Goal: Task Accomplishment & Management: Manage account settings

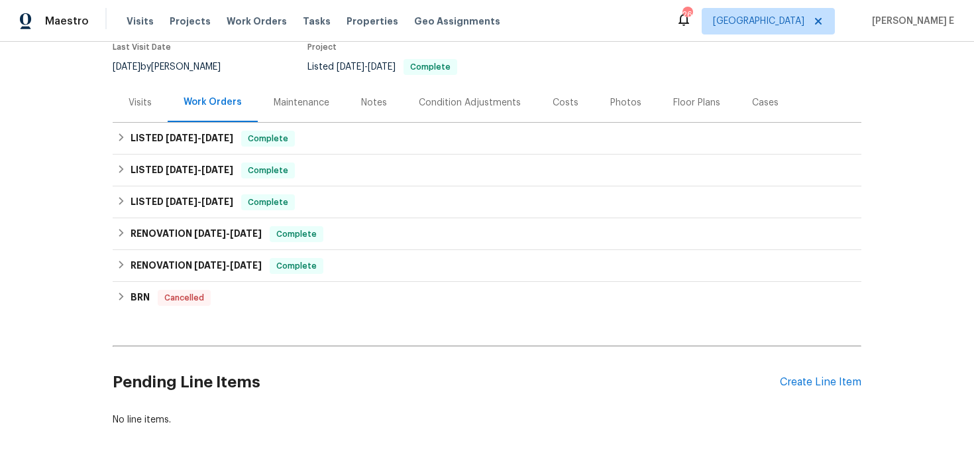
scroll to position [172, 0]
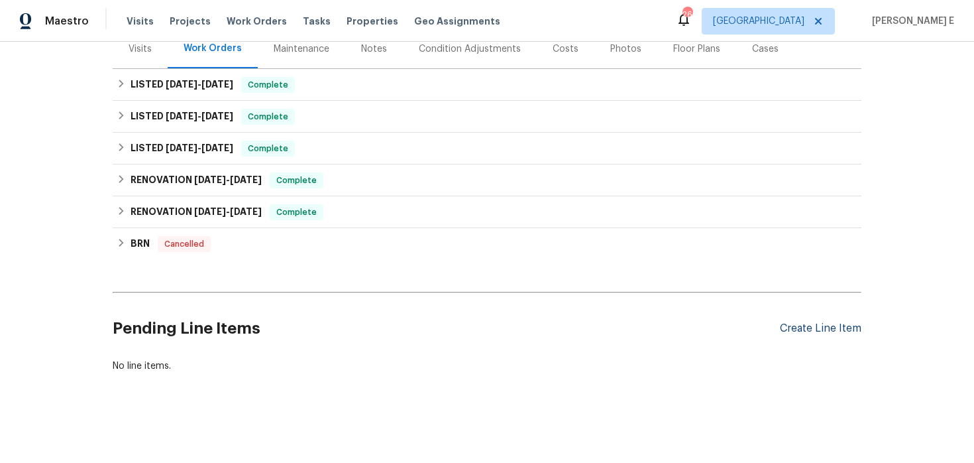
click at [795, 322] on div "Create Line Item" at bounding box center [821, 328] width 82 height 13
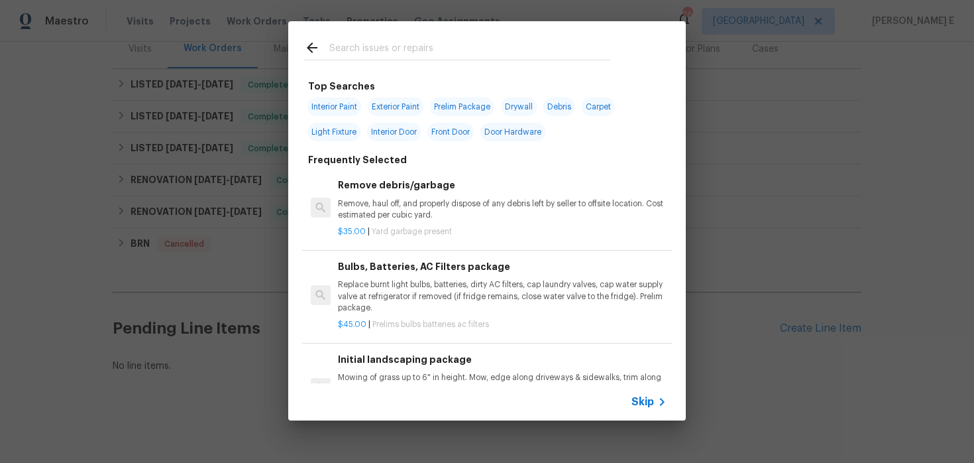
click at [641, 406] on span "Skip" at bounding box center [643, 401] width 23 height 13
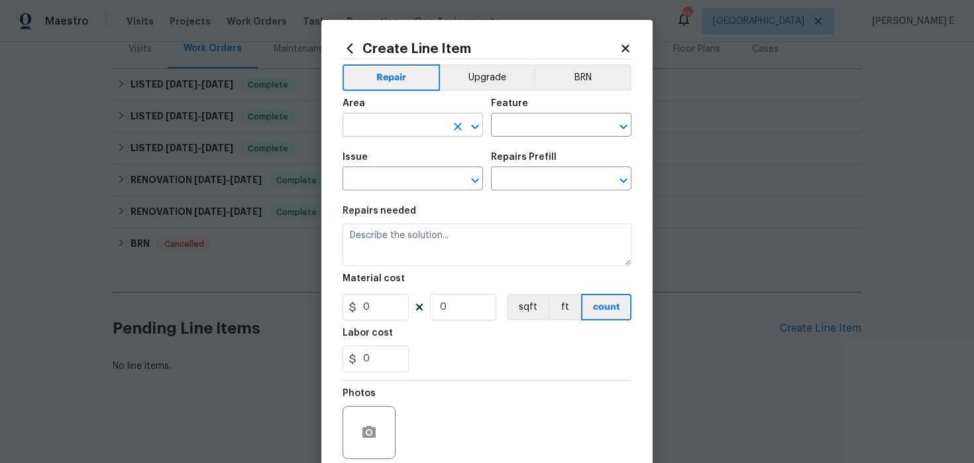
click at [395, 127] on input "text" at bounding box center [394, 126] width 103 height 21
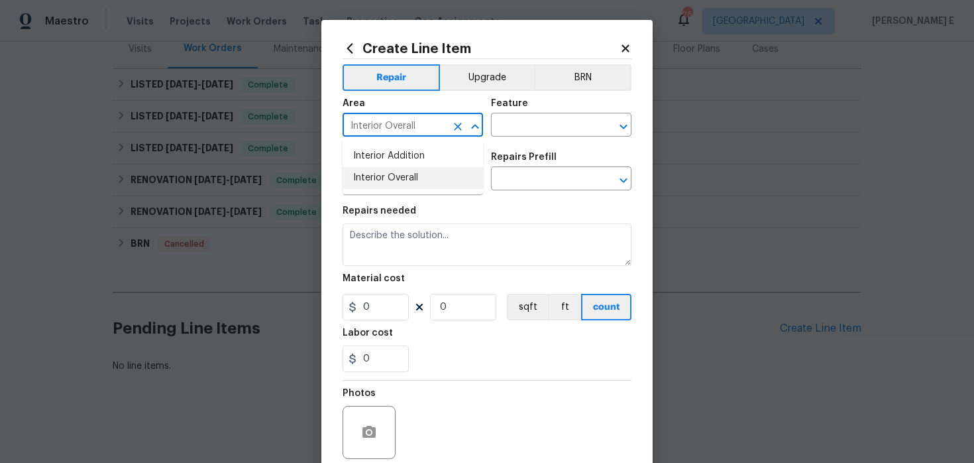
type input "Interior Overall"
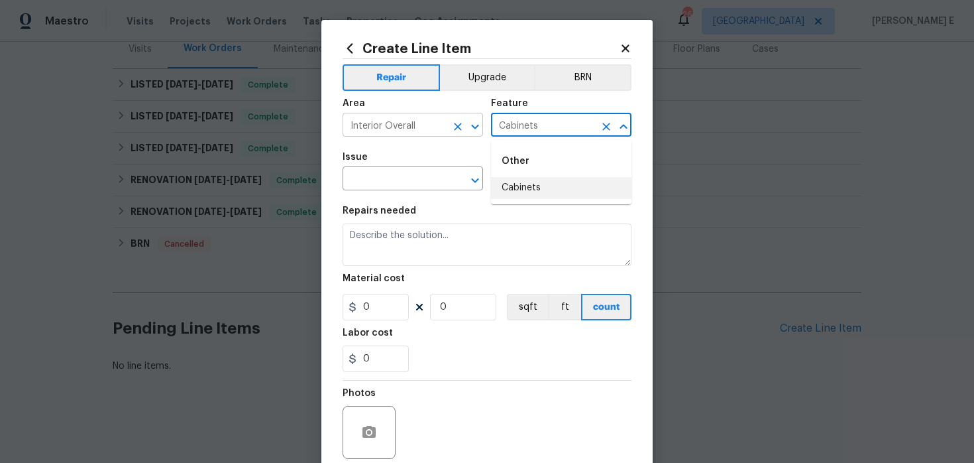
type input "Cabinets"
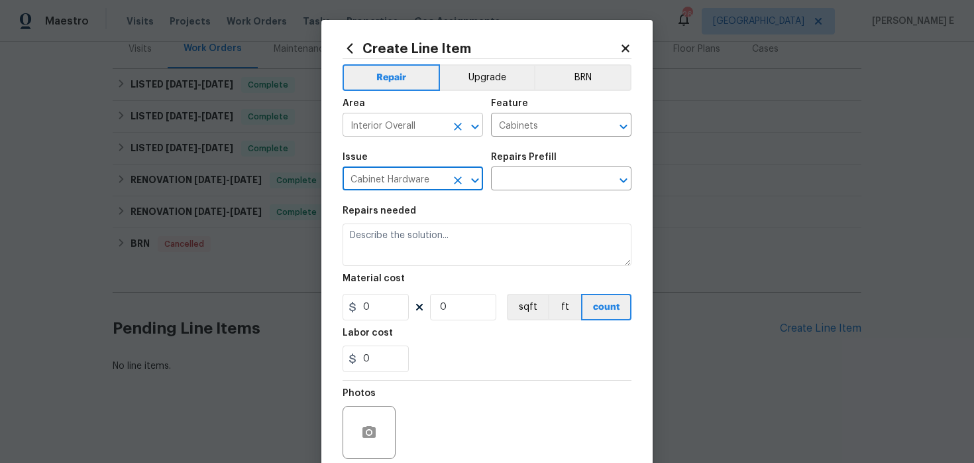
type input "Cabinet Hardware"
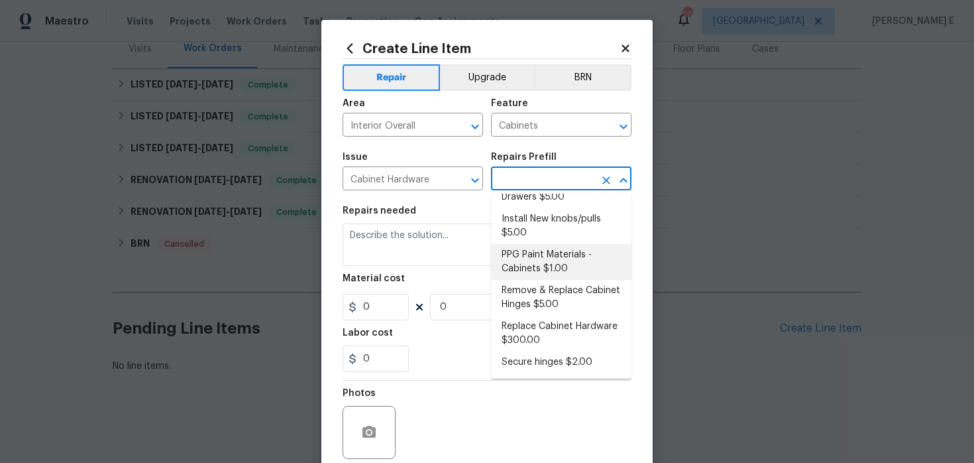
scroll to position [0, 0]
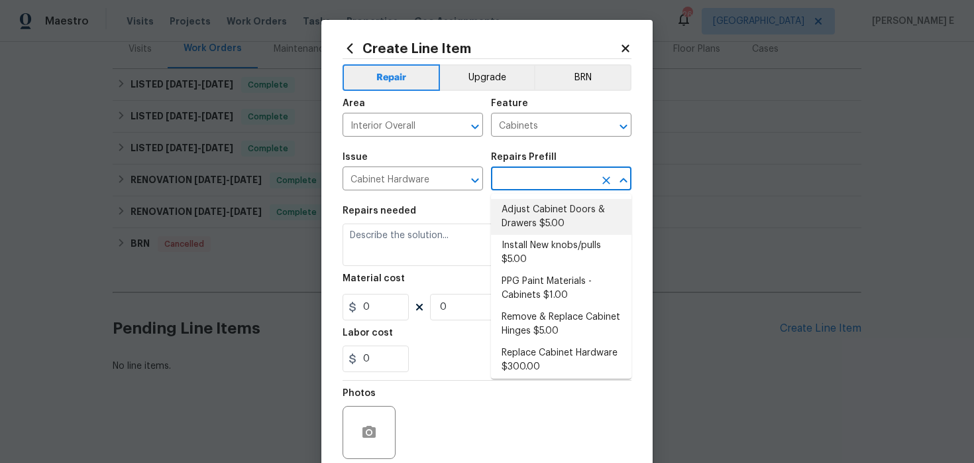
click at [531, 224] on li "Adjust Cabinet Doors & Drawers $5.00" at bounding box center [561, 217] width 141 height 36
type input "Adjust Cabinet Doors & Drawers $5.00"
type textarea "Adjust all cabinet doors and drawers so that they operate as intended."
type input "5"
type input "1"
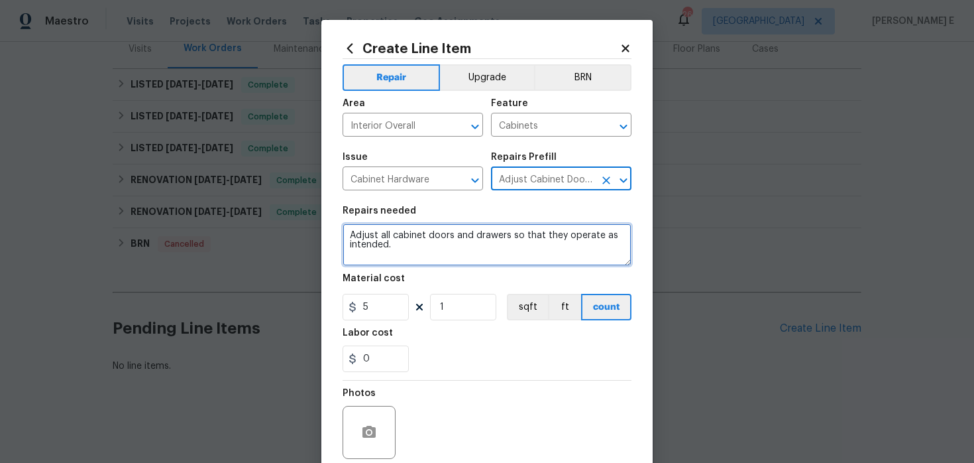
click at [466, 255] on textarea "Adjust all cabinet doors and drawers so that they operate as intended." at bounding box center [487, 244] width 289 height 42
paste textarea "Repair/replace water damaged cabinet base and side pannel if needed. Paint afte…"
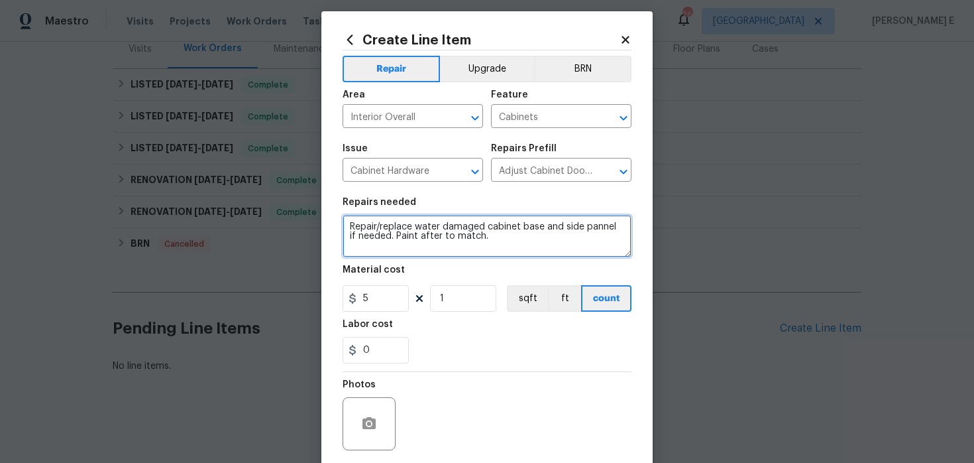
scroll to position [7, 0]
type textarea "Repair/replace water damaged cabinet base and side pannel if needed. Paint afte…"
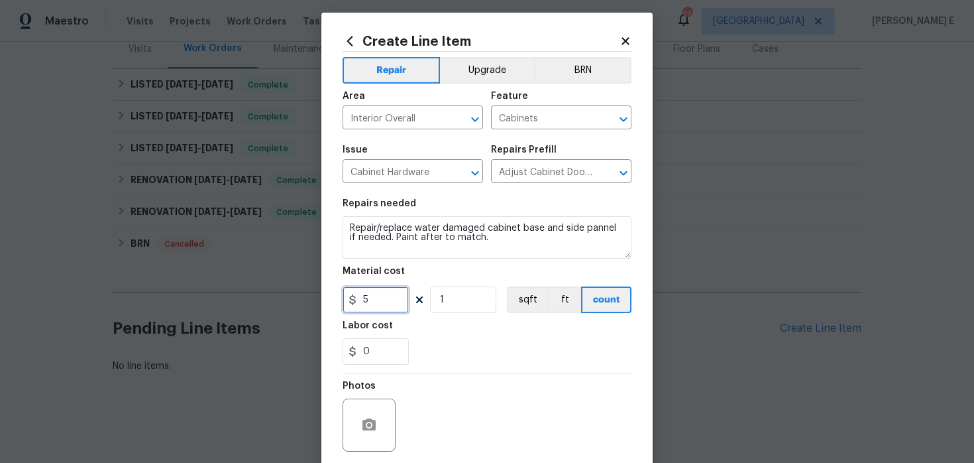
click at [374, 300] on input "5" at bounding box center [376, 299] width 66 height 27
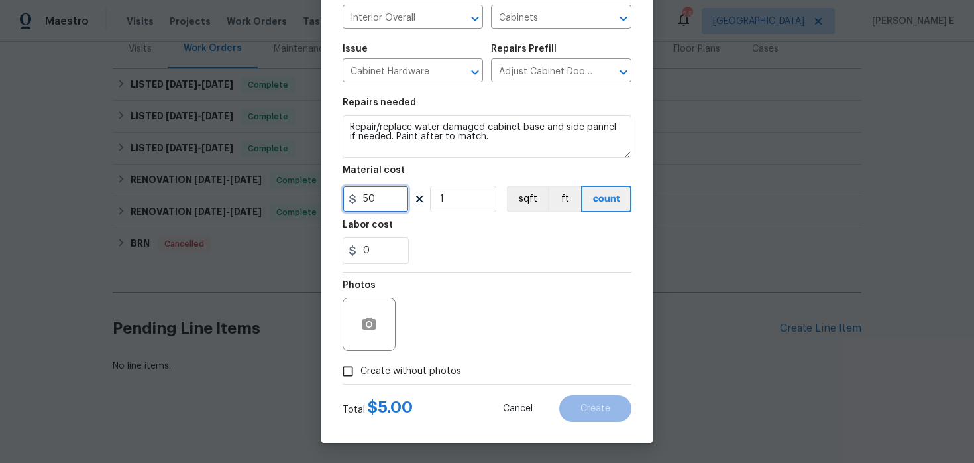
type input "50"
click at [371, 323] on icon "button" at bounding box center [369, 324] width 16 height 16
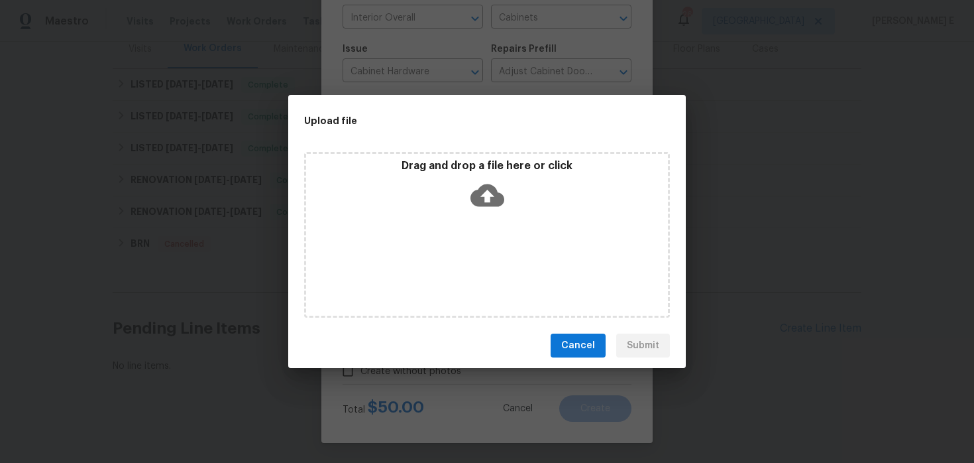
click at [499, 194] on icon at bounding box center [488, 195] width 34 height 23
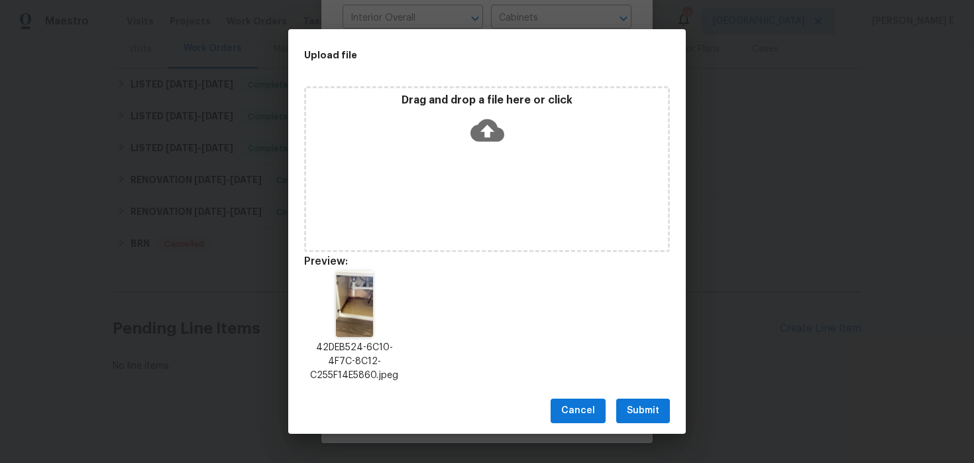
click at [640, 410] on span "Submit" at bounding box center [643, 410] width 32 height 17
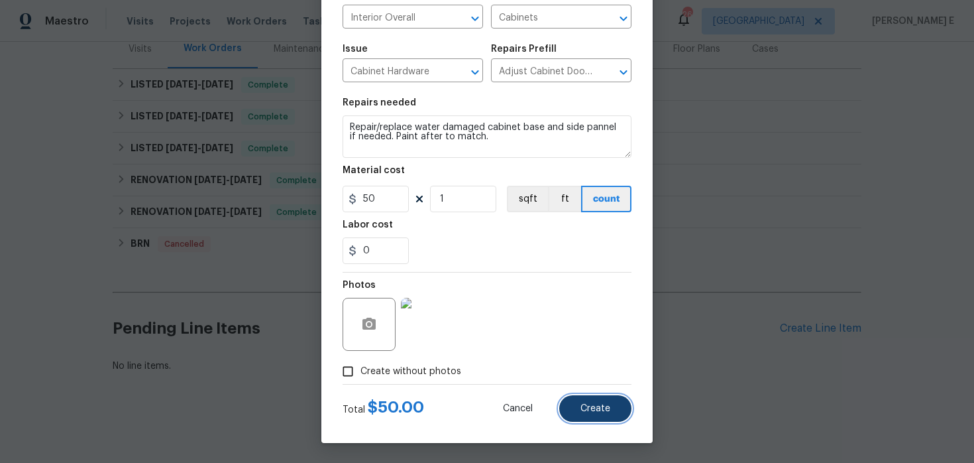
click at [626, 400] on button "Create" at bounding box center [595, 408] width 72 height 27
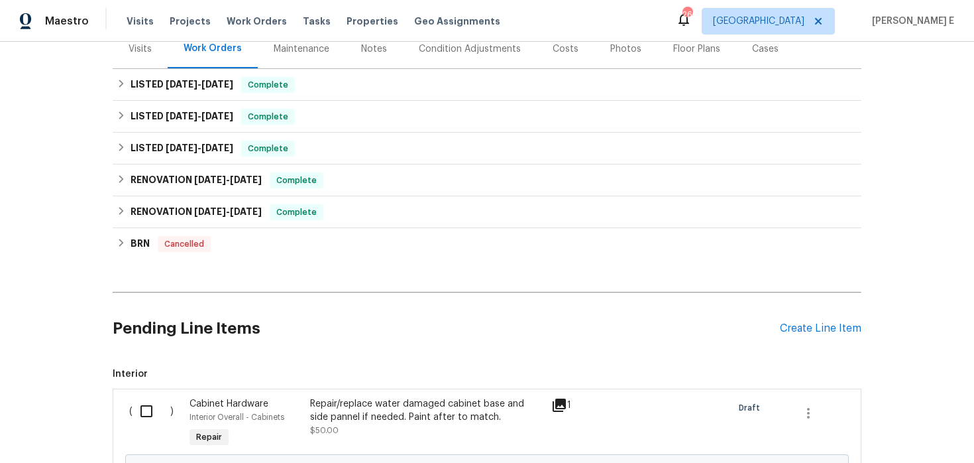
scroll to position [323, 0]
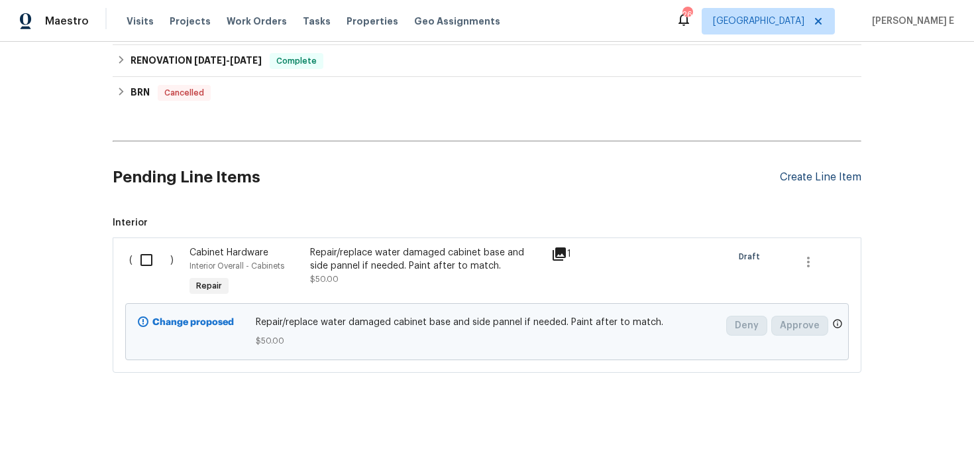
click at [825, 176] on div "Create Line Item" at bounding box center [821, 177] width 82 height 13
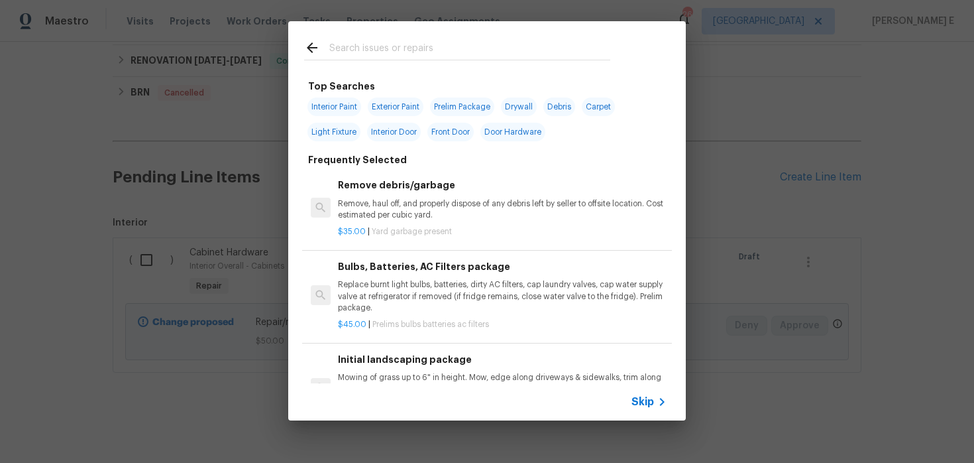
click at [634, 403] on span "Skip" at bounding box center [643, 401] width 23 height 13
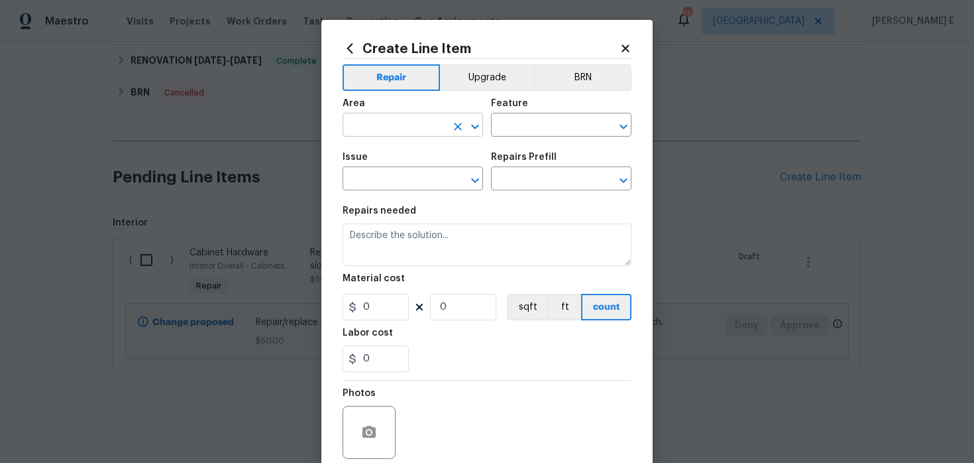
click at [363, 126] on input "text" at bounding box center [394, 126] width 103 height 21
type input "Interior Overall"
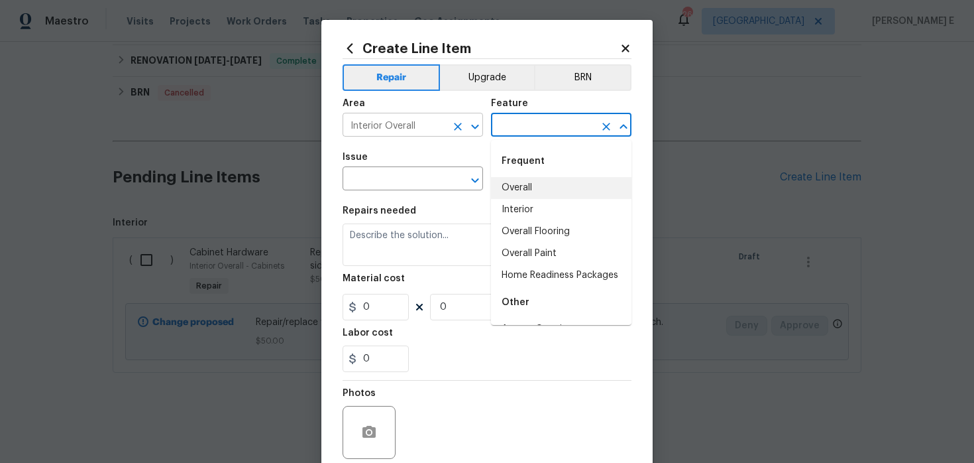
type input "Interior"
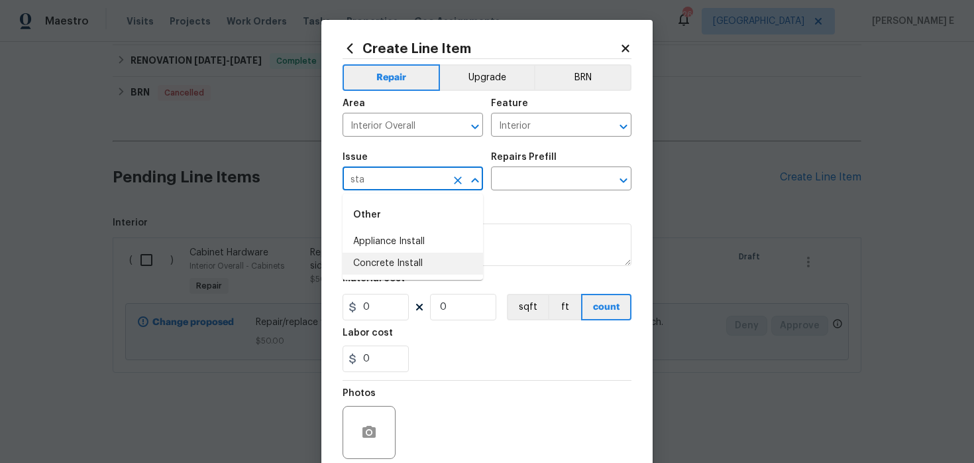
click at [441, 268] on li "Concrete Install" at bounding box center [413, 264] width 141 height 22
type input "Concrete Install"
click at [545, 191] on div "Issue Concrete Install ​ Repairs Prefill ​" at bounding box center [487, 171] width 289 height 54
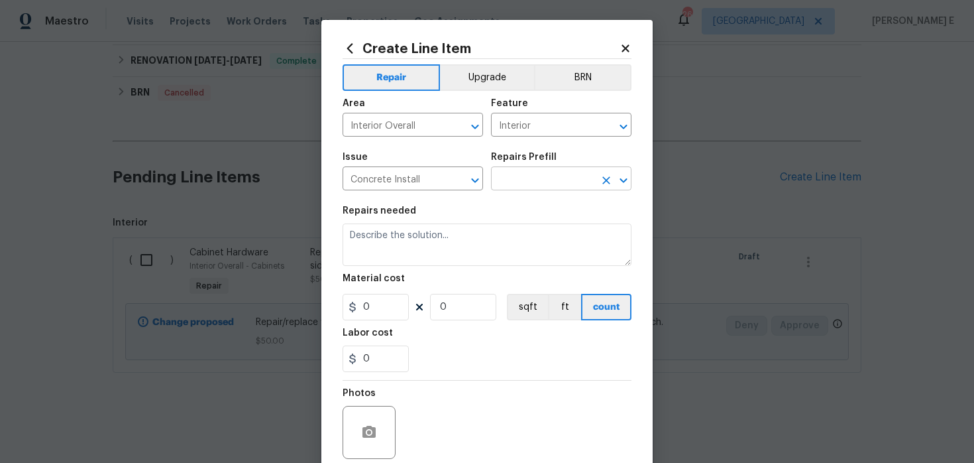
click at [557, 177] on input "text" at bounding box center [542, 180] width 103 height 21
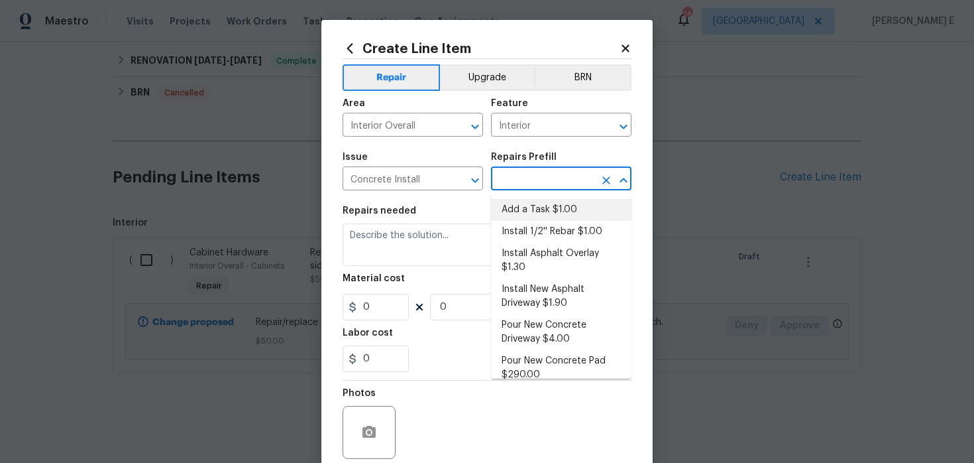
click at [536, 207] on li "Add a Task $1.00" at bounding box center [561, 210] width 141 height 22
type input "Flatwork"
type input "Add a Task $1.00"
type textarea "HPM to detail"
type input "1"
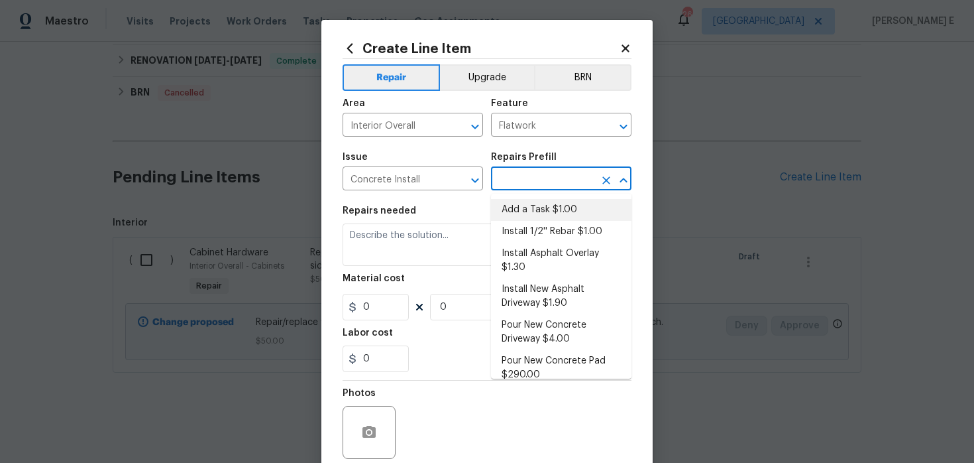
type input "1"
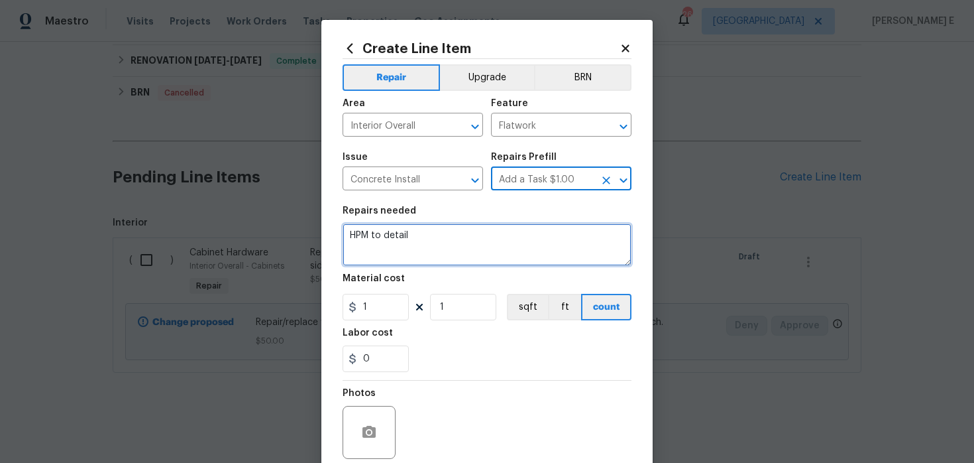
click at [424, 257] on textarea "HPM to detail" at bounding box center [487, 244] width 289 height 42
paste textarea "Repair all step cracks in brick. Ensure we use color matching mortar. Goal is t…"
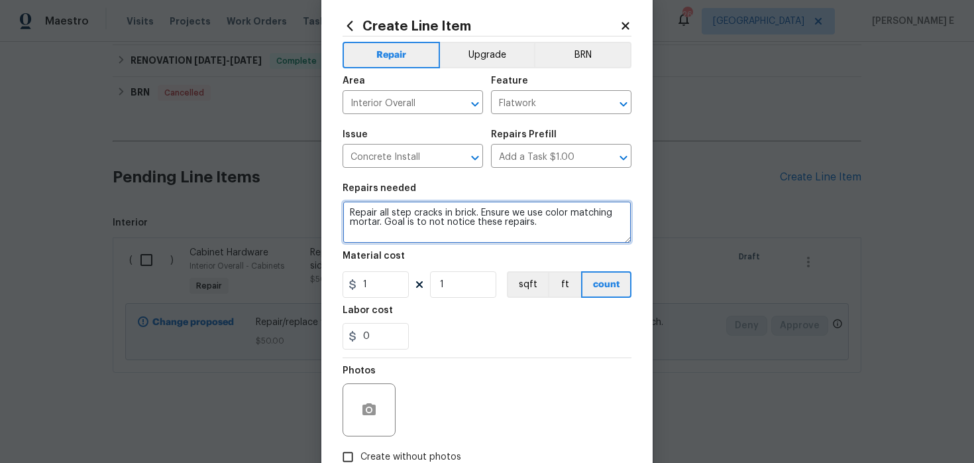
scroll to position [29, 0]
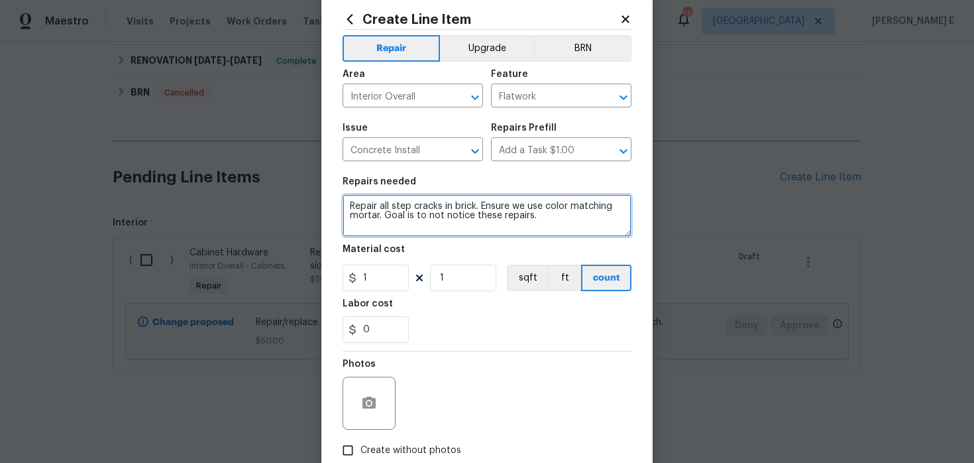
type textarea "Repair all step cracks in brick. Ensure we use color matching mortar. Goal is t…"
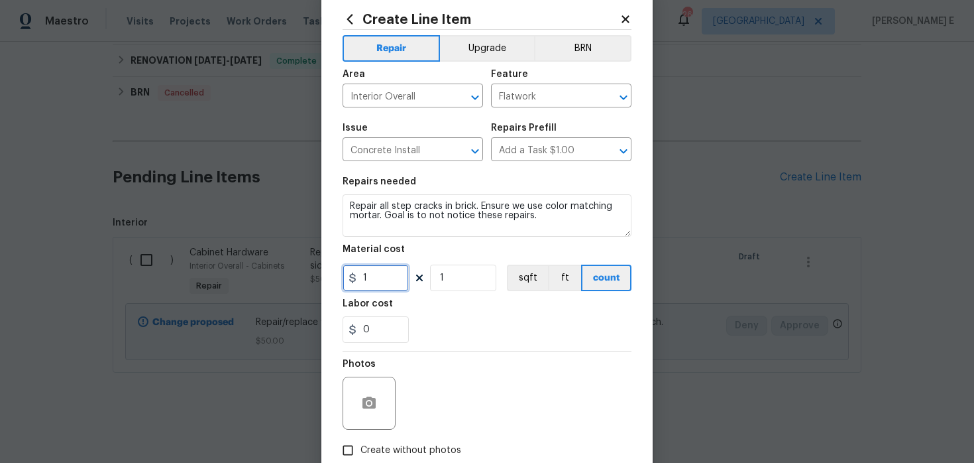
drag, startPoint x: 372, startPoint y: 282, endPoint x: 335, endPoint y: 294, distance: 38.2
click at [336, 293] on div "Create Line Item Repair Upgrade BRN Area Interior Overall ​ Feature Flatwork ​ …" at bounding box center [486, 256] width 331 height 531
click at [367, 279] on input "150" at bounding box center [376, 277] width 66 height 27
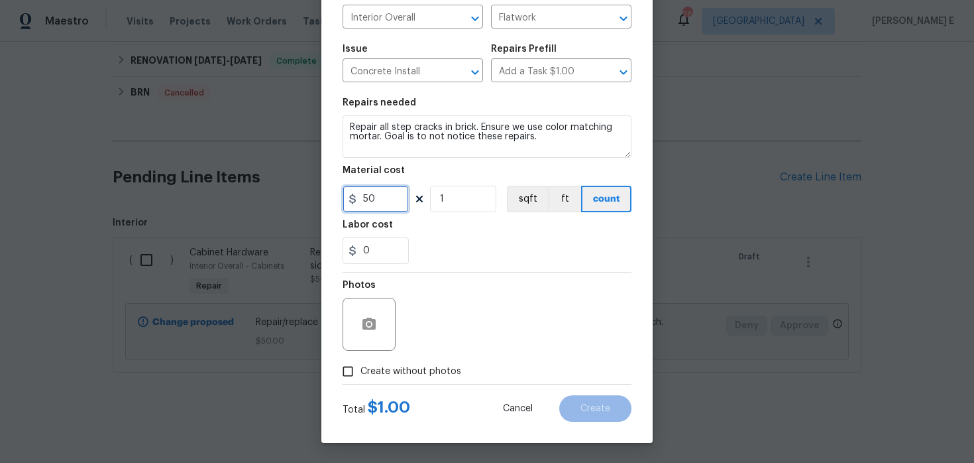
type input "50"
click at [433, 372] on span "Create without photos" at bounding box center [411, 372] width 101 height 14
click at [361, 372] on input "Create without photos" at bounding box center [347, 371] width 25 height 25
checkbox input "true"
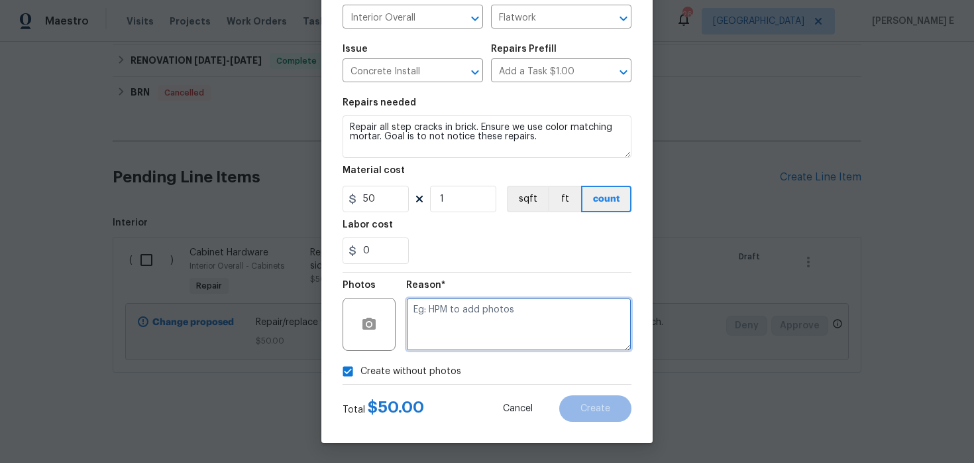
click at [490, 321] on textarea at bounding box center [518, 324] width 225 height 53
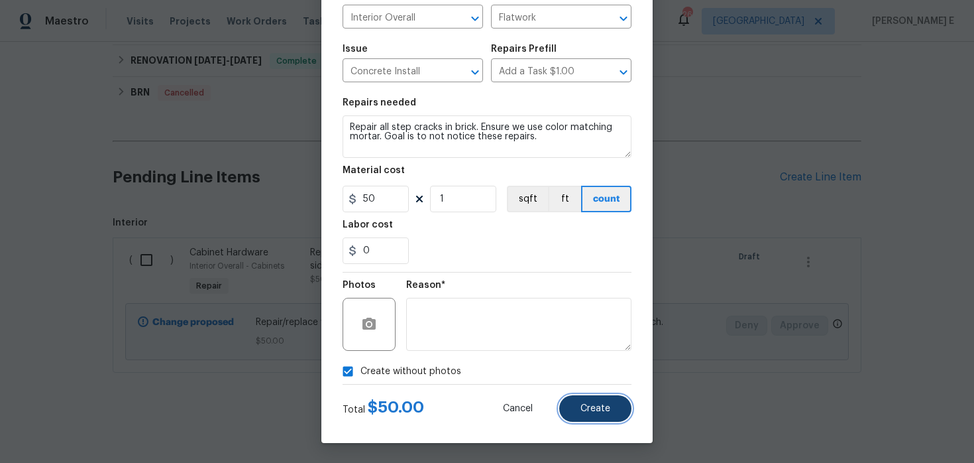
click at [600, 408] on span "Create" at bounding box center [596, 409] width 30 height 10
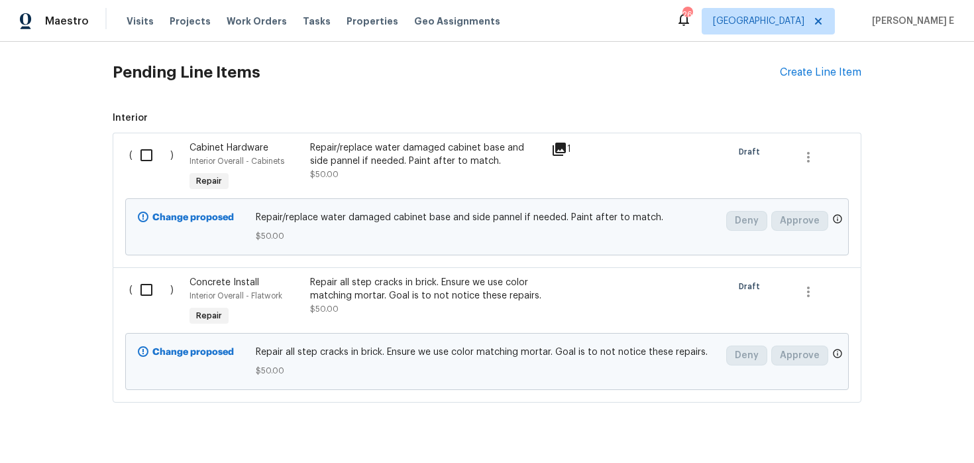
scroll to position [428, 0]
click at [840, 80] on div "Pending Line Items Create Line Item" at bounding box center [487, 72] width 749 height 62
click at [846, 76] on div "Create Line Item" at bounding box center [821, 72] width 82 height 13
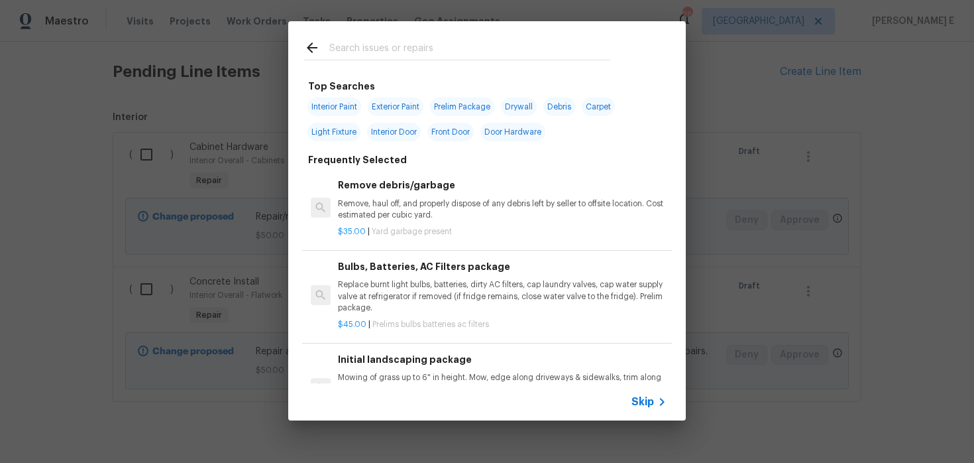
click at [647, 394] on div "Skip" at bounding box center [651, 402] width 38 height 16
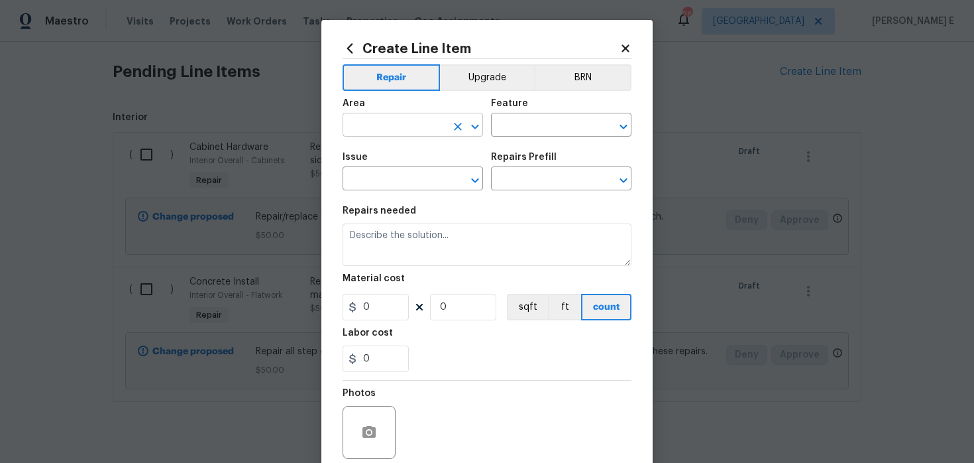
click at [398, 126] on input "text" at bounding box center [394, 126] width 103 height 21
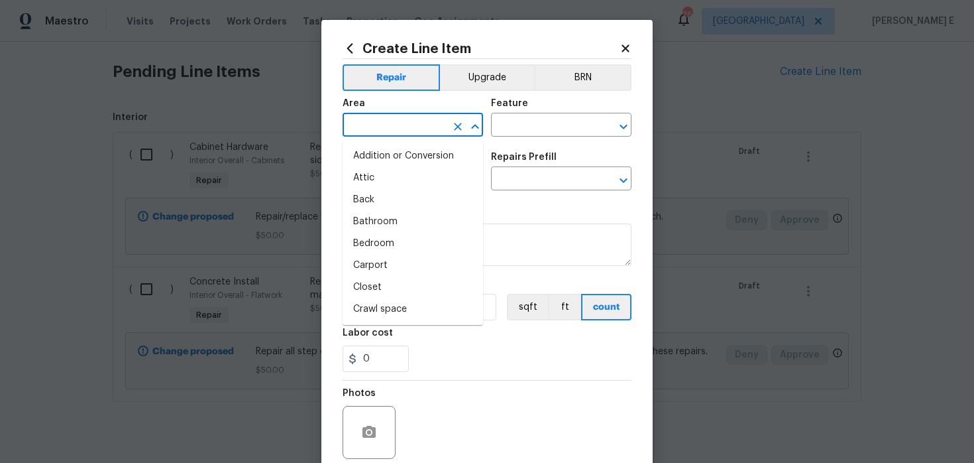
type input "h"
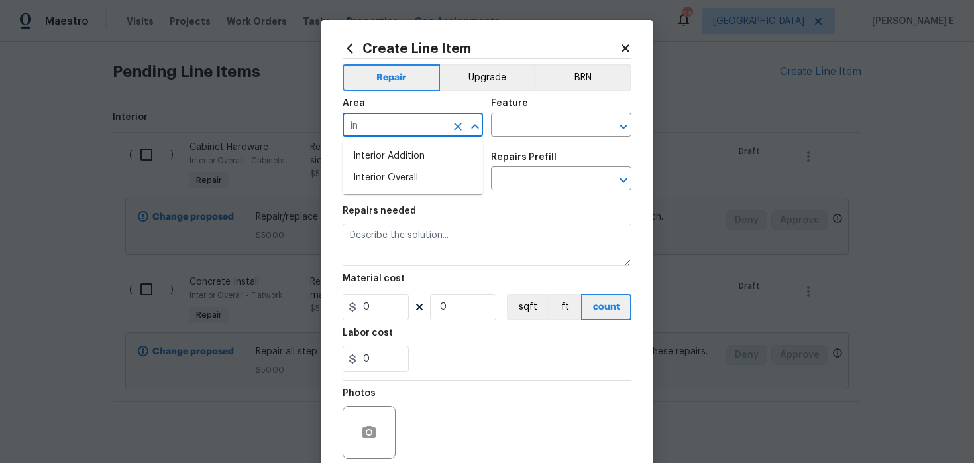
type input "i"
type input "Exterior Overall"
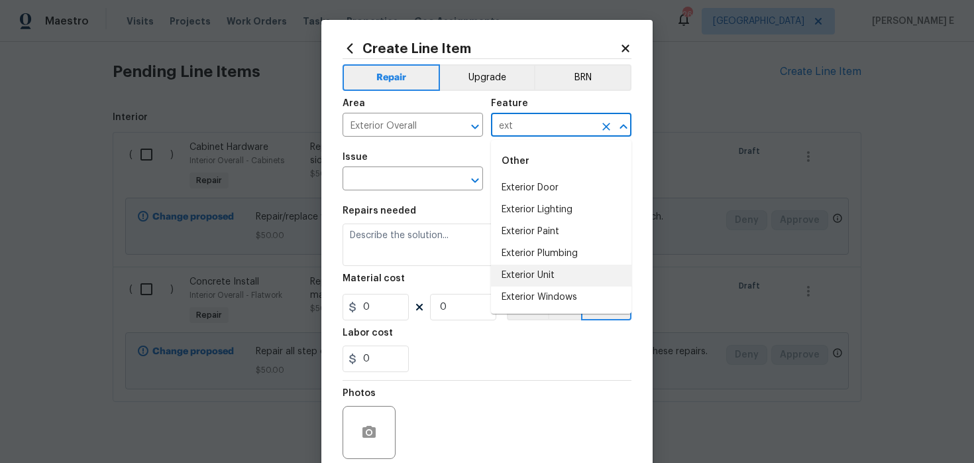
click at [508, 273] on li "Exterior Unit" at bounding box center [561, 275] width 141 height 22
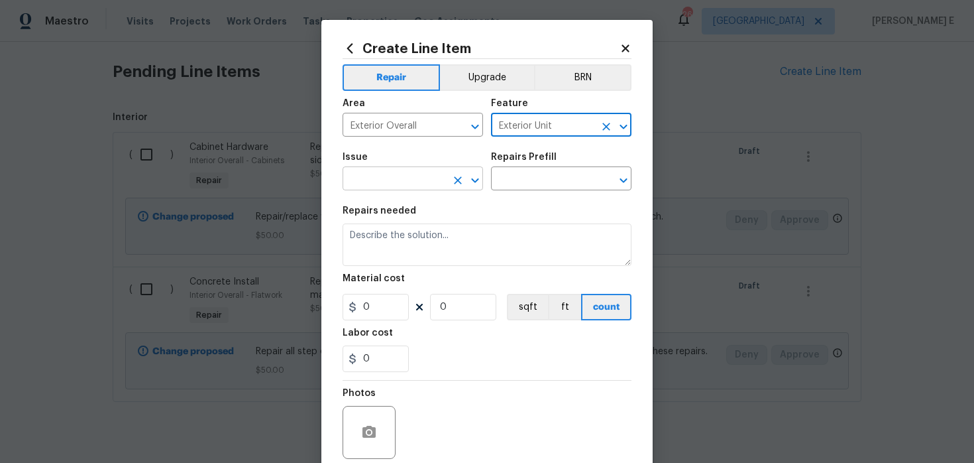
type input "Exterior Unit"
click at [369, 178] on input "text" at bounding box center [394, 180] width 103 height 21
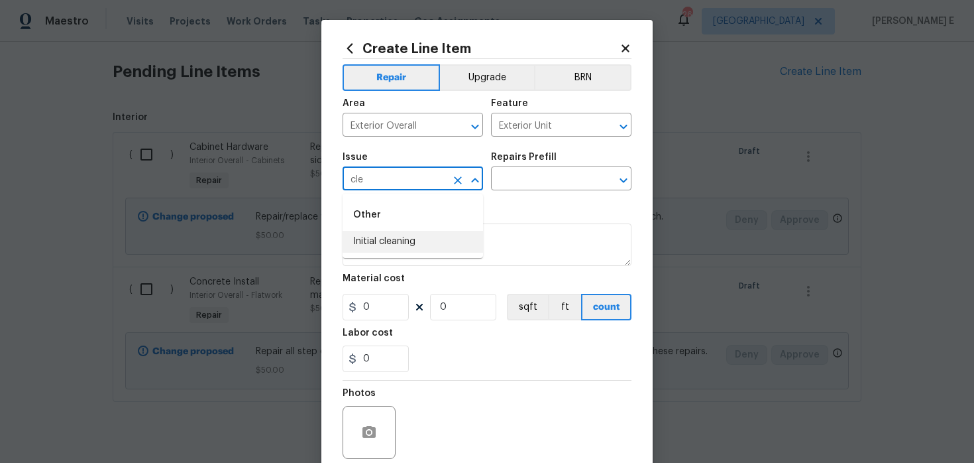
click at [367, 235] on li "Initial cleaning" at bounding box center [413, 242] width 141 height 22
type input "Initial cleaning"
click at [502, 186] on input "text" at bounding box center [542, 180] width 103 height 21
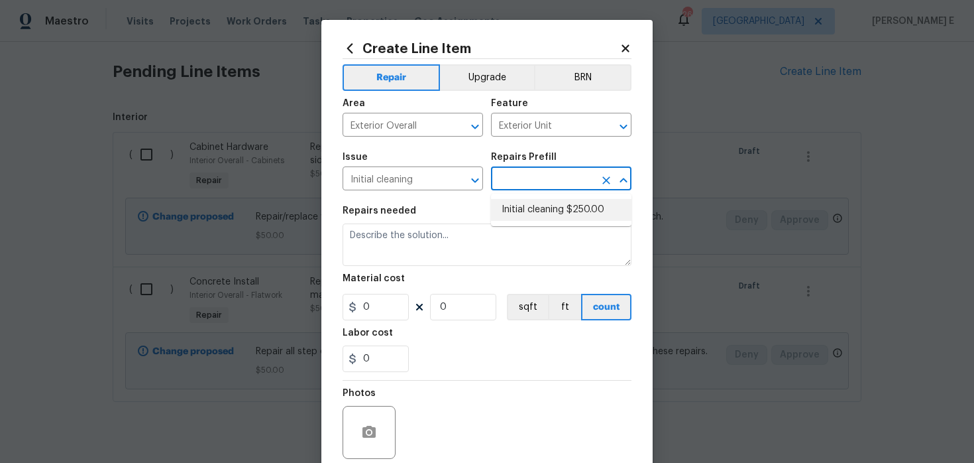
click at [502, 203] on li "Initial cleaning $250.00" at bounding box center [561, 210] width 141 height 22
type input "Home Readiness Packages"
type input "Initial cleaning $250.00"
type textarea "1. Wipe down exterior doors and trim. 2. Clean out all exterior light fixtures …"
type input "250"
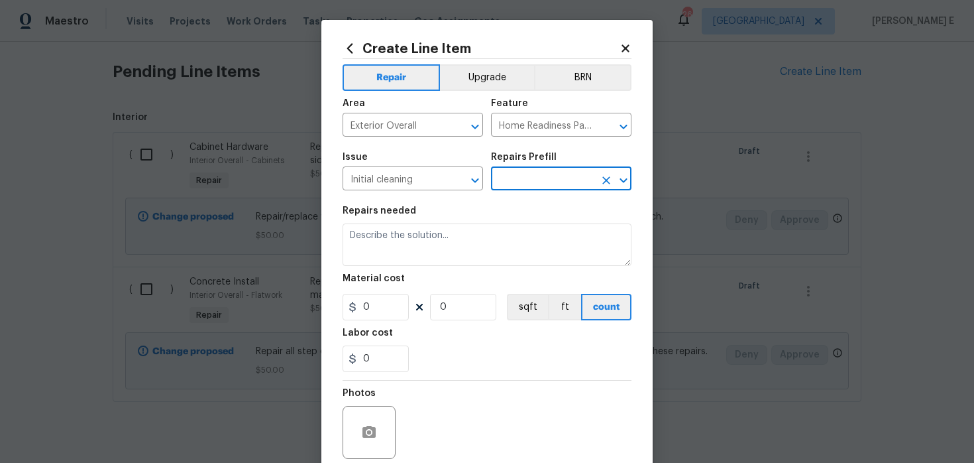
type input "1"
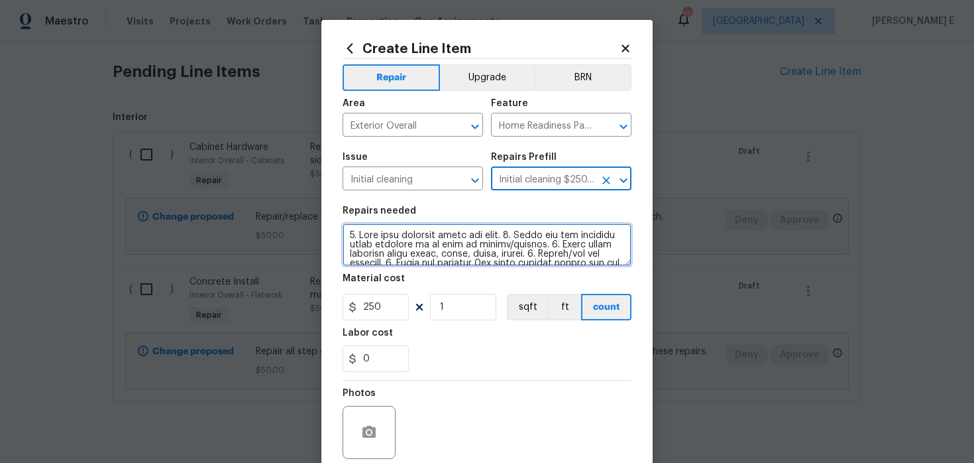
click at [404, 239] on textarea at bounding box center [487, 244] width 289 height 42
paste textarea "Remove debris around HVAC in back yard"
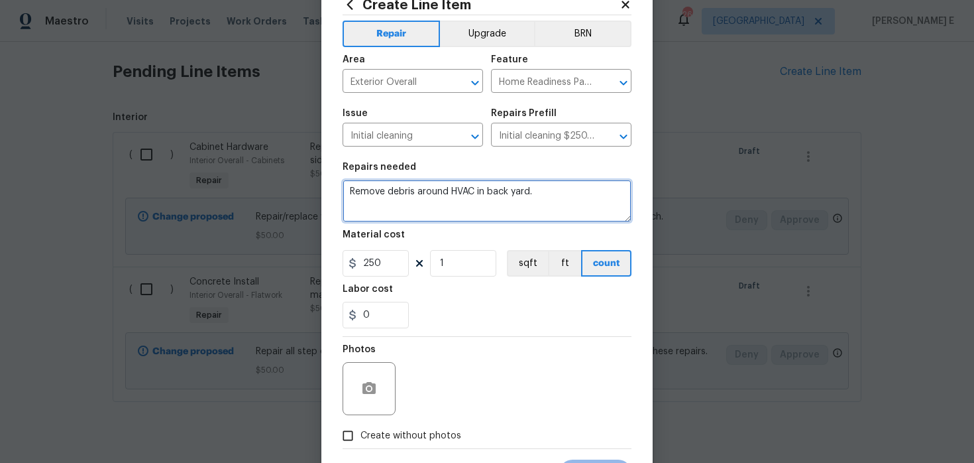
scroll to position [73, 0]
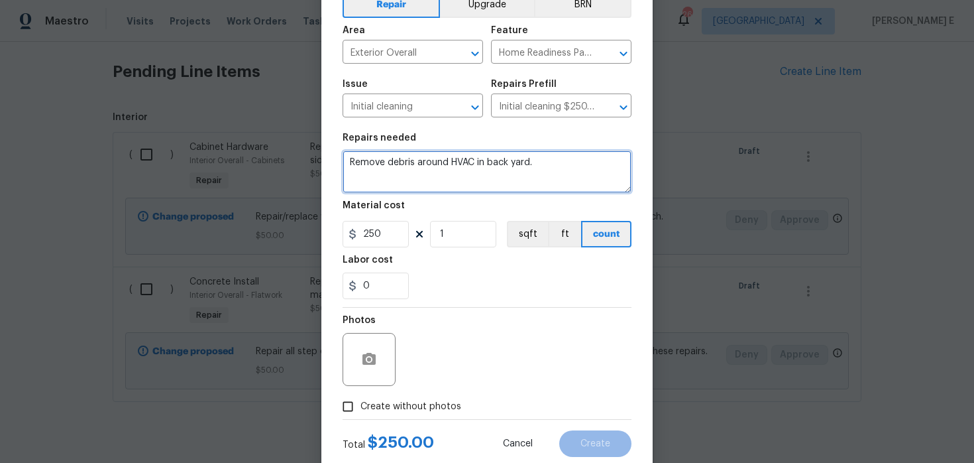
type textarea "Remove debris around HVAC in back yard."
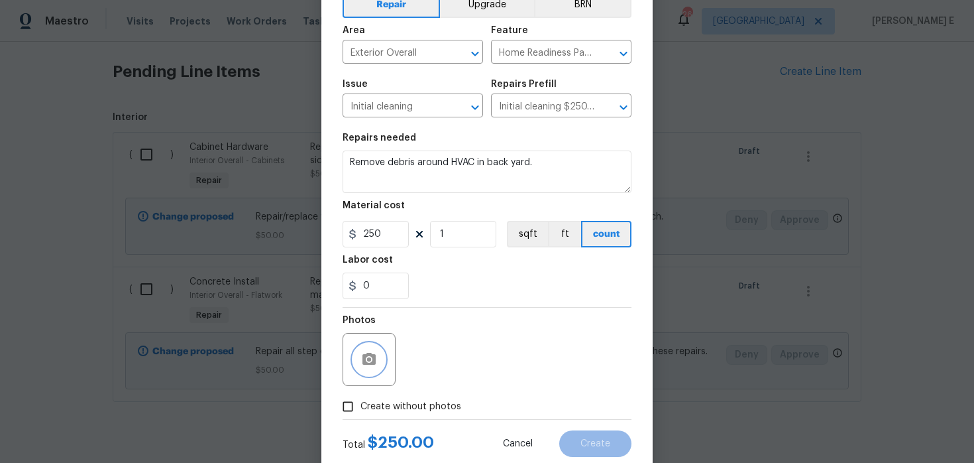
click at [378, 359] on button "button" at bounding box center [369, 359] width 32 height 32
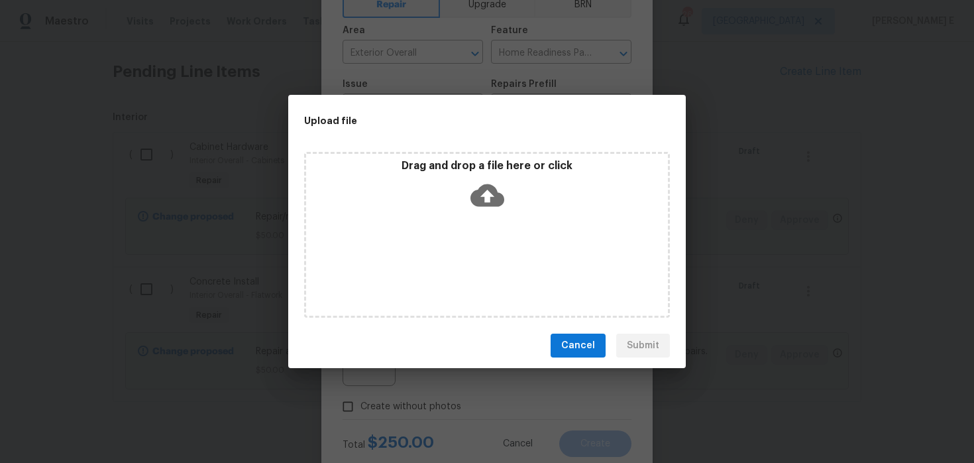
click at [495, 184] on icon at bounding box center [488, 195] width 34 height 34
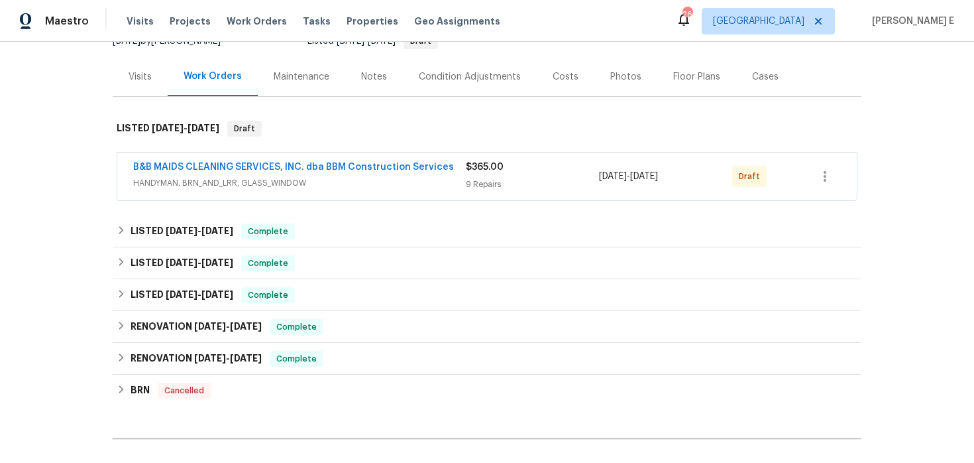
scroll to position [145, 0]
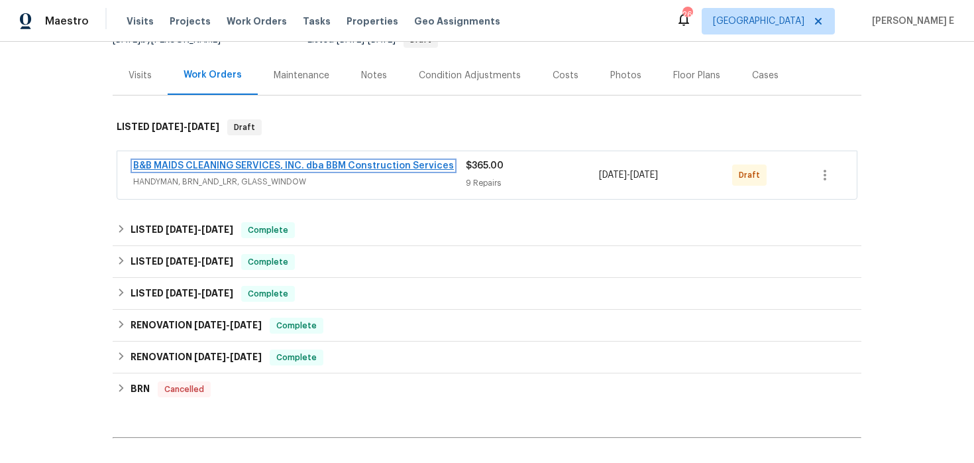
click at [324, 166] on link "B&B MAIDS CLEANING SERVICES, INC. dba BBM Construction Services" at bounding box center [293, 165] width 321 height 9
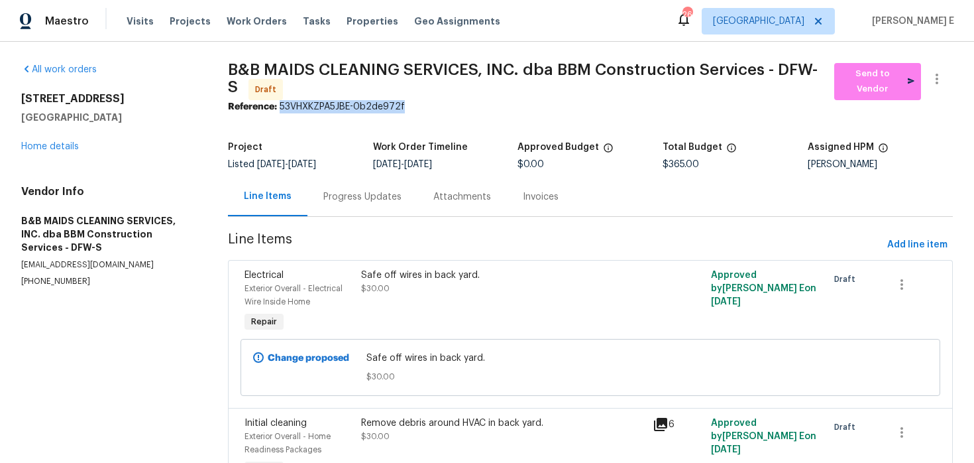
drag, startPoint x: 284, startPoint y: 107, endPoint x: 422, endPoint y: 107, distance: 138.5
click at [422, 107] on div "Reference: 53VHXKZPA5JBE-0b2de972f" at bounding box center [590, 106] width 725 height 13
copy div "53VHXKZPA5JBE-0b2de972f"
click at [367, 209] on div "Progress Updates" at bounding box center [363, 196] width 110 height 39
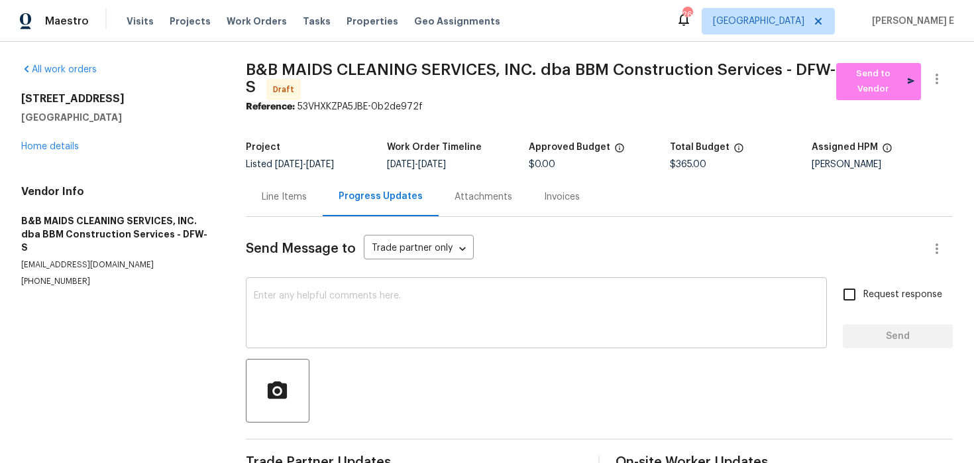
click at [350, 304] on textarea at bounding box center [536, 314] width 565 height 46
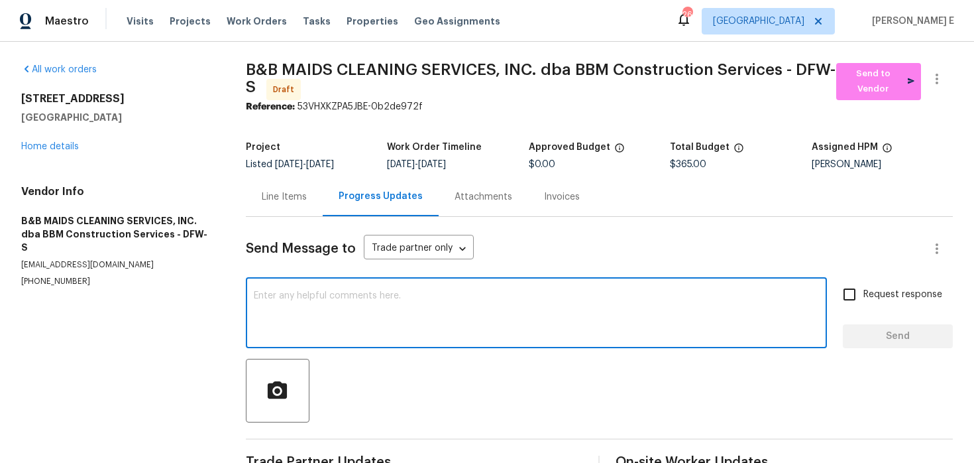
paste textarea "Hi this is Keerthana with Opendoor. I’m confirming you received the WO for the …"
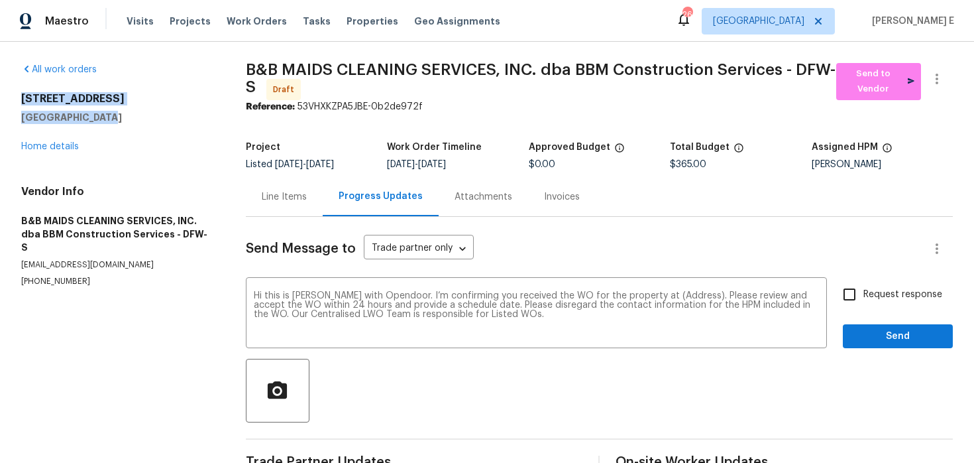
drag, startPoint x: 22, startPoint y: 96, endPoint x: 105, endPoint y: 123, distance: 87.8
click at [105, 123] on div "3813 Paradise Ln Sanger, TX 76266" at bounding box center [117, 108] width 193 height 32
copy div "3813 Paradise Ln Sanger, TX 76266"
click at [684, 297] on textarea "Hi this is Keerthana with Opendoor. I’m confirming you received the WO for the …" at bounding box center [536, 314] width 565 height 46
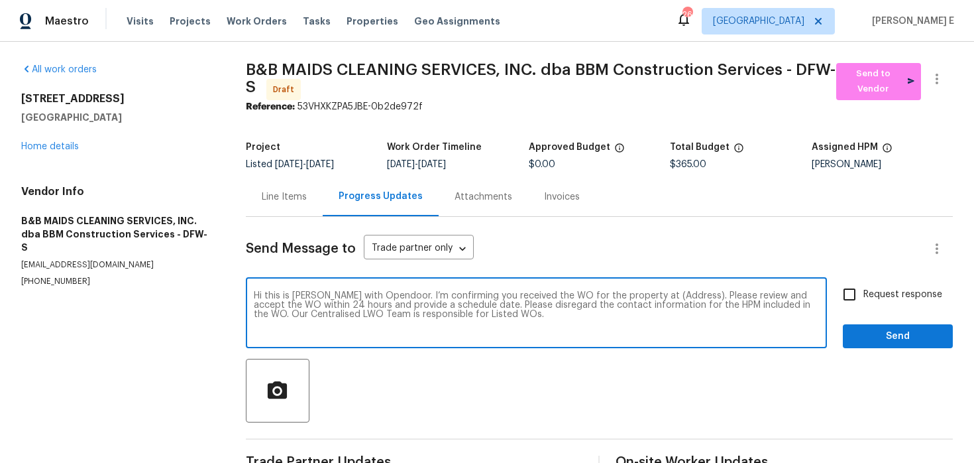
click at [684, 297] on textarea "Hi this is Keerthana with Opendoor. I’m confirming you received the WO for the …" at bounding box center [536, 314] width 565 height 46
paste textarea "3813 Paradise Ln Sanger, TX 76266"
type textarea "Hi this is Keerthana with Opendoor. I’m confirming you received the WO for the …"
click at [861, 304] on input "Request response" at bounding box center [850, 294] width 28 height 28
checkbox input "true"
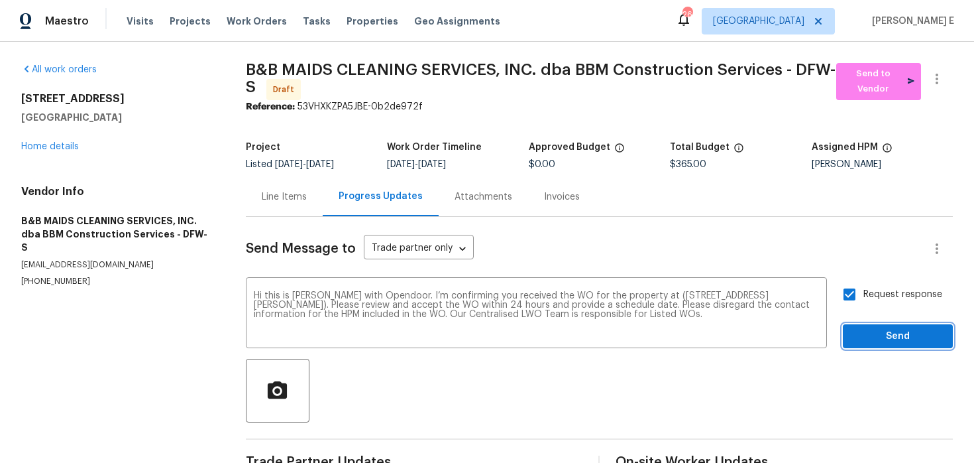
click at [866, 341] on span "Send" at bounding box center [898, 336] width 89 height 17
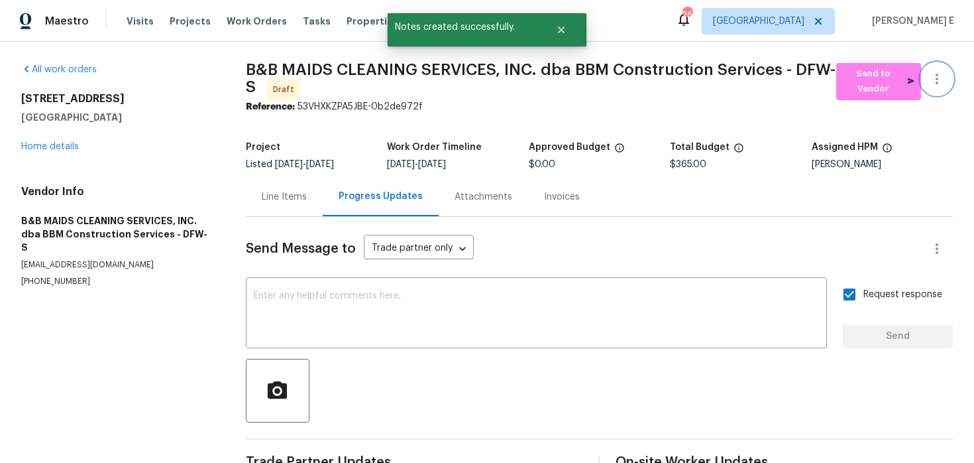
click at [935, 87] on button "button" at bounding box center [937, 79] width 32 height 32
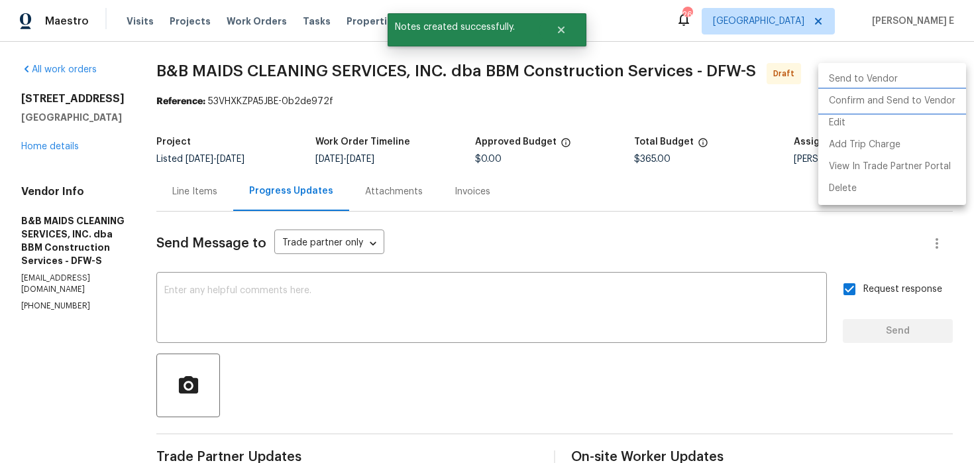
click at [903, 105] on li "Confirm and Send to Vendor" at bounding box center [893, 101] width 148 height 22
click at [629, 154] on div at bounding box center [487, 231] width 974 height 463
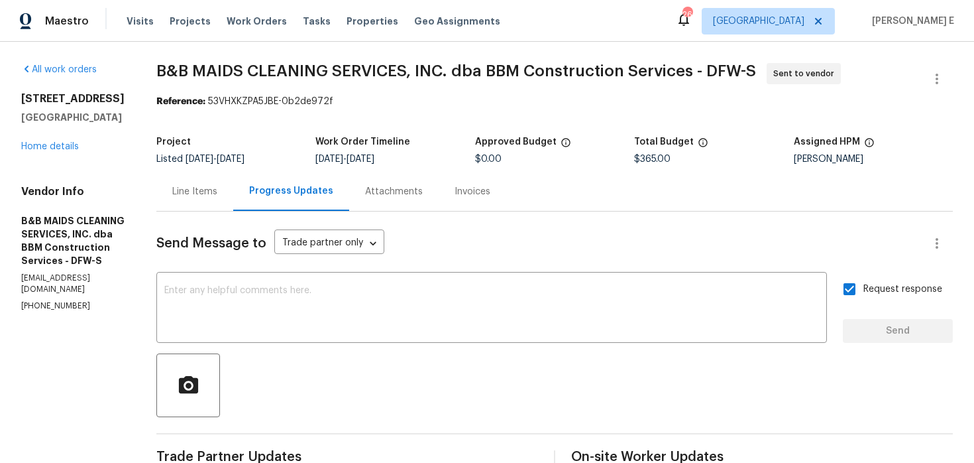
click at [199, 73] on div "All work orders 3813 Paradise Ln Sanger, TX 76266 Home details Vendor Info B&B …" at bounding box center [487, 319] width 974 height 555
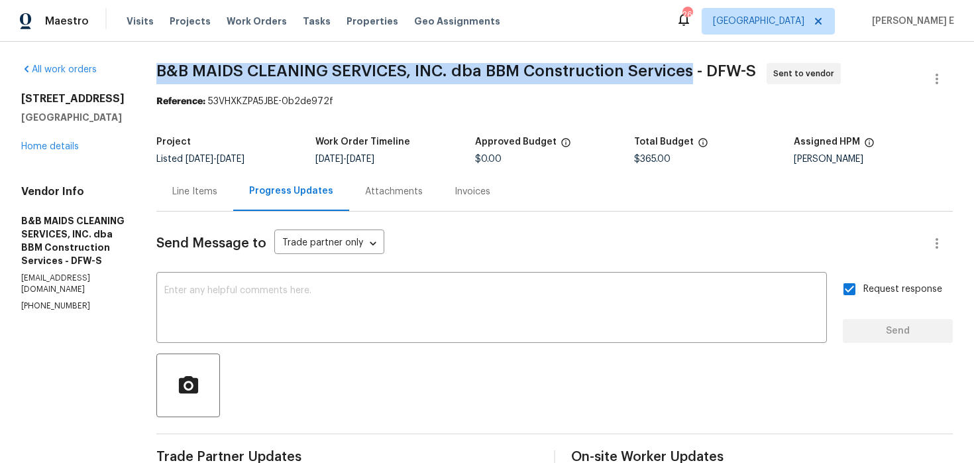
drag, startPoint x: 207, startPoint y: 67, endPoint x: 740, endPoint y: 69, distance: 532.9
click at [740, 69] on span "B&B MAIDS CLEANING SERVICES, INC. dba BBM Construction Services - DFW-S" at bounding box center [456, 71] width 600 height 16
copy span "B&B MAIDS CLEANING SERVICES, INC. dba BBM Construction Services"
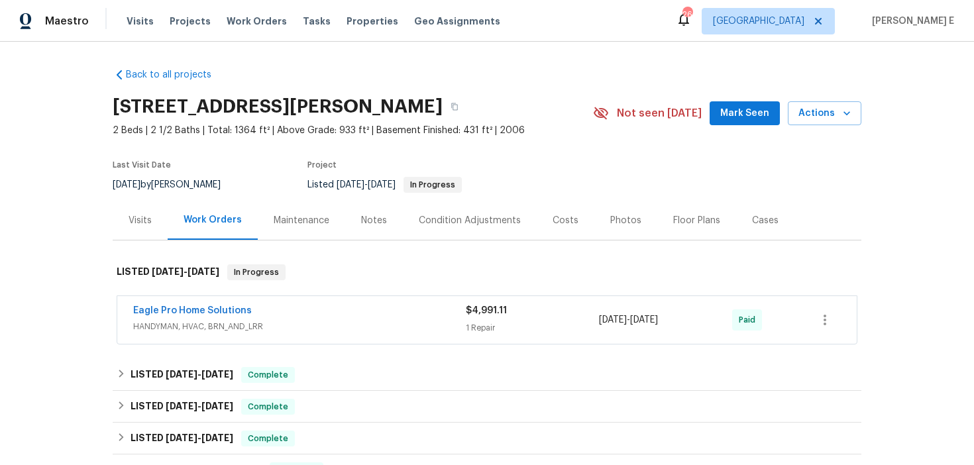
click at [146, 221] on div "Visits" at bounding box center [140, 220] width 23 height 13
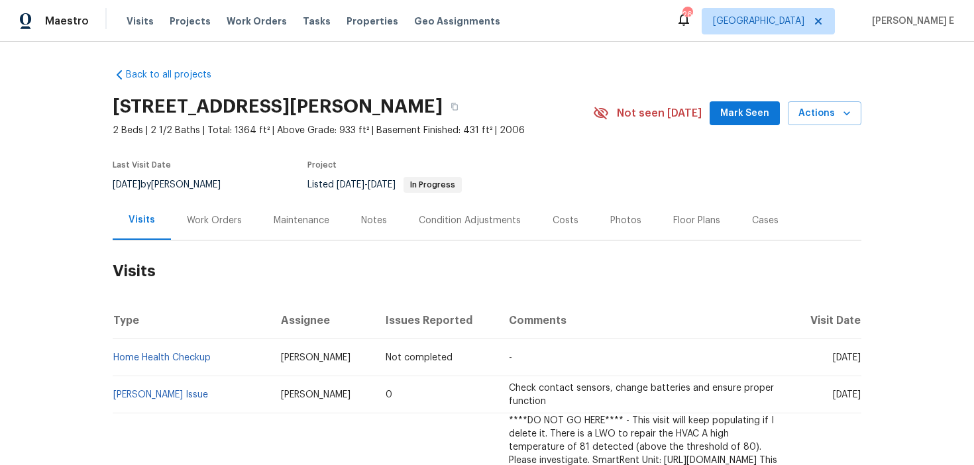
click at [832, 127] on div "1143 Green Knoll Dr, Westerville, OH 43081 2 Beds | 2 1/2 Baths | Total: 1364 f…" at bounding box center [487, 113] width 749 height 48
click at [831, 120] on span "Actions" at bounding box center [825, 113] width 52 height 17
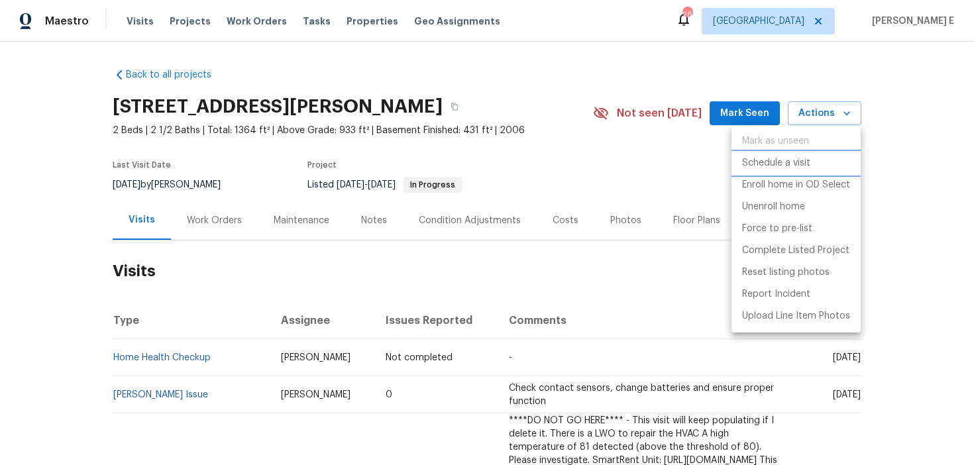
click at [758, 168] on p "Schedule a visit" at bounding box center [776, 163] width 68 height 14
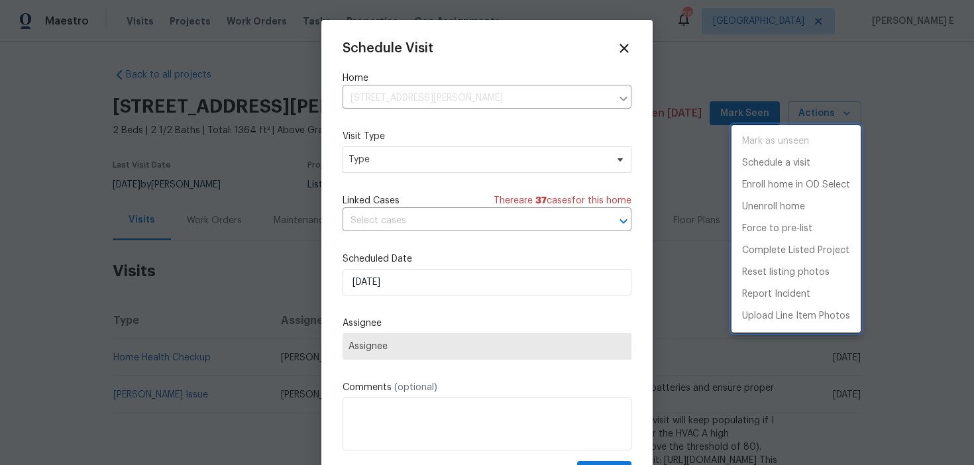
click at [447, 167] on div at bounding box center [487, 232] width 974 height 465
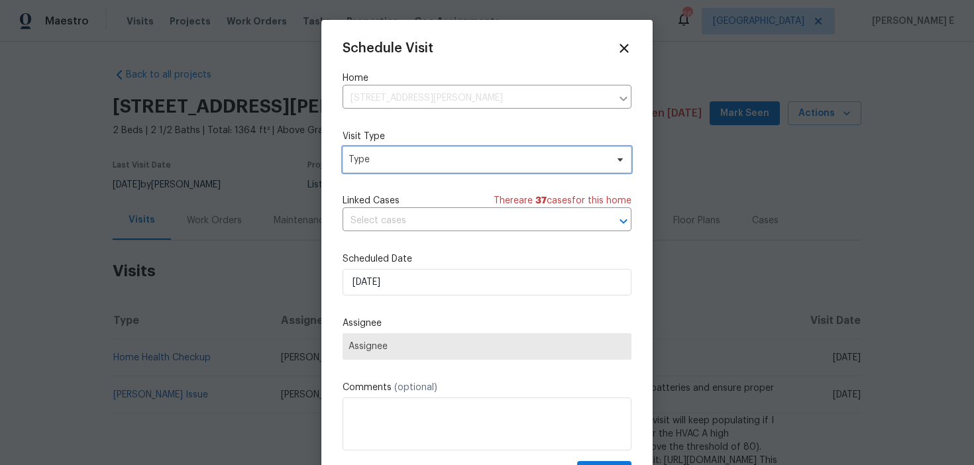
click at [447, 167] on span "Type" at bounding box center [487, 159] width 289 height 27
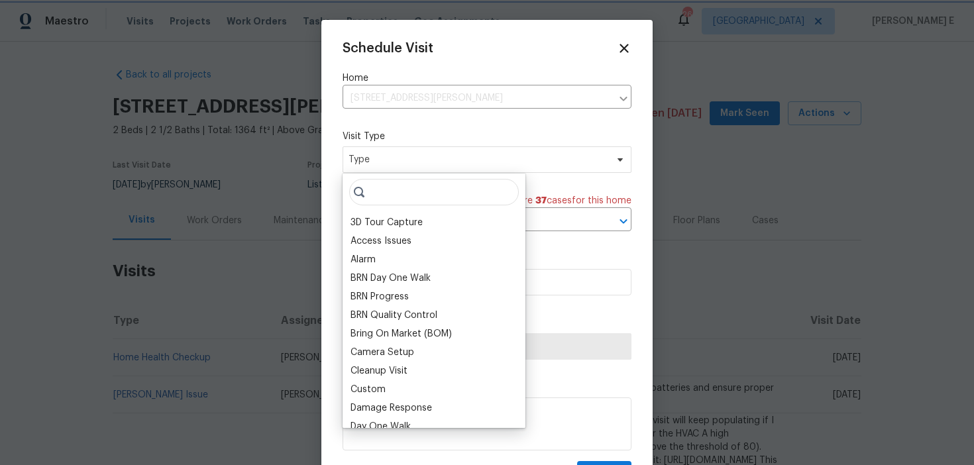
click at [447, 167] on span "Type" at bounding box center [487, 159] width 289 height 27
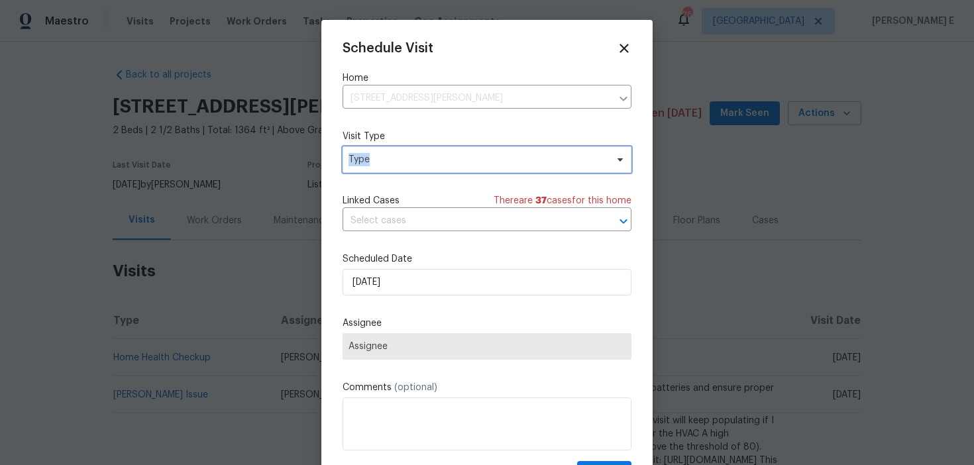
click at [447, 167] on span "Type" at bounding box center [487, 159] width 289 height 27
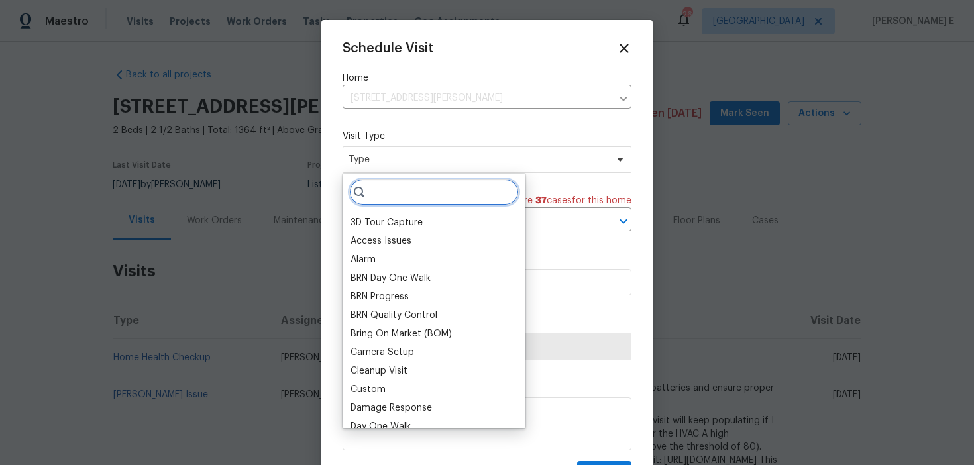
click at [437, 187] on input "search" at bounding box center [434, 192] width 170 height 27
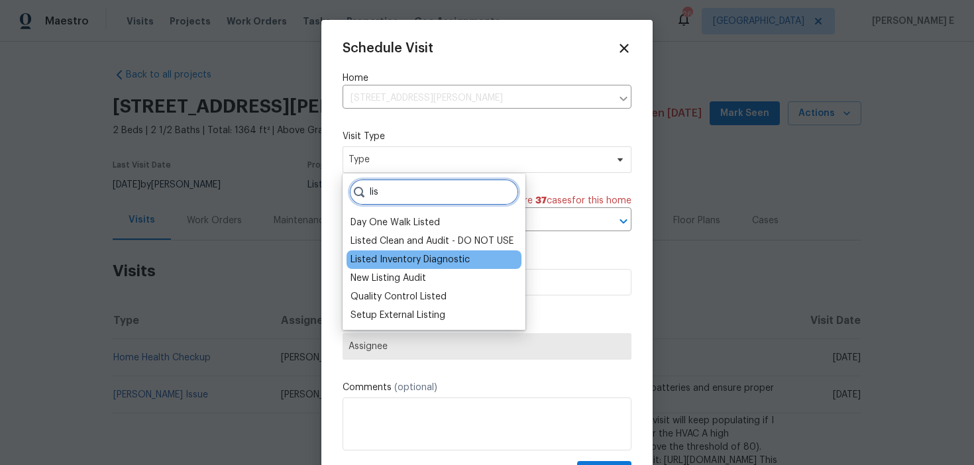
type input "lis"
click at [437, 258] on div "Listed Inventory Diagnostic" at bounding box center [410, 259] width 119 height 13
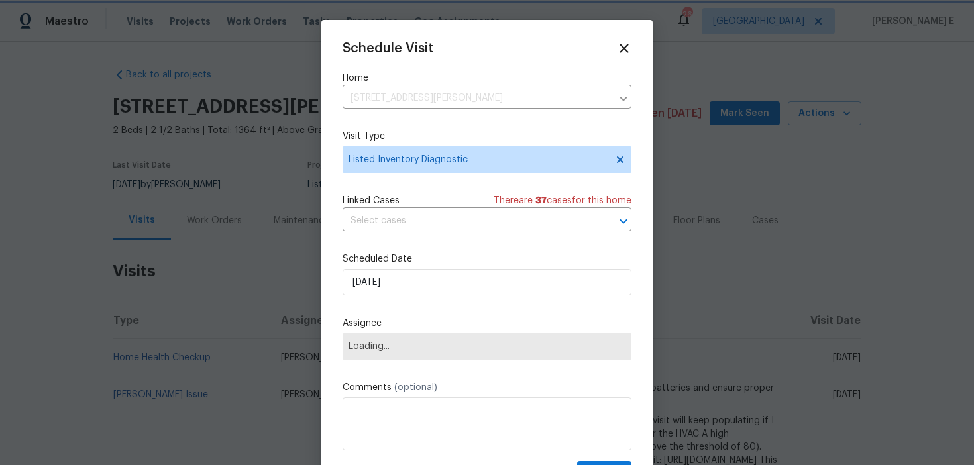
scroll to position [24, 0]
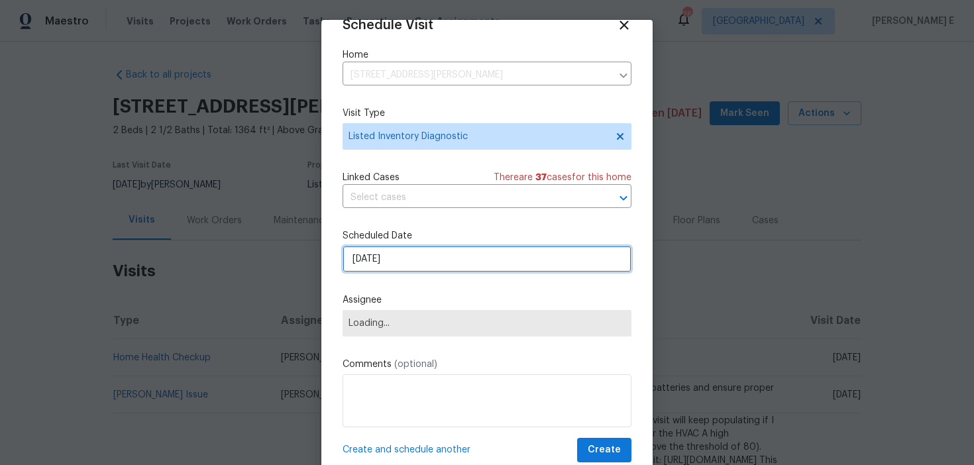
click at [435, 249] on input "[DATE]" at bounding box center [487, 259] width 289 height 27
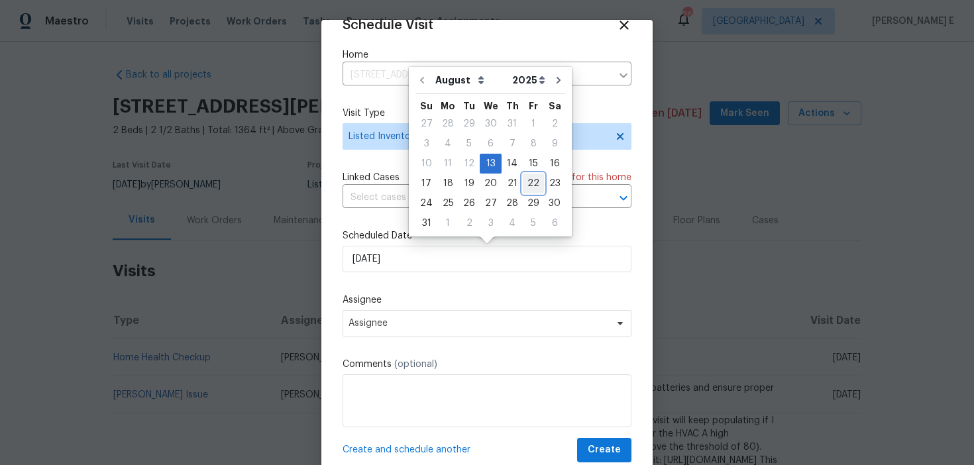
click at [523, 174] on div "22" at bounding box center [533, 183] width 21 height 19
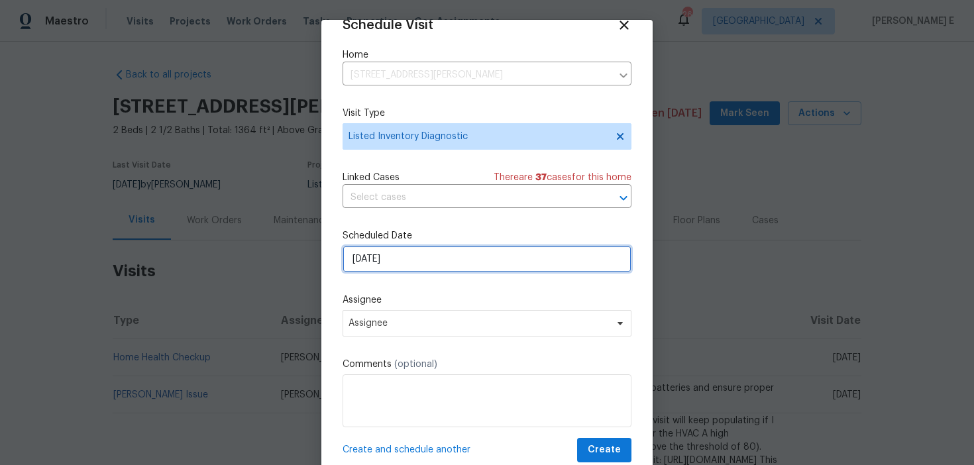
click at [415, 265] on input "22/08/2025" at bounding box center [487, 259] width 289 height 27
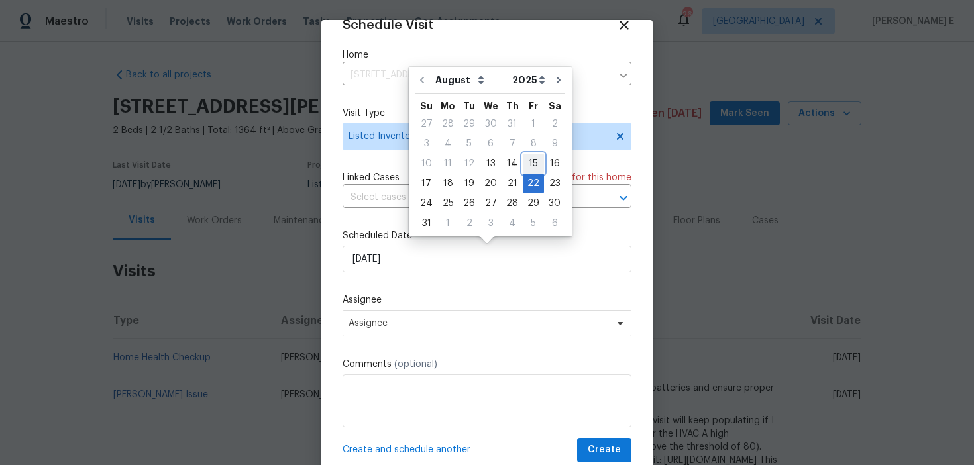
click at [528, 164] on div "15" at bounding box center [533, 163] width 21 height 19
type input "[DATE]"
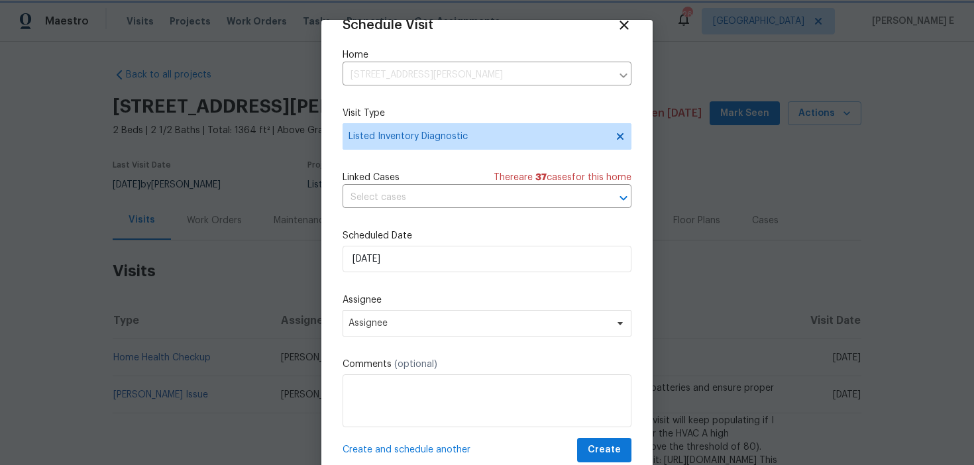
scroll to position [38, 0]
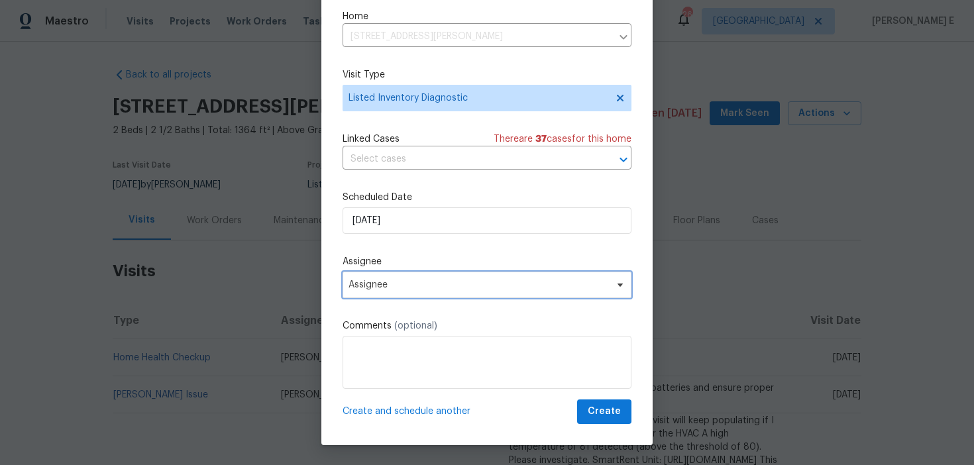
click at [473, 282] on span "Assignee" at bounding box center [479, 285] width 260 height 11
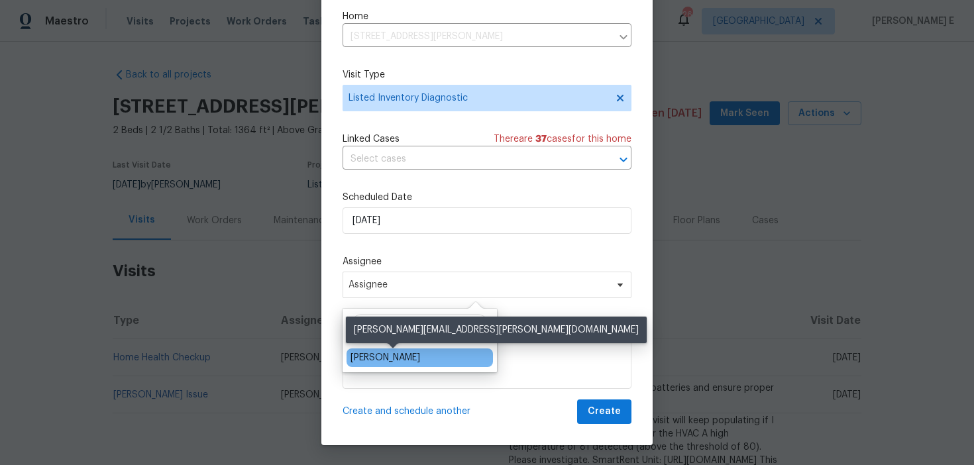
type input "keit"
click at [401, 355] on div "Keith Hollingsworth" at bounding box center [386, 357] width 70 height 13
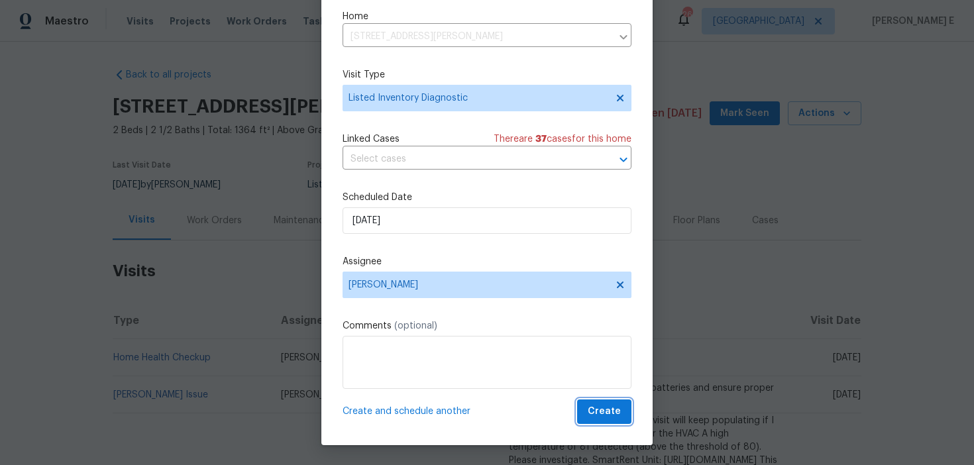
click at [605, 408] on span "Create" at bounding box center [604, 412] width 33 height 17
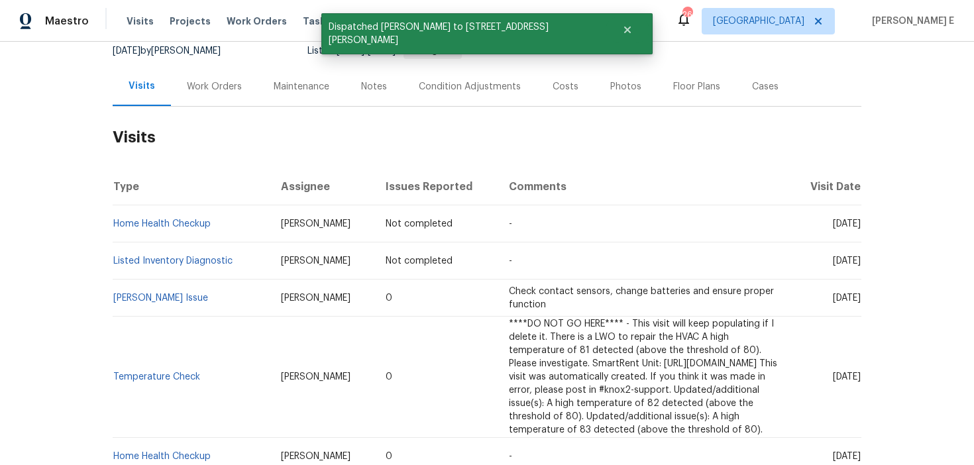
scroll to position [161, 0]
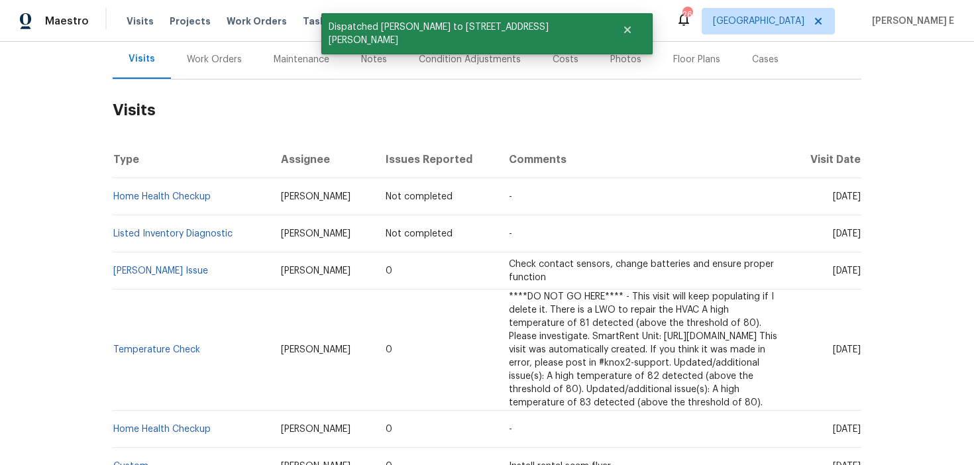
click at [172, 201] on td "Home Health Checkup" at bounding box center [192, 196] width 158 height 37
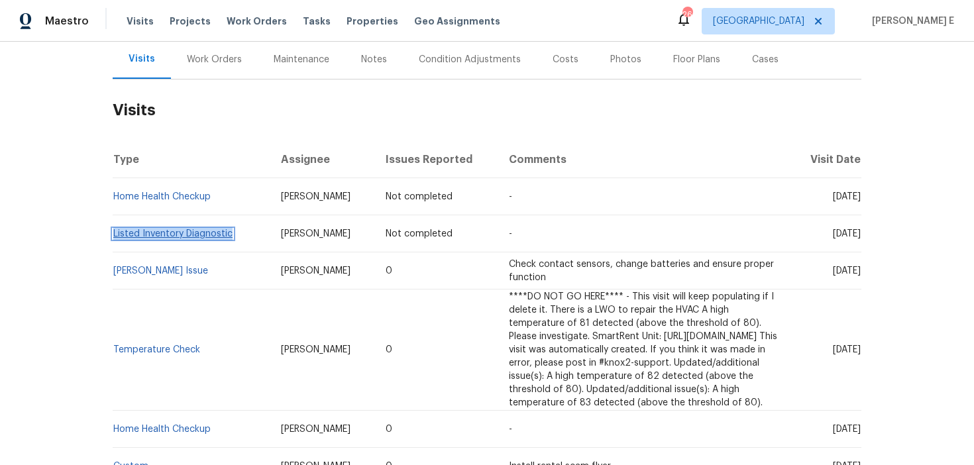
copy link "Listed Inventory Diagnostic"
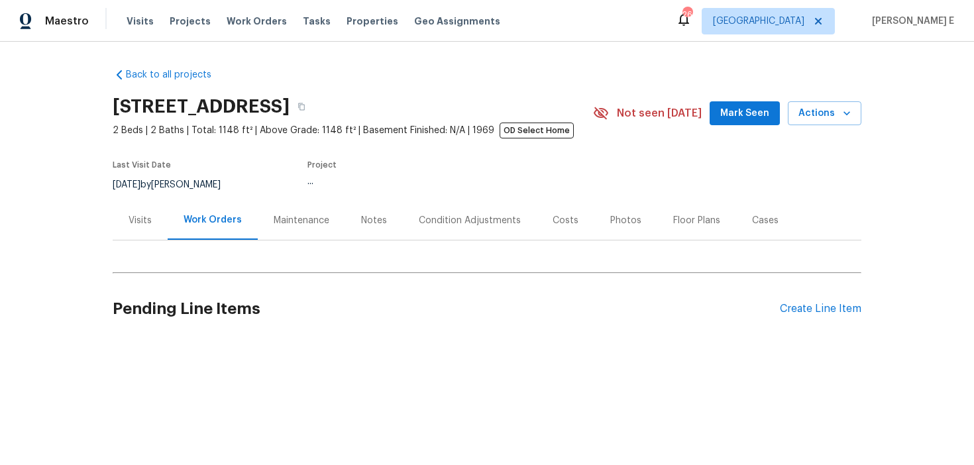
click at [137, 220] on div "Visits" at bounding box center [140, 220] width 23 height 13
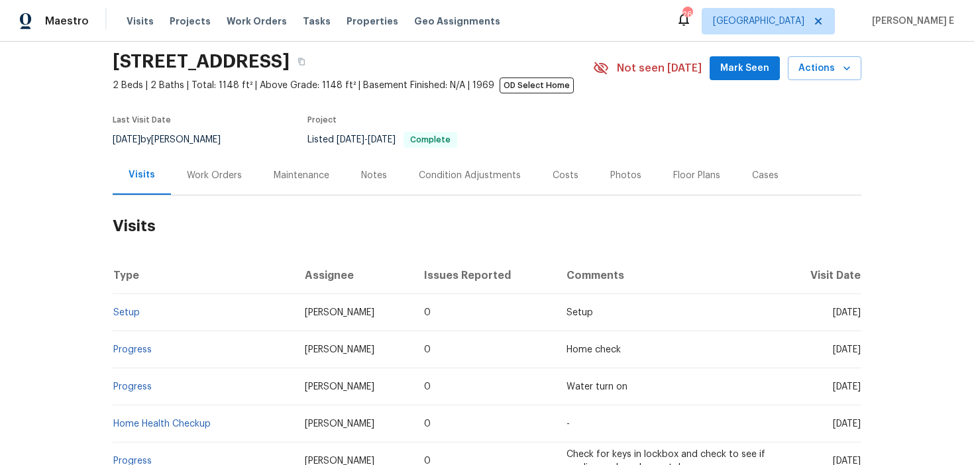
scroll to position [63, 0]
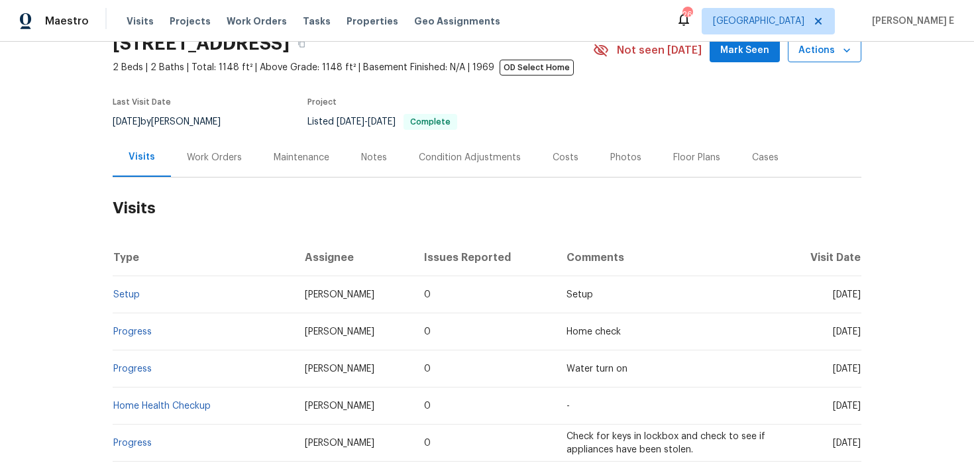
click at [819, 50] on span "Actions" at bounding box center [825, 50] width 52 height 17
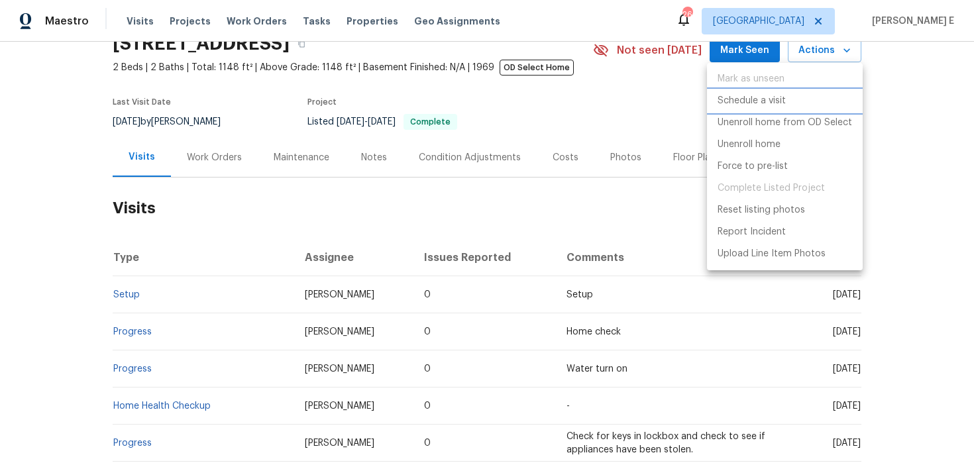
click at [772, 101] on p "Schedule a visit" at bounding box center [752, 101] width 68 height 14
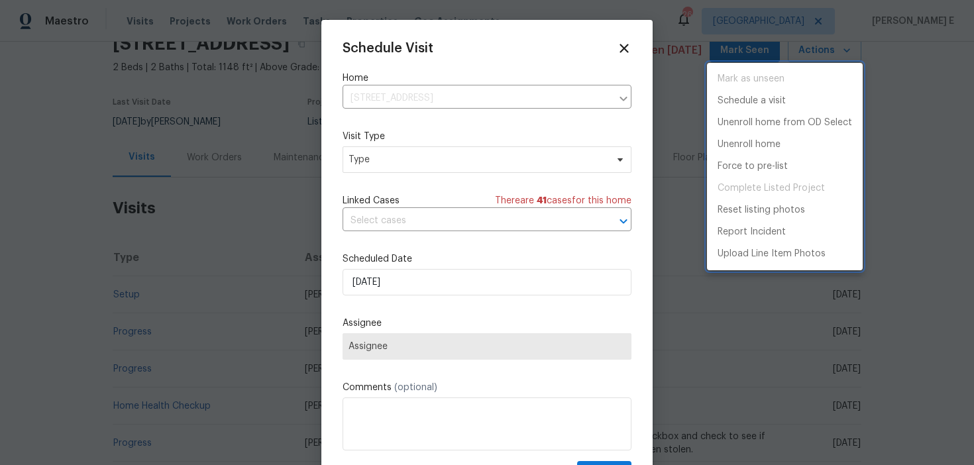
click at [363, 163] on div at bounding box center [487, 232] width 974 height 465
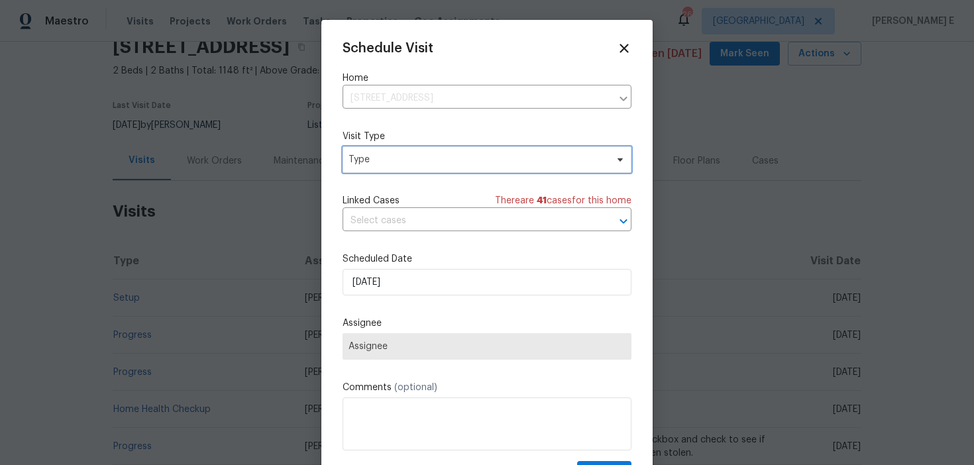
click at [374, 161] on span "Type" at bounding box center [478, 159] width 258 height 13
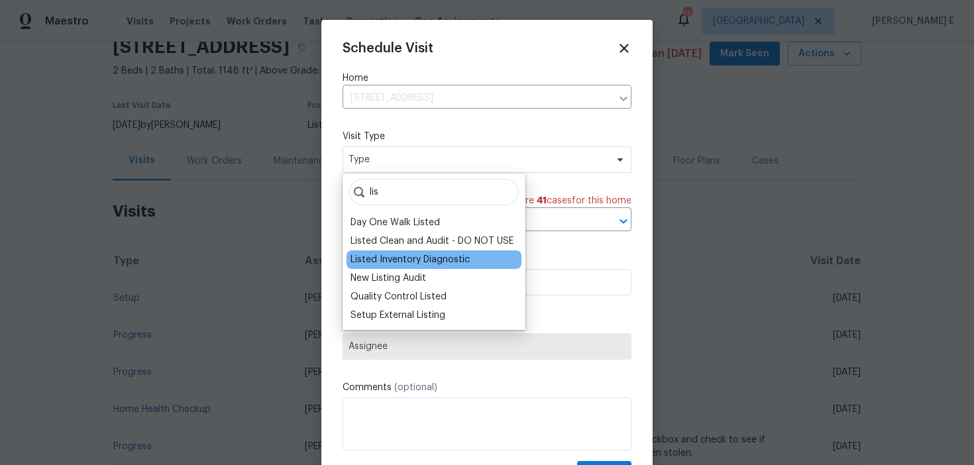
type input "lis"
click at [401, 259] on div "Listed Inventory Diagnostic" at bounding box center [410, 259] width 119 height 13
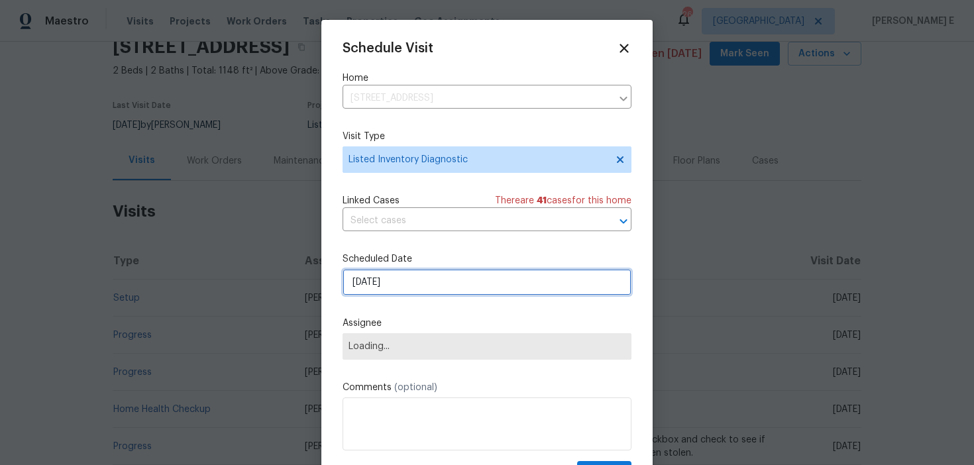
click at [396, 273] on input "[DATE]" at bounding box center [487, 282] width 289 height 27
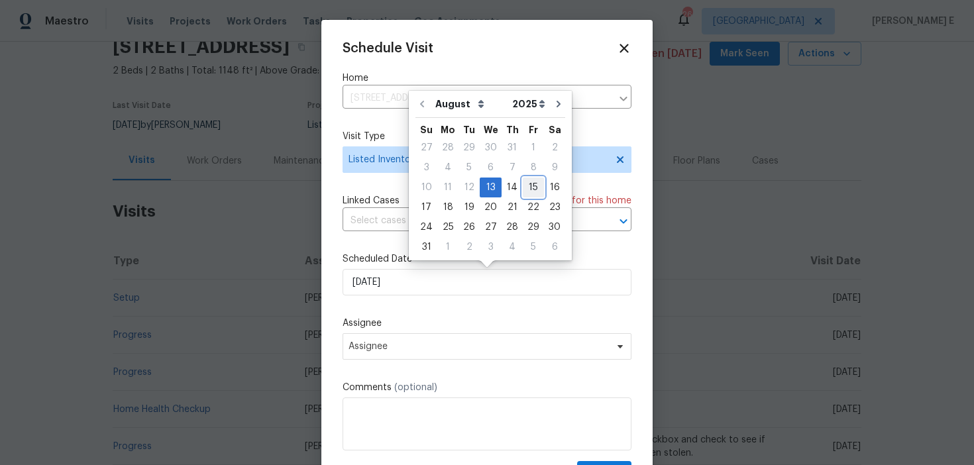
click at [528, 188] on div "15" at bounding box center [533, 187] width 21 height 19
type input "[DATE]"
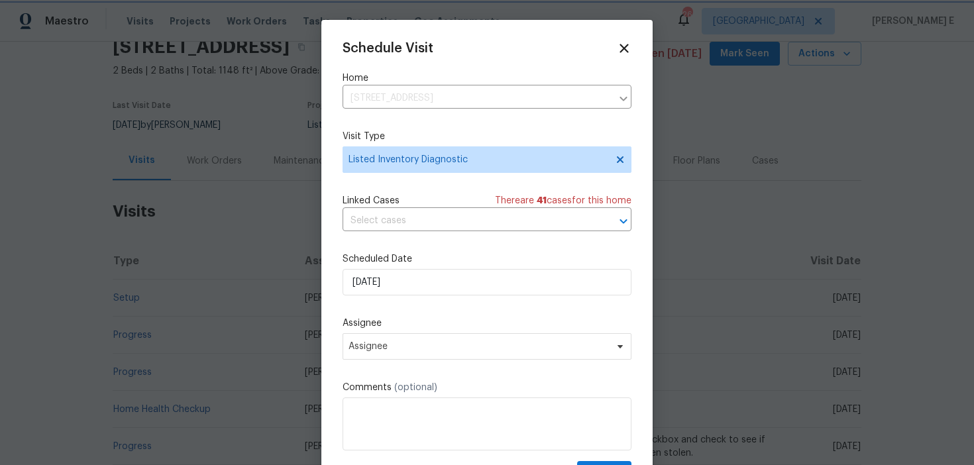
scroll to position [24, 0]
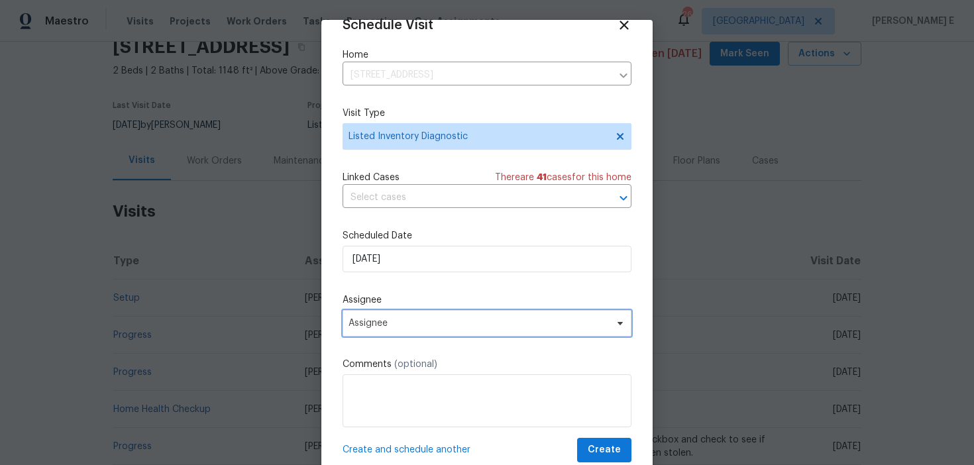
click at [418, 329] on span "Assignee" at bounding box center [487, 323] width 289 height 27
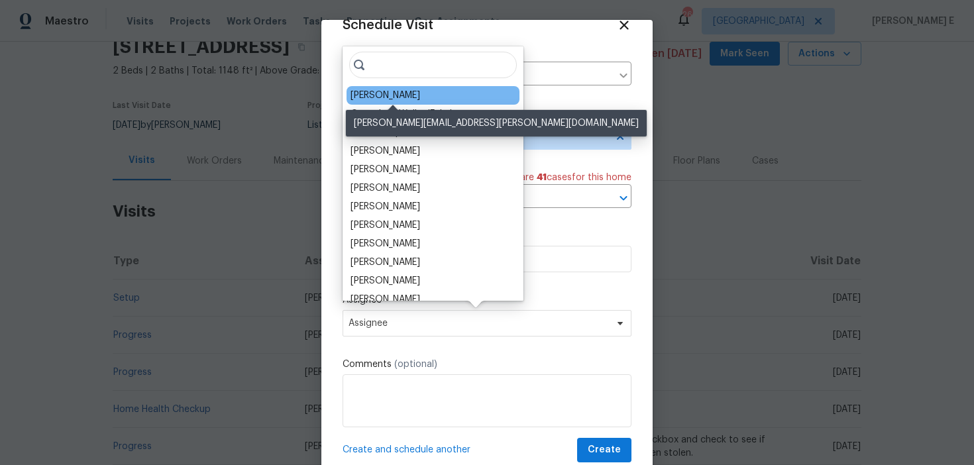
click at [389, 96] on div "[PERSON_NAME]" at bounding box center [386, 95] width 70 height 13
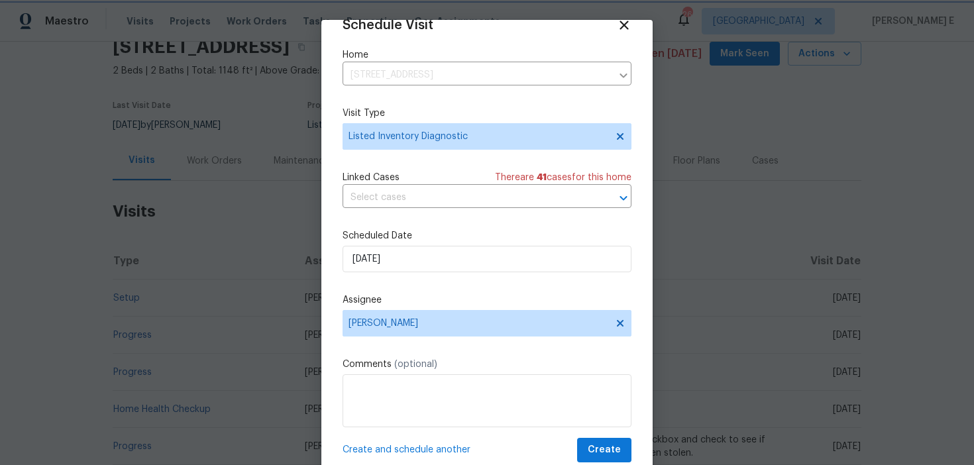
scroll to position [38, 0]
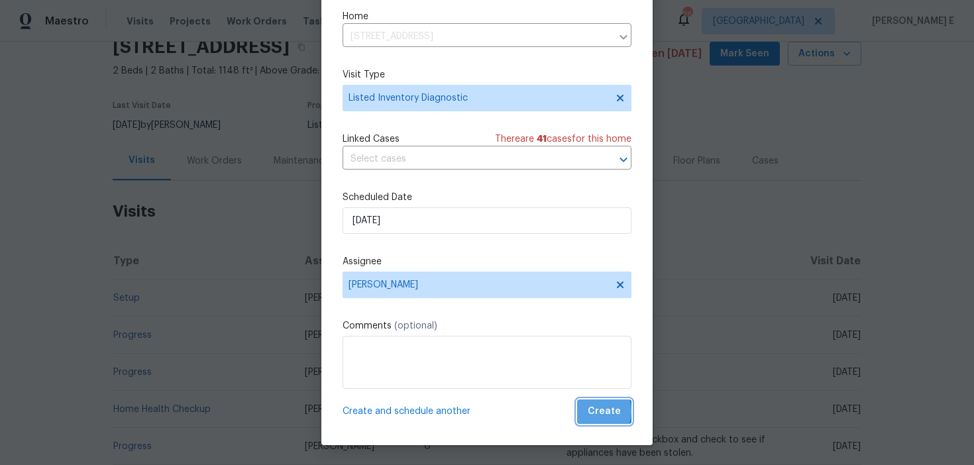
click at [596, 412] on span "Create" at bounding box center [604, 412] width 33 height 17
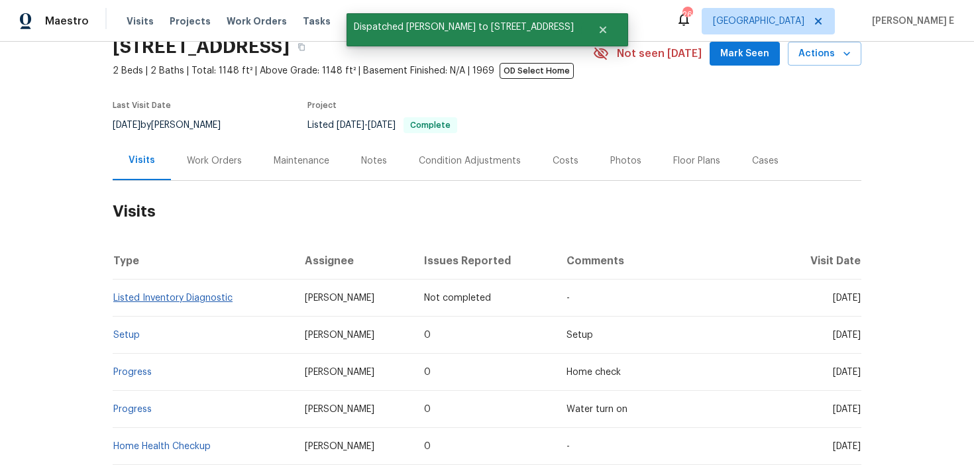
scroll to position [0, 0]
copy link "Listed Inventory Diagnostic"
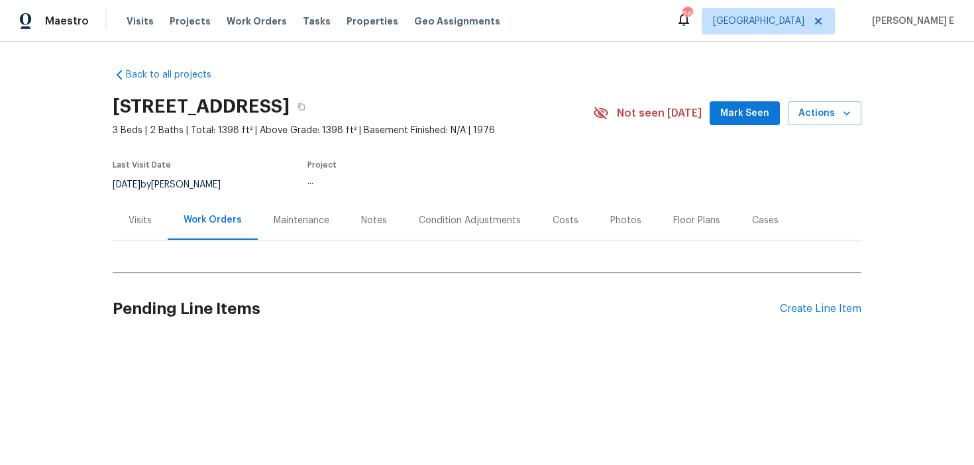
click at [146, 229] on div "Visits" at bounding box center [140, 220] width 55 height 39
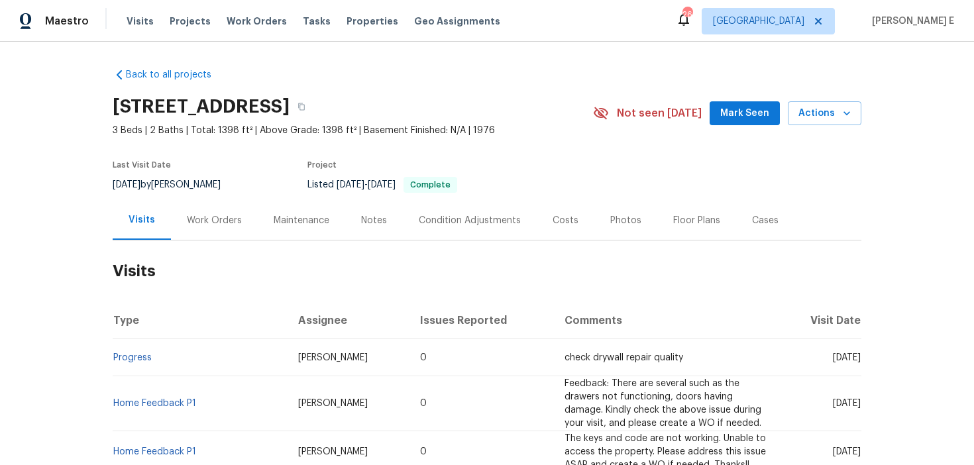
scroll to position [25, 0]
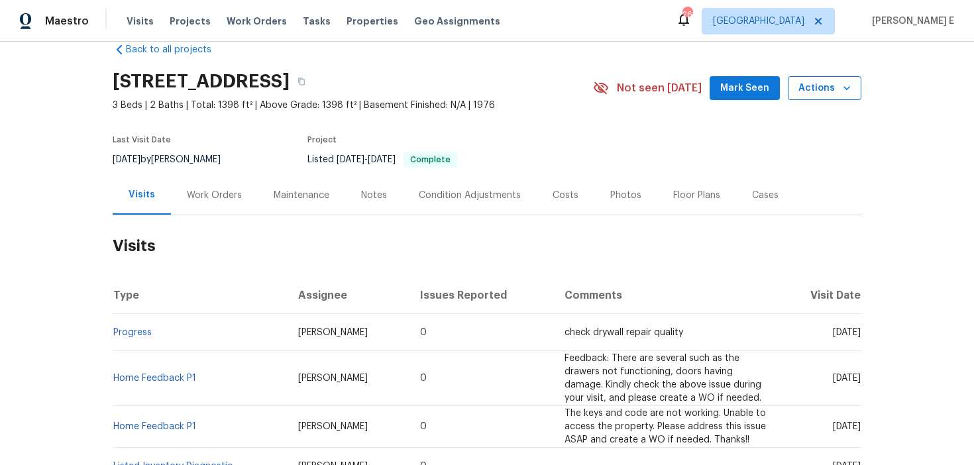
click at [813, 81] on span "Actions" at bounding box center [825, 88] width 52 height 17
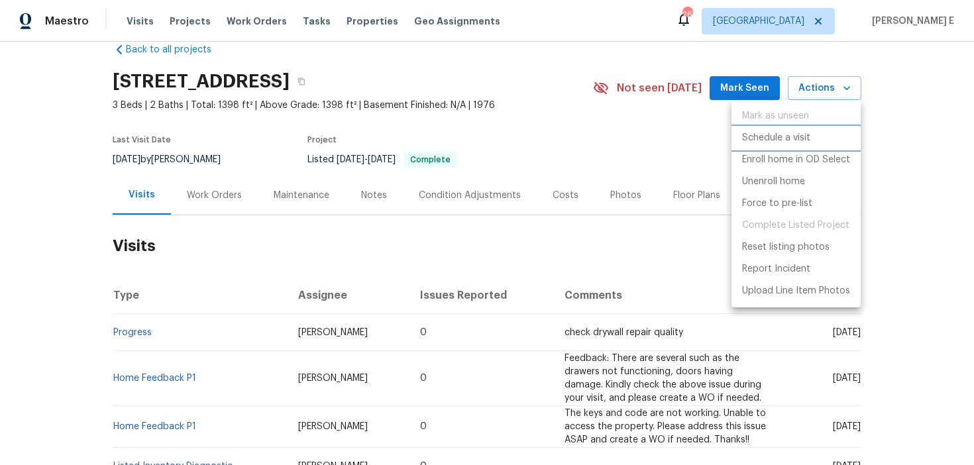
click at [760, 133] on p "Schedule a visit" at bounding box center [776, 138] width 68 height 14
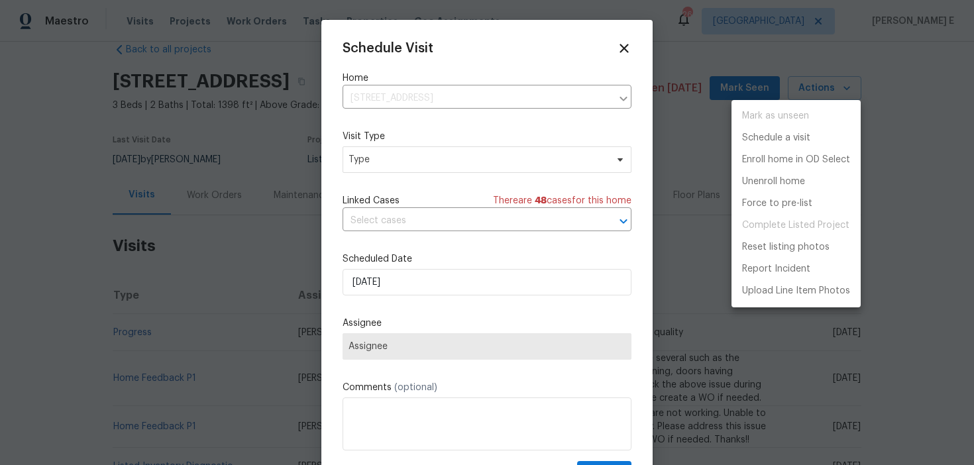
click at [379, 165] on div at bounding box center [487, 232] width 974 height 465
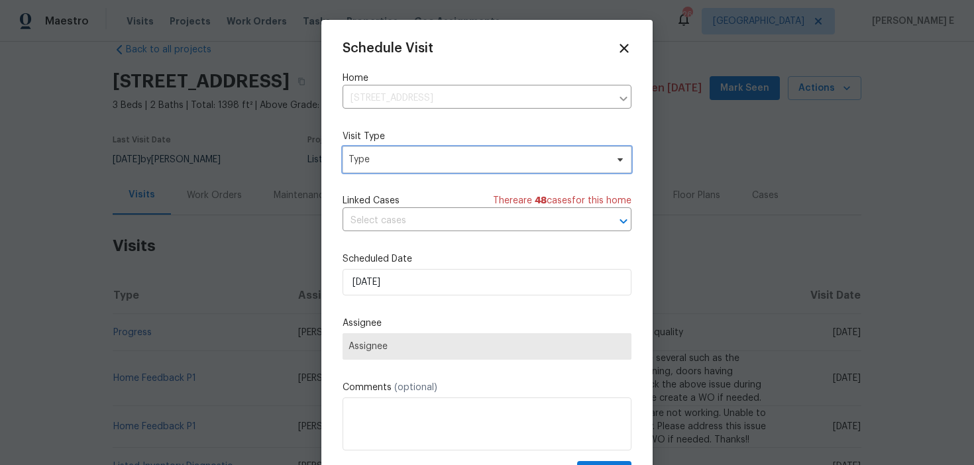
click at [379, 165] on span "Type" at bounding box center [478, 159] width 258 height 13
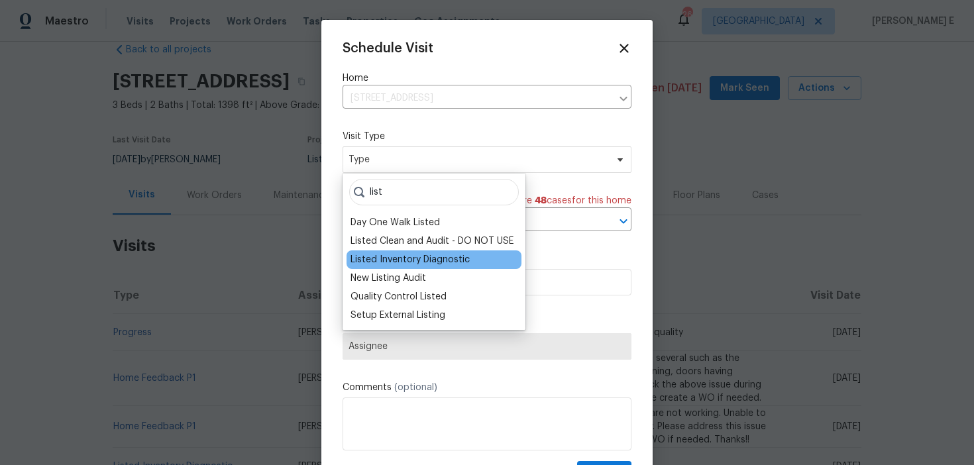
type input "list"
click at [425, 255] on div "Listed Inventory Diagnostic" at bounding box center [410, 259] width 119 height 13
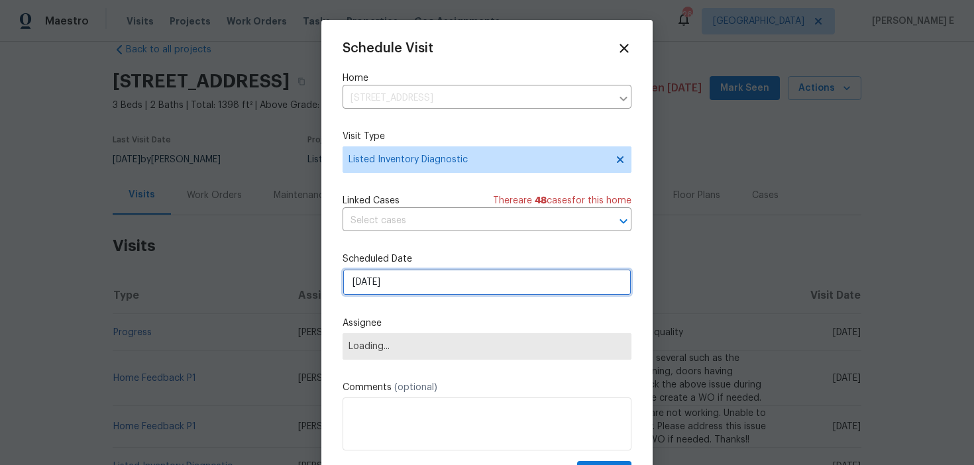
click at [414, 280] on input "[DATE]" at bounding box center [487, 282] width 289 height 27
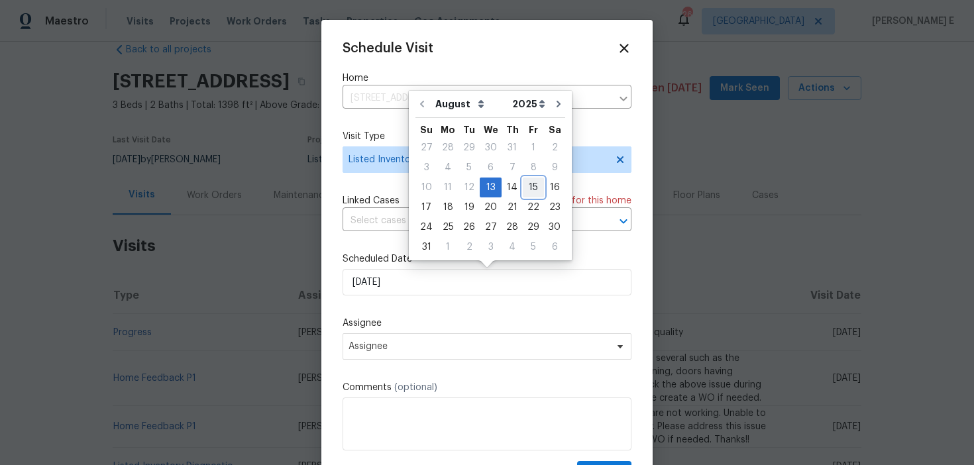
click at [523, 187] on div "15" at bounding box center [533, 187] width 21 height 19
type input "[DATE]"
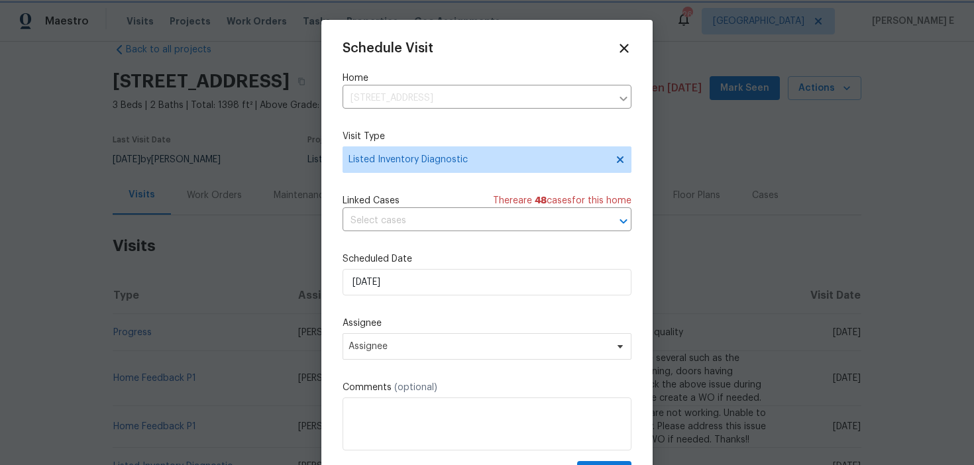
scroll to position [24, 0]
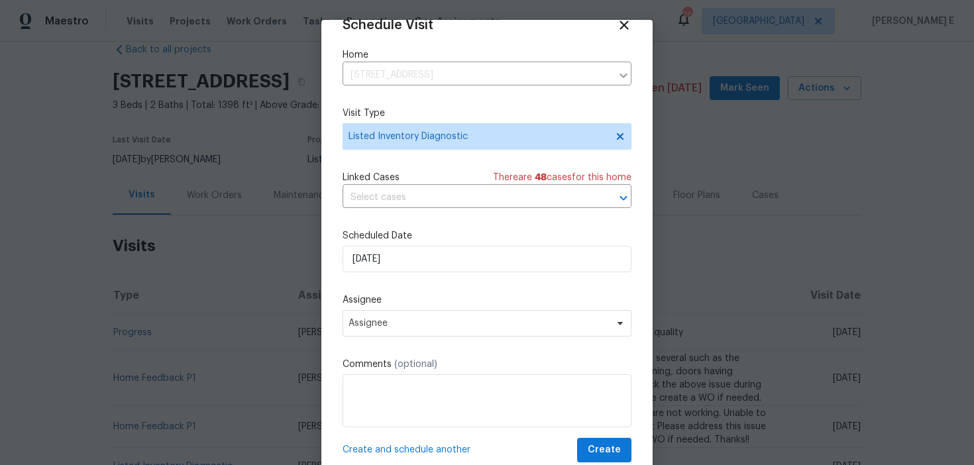
click at [422, 337] on div "Schedule Visit Home 6102 Lakecrest Dr, Garland, TX 75043 ​ Visit Type Listed In…" at bounding box center [487, 240] width 289 height 445
click at [424, 329] on span "Assignee" at bounding box center [487, 323] width 289 height 27
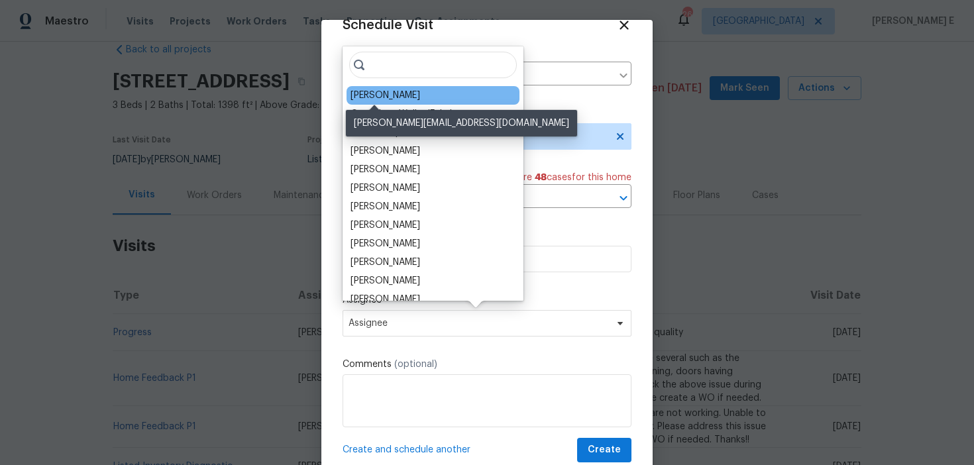
click at [376, 95] on div "[PERSON_NAME]" at bounding box center [386, 95] width 70 height 13
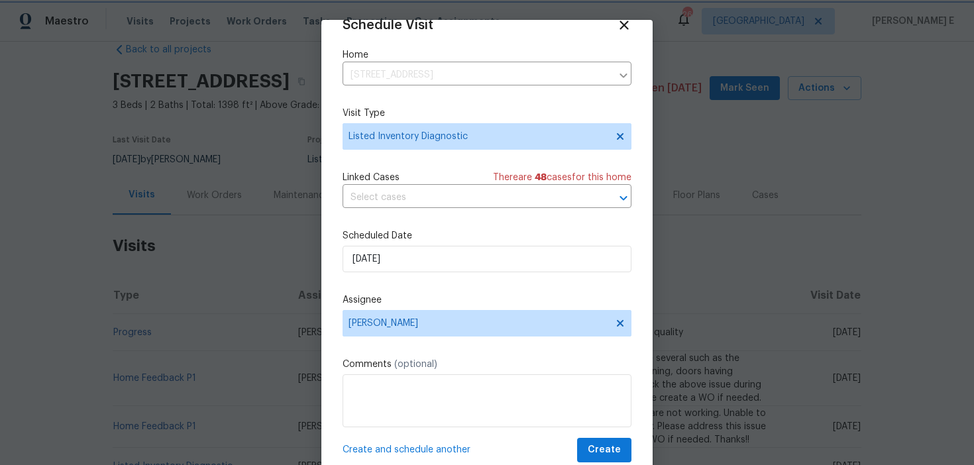
scroll to position [38, 0]
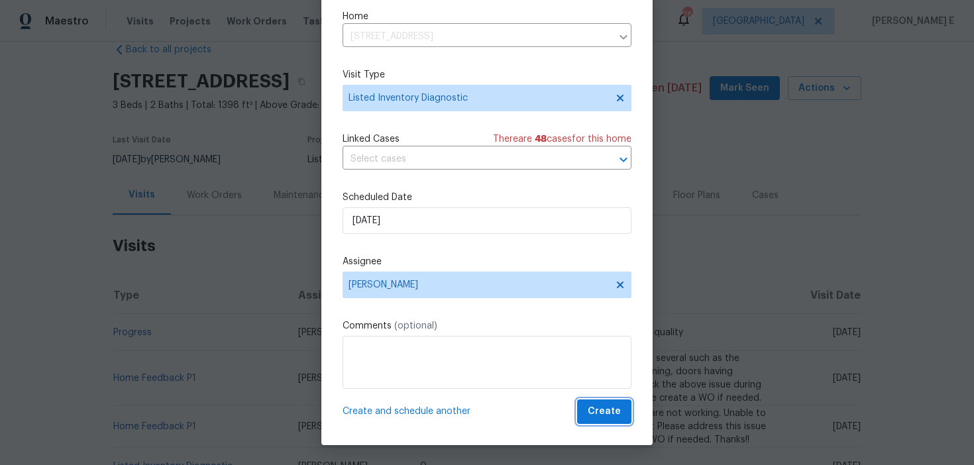
click at [599, 408] on span "Create" at bounding box center [604, 412] width 33 height 17
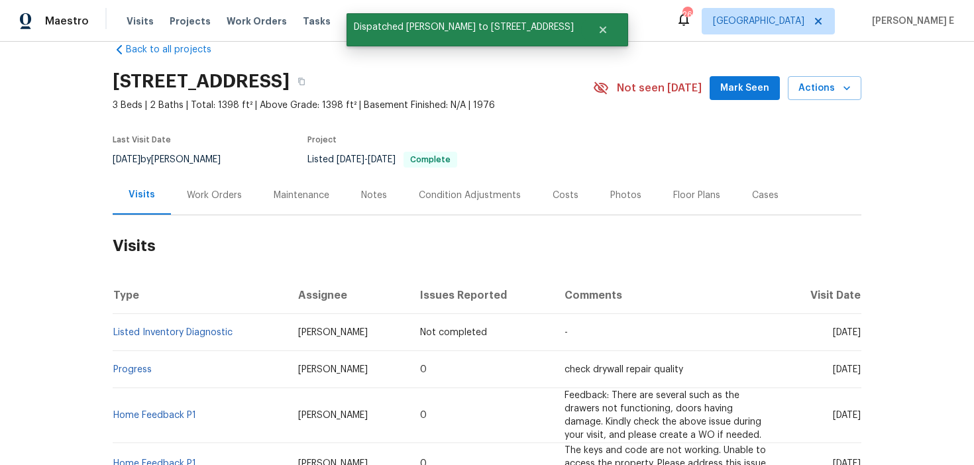
scroll to position [0, 0]
copy link "Listed Inventory Diagnostic"
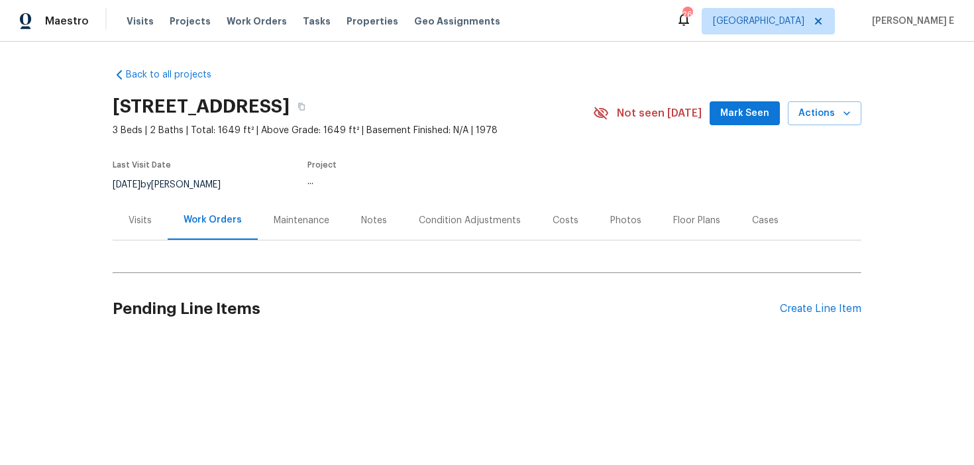
click at [142, 219] on div "Visits" at bounding box center [140, 220] width 23 height 13
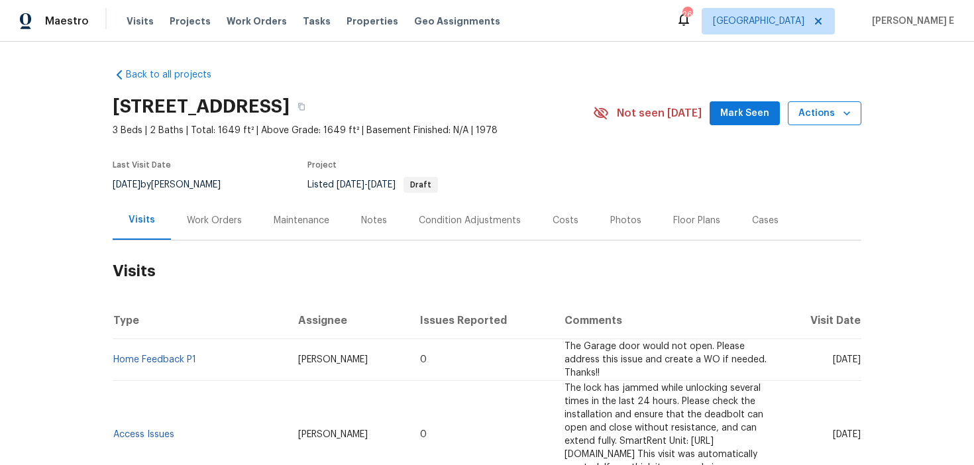
click at [811, 109] on span "Actions" at bounding box center [825, 113] width 52 height 17
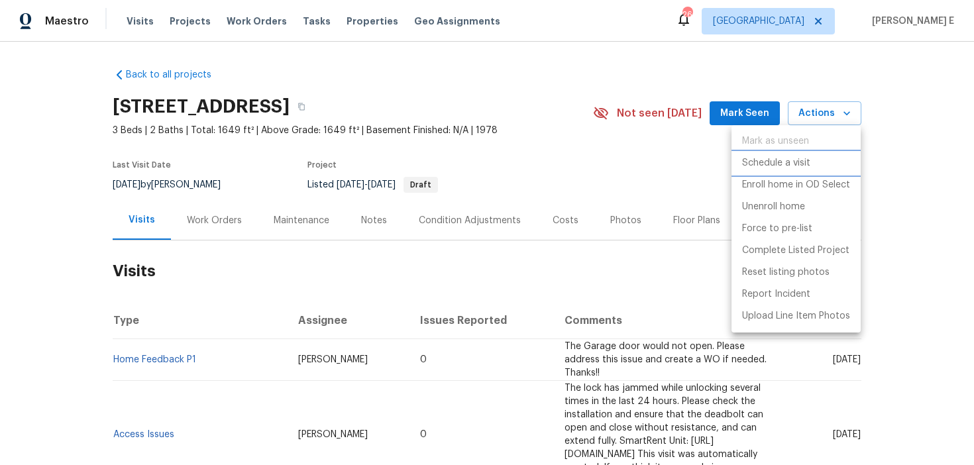
click at [784, 168] on p "Schedule a visit" at bounding box center [776, 163] width 68 height 14
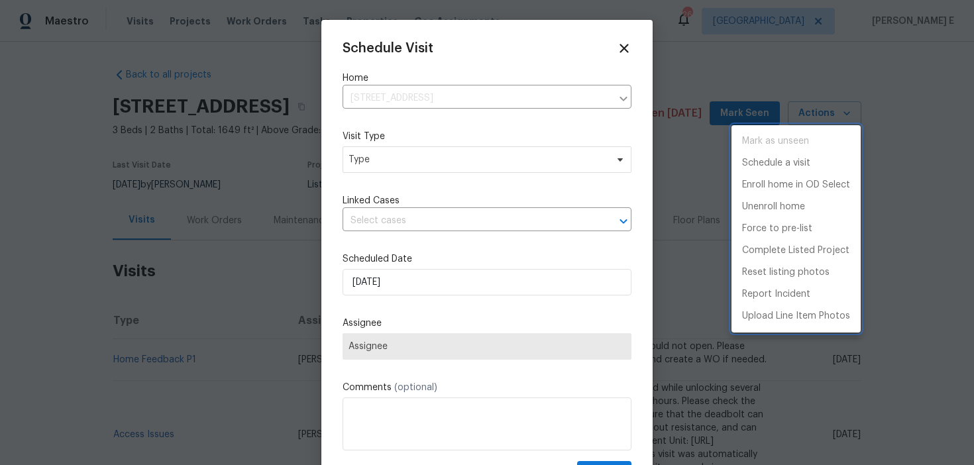
click at [486, 150] on div at bounding box center [487, 232] width 974 height 465
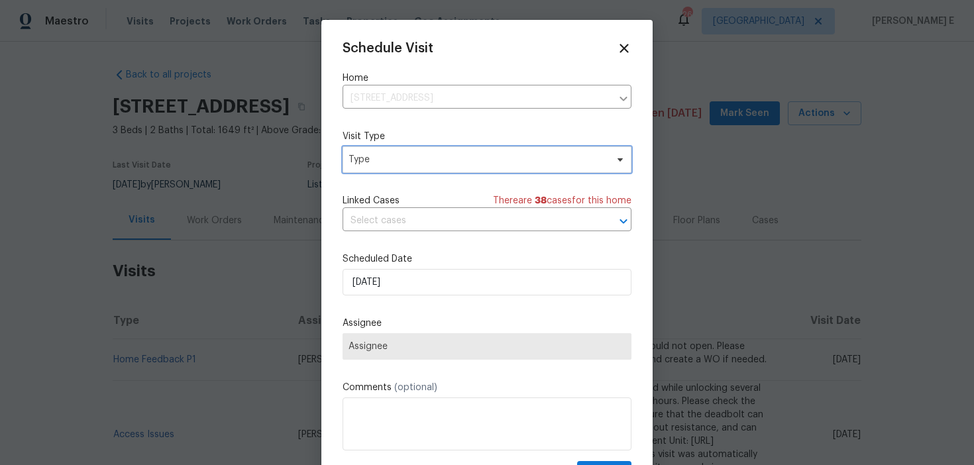
click at [461, 168] on span "Type" at bounding box center [487, 159] width 289 height 27
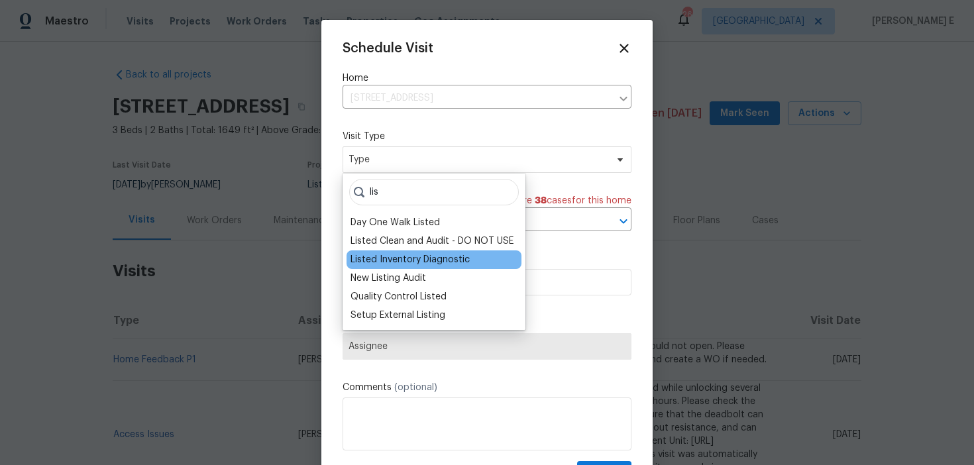
type input "lis"
click at [436, 262] on div "Listed Inventory Diagnostic" at bounding box center [410, 259] width 119 height 13
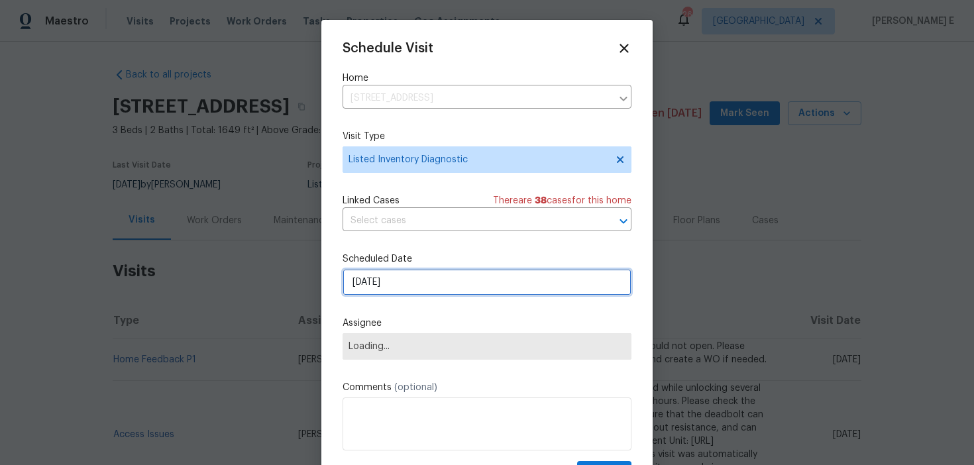
click at [432, 274] on input "13/08/2025" at bounding box center [487, 282] width 289 height 27
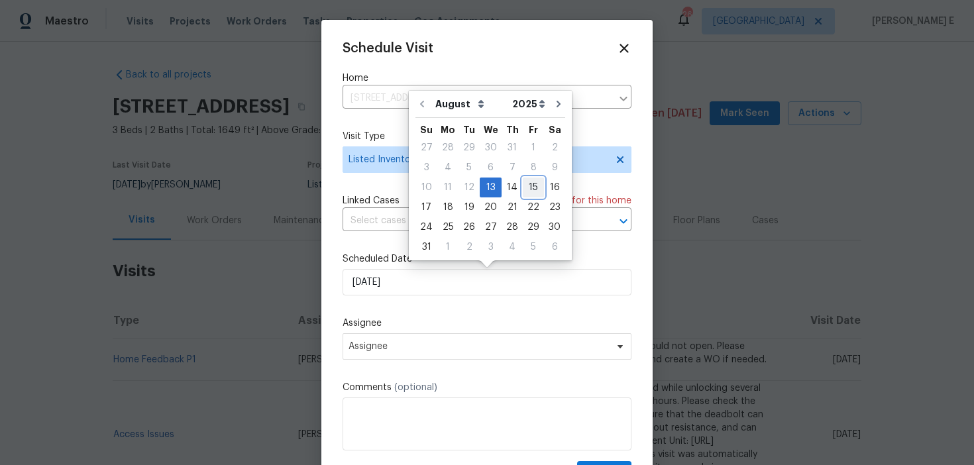
click at [523, 183] on div "15" at bounding box center [533, 187] width 21 height 19
type input "15/08/2025"
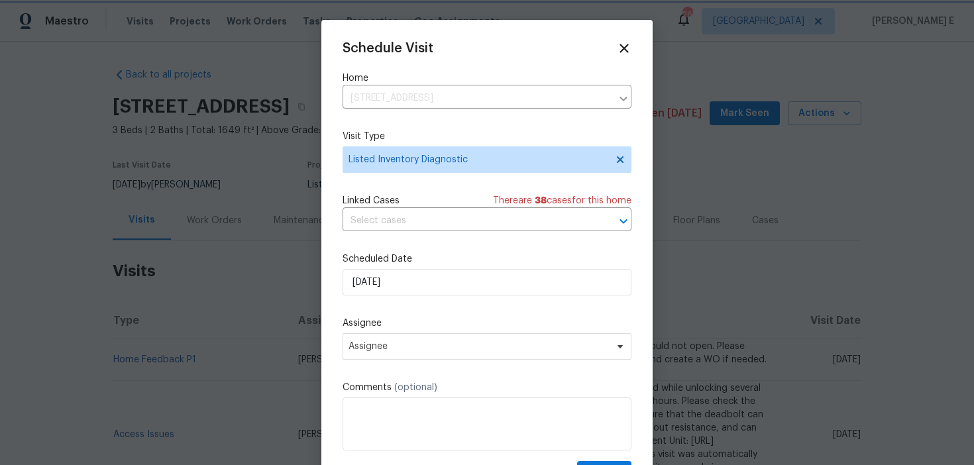
scroll to position [24, 0]
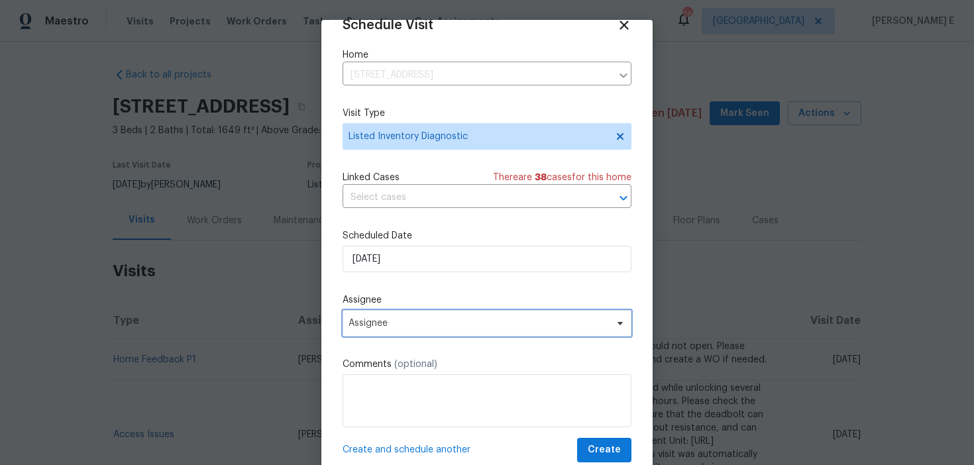
click at [434, 322] on span "Assignee" at bounding box center [479, 323] width 260 height 11
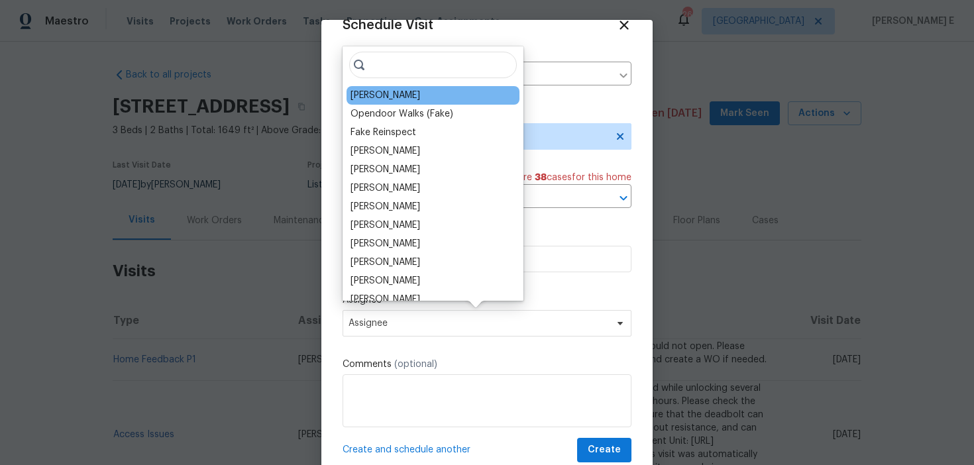
click at [397, 91] on div "Andrew Kempka" at bounding box center [386, 95] width 70 height 13
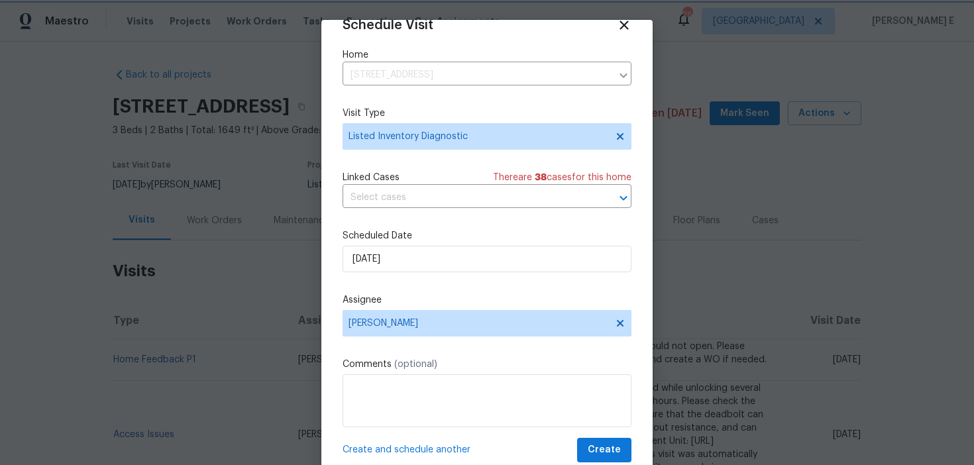
scroll to position [38, 0]
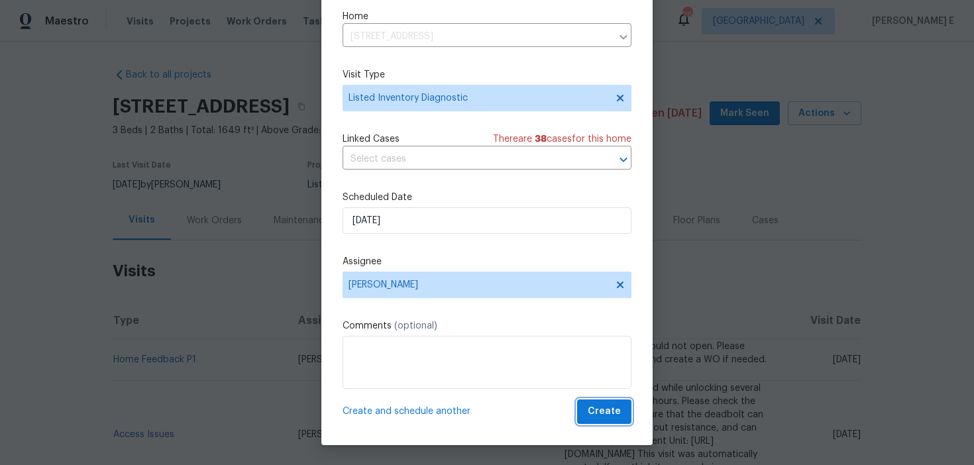
click at [597, 412] on span "Create" at bounding box center [604, 412] width 33 height 17
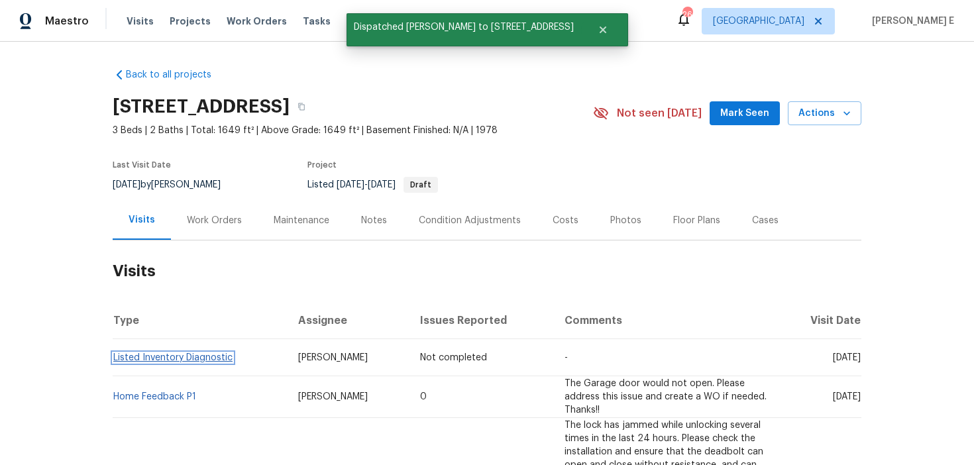
scroll to position [0, 0]
copy link "Listed Inventory Diagnostic"
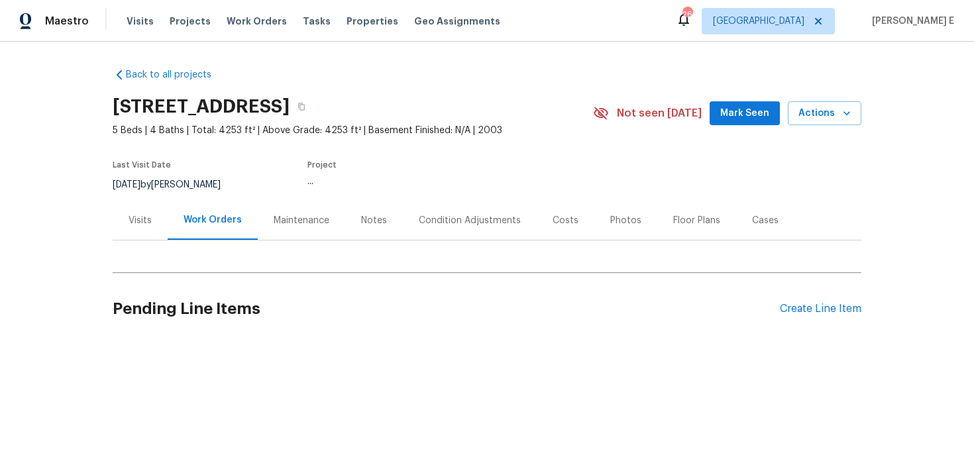
click at [137, 231] on div "Visits" at bounding box center [140, 220] width 55 height 39
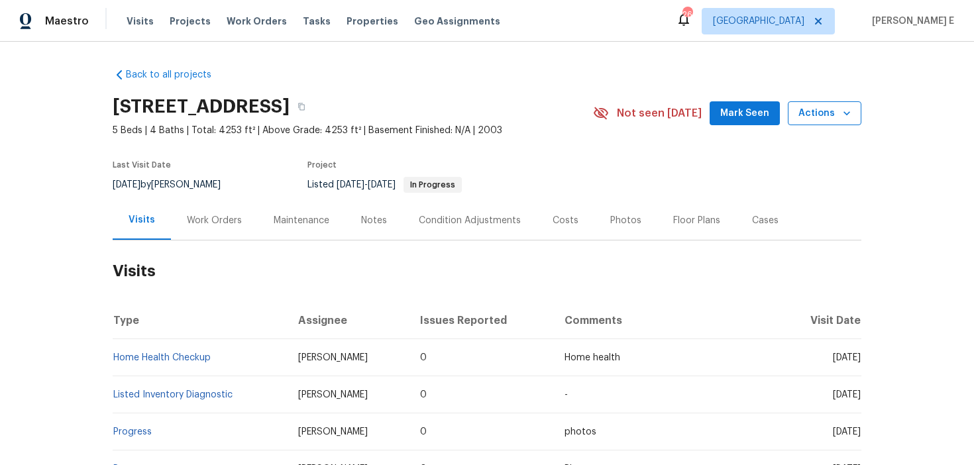
click at [809, 103] on button "Actions" at bounding box center [825, 113] width 74 height 25
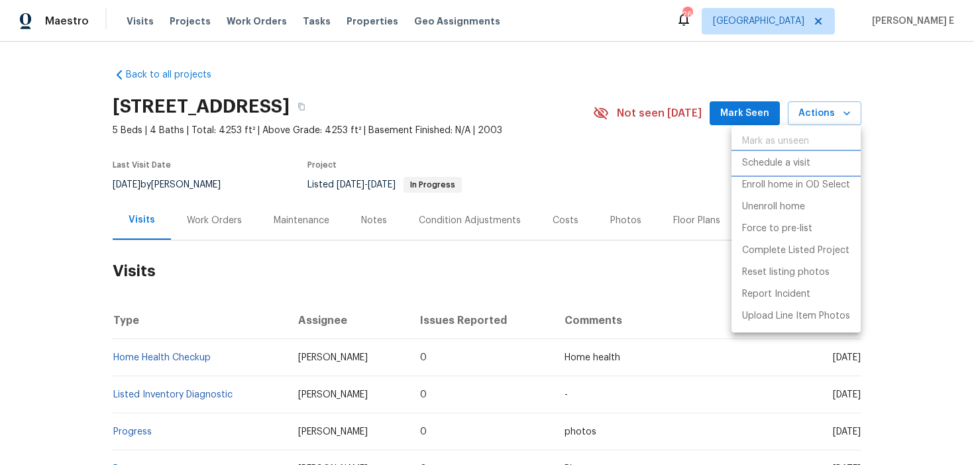
click at [785, 166] on p "Schedule a visit" at bounding box center [776, 163] width 68 height 14
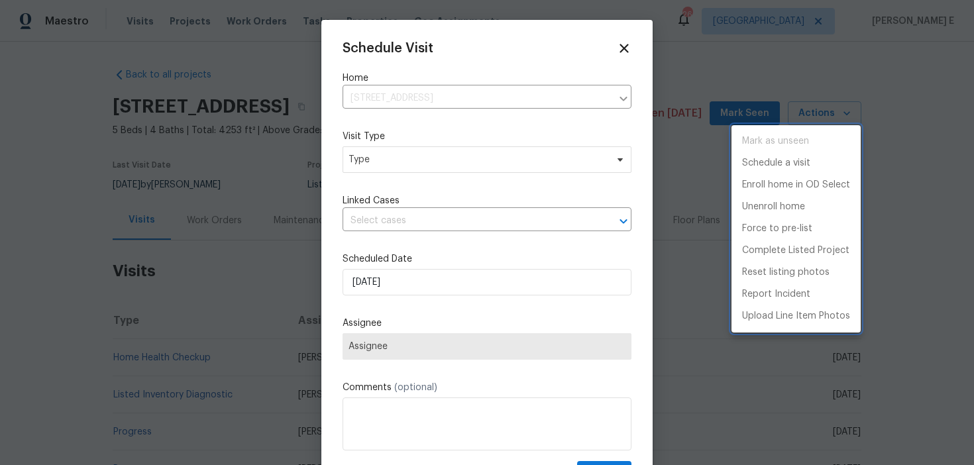
click at [372, 168] on div at bounding box center [487, 232] width 974 height 465
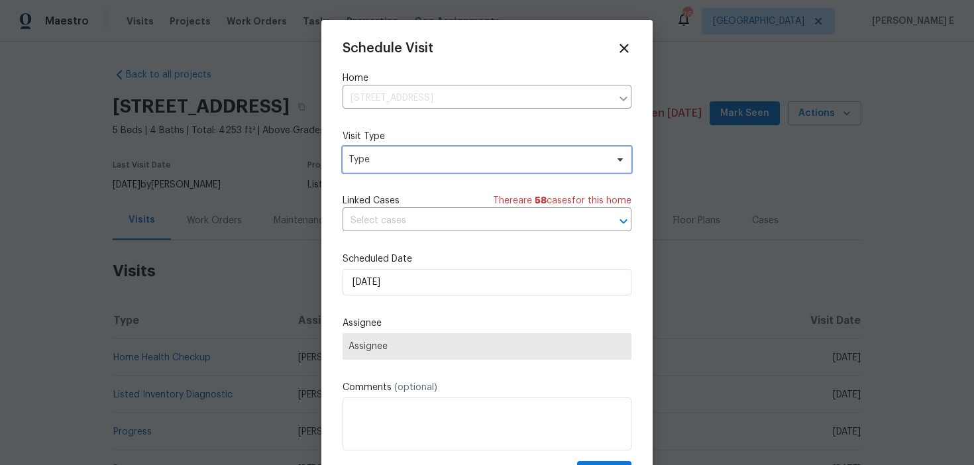
click at [372, 168] on span "Type" at bounding box center [487, 159] width 289 height 27
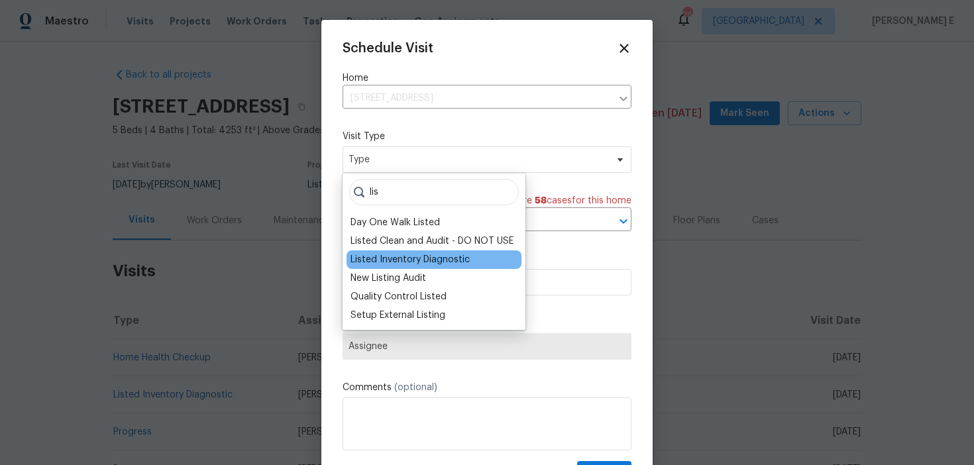
type input "lis"
click at [385, 258] on div "Listed Inventory Diagnostic" at bounding box center [410, 259] width 119 height 13
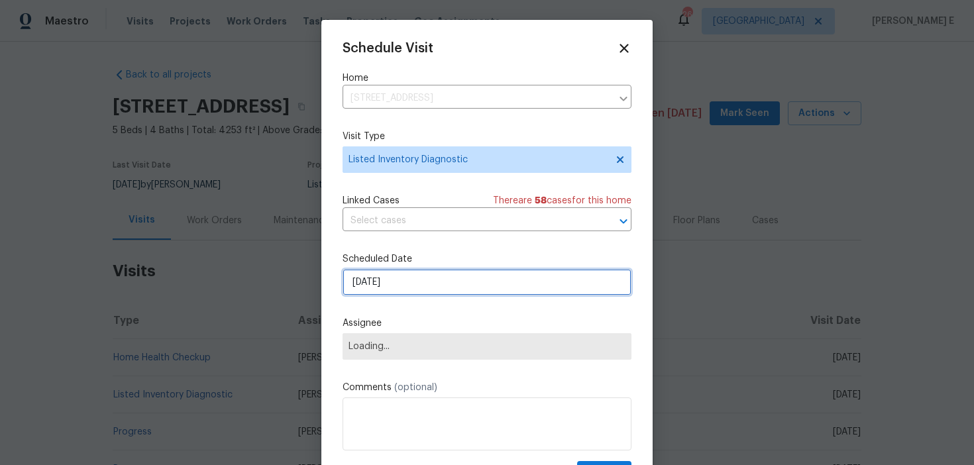
click at [384, 280] on input "13/08/2025" at bounding box center [487, 282] width 289 height 27
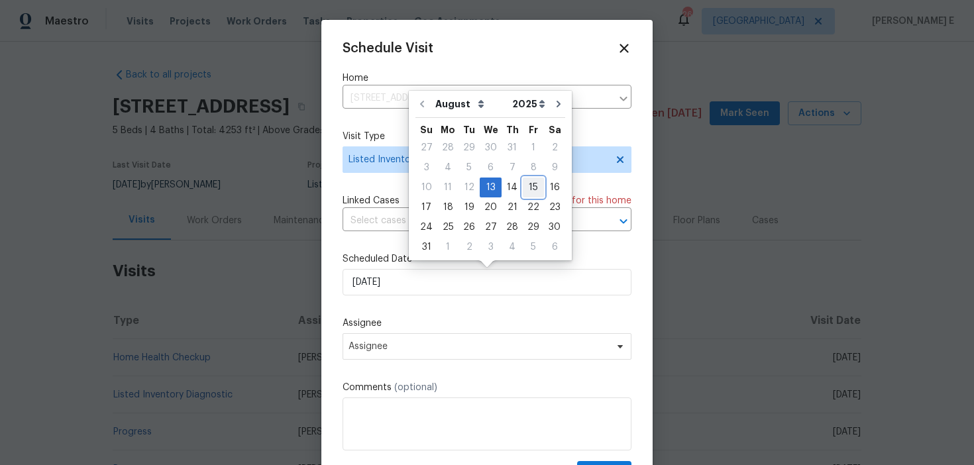
click at [524, 188] on div "15" at bounding box center [533, 187] width 21 height 19
type input "15/08/2025"
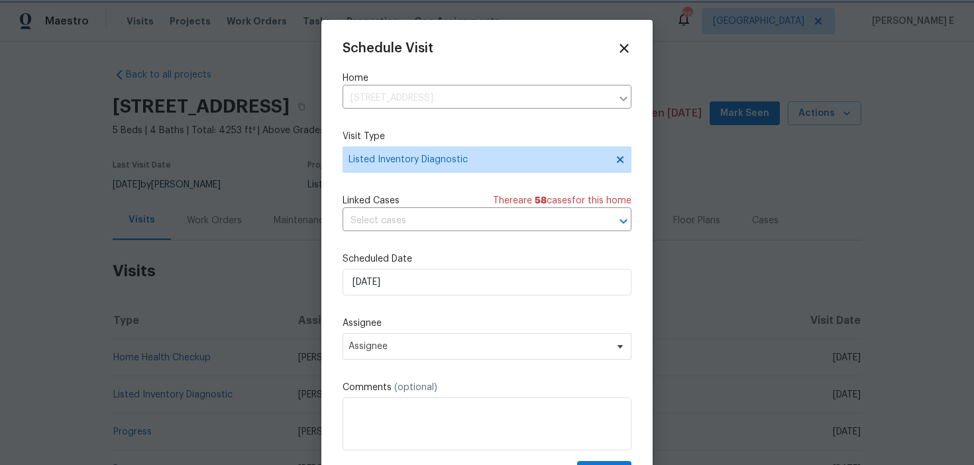
scroll to position [24, 0]
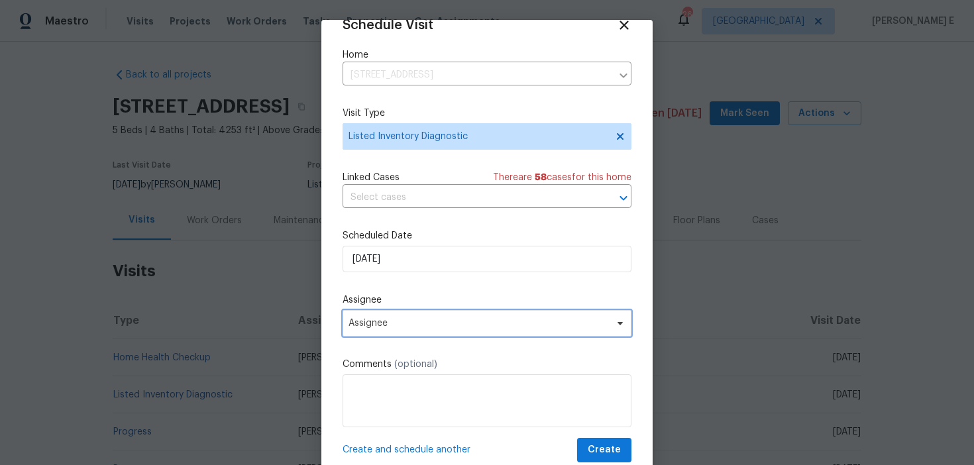
click at [455, 331] on span "Assignee" at bounding box center [487, 323] width 289 height 27
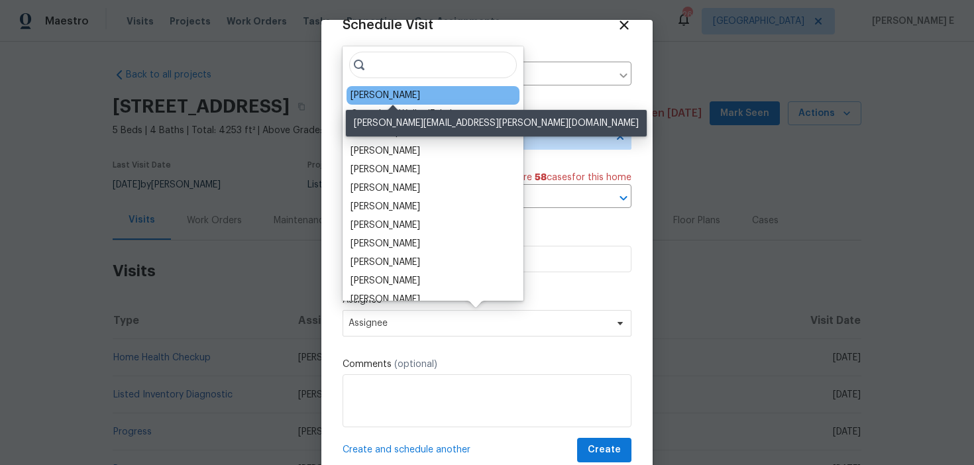
click at [400, 96] on div "RonDerrick Jackson" at bounding box center [386, 95] width 70 height 13
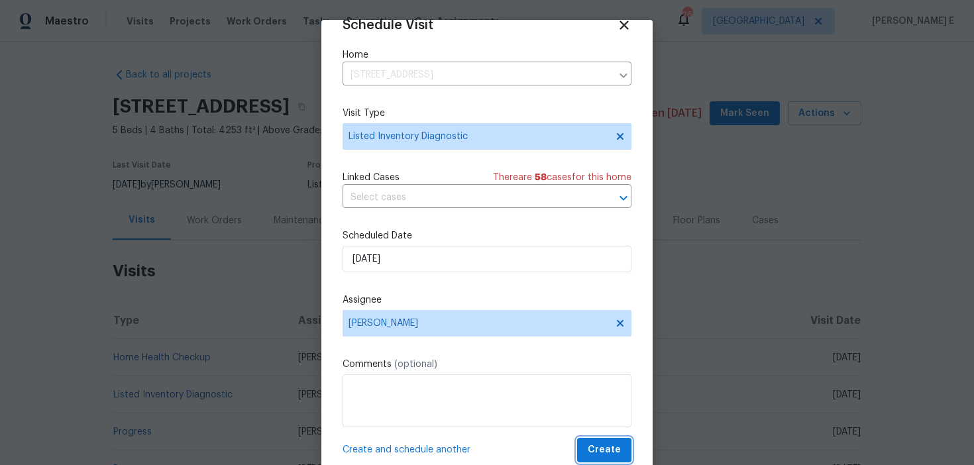
click at [595, 444] on span "Create" at bounding box center [604, 450] width 33 height 17
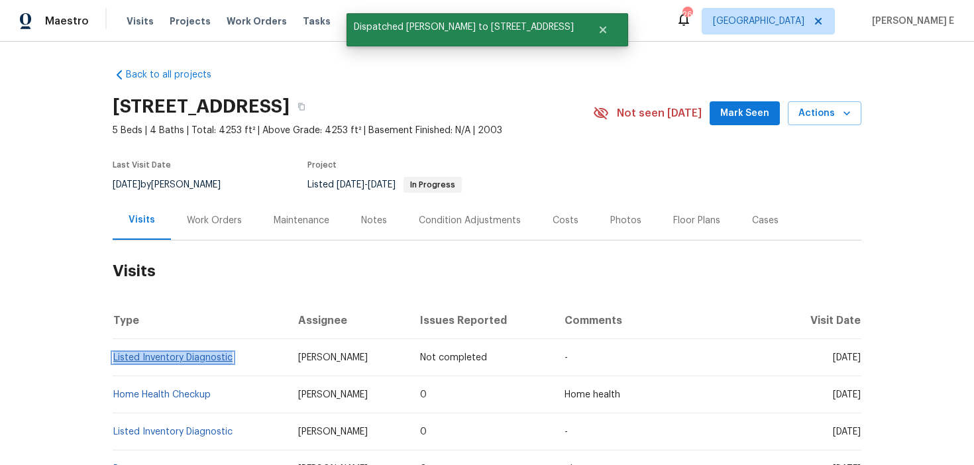
copy link "Listed Inventory Diagnostic"
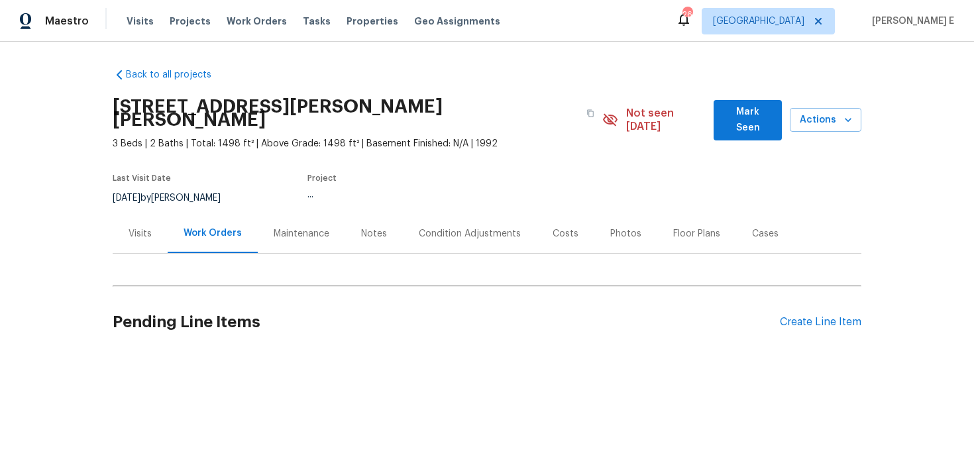
click at [143, 227] on div "Visits" at bounding box center [140, 233] width 23 height 13
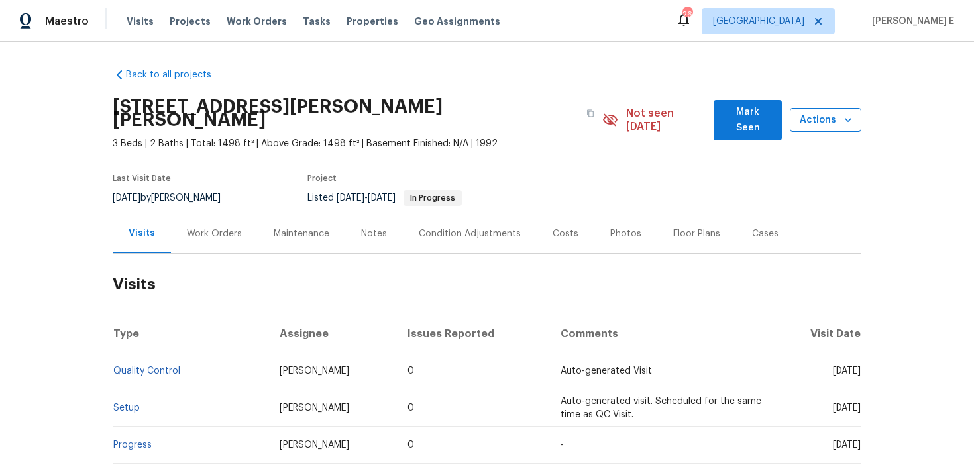
click at [809, 114] on span "Actions" at bounding box center [826, 120] width 50 height 17
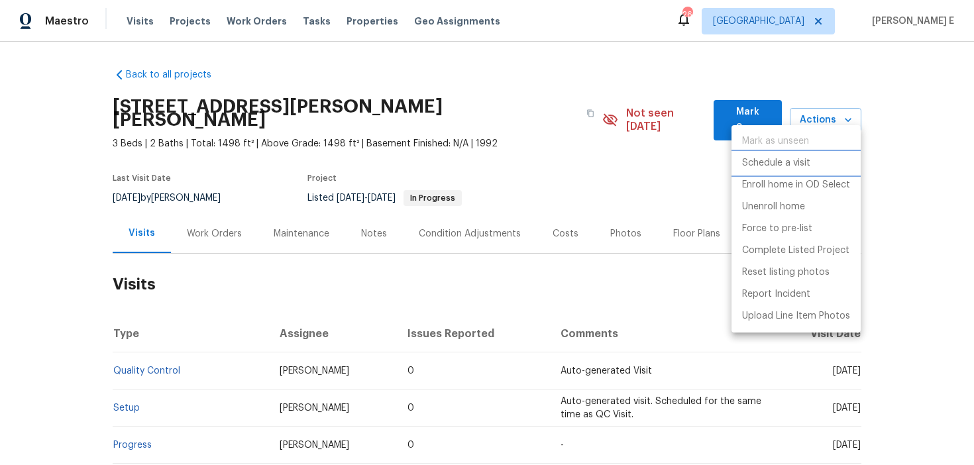
click at [773, 164] on p "Schedule a visit" at bounding box center [776, 163] width 68 height 14
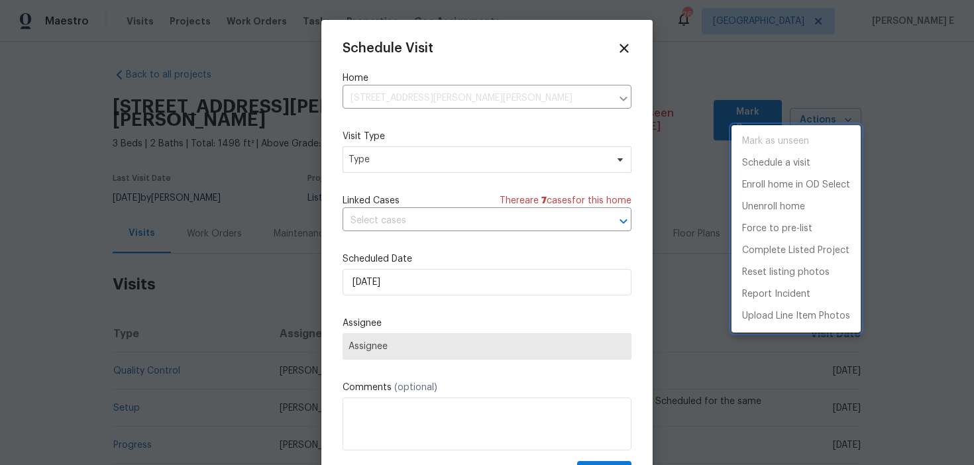
click at [396, 162] on div at bounding box center [487, 232] width 974 height 465
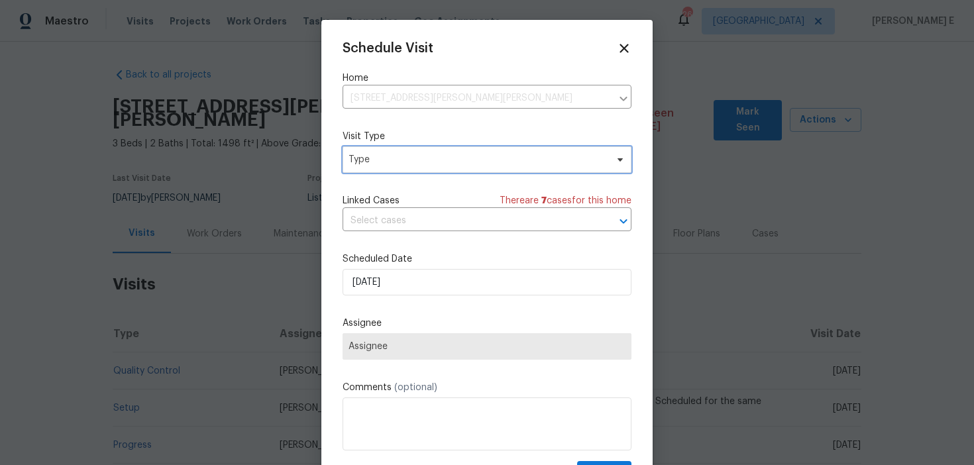
click at [396, 162] on span "Type" at bounding box center [478, 159] width 258 height 13
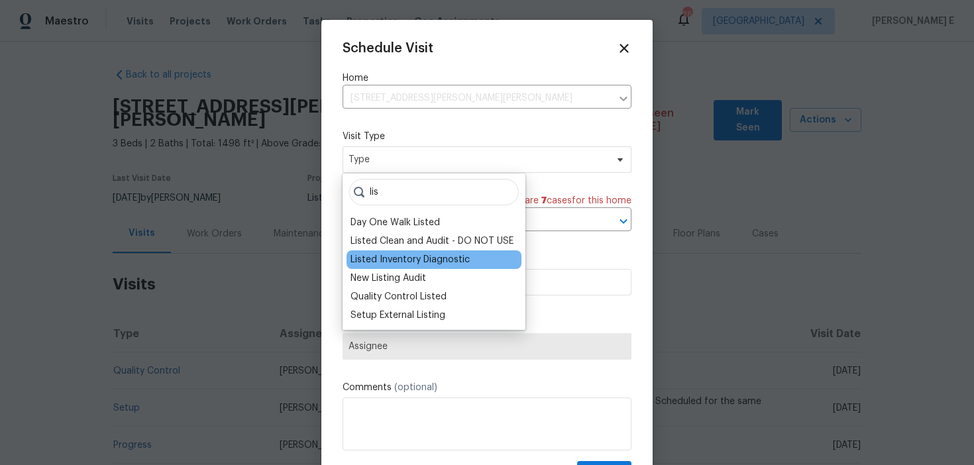
type input "lis"
click at [415, 257] on div "Listed Inventory Diagnostic" at bounding box center [410, 259] width 119 height 13
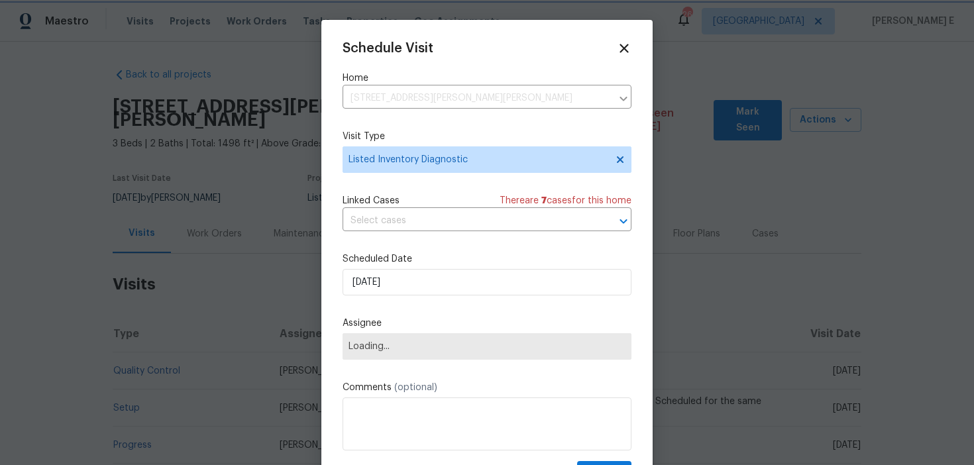
scroll to position [24, 0]
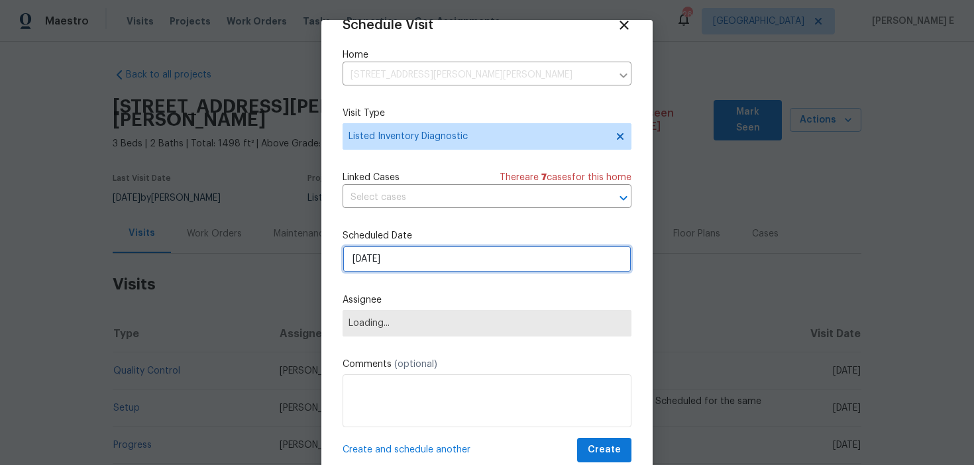
click at [420, 249] on input "[DATE]" at bounding box center [487, 259] width 289 height 27
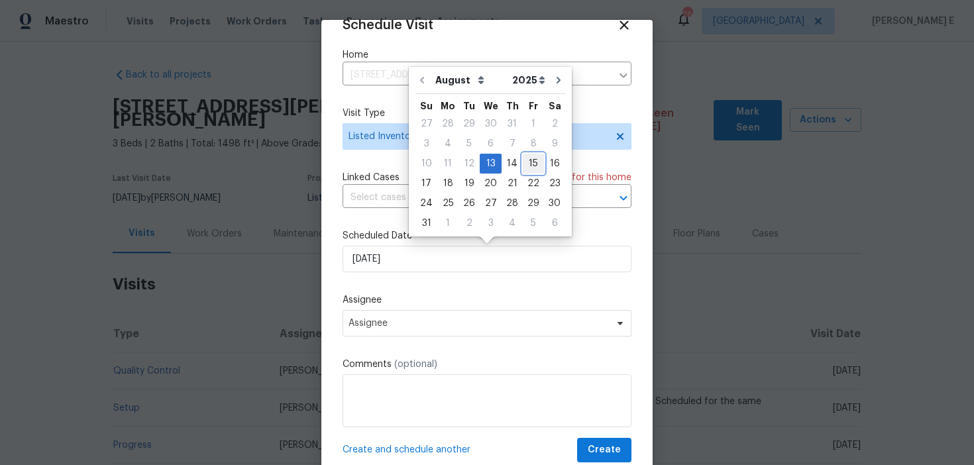
click at [527, 165] on div "15" at bounding box center [533, 163] width 21 height 19
type input "[DATE]"
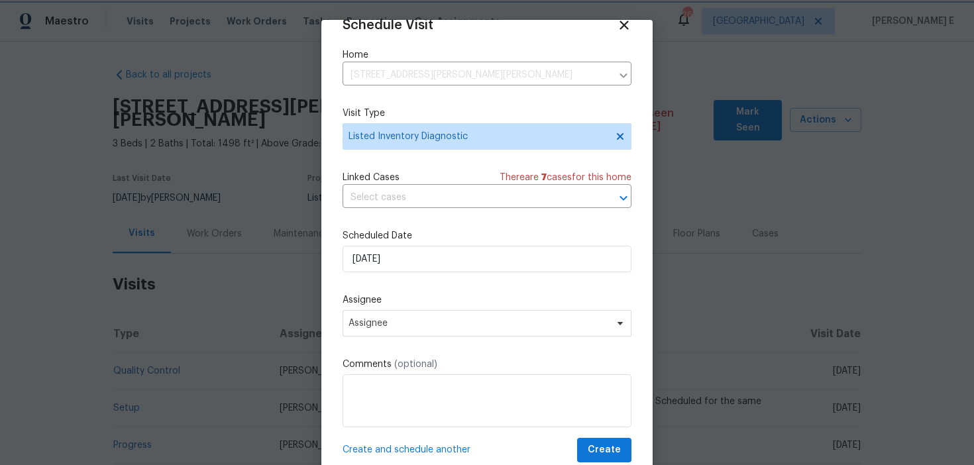
scroll to position [38, 0]
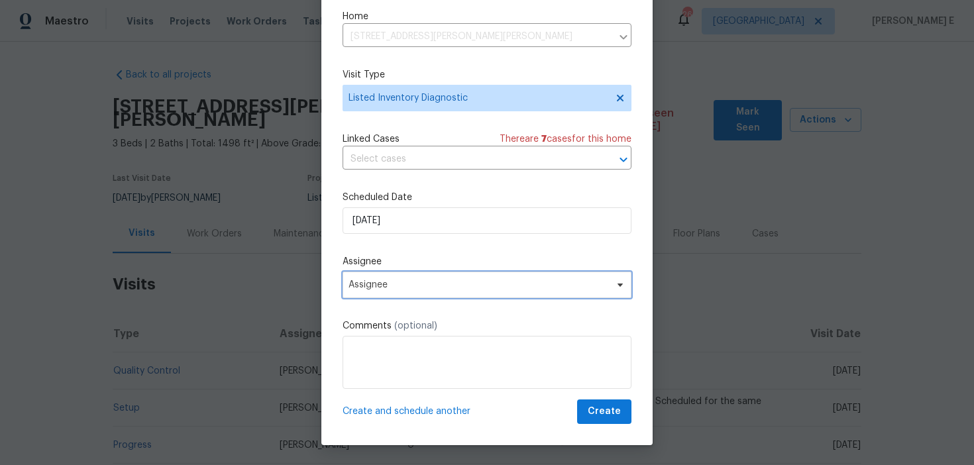
click at [560, 284] on span "Assignee" at bounding box center [479, 285] width 260 height 11
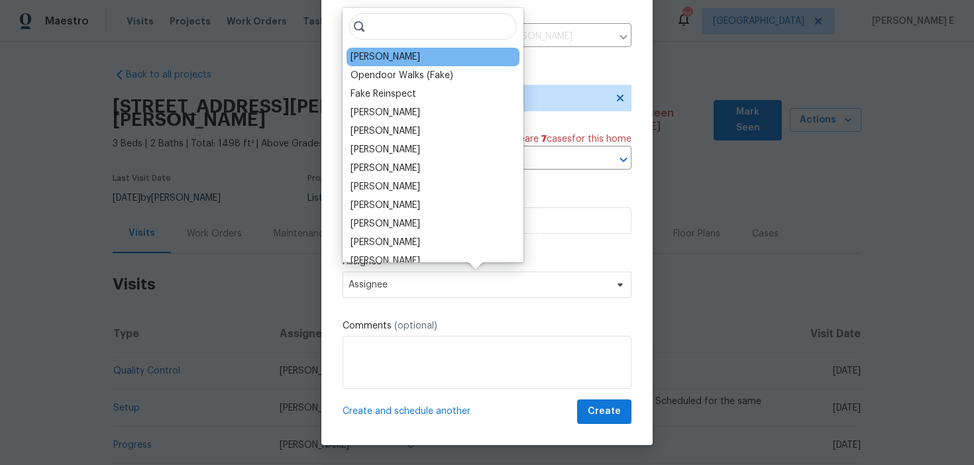
click at [412, 61] on div "[PERSON_NAME]" at bounding box center [433, 57] width 173 height 19
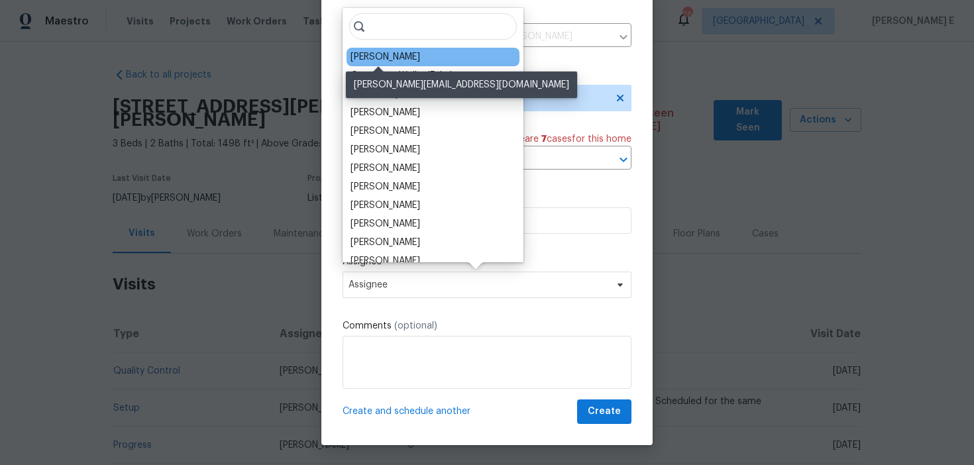
click at [380, 56] on div "[PERSON_NAME]" at bounding box center [386, 56] width 70 height 13
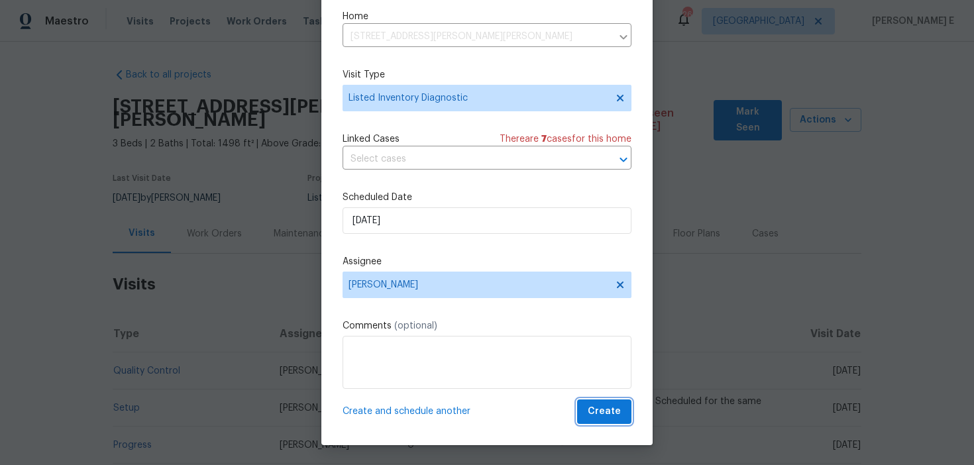
click at [604, 416] on span "Create" at bounding box center [604, 412] width 33 height 17
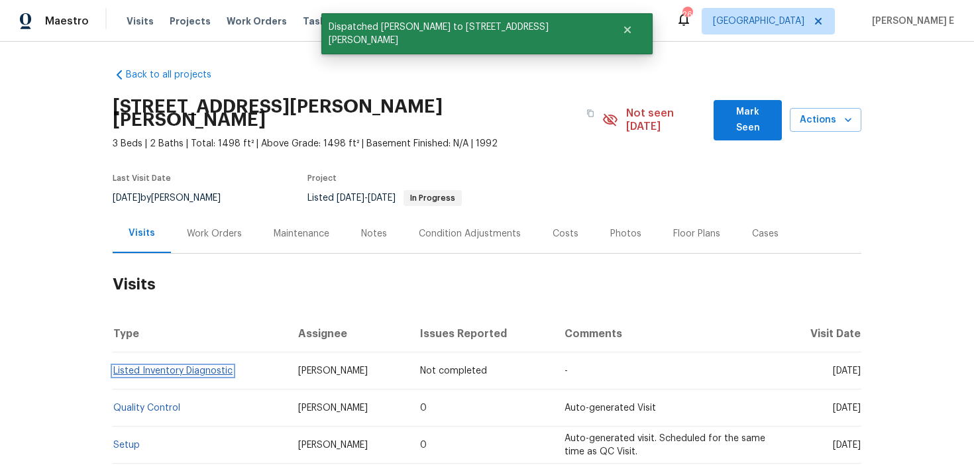
scroll to position [0, 0]
copy link "Listed Inventory Diagnostic"
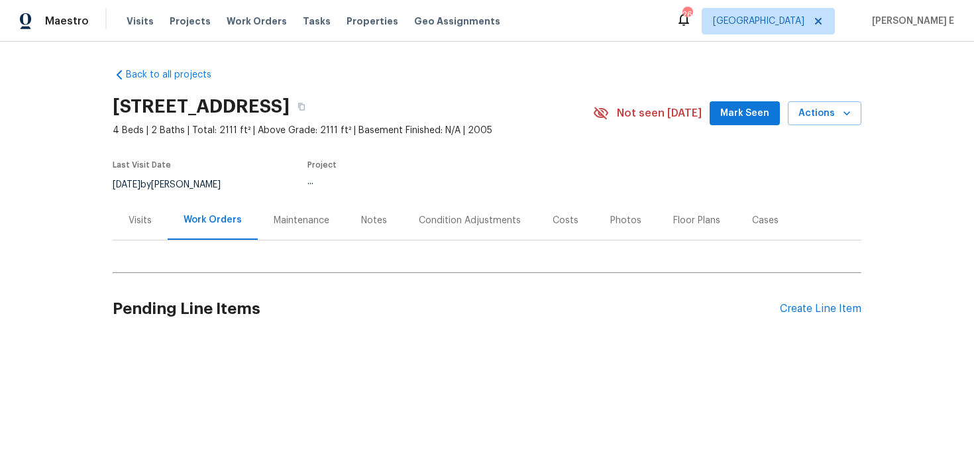
click at [123, 222] on div "Visits" at bounding box center [140, 220] width 55 height 39
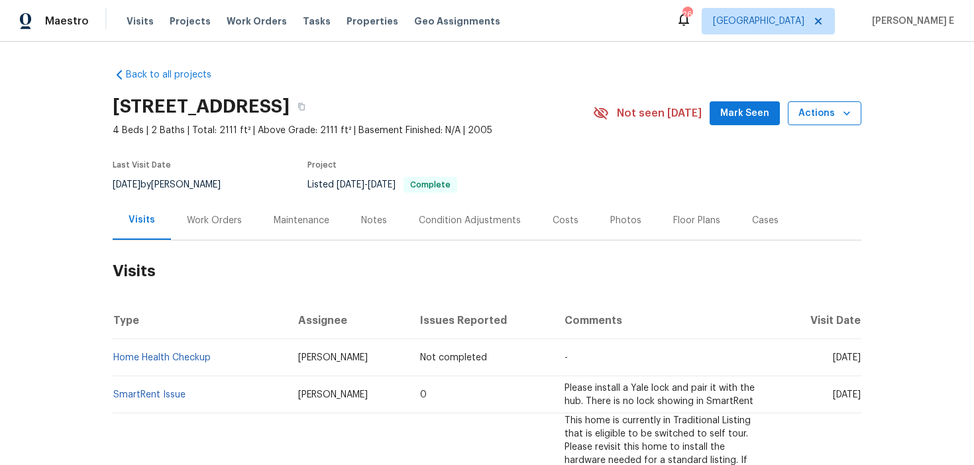
click at [817, 111] on span "Actions" at bounding box center [825, 113] width 52 height 17
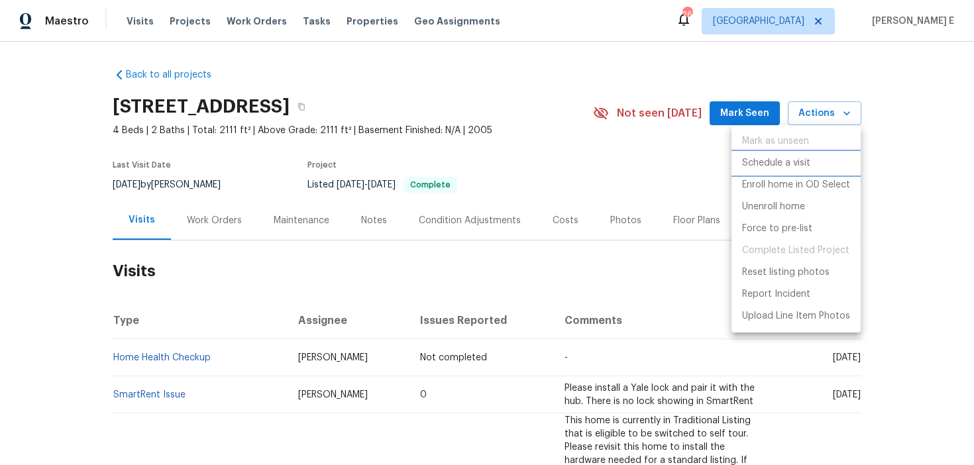
click at [744, 162] on p "Schedule a visit" at bounding box center [776, 163] width 68 height 14
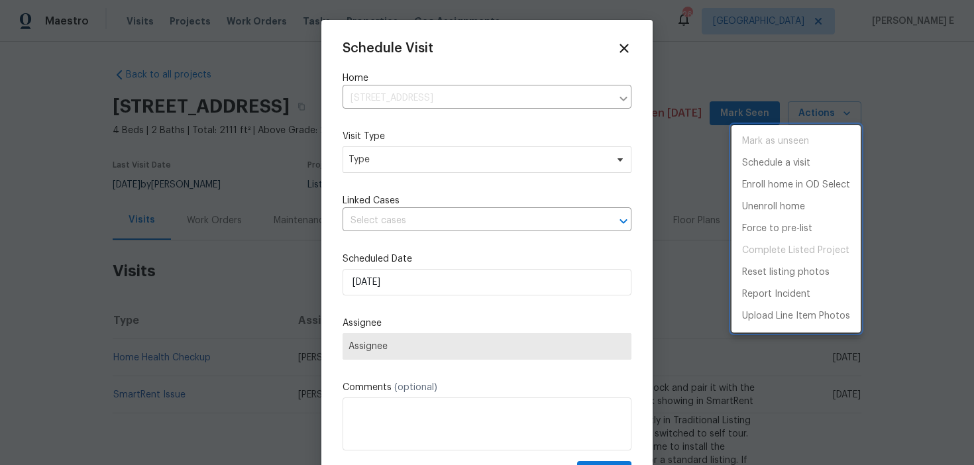
click at [408, 167] on div at bounding box center [487, 232] width 974 height 465
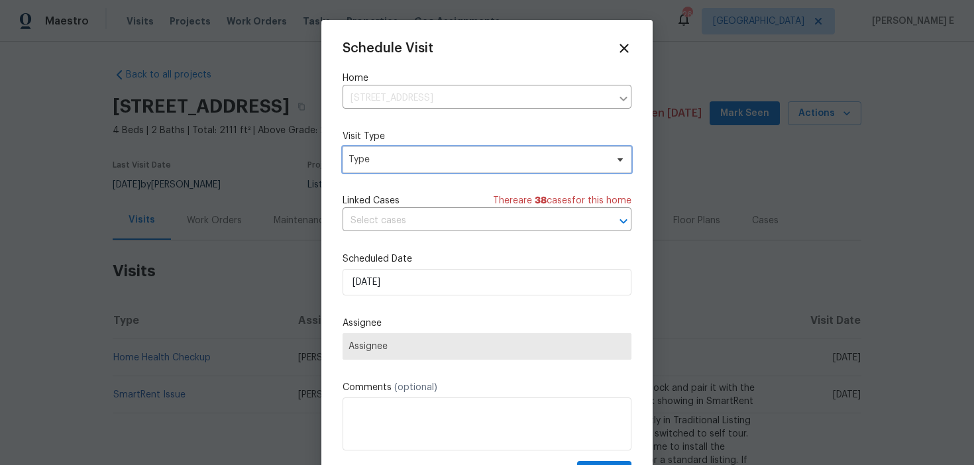
click at [408, 167] on span "Type" at bounding box center [487, 159] width 289 height 27
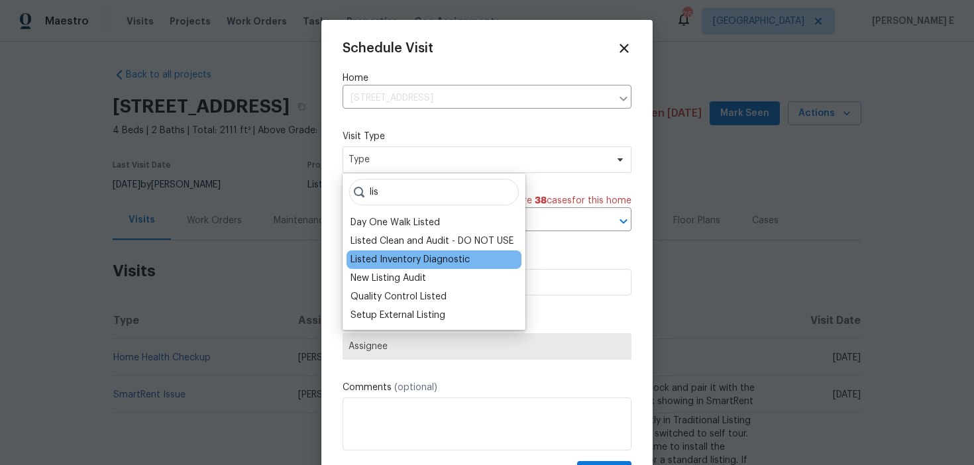
type input "lis"
click at [414, 257] on div "Listed Inventory Diagnostic" at bounding box center [410, 259] width 119 height 13
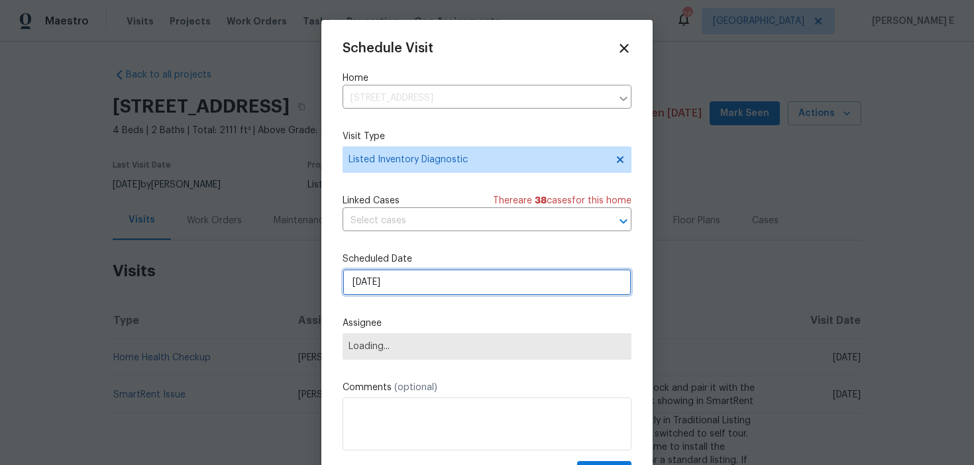
click at [409, 289] on input "13/08/2025" at bounding box center [487, 282] width 289 height 27
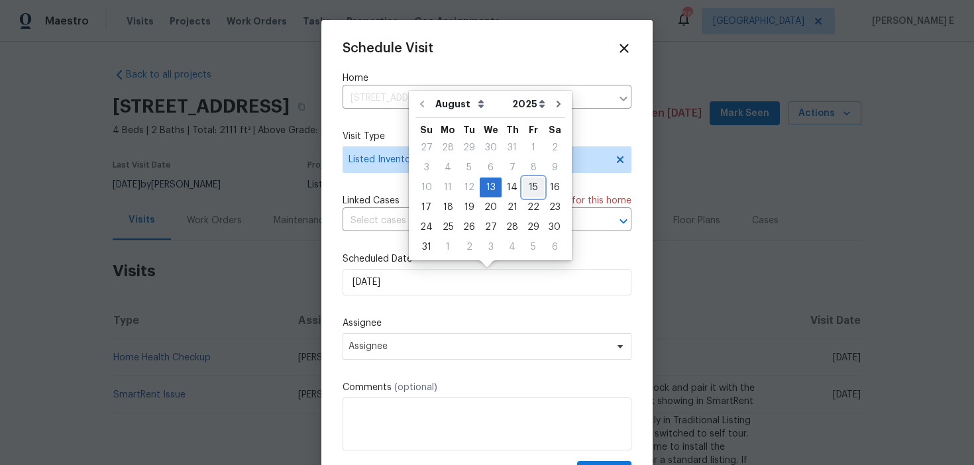
click at [523, 190] on div "15" at bounding box center [533, 187] width 21 height 19
type input "15/08/2025"
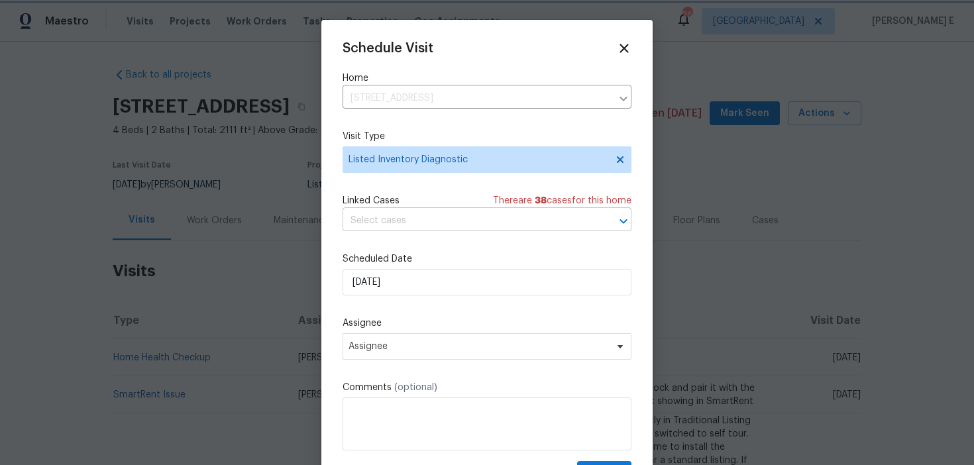
scroll to position [24, 0]
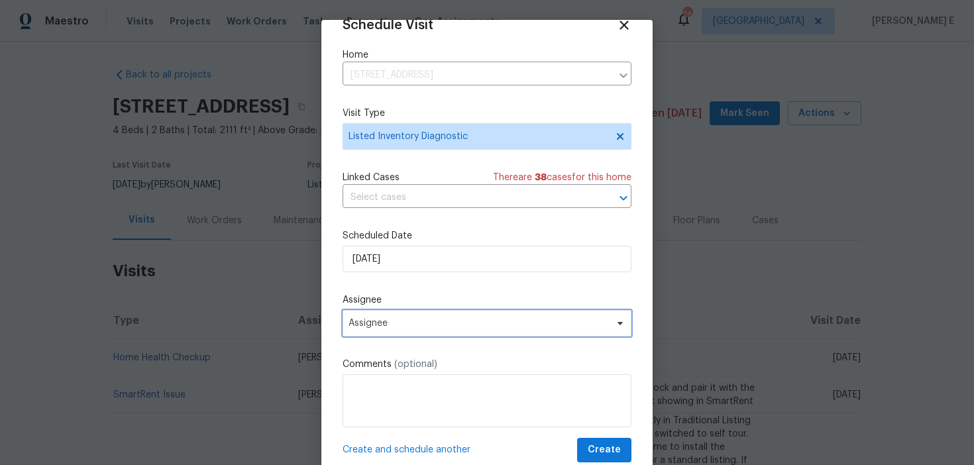
click at [410, 327] on span "Assignee" at bounding box center [479, 323] width 260 height 11
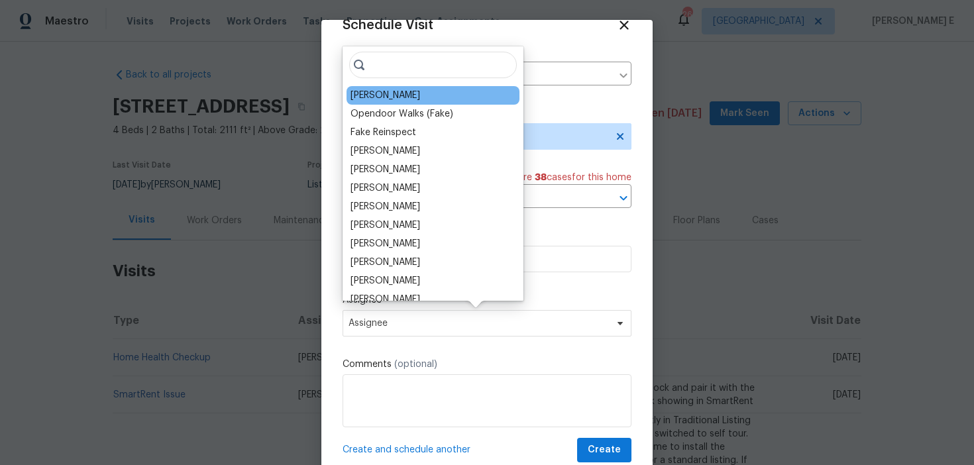
click at [363, 103] on div "Andrew Kempka" at bounding box center [433, 95] width 173 height 19
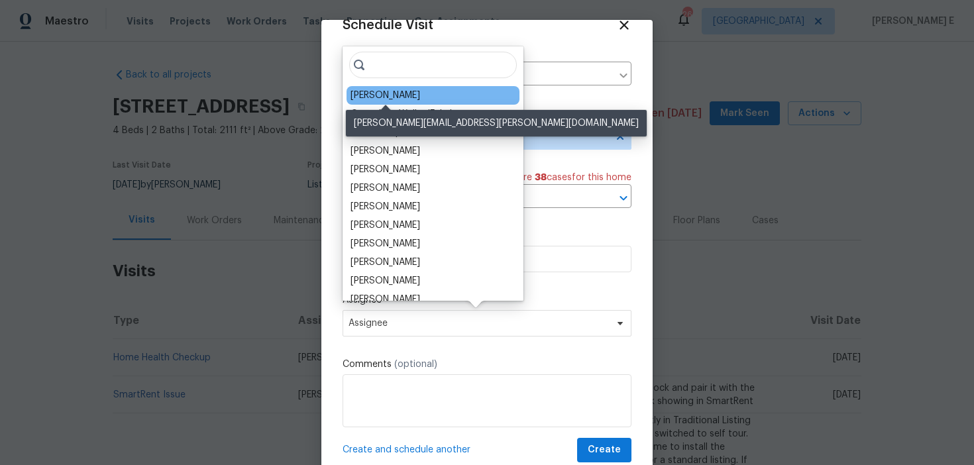
click at [367, 97] on div "Andrew Kempka" at bounding box center [386, 95] width 70 height 13
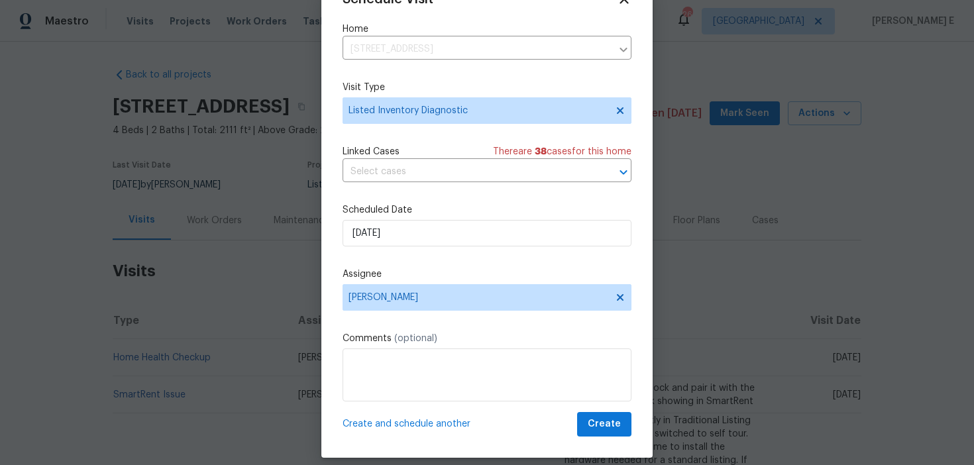
scroll to position [38, 0]
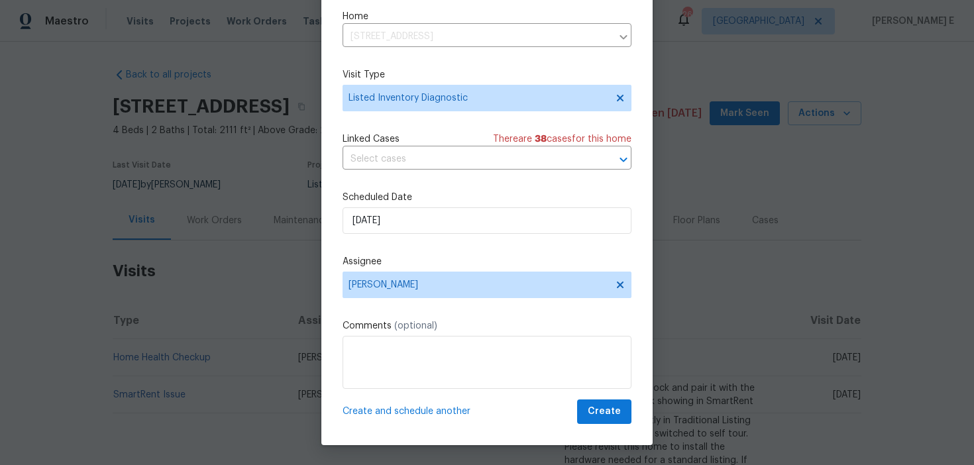
click at [628, 426] on div "Schedule Visit Home 12129 Angel Food Ln, Fort Worth, TX 76244 ​ Visit Type List…" at bounding box center [486, 213] width 331 height 464
click at [618, 414] on span "Create" at bounding box center [604, 412] width 33 height 17
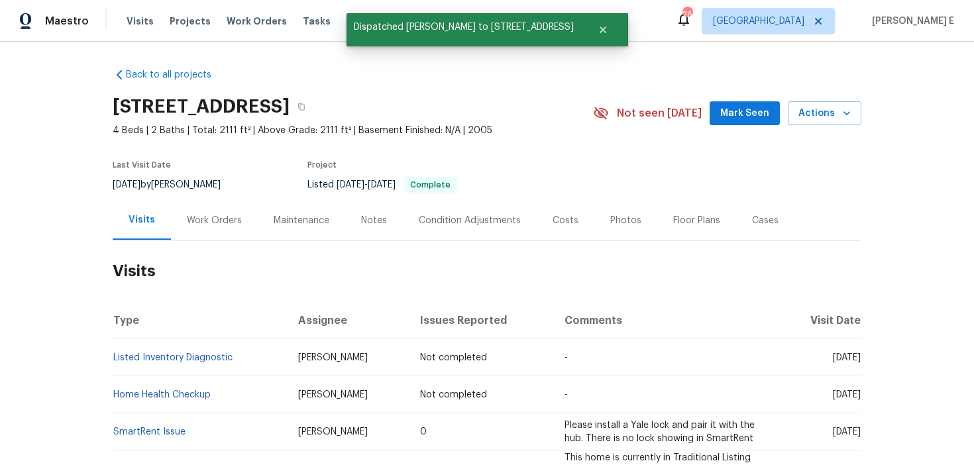
scroll to position [0, 0]
copy link "Listed Inventory Diagnostic"
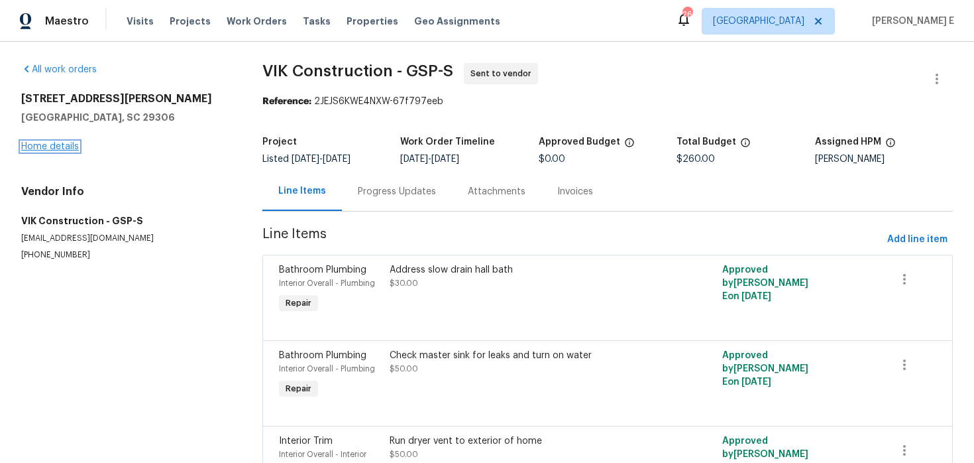
click at [49, 144] on link "Home details" at bounding box center [50, 146] width 58 height 9
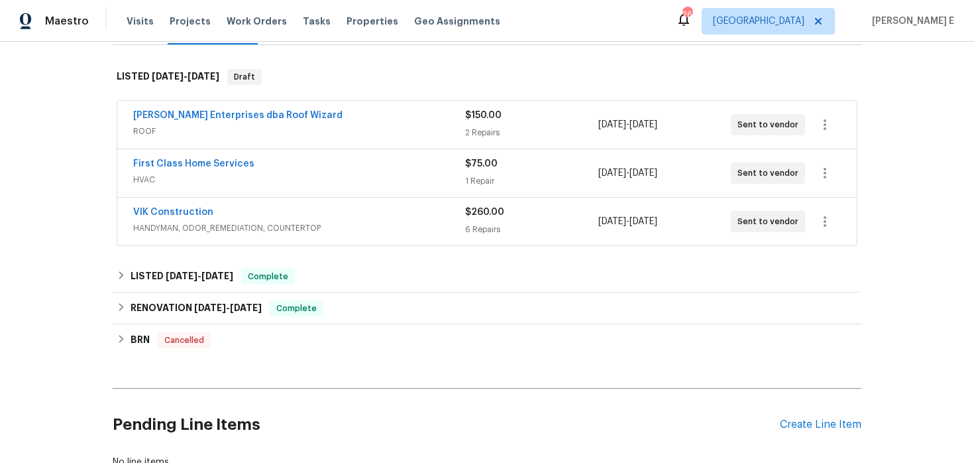
scroll to position [194, 0]
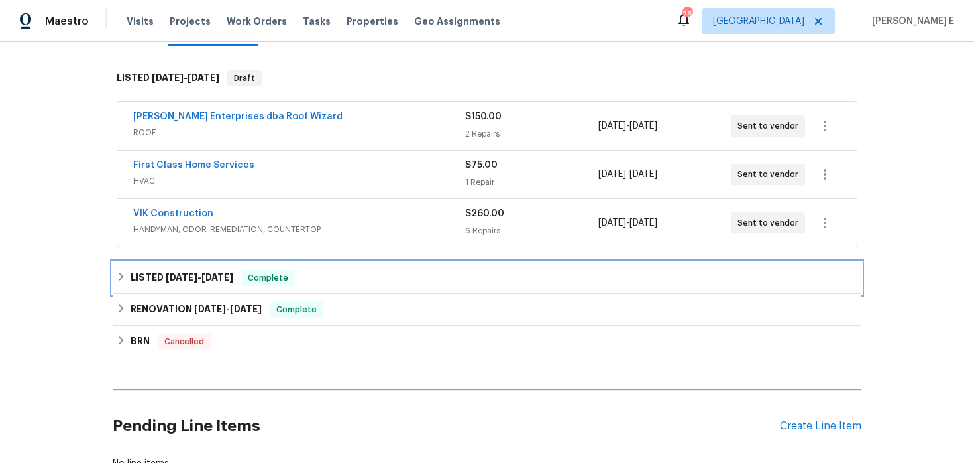
click at [177, 284] on h6 "LISTED 5/15/25 - 5/16/25" at bounding box center [182, 278] width 103 height 16
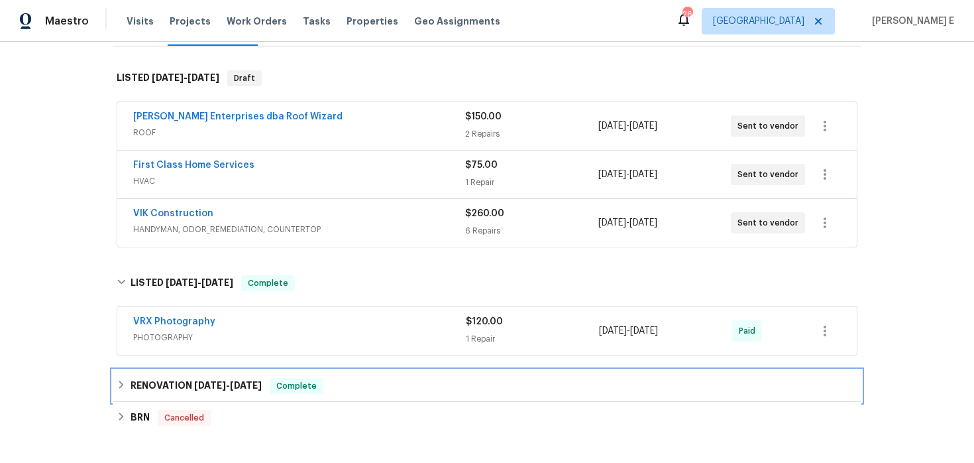
click at [190, 389] on h6 "RENOVATION 4/24/25 - 5/12/25" at bounding box center [196, 386] width 131 height 16
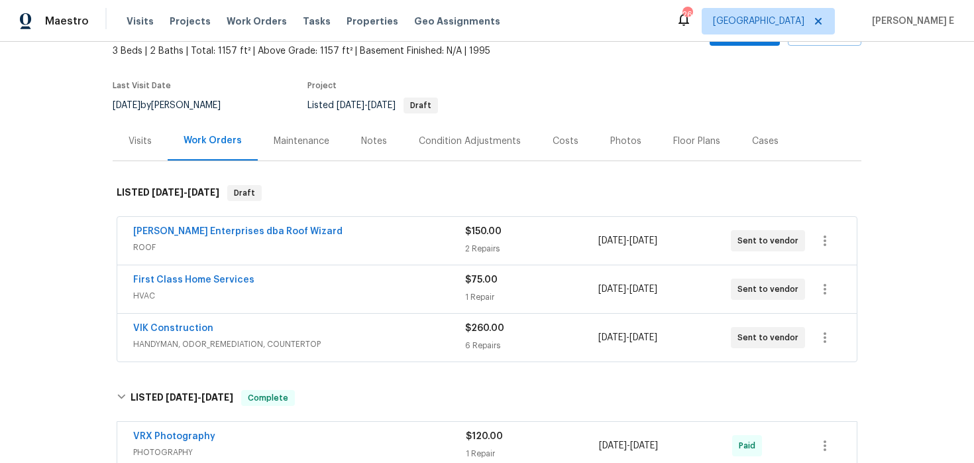
scroll to position [123, 0]
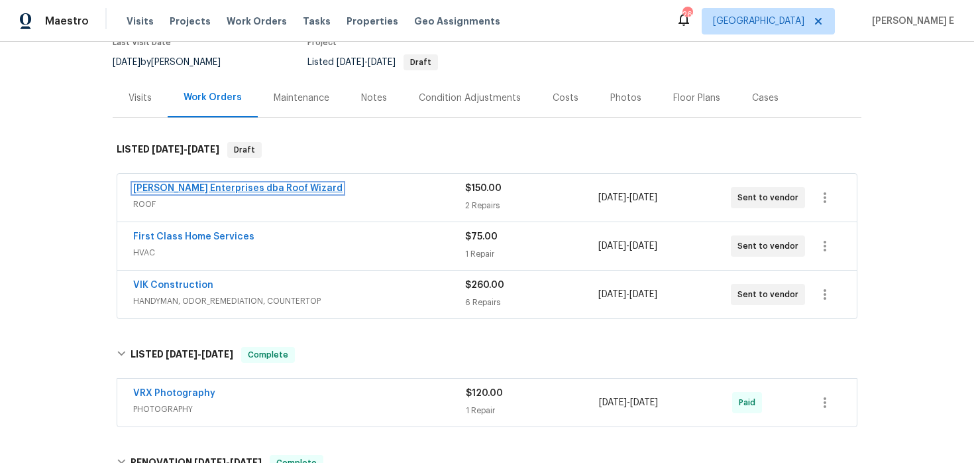
click at [246, 190] on link "Nordman Enterprises dba Roof Wizard" at bounding box center [237, 188] width 209 height 9
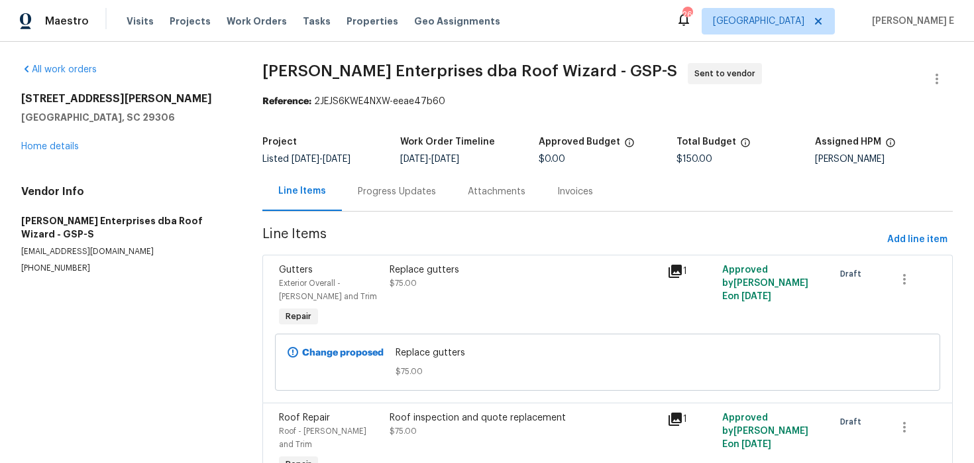
scroll to position [42, 0]
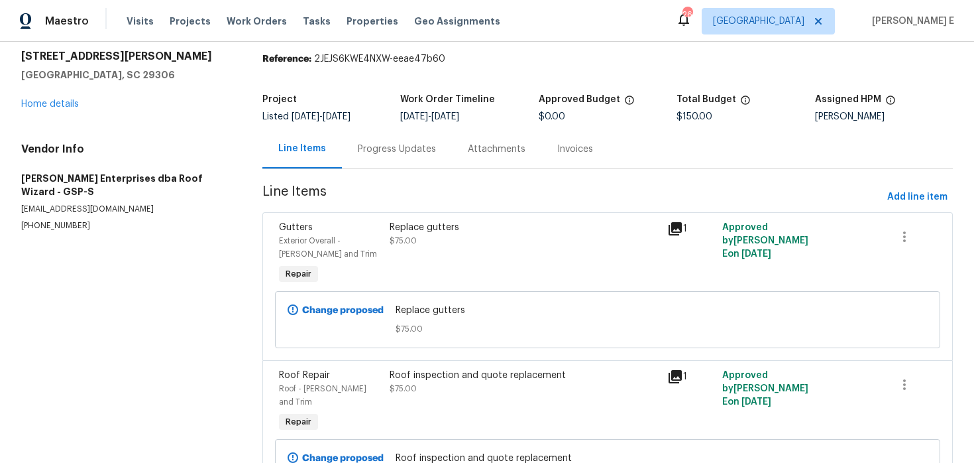
click at [392, 170] on section "Nordman Enterprises dba Roof Wizard - GSP-S Sent to vendor Reference: 2JEJS6KWE…" at bounding box center [607, 273] width 691 height 504
click at [418, 144] on div "Progress Updates" at bounding box center [397, 149] width 78 height 13
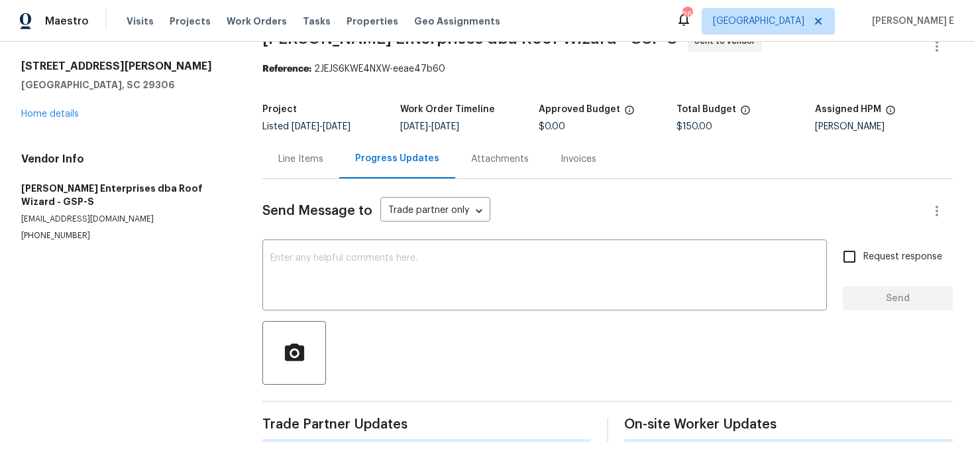
scroll to position [42, 0]
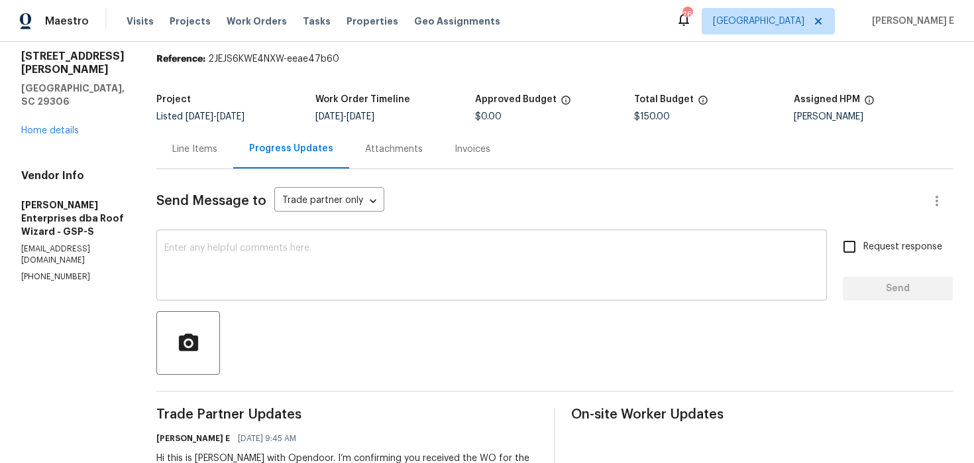
click at [443, 281] on textarea at bounding box center [491, 266] width 655 height 46
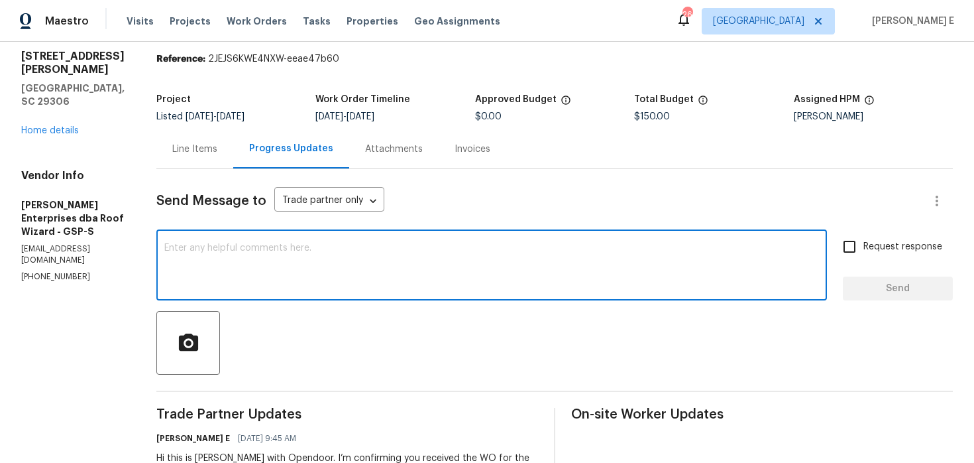
paste textarea "Please accept the work order and share the schedule to meet the deadline, or it…"
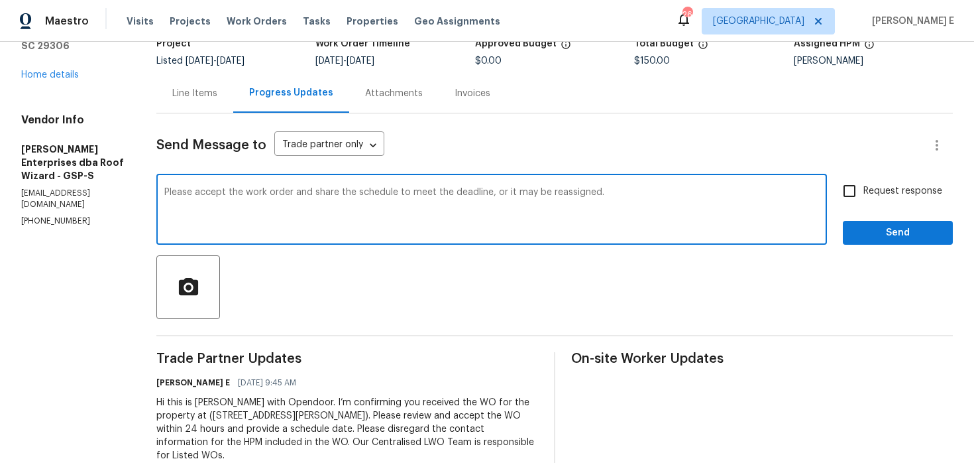
scroll to position [103, 0]
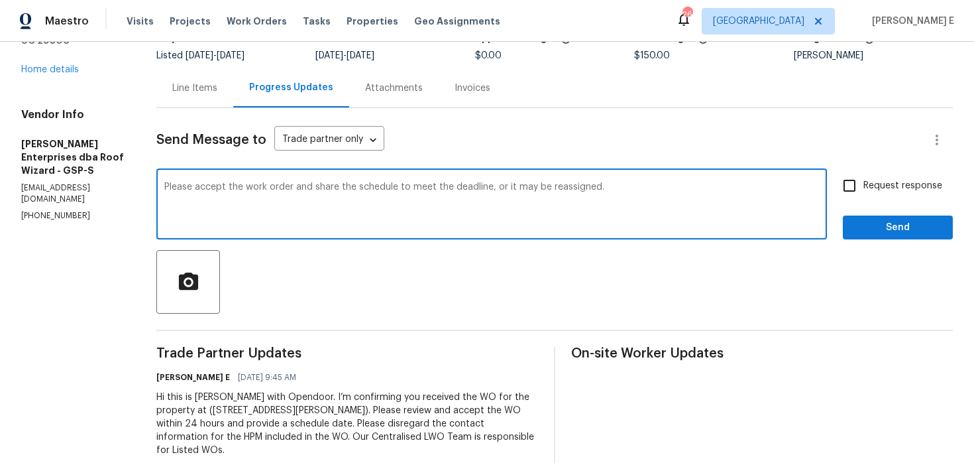
type textarea "Please accept the work order and share the schedule to meet the deadline, or it…"
click at [880, 190] on span "Request response" at bounding box center [903, 186] width 79 height 14
click at [864, 190] on input "Request response" at bounding box center [850, 186] width 28 height 28
checkbox input "true"
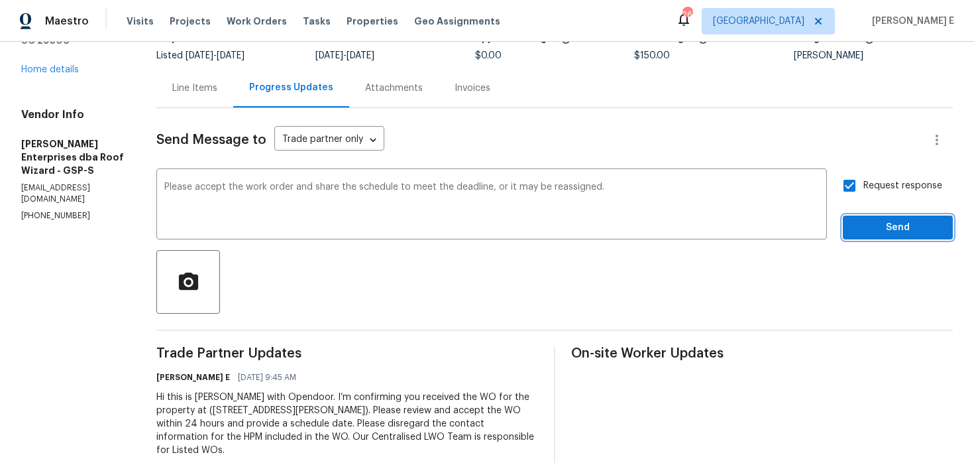
click at [877, 221] on span "Send" at bounding box center [898, 227] width 89 height 17
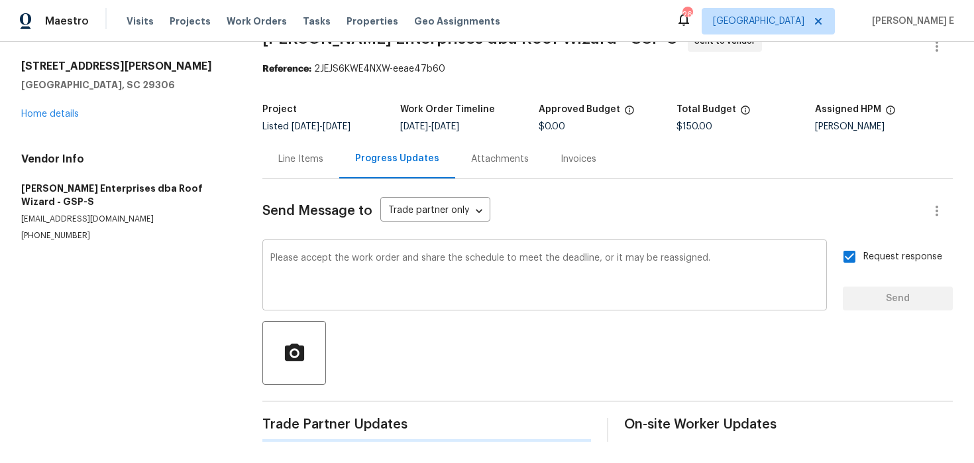
scroll to position [0, 0]
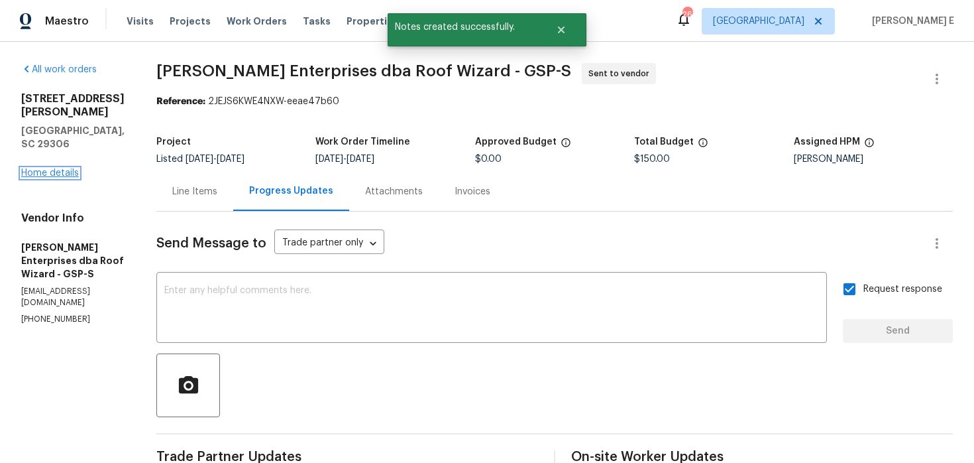
click at [51, 168] on link "Home details" at bounding box center [50, 172] width 58 height 9
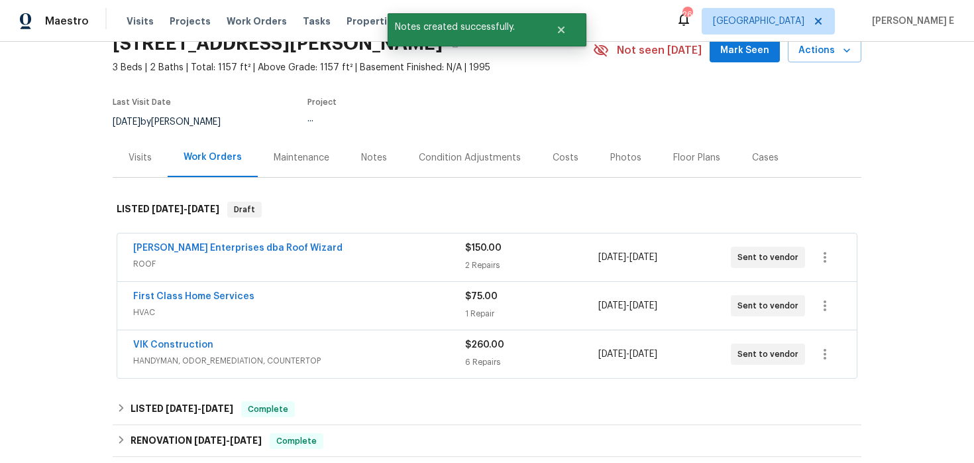
scroll to position [66, 0]
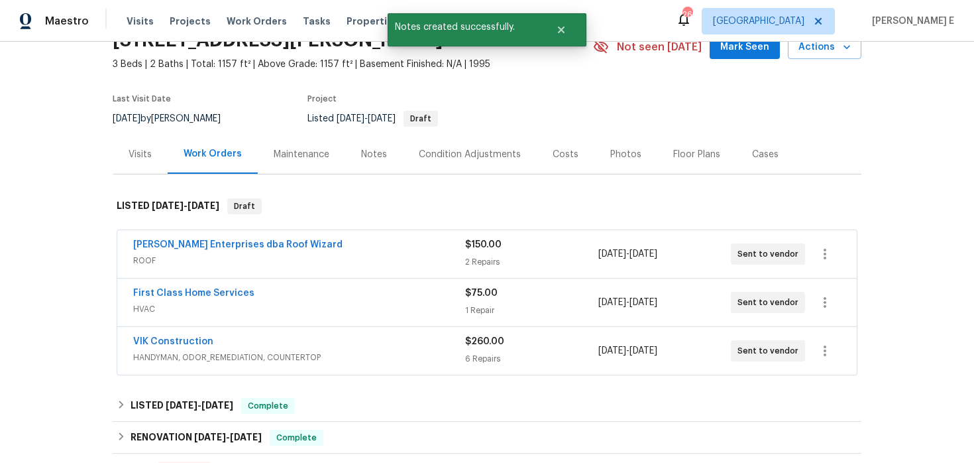
click at [225, 298] on span "First Class Home Services" at bounding box center [193, 292] width 121 height 13
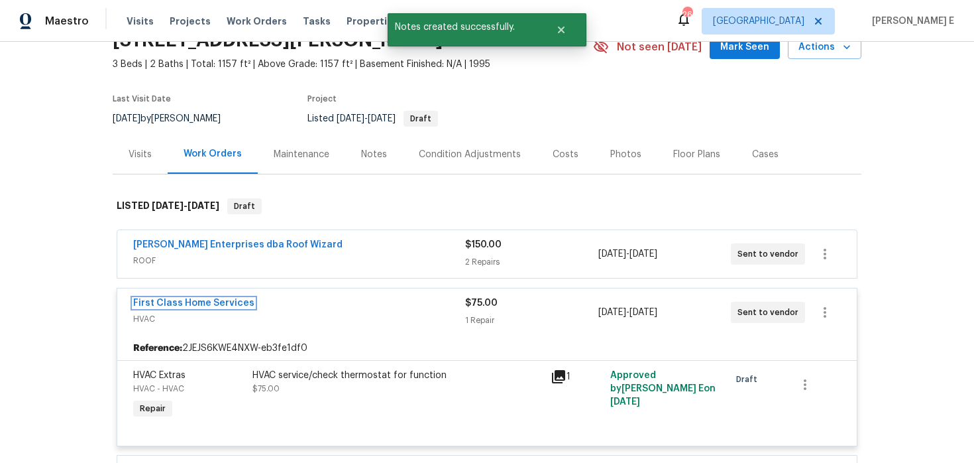
click at [221, 299] on link "First Class Home Services" at bounding box center [193, 302] width 121 height 9
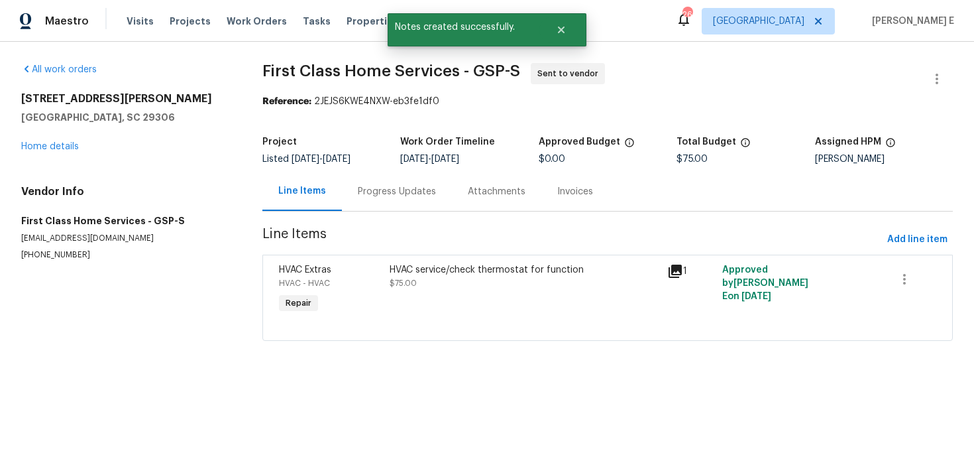
click at [392, 190] on div "Progress Updates" at bounding box center [397, 191] width 78 height 13
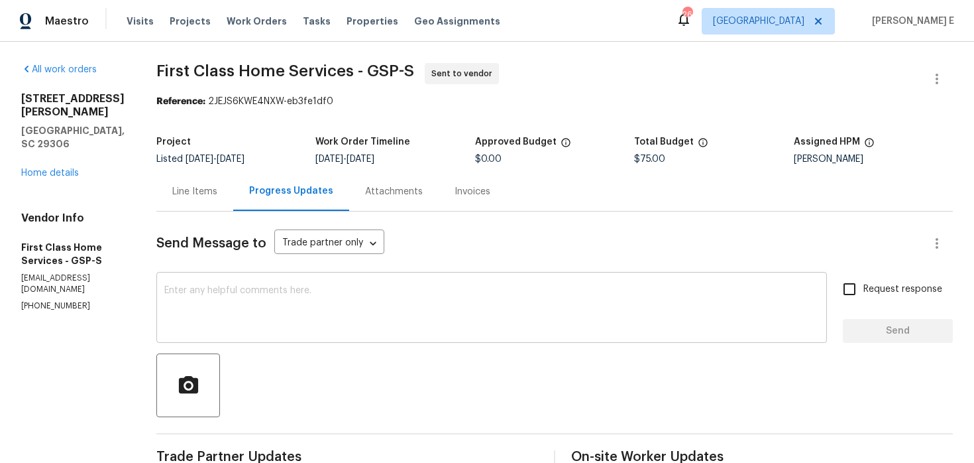
click at [540, 315] on textarea at bounding box center [491, 309] width 655 height 46
paste textarea "Please accept the work order and share the schedule to meet the deadline, or it…"
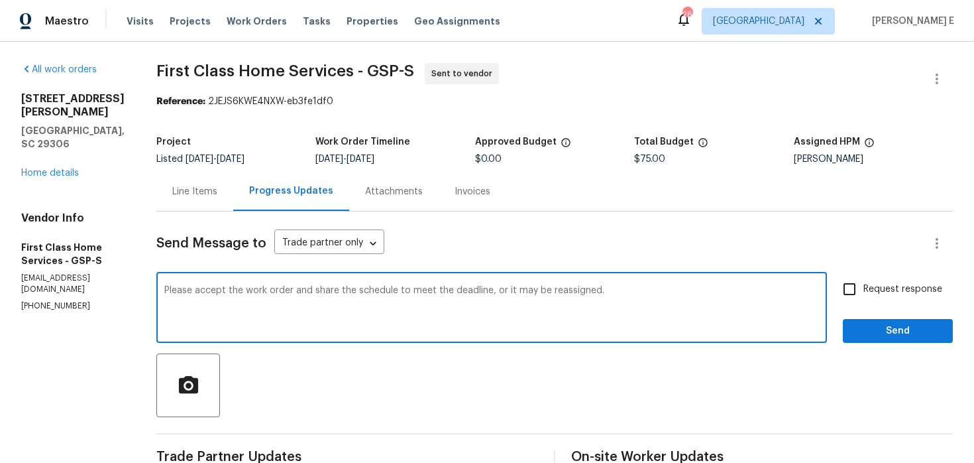
type textarea "Please accept the work order and share the schedule to meet the deadline, or it…"
click at [858, 290] on input "Request response" at bounding box center [850, 289] width 28 height 28
checkbox input "true"
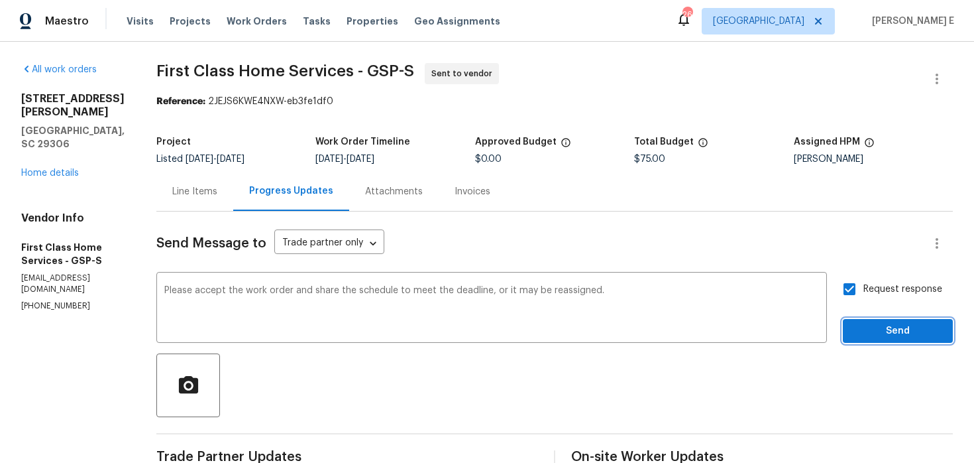
click at [871, 327] on span "Send" at bounding box center [898, 331] width 89 height 17
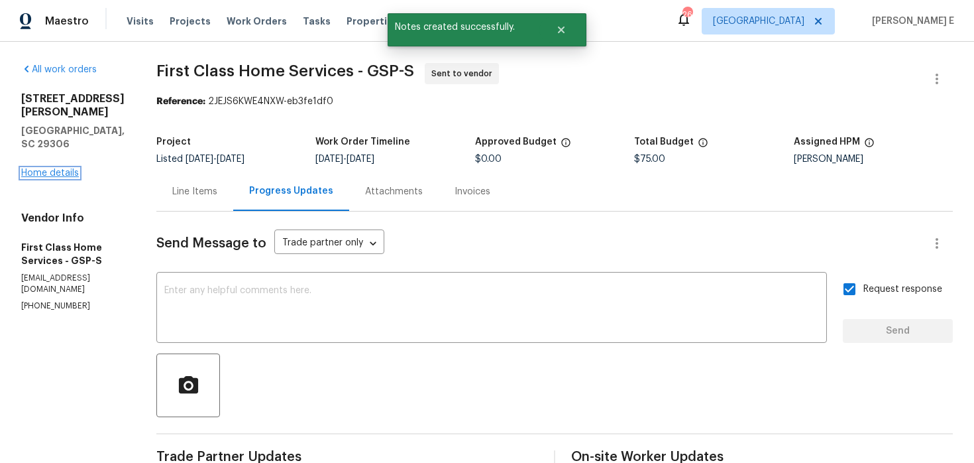
click at [63, 168] on link "Home details" at bounding box center [50, 172] width 58 height 9
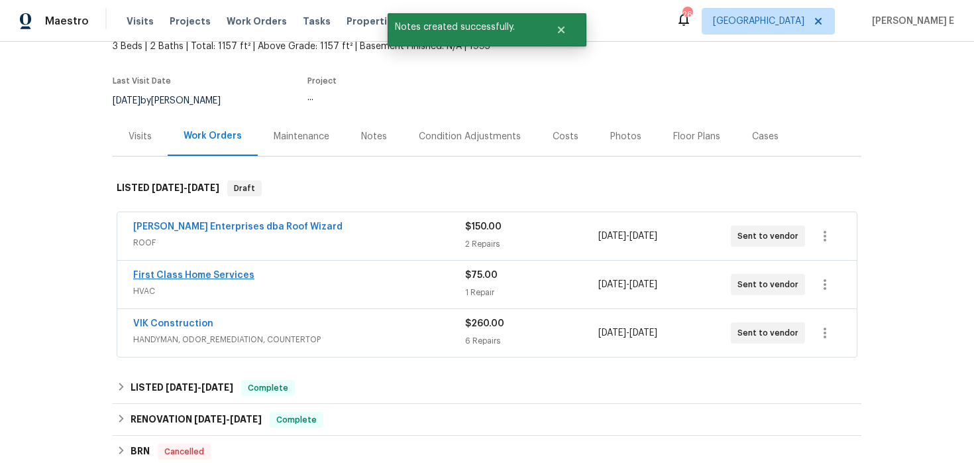
scroll to position [94, 0]
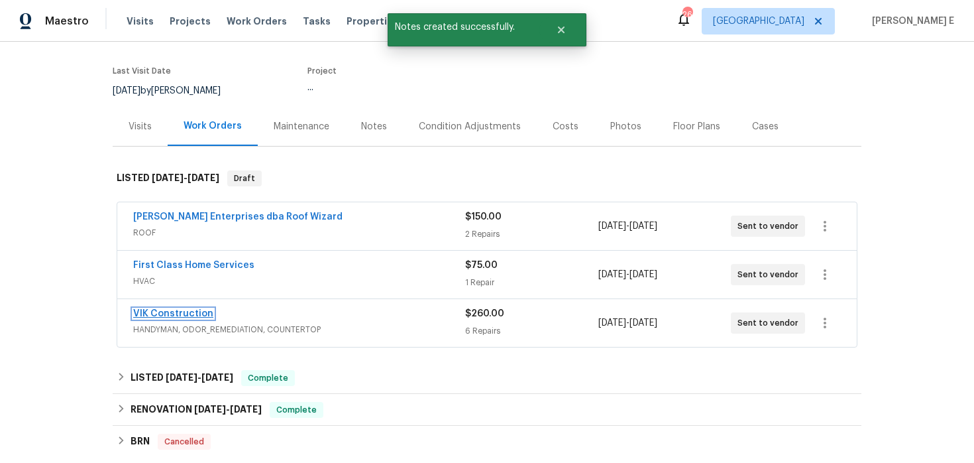
click at [181, 310] on link "VIK Construction" at bounding box center [173, 313] width 80 height 9
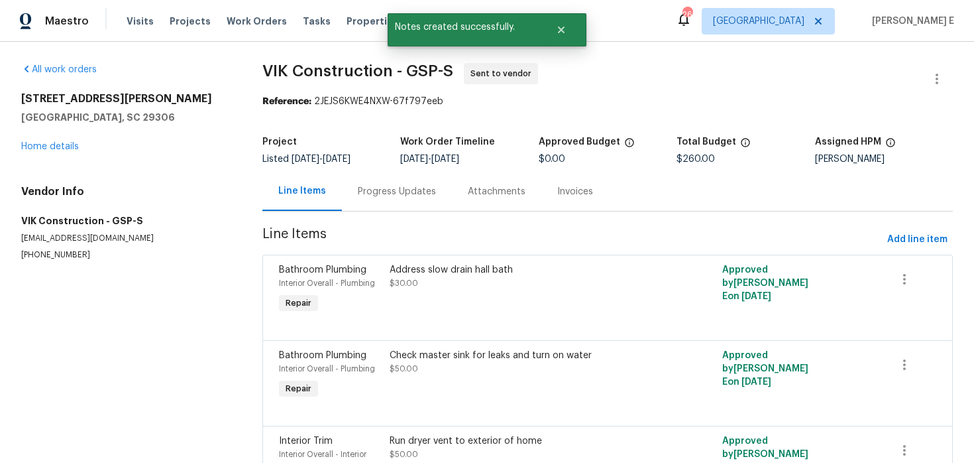
click at [360, 196] on div "Progress Updates" at bounding box center [397, 191] width 78 height 13
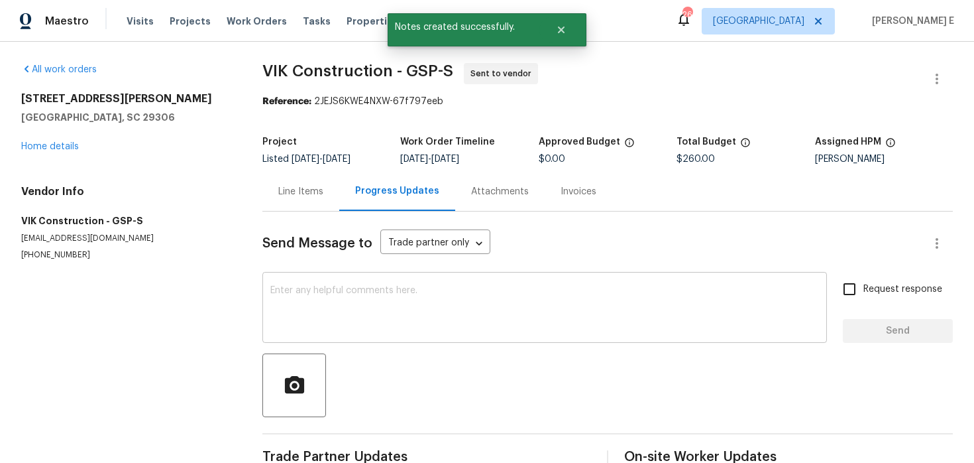
click at [321, 336] on div "x ​" at bounding box center [544, 309] width 565 height 68
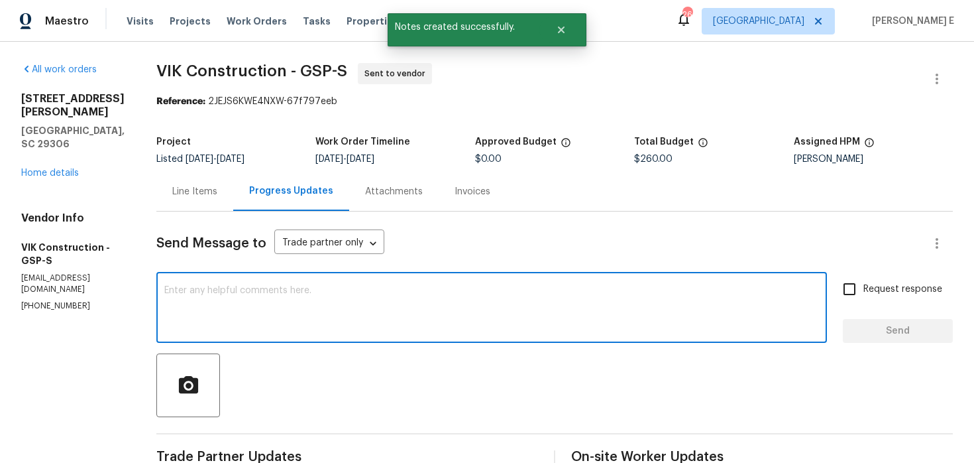
paste textarea "Please accept the work order and share the schedule to meet the deadline, or it…"
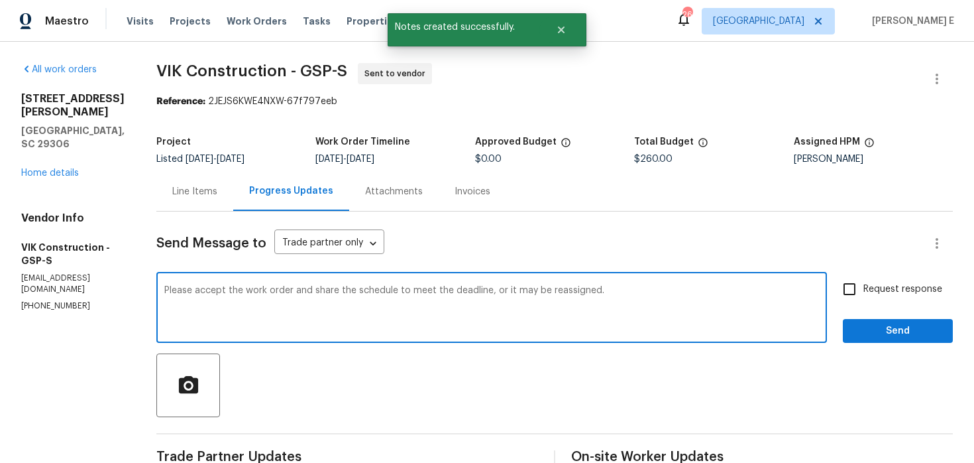
type textarea "Please accept the work order and share the schedule to meet the deadline, or it…"
click at [854, 278] on input "Request response" at bounding box center [850, 289] width 28 height 28
checkbox input "true"
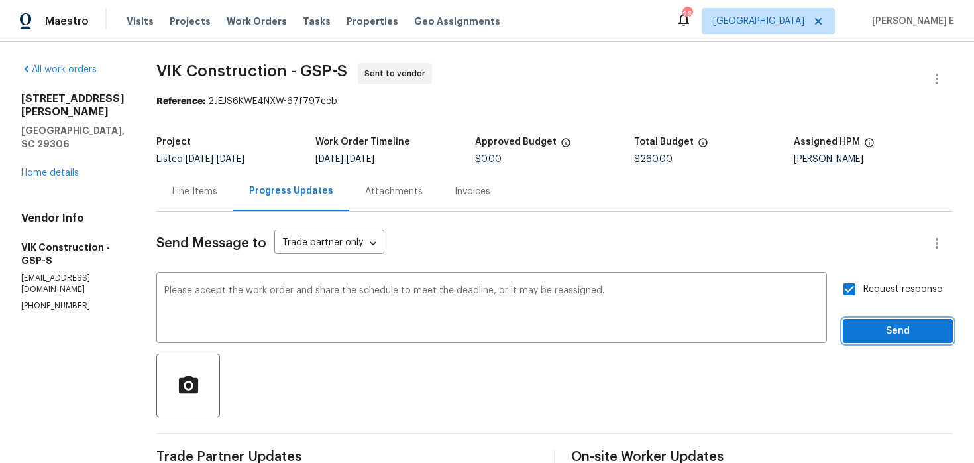
click at [875, 339] on button "Send" at bounding box center [898, 331] width 110 height 25
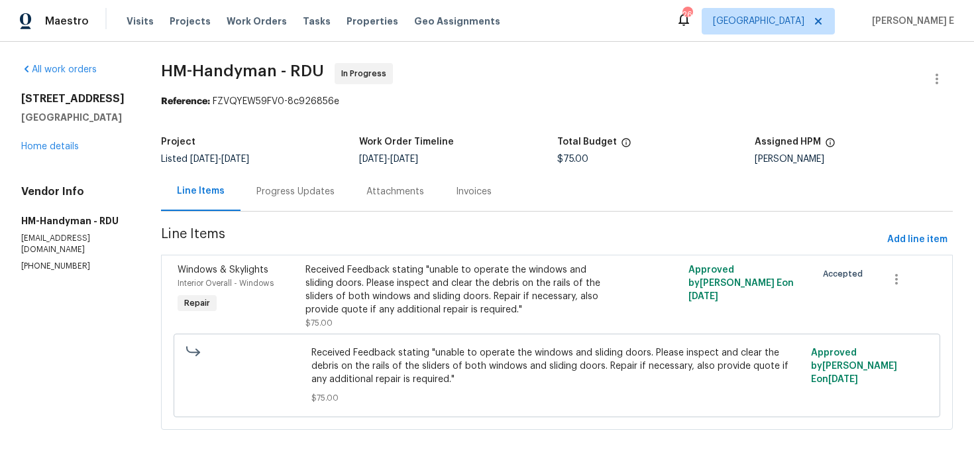
click at [328, 195] on div "Progress Updates" at bounding box center [296, 191] width 78 height 13
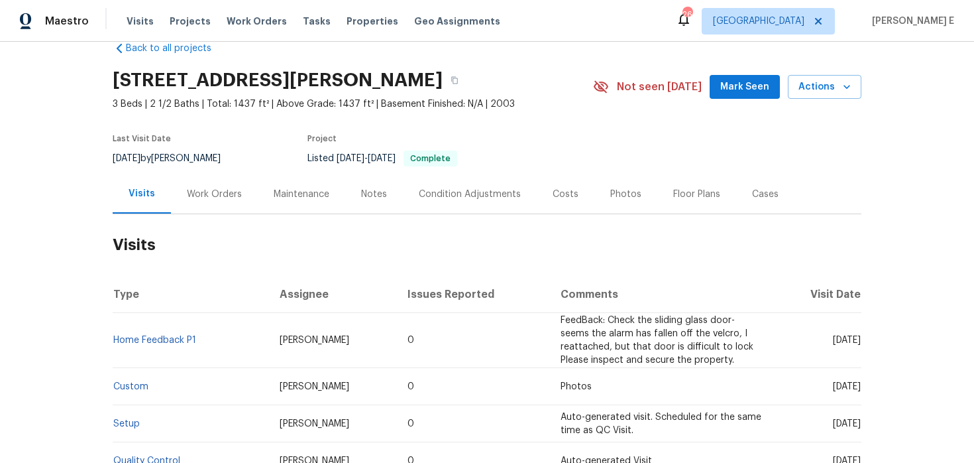
scroll to position [35, 0]
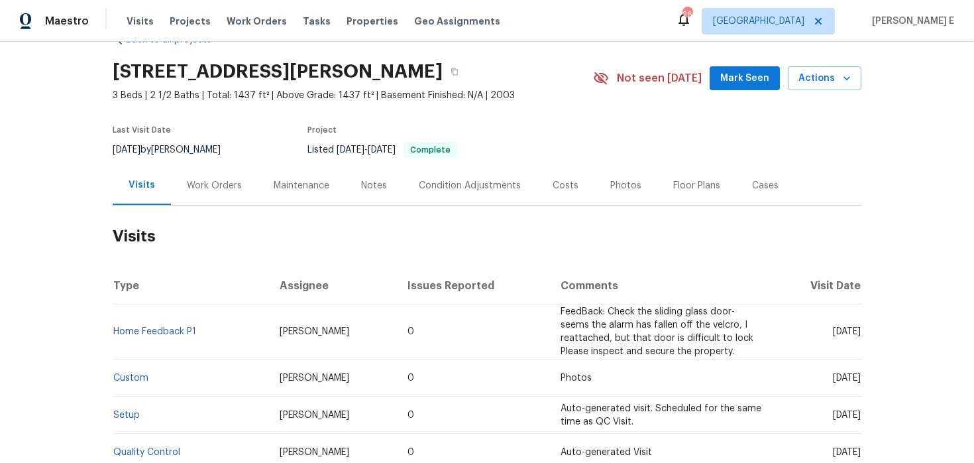
click at [163, 178] on div "Visits" at bounding box center [142, 185] width 58 height 39
click at [187, 179] on div "Work Orders" at bounding box center [214, 185] width 55 height 13
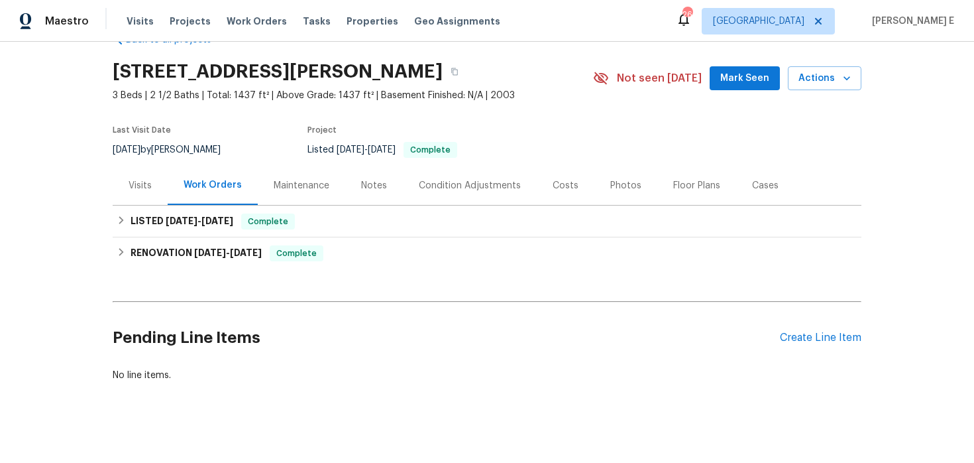
scroll to position [44, 0]
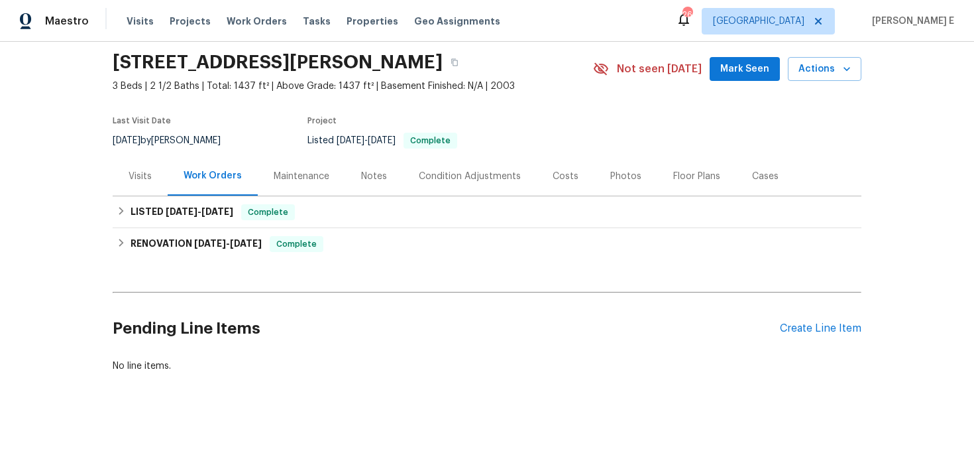
click at [789, 316] on div "Pending Line Items Create Line Item" at bounding box center [487, 329] width 749 height 62
click at [789, 335] on div "Pending Line Items Create Line Item" at bounding box center [487, 329] width 749 height 62
click at [803, 325] on div "Create Line Item" at bounding box center [821, 328] width 82 height 13
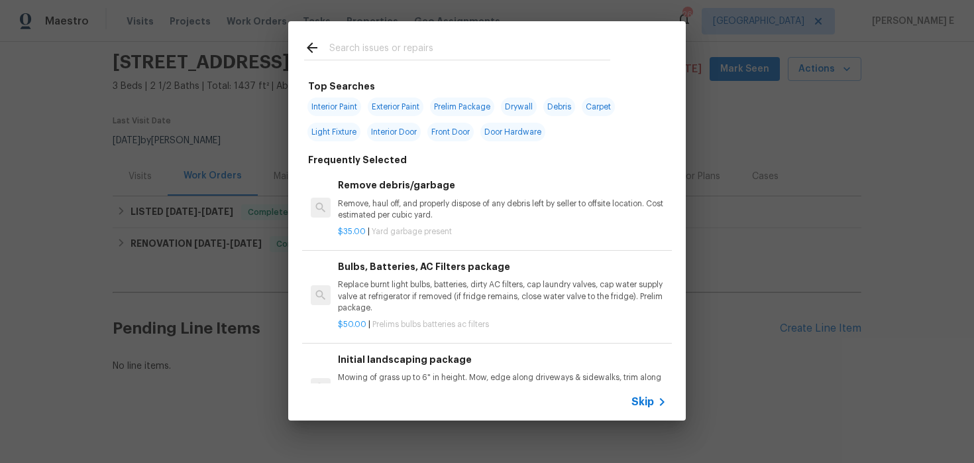
click at [647, 403] on span "Skip" at bounding box center [643, 401] width 23 height 13
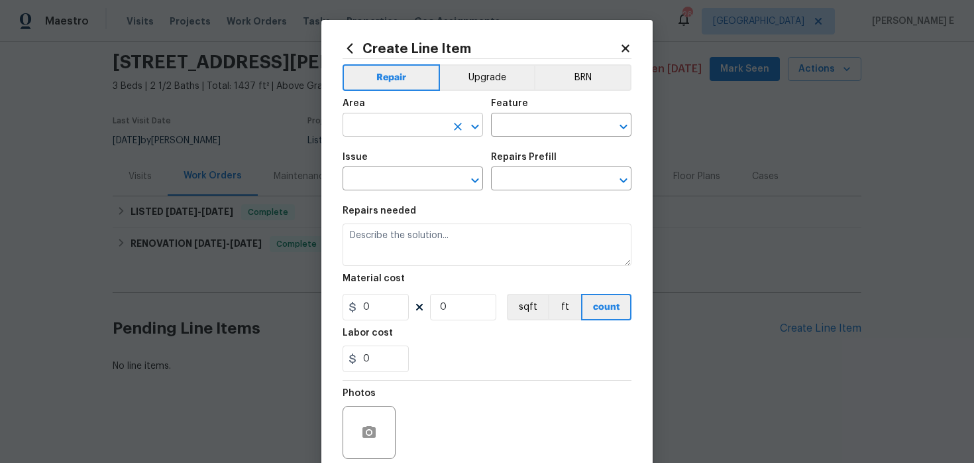
click at [402, 131] on input "text" at bounding box center [394, 126] width 103 height 21
type input "HVAC"
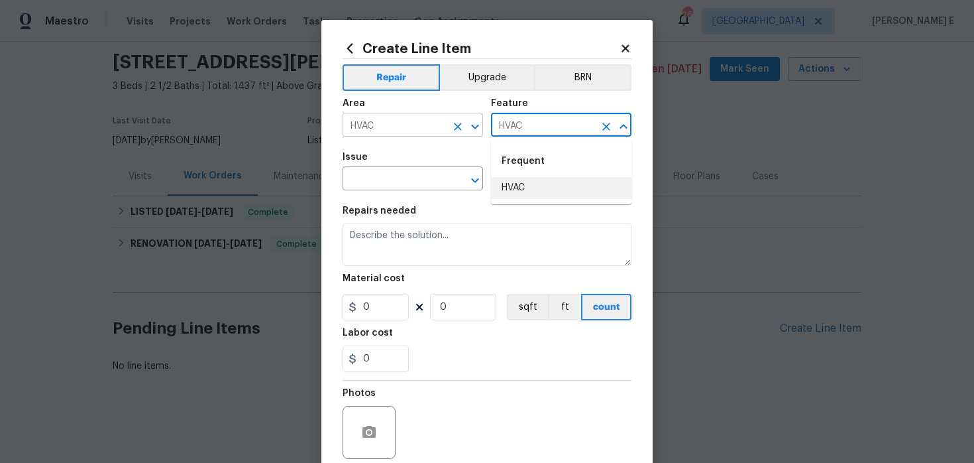
type input "HVAC"
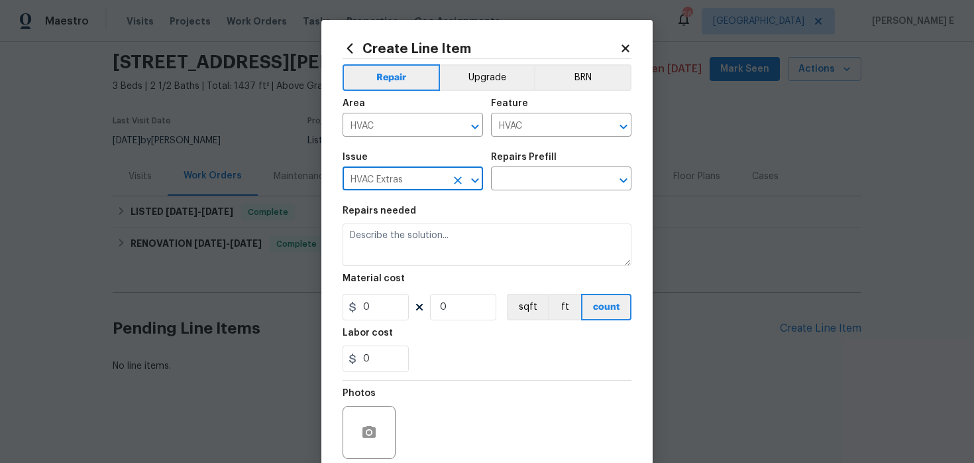
type input "HVAC Extras"
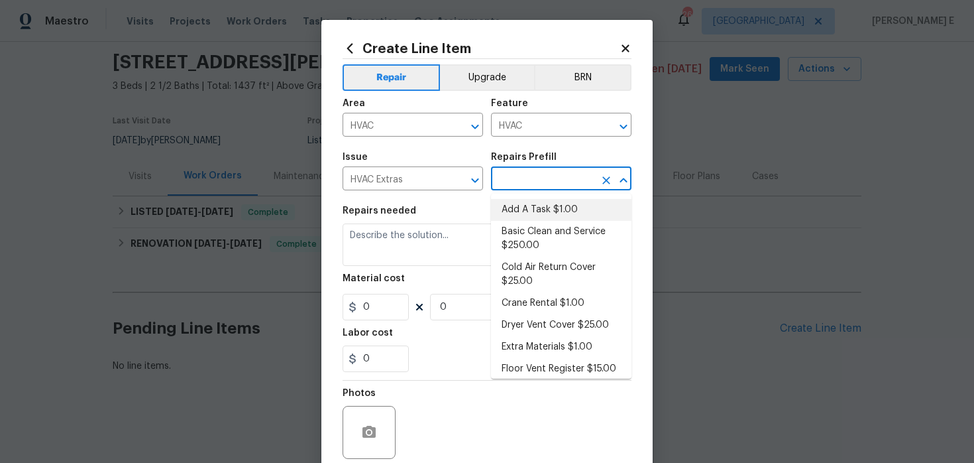
click at [519, 209] on li "Add A Task $1.00" at bounding box center [561, 210] width 141 height 22
type input "Add A Task $1.00"
type textarea "HPM to detail"
type input "1"
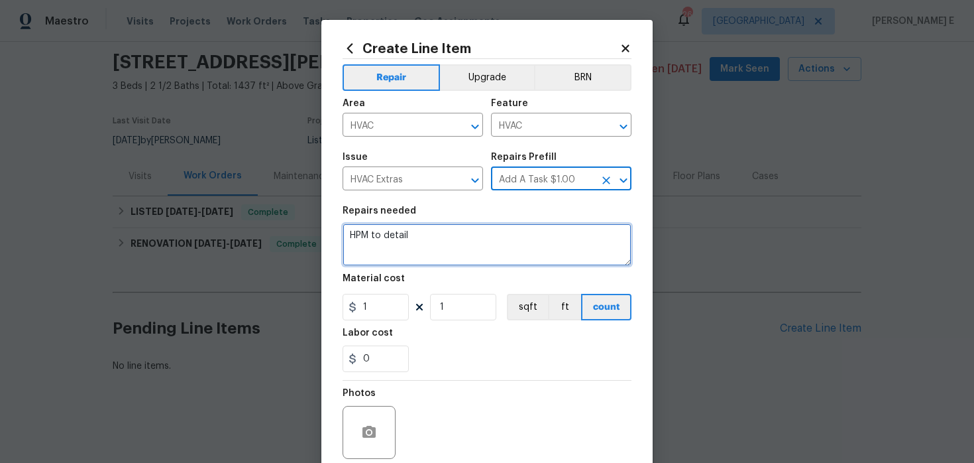
click at [453, 238] on textarea "HPM to detail" at bounding box center [487, 244] width 289 height 42
paste textarea "The A/C is extremely loud, and the noise can be clearly heard in the living roo…"
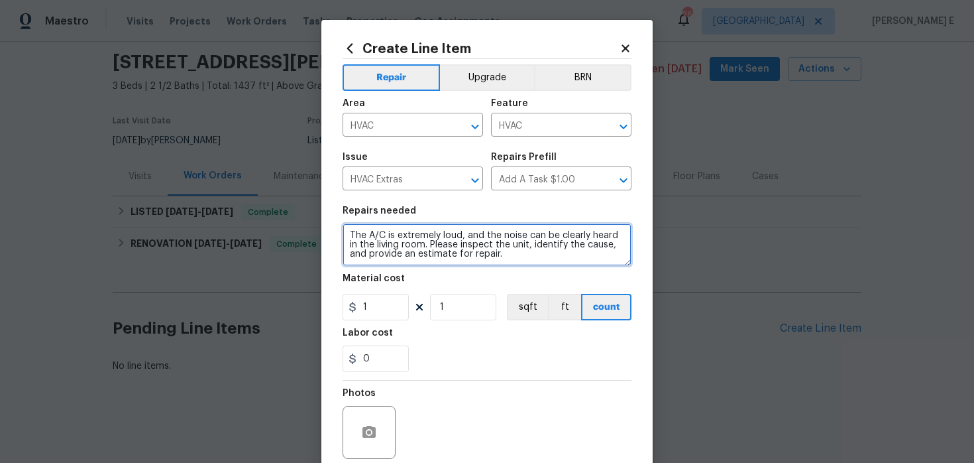
type textarea "The A/C is extremely loud, and the noise can be clearly heard in the living roo…"
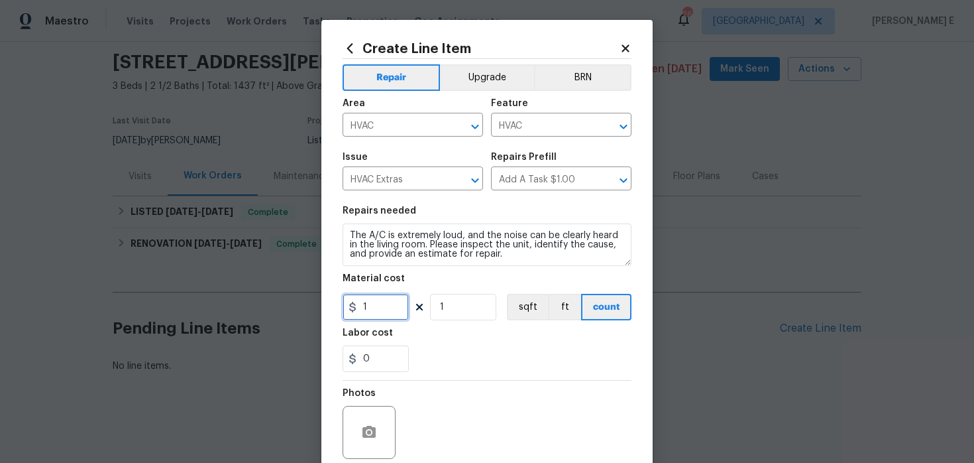
drag, startPoint x: 380, startPoint y: 306, endPoint x: 341, endPoint y: 306, distance: 39.8
click at [341, 306] on div "Create Line Item Repair Upgrade BRN Area HVAC ​ Feature HVAC ​ Issue HVAC Extra…" at bounding box center [486, 285] width 331 height 531
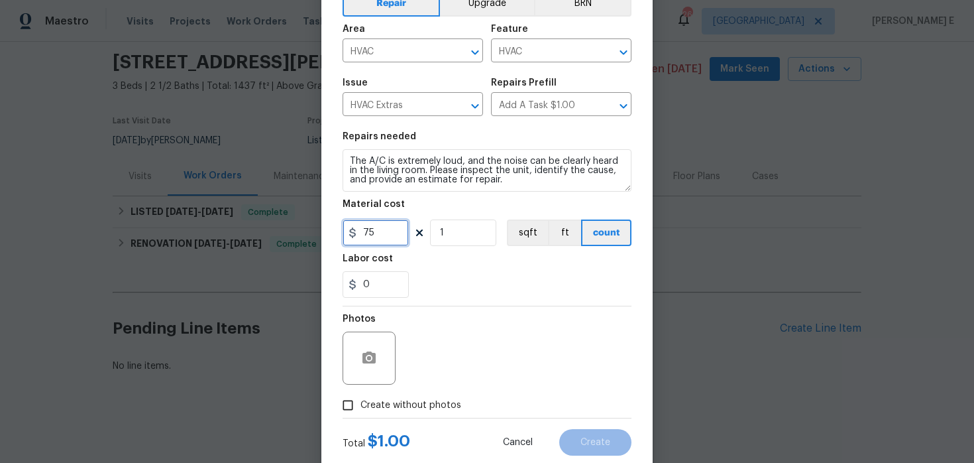
scroll to position [109, 0]
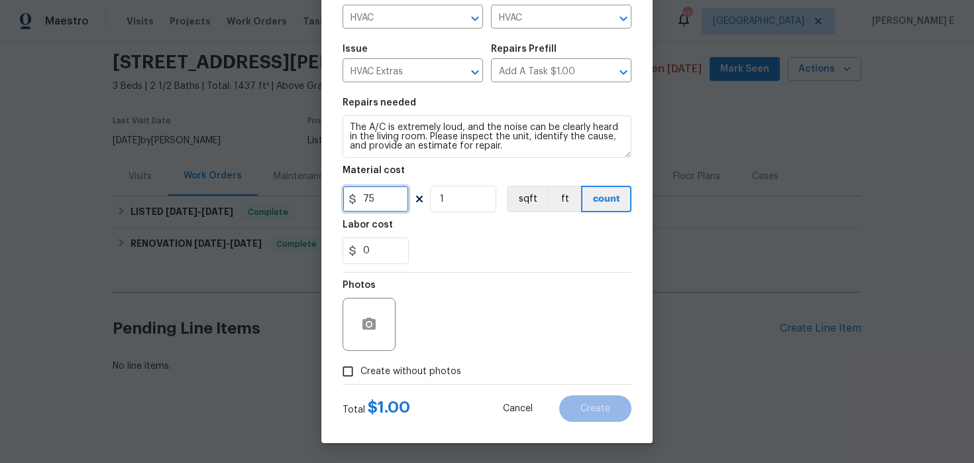
type input "75"
click at [354, 382] on input "Create without photos" at bounding box center [347, 371] width 25 height 25
checkbox input "true"
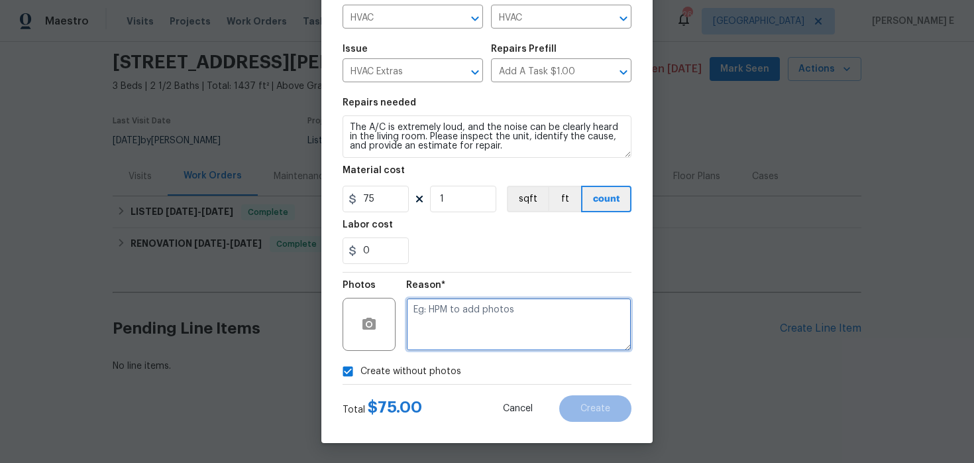
click at [432, 341] on textarea at bounding box center [518, 324] width 225 height 53
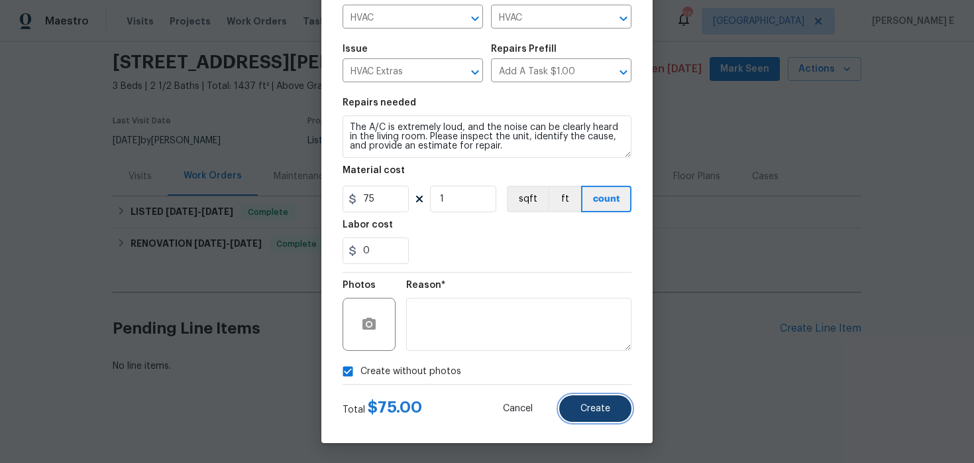
click at [590, 405] on span "Create" at bounding box center [596, 409] width 30 height 10
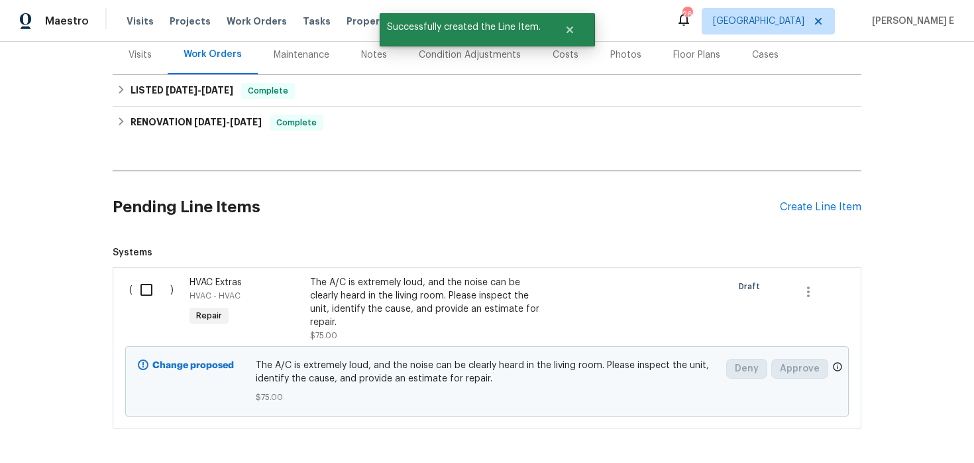
scroll to position [222, 0]
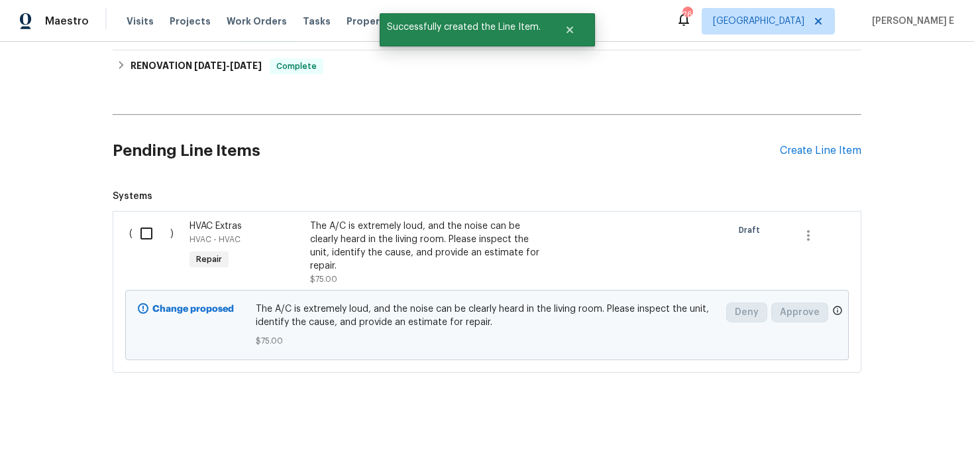
click at [151, 234] on input "checkbox" at bounding box center [152, 233] width 38 height 28
checkbox input "true"
click at [903, 433] on span "Create Work Order" at bounding box center [898, 430] width 88 height 17
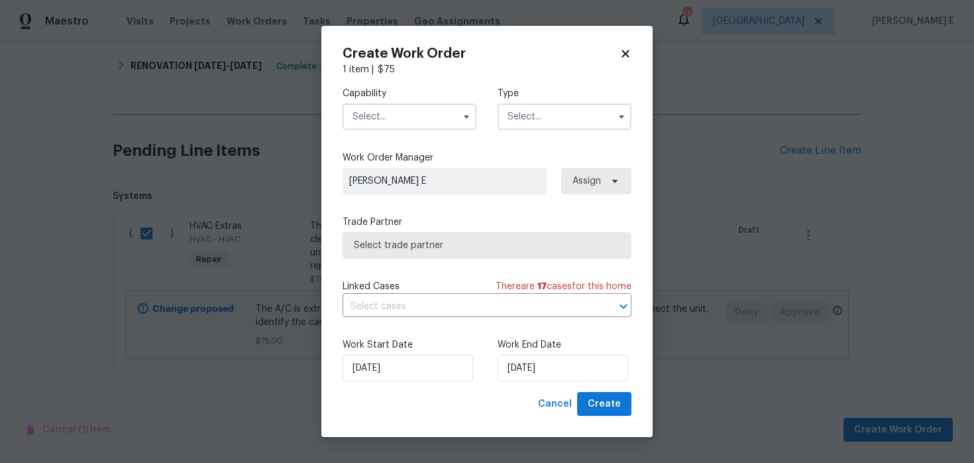
click at [459, 107] on span at bounding box center [467, 117] width 20 height 20
click at [464, 111] on icon "button" at bounding box center [466, 116] width 11 height 11
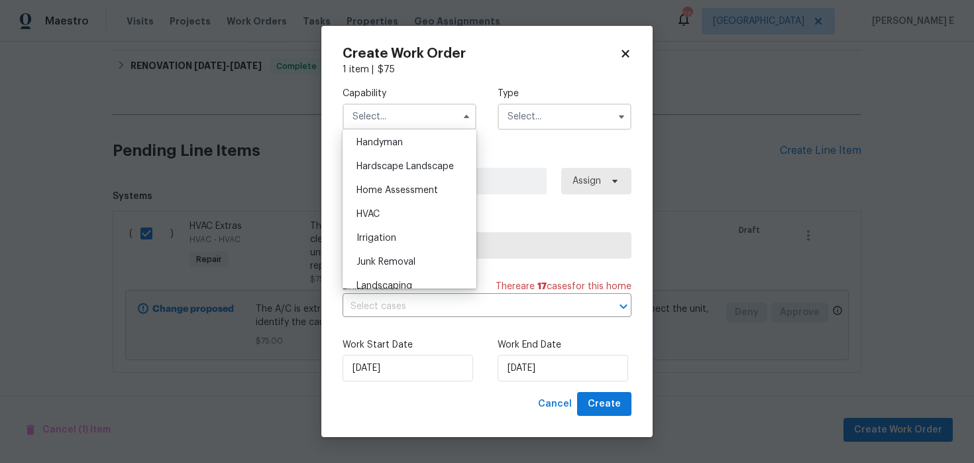
scroll to position [732, 0]
click at [433, 216] on div "HVAC" at bounding box center [409, 213] width 127 height 24
type input "HVAC"
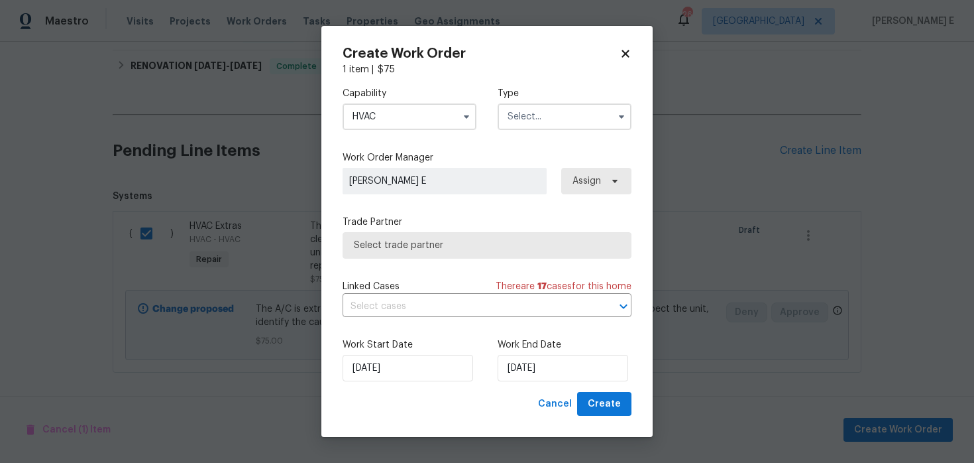
click at [547, 125] on input "text" at bounding box center [565, 116] width 134 height 27
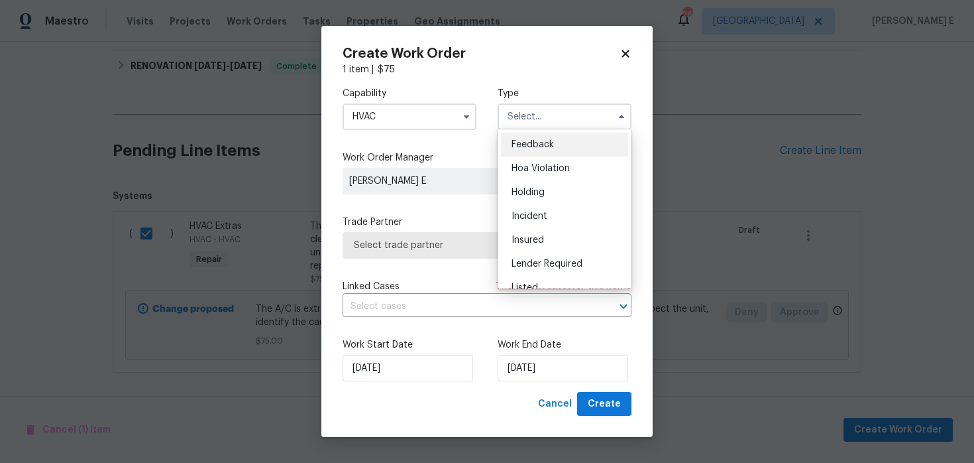
click at [536, 145] on span "Feedback" at bounding box center [533, 144] width 42 height 9
type input "Feedback"
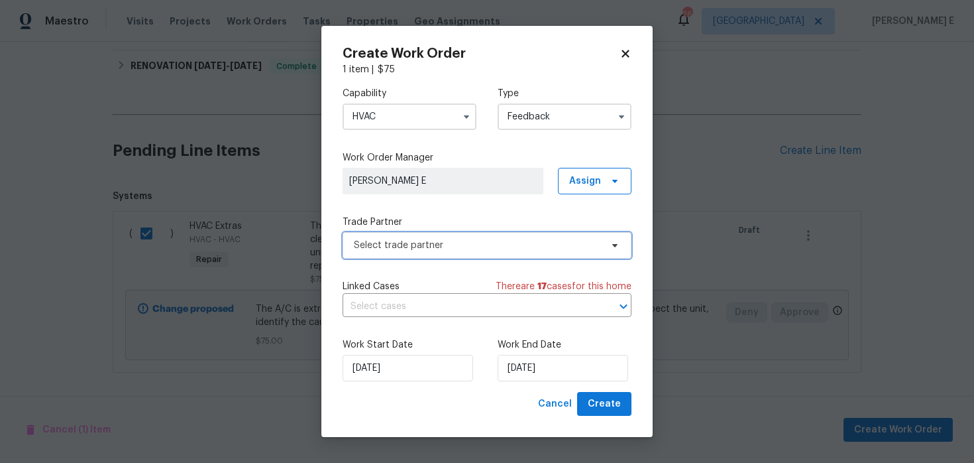
click at [453, 241] on span "Select trade partner" at bounding box center [477, 245] width 247 height 13
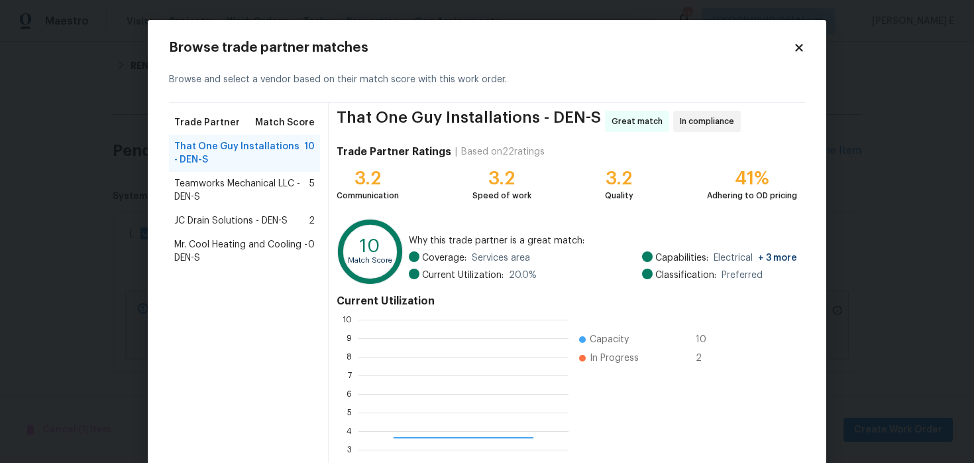
scroll to position [186, 210]
click at [179, 188] on span "Teamworks Mechanical LLC - DEN-S" at bounding box center [241, 190] width 135 height 27
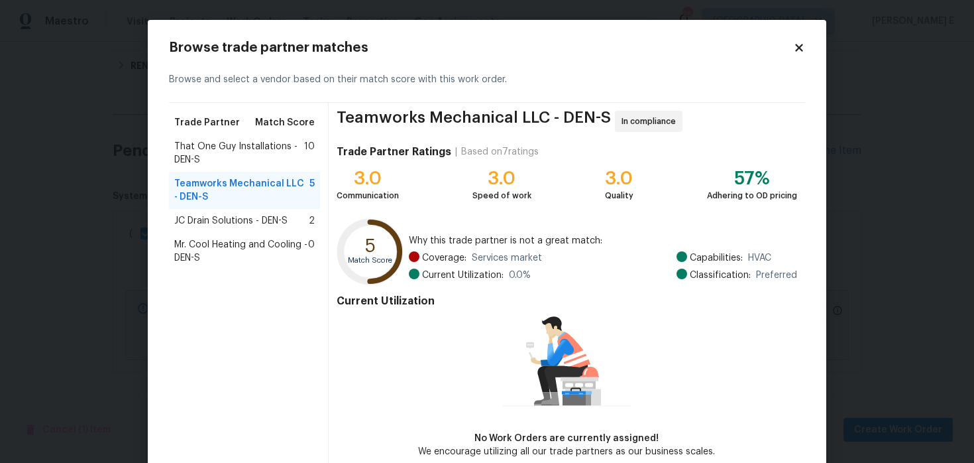
click at [198, 223] on span "JC Drain Solutions - DEN-S" at bounding box center [230, 220] width 113 height 13
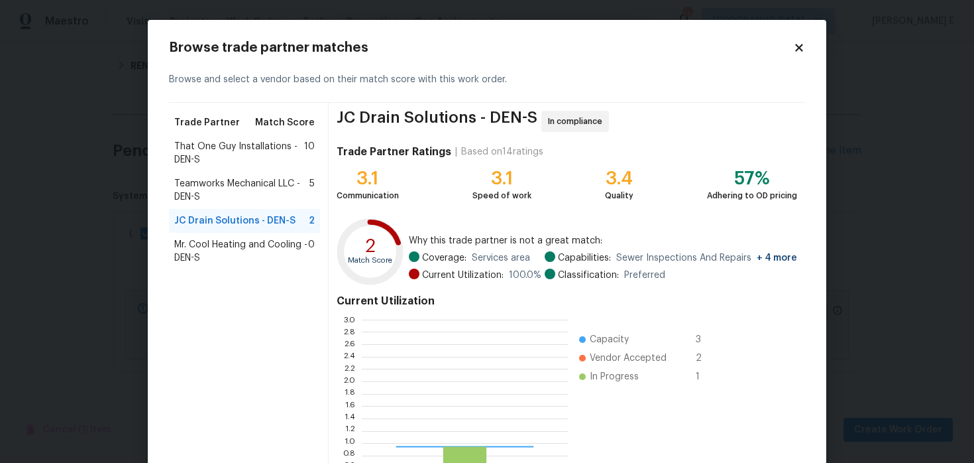
scroll to position [186, 206]
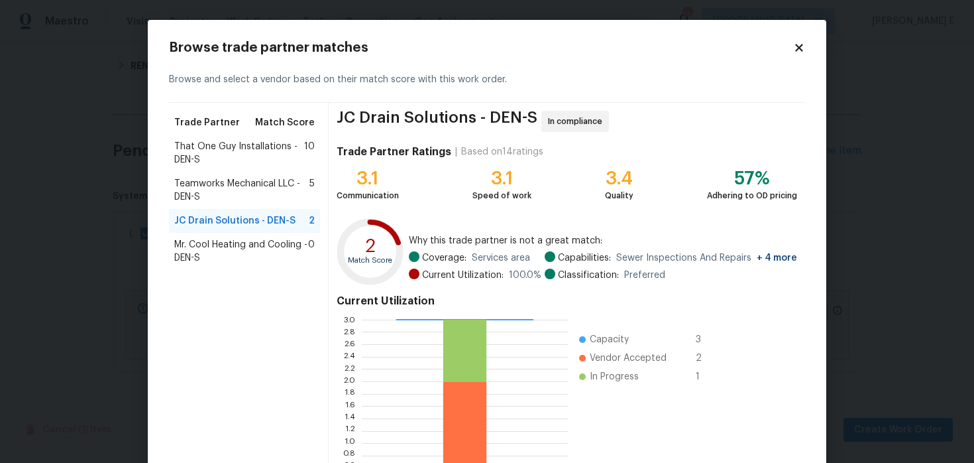
click at [236, 142] on span "That One Guy Installations - DEN-S" at bounding box center [239, 153] width 130 height 27
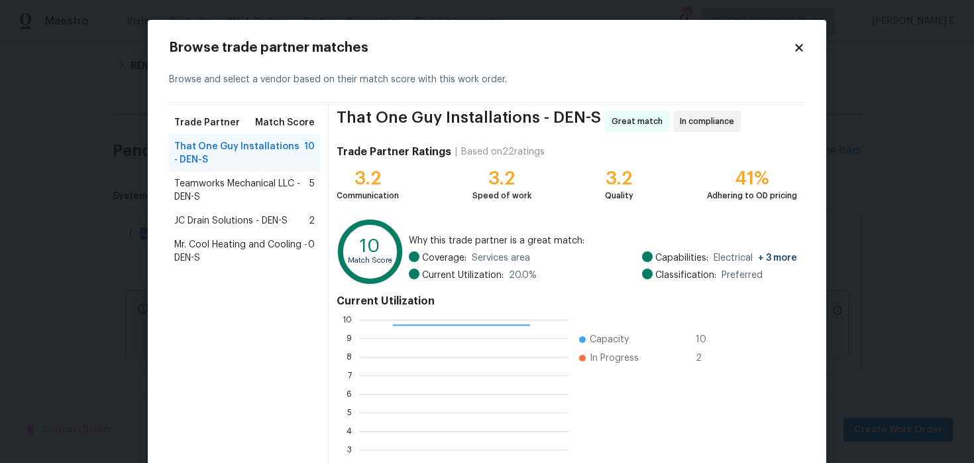
scroll to position [122, 0]
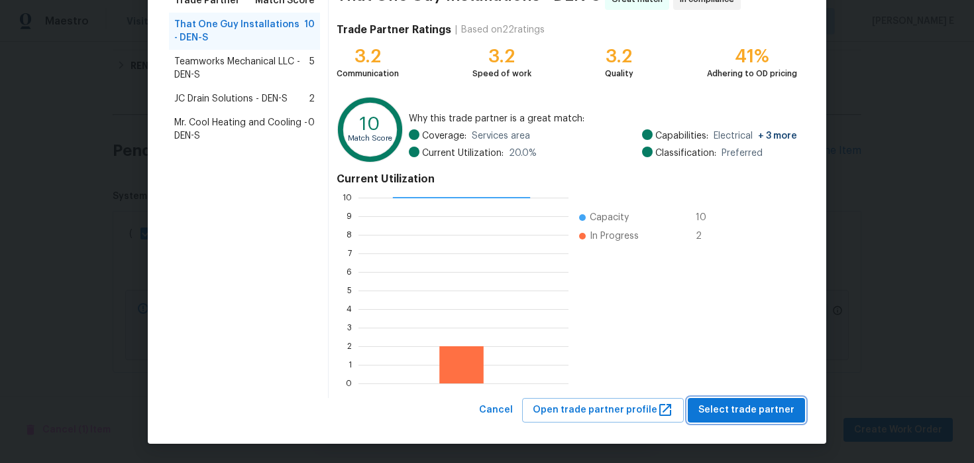
click at [736, 408] on span "Select trade partner" at bounding box center [747, 410] width 96 height 17
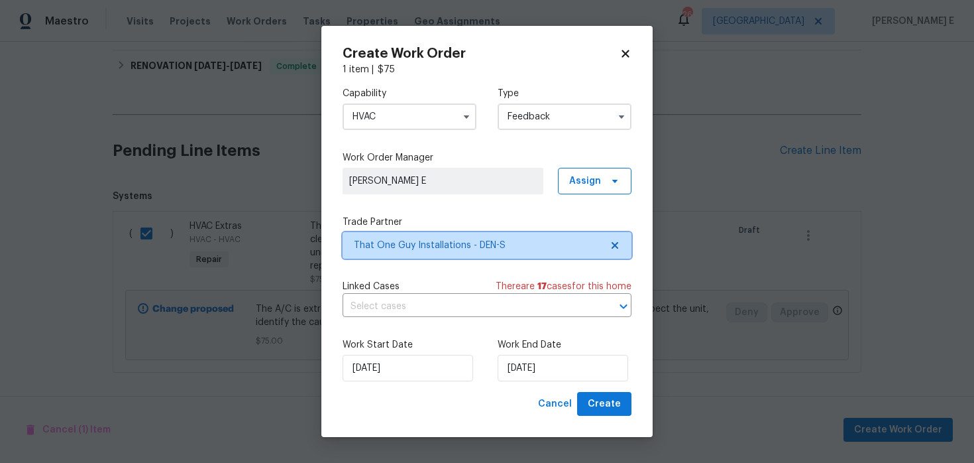
scroll to position [0, 0]
click at [529, 353] on div "Work End Date 13/08/2025" at bounding box center [565, 359] width 134 height 43
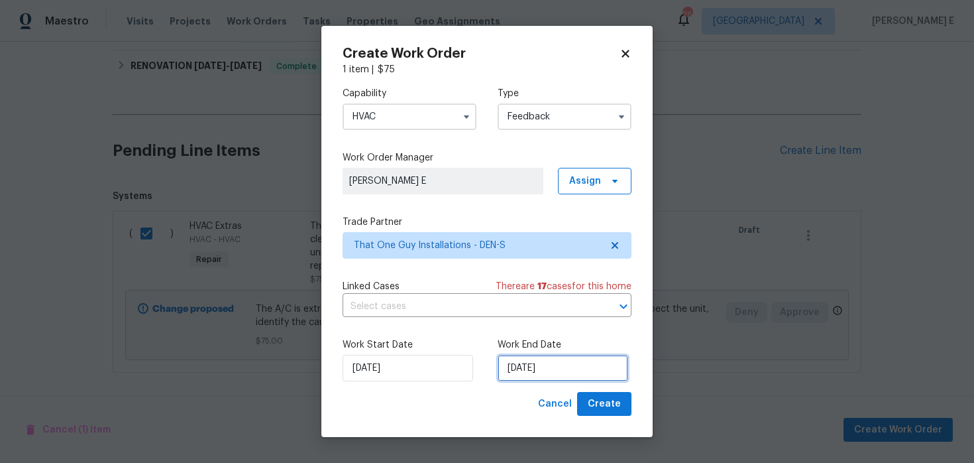
click at [525, 367] on input "13/08/2025" at bounding box center [563, 368] width 131 height 27
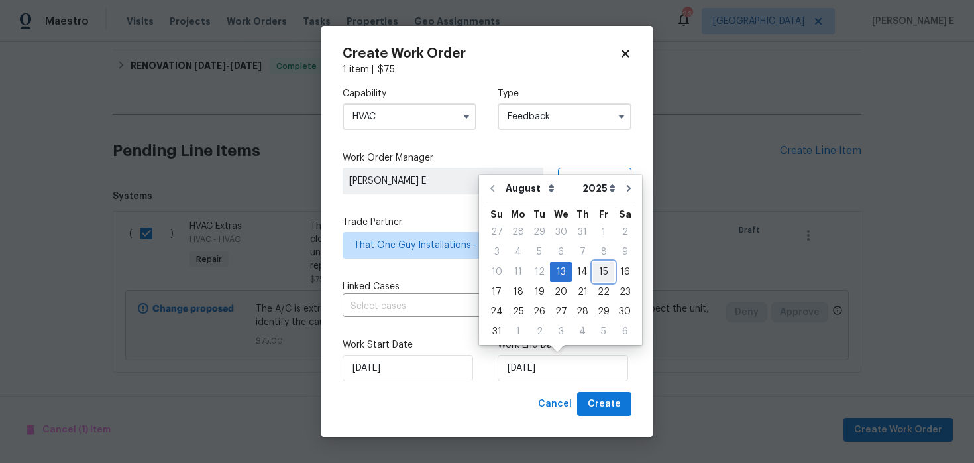
click at [593, 267] on div "15" at bounding box center [603, 271] width 21 height 19
type input "15/08/2025"
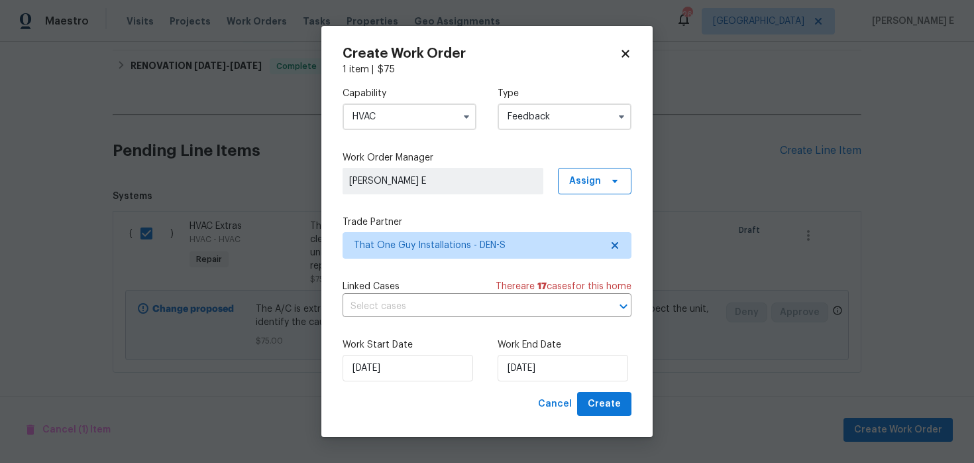
click at [625, 388] on div "Work Start Date 13/08/2025 Work End Date 15/08/2025" at bounding box center [487, 359] width 289 height 64
click at [593, 400] on span "Create" at bounding box center [604, 404] width 33 height 17
checkbox input "false"
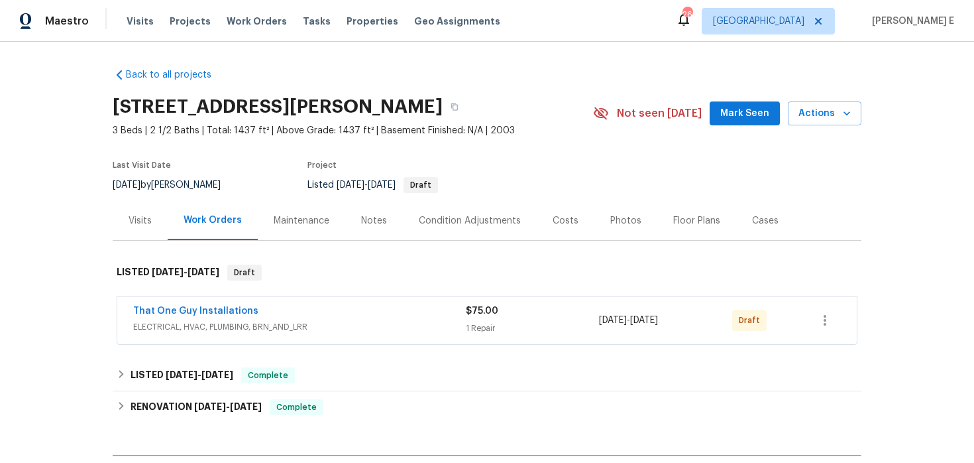
scroll to position [52, 0]
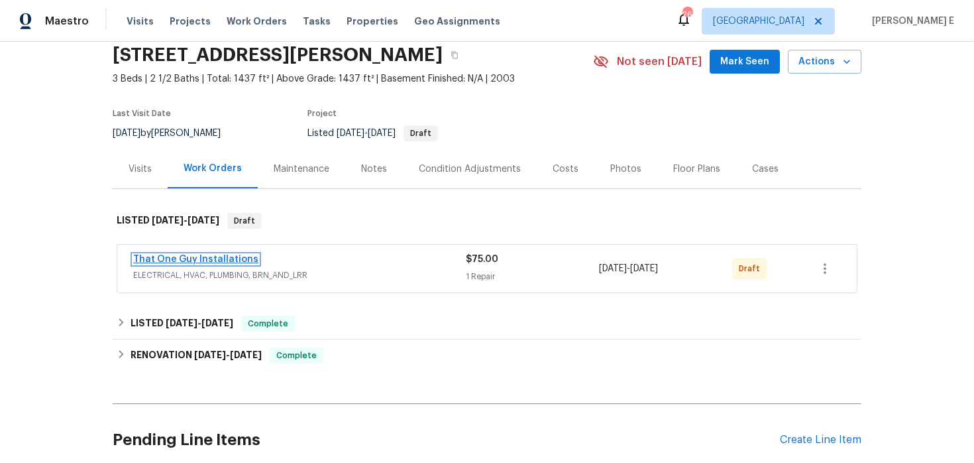
click at [212, 258] on link "That One Guy Installations" at bounding box center [195, 259] width 125 height 9
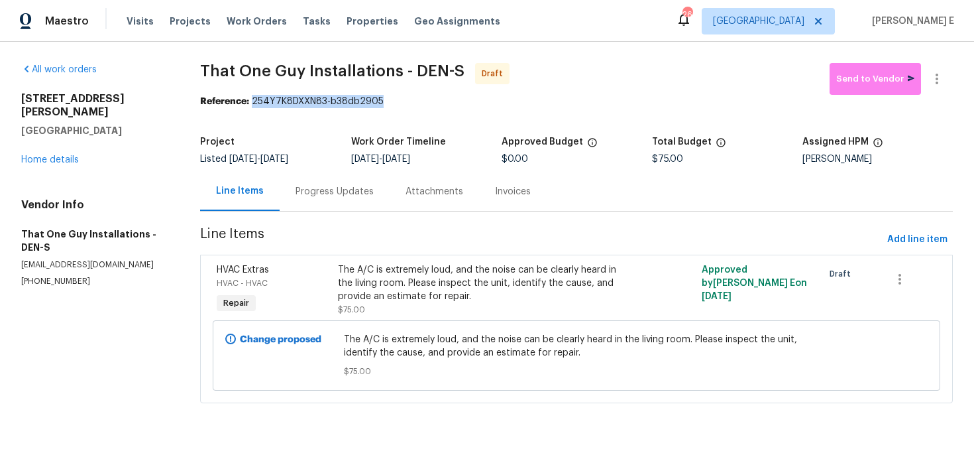
drag, startPoint x: 257, startPoint y: 101, endPoint x: 385, endPoint y: 99, distance: 128.6
click at [385, 99] on div "Reference: 254Y7K8DXXN83-b38db2905" at bounding box center [576, 101] width 753 height 13
copy div "254Y7K8DXXN83-b38db2905"
click at [364, 196] on div "Progress Updates" at bounding box center [335, 191] width 78 height 13
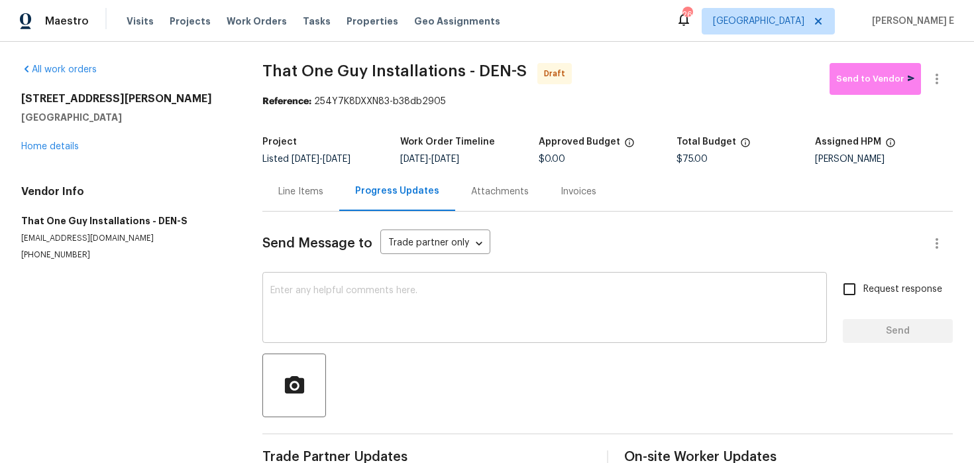
click at [323, 290] on textarea at bounding box center [544, 309] width 549 height 46
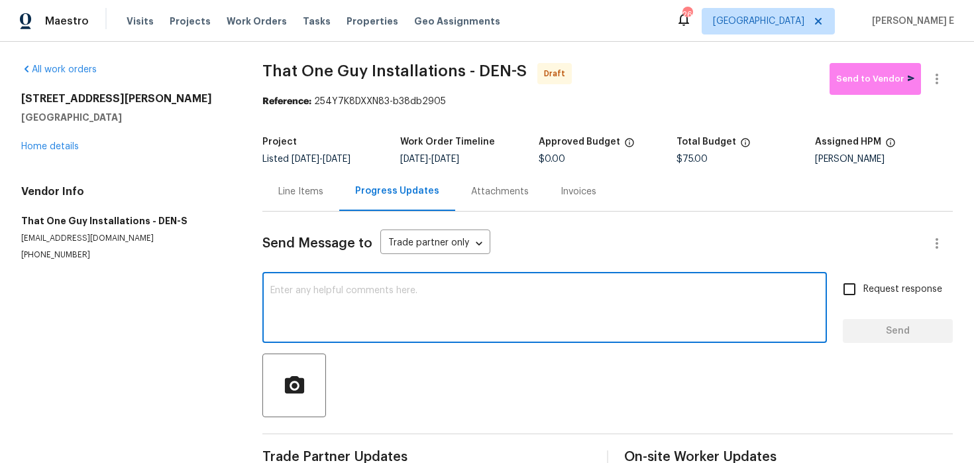
paste textarea "Hi this is [PERSON_NAME] with Opendoor. I’m confirming you received the WO for …"
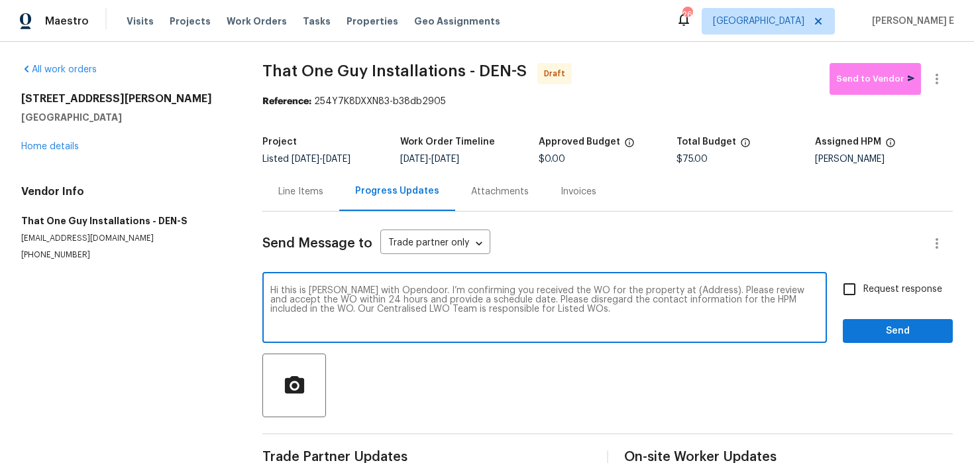
click at [685, 291] on textarea "Hi this is [PERSON_NAME] with Opendoor. I’m confirming you received the WO for …" at bounding box center [544, 309] width 549 height 46
paste textarea "[STREET_ADDRESS][PERSON_NAME]"
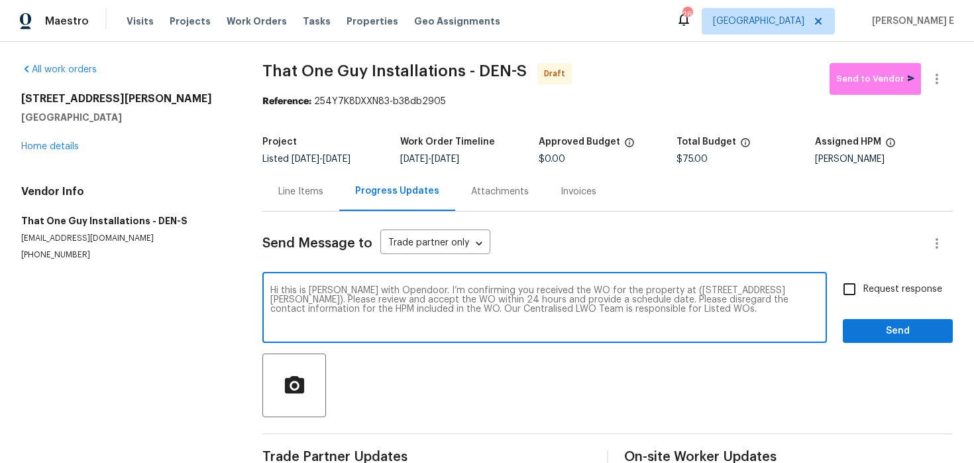
type textarea "Hi this is [PERSON_NAME] with Opendoor. I’m confirming you received the WO for …"
click at [832, 297] on div "Hi this is [PERSON_NAME] with Opendoor. I’m confirming you received the WO for …" at bounding box center [607, 309] width 691 height 68
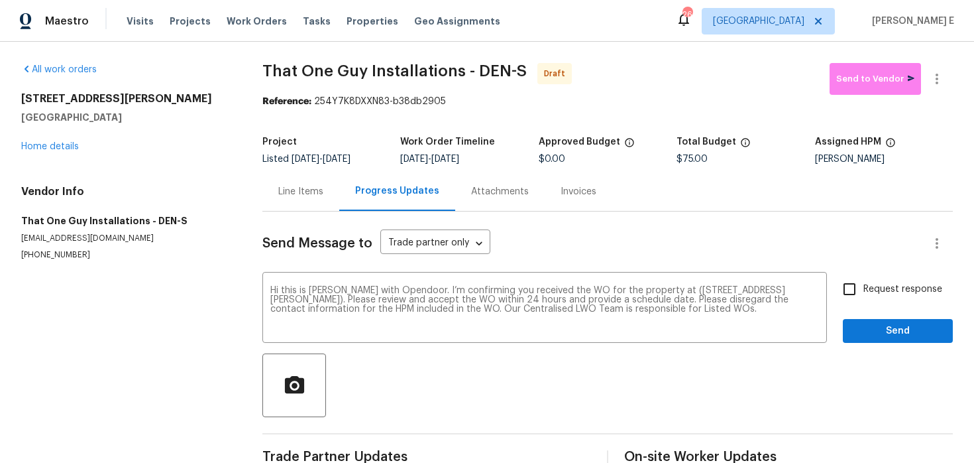
click at [870, 288] on span "Request response" at bounding box center [903, 289] width 79 height 14
click at [864, 288] on input "Request response" at bounding box center [850, 289] width 28 height 28
checkbox input "true"
click at [865, 360] on div at bounding box center [607, 385] width 691 height 64
click at [893, 325] on span "Send" at bounding box center [898, 331] width 89 height 17
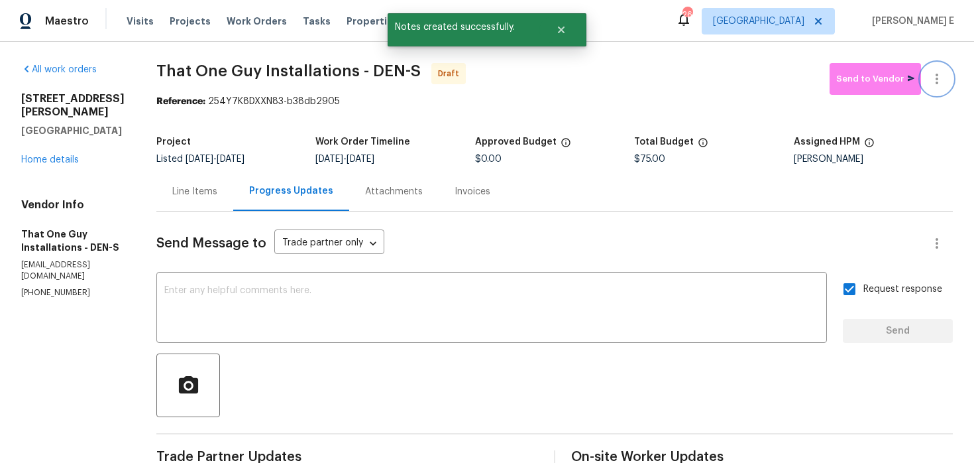
click at [936, 85] on icon "button" at bounding box center [937, 79] width 16 height 16
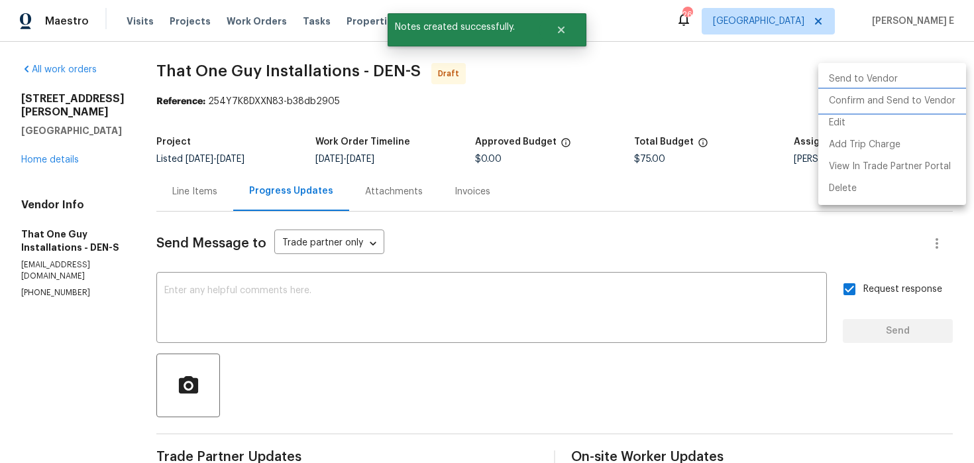
click at [878, 103] on li "Confirm and Send to Vendor" at bounding box center [893, 101] width 148 height 22
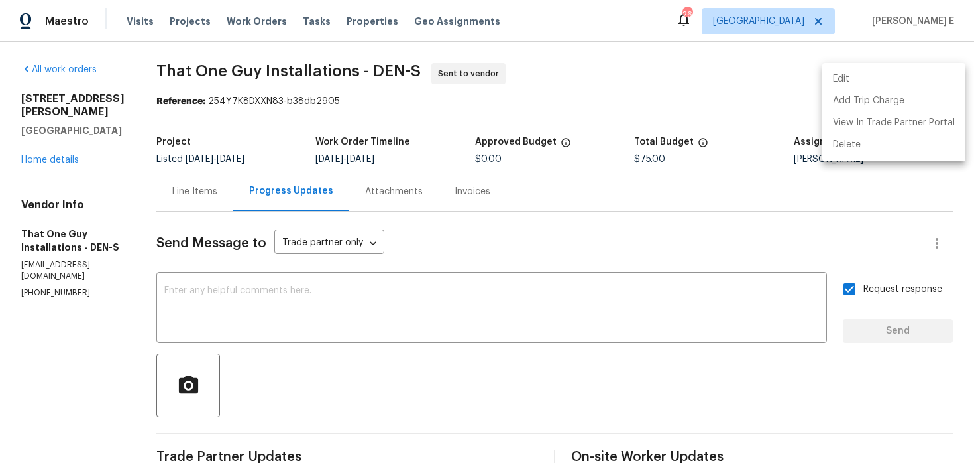
click at [220, 111] on div at bounding box center [487, 231] width 974 height 463
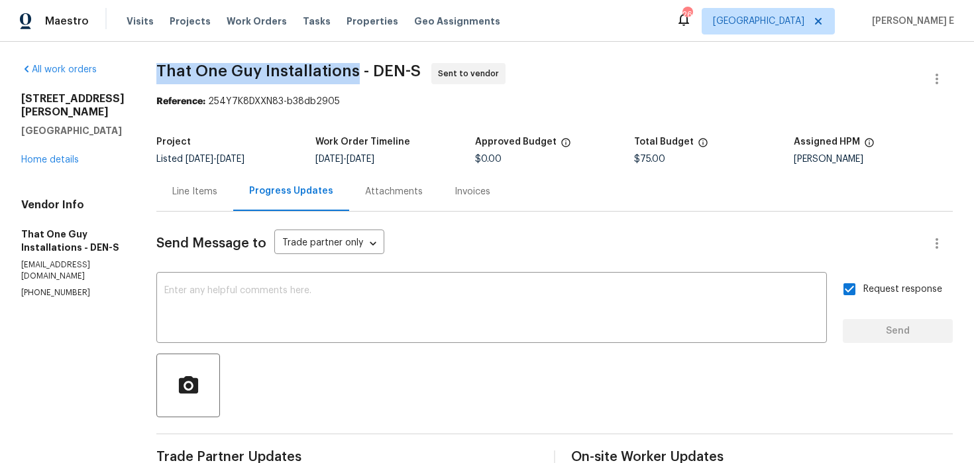
drag, startPoint x: 152, startPoint y: 72, endPoint x: 349, endPoint y: 72, distance: 196.9
click at [349, 72] on span "That One Guy Installations - DEN-S" at bounding box center [288, 71] width 264 height 16
copy span "That One Guy Installations"
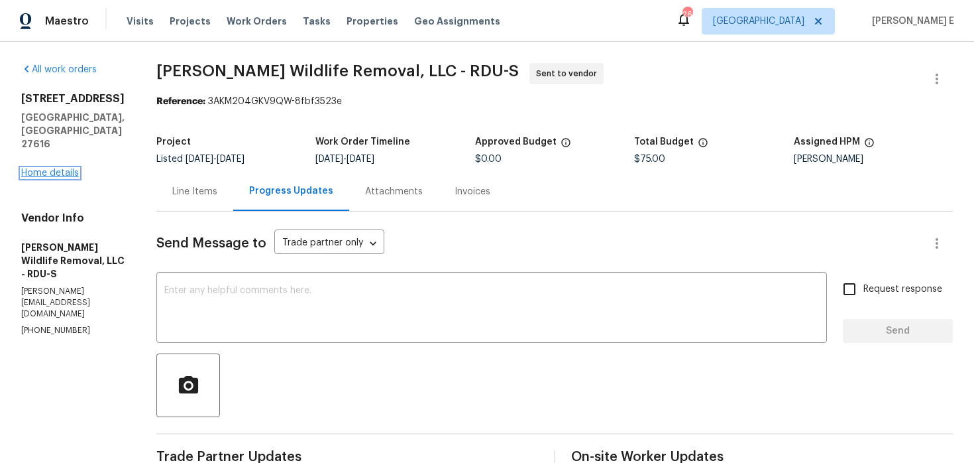
click at [72, 168] on link "Home details" at bounding box center [50, 172] width 58 height 9
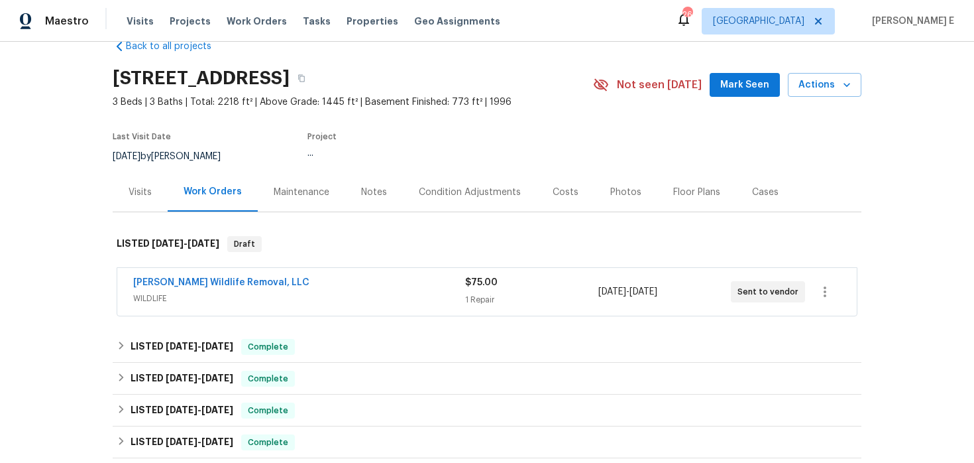
scroll to position [64, 0]
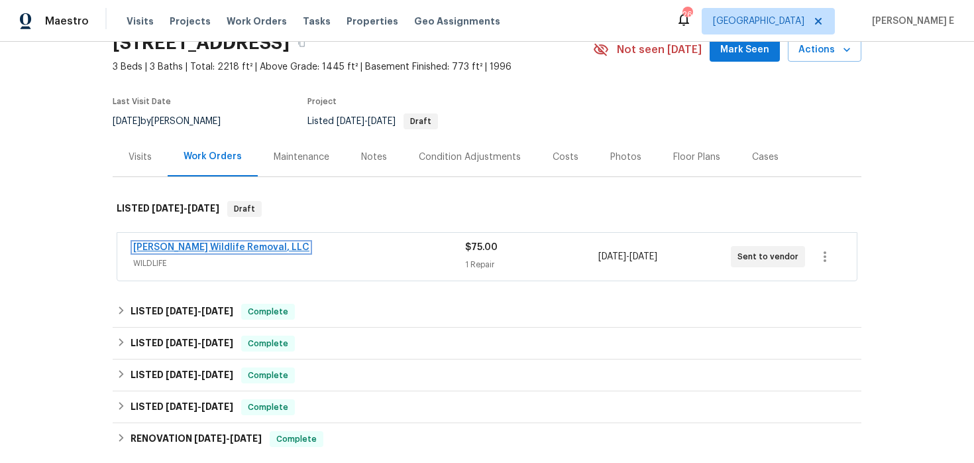
click at [233, 247] on link "Wildman Wildlife Removal, LLC" at bounding box center [221, 247] width 176 height 9
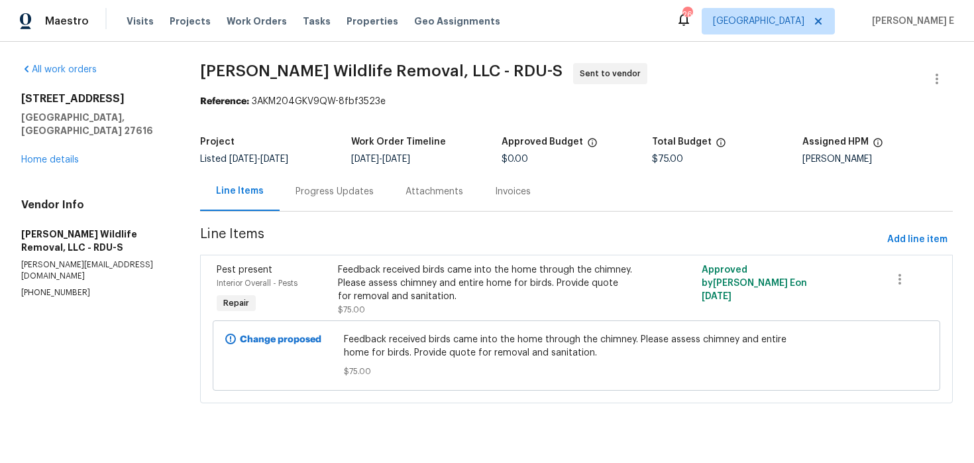
click at [361, 187] on div "Progress Updates" at bounding box center [335, 191] width 78 height 13
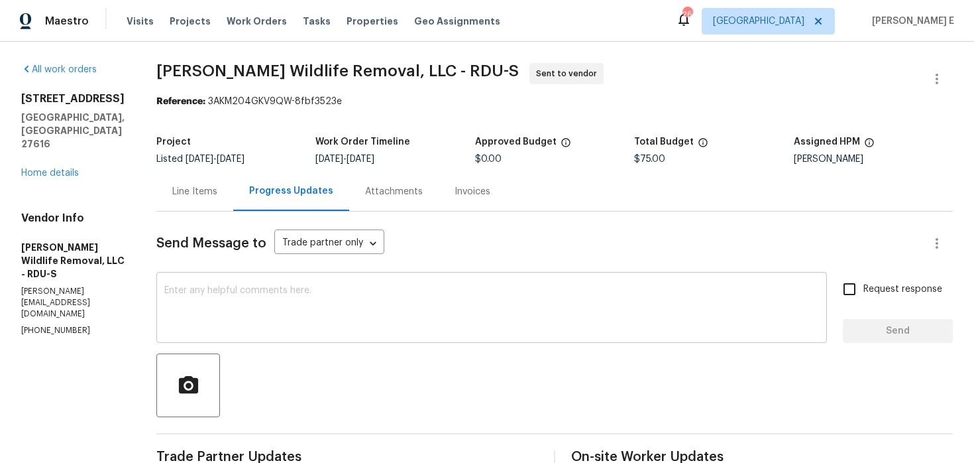
click at [299, 294] on textarea at bounding box center [491, 309] width 655 height 46
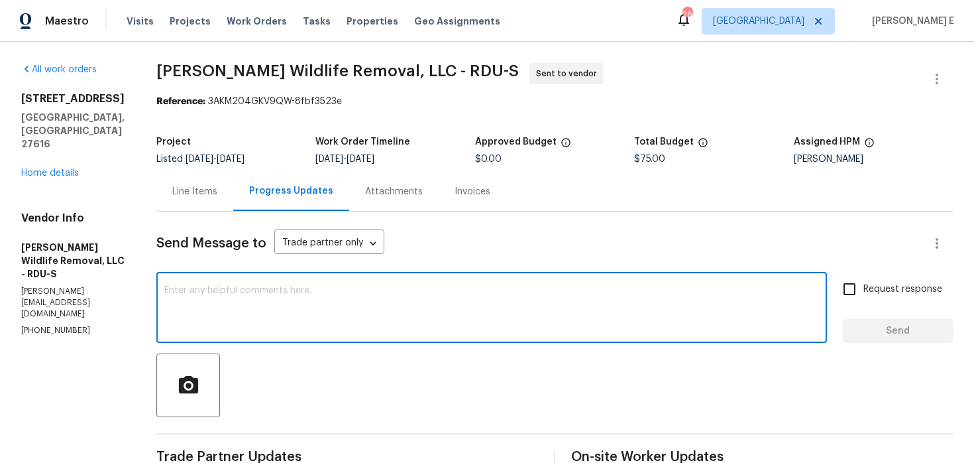
paste textarea "Please accept the work order and share the schedule to meet the deadline, or it…"
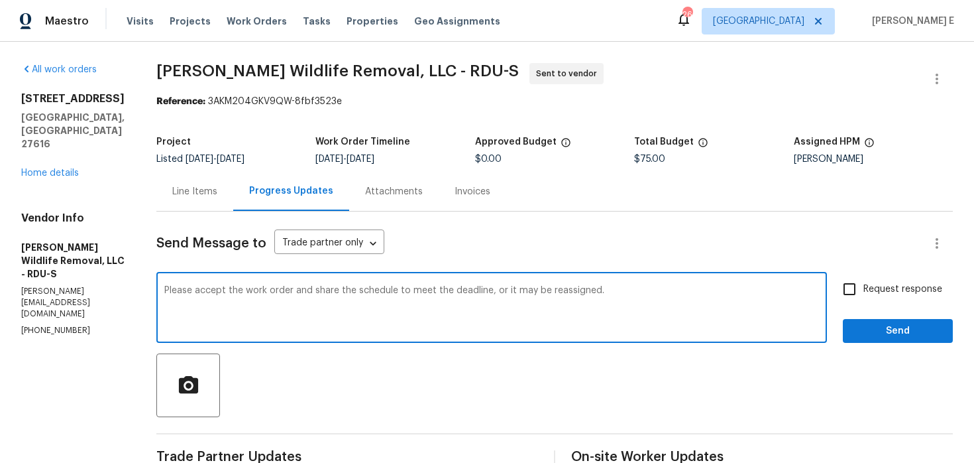
type textarea "Please accept the work order and share the schedule to meet the deadline, or it…"
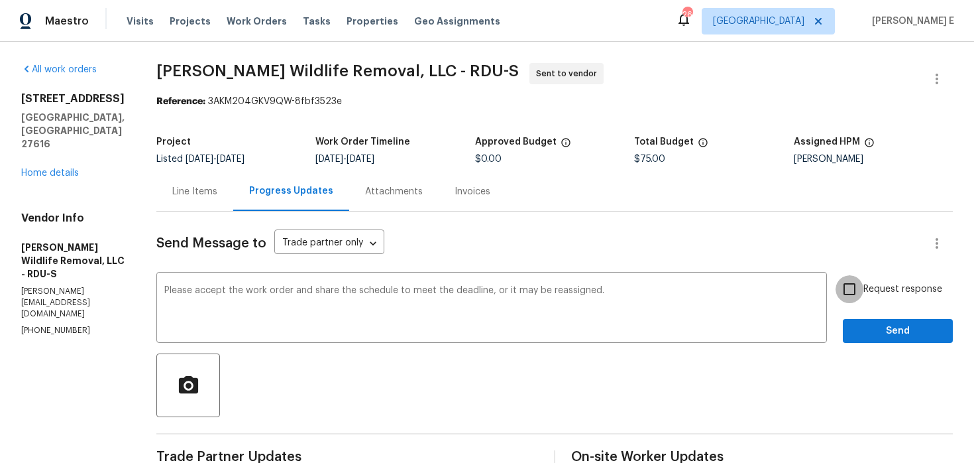
click at [862, 296] on input "Request response" at bounding box center [850, 289] width 28 height 28
checkbox input "true"
click at [858, 329] on span "Send" at bounding box center [898, 331] width 89 height 17
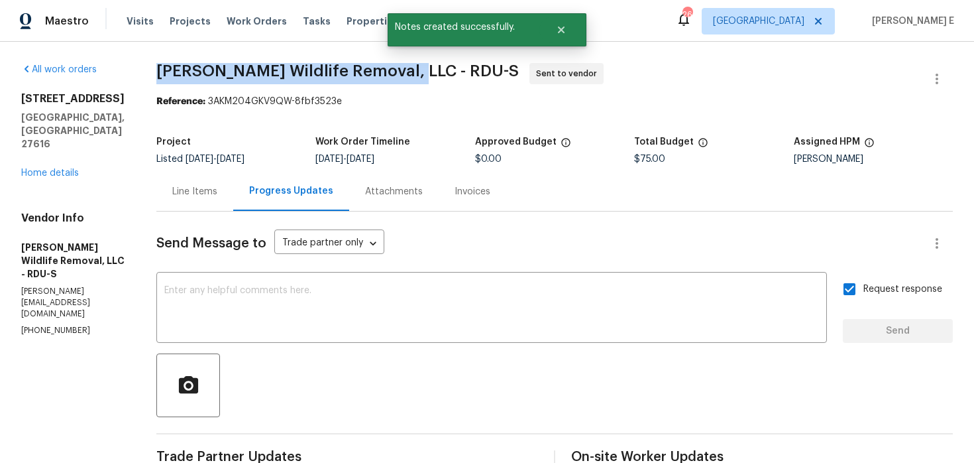
drag, startPoint x: 156, startPoint y: 70, endPoint x: 401, endPoint y: 70, distance: 244.6
click at [401, 70] on span "Wildman Wildlife Removal, LLC - RDU-S" at bounding box center [337, 71] width 363 height 16
copy span "Wildman Wildlife Removal, LLC -"
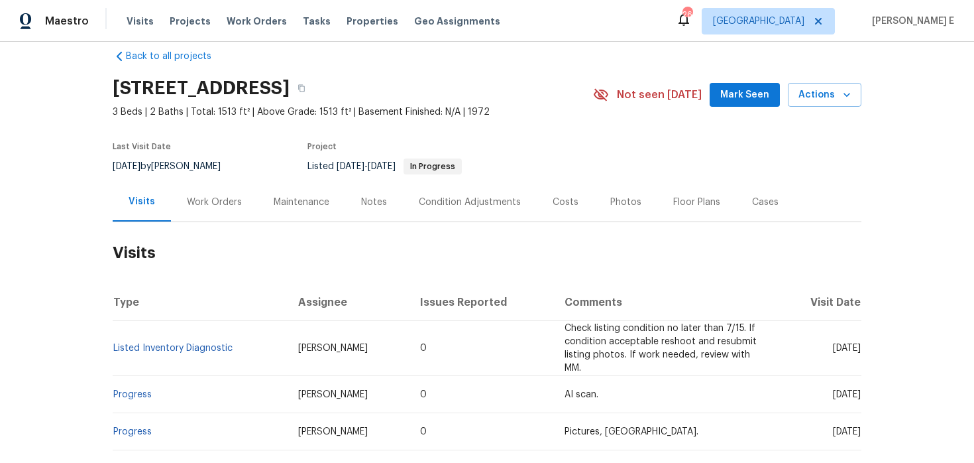
click at [206, 213] on div "Work Orders" at bounding box center [214, 201] width 87 height 39
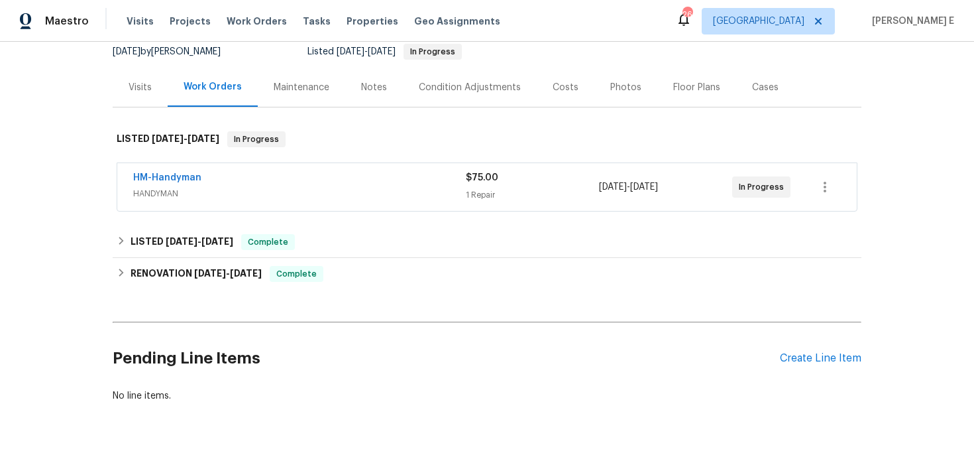
scroll to position [163, 0]
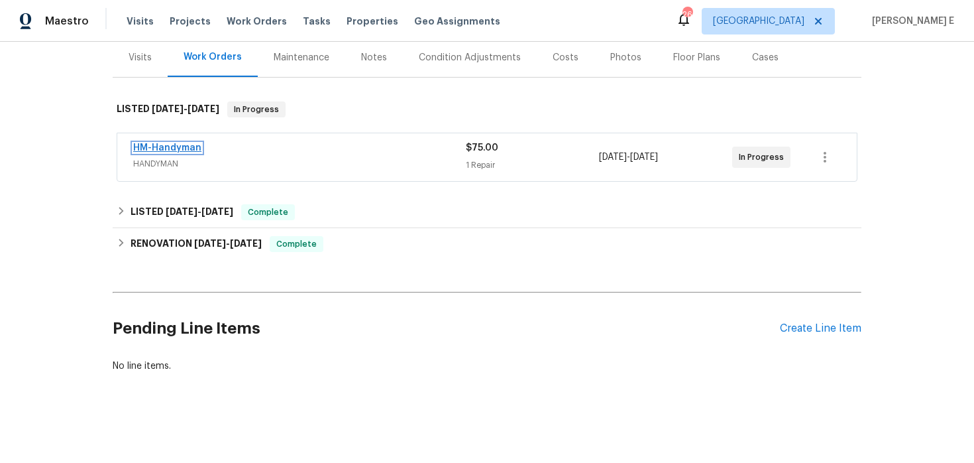
click at [159, 148] on link "HM-Handyman" at bounding box center [167, 147] width 68 height 9
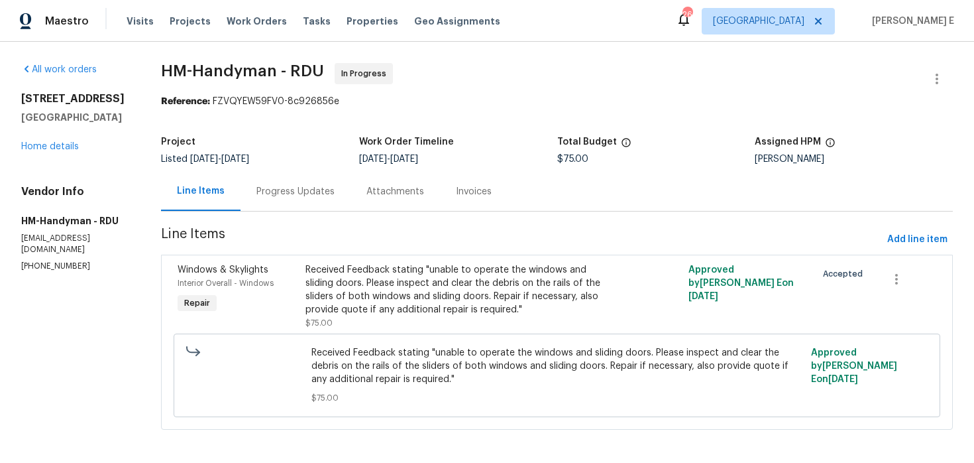
scroll to position [4, 0]
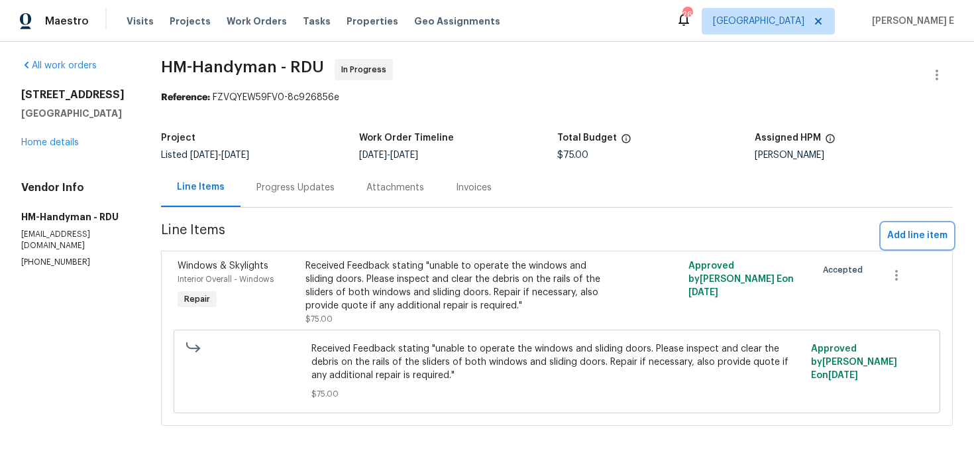
click at [914, 231] on span "Add line item" at bounding box center [918, 235] width 60 height 17
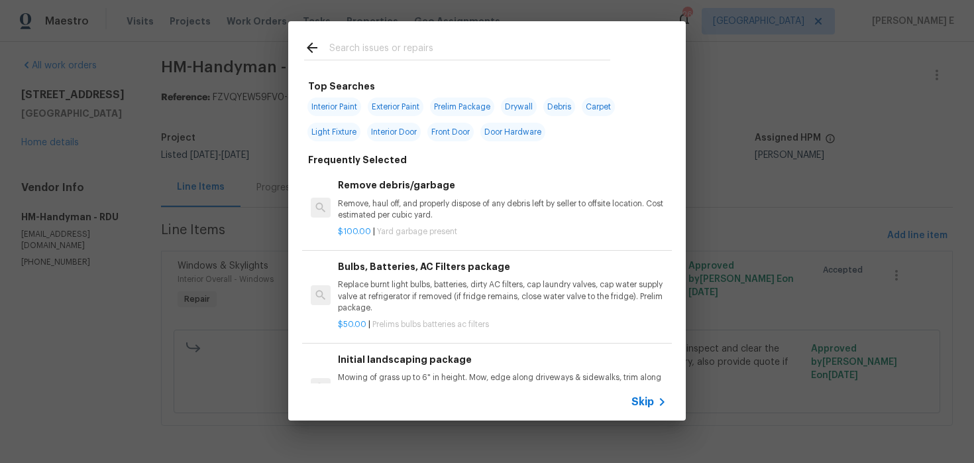
click at [648, 402] on span "Skip" at bounding box center [643, 401] width 23 height 13
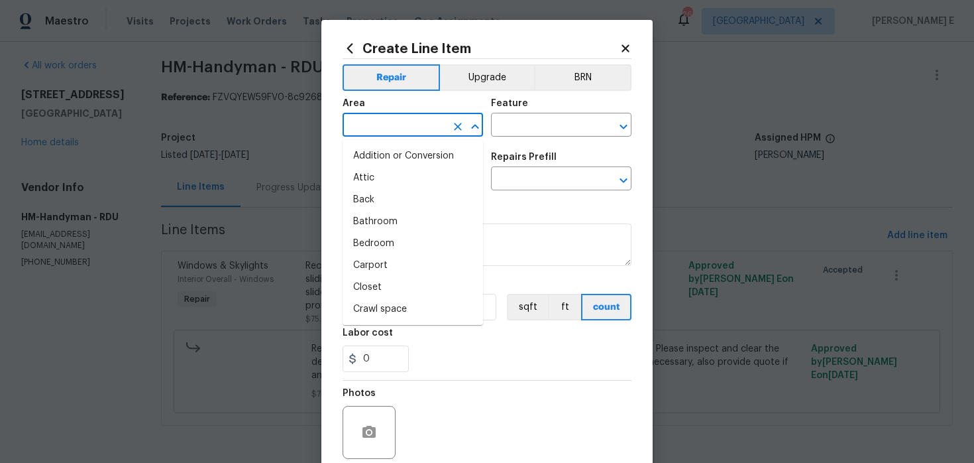
click at [400, 125] on input "text" at bounding box center [394, 126] width 103 height 21
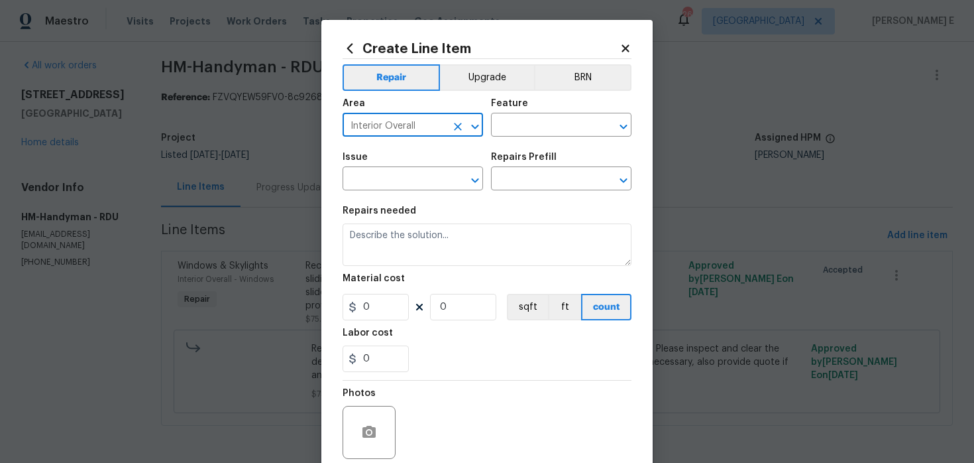
type input "Interior Overall"
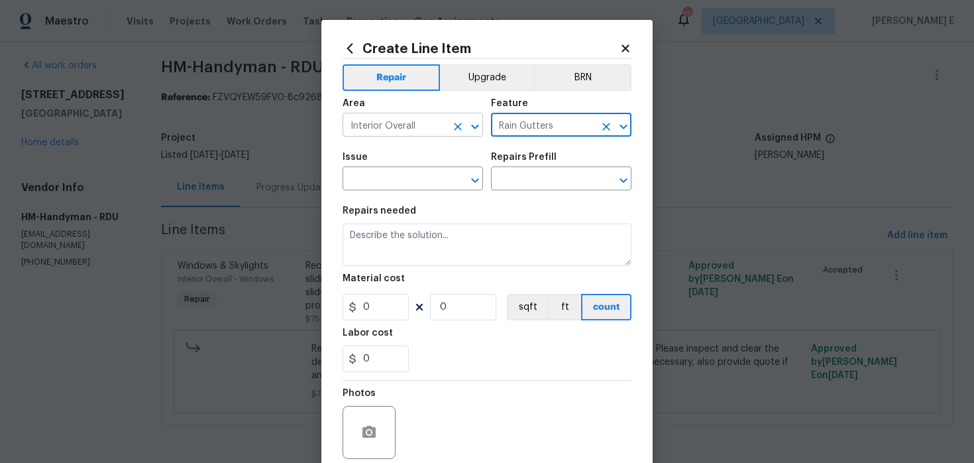
type input "Rain Gutters"
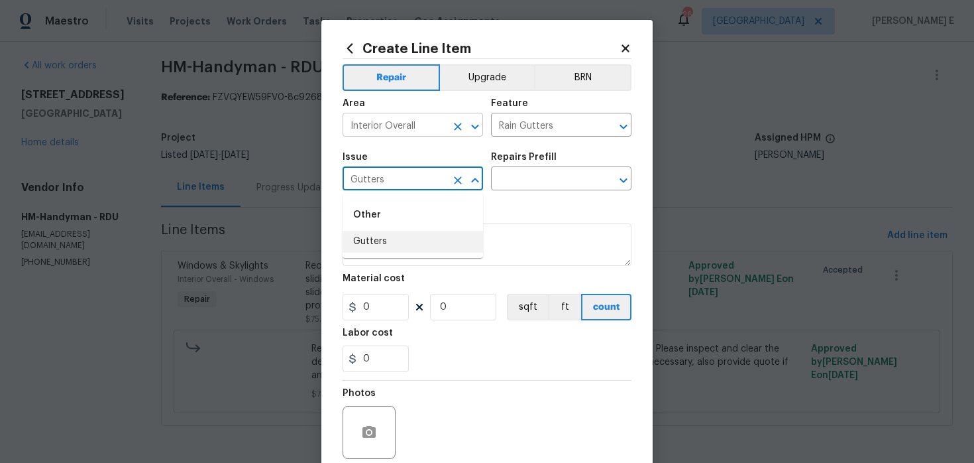
type input "Gutters"
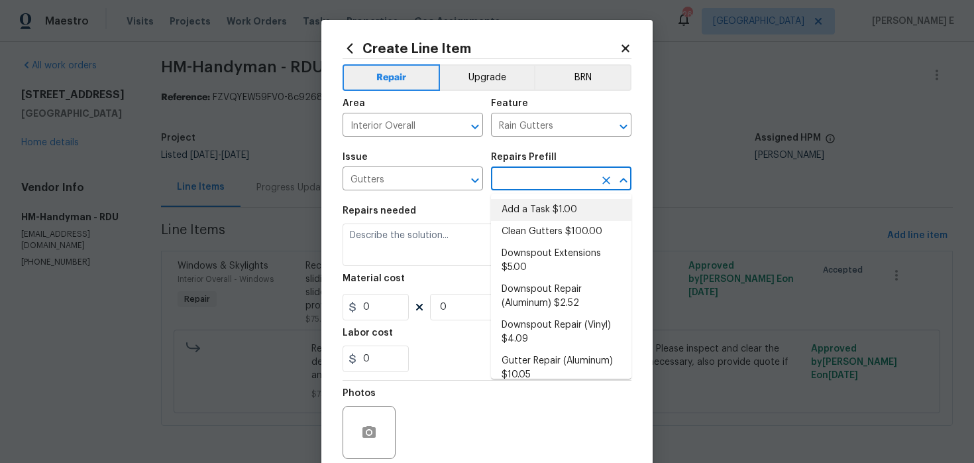
click at [521, 209] on li "Add a Task $1.00" at bounding box center [561, 210] width 141 height 22
type input "[PERSON_NAME] and Trim"
type input "Add a Task $1.00"
type textarea "HPM to detail"
type input "1"
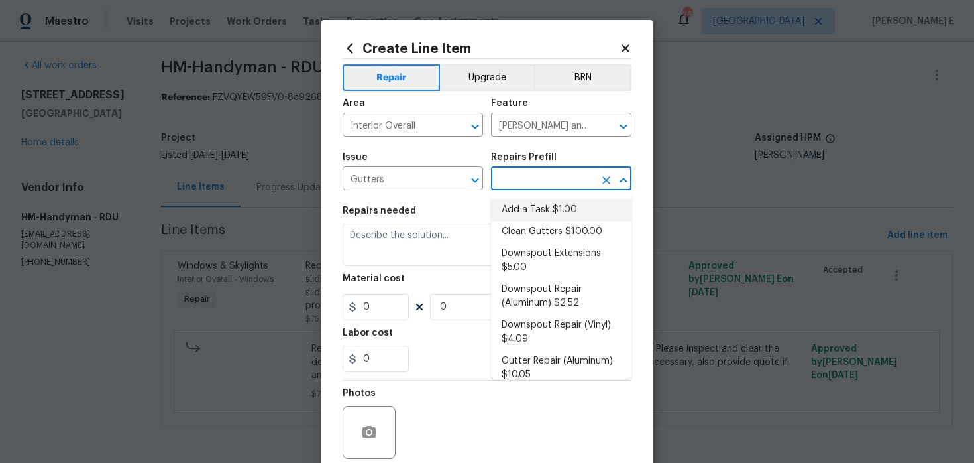
type input "1"
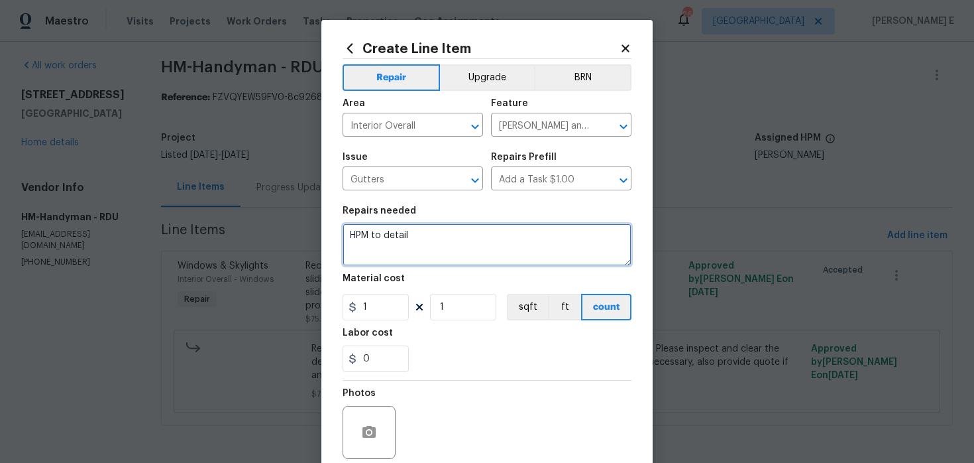
click at [430, 233] on textarea "HPM to detail" at bounding box center [487, 244] width 289 height 42
paste textarea "The front gutter downspout needs to be reconnected to properly direct roof wate…"
type textarea "The front gutter downspout needs to be reconnected to properly direct roof wate…"
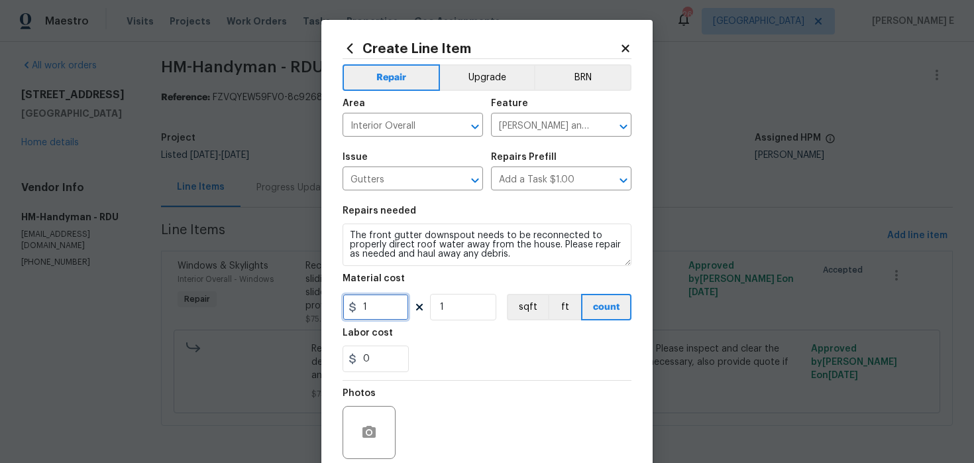
drag, startPoint x: 379, startPoint y: 302, endPoint x: 327, endPoint y: 304, distance: 52.4
click at [327, 304] on div "Create Line Item Repair Upgrade BRN Area Interior Overall ​ Feature Eaves and T…" at bounding box center [486, 285] width 331 height 531
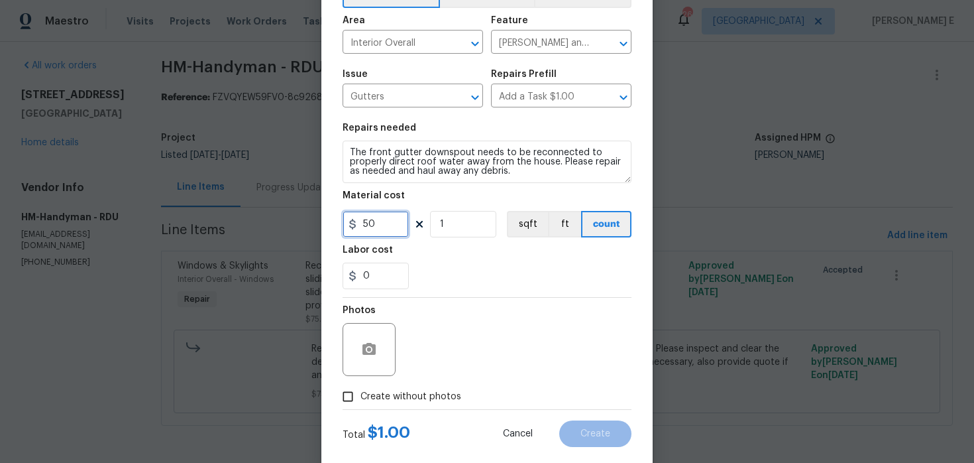
scroll to position [109, 0]
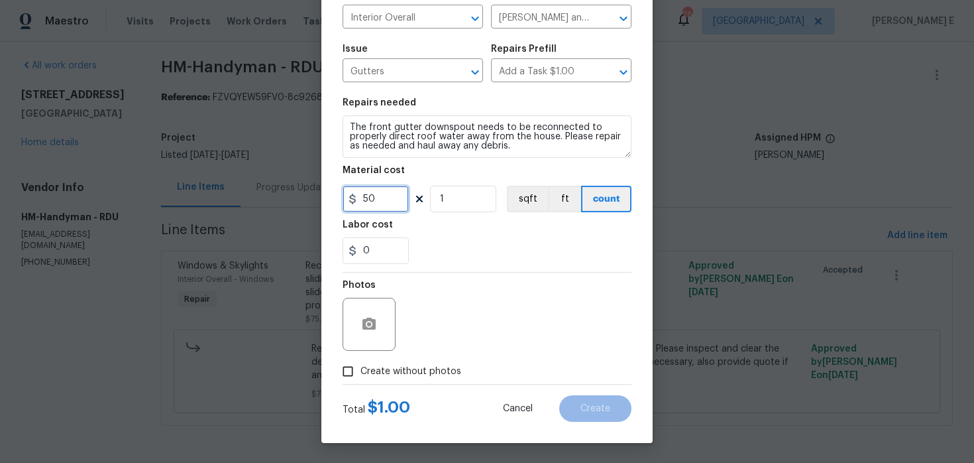
type input "50"
click at [372, 333] on div "Photos" at bounding box center [371, 315] width 56 height 86
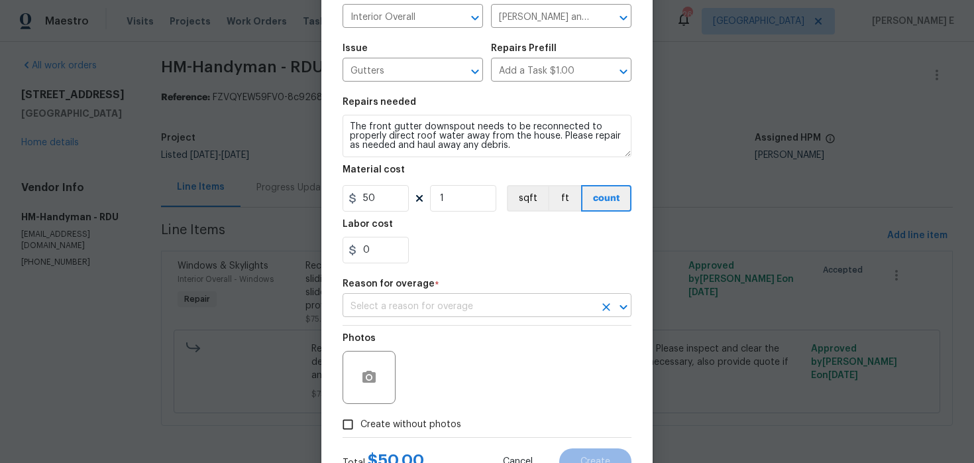
click at [385, 316] on input "text" at bounding box center [469, 306] width 252 height 21
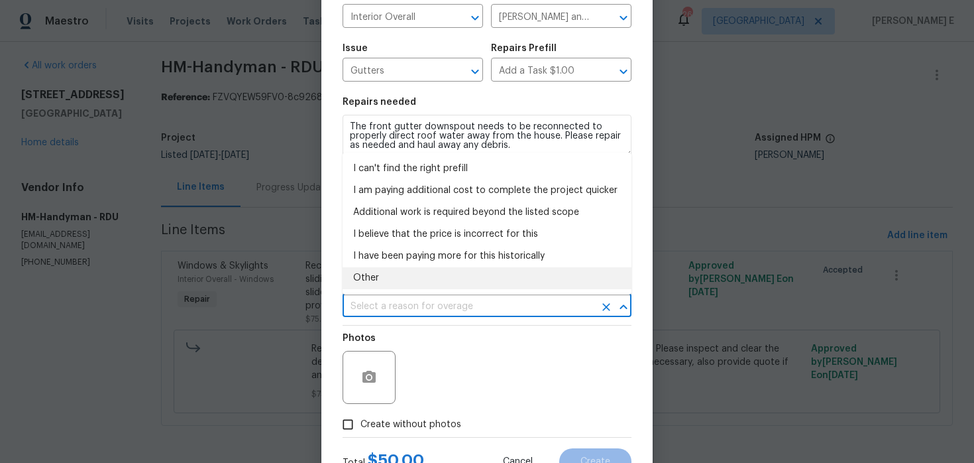
click at [374, 278] on li "Other" at bounding box center [487, 278] width 289 height 22
type input "Other"
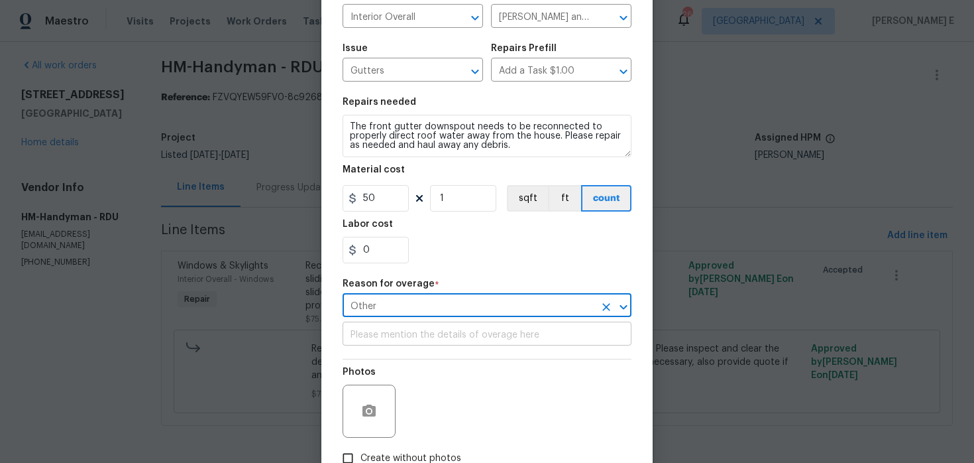
click at [369, 330] on input "text" at bounding box center [487, 335] width 289 height 21
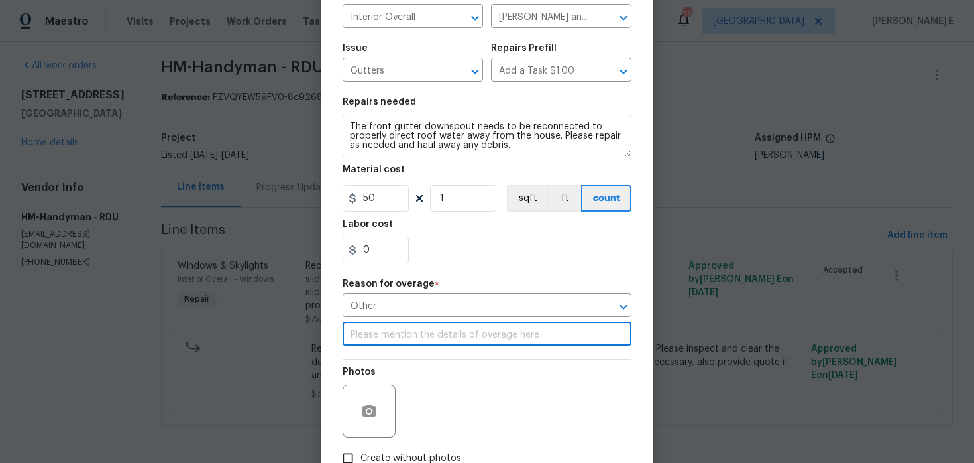
paste input "The front gutter downspout needs to be reconnected to properly direct roof wate…"
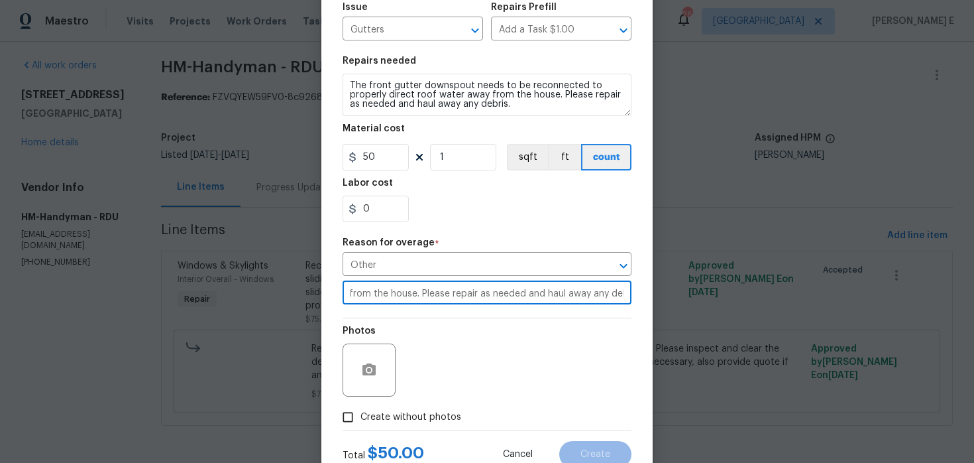
scroll to position [197, 0]
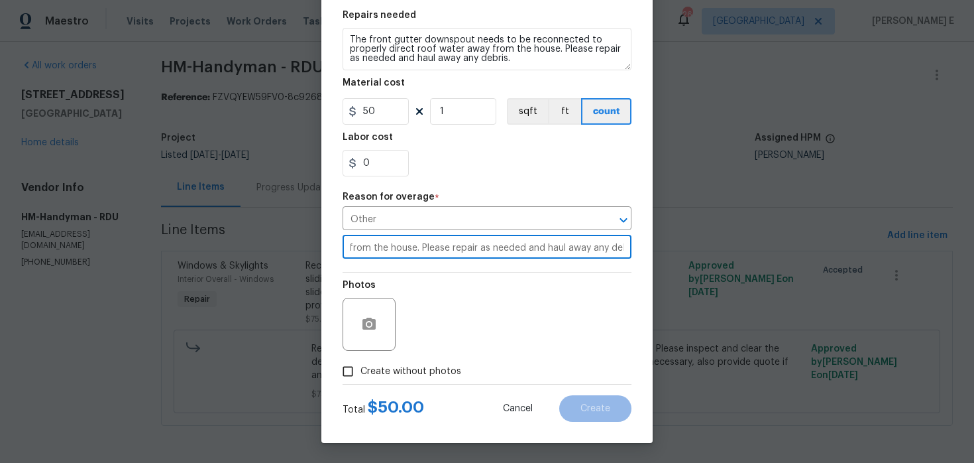
type input "The front gutter downspout needs to be reconnected to properly direct roof wate…"
click at [368, 326] on circle "button" at bounding box center [369, 324] width 4 height 4
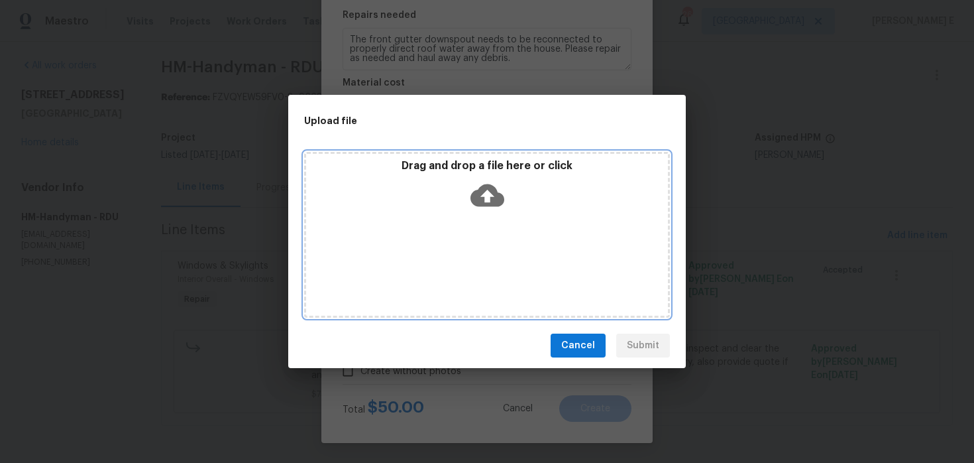
click at [490, 195] on icon at bounding box center [488, 195] width 34 height 34
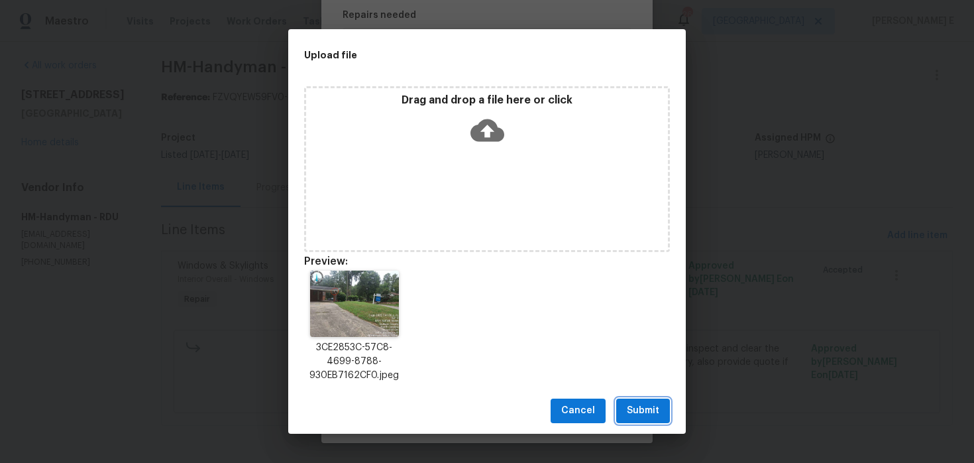
click at [626, 407] on button "Submit" at bounding box center [643, 410] width 54 height 25
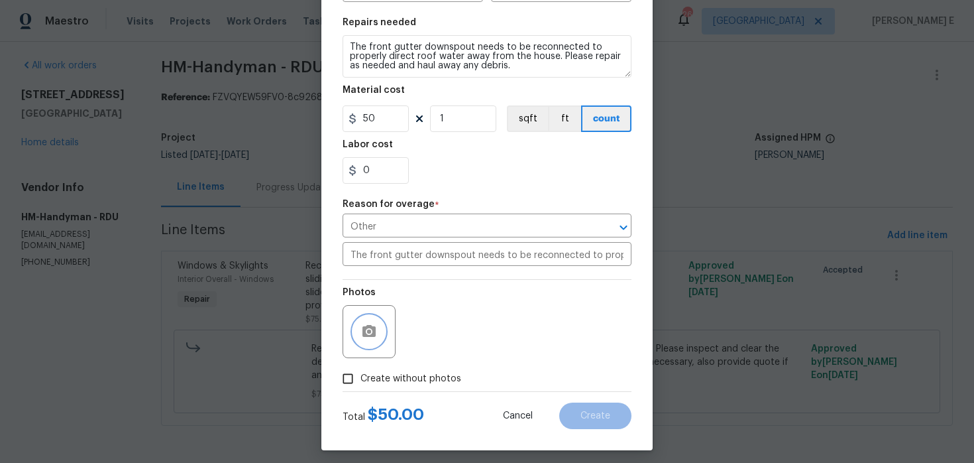
scroll to position [197, 0]
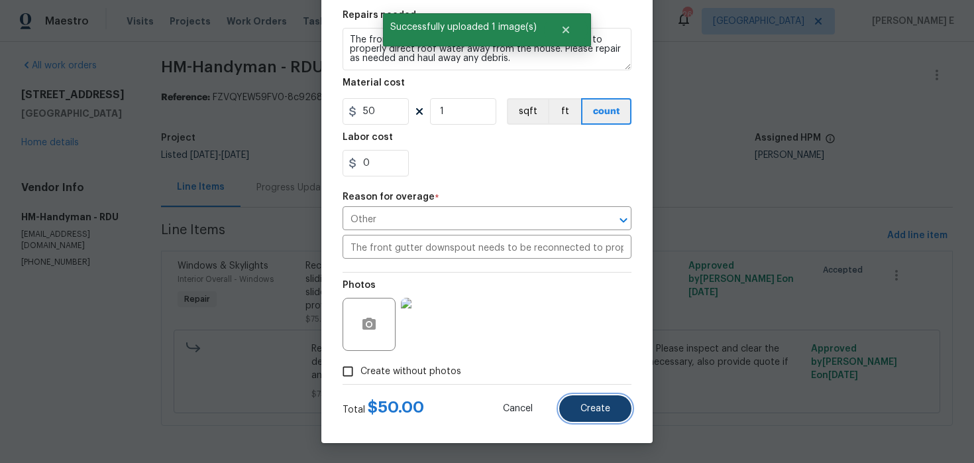
click at [604, 399] on button "Create" at bounding box center [595, 408] width 72 height 27
type input "0"
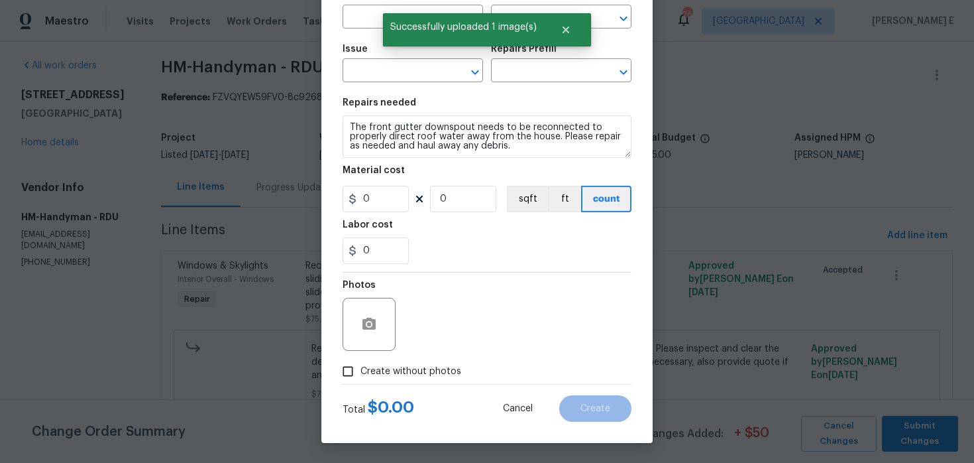
scroll to position [0, 0]
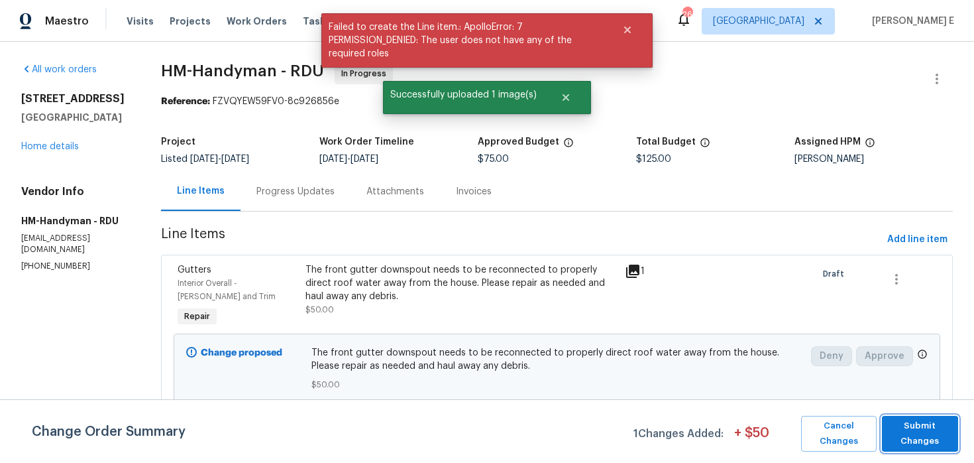
click at [918, 434] on span "Submit Changes" at bounding box center [920, 433] width 63 height 30
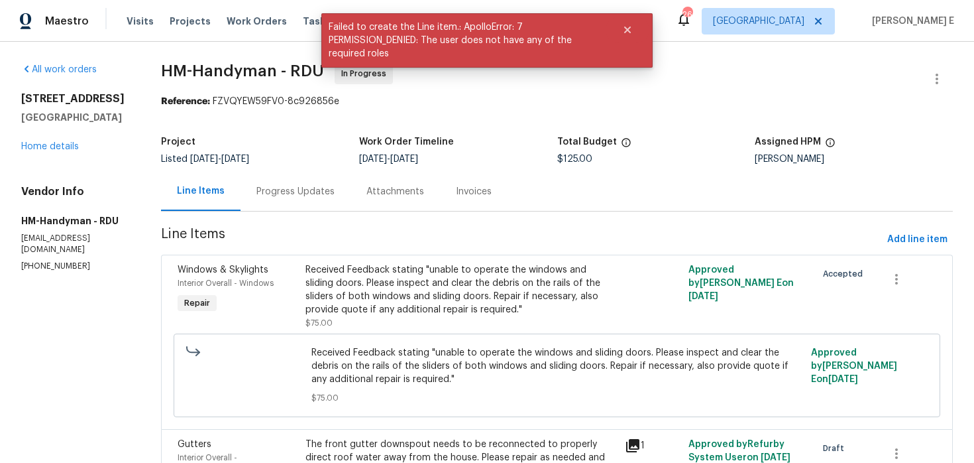
scroll to position [90, 0]
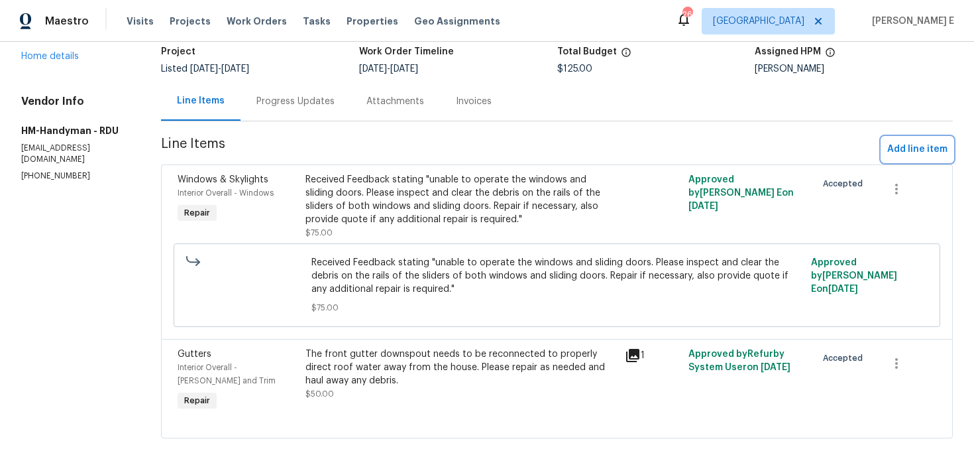
click at [914, 158] on button "Add line item" at bounding box center [917, 149] width 71 height 25
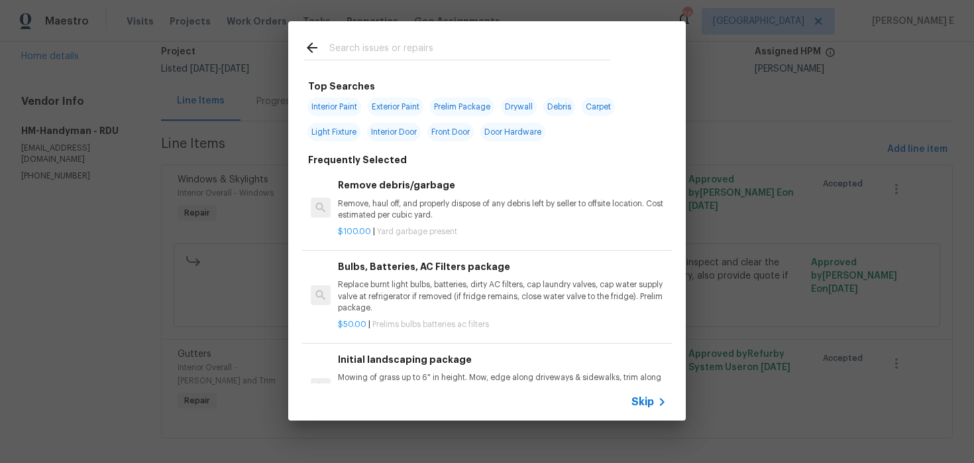
click at [657, 402] on icon at bounding box center [662, 402] width 16 height 16
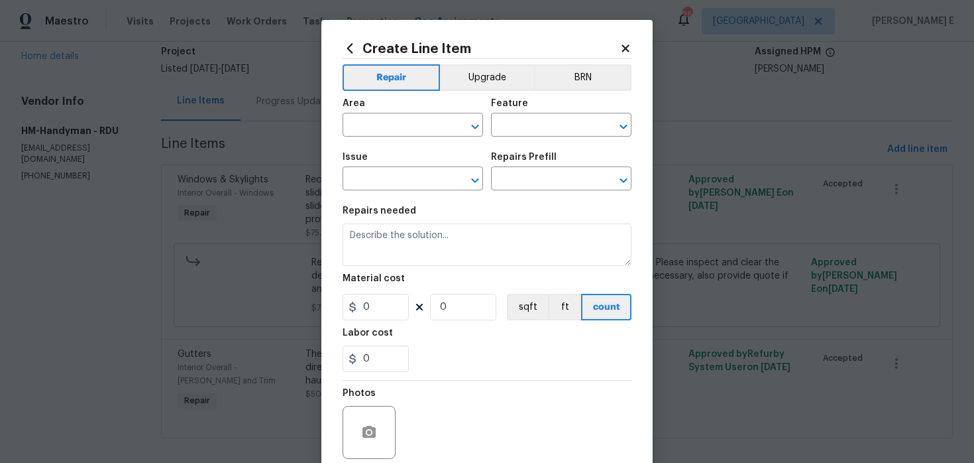
click at [416, 137] on span "Area ​" at bounding box center [413, 118] width 141 height 54
click at [417, 135] on input "text" at bounding box center [394, 126] width 103 height 21
type input "Bathroom"
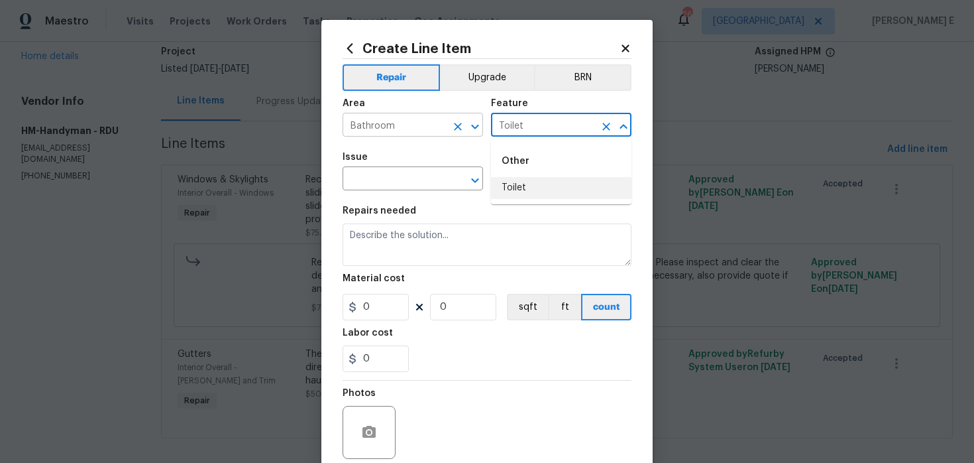
type input "Toilet"
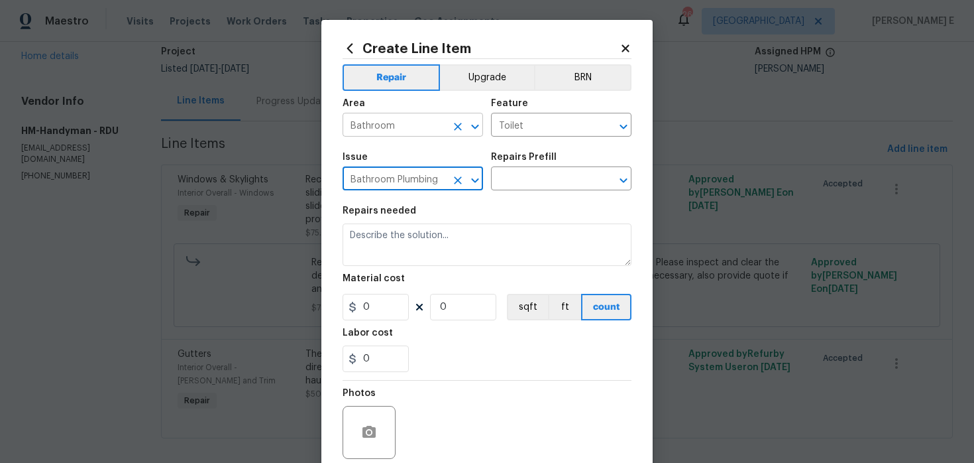
type input "Bathroom Plumbing"
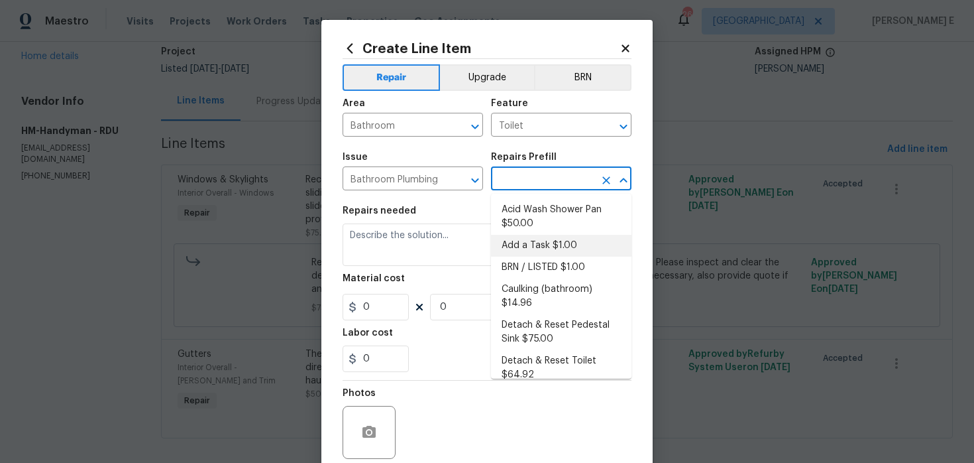
click at [528, 245] on li "Add a Task $1.00" at bounding box center [561, 246] width 141 height 22
type input "Plumbing"
type input "Add a Task $1.00"
type textarea "HPM to detail"
type input "1"
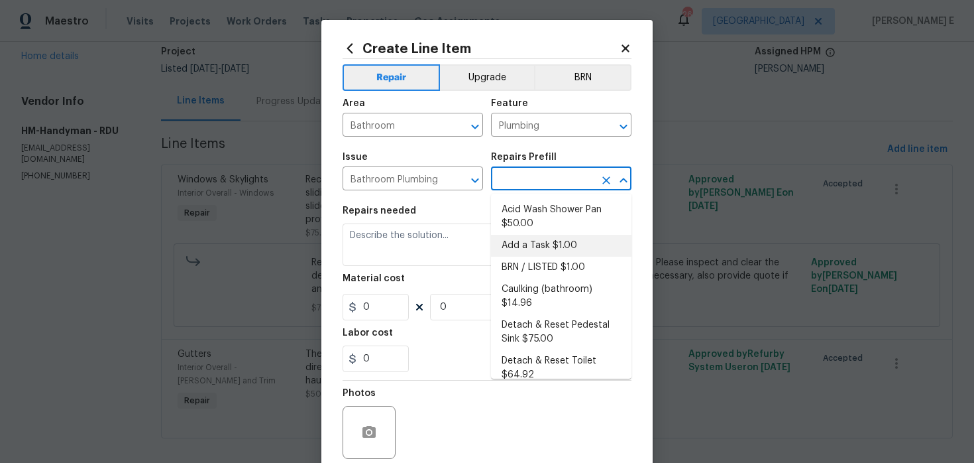
type input "1"
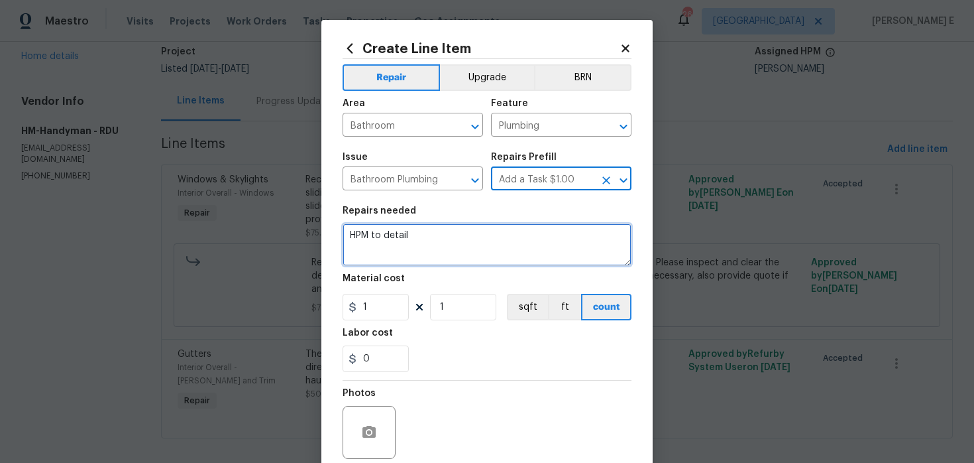
click at [442, 251] on textarea "HPM to detail" at bounding box center [487, 244] width 289 height 42
paste textarea "The toilet tank in the primary bedroom is unstable. Please inspect the tank, ti…"
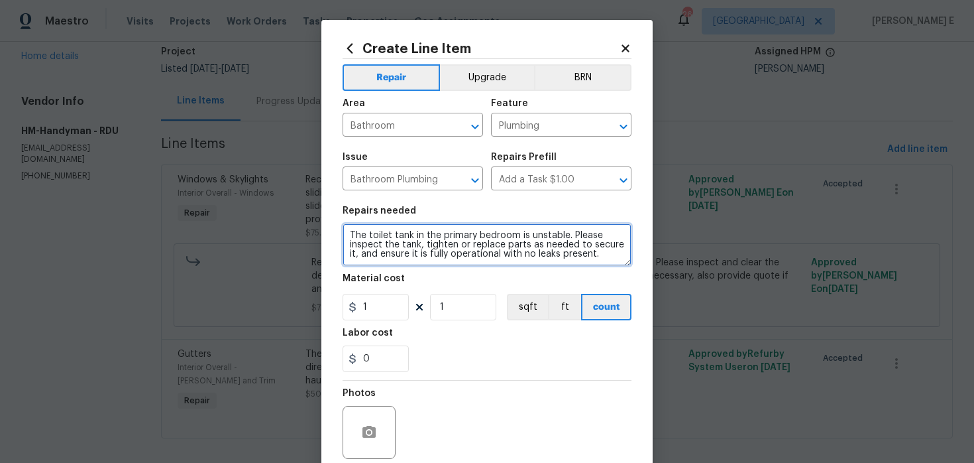
type textarea "The toilet tank in the primary bedroom is unstable. Please inspect the tank, ti…"
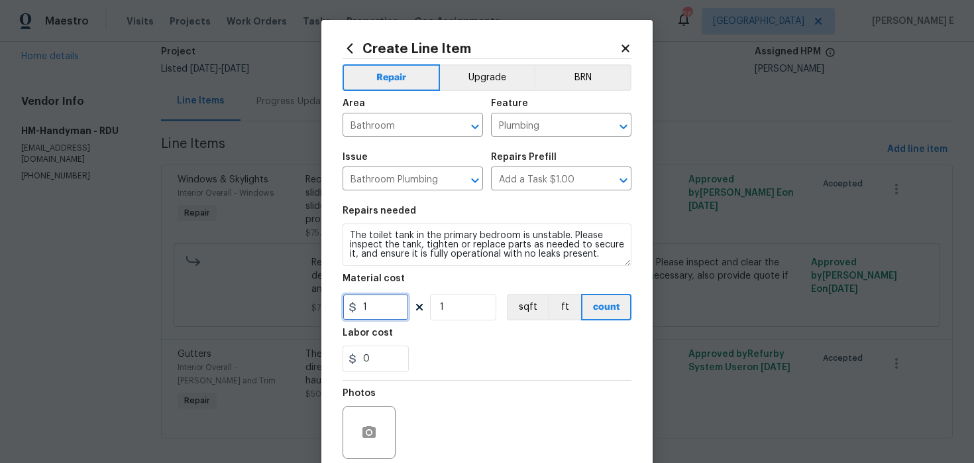
drag, startPoint x: 372, startPoint y: 303, endPoint x: 337, endPoint y: 303, distance: 34.5
click at [349, 303] on div "1" at bounding box center [376, 307] width 66 height 27
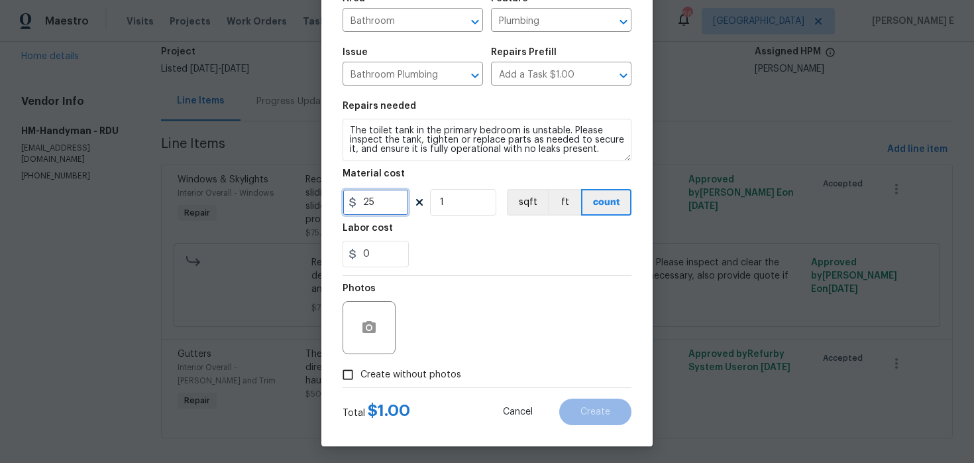
type input "25"
click at [417, 371] on span "Create without photos" at bounding box center [411, 375] width 101 height 14
click at [361, 371] on input "Create without photos" at bounding box center [347, 374] width 25 height 25
checkbox input "true"
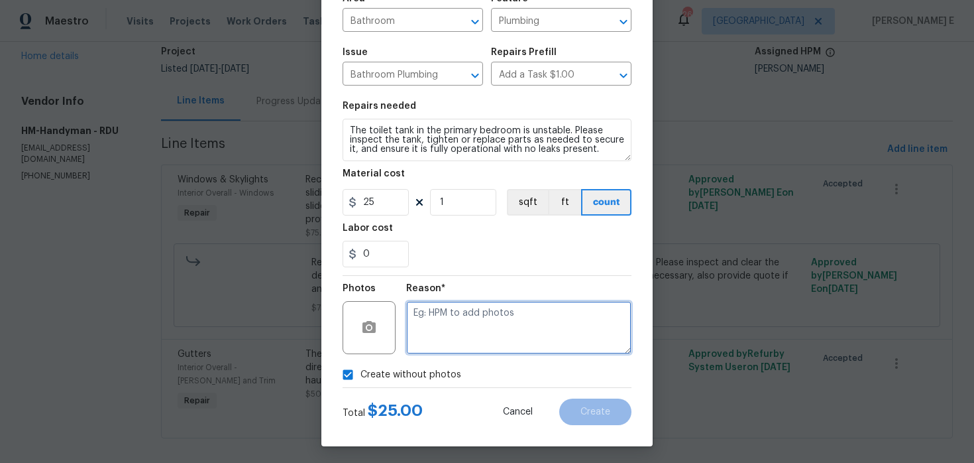
click at [471, 323] on textarea at bounding box center [518, 327] width 225 height 53
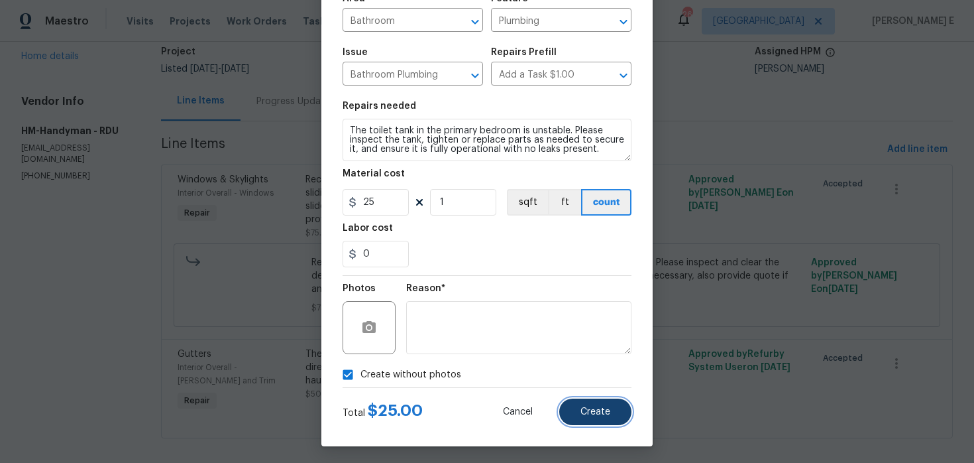
click at [589, 406] on button "Create" at bounding box center [595, 411] width 72 height 27
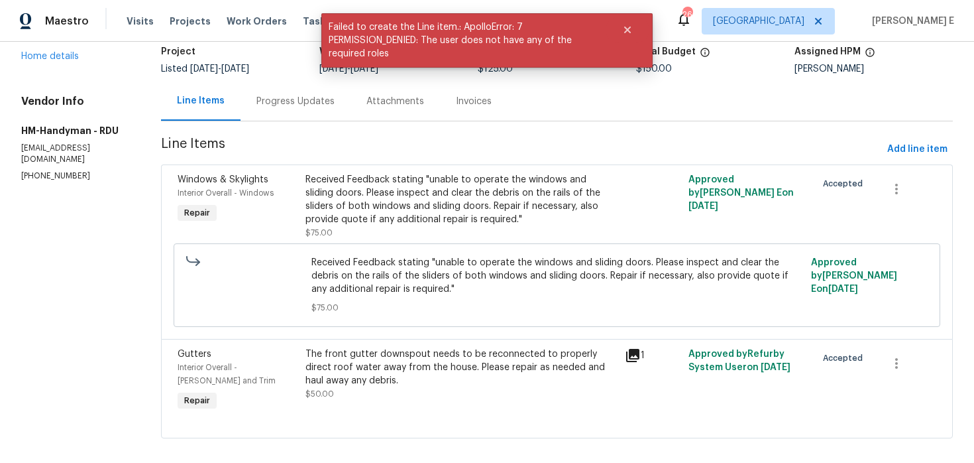
scroll to position [0, 0]
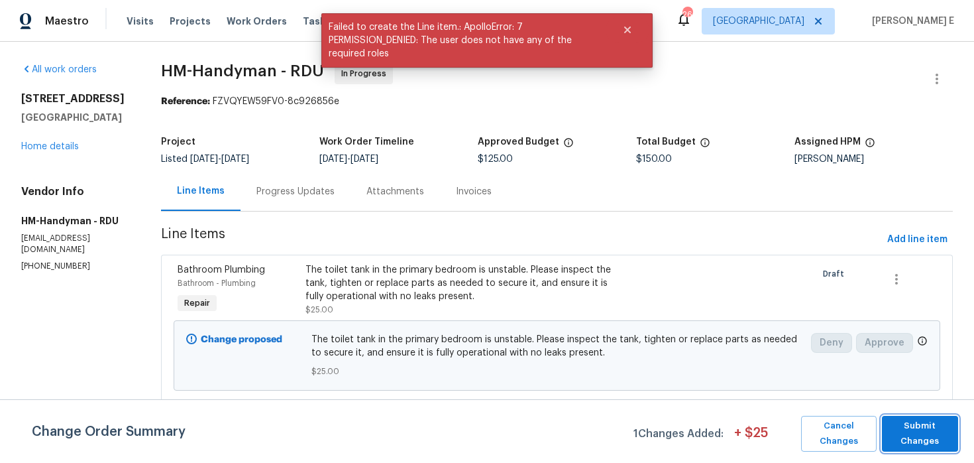
click at [925, 428] on span "Submit Changes" at bounding box center [920, 433] width 63 height 30
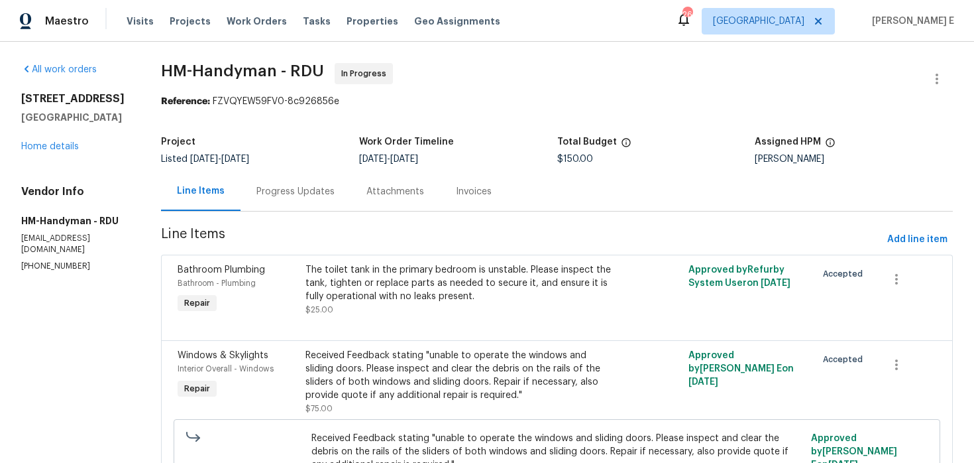
click at [282, 203] on div "Progress Updates" at bounding box center [296, 191] width 110 height 39
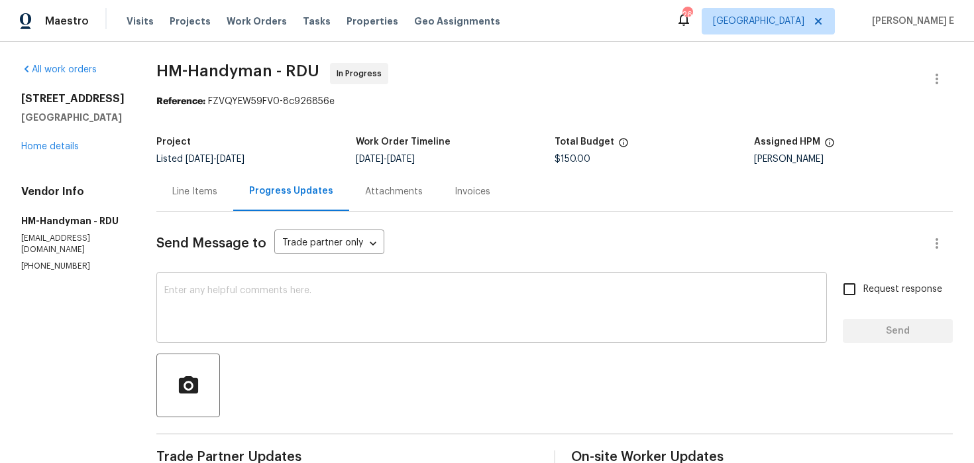
click at [289, 301] on textarea at bounding box center [491, 309] width 655 height 46
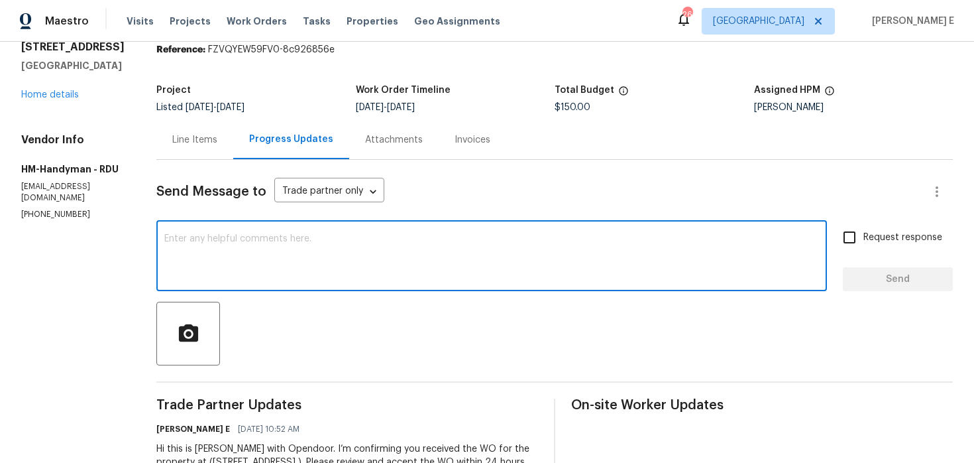
scroll to position [94, 0]
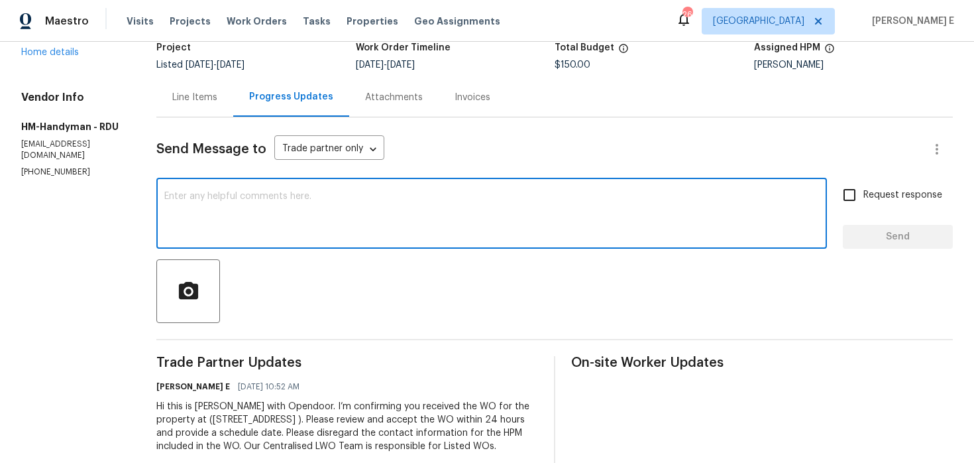
paste textarea "Just checking—do you have a scheduled date for this yet?"
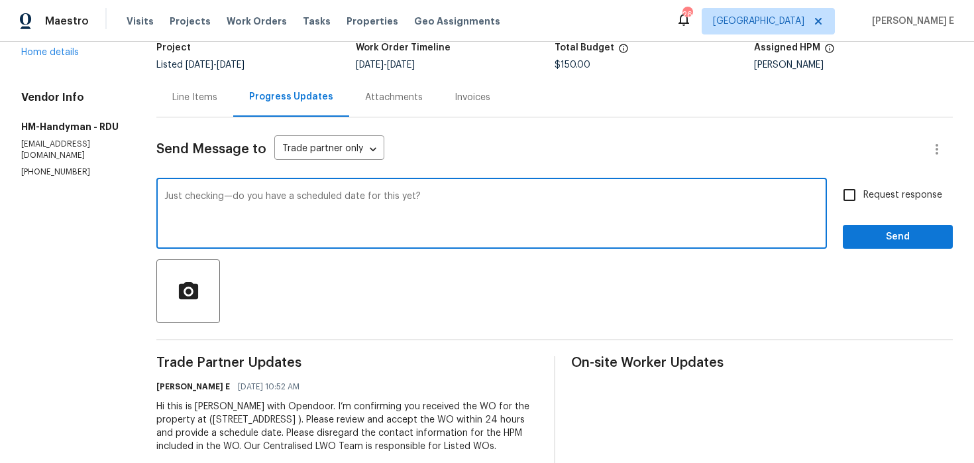
scroll to position [135, 0]
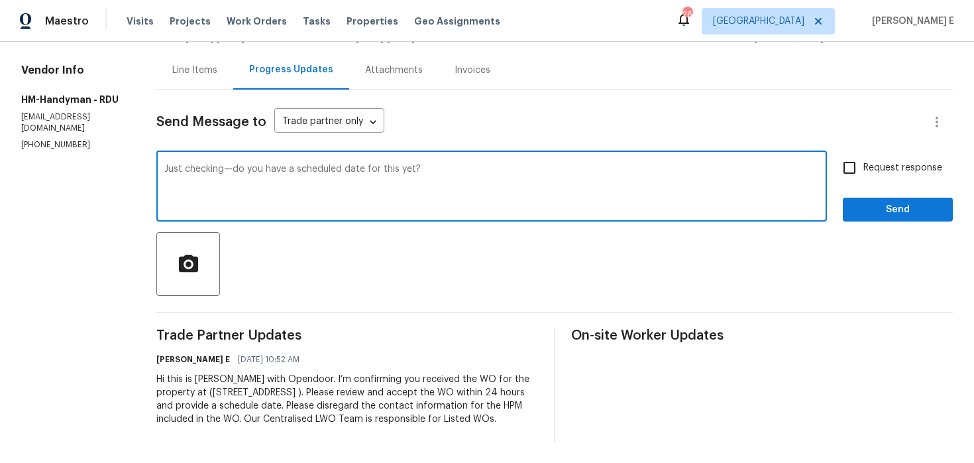
click at [435, 164] on textarea "Just checking—do you have a scheduled date for this yet?" at bounding box center [491, 187] width 655 height 46
click at [0, 0] on span "line" at bounding box center [0, 0] width 0 height 0
click at [754, 154] on div "Just checking—do you have a scheduled date for this yet? Also, we have added 2 …" at bounding box center [491, 188] width 671 height 68
click at [746, 164] on textarea "Just checking—do you have a scheduled date for this yet? Also, we have added 2 …" at bounding box center [491, 187] width 655 height 46
paste textarea "? We’ve also added two more line items for the gutters and toilet tank; please …"
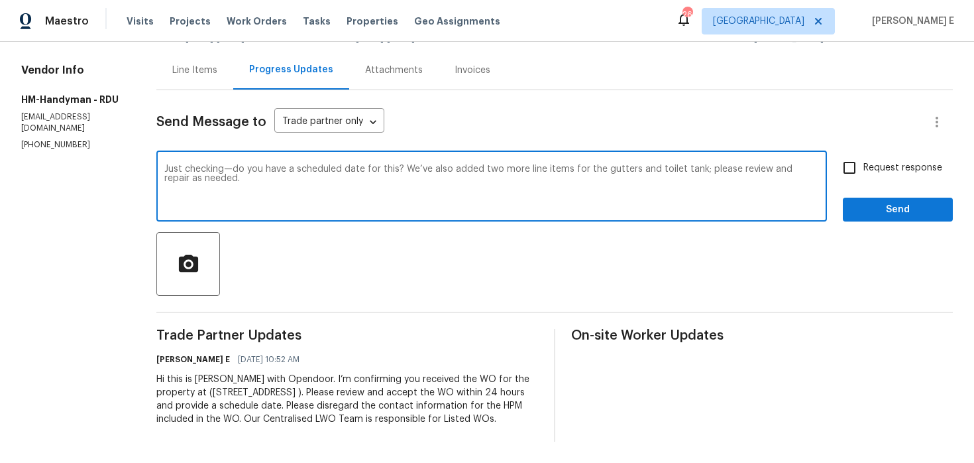
type textarea "Just checking—do you have a scheduled date for this? We’ve also added two more …"
click at [888, 161] on span "Request response" at bounding box center [903, 168] width 79 height 14
click at [864, 155] on input "Request response" at bounding box center [850, 168] width 28 height 28
checkbox input "true"
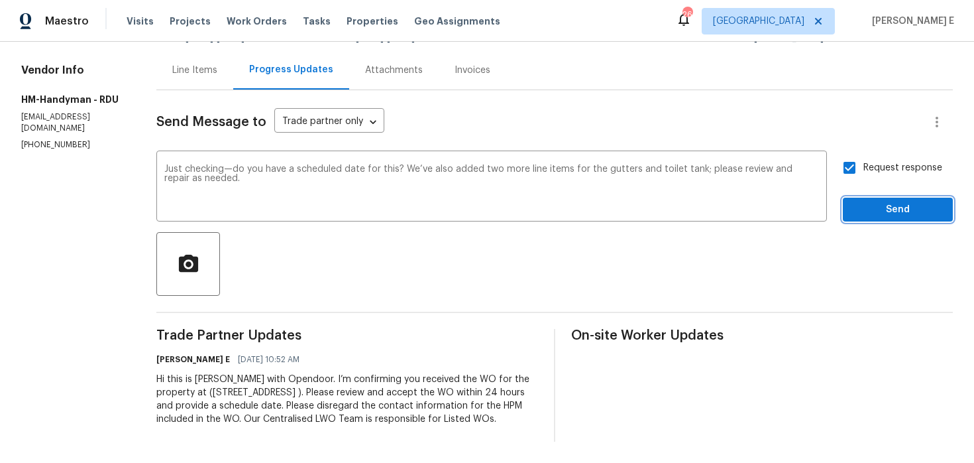
click at [864, 201] on span "Send" at bounding box center [898, 209] width 89 height 17
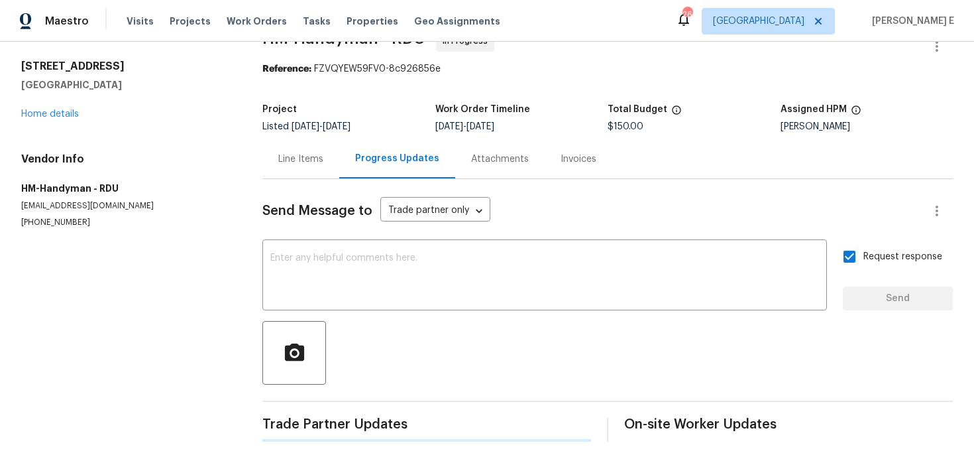
scroll to position [0, 0]
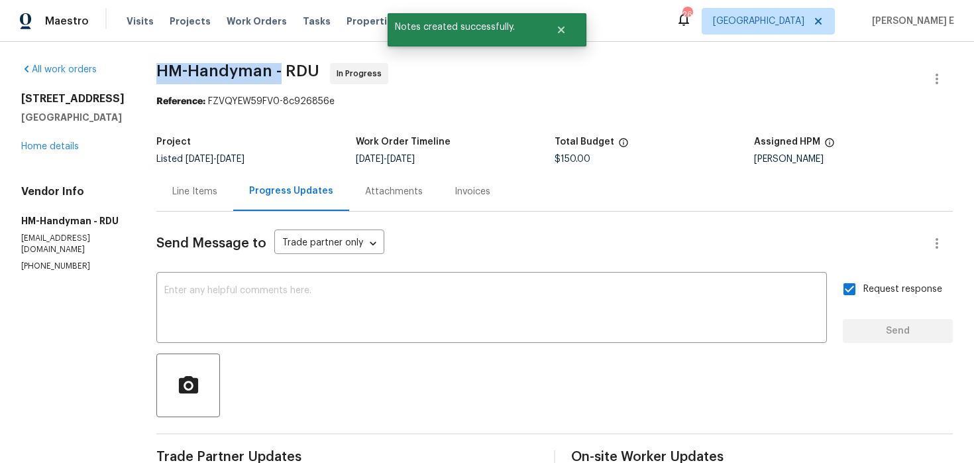
drag, startPoint x: 162, startPoint y: 78, endPoint x: 296, endPoint y: 76, distance: 133.9
click at [294, 76] on div "All work orders 3721 Suffolk St Durham, NC 27707 Home details Vendor Info HM-Ha…" at bounding box center [487, 345] width 974 height 607
copy span "HM-Handyman -"
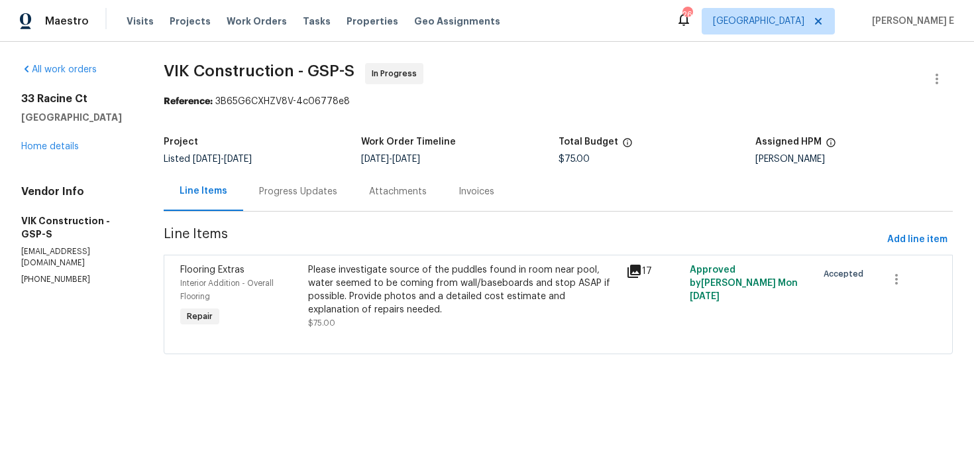
click at [26, 154] on div "All work orders [STREET_ADDRESS] Home details Vendor Info VIK Construction - GS…" at bounding box center [76, 174] width 111 height 222
click at [35, 143] on link "Home details" at bounding box center [50, 146] width 58 height 9
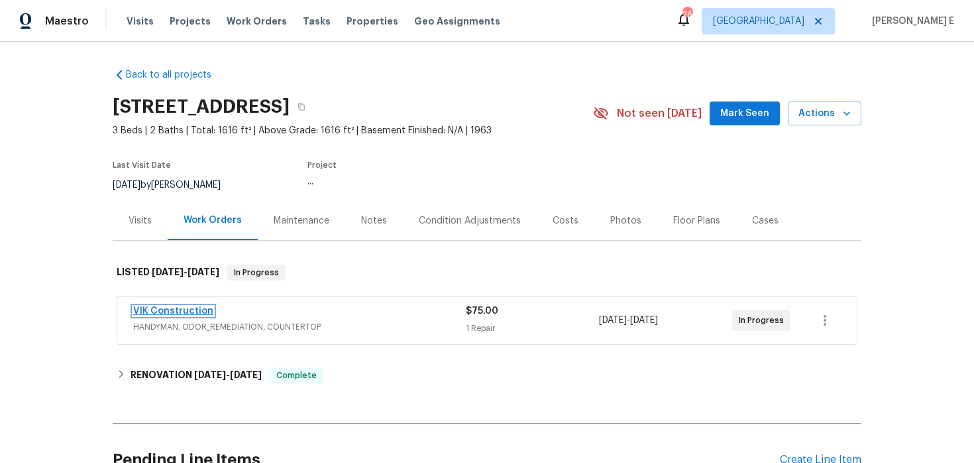
click at [177, 313] on link "VIK Construction" at bounding box center [173, 310] width 80 height 9
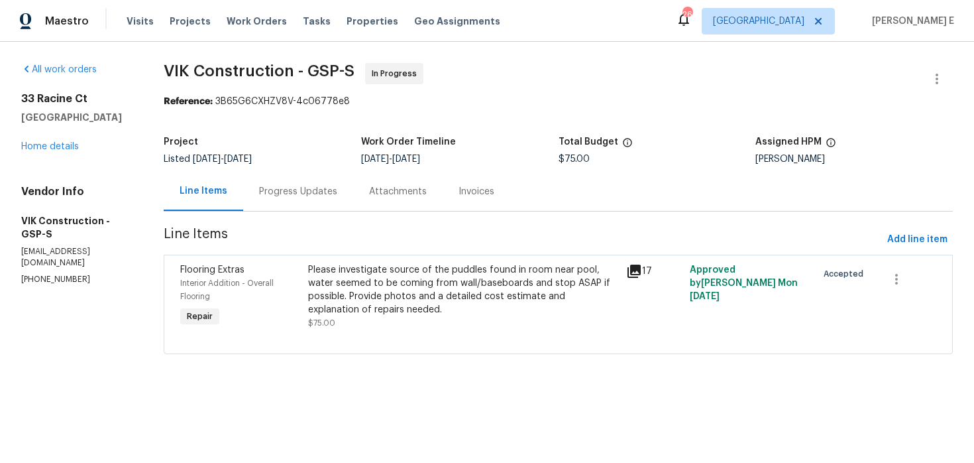
click at [341, 199] on div "Progress Updates" at bounding box center [298, 191] width 110 height 39
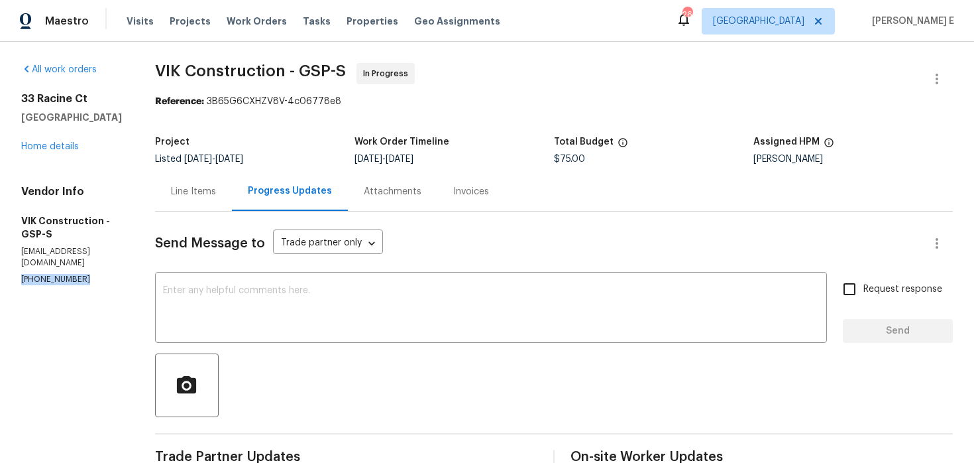
drag, startPoint x: 15, startPoint y: 259, endPoint x: 82, endPoint y: 259, distance: 66.9
copy p "[PHONE_NUMBER]"
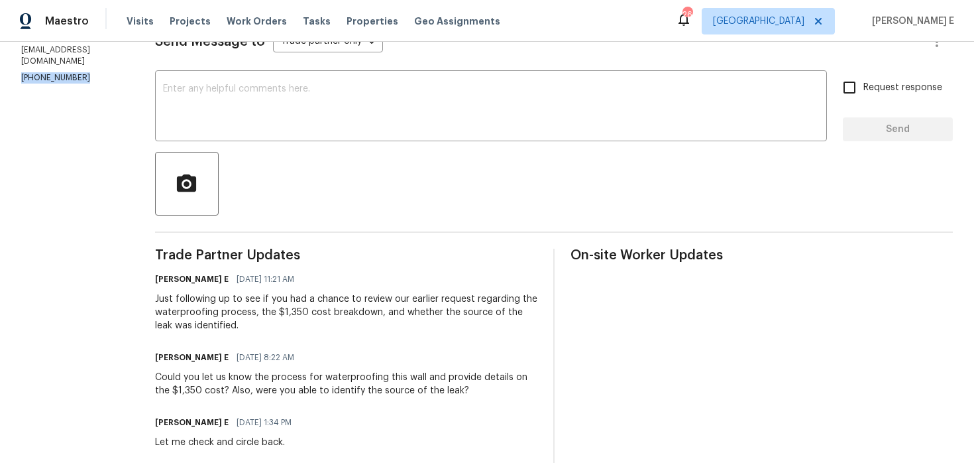
scroll to position [61, 0]
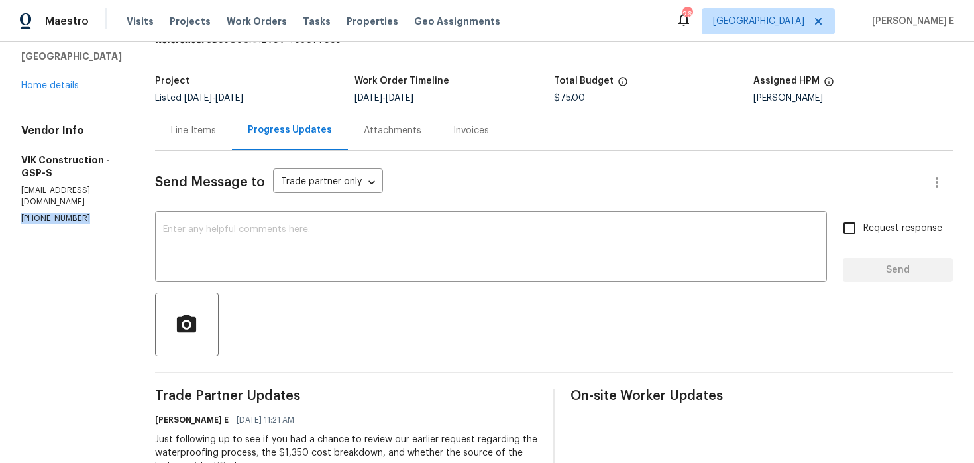
copy p "[PHONE_NUMBER]"
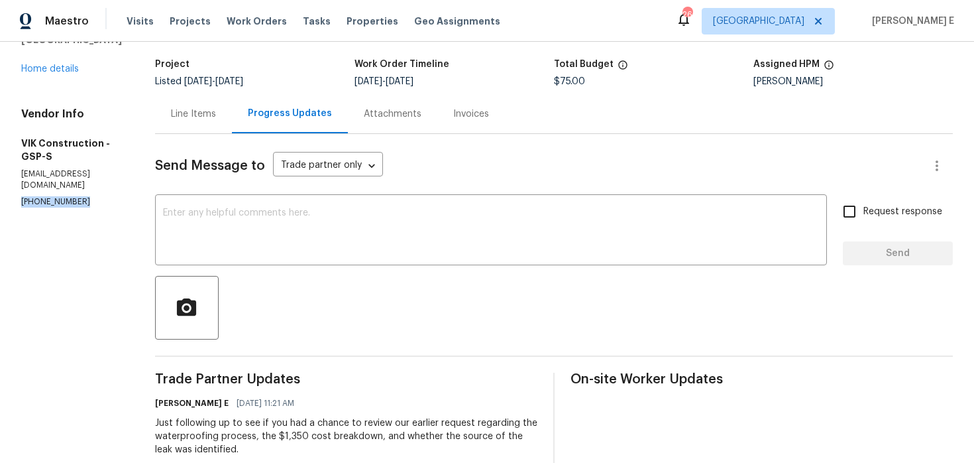
scroll to position [0, 0]
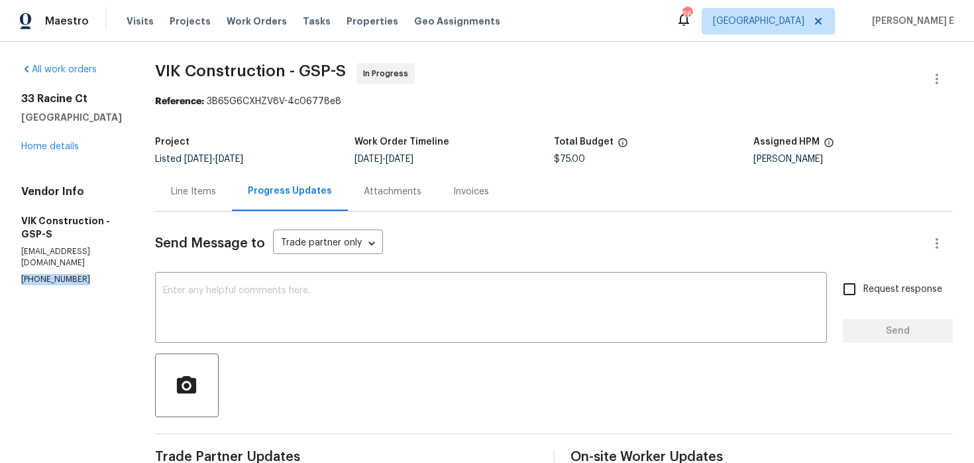
click at [207, 207] on div "Line Items" at bounding box center [193, 191] width 77 height 39
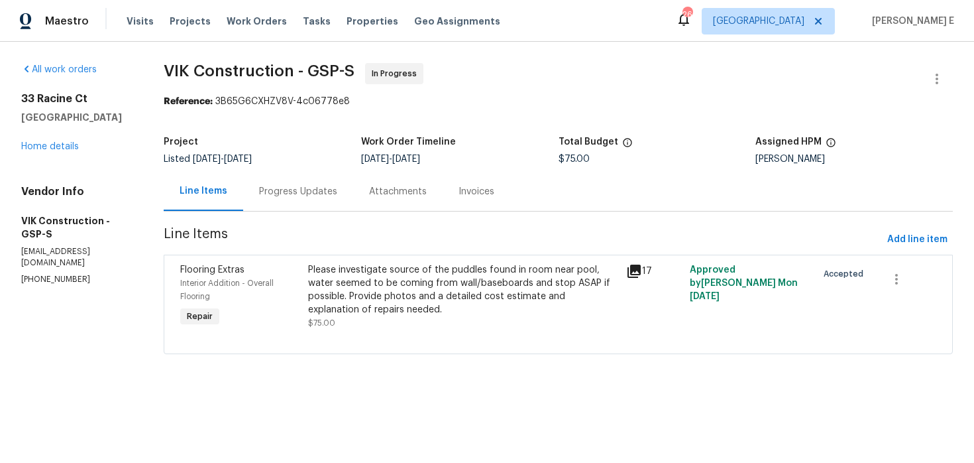
click at [299, 192] on div "Progress Updates" at bounding box center [298, 191] width 78 height 13
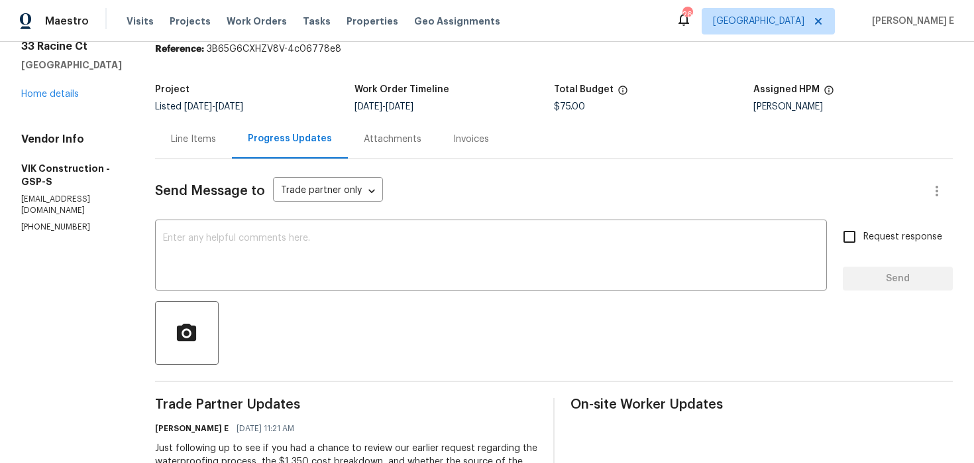
scroll to position [64, 0]
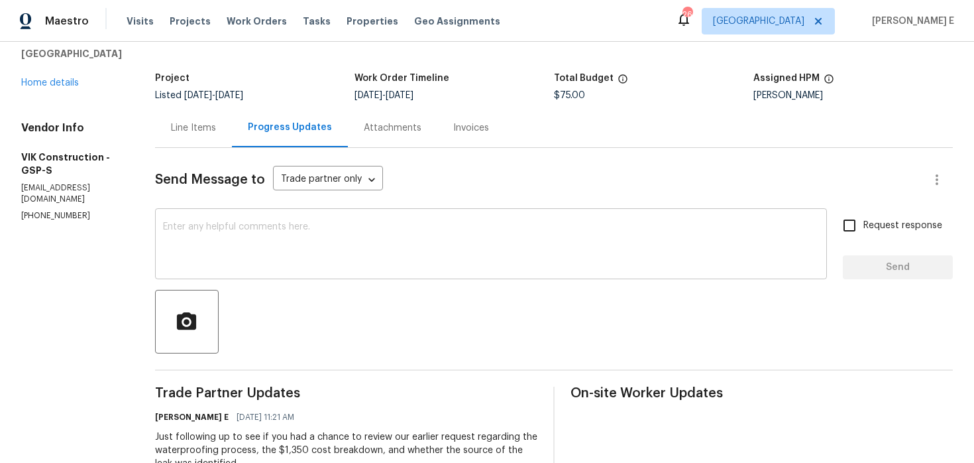
click at [524, 222] on textarea at bounding box center [491, 245] width 656 height 46
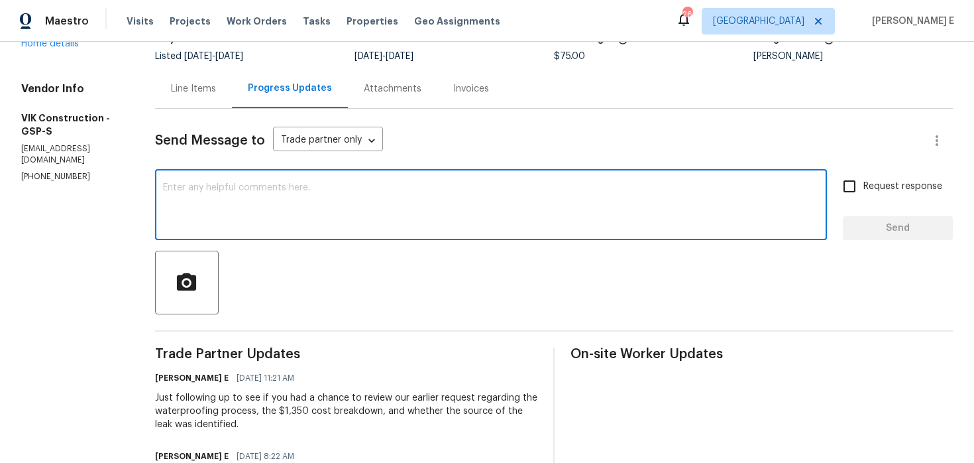
scroll to position [95, 0]
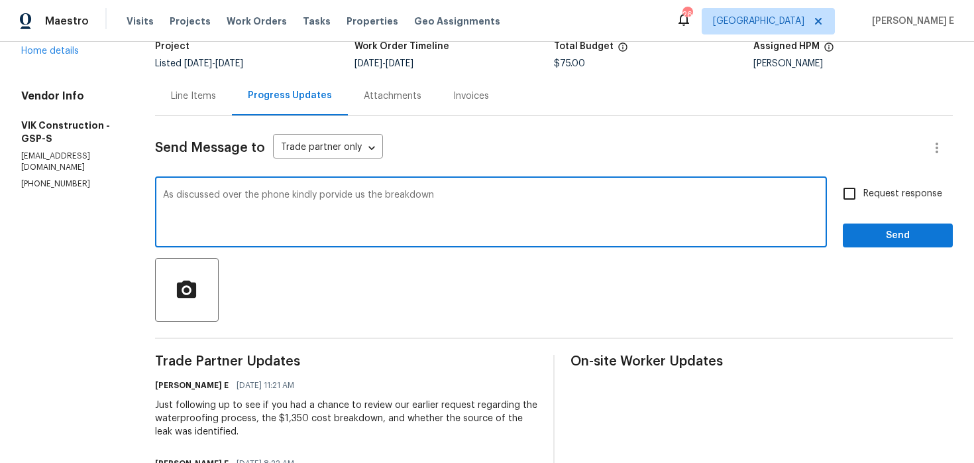
click at [0, 0] on span "Kindly provide" at bounding box center [0, 0] width 0 height 0
click at [469, 194] on textarea "As discussed over the phone Kindly provide us the breakdown" at bounding box center [491, 213] width 656 height 46
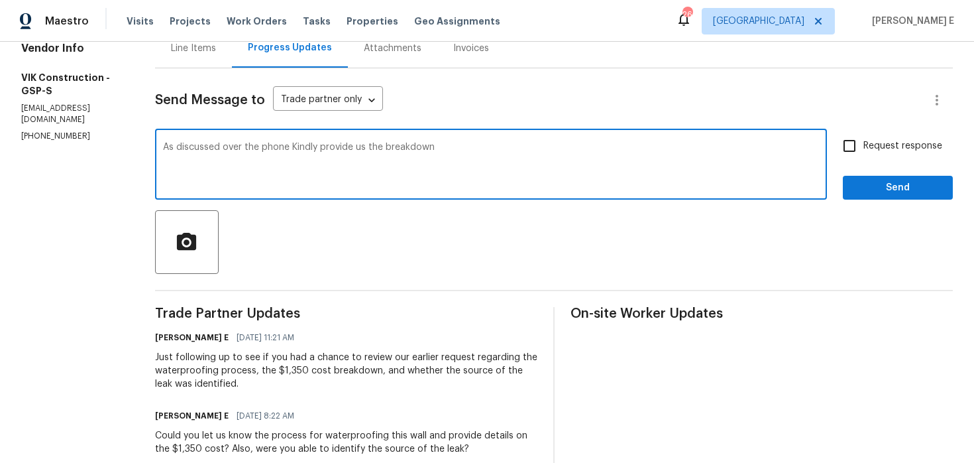
scroll to position [144, 0]
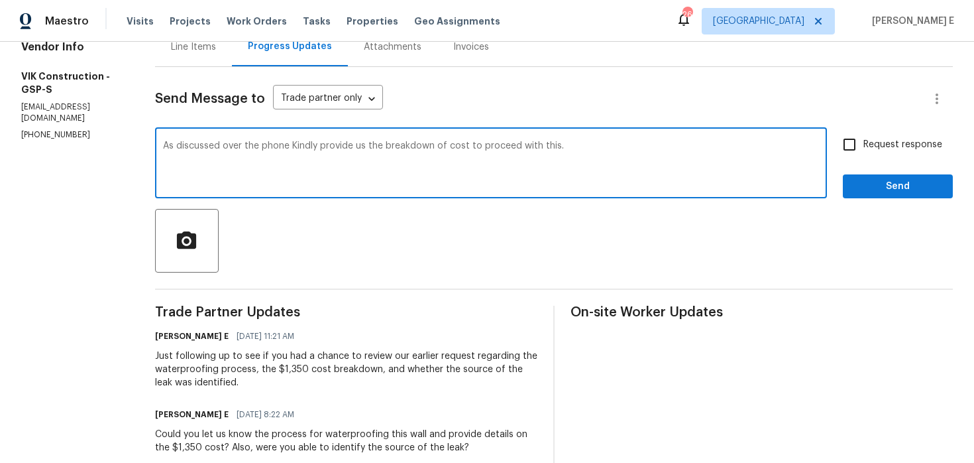
type textarea "As discussed over the phone Kindly provide us the breakdown of cost to proceed …"
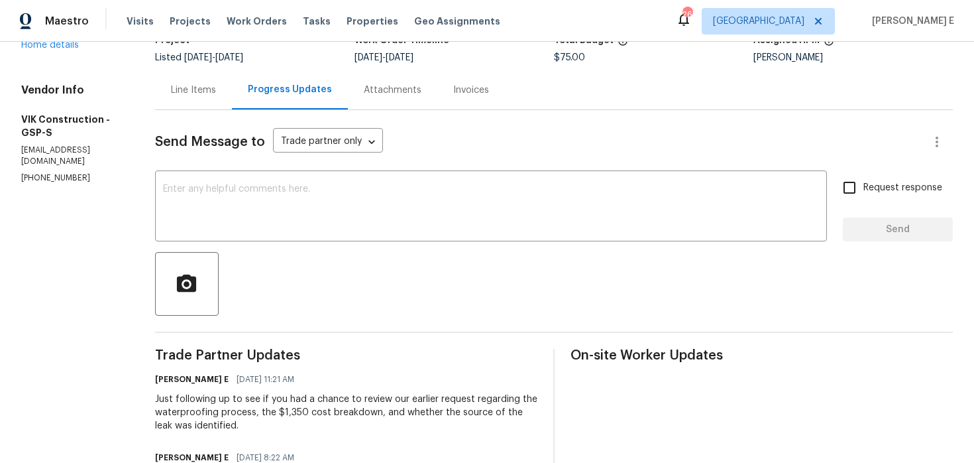
scroll to position [102, 0]
click at [374, 211] on textarea at bounding box center [491, 207] width 656 height 46
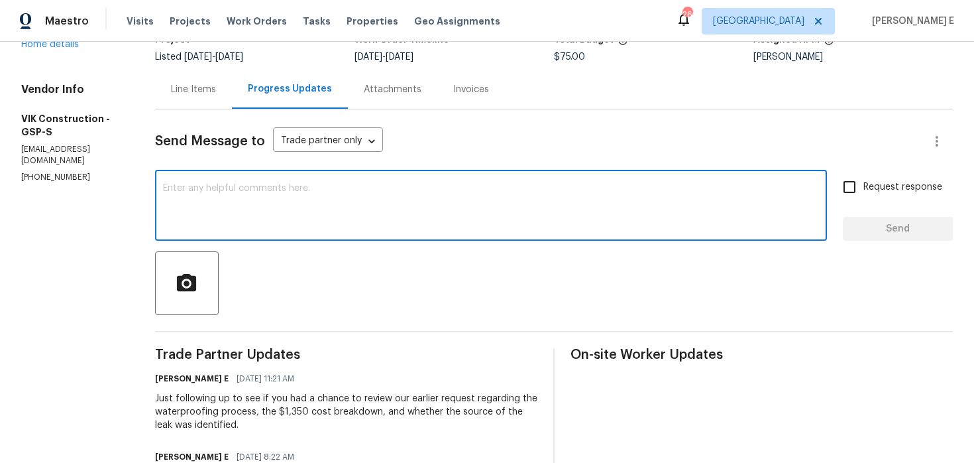
paste textarea "As discussed over the phone, kindly provide the cost breakdown so we can procee…"
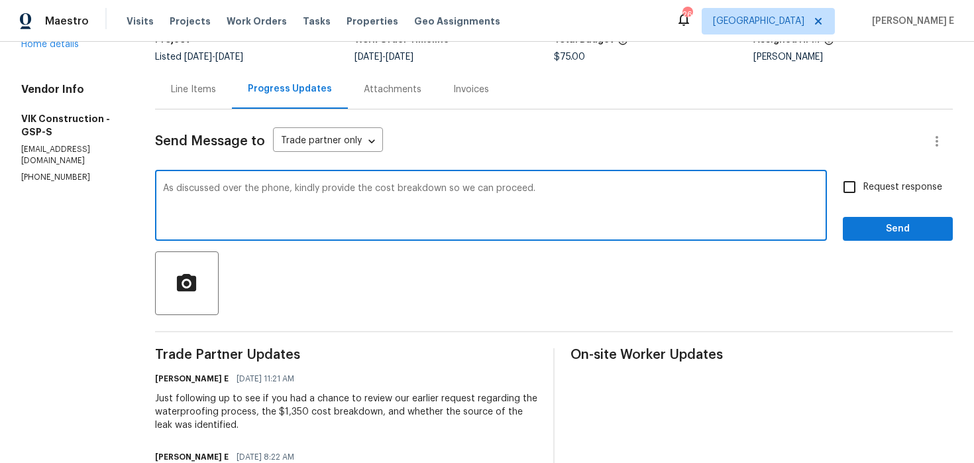
type textarea "As discussed over the phone, kindly provide the cost breakdown so we can procee…"
click at [872, 192] on span "Request response" at bounding box center [903, 187] width 79 height 14
click at [864, 192] on input "Request response" at bounding box center [850, 187] width 28 height 28
checkbox input "true"
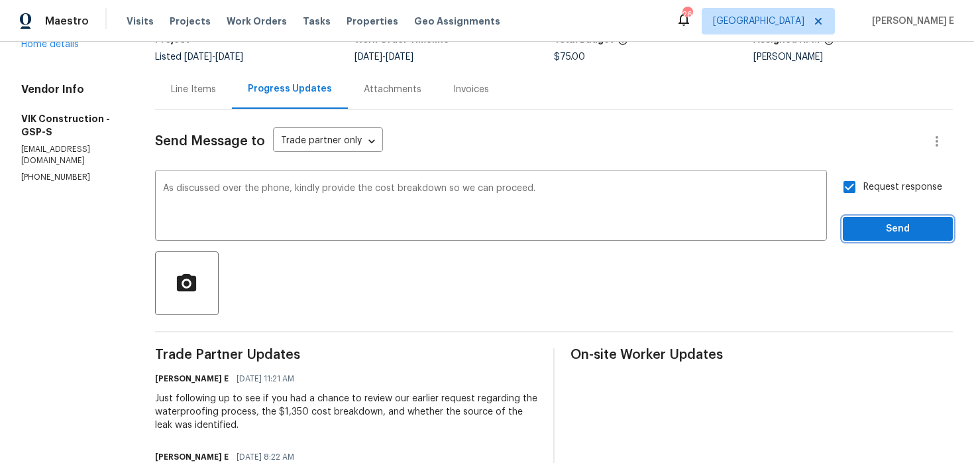
click at [883, 228] on span "Send" at bounding box center [898, 229] width 89 height 17
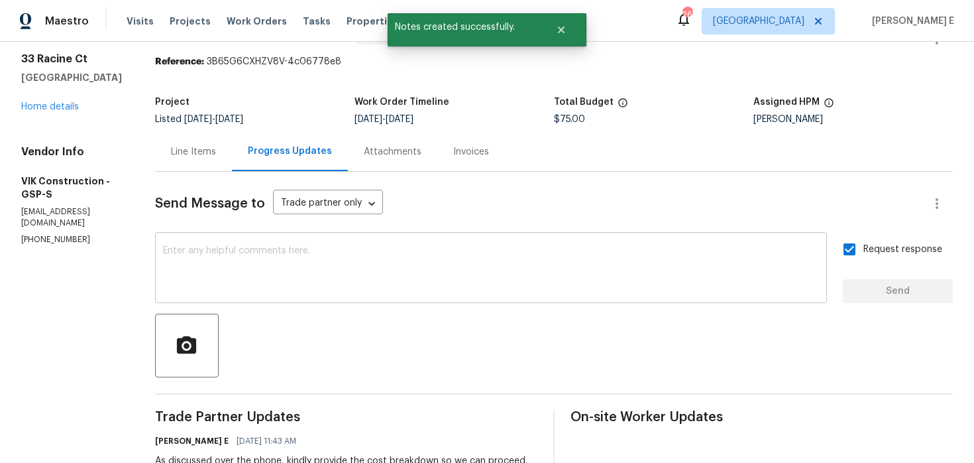
scroll to position [0, 0]
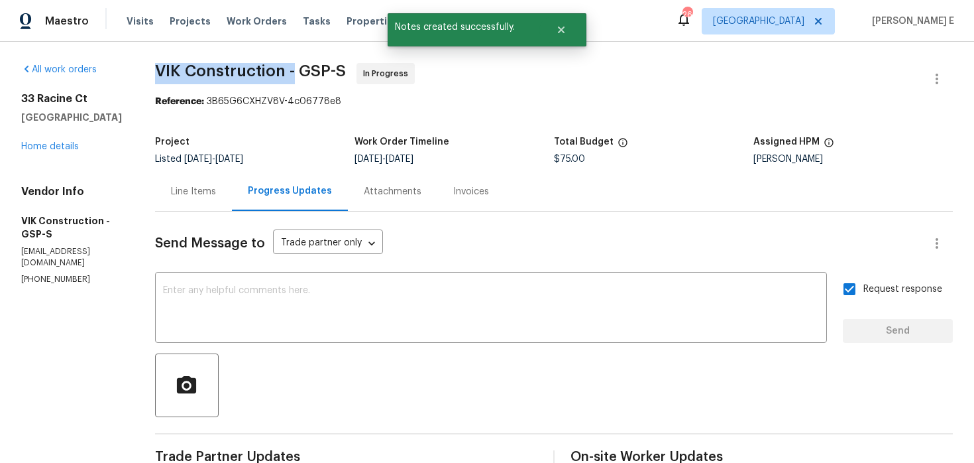
drag, startPoint x: 184, startPoint y: 67, endPoint x: 320, endPoint y: 67, distance: 136.5
click at [320, 67] on span "VIK Construction - GSP-S" at bounding box center [250, 71] width 191 height 16
copy span "VIK Construction -"
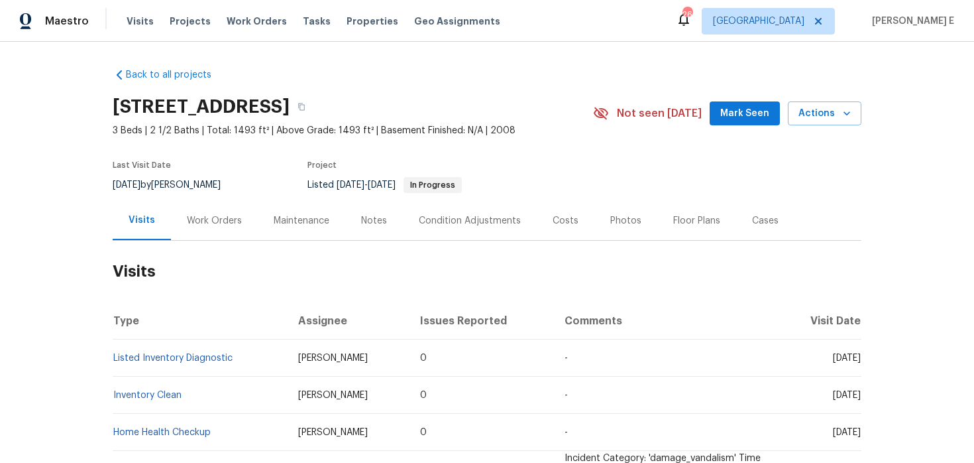
click at [220, 221] on div "Work Orders" at bounding box center [214, 220] width 55 height 13
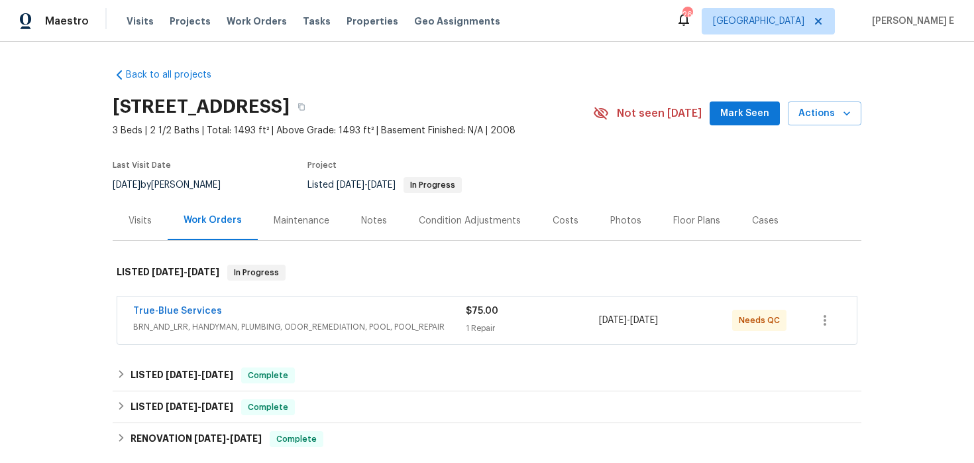
scroll to position [62, 0]
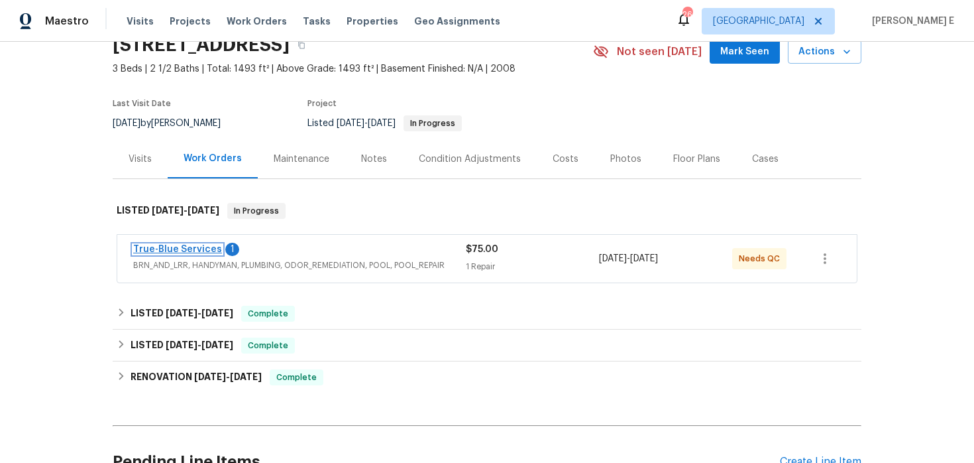
click at [209, 251] on link "True-Blue Services" at bounding box center [177, 249] width 89 height 9
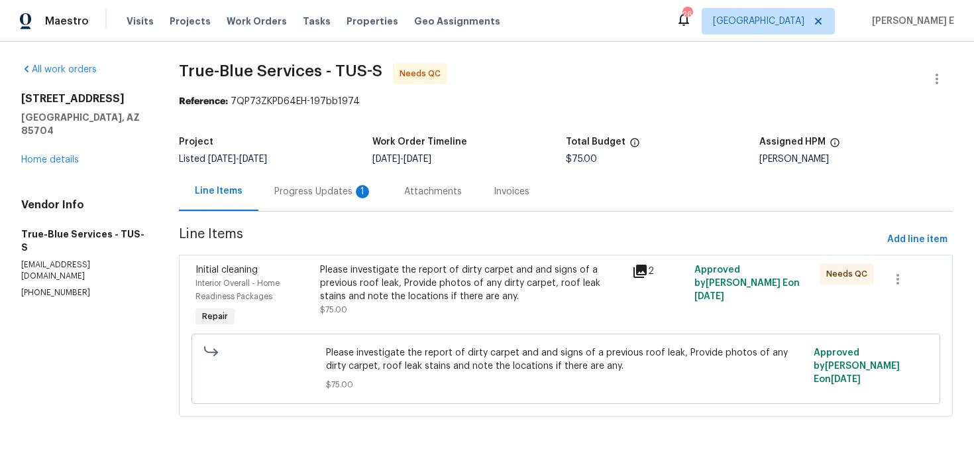
click at [356, 199] on div "Progress Updates 1" at bounding box center [323, 191] width 130 height 39
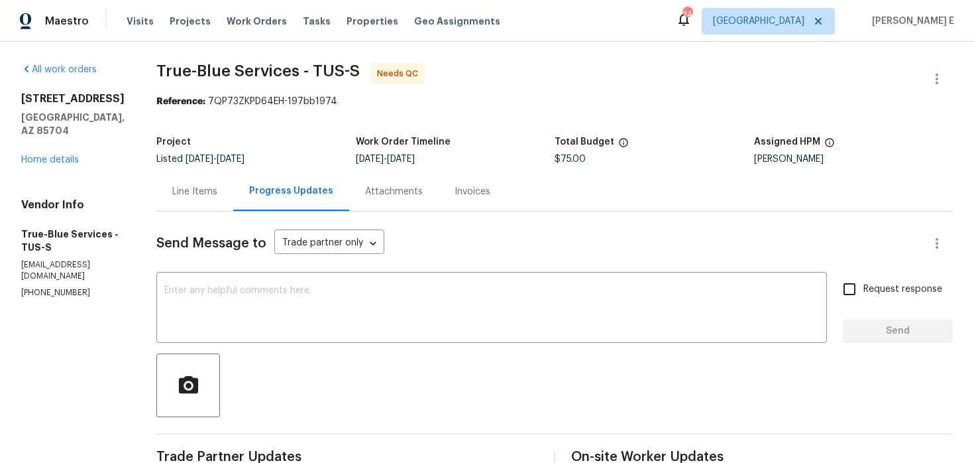
click at [214, 200] on div "Line Items" at bounding box center [194, 191] width 77 height 39
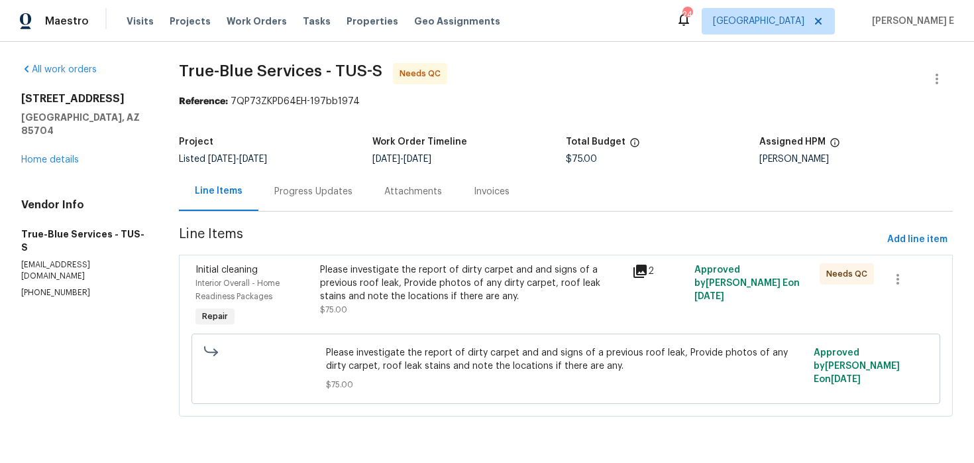
click at [327, 170] on div "Project Listed [DATE] - [DATE] Work Order Timeline [DATE] - [DATE] Total Budget…" at bounding box center [566, 150] width 774 height 42
click at [291, 198] on div "Progress Updates" at bounding box center [313, 191] width 78 height 13
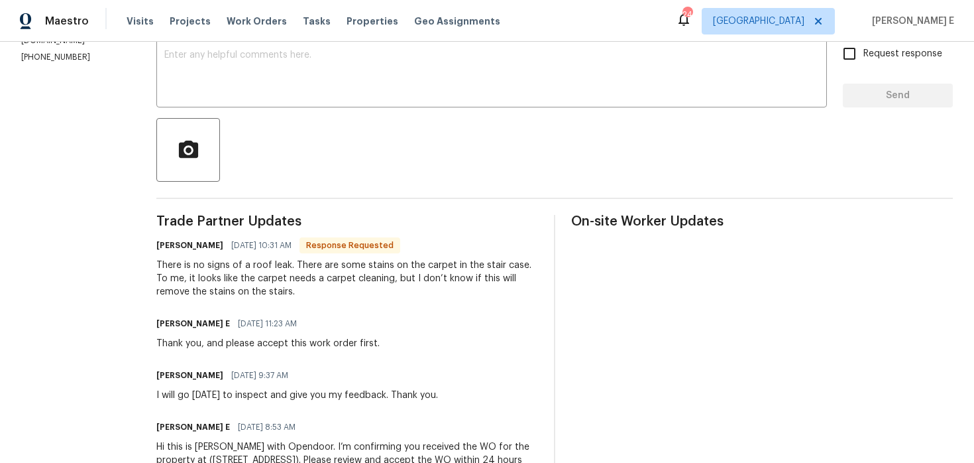
scroll to position [237, 0]
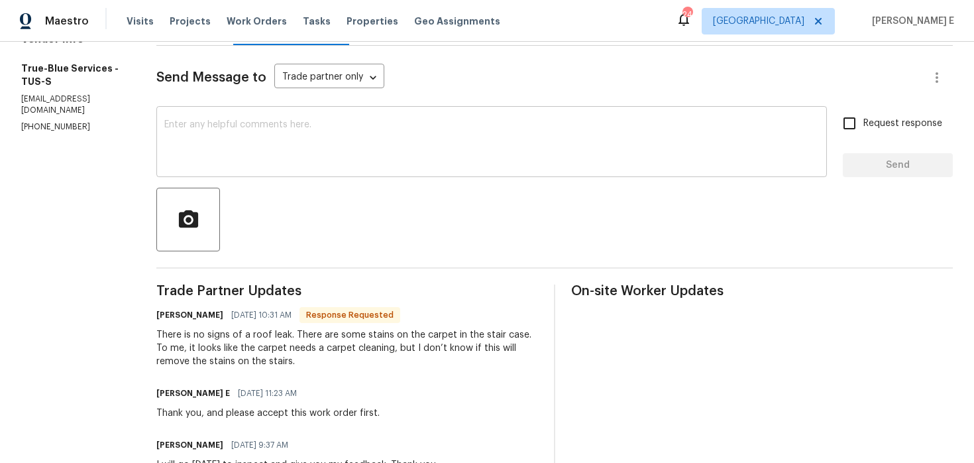
click at [607, 145] on textarea at bounding box center [491, 143] width 655 height 46
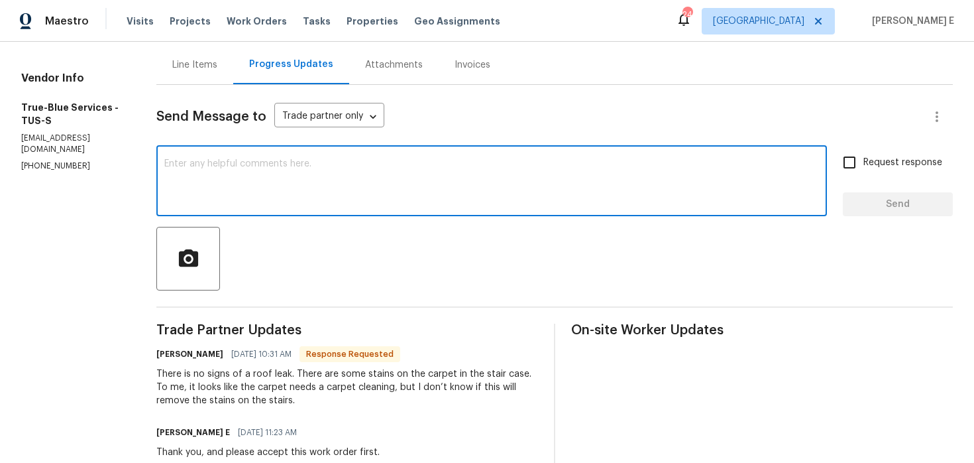
scroll to position [118, 0]
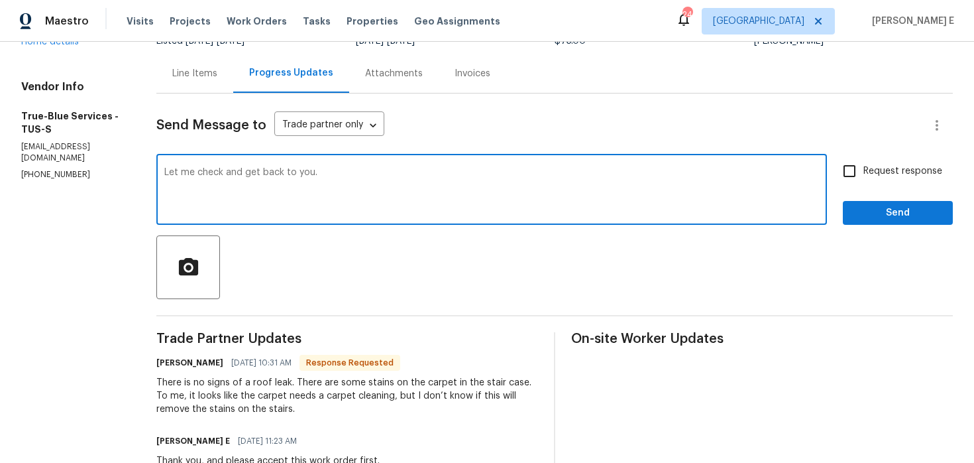
type textarea "Let me check and get back to you."
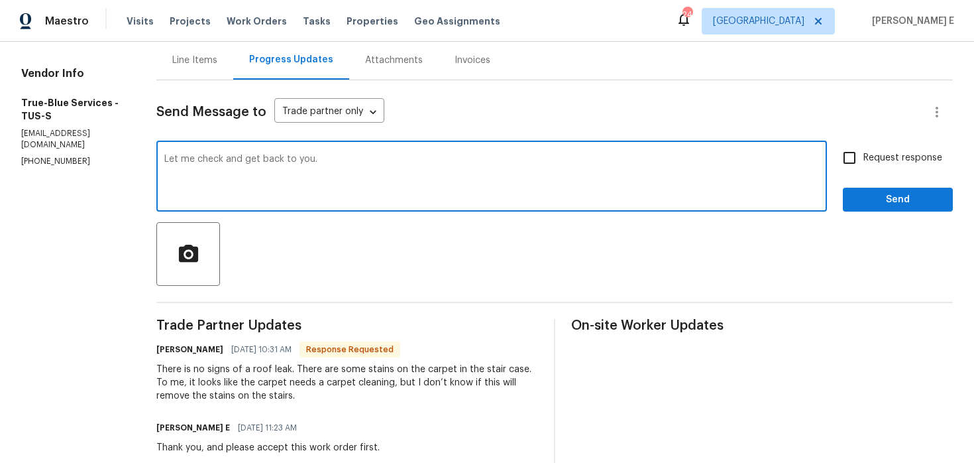
scroll to position [119, 0]
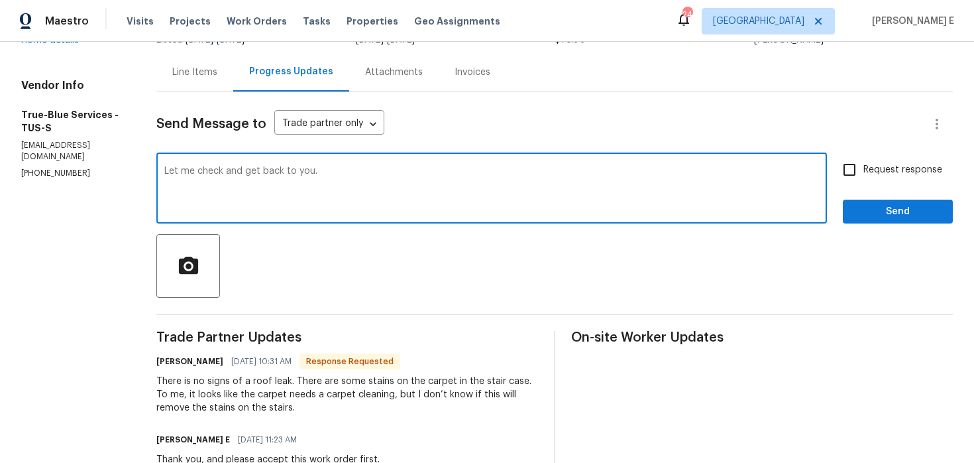
click at [852, 159] on input "Request response" at bounding box center [850, 170] width 28 height 28
checkbox input "true"
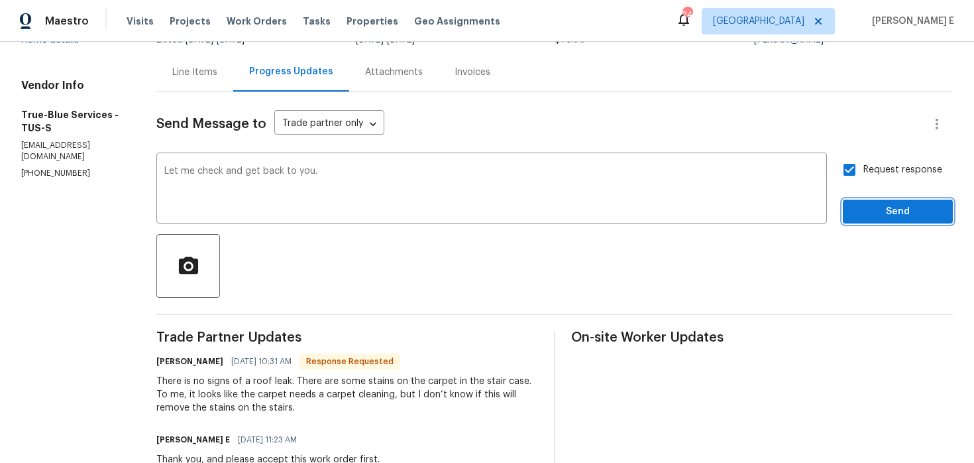
click at [864, 207] on span "Send" at bounding box center [898, 211] width 89 height 17
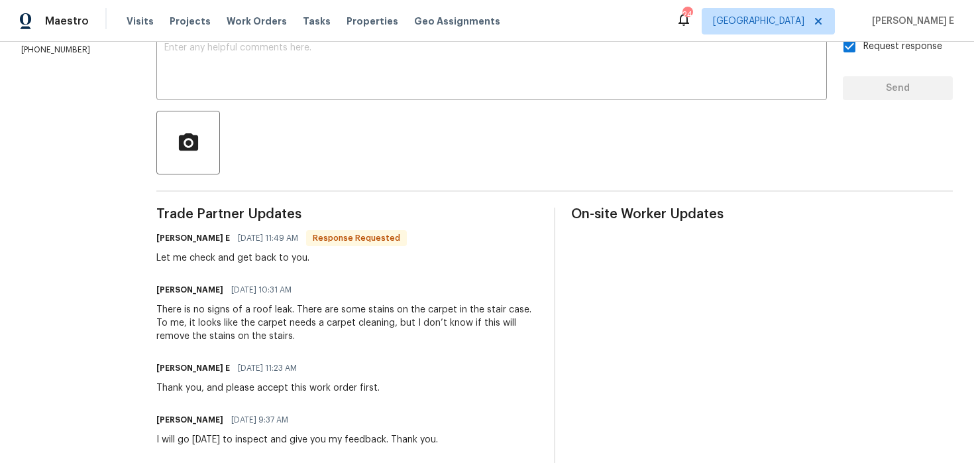
scroll to position [252, 0]
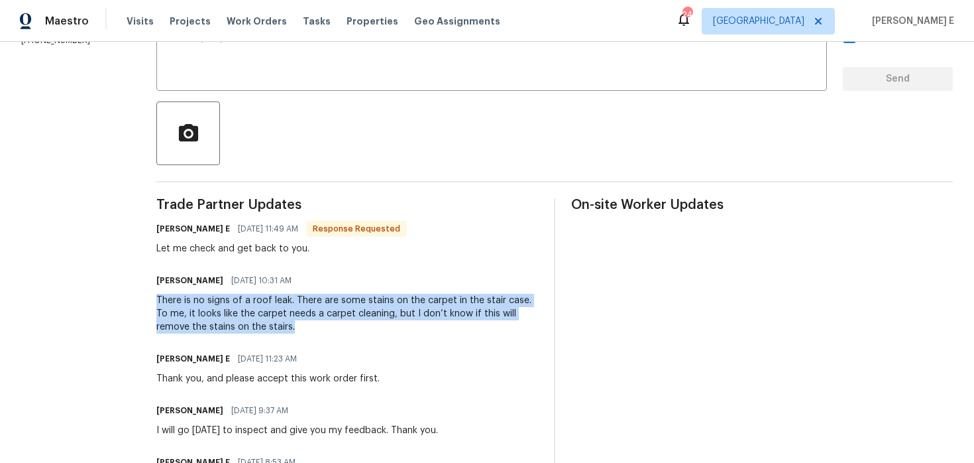
drag, startPoint x: 167, startPoint y: 300, endPoint x: 331, endPoint y: 323, distance: 166.0
click at [331, 323] on div "All work orders 1715 W Gleaming Moon Trl Tucson, AZ 85704 Home details Vendor I…" at bounding box center [487, 177] width 974 height 775
copy div "There is no signs of a roof leak. There are some stains on the carpet in the st…"
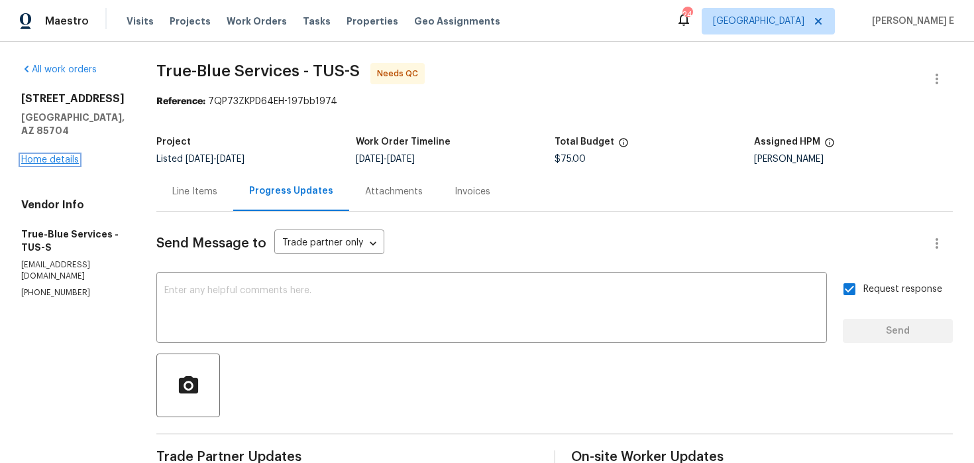
click at [56, 159] on link "Home details" at bounding box center [50, 159] width 58 height 9
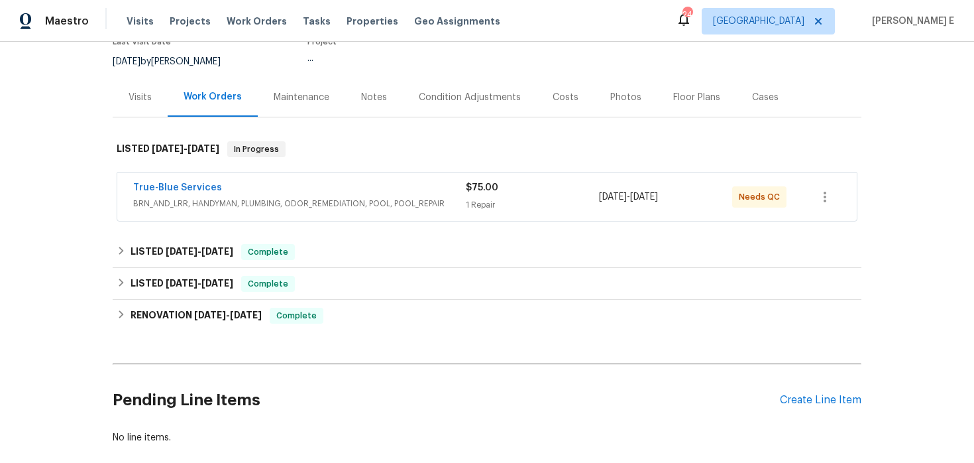
scroll to position [126, 0]
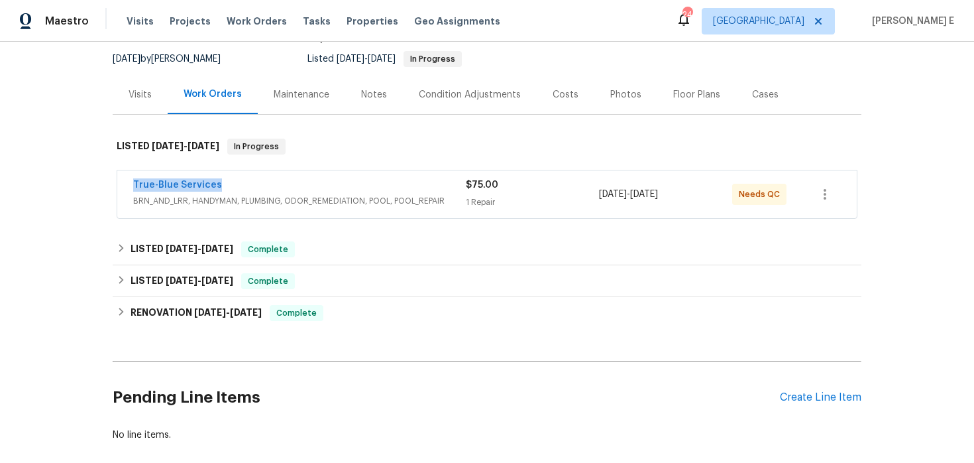
drag, startPoint x: 124, startPoint y: 180, endPoint x: 247, endPoint y: 179, distance: 122.6
click at [245, 179] on div "True-Blue Services BRN_AND_LRR, HANDYMAN, PLUMBING, ODOR_REMEDIATION, POOL, POO…" at bounding box center [487, 194] width 740 height 48
copy link "True-Blue Services"
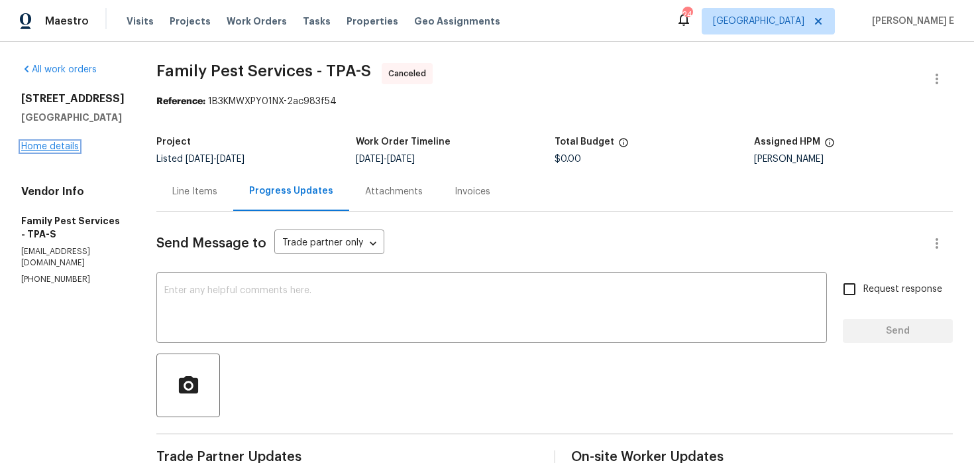
click at [46, 150] on link "Home details" at bounding box center [50, 146] width 58 height 9
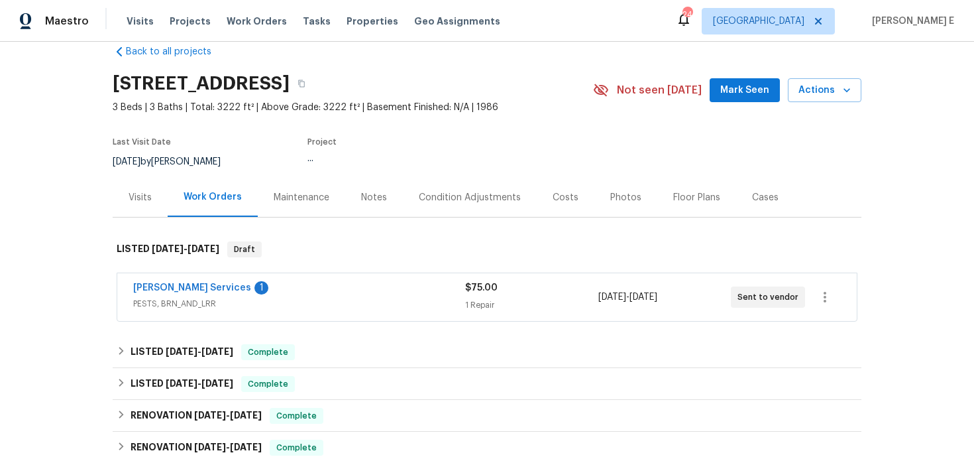
scroll to position [25, 0]
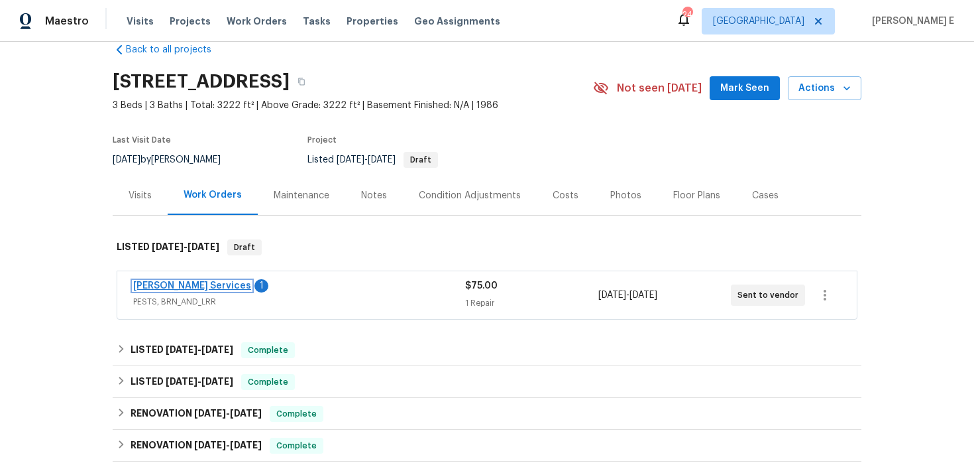
click at [196, 287] on link "[PERSON_NAME] Services" at bounding box center [192, 285] width 118 height 9
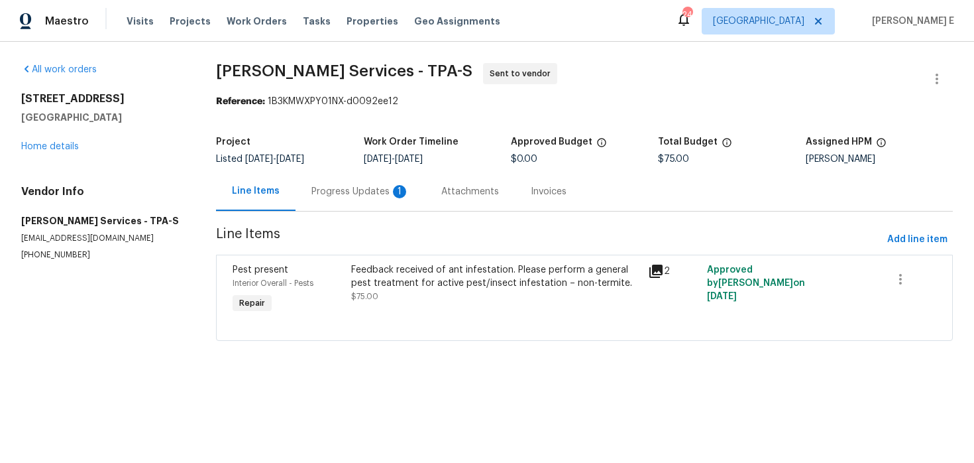
click at [384, 196] on div "Progress Updates 1" at bounding box center [361, 191] width 98 height 13
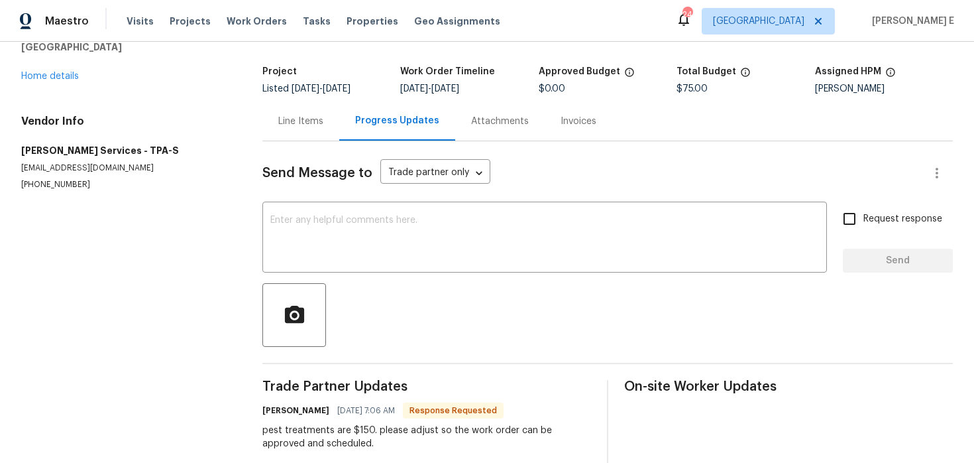
scroll to position [69, 0]
click at [317, 132] on div "Line Items" at bounding box center [300, 122] width 77 height 39
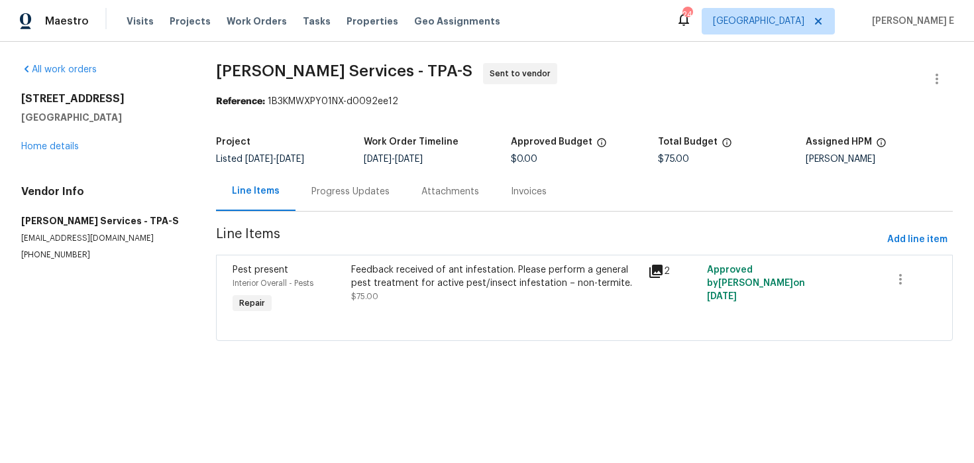
click at [424, 276] on div "Feedback received of ant infestation. Please perform a general pest treatment f…" at bounding box center [495, 276] width 288 height 27
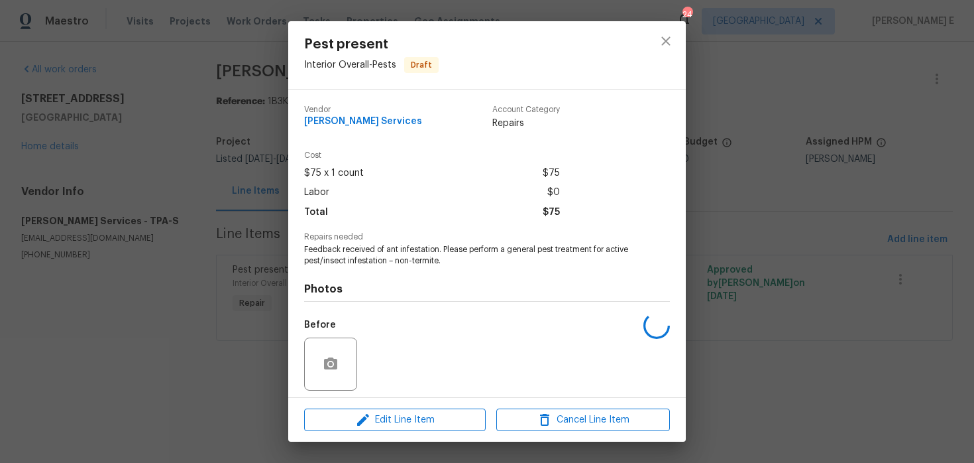
scroll to position [93, 0]
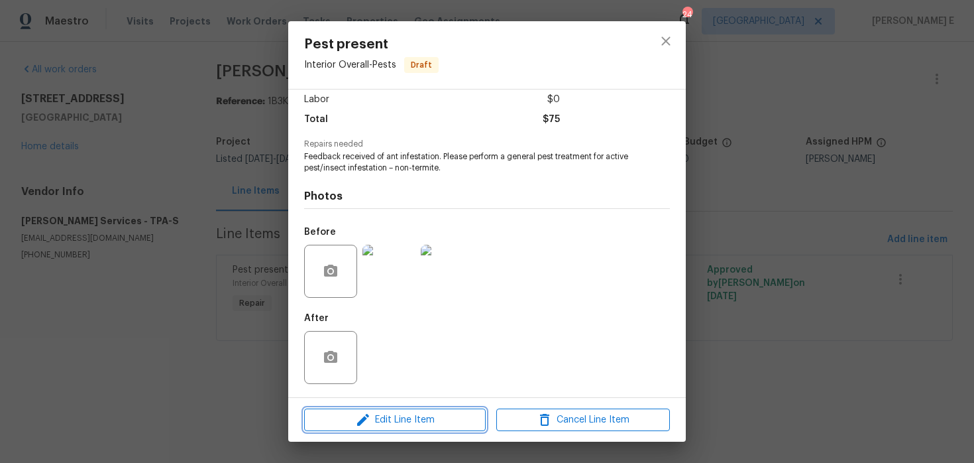
click at [371, 430] on button "Edit Line Item" at bounding box center [395, 419] width 182 height 23
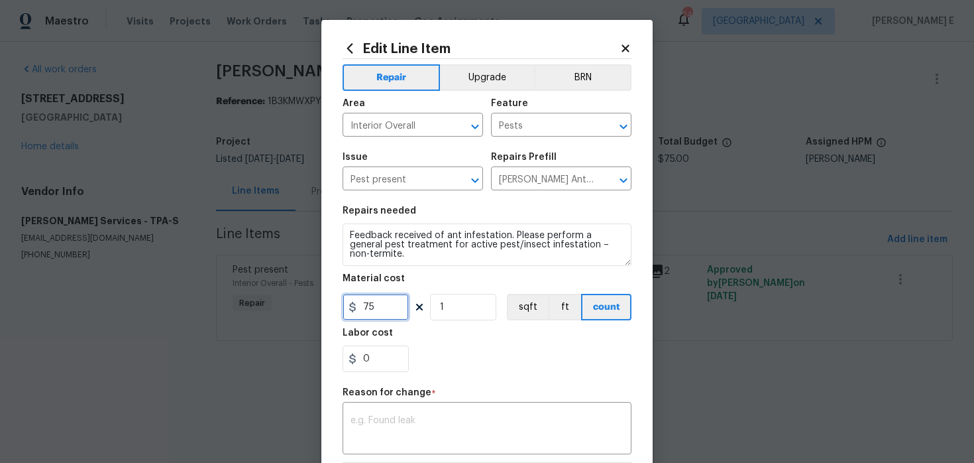
click at [362, 314] on input "75" at bounding box center [376, 307] width 66 height 27
type input "150"
click at [431, 415] on div "x ​" at bounding box center [487, 429] width 289 height 49
paste textarea "(KE) Updated per vendor's final cost."
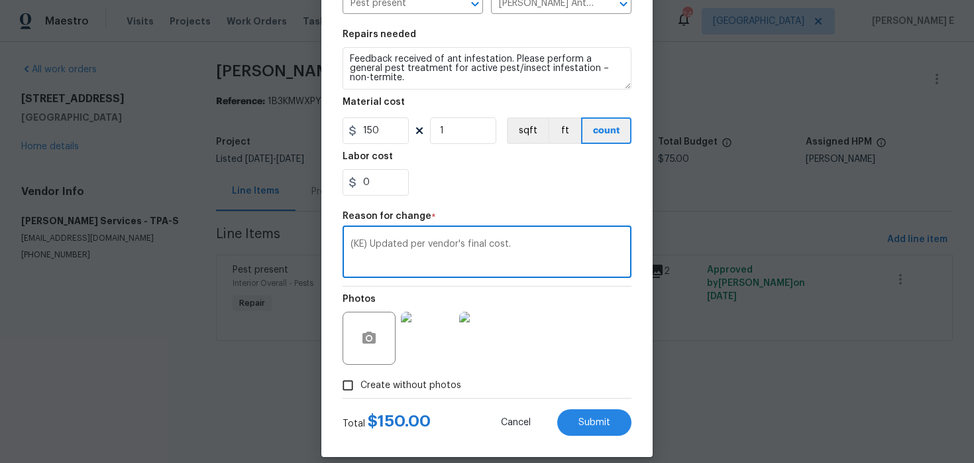
scroll to position [191, 0]
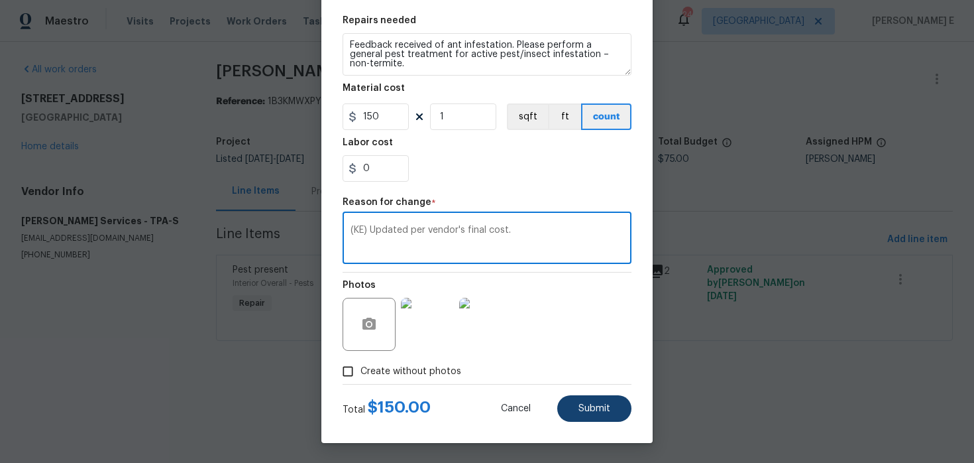
type textarea "(KE) Updated per vendor's final cost."
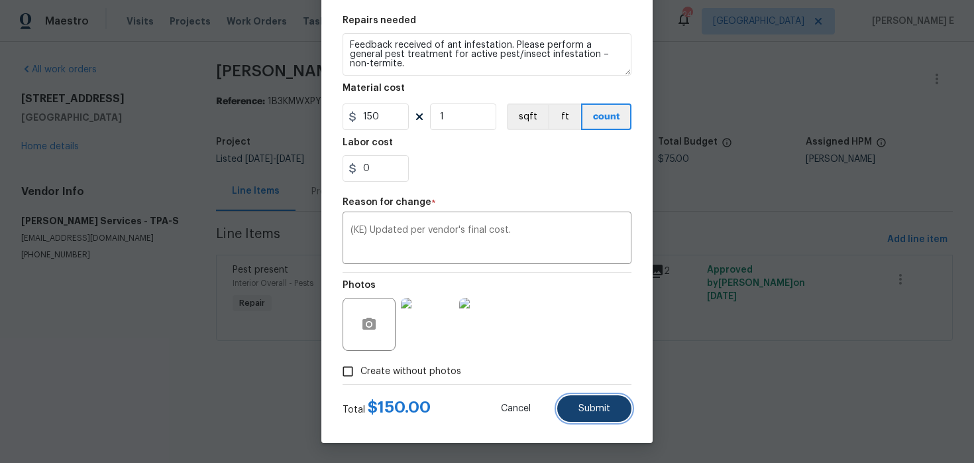
click at [597, 412] on span "Submit" at bounding box center [595, 409] width 32 height 10
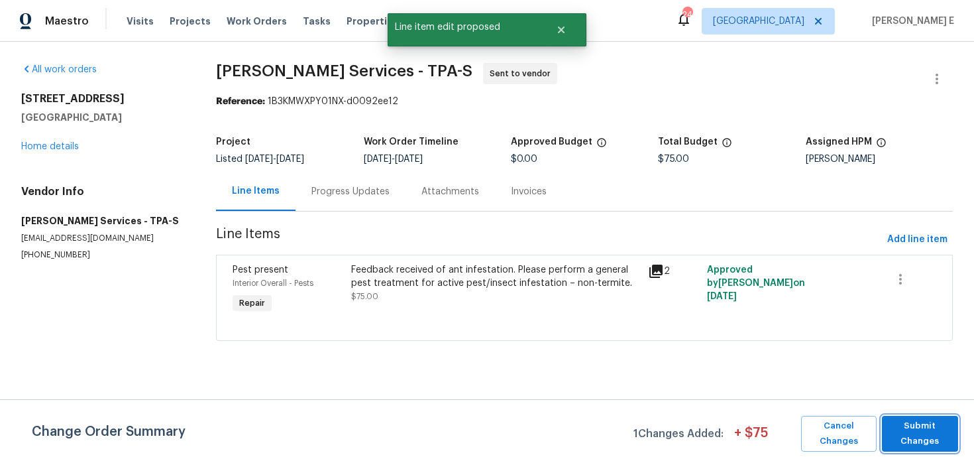
click at [905, 434] on span "Submit Changes" at bounding box center [920, 433] width 63 height 30
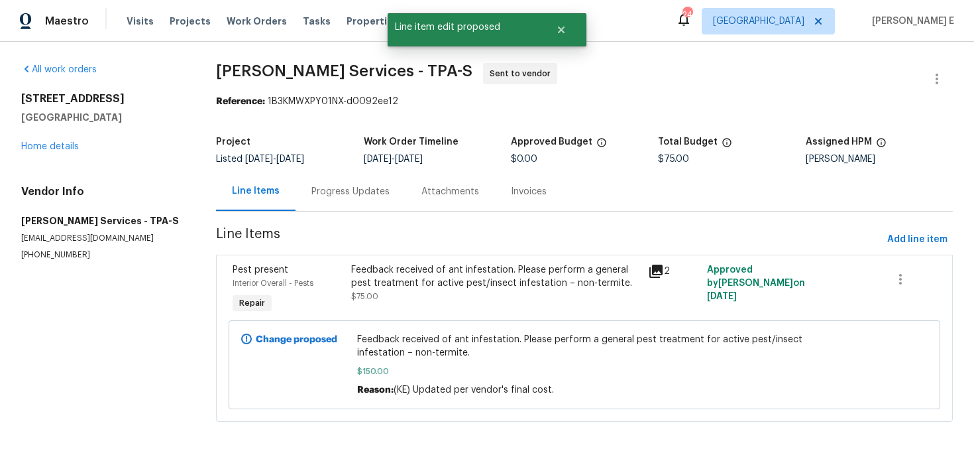
click at [345, 199] on div "Progress Updates" at bounding box center [351, 191] width 110 height 39
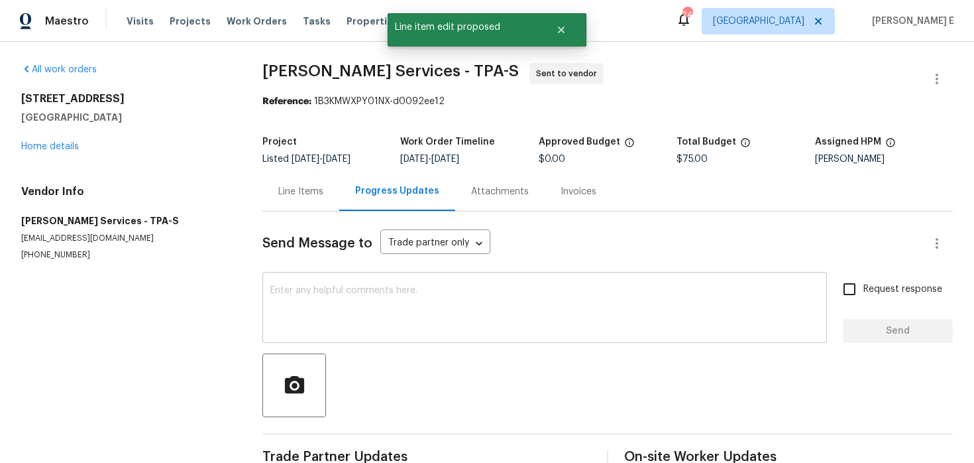
click at [355, 284] on div "x ​" at bounding box center [544, 309] width 565 height 68
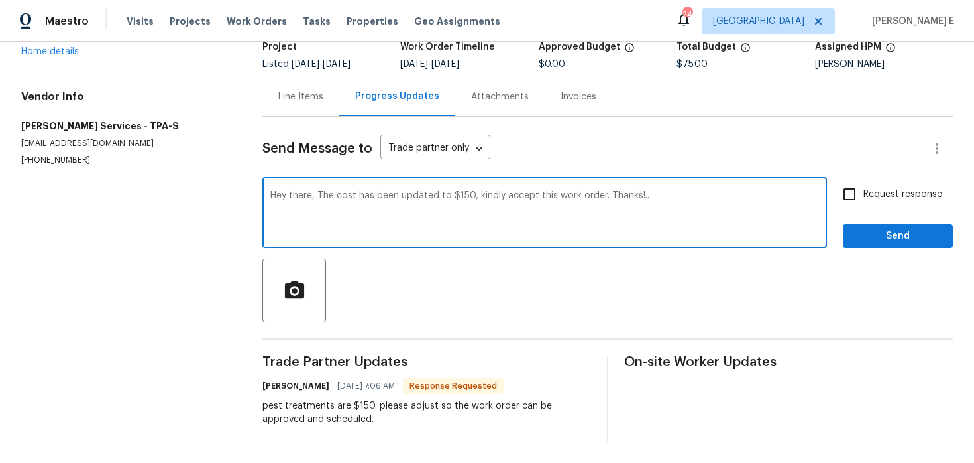
scroll to position [49, 0]
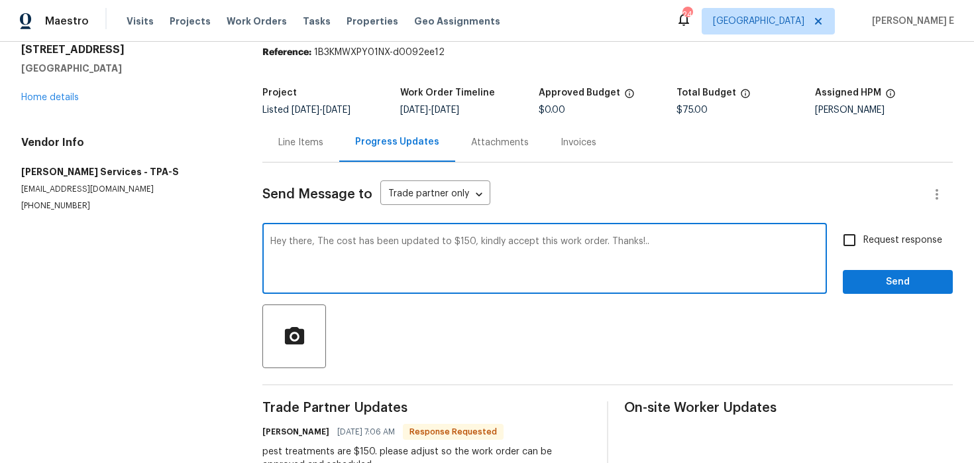
type textarea "Hey there, The cost has been updated to $150, kindly accept this work order. Th…"
click at [860, 244] on input "Request response" at bounding box center [850, 240] width 28 height 28
checkbox input "true"
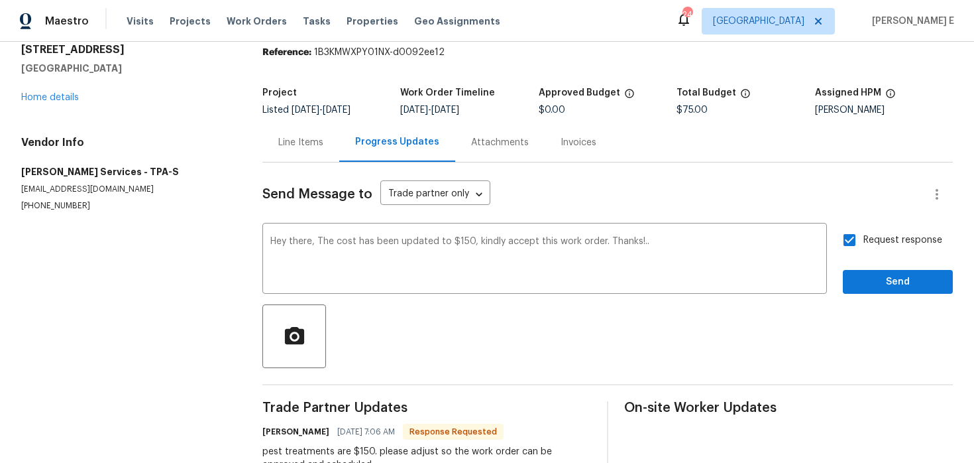
scroll to position [95, 0]
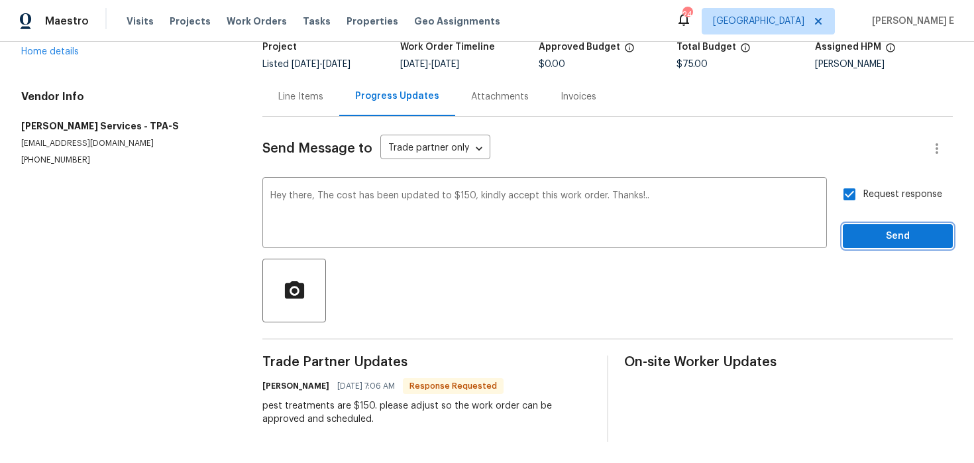
click at [875, 238] on span "Send" at bounding box center [898, 236] width 89 height 17
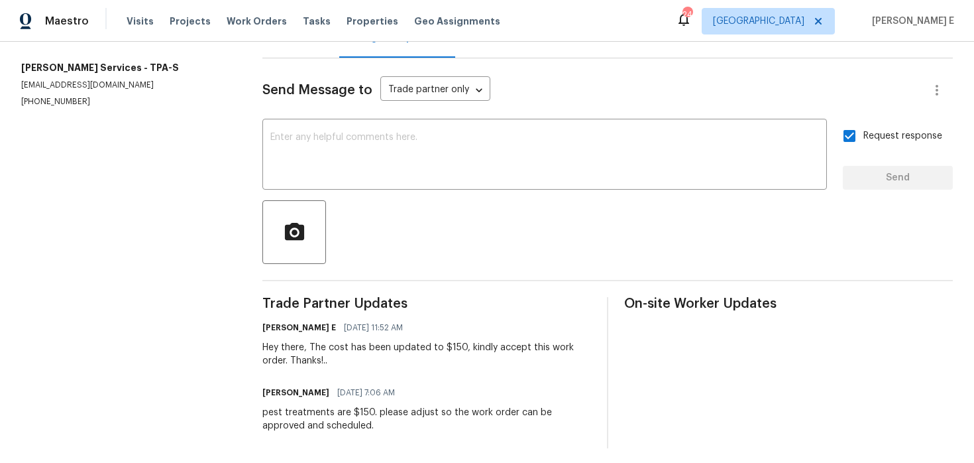
scroll to position [160, 0]
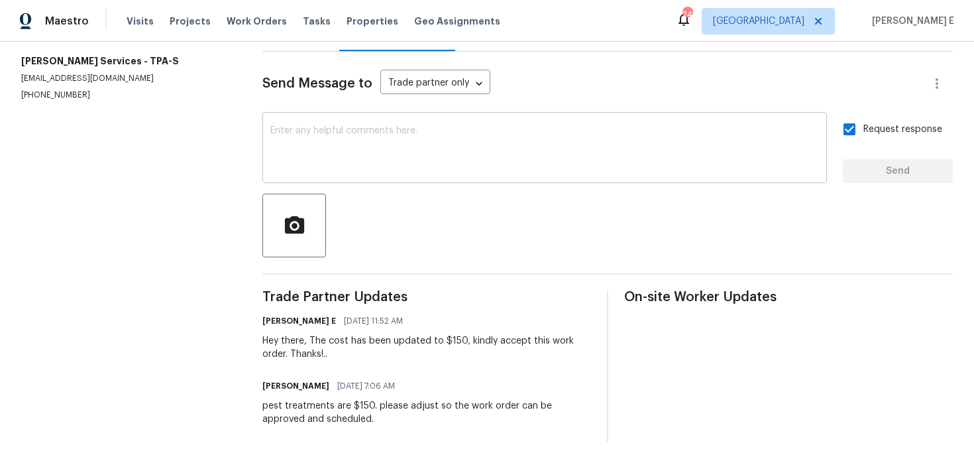
click at [386, 154] on textarea at bounding box center [544, 149] width 549 height 46
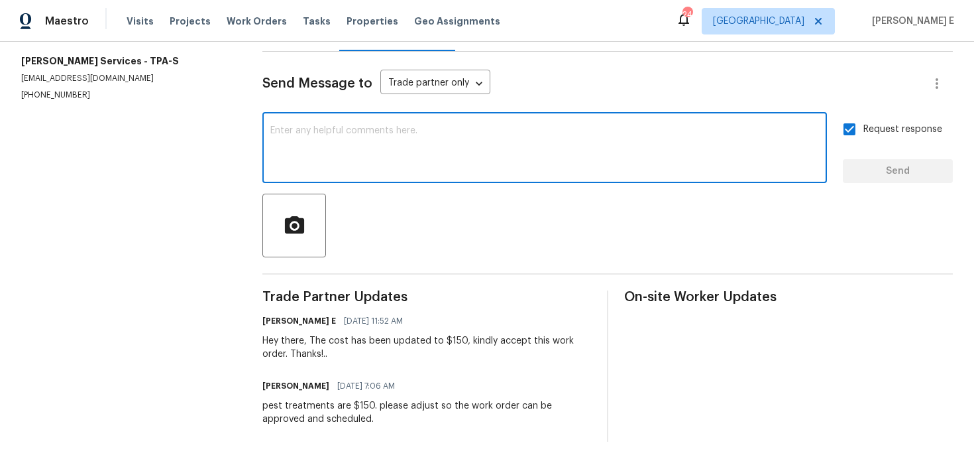
paste textarea "Hi this is Keerthana with Opendoor. I’m confirming you received the WO for the …"
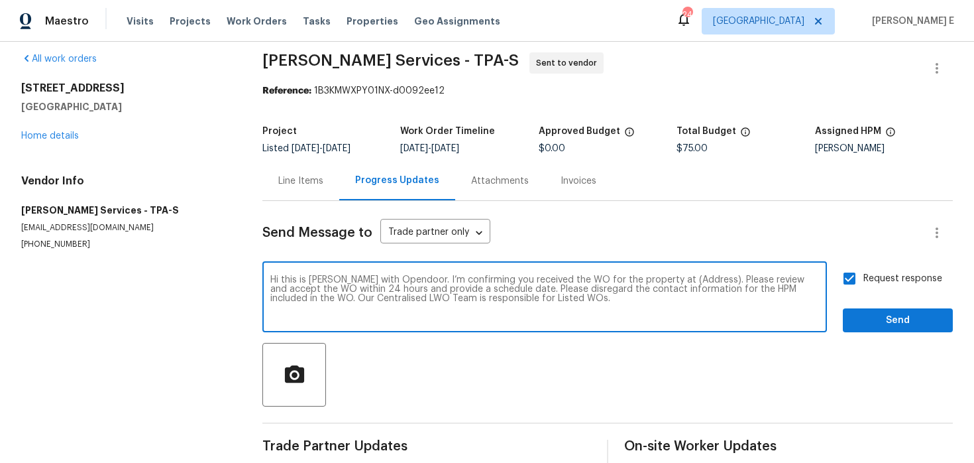
scroll to position [0, 0]
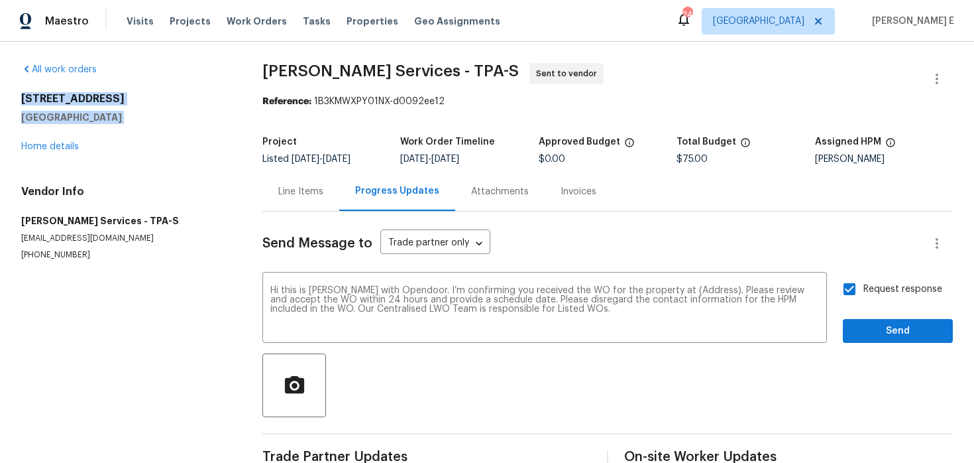
drag, startPoint x: 12, startPoint y: 95, endPoint x: 156, endPoint y: 135, distance: 149.1
click at [156, 134] on div "All work orders 112 Woden Way Winter Haven, FL 33884 Home details Vendor Info M…" at bounding box center [487, 332] width 974 height 581
copy div "112 Woden Way Winter Haven, FL 33884"
click at [692, 292] on textarea "Hi this is Keerthana with Opendoor. I’m confirming you received the WO for the …" at bounding box center [544, 309] width 549 height 46
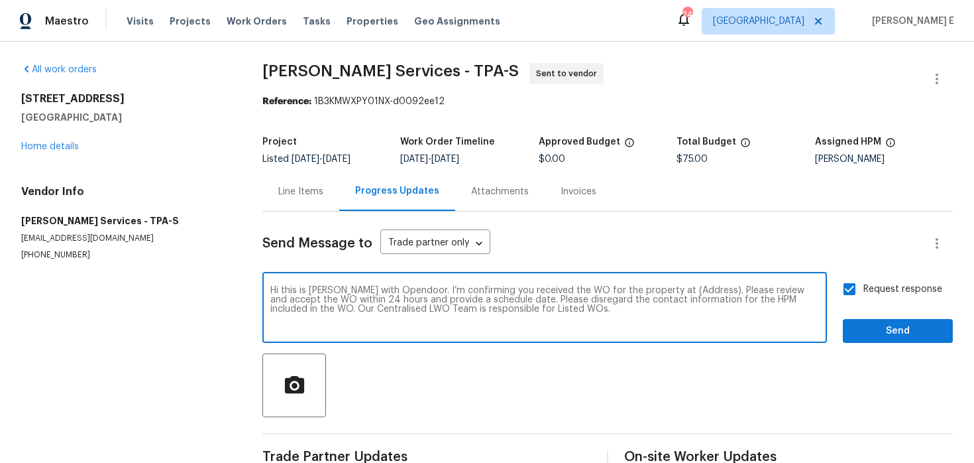
click at [692, 292] on textarea "Hi this is Keerthana with Opendoor. I’m confirming you received the WO for the …" at bounding box center [544, 309] width 549 height 46
paste textarea "112 Woden Way Winter Haven, FL 33884"
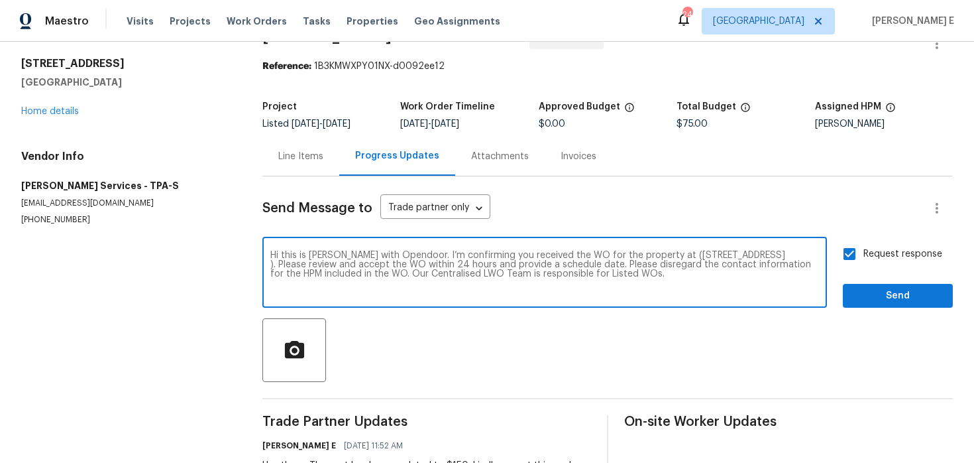
drag, startPoint x: 278, startPoint y: 273, endPoint x: 621, endPoint y: 273, distance: 343.3
click at [621, 273] on textarea "Hi this is Keerthana with Opendoor. I’m confirming you received the WO for the …" at bounding box center [544, 274] width 549 height 46
type textarea "Hi this is Keerthana with Opendoor. I’m confirming you received the WO for the …"
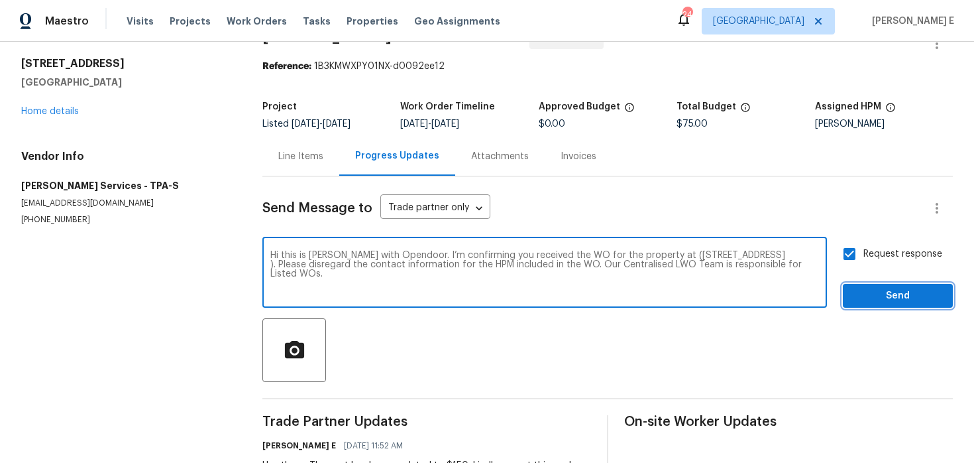
click at [875, 292] on span "Send" at bounding box center [898, 296] width 89 height 17
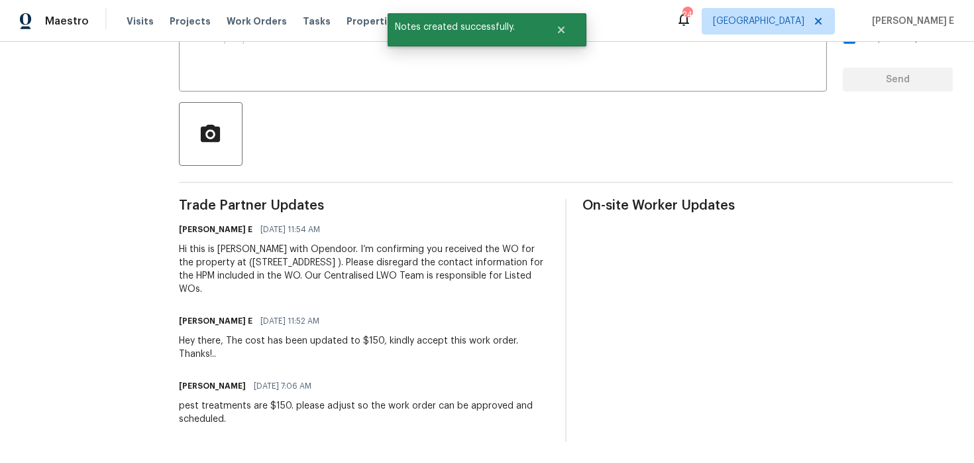
scroll to position [251, 0]
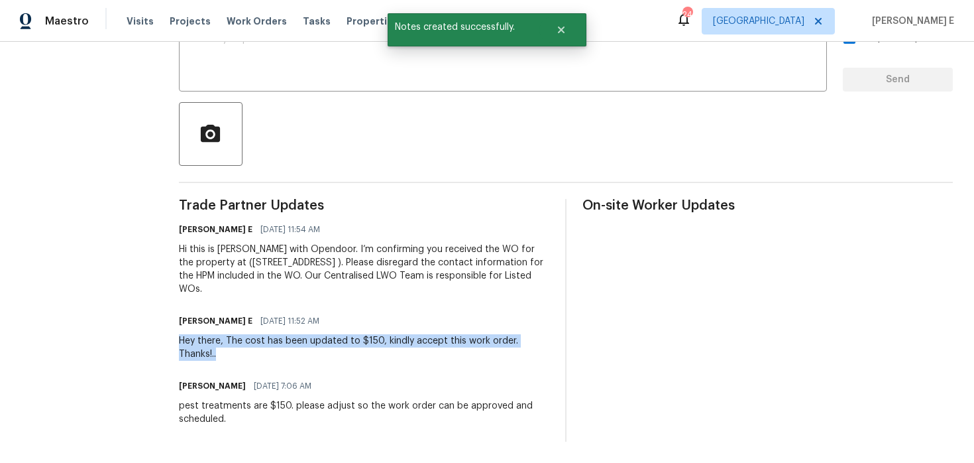
drag, startPoint x: 194, startPoint y: 339, endPoint x: 239, endPoint y: 351, distance: 46.2
click at [238, 351] on div "All work orders 112 Woden Way Winter Haven, FL 33884 Home details Vendor Info M…" at bounding box center [487, 127] width 974 height 672
copy div "Hey there, The cost has been updated to $150, kindly accept this work order. Th…"
click at [243, 66] on textarea at bounding box center [503, 57] width 632 height 46
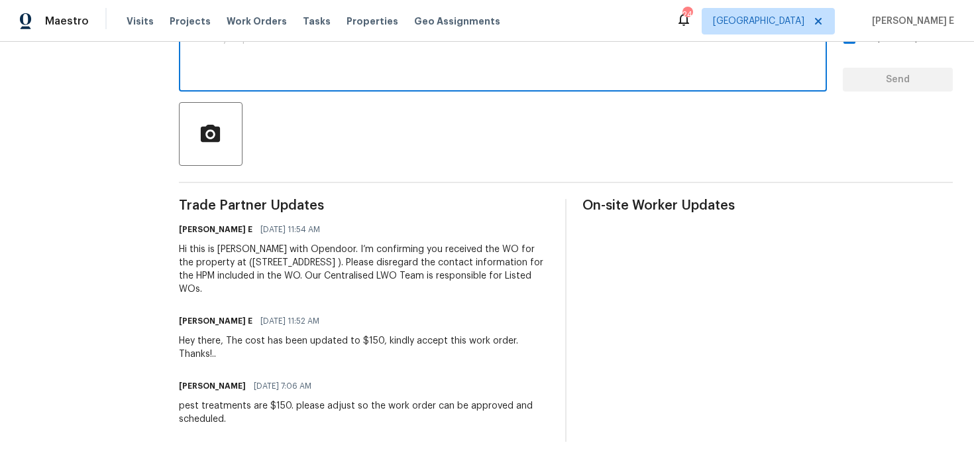
paste textarea "Hey there, The cost has been updated to $150, kindly accept this work order. Th…"
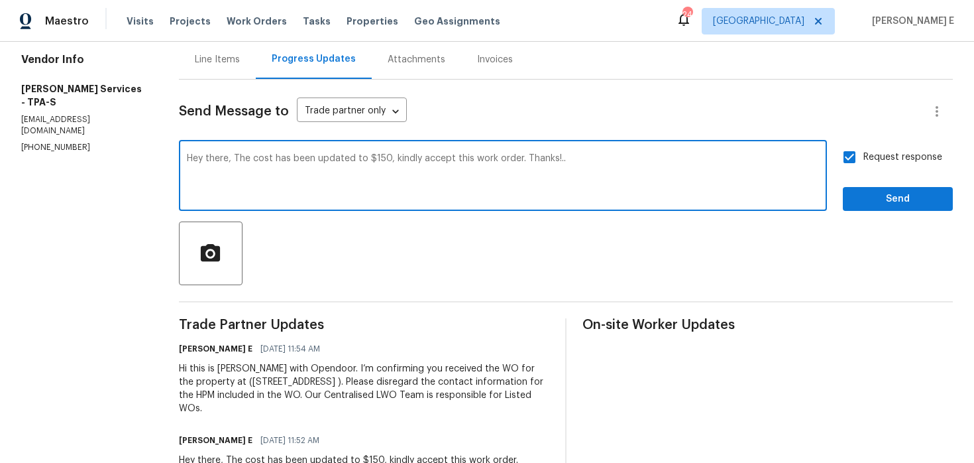
scroll to position [131, 0]
drag, startPoint x: 253, startPoint y: 164, endPoint x: 200, endPoint y: 170, distance: 53.4
click at [200, 170] on div "Hey there, The cost has been updated to $150, kindly accept this work order. Th…" at bounding box center [503, 178] width 648 height 68
drag, startPoint x: 253, startPoint y: 161, endPoint x: 156, endPoint y: 162, distance: 96.1
click at [156, 162] on div "All work orders 112 Woden Way Winter Haven, FL 33884 Home details Vendor Info M…" at bounding box center [487, 247] width 974 height 672
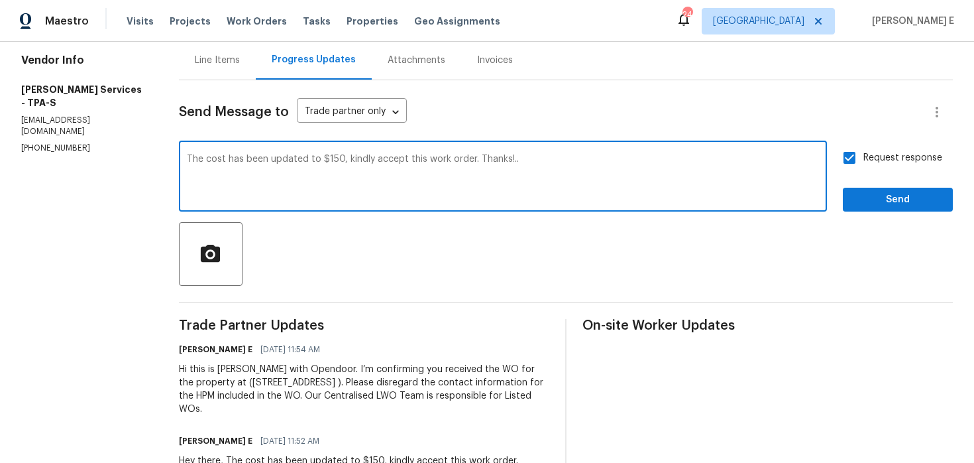
type textarea "The cost has been updated to $150, kindly accept this work order. Thanks!.."
click at [874, 169] on label "Request response" at bounding box center [889, 158] width 107 height 28
click at [864, 169] on input "Request response" at bounding box center [850, 158] width 28 height 28
checkbox input "false"
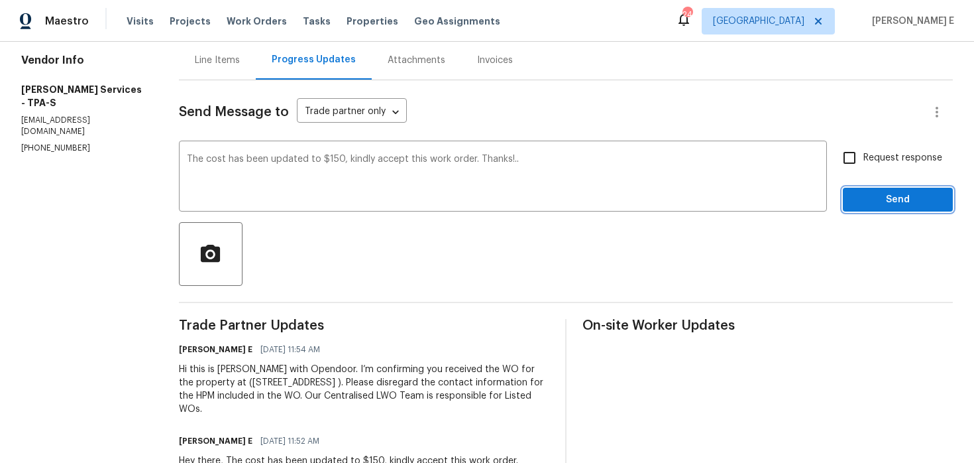
click at [865, 203] on span "Send" at bounding box center [898, 200] width 89 height 17
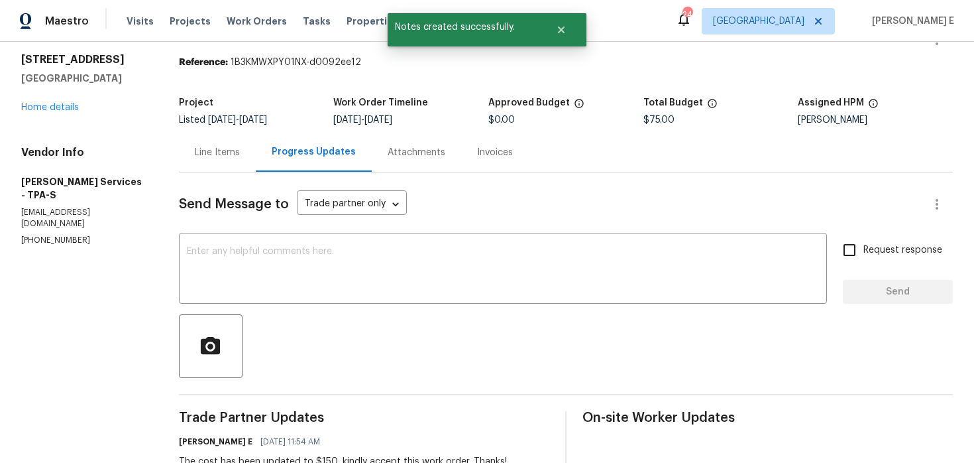
scroll to position [0, 0]
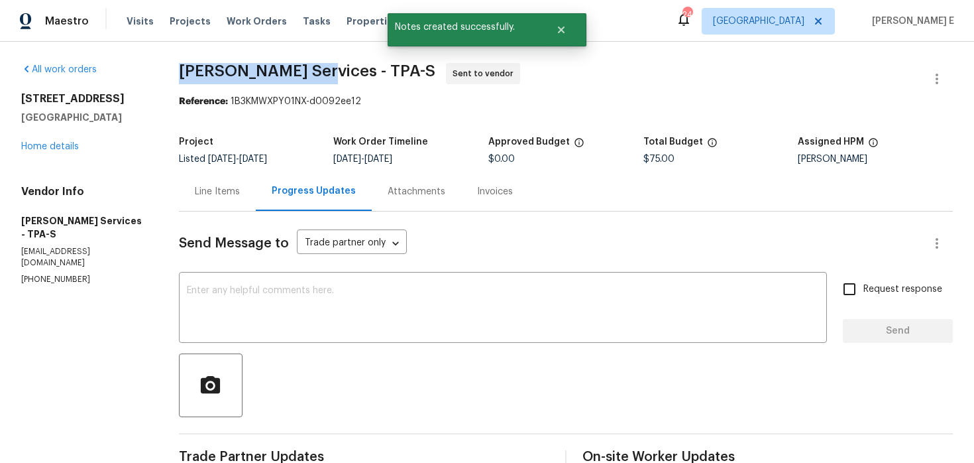
drag, startPoint x: 198, startPoint y: 74, endPoint x: 333, endPoint y: 74, distance: 135.9
click at [333, 74] on div "All work orders 112 Woden Way Winter Haven, FL 33884 Home details Vendor Info M…" at bounding box center [487, 404] width 974 height 724
click at [329, 117] on section "Massey Services - TPA-S Sent to vendor Reference: 1B3KMWXPY01NX-d0092ee12 Proje…" at bounding box center [566, 403] width 774 height 681
drag, startPoint x: 198, startPoint y: 68, endPoint x: 326, endPoint y: 70, distance: 128.6
click at [326, 70] on div "All work orders 112 Woden Way Winter Haven, FL 33884 Home details Vendor Info M…" at bounding box center [487, 404] width 974 height 724
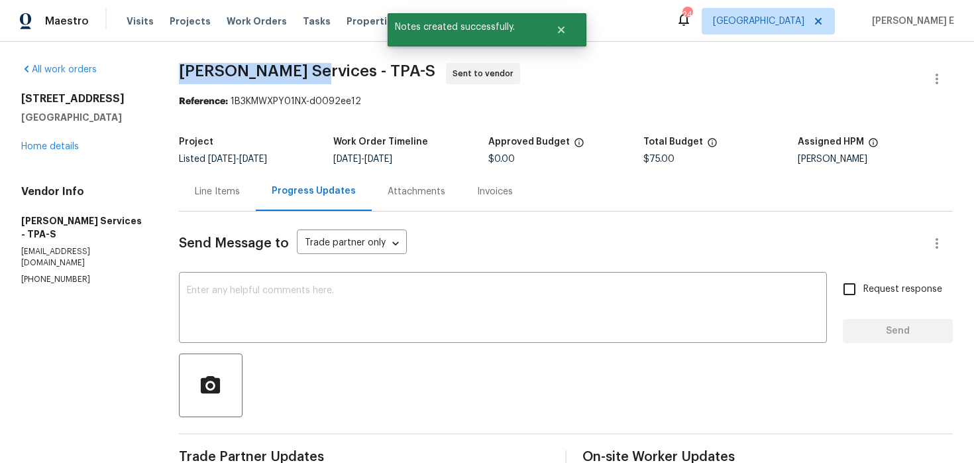
copy span "Massey Services"
click at [606, 34] on div "Maestro Visits Projects Work Orders Tasks Properties Geo Assignments 24 Nashvil…" at bounding box center [487, 21] width 974 height 42
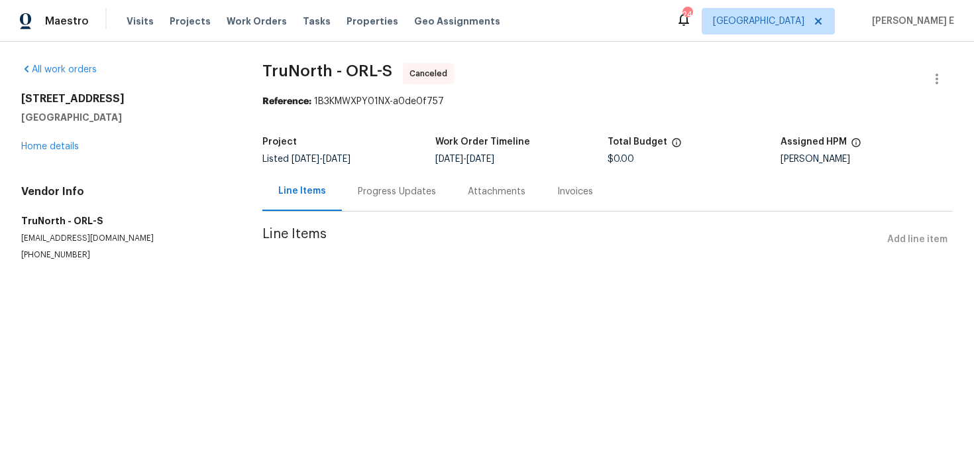
click at [388, 196] on div "Progress Updates" at bounding box center [397, 191] width 78 height 13
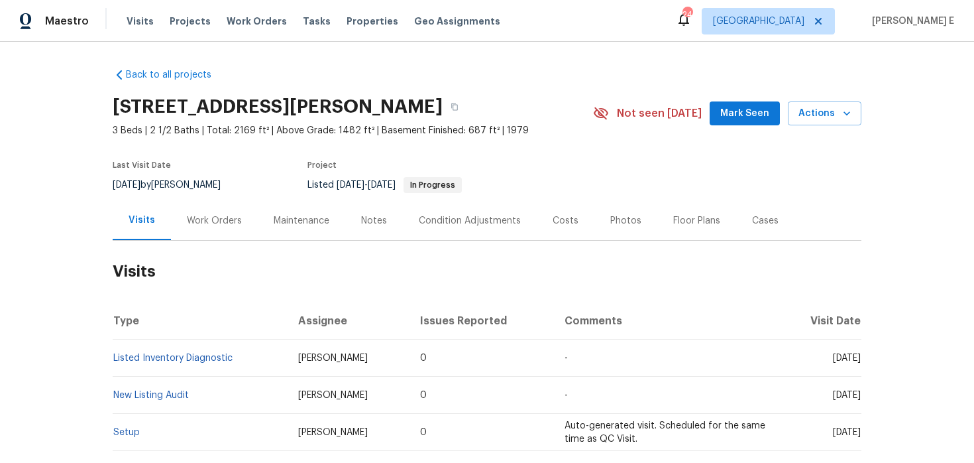
click at [213, 229] on div "Work Orders" at bounding box center [214, 220] width 87 height 39
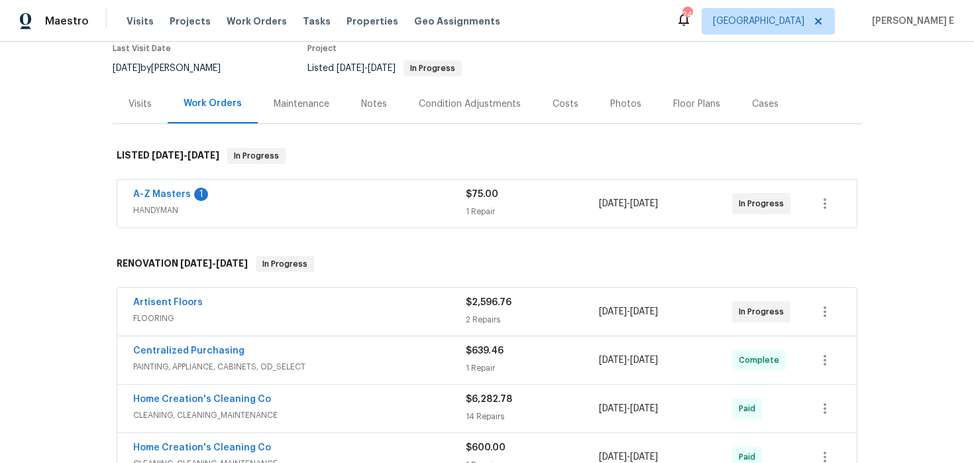
scroll to position [119, 0]
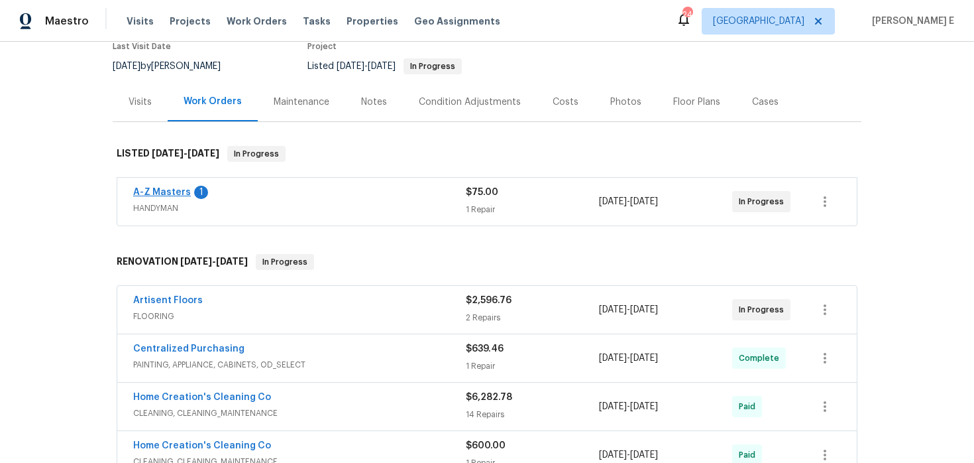
click at [163, 191] on link "A-Z Masters" at bounding box center [162, 192] width 58 height 9
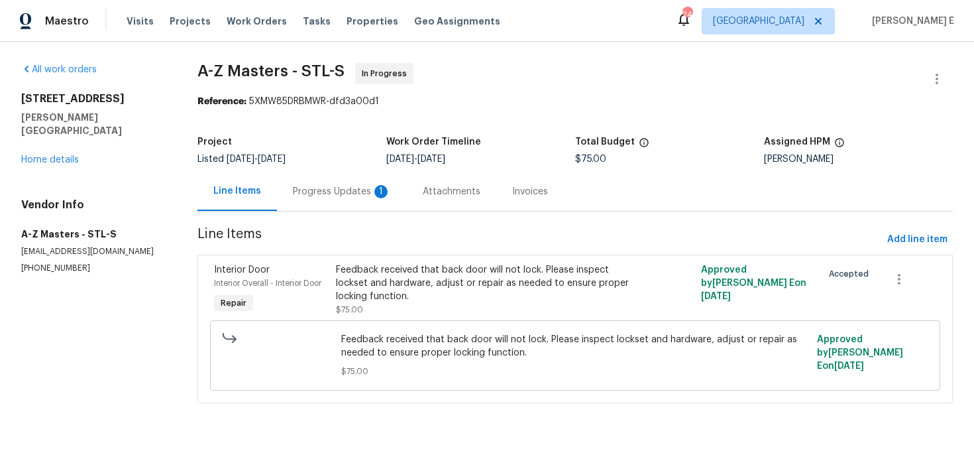
click at [357, 194] on div "Progress Updates 1" at bounding box center [342, 191] width 98 height 13
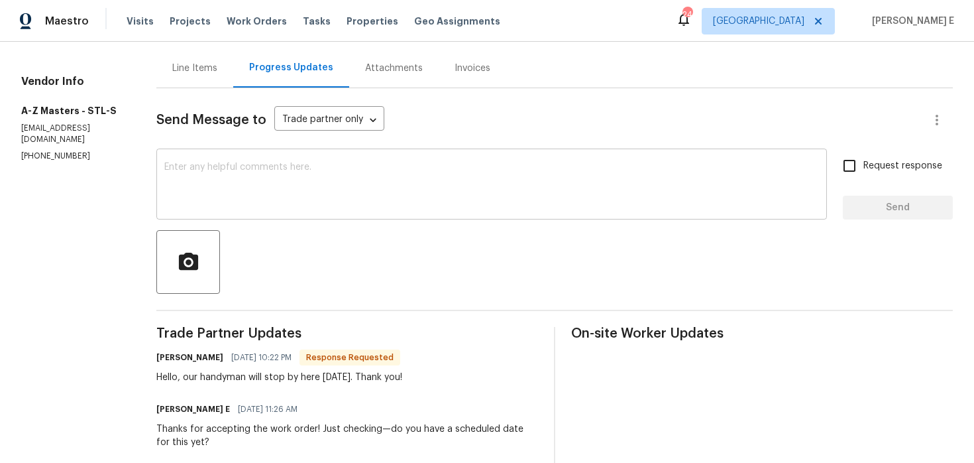
scroll to position [121, 0]
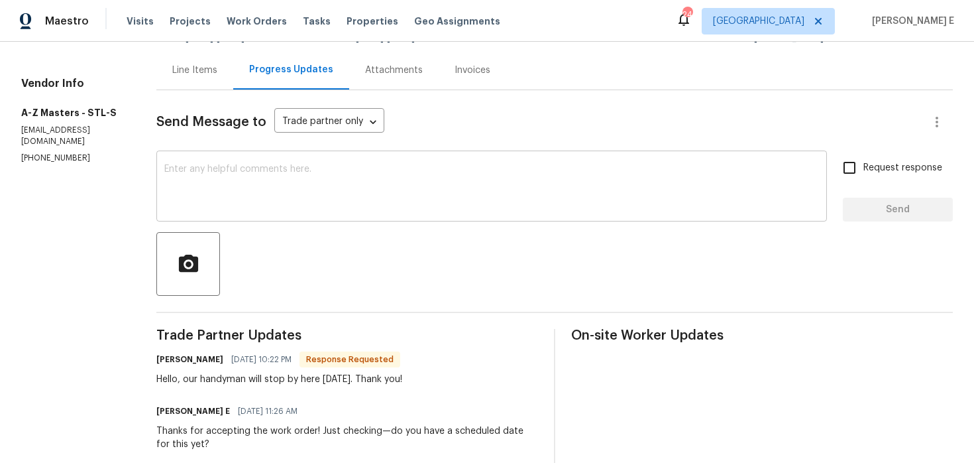
click at [392, 182] on textarea at bounding box center [491, 187] width 655 height 46
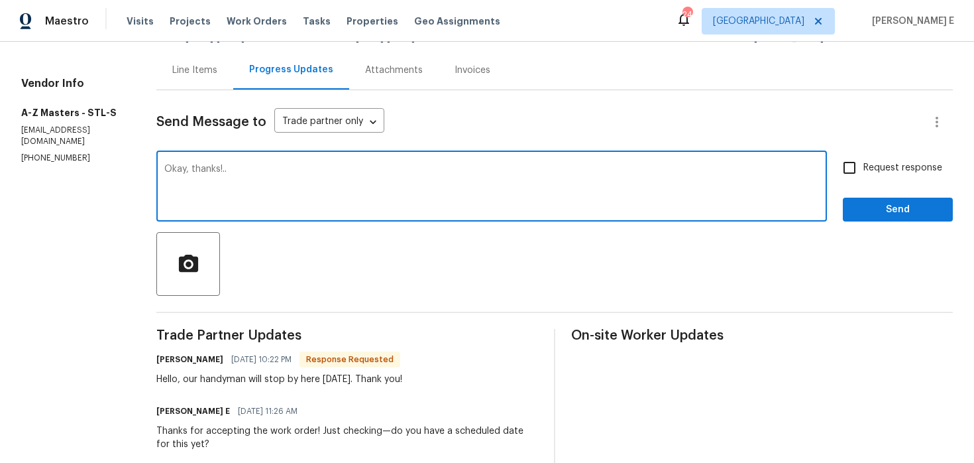
type textarea "Okay, thanks!.."
click at [900, 223] on div "Send Message to Trade partner only Trade partner only ​ Okay, thanks!.. x ​ Req…" at bounding box center [554, 356] width 797 height 533
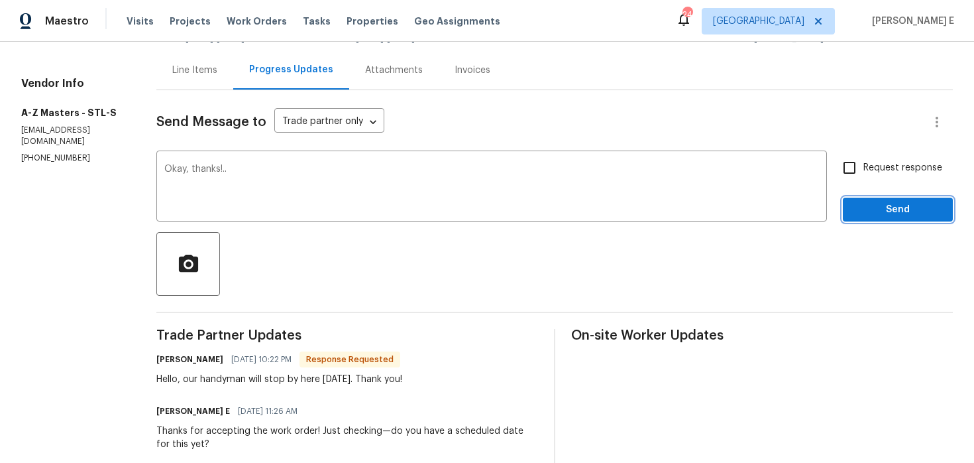
click at [916, 213] on span "Send" at bounding box center [898, 209] width 89 height 17
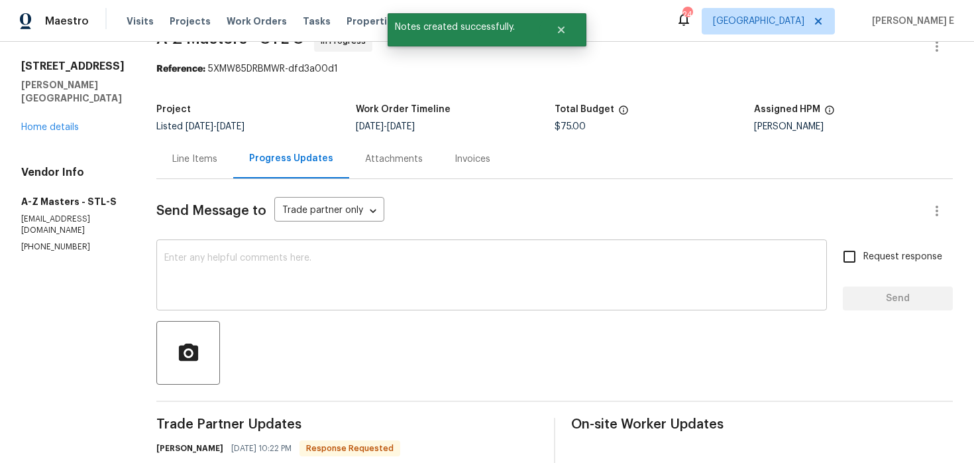
scroll to position [0, 0]
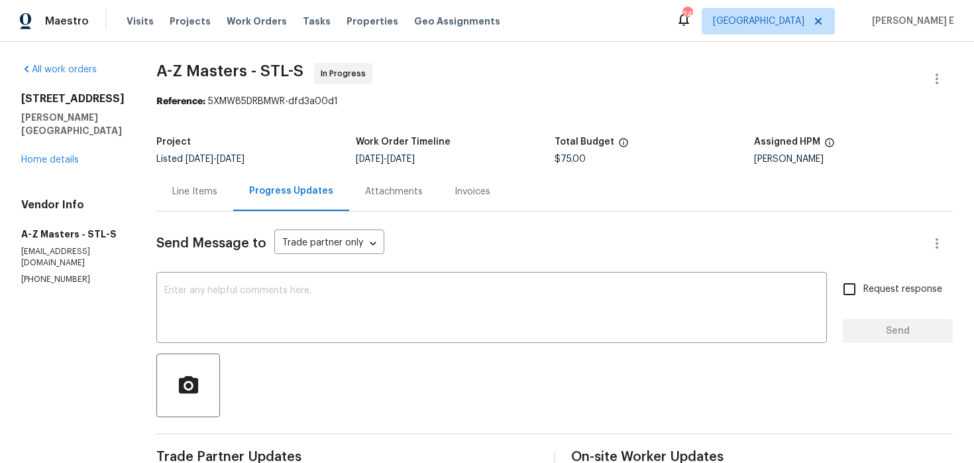
click at [162, 75] on span "A-Z Masters - STL-S" at bounding box center [229, 71] width 147 height 16
drag, startPoint x: 149, startPoint y: 73, endPoint x: 259, endPoint y: 73, distance: 110.0
click at [259, 73] on div "All work orders 68 W Lakewood Dr Fenton, MO 63026 Home details Vendor Info A-Z …" at bounding box center [487, 429] width 974 height 775
copy span "A-Z Masters -"
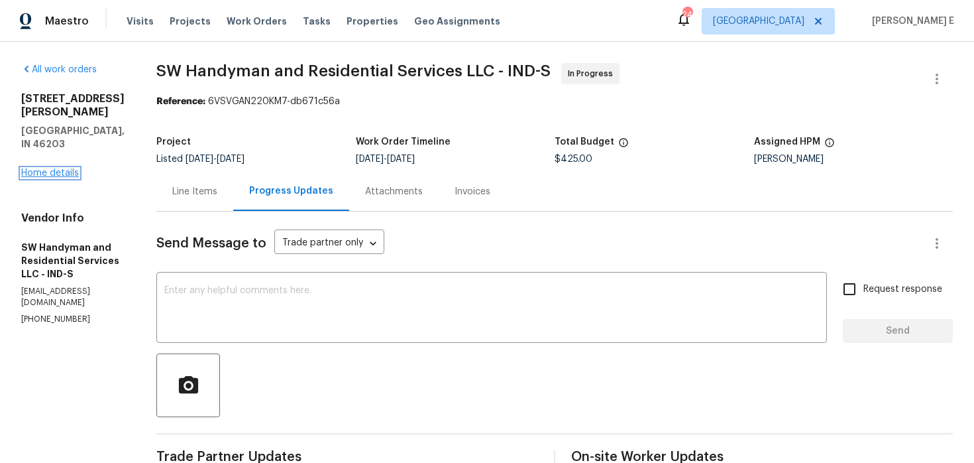
click at [66, 168] on link "Home details" at bounding box center [50, 172] width 58 height 9
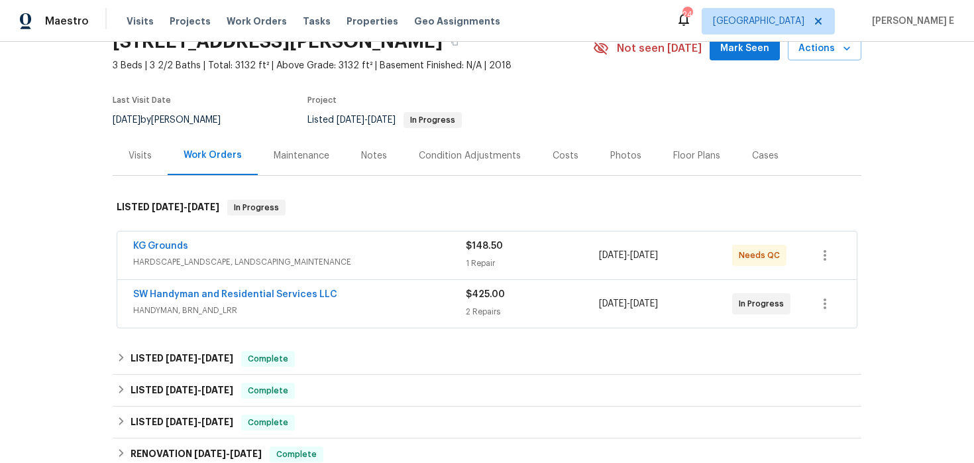
scroll to position [89, 0]
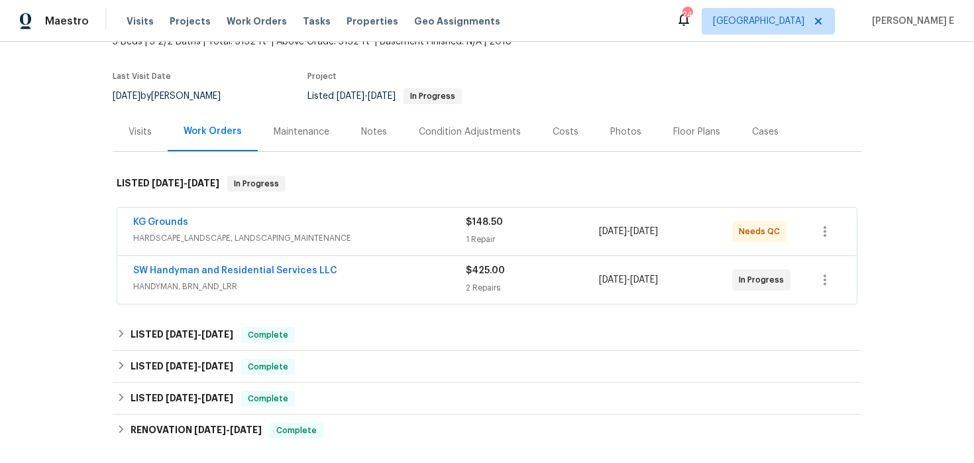
click at [358, 278] on div "SW Handyman and Residential Services LLC" at bounding box center [299, 272] width 333 height 16
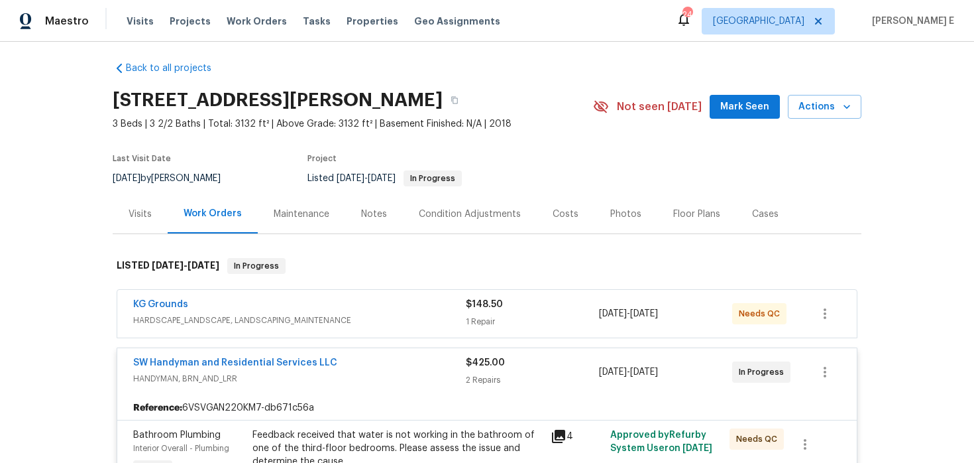
scroll to position [0, 0]
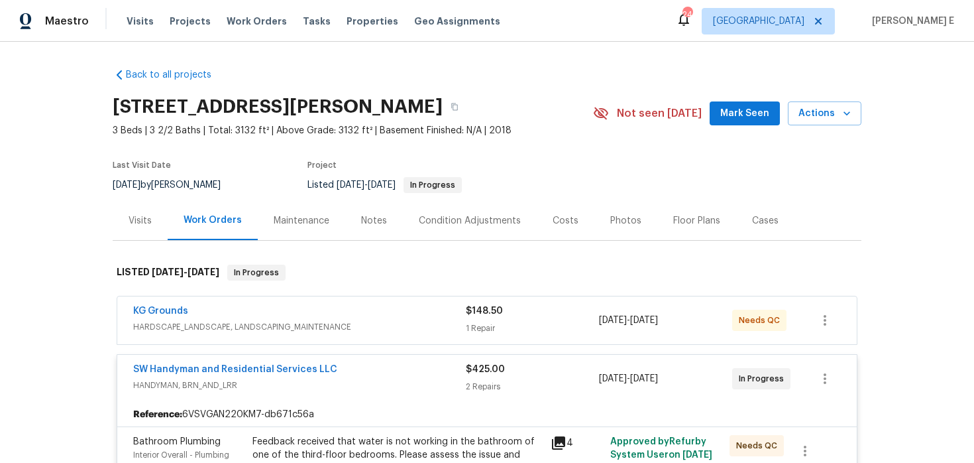
click at [308, 308] on div "KG Grounds" at bounding box center [299, 312] width 333 height 16
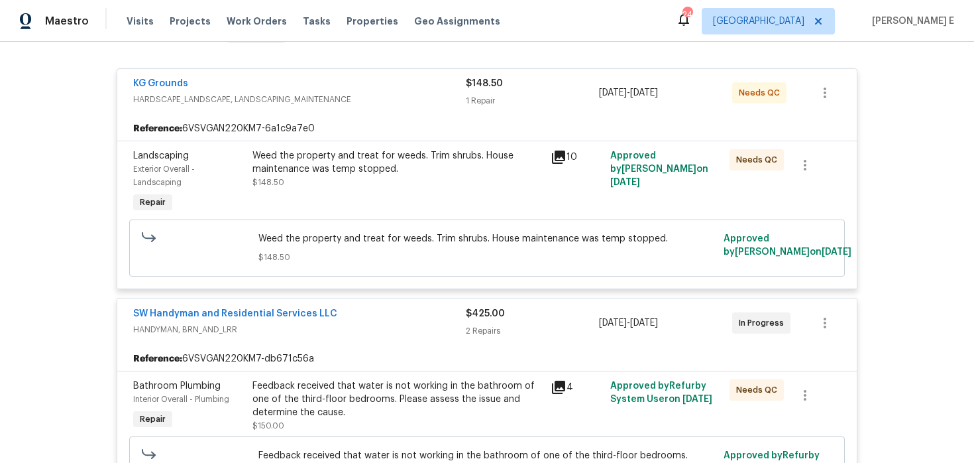
scroll to position [278, 0]
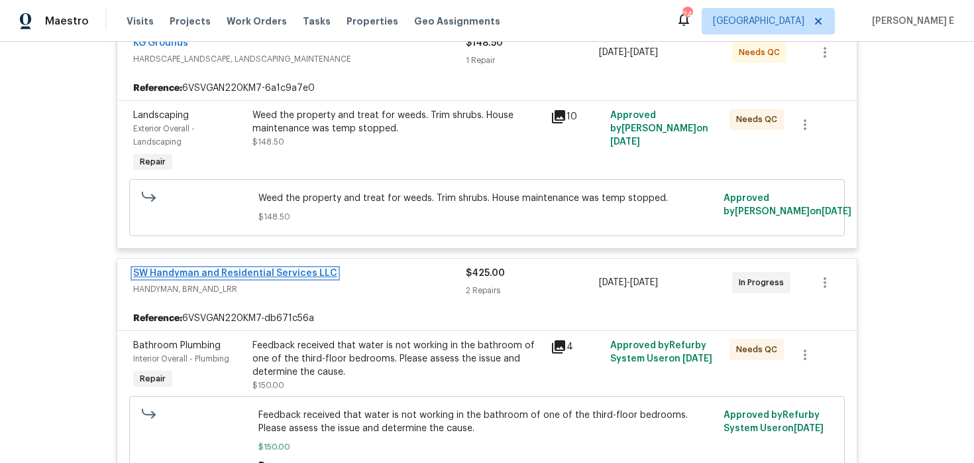
click at [244, 272] on link "SW Handyman and Residential Services LLC" at bounding box center [235, 272] width 204 height 9
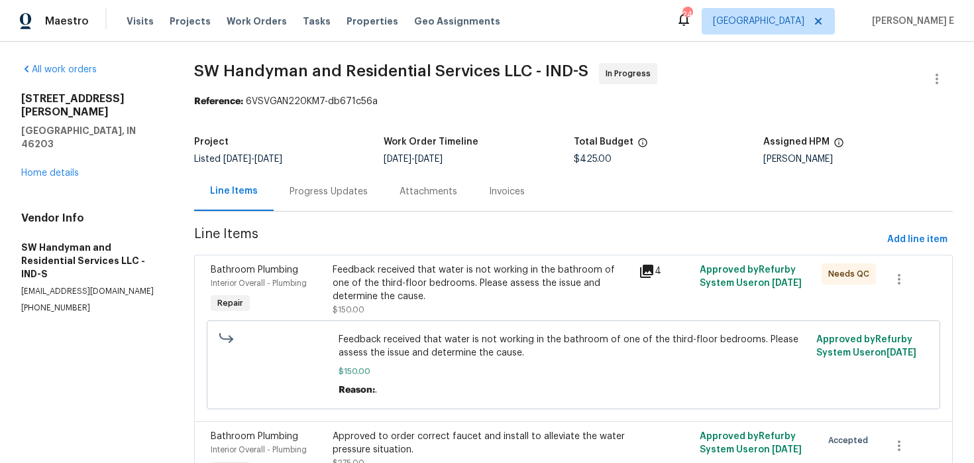
click at [328, 200] on div "Progress Updates" at bounding box center [329, 191] width 110 height 39
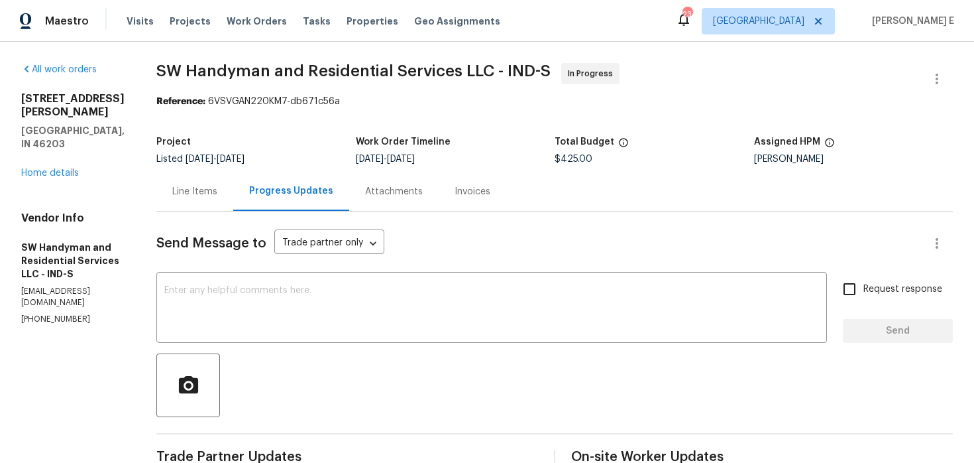
click at [207, 195] on div "Line Items" at bounding box center [194, 191] width 45 height 13
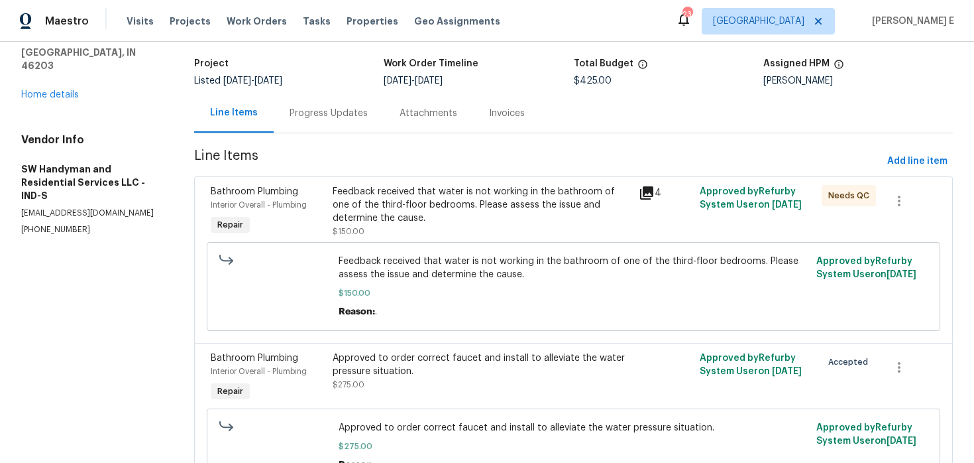
scroll to position [91, 0]
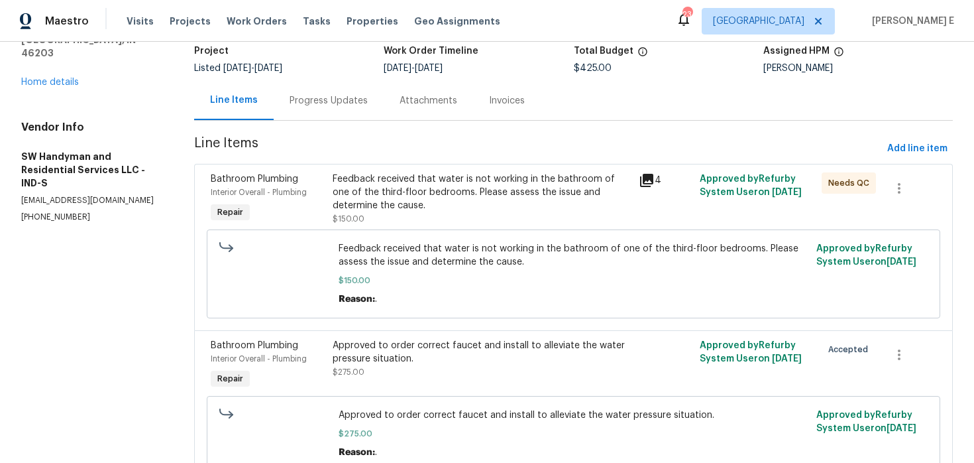
click at [278, 298] on div at bounding box center [274, 274] width 119 height 72
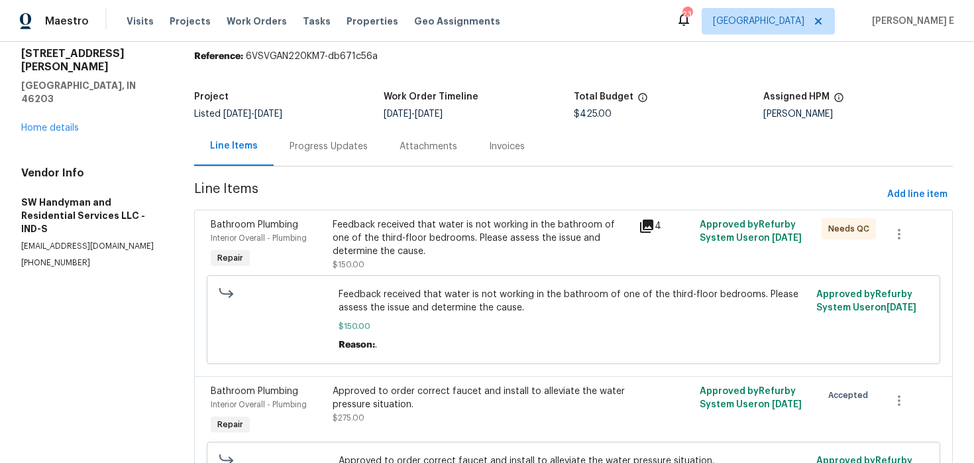
scroll to position [0, 0]
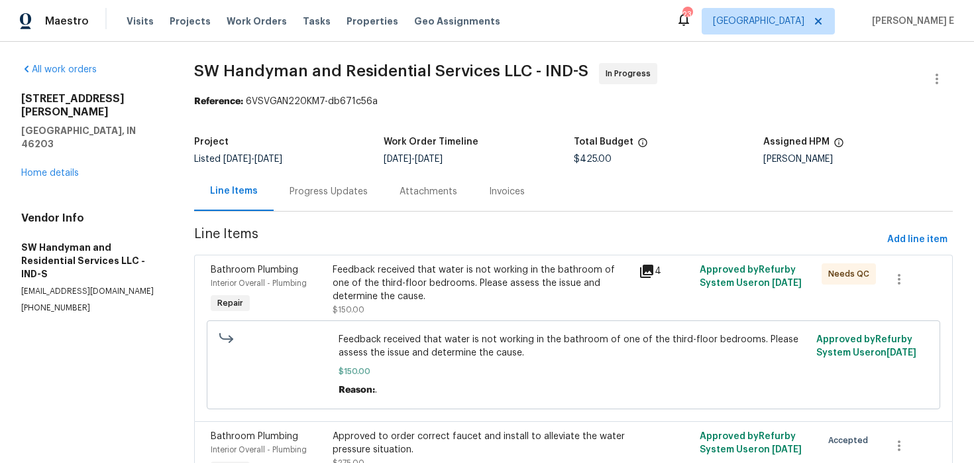
click at [315, 189] on div "Progress Updates" at bounding box center [329, 191] width 78 height 13
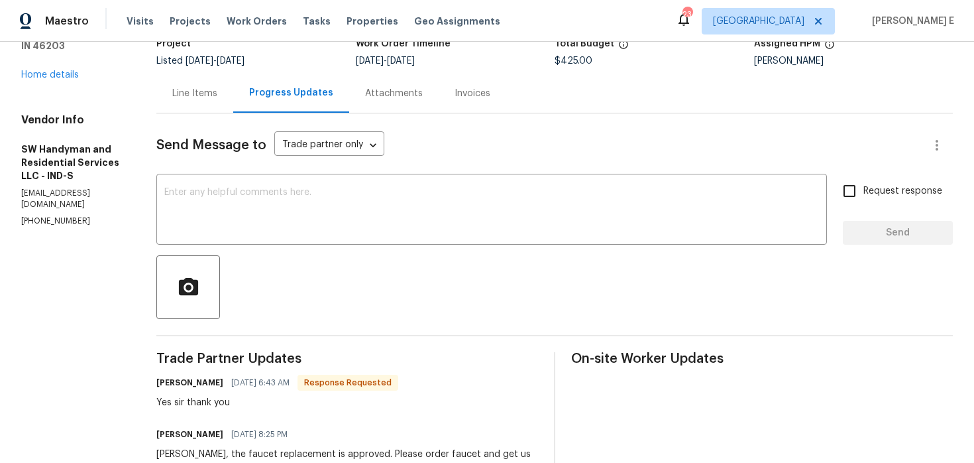
scroll to position [83, 0]
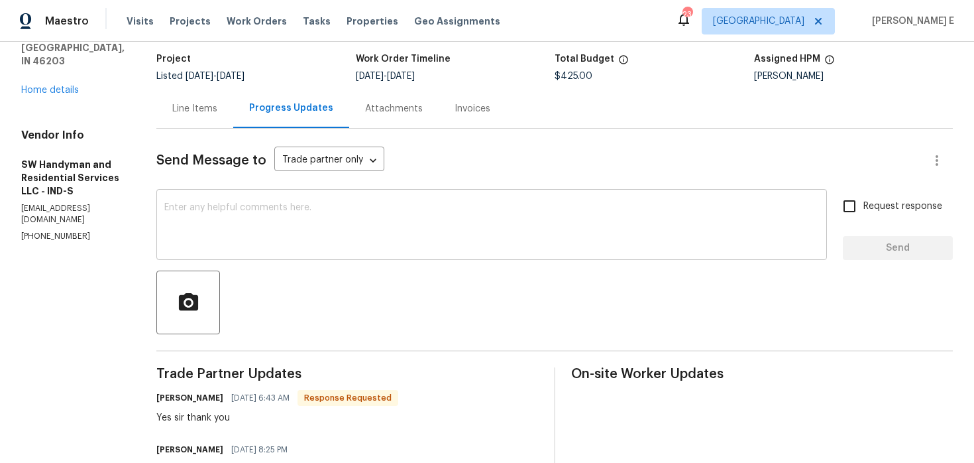
click at [337, 237] on textarea at bounding box center [491, 226] width 655 height 46
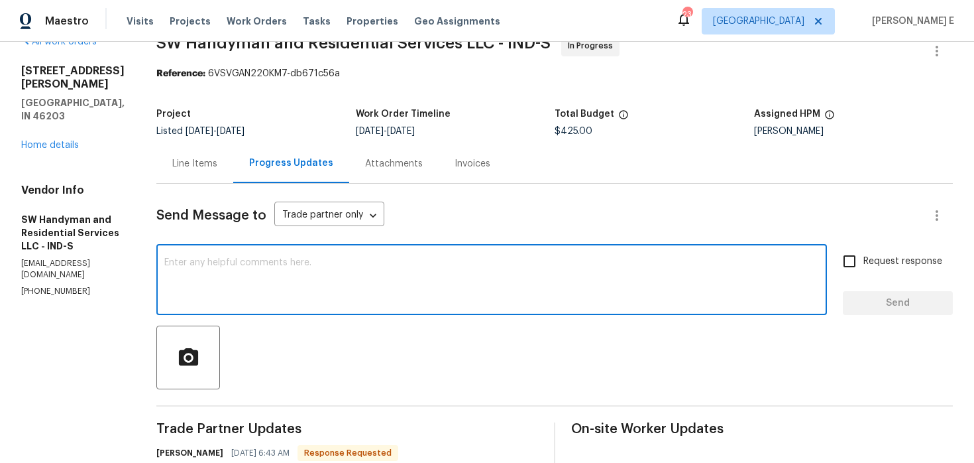
scroll to position [0, 0]
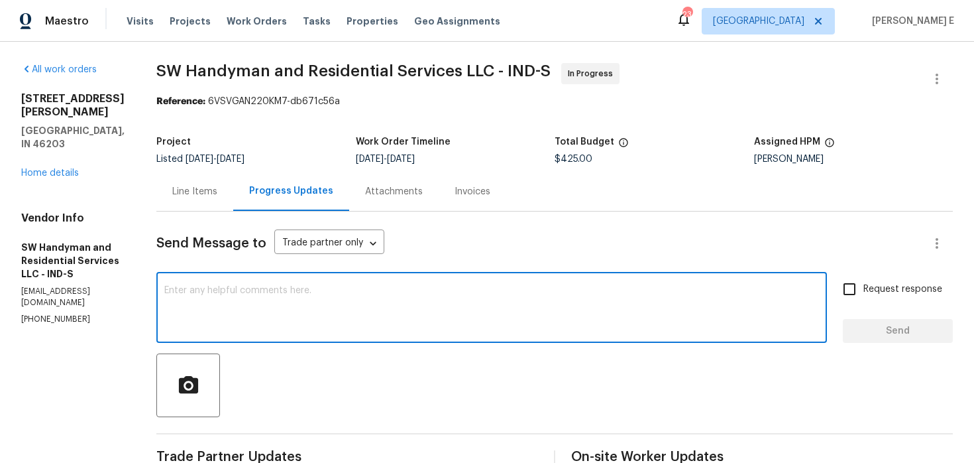
click at [176, 201] on div "Line Items" at bounding box center [194, 191] width 77 height 39
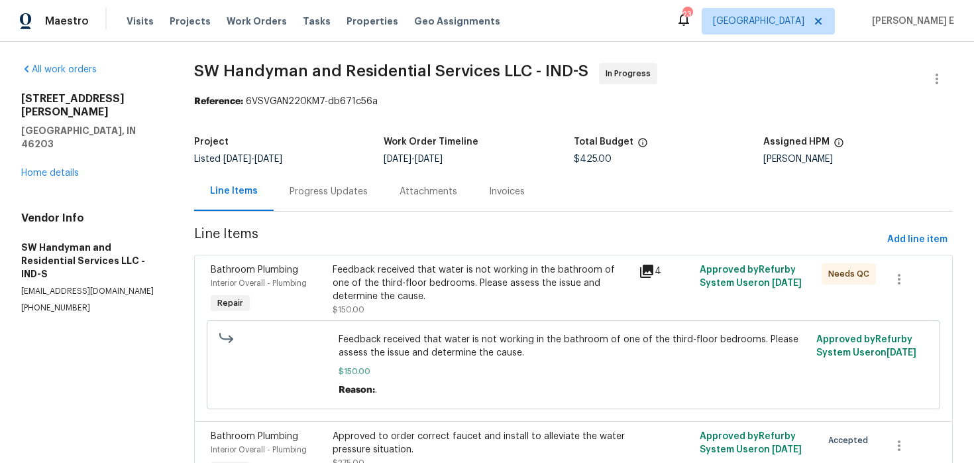
click at [378, 294] on div "Feedback received that water is not working in the bathroom of one of the third…" at bounding box center [482, 283] width 298 height 40
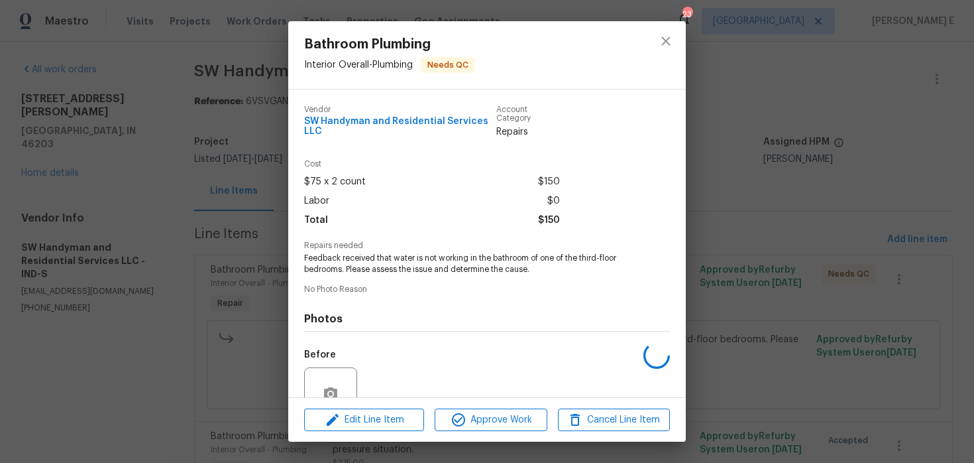
scroll to position [123, 0]
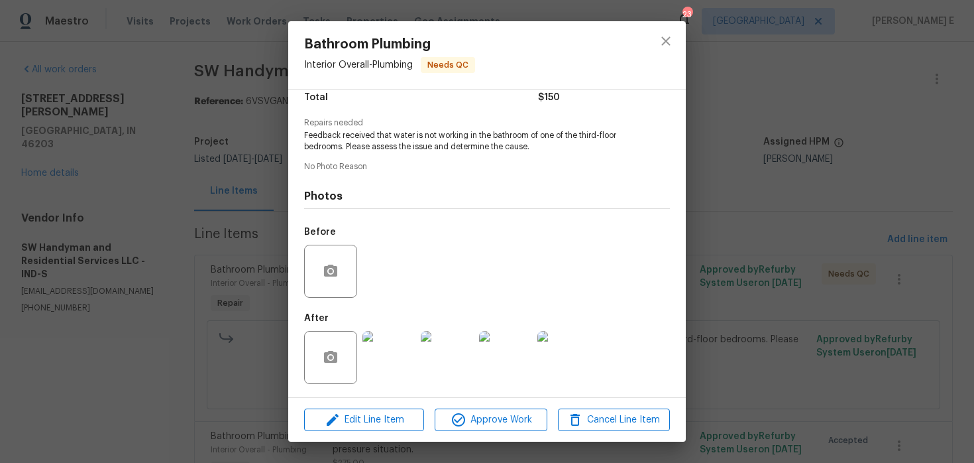
click at [386, 369] on img at bounding box center [389, 357] width 53 height 53
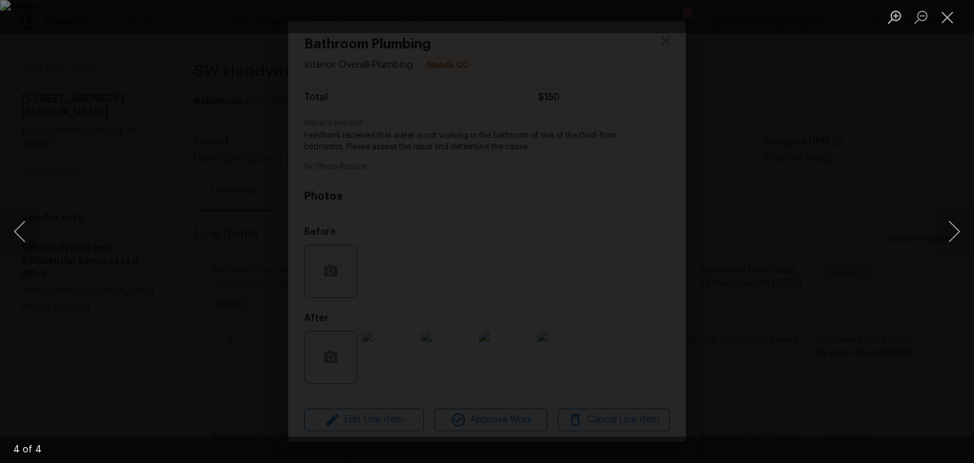
click at [703, 299] on div "Lightbox" at bounding box center [487, 231] width 974 height 463
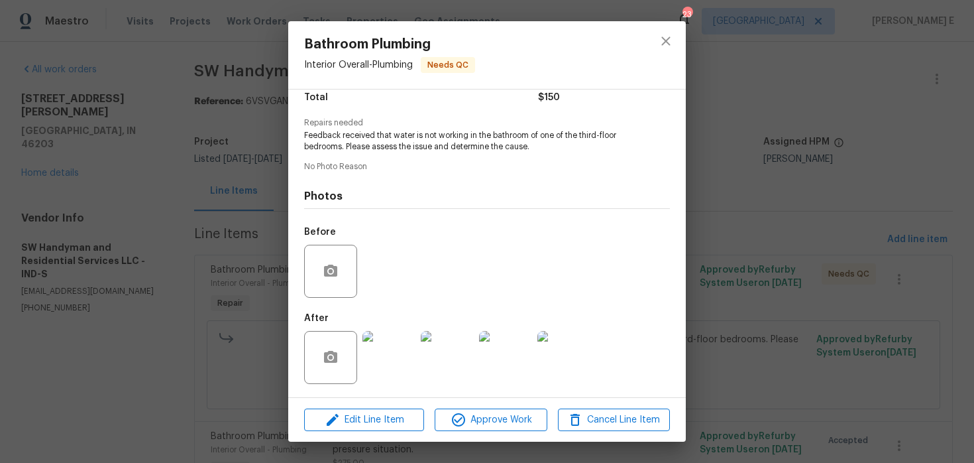
click at [703, 299] on div "Bathroom Plumbing Interior Overall - Plumbing Needs QC Vendor SW Handyman and R…" at bounding box center [487, 231] width 974 height 463
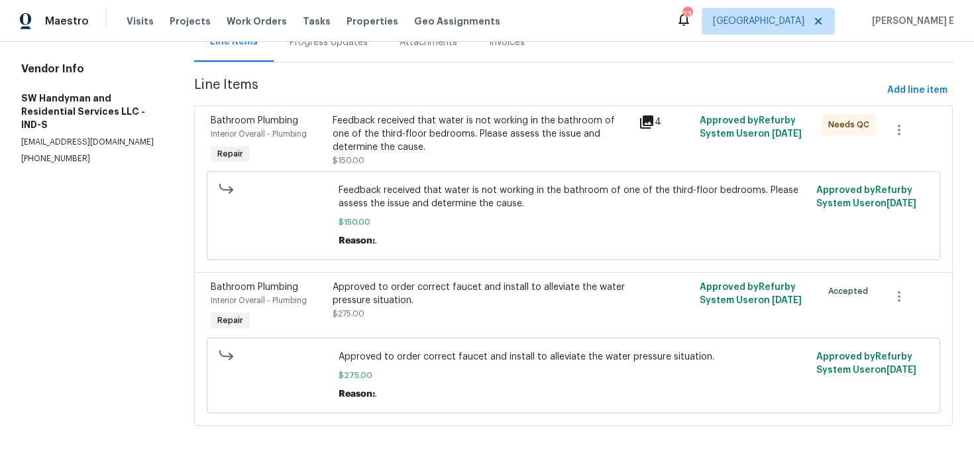
scroll to position [0, 0]
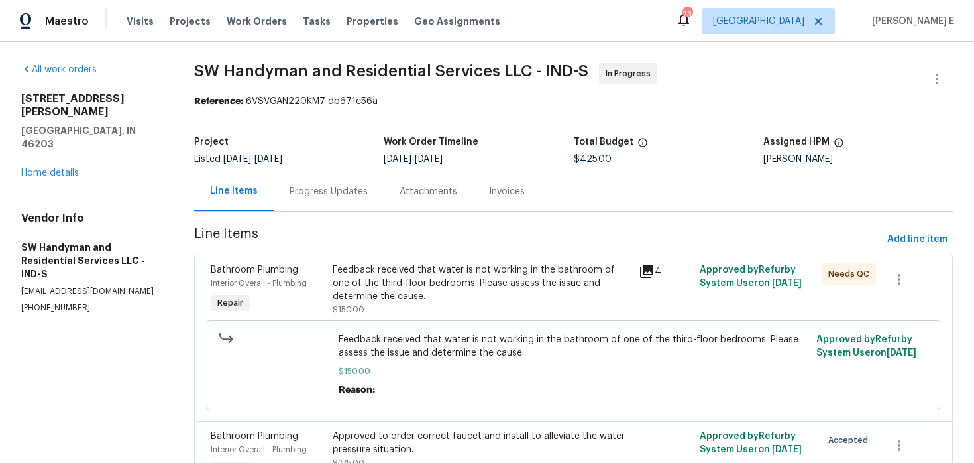
click at [309, 196] on div "Progress Updates" at bounding box center [329, 191] width 78 height 13
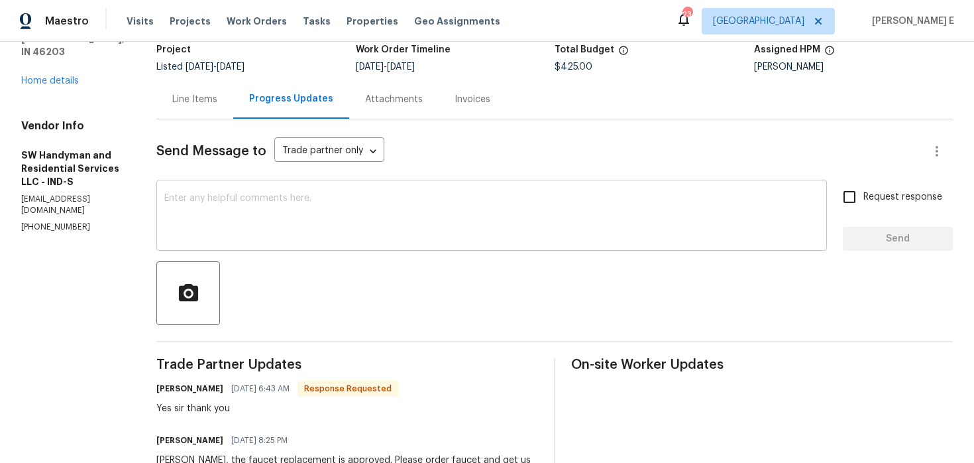
click at [347, 225] on textarea at bounding box center [491, 217] width 655 height 46
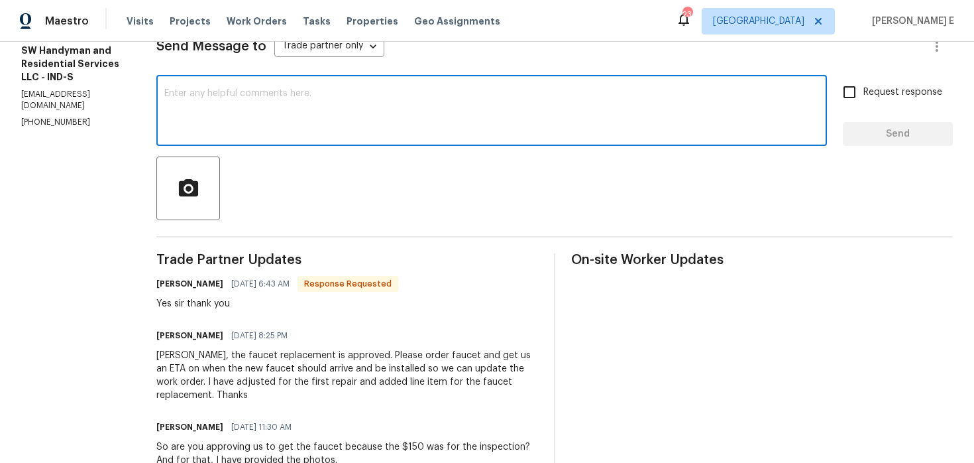
scroll to position [200, 0]
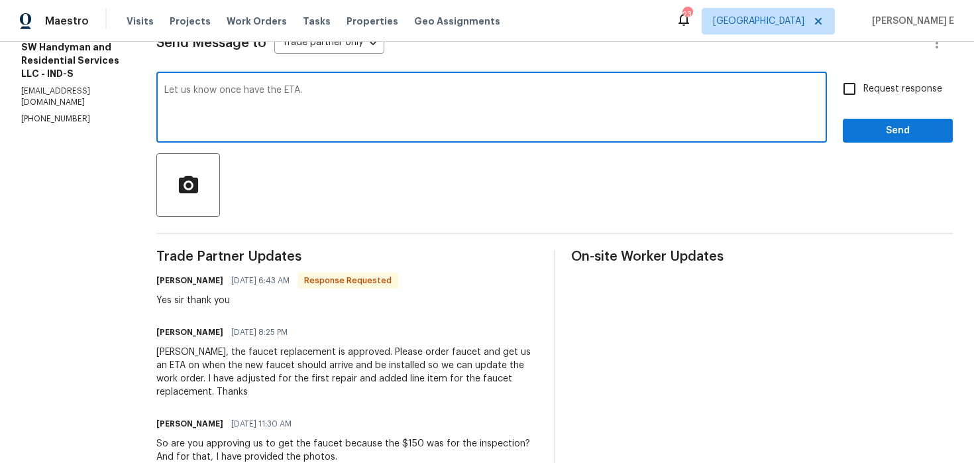
type textarea "Let us know once have the ETA."
click at [876, 137] on span "Send" at bounding box center [898, 131] width 89 height 17
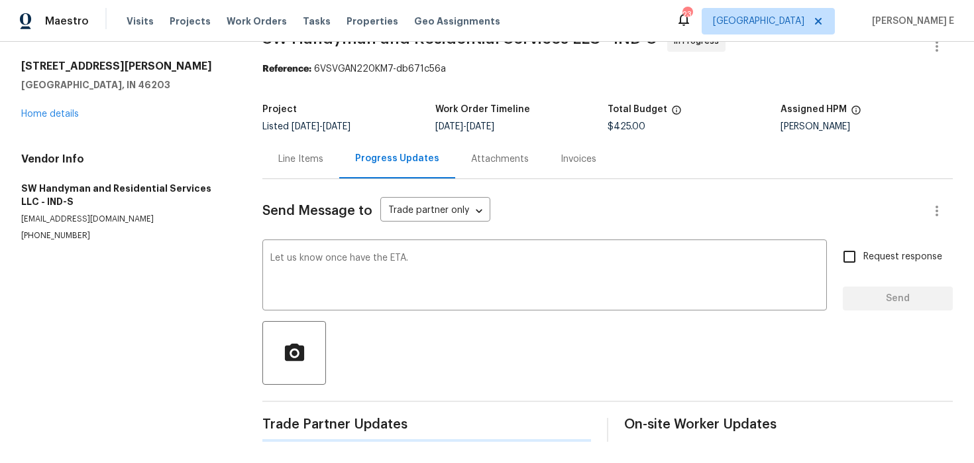
scroll to position [0, 0]
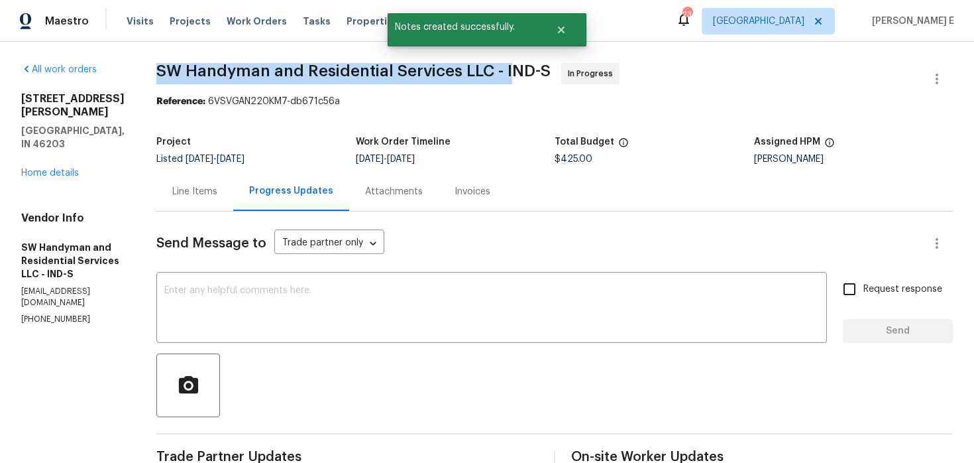
drag, startPoint x: 154, startPoint y: 71, endPoint x: 504, endPoint y: 75, distance: 350.0
copy span "SW Handyman and Residential Services LLC - I"
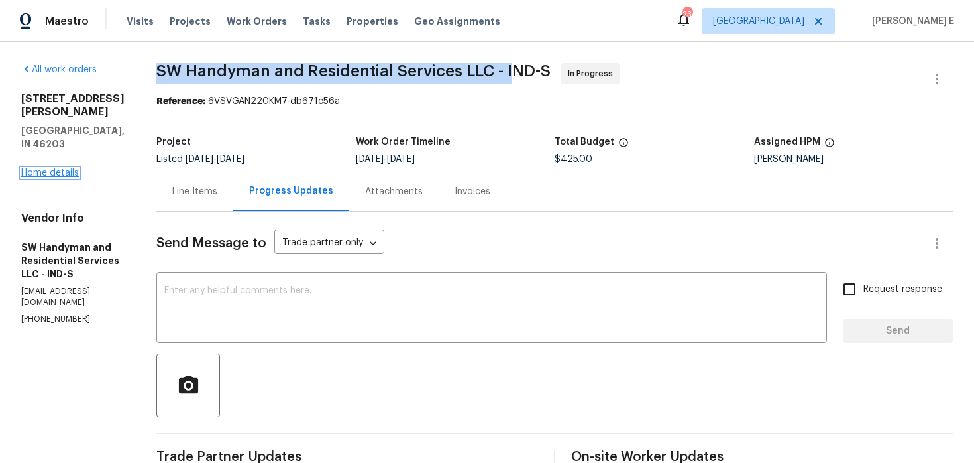
click at [50, 168] on link "Home details" at bounding box center [50, 172] width 58 height 9
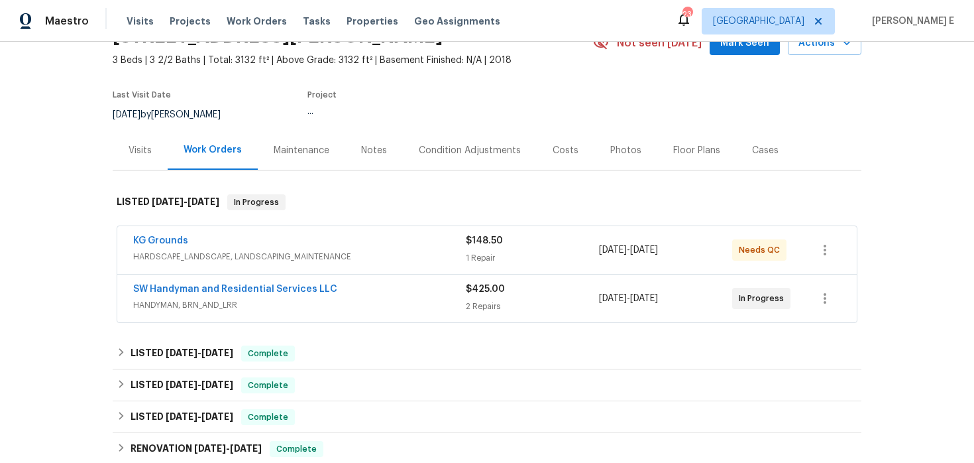
scroll to position [77, 0]
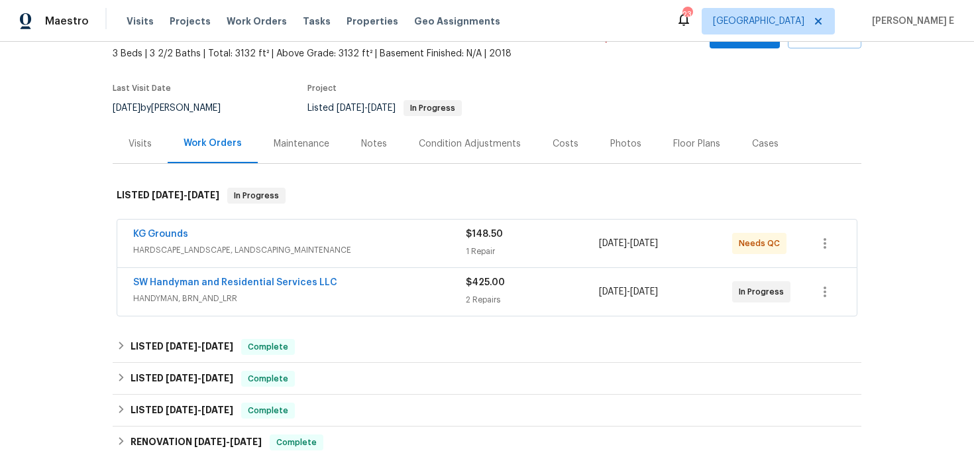
click at [574, 252] on div "1 Repair" at bounding box center [532, 251] width 133 height 13
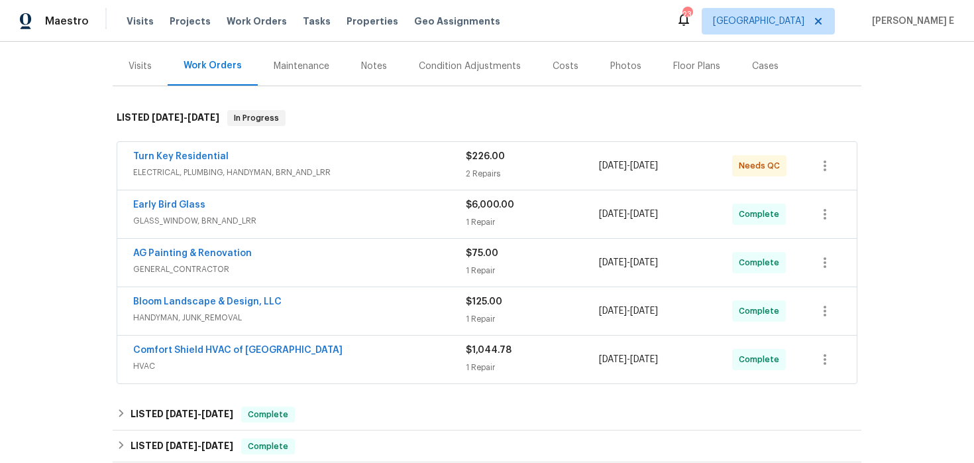
scroll to position [168, 0]
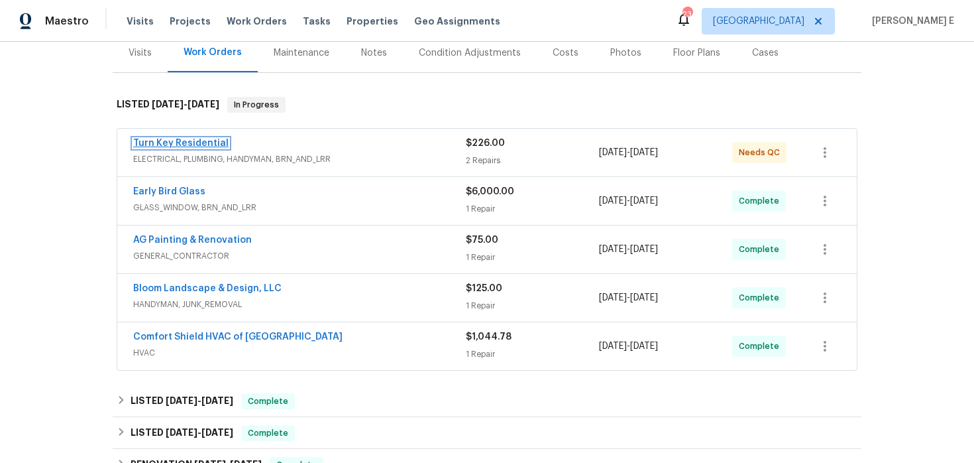
click at [197, 141] on link "Turn Key Residential" at bounding box center [180, 143] width 95 height 9
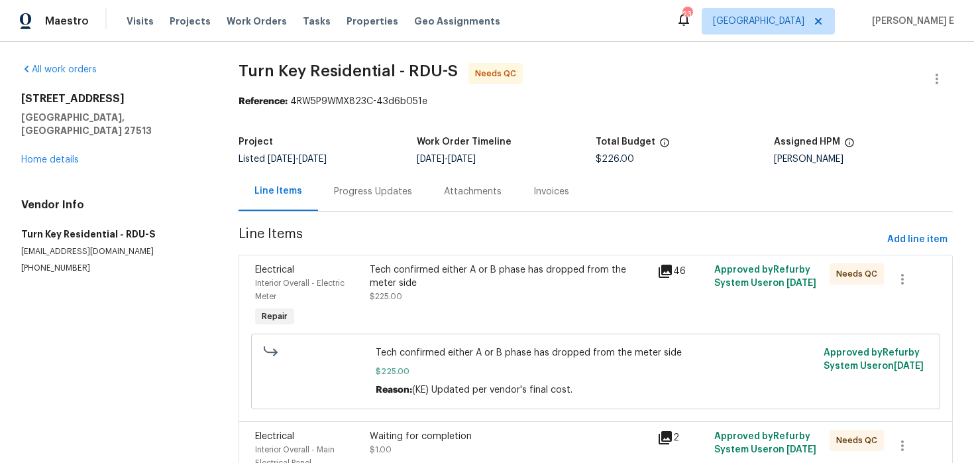
click at [359, 201] on div "Progress Updates" at bounding box center [373, 191] width 110 height 39
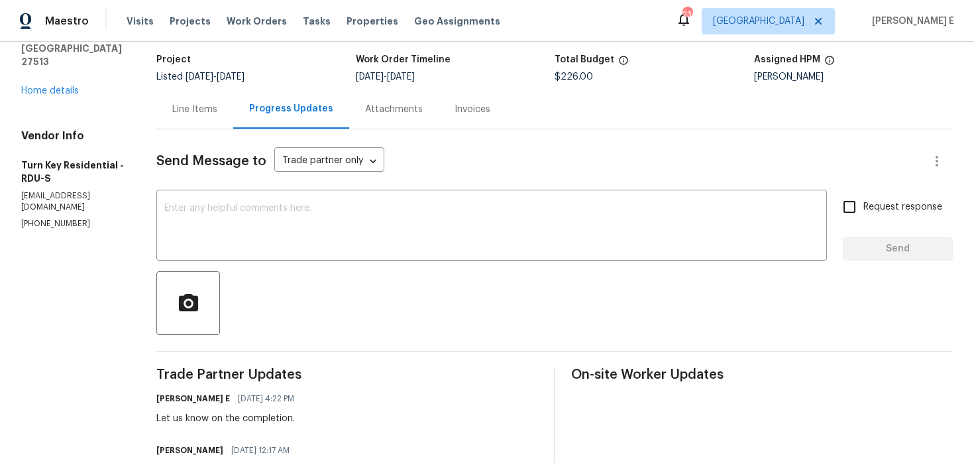
scroll to position [83, 0]
click at [217, 113] on div "Line Items" at bounding box center [194, 108] width 45 height 13
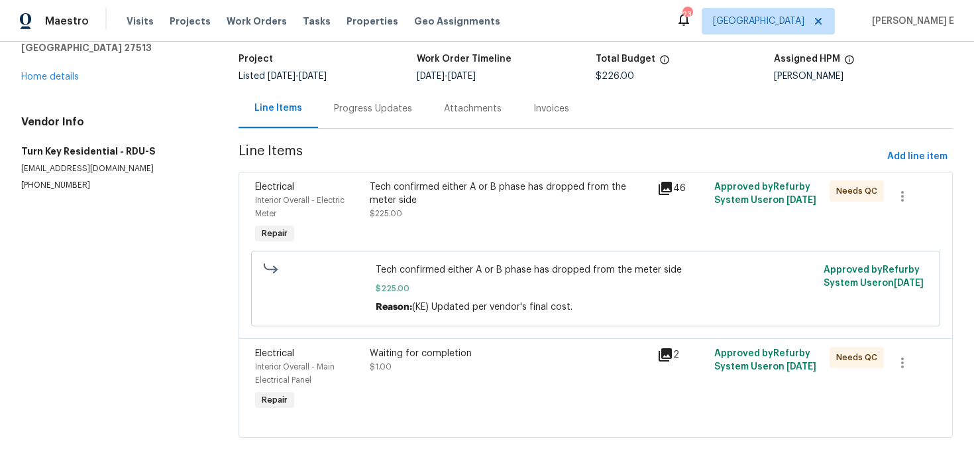
scroll to position [96, 0]
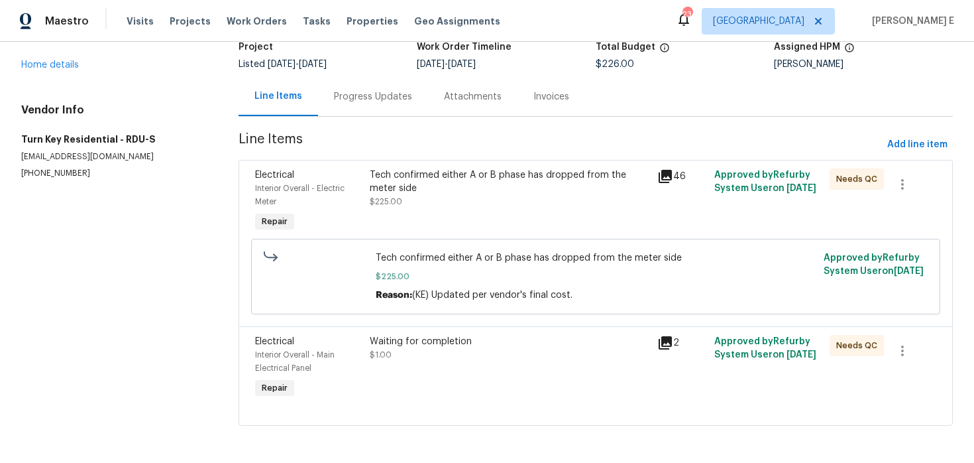
click at [435, 358] on div "Waiting for completion $1.00" at bounding box center [509, 348] width 279 height 27
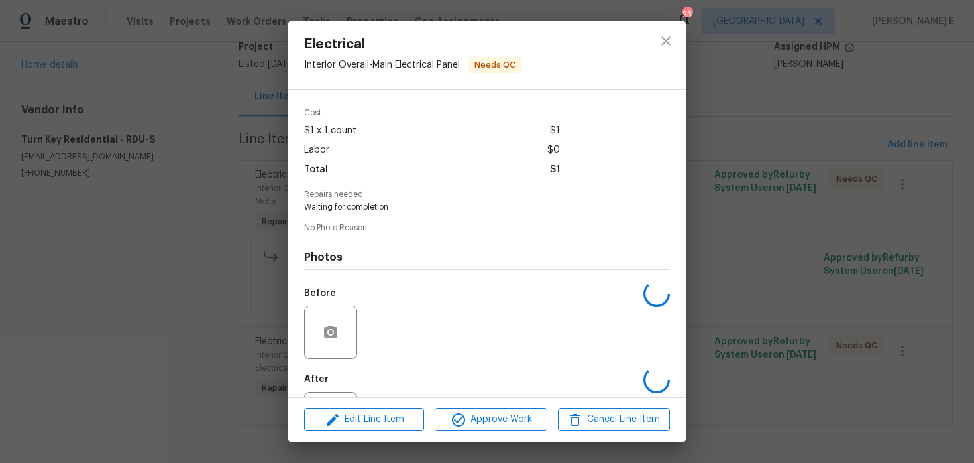
scroll to position [103, 0]
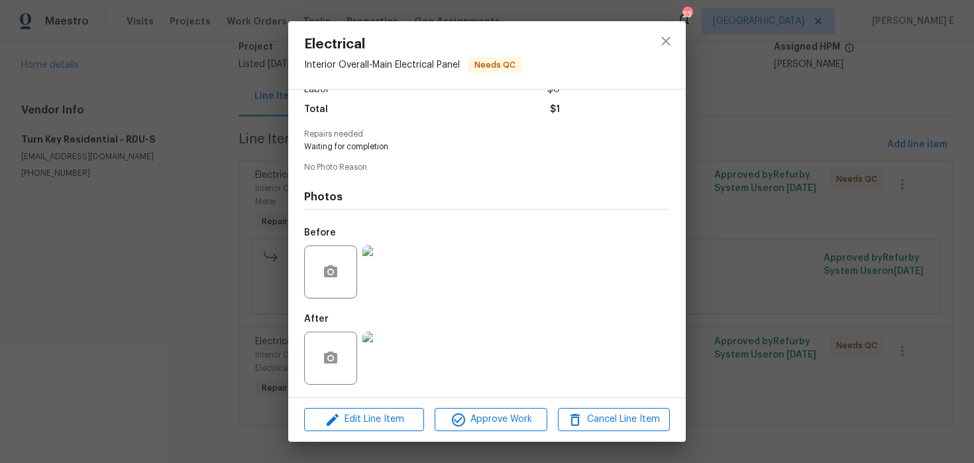
click at [381, 266] on img at bounding box center [389, 271] width 53 height 53
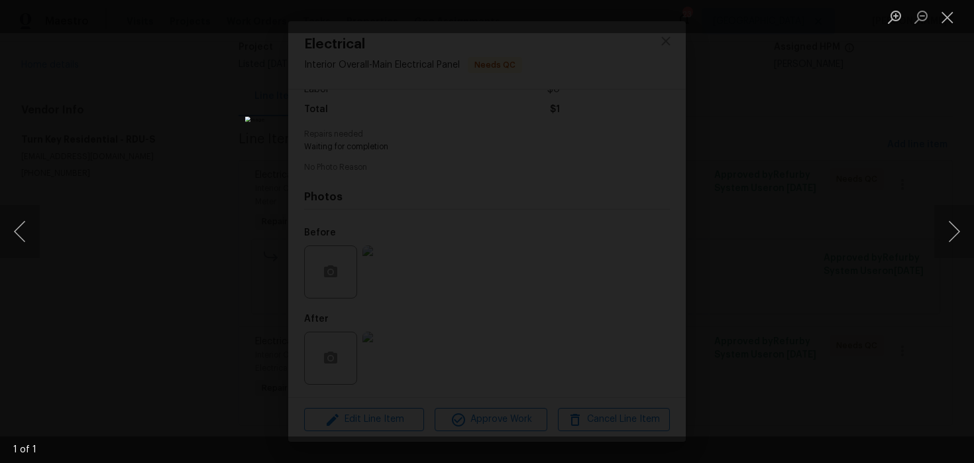
click at [766, 177] on div "Lightbox" at bounding box center [487, 231] width 974 height 463
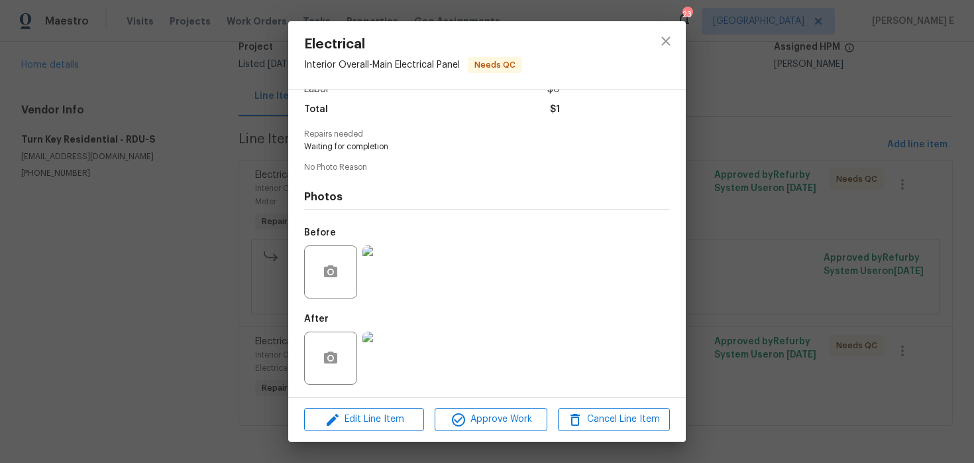
click at [766, 177] on div "Electrical Interior Overall - Main Electrical Panel Needs QC Vendor Turn Key Re…" at bounding box center [487, 231] width 974 height 463
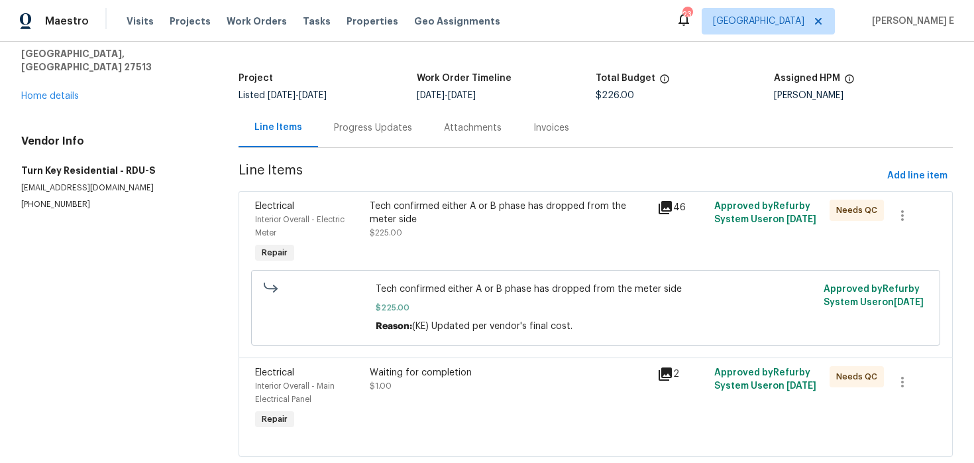
scroll to position [96, 0]
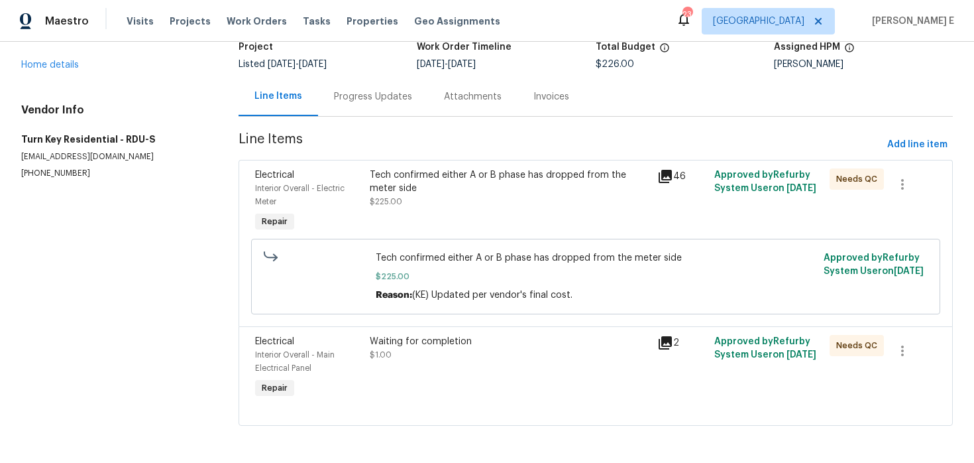
click at [456, 214] on div "Tech confirmed either A or B phase has dropped from the meter side $225.00" at bounding box center [509, 201] width 287 height 74
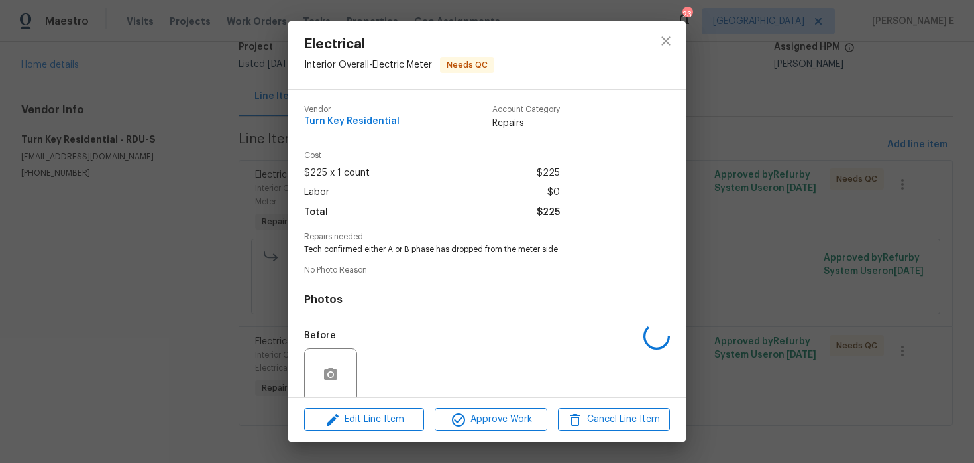
scroll to position [103, 0]
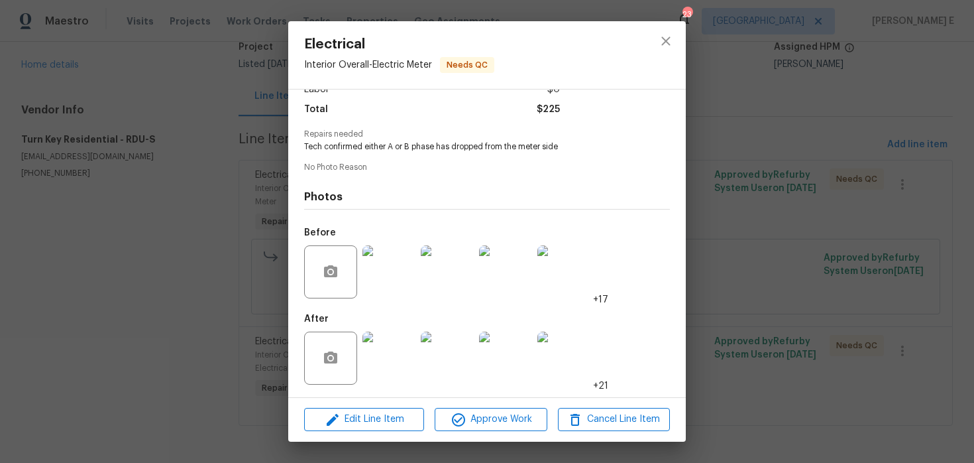
click at [392, 361] on img at bounding box center [389, 357] width 53 height 53
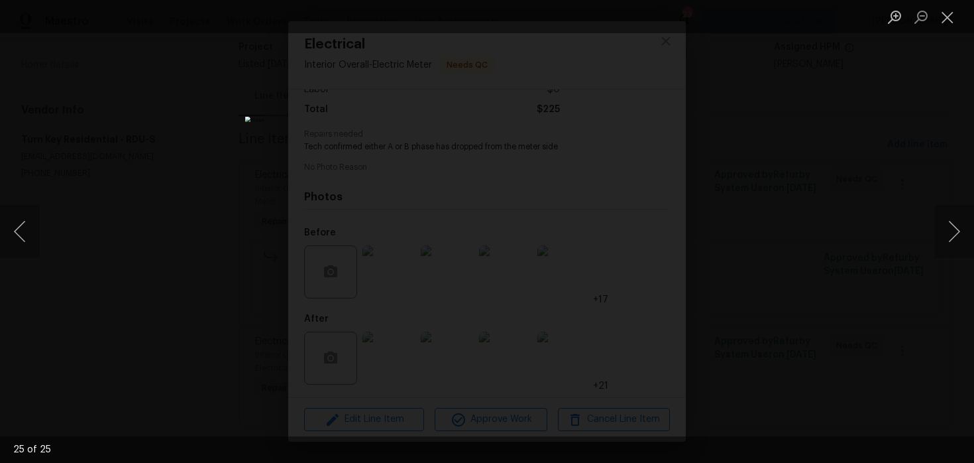
click at [854, 181] on div "Lightbox" at bounding box center [487, 231] width 974 height 463
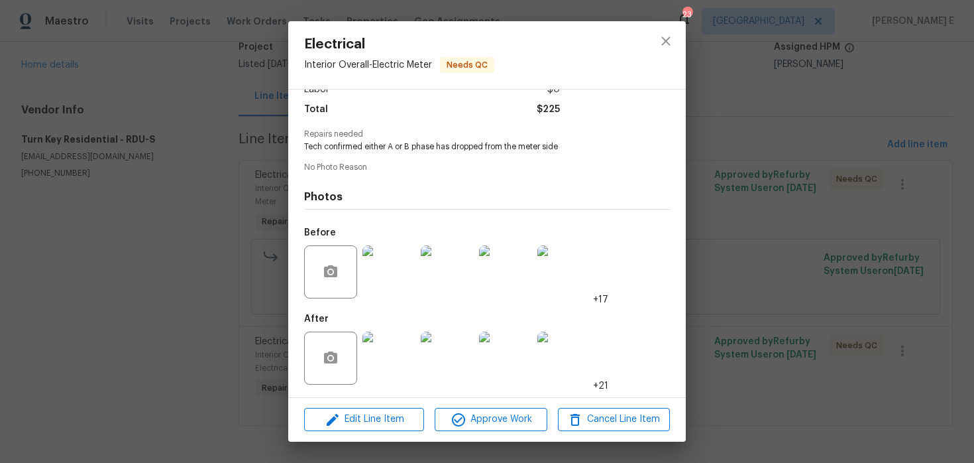
click at [854, 181] on div "Electrical Interior Overall - Electric Meter Needs QC Vendor Turn Key Residenti…" at bounding box center [487, 231] width 974 height 463
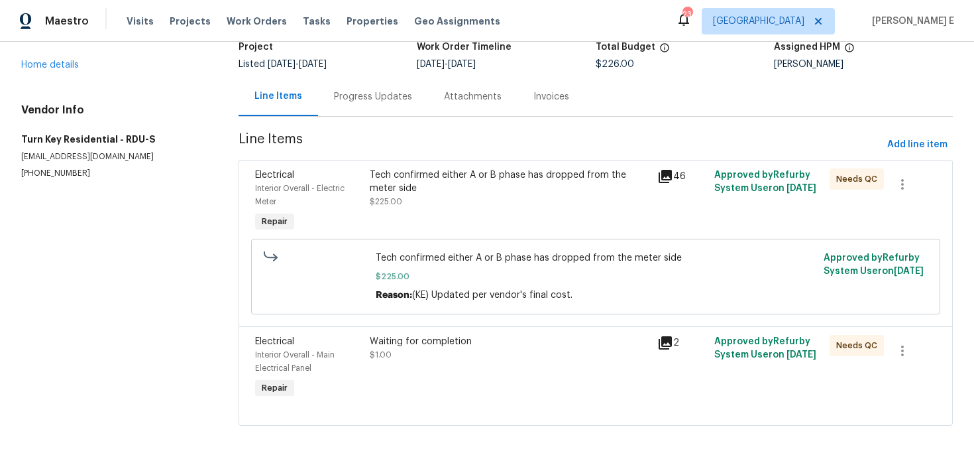
click at [373, 357] on span "$1.00" at bounding box center [381, 355] width 22 height 8
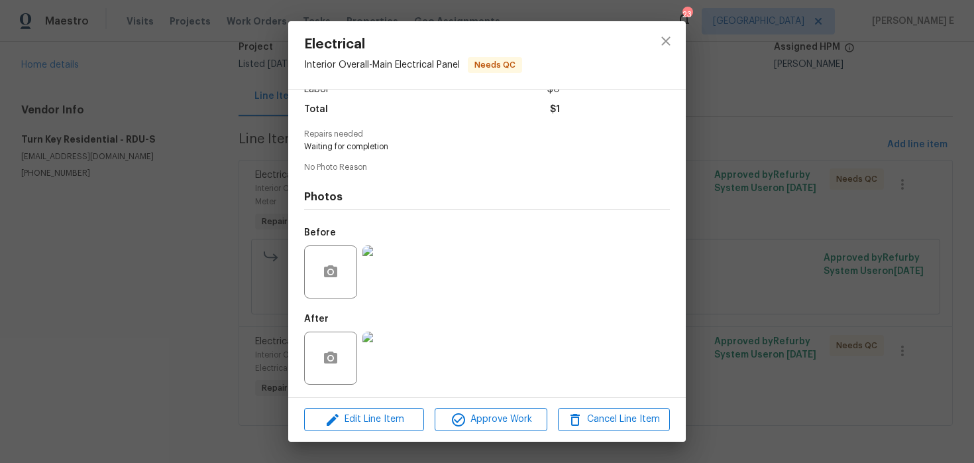
click at [376, 363] on img at bounding box center [389, 357] width 53 height 53
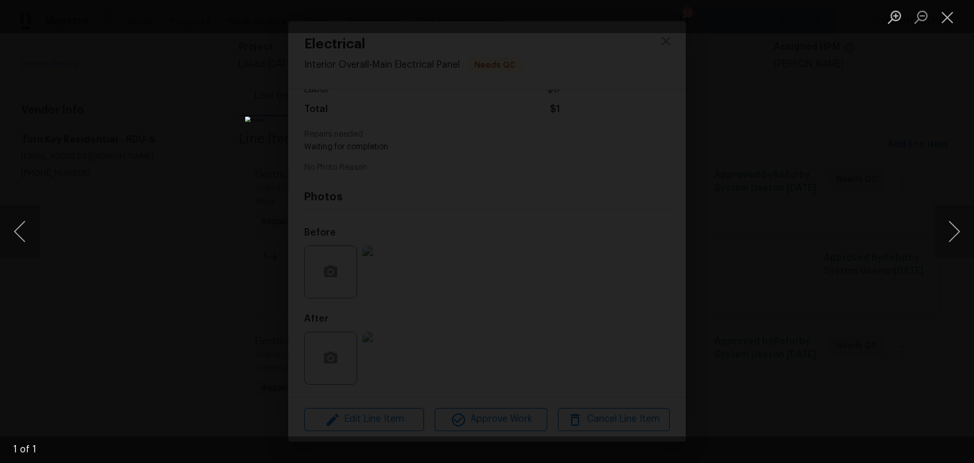
click at [759, 158] on div "Lightbox" at bounding box center [487, 231] width 974 height 463
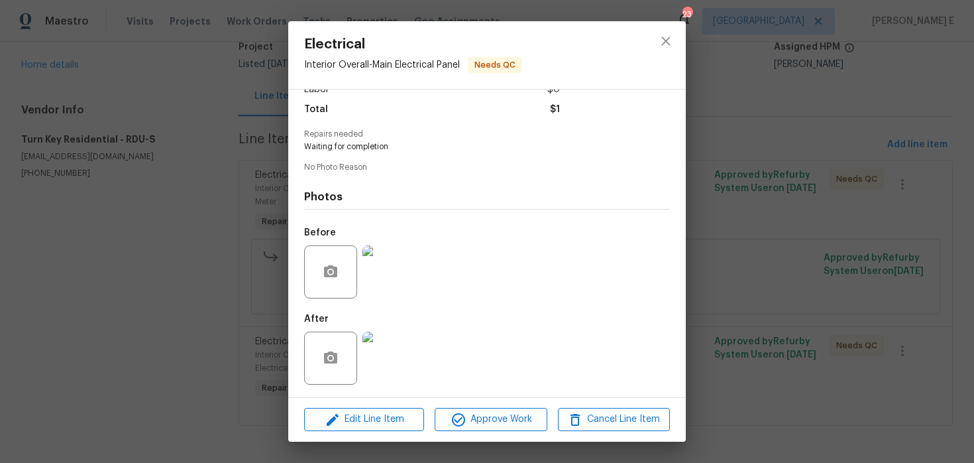
click at [759, 158] on div "Electrical Interior Overall - Main Electrical Panel Needs QC Vendor Turn Key Re…" at bounding box center [487, 231] width 974 height 463
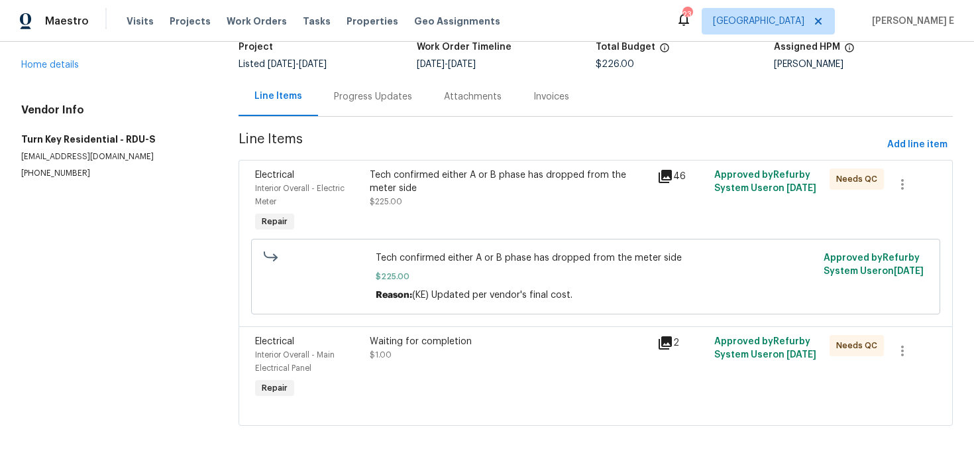
click at [386, 105] on div "Progress Updates" at bounding box center [373, 96] width 110 height 39
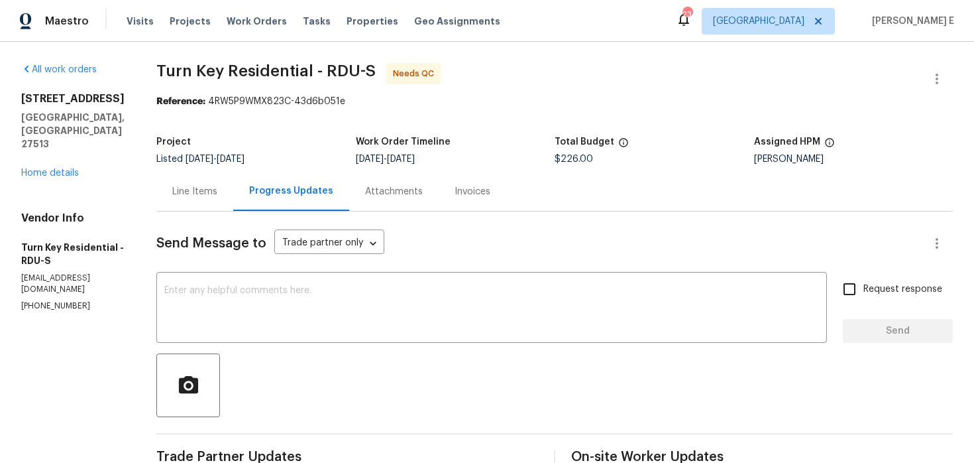
click at [233, 209] on div "Line Items" at bounding box center [194, 191] width 77 height 39
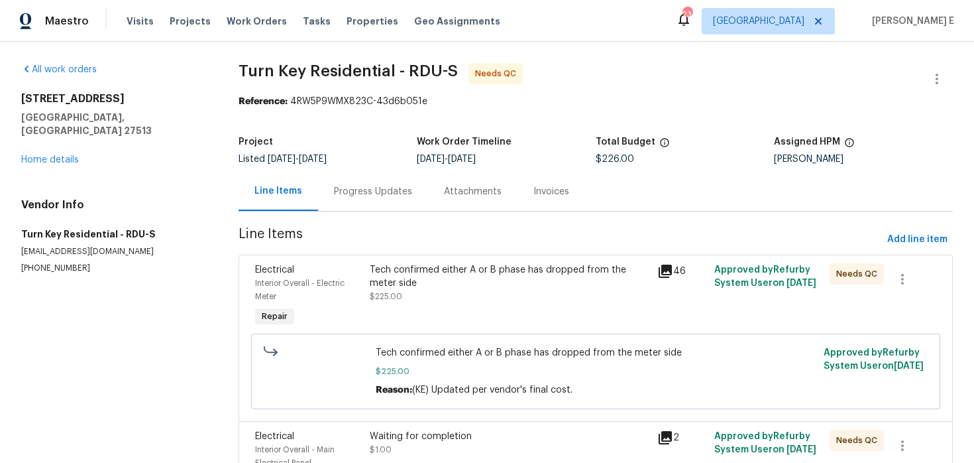
scroll to position [96, 0]
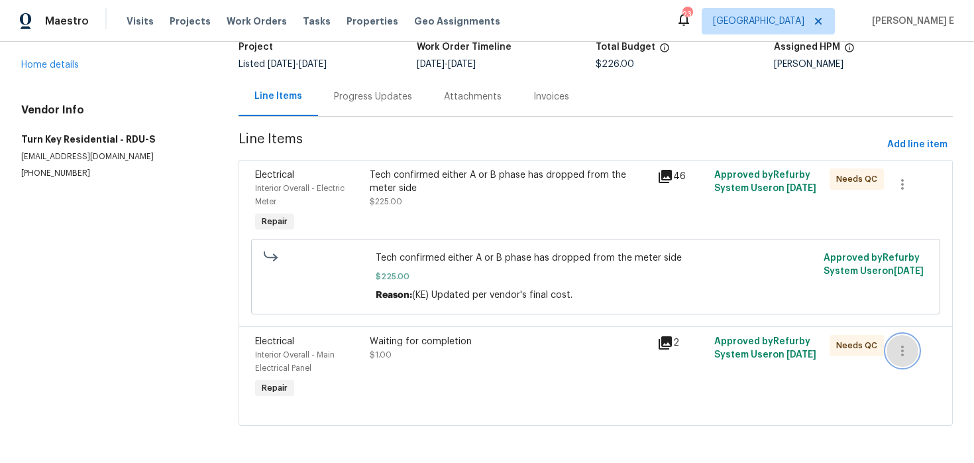
click at [911, 358] on button "button" at bounding box center [903, 351] width 32 height 32
click at [918, 340] on li "Cancel" at bounding box center [912, 350] width 51 height 22
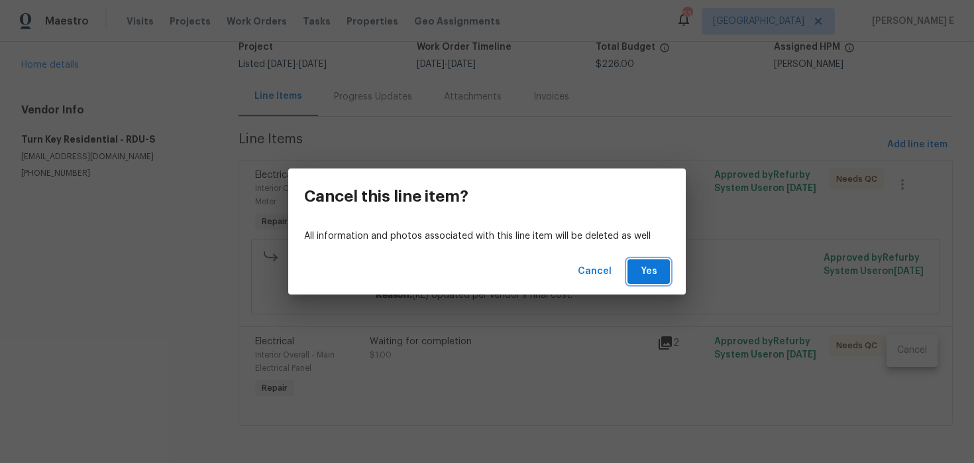
click at [647, 270] on span "Yes" at bounding box center [648, 271] width 21 height 17
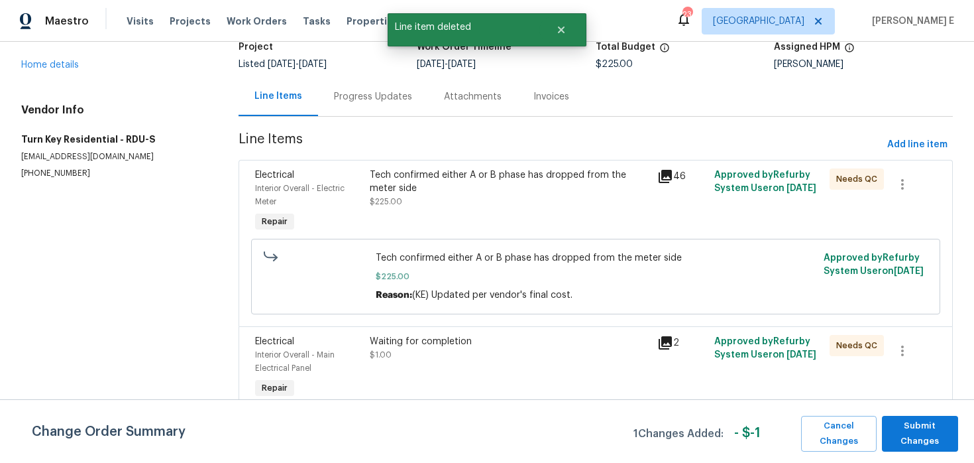
scroll to position [0, 0]
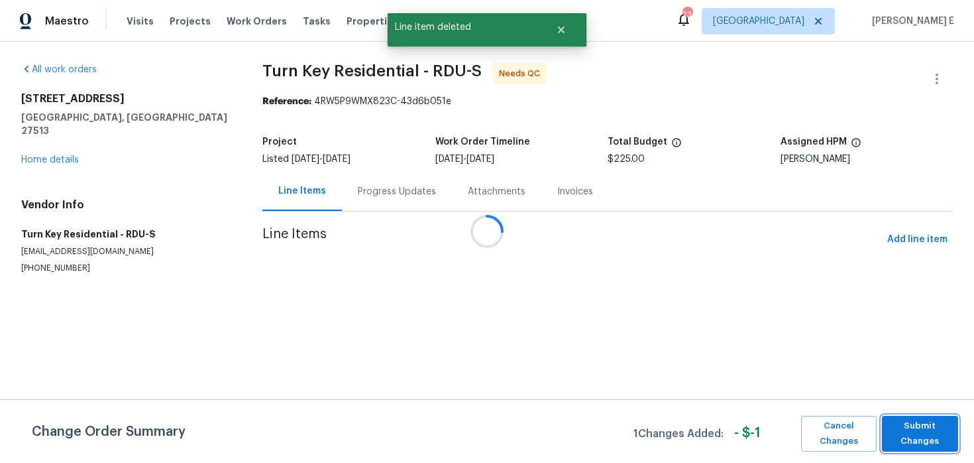
click at [902, 435] on span "Submit Changes" at bounding box center [920, 433] width 63 height 30
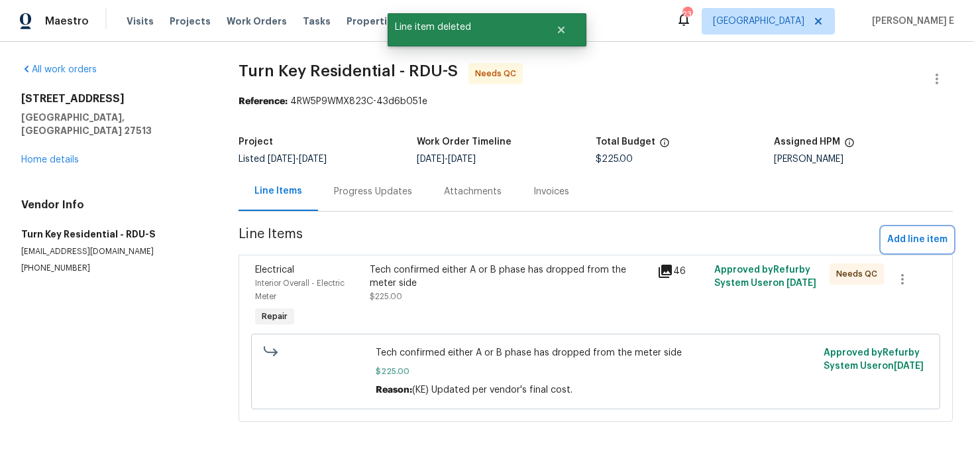
click at [897, 243] on span "Add line item" at bounding box center [918, 239] width 60 height 17
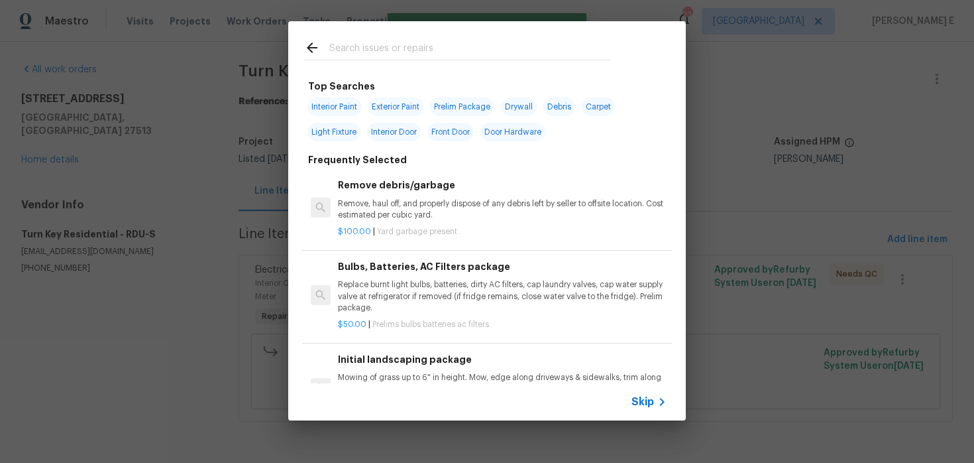
scroll to position [72, 0]
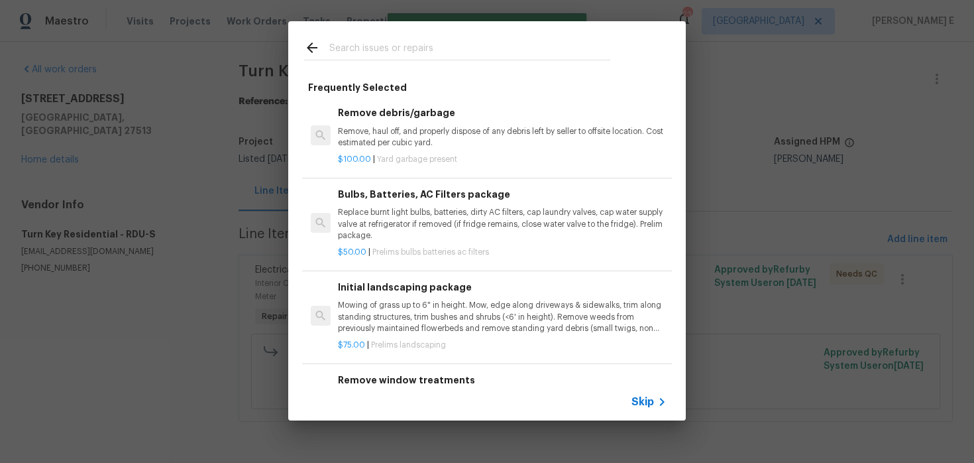
click at [644, 403] on span "Skip" at bounding box center [643, 401] width 23 height 13
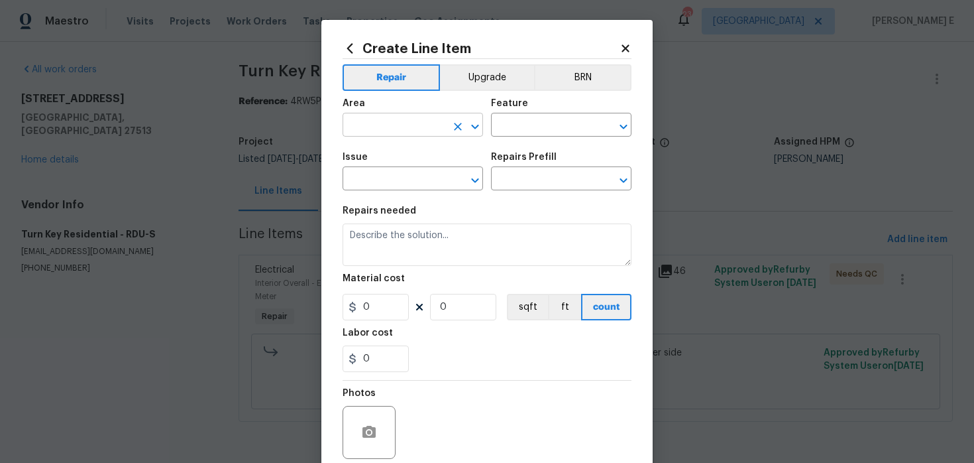
click at [359, 137] on input "text" at bounding box center [394, 126] width 103 height 21
type input "Interior Overall"
type input "Main Electrical Panel"
type input "Electrical"
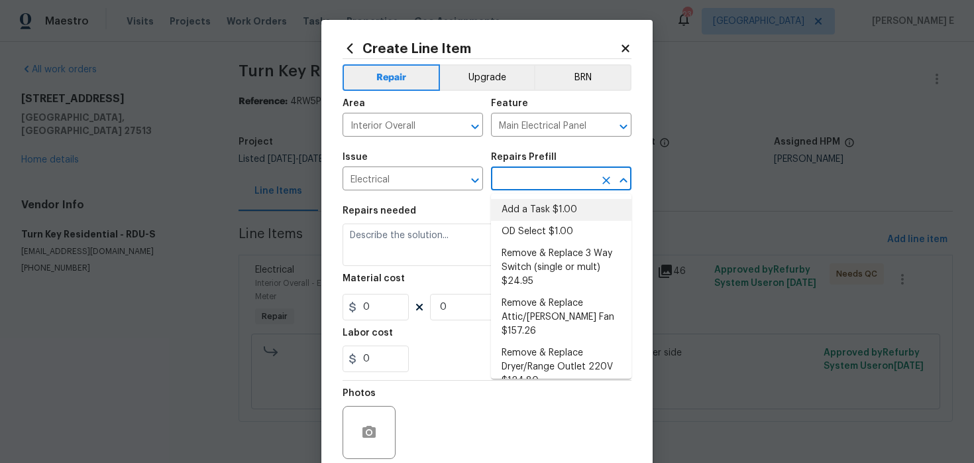
click at [518, 209] on li "Add a Task $1.00" at bounding box center [561, 210] width 141 height 22
type input "Add a Task $1.00"
type textarea "HPM to detail"
type input "1"
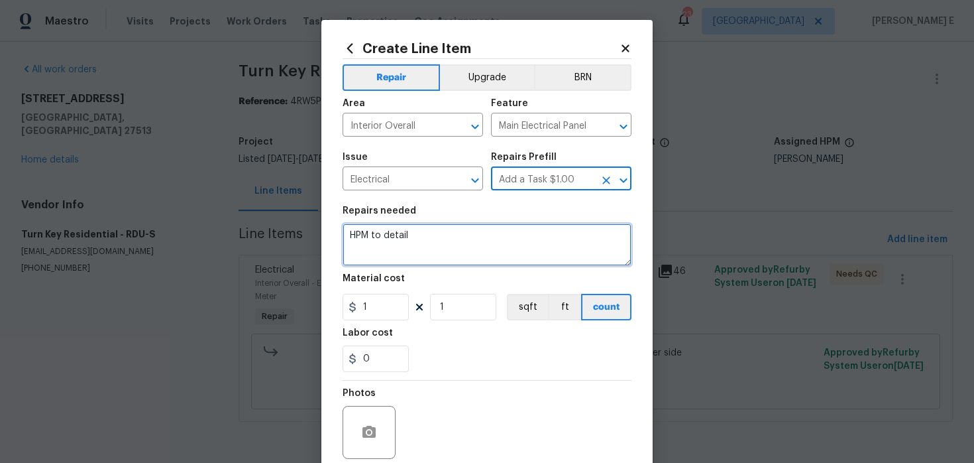
click at [430, 245] on textarea "HPM to detail" at bounding box center [487, 244] width 289 height 42
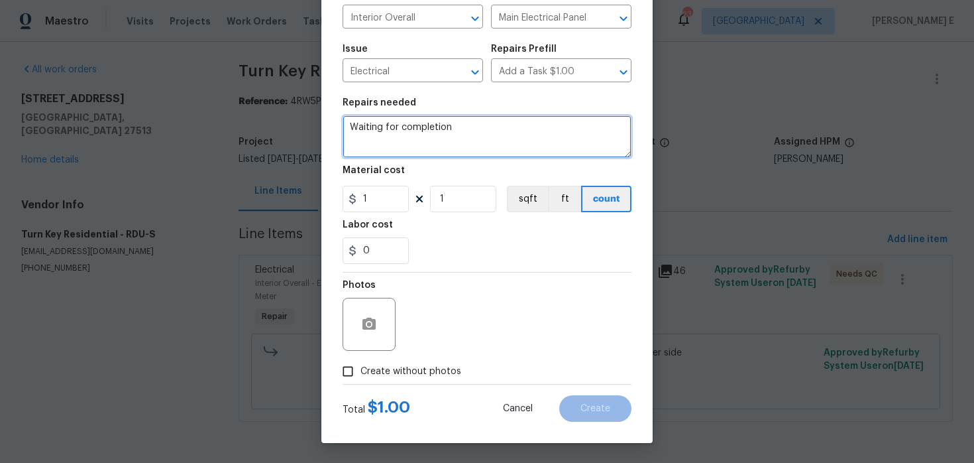
type textarea "Waiting for completion"
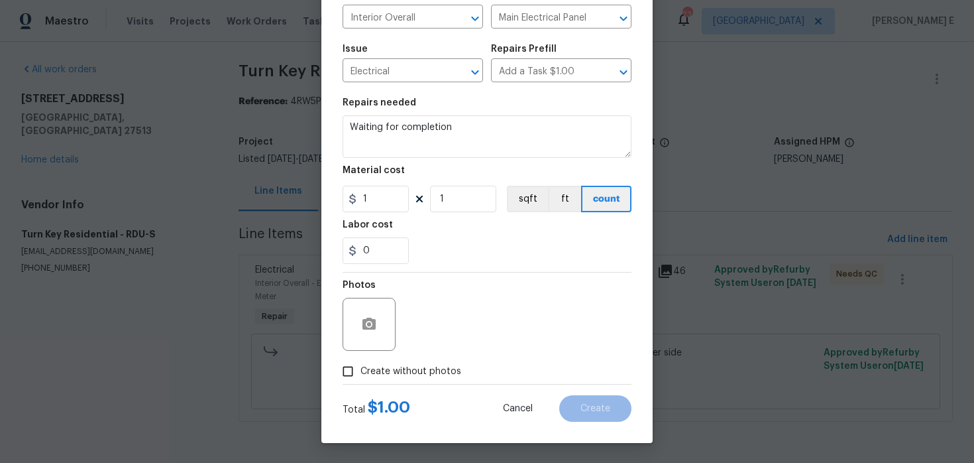
click at [381, 373] on span "Create without photos" at bounding box center [411, 372] width 101 height 14
click at [361, 373] on input "Create without photos" at bounding box center [347, 371] width 25 height 25
checkbox input "true"
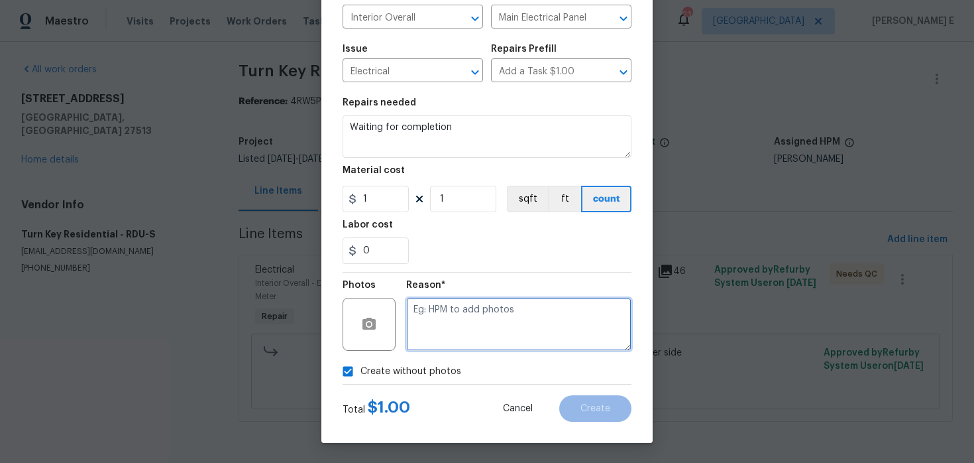
click at [463, 319] on textarea at bounding box center [518, 324] width 225 height 53
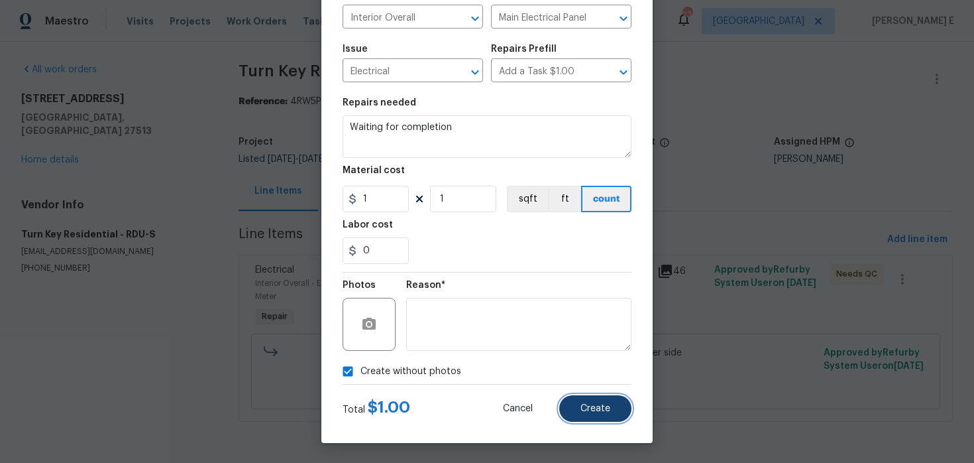
click at [579, 399] on button "Create" at bounding box center [595, 408] width 72 height 27
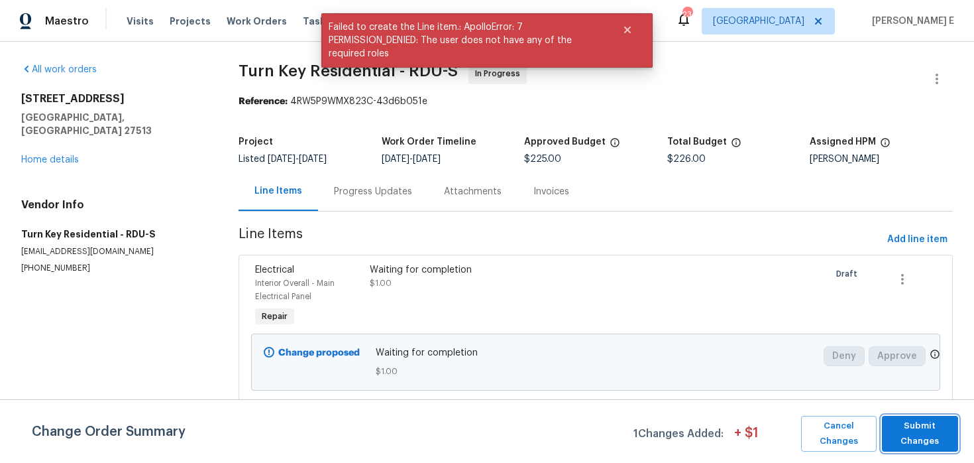
click at [923, 445] on span "Submit Changes" at bounding box center [920, 433] width 63 height 30
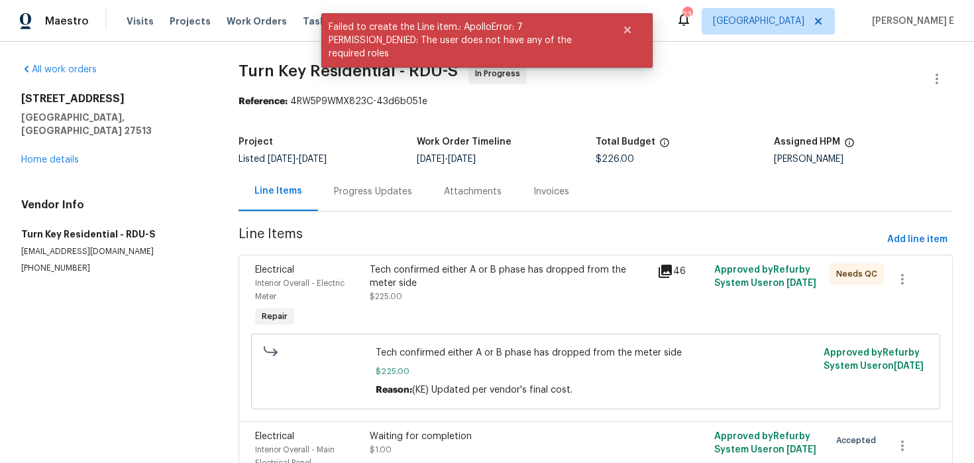
scroll to position [15, 0]
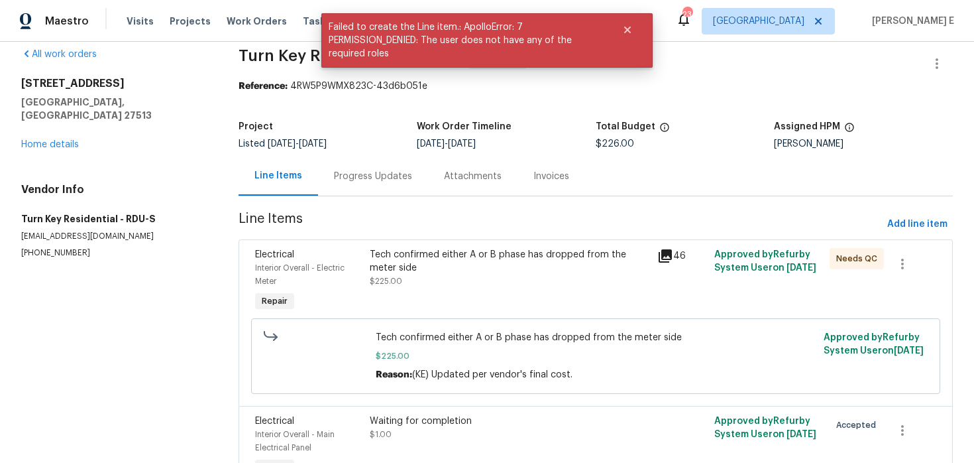
click at [380, 180] on div "Progress Updates" at bounding box center [373, 176] width 78 height 13
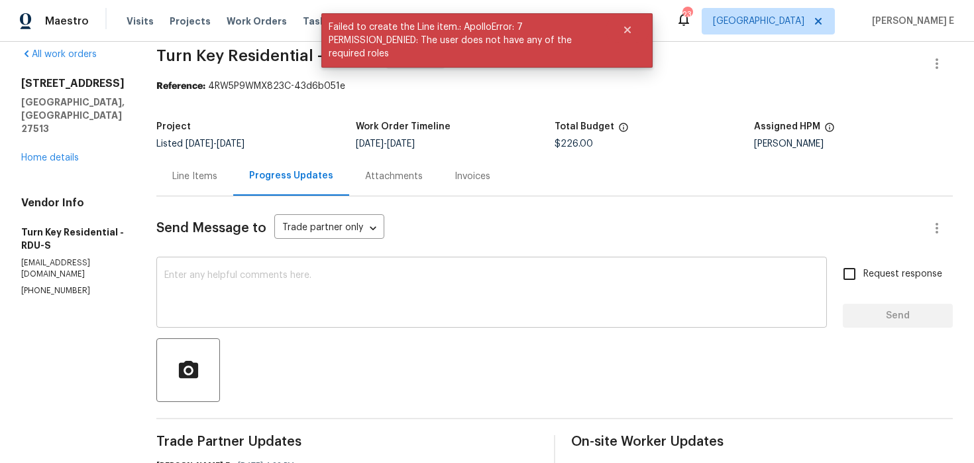
click at [357, 301] on textarea at bounding box center [491, 293] width 655 height 46
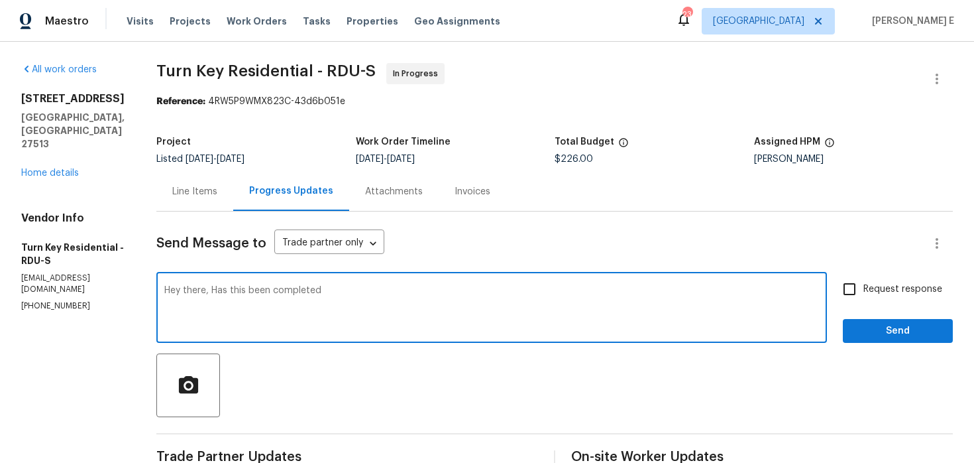
click at [312, 290] on textarea "Hey there, Has this been completed" at bounding box center [491, 309] width 655 height 46
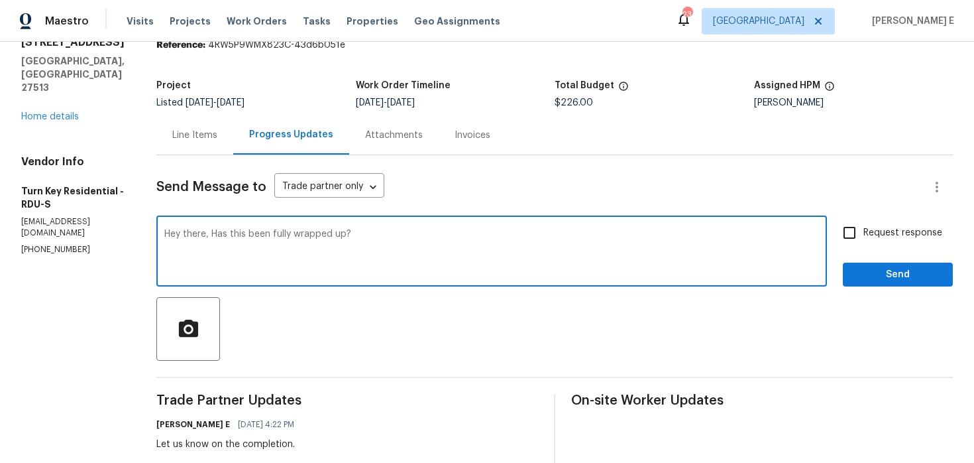
scroll to position [68, 0]
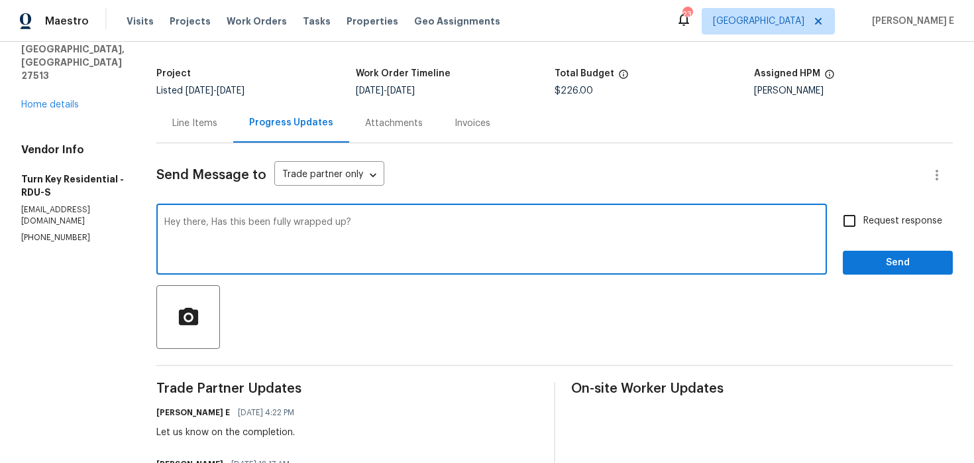
type textarea "Hey there, Has this been fully wrapped up?"
click at [866, 228] on label "Request response" at bounding box center [889, 221] width 107 height 28
click at [864, 228] on input "Request response" at bounding box center [850, 221] width 28 height 28
checkbox input "true"
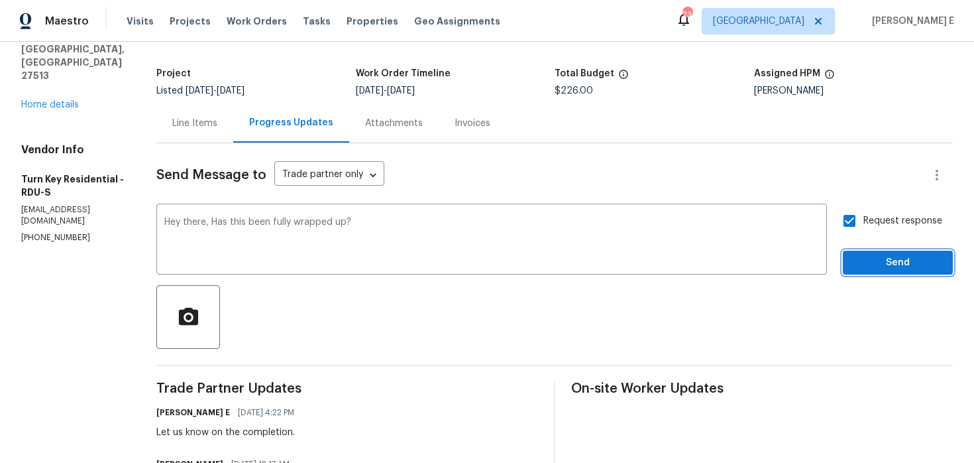
click at [866, 255] on span "Send" at bounding box center [898, 263] width 89 height 17
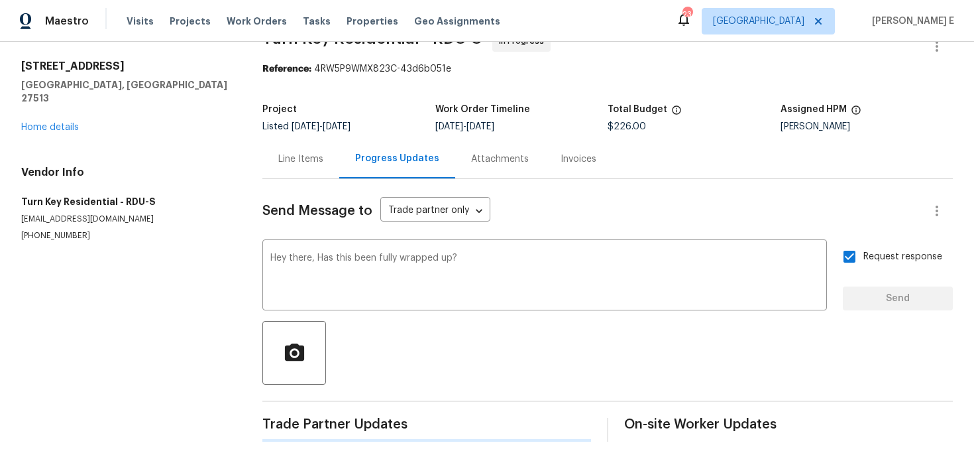
scroll to position [0, 0]
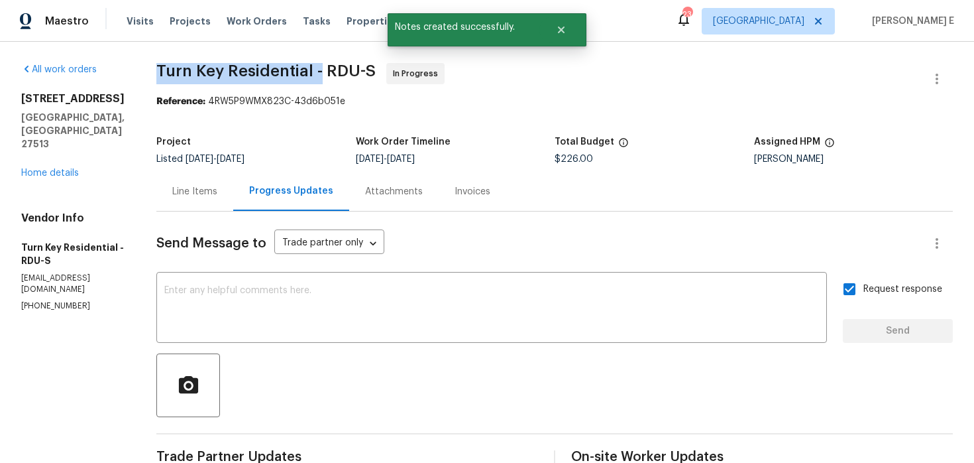
drag, startPoint x: 188, startPoint y: 63, endPoint x: 351, endPoint y: 63, distance: 162.4
click at [351, 63] on span "Turn Key Residential - RDU-S" at bounding box center [265, 71] width 219 height 16
copy span "Turn Key Residential -"
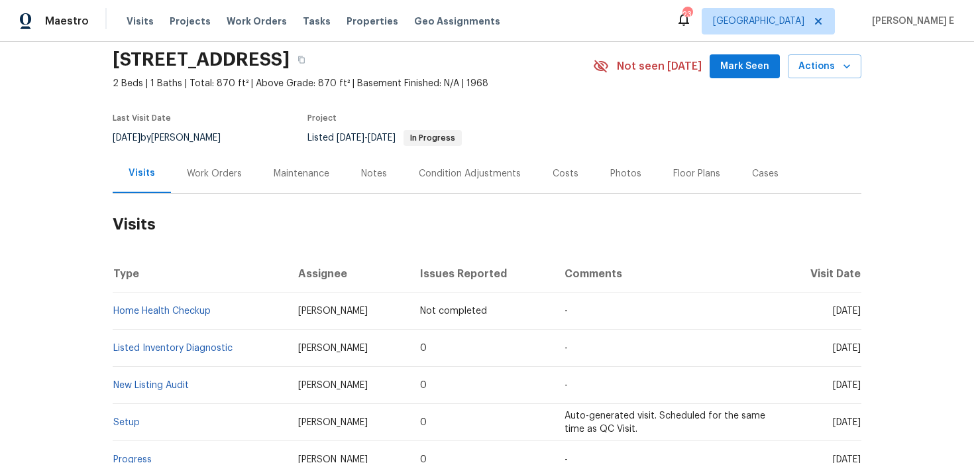
scroll to position [67, 0]
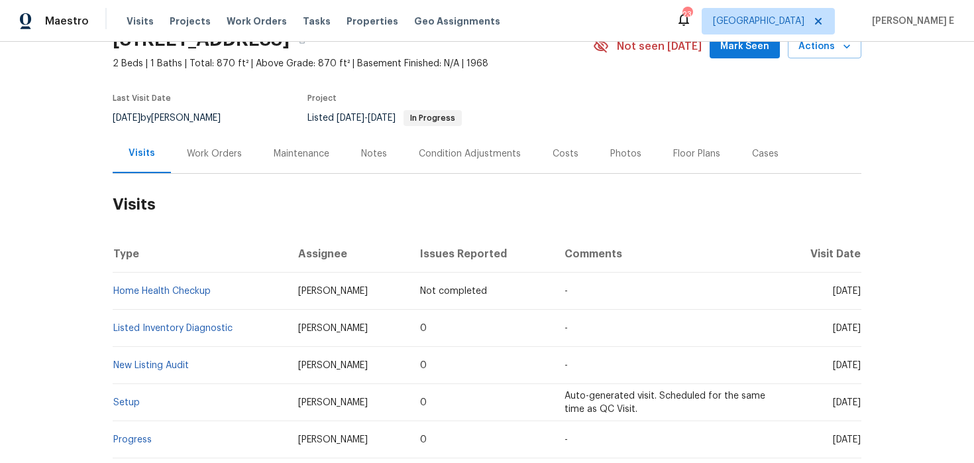
click at [200, 156] on div "Work Orders" at bounding box center [214, 153] width 55 height 13
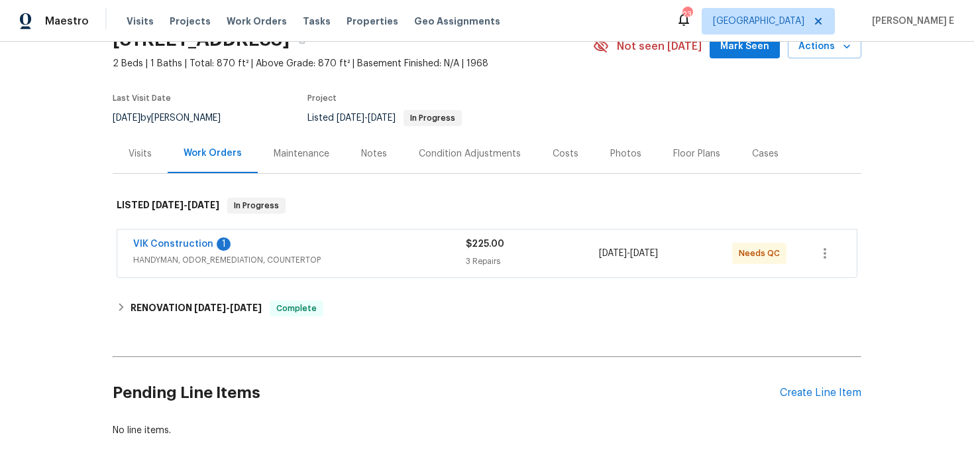
scroll to position [131, 0]
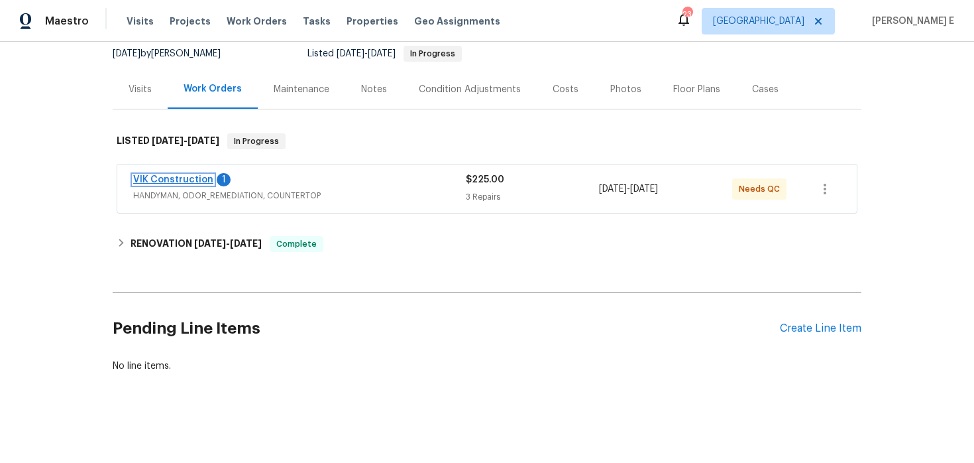
click at [189, 180] on link "VIK Construction" at bounding box center [173, 179] width 80 height 9
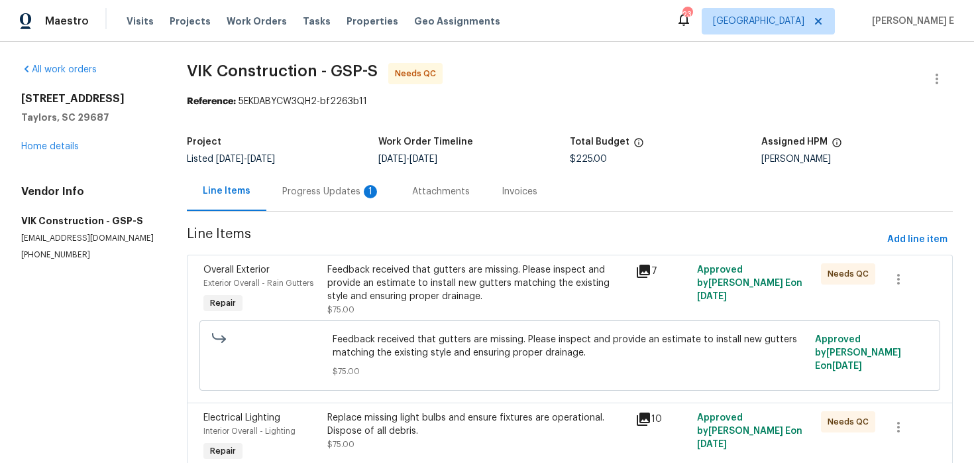
click at [294, 198] on div "Progress Updates 1" at bounding box center [331, 191] width 130 height 39
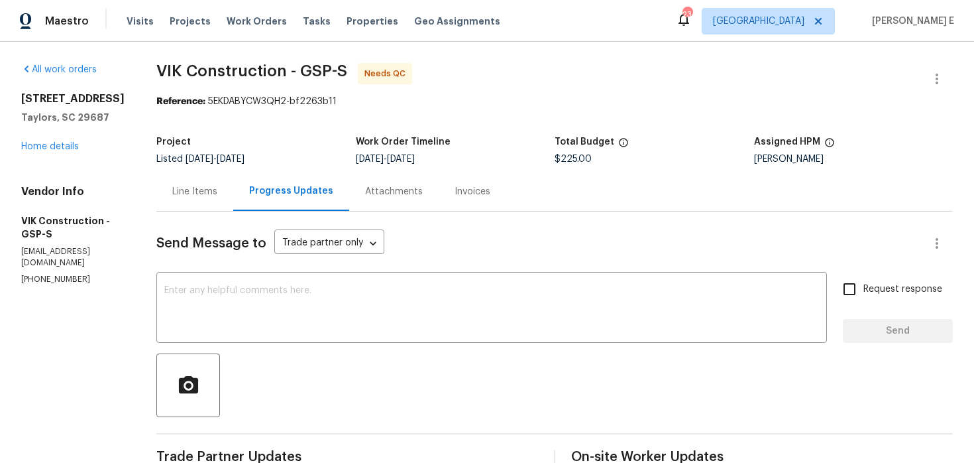
click at [225, 172] on div "Line Items" at bounding box center [194, 191] width 77 height 39
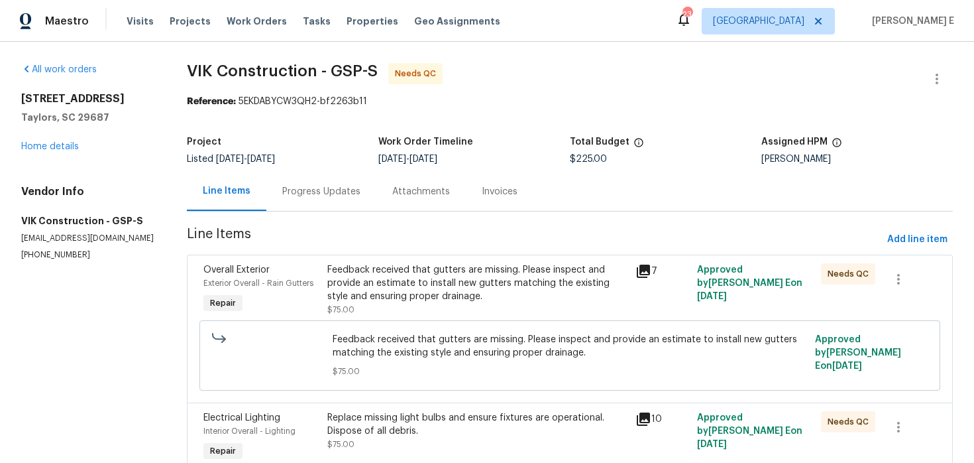
click at [382, 260] on div "Feedback received that gutters are missing. Please inspect and provide an estim…" at bounding box center [477, 289] width 309 height 61
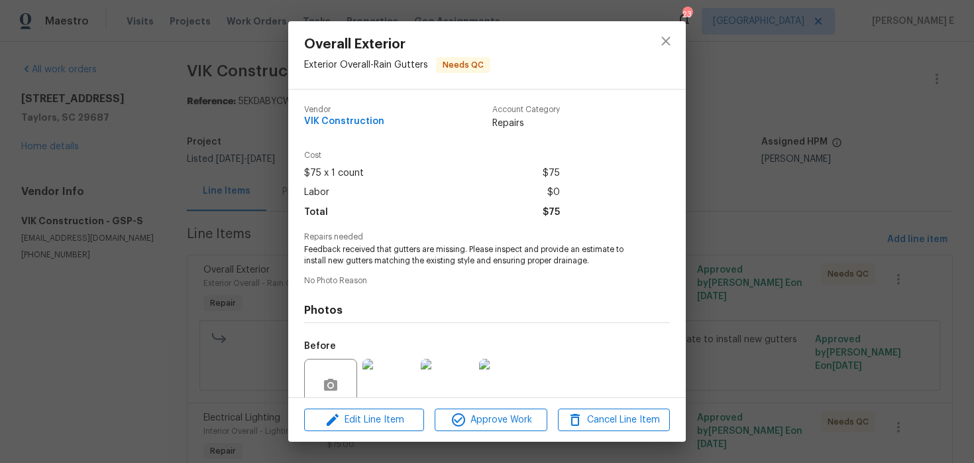
scroll to position [114, 0]
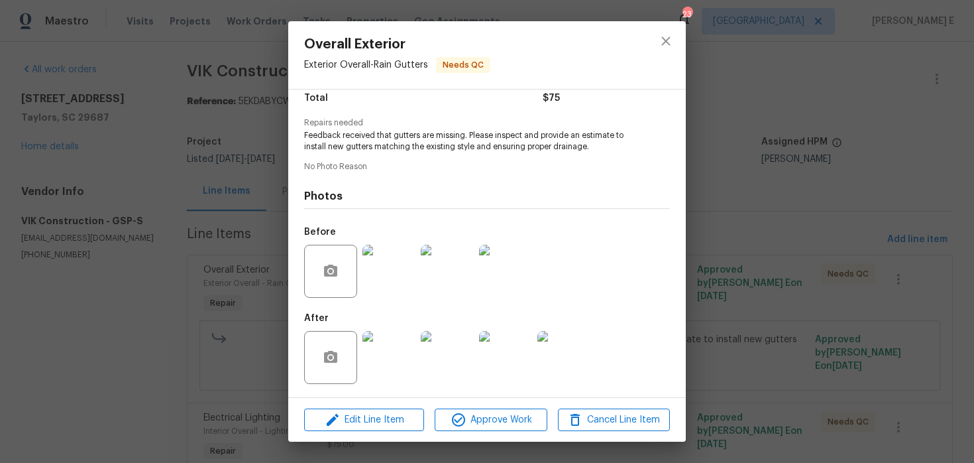
click at [390, 359] on img at bounding box center [389, 357] width 53 height 53
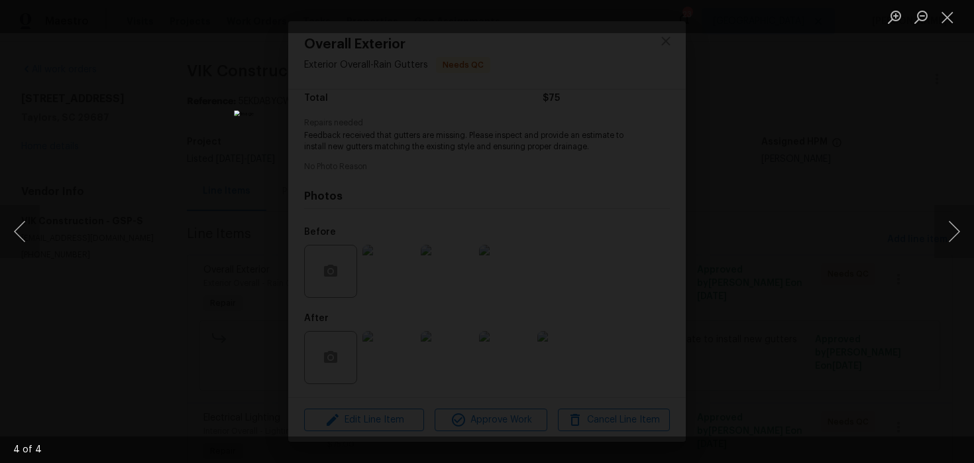
click at [835, 121] on div "Lightbox" at bounding box center [487, 231] width 974 height 463
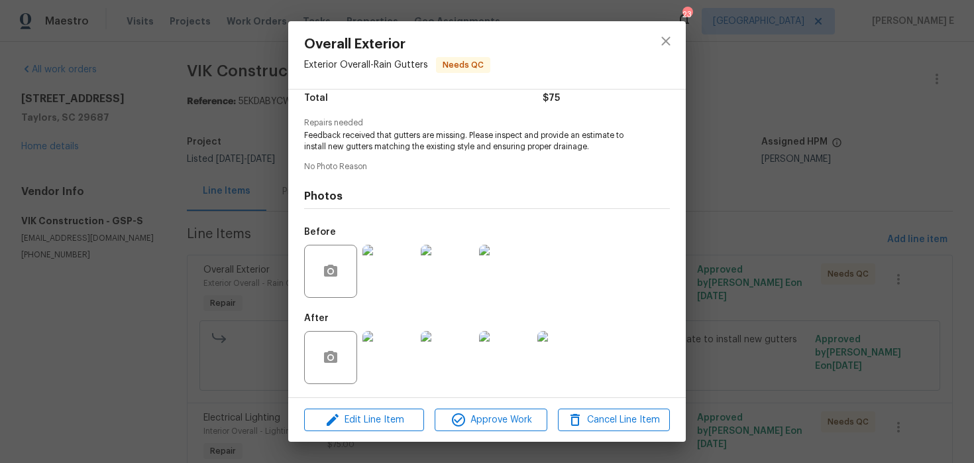
click at [835, 121] on div "Overall Exterior Exterior Overall - Rain Gutters Needs QC Vendor VIK Constructi…" at bounding box center [487, 231] width 974 height 463
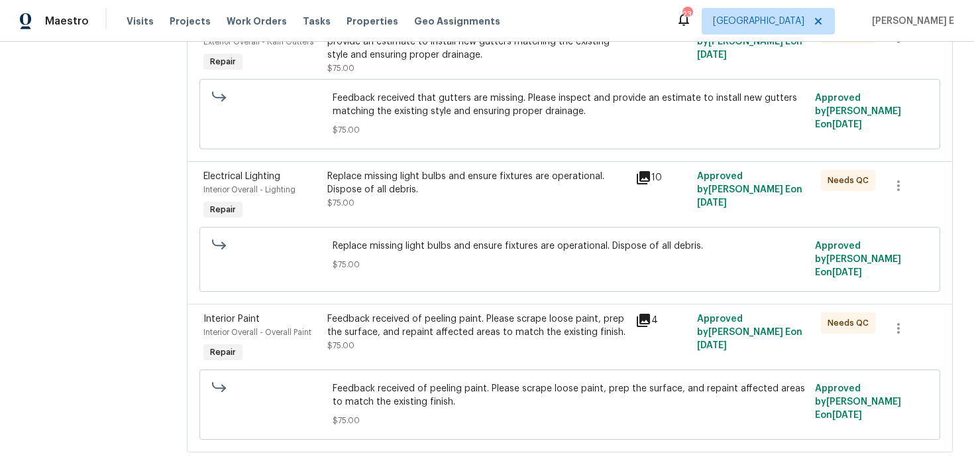
scroll to position [247, 0]
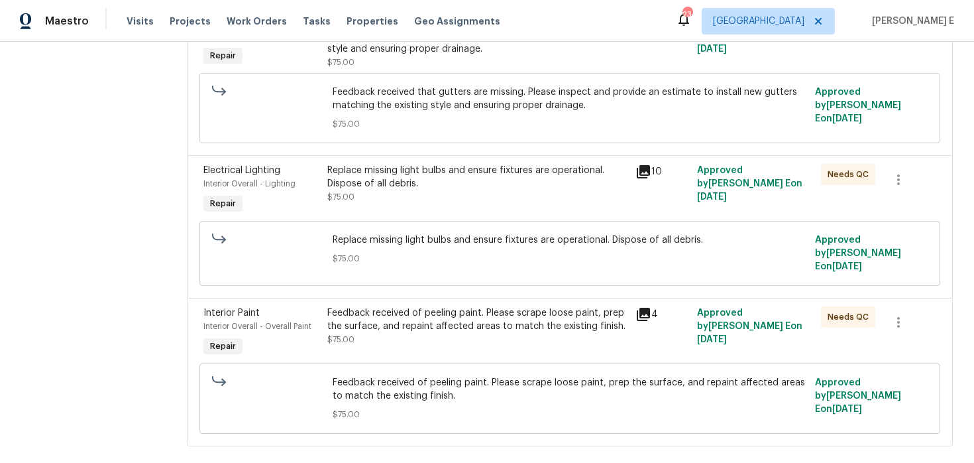
click at [494, 188] on div "Replace missing light bulbs and ensure fixtures are operational. Dispose of all…" at bounding box center [477, 177] width 301 height 27
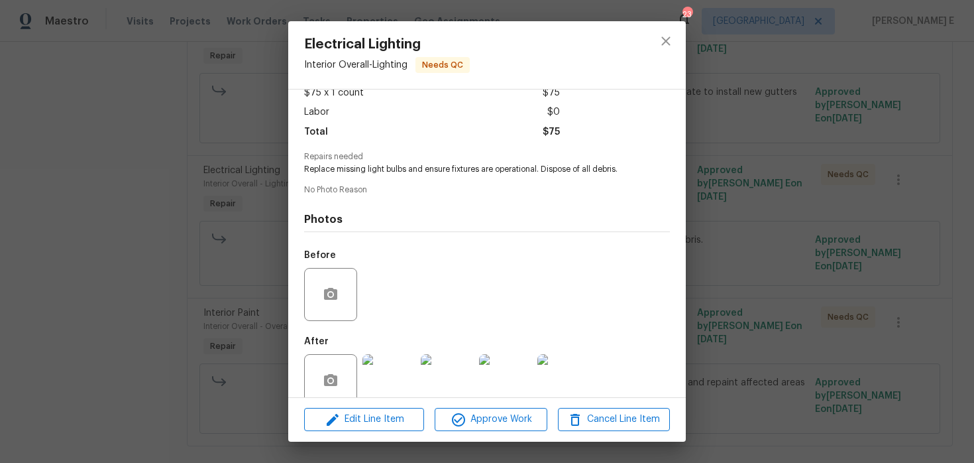
scroll to position [103, 0]
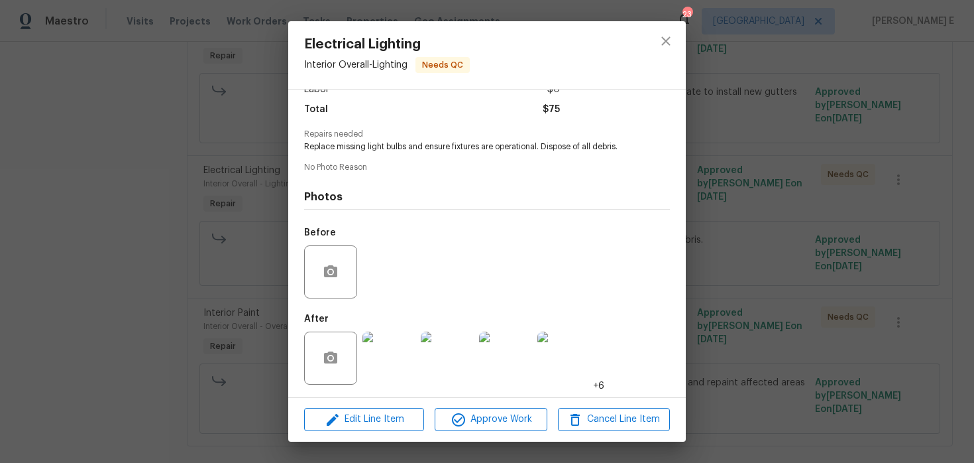
click at [394, 364] on img at bounding box center [389, 357] width 53 height 53
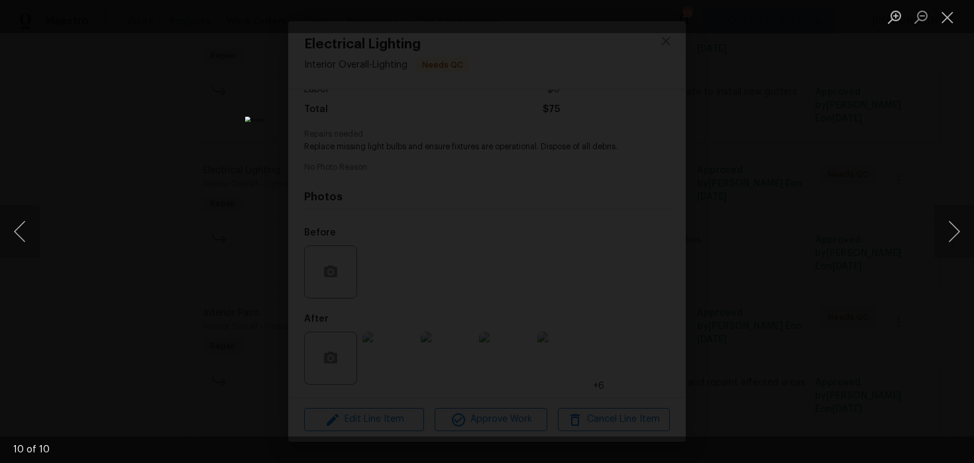
click at [865, 174] on div "Lightbox" at bounding box center [487, 231] width 974 height 463
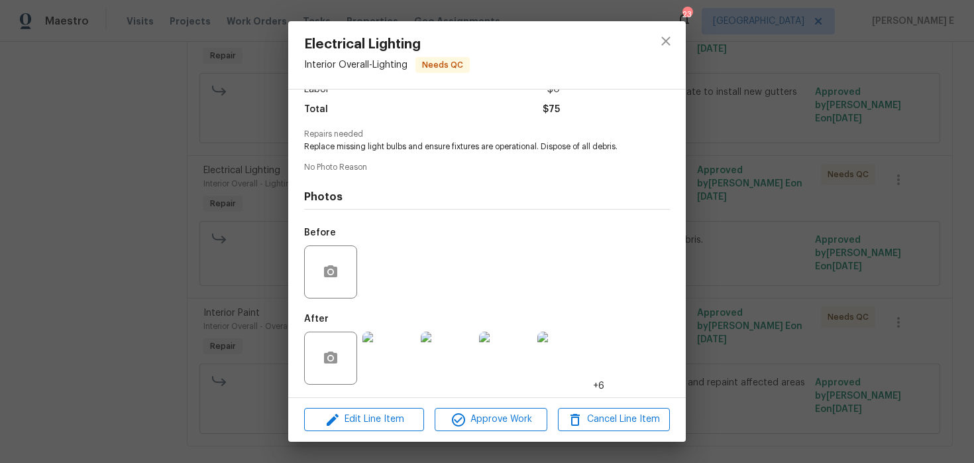
click at [865, 174] on div "Electrical Lighting Interior Overall - Lighting Needs QC Vendor VIK Constructio…" at bounding box center [487, 231] width 974 height 463
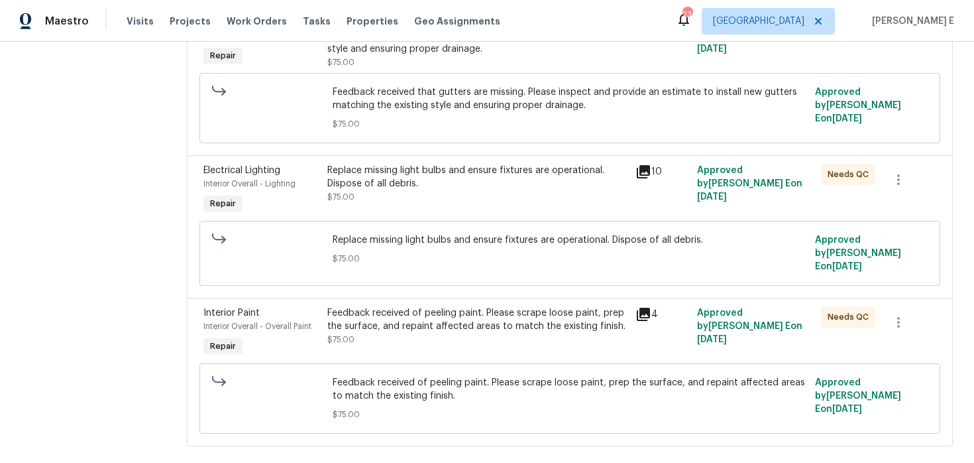
scroll to position [260, 0]
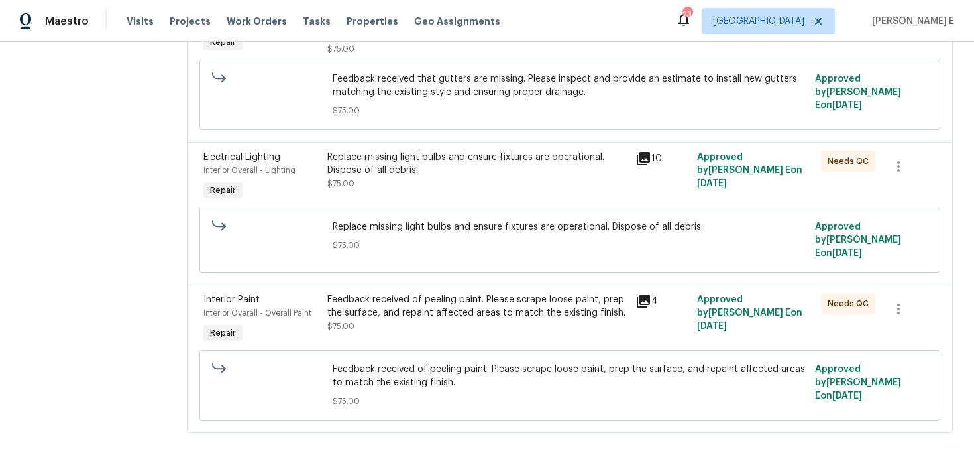
click at [549, 318] on div "Feedback received of peeling paint. Please scrape loose paint, prep the surface…" at bounding box center [477, 313] width 301 height 40
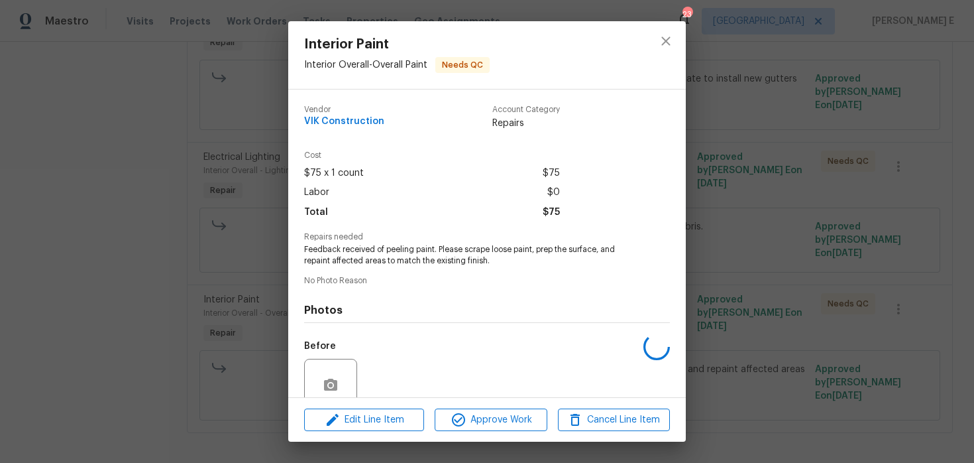
scroll to position [114, 0]
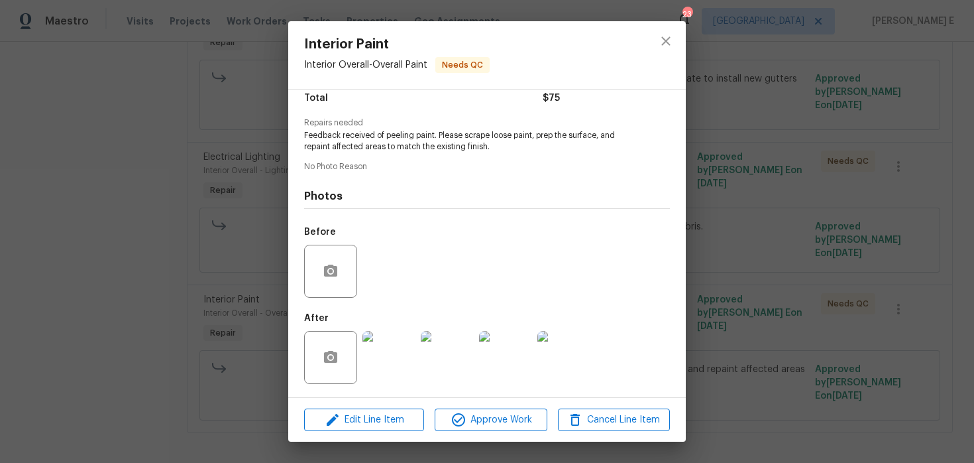
click at [379, 358] on img at bounding box center [389, 357] width 53 height 53
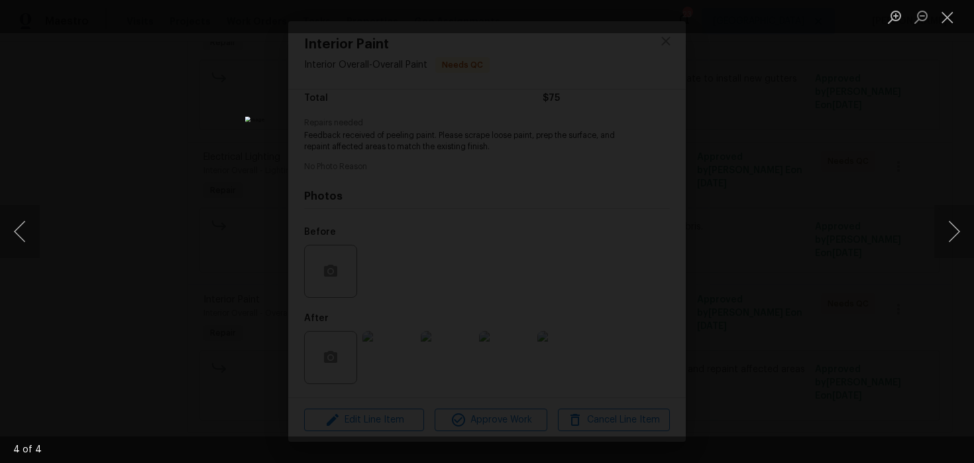
click at [795, 172] on div "Lightbox" at bounding box center [487, 231] width 974 height 463
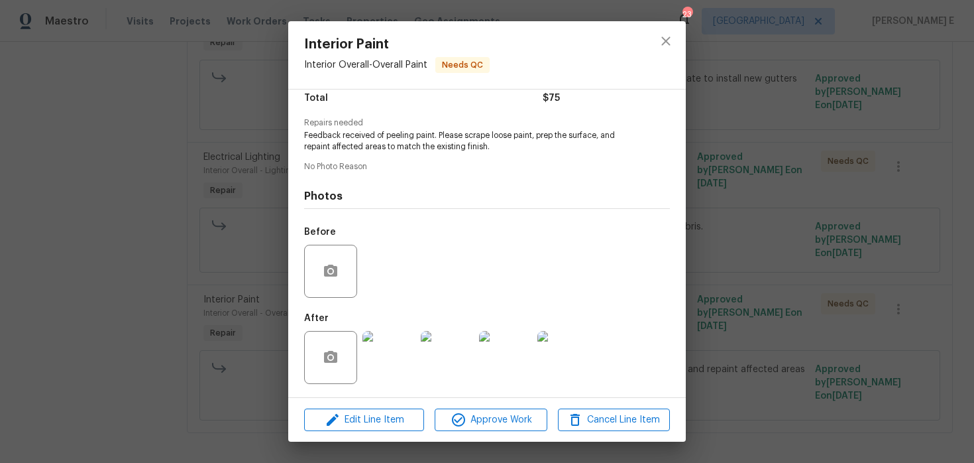
click at [795, 172] on div "Interior Paint Interior Overall - Overall Paint Needs QC Vendor VIK Constructio…" at bounding box center [487, 231] width 974 height 463
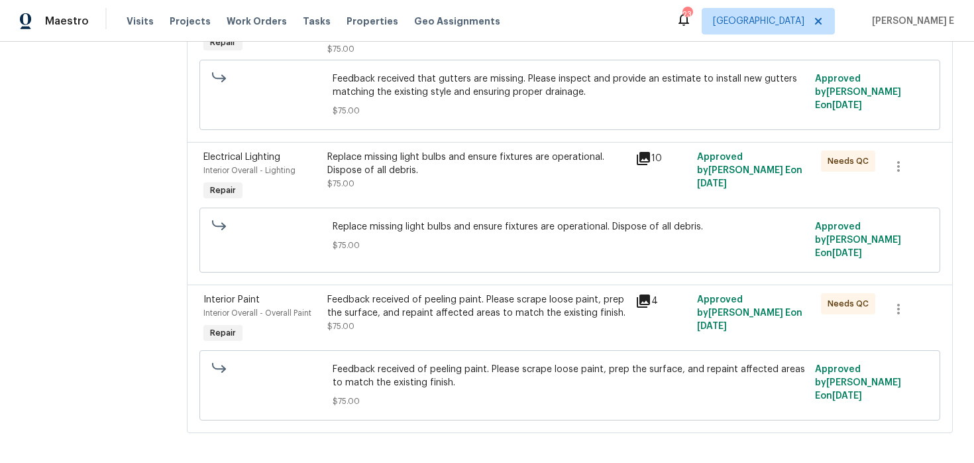
scroll to position [0, 0]
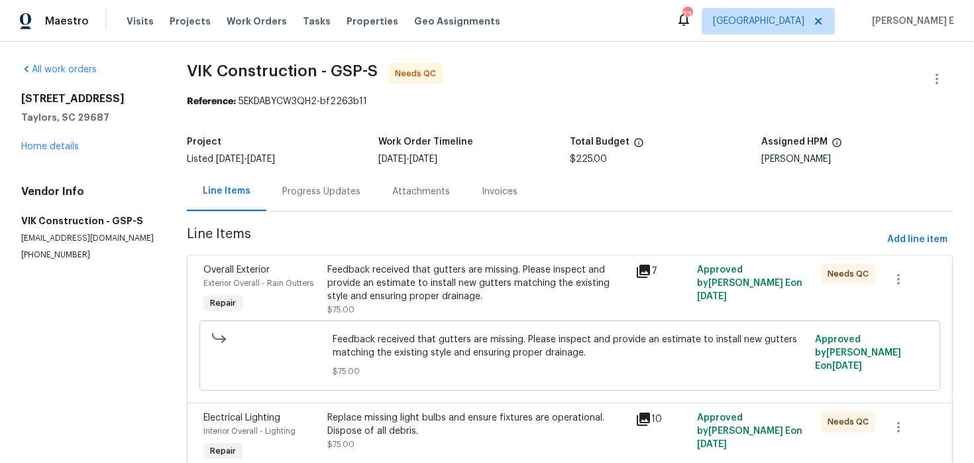
click at [312, 186] on div "Progress Updates" at bounding box center [321, 191] width 78 height 13
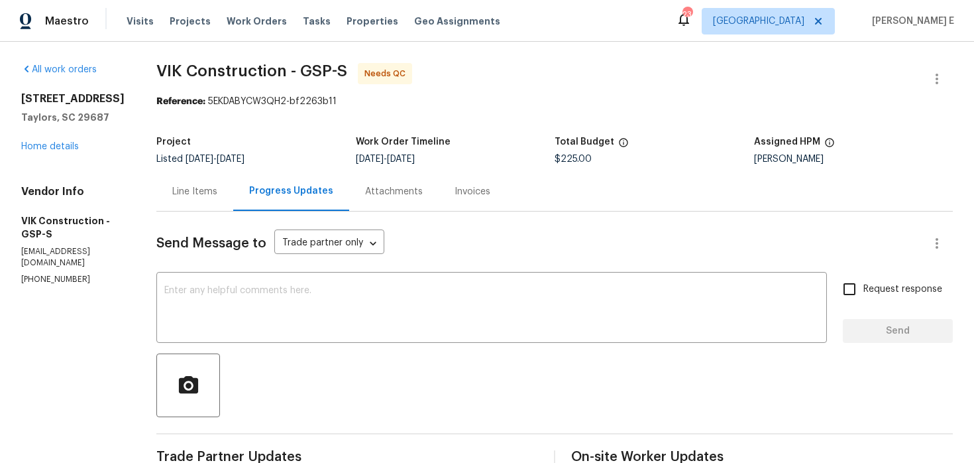
click at [215, 178] on div "Line Items" at bounding box center [194, 191] width 77 height 39
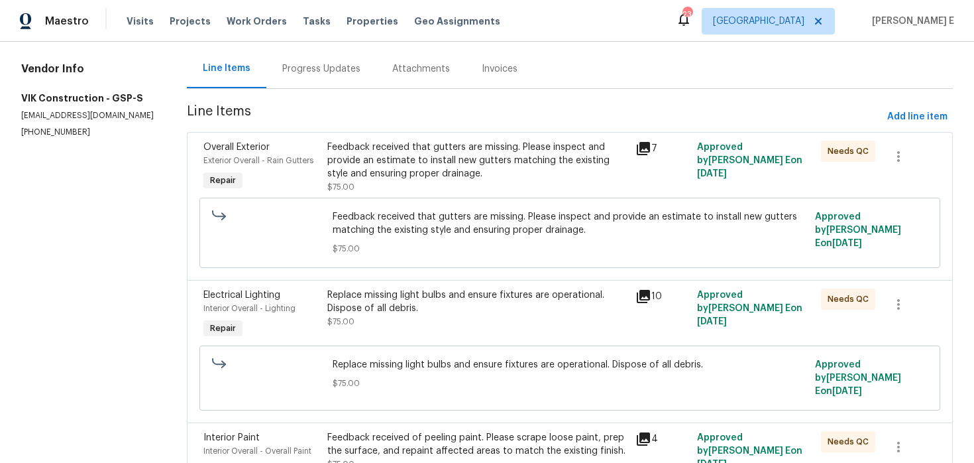
scroll to position [231, 0]
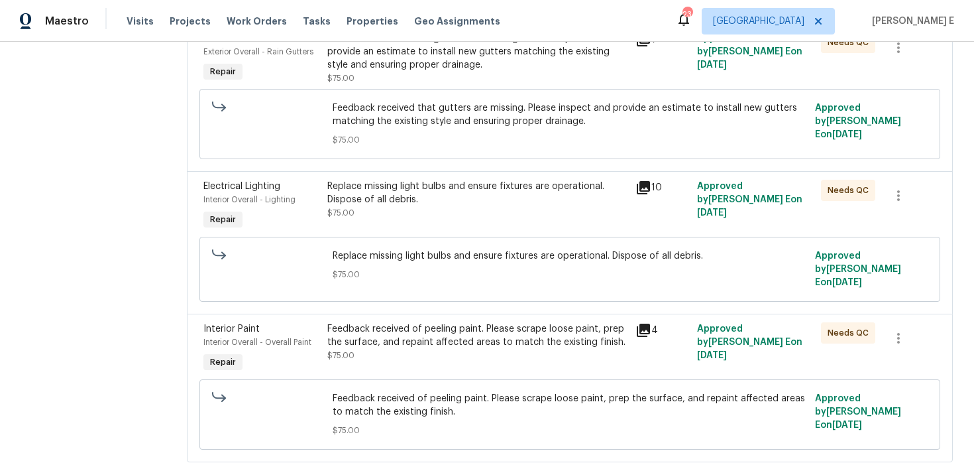
click at [420, 214] on div "Replace missing light bulbs and ensure fixtures are operational. Dispose of all…" at bounding box center [477, 200] width 301 height 40
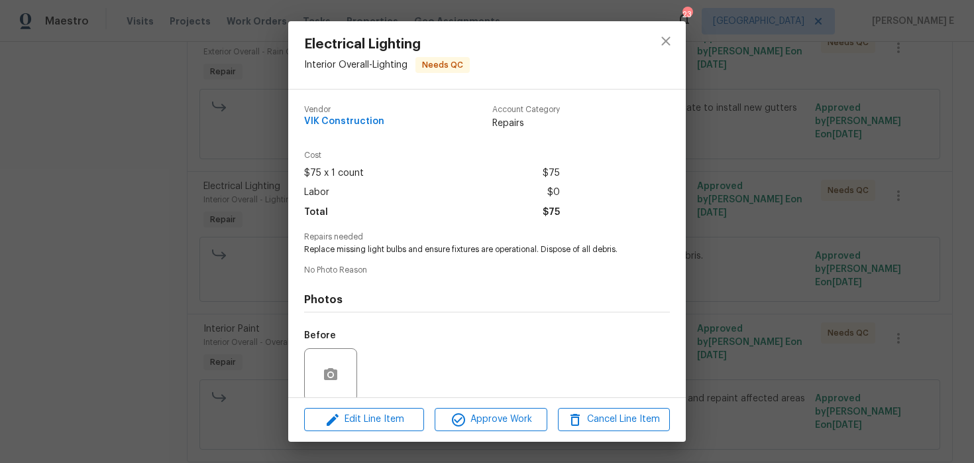
click at [99, 298] on div "Electrical Lighting Interior Overall - Lighting Needs QC Vendor VIK Constructio…" at bounding box center [487, 231] width 974 height 463
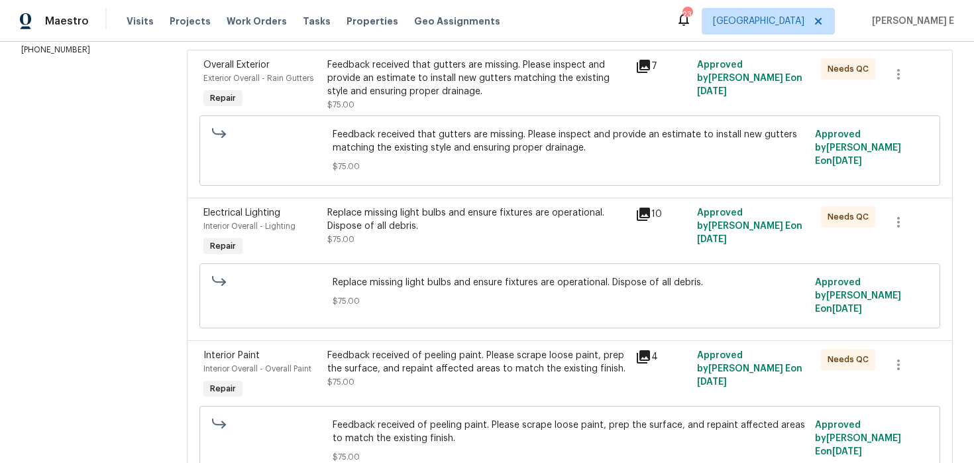
scroll to position [0, 0]
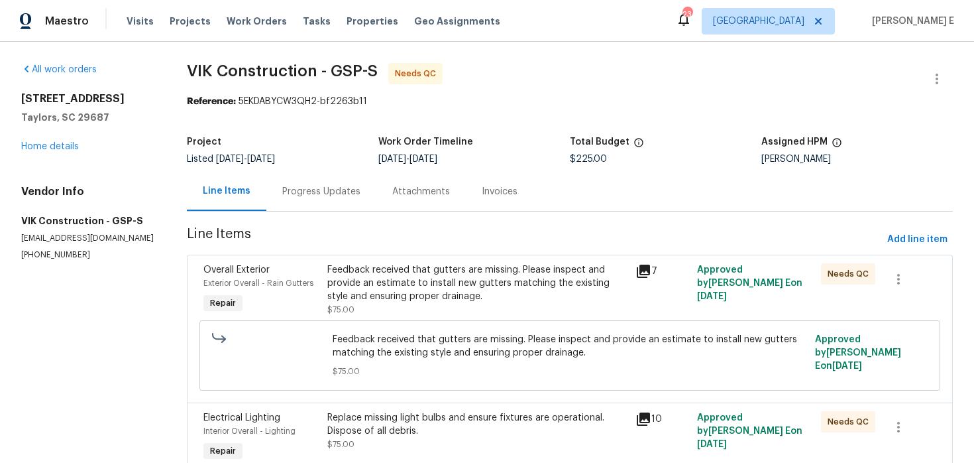
click at [343, 193] on div "Progress Updates" at bounding box center [321, 191] width 78 height 13
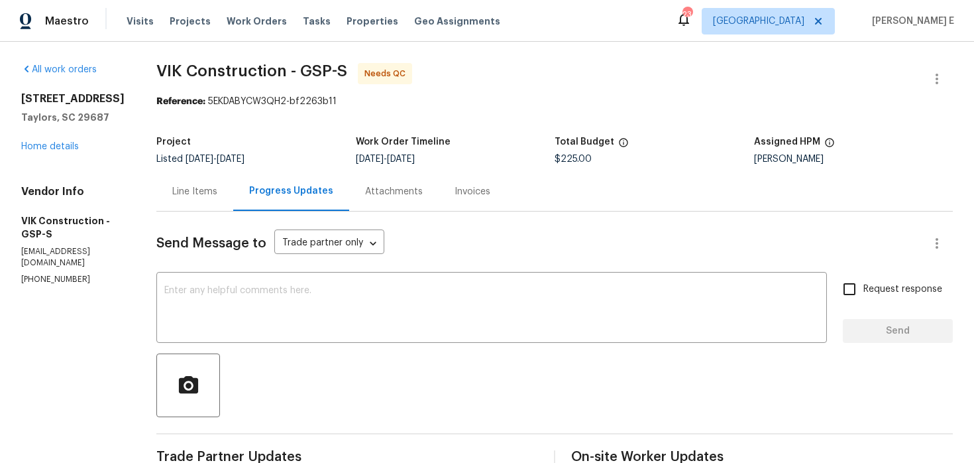
click at [231, 203] on div "Line Items" at bounding box center [194, 191] width 77 height 39
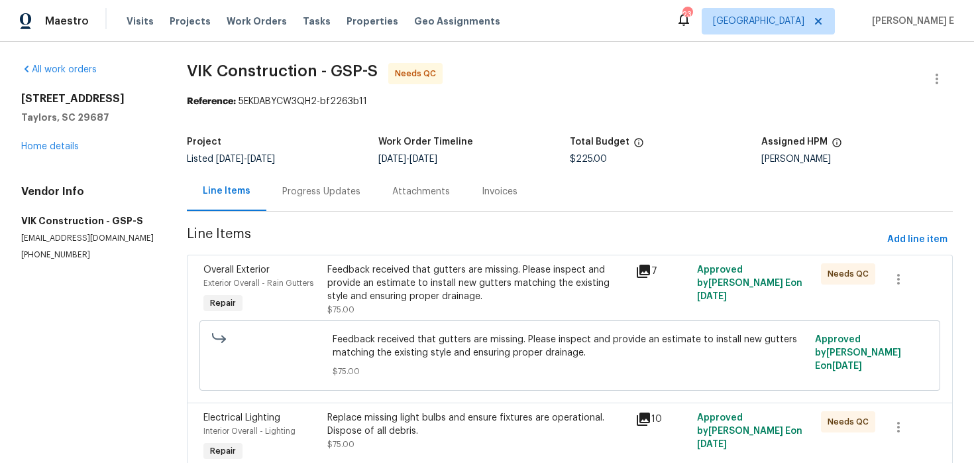
scroll to position [260, 0]
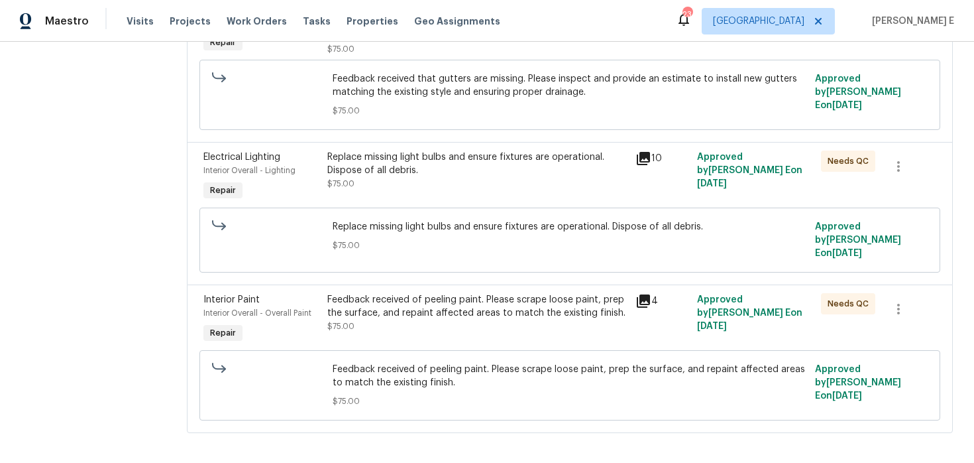
click at [437, 333] on div "Feedback received of peeling paint. Please scrape loose paint, prep the surface…" at bounding box center [477, 319] width 309 height 61
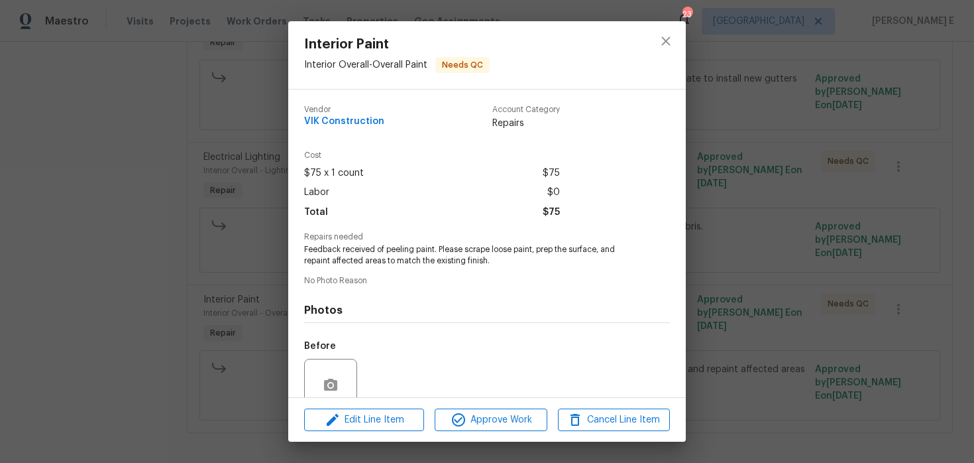
click at [162, 353] on div "Interior Paint Interior Overall - Overall Paint Needs QC Vendor VIK Constructio…" at bounding box center [487, 231] width 974 height 463
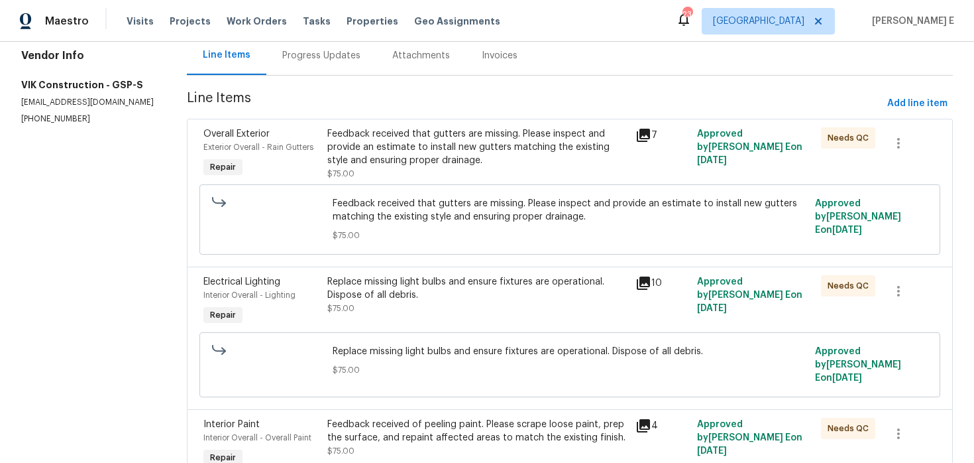
scroll to position [108, 0]
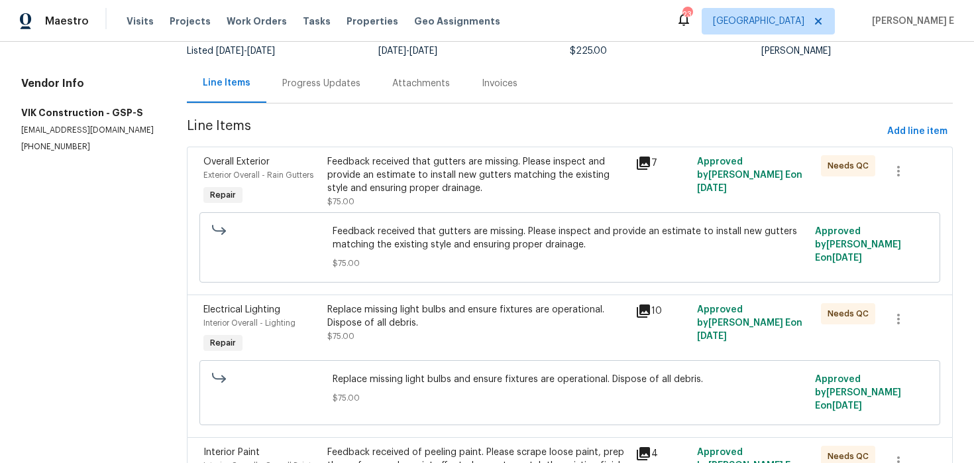
click at [361, 183] on div "Feedback received that gutters are missing. Please inspect and provide an estim…" at bounding box center [477, 175] width 301 height 40
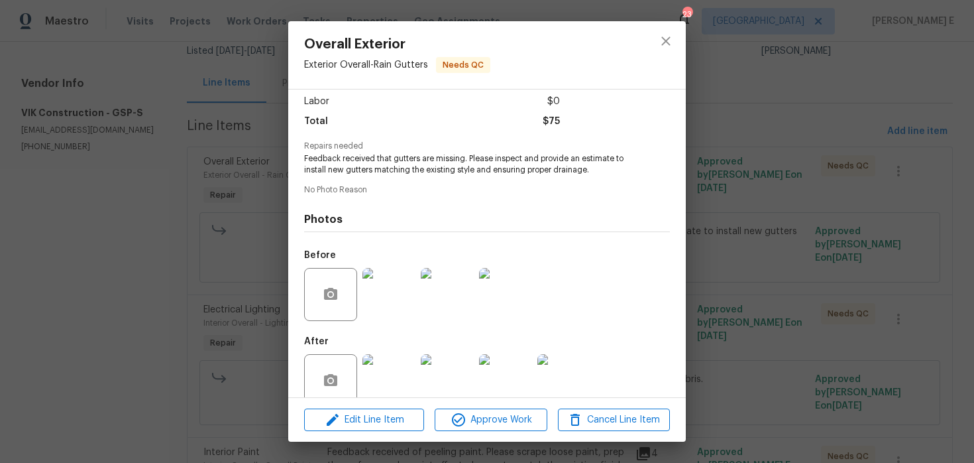
scroll to position [114, 0]
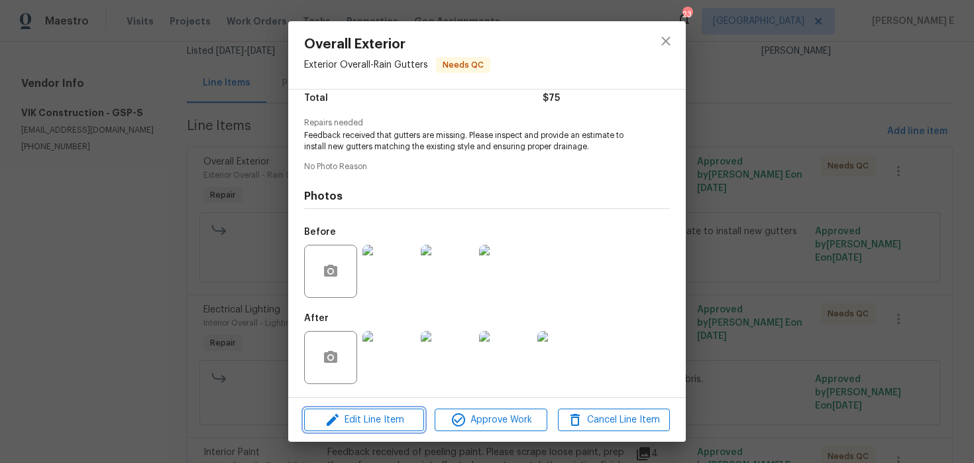
click at [335, 424] on icon "button" at bounding box center [333, 420] width 16 height 16
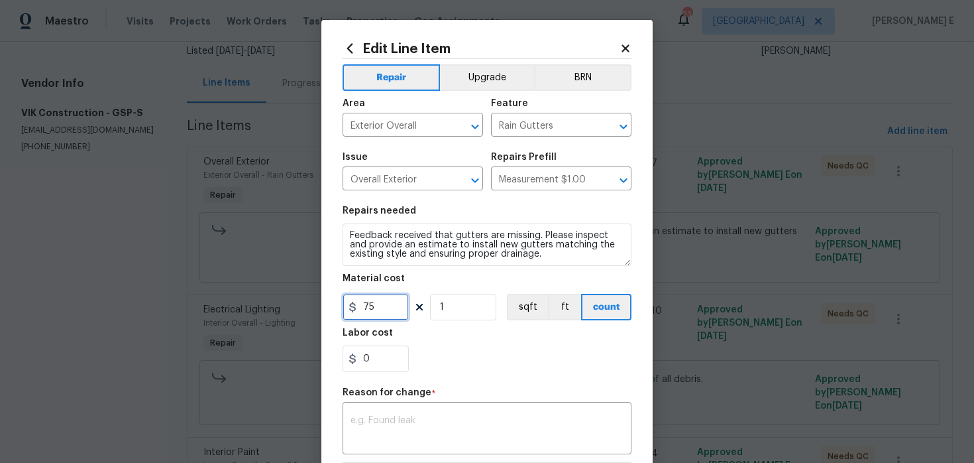
click at [372, 302] on input "75" at bounding box center [376, 307] width 66 height 27
type input "0"
click at [387, 428] on textarea at bounding box center [487, 430] width 273 height 28
paste textarea "(KE) Updated per vendor's final cost."
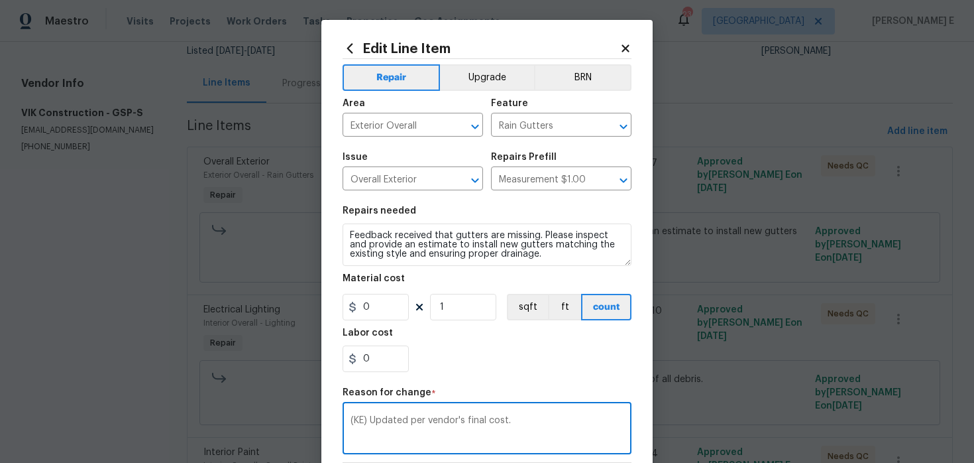
scroll to position [204, 0]
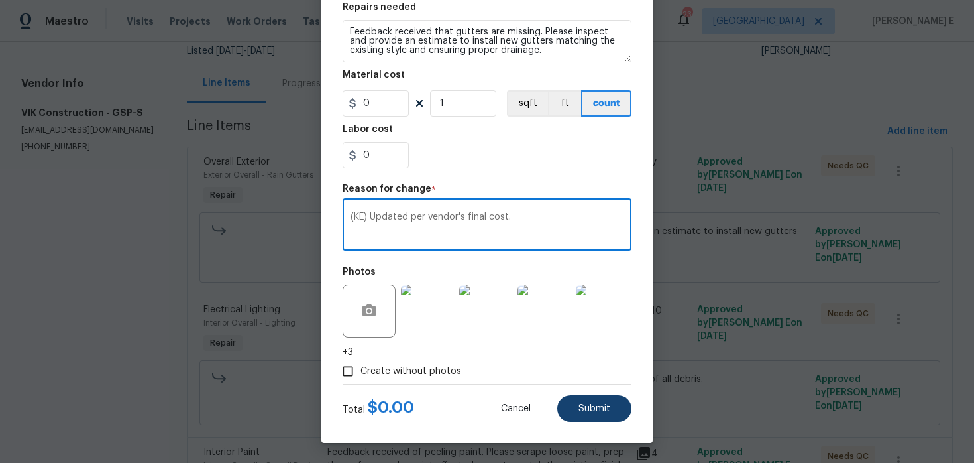
type textarea "(KE) Updated per vendor's final cost."
click at [563, 401] on button "Submit" at bounding box center [594, 408] width 74 height 27
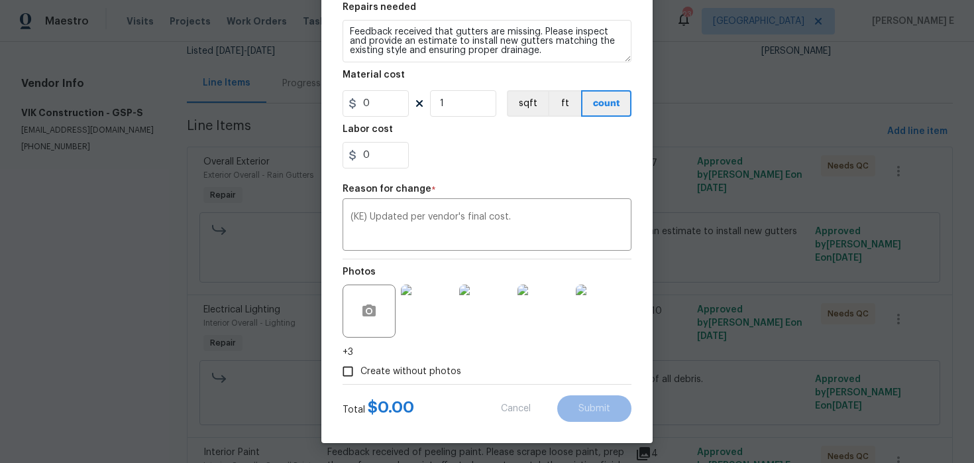
type input "75"
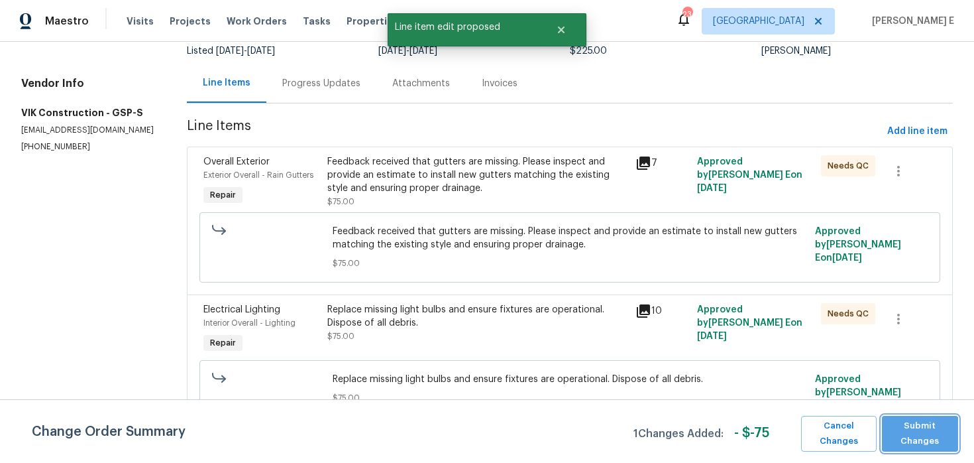
click at [935, 435] on span "Submit Changes" at bounding box center [920, 433] width 63 height 30
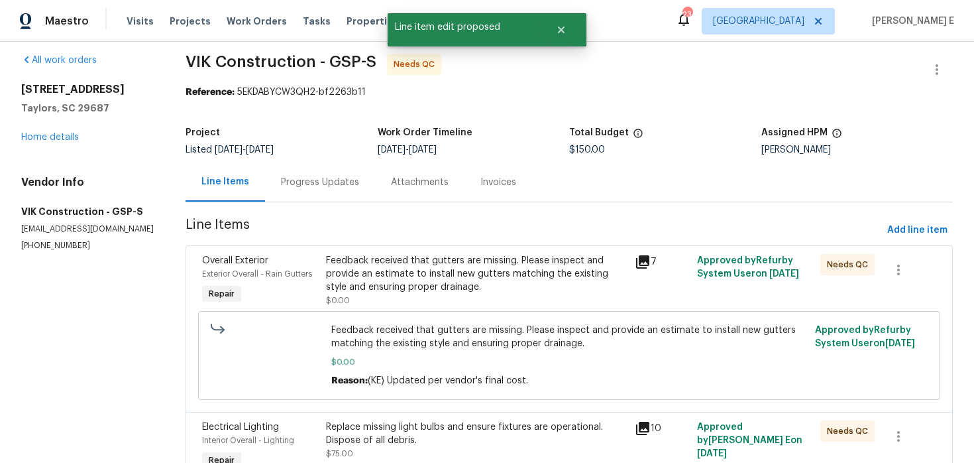
scroll to position [0, 0]
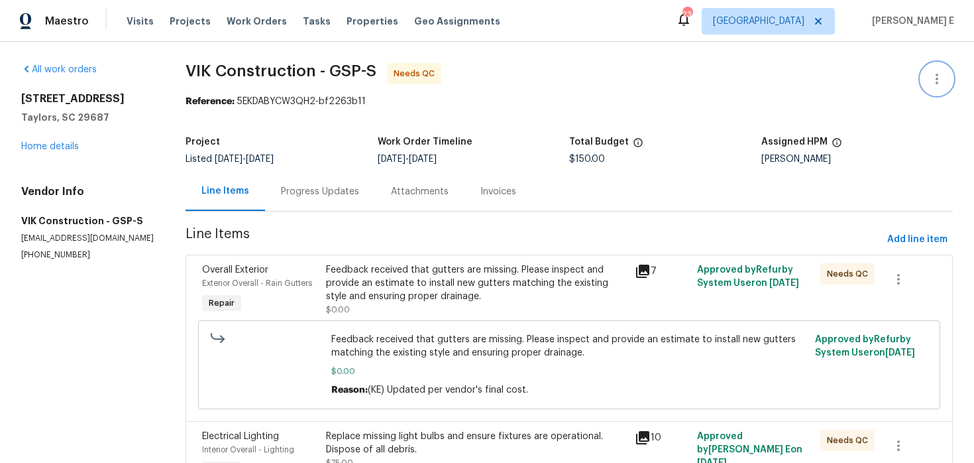
click at [937, 80] on icon "button" at bounding box center [937, 79] width 3 height 11
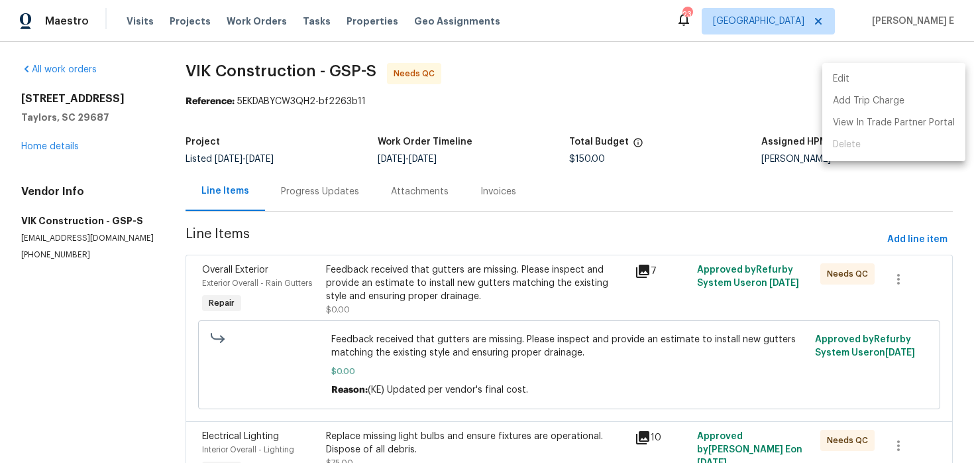
click at [901, 85] on li "Edit" at bounding box center [894, 79] width 143 height 22
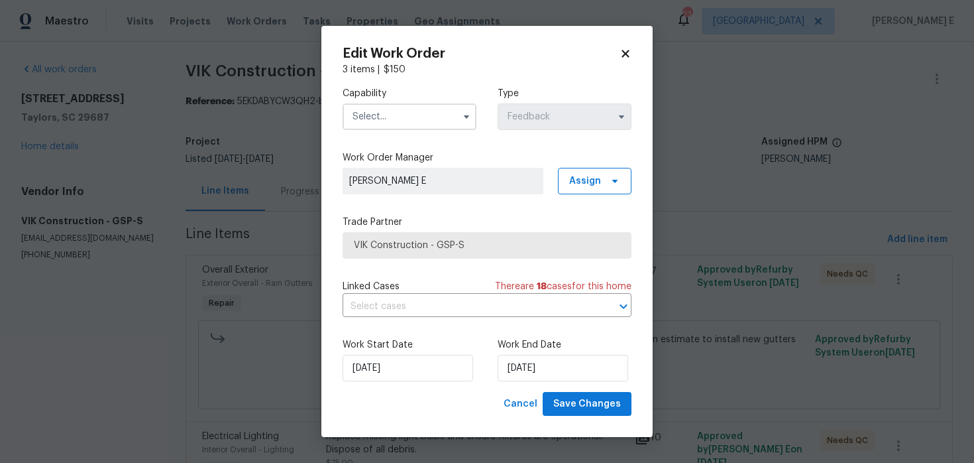
click at [427, 126] on input "text" at bounding box center [410, 116] width 134 height 27
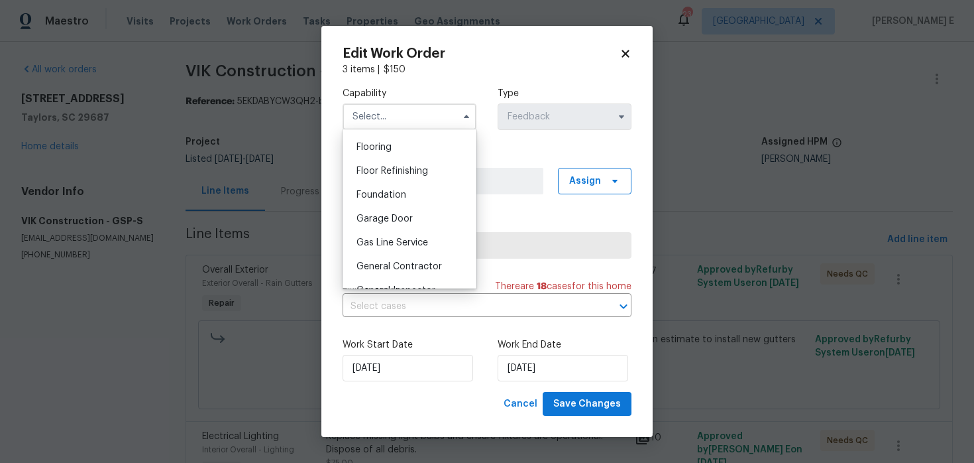
scroll to position [678, 0]
click at [435, 190] on div "Handyman" at bounding box center [409, 196] width 127 height 24
type input "Handyman"
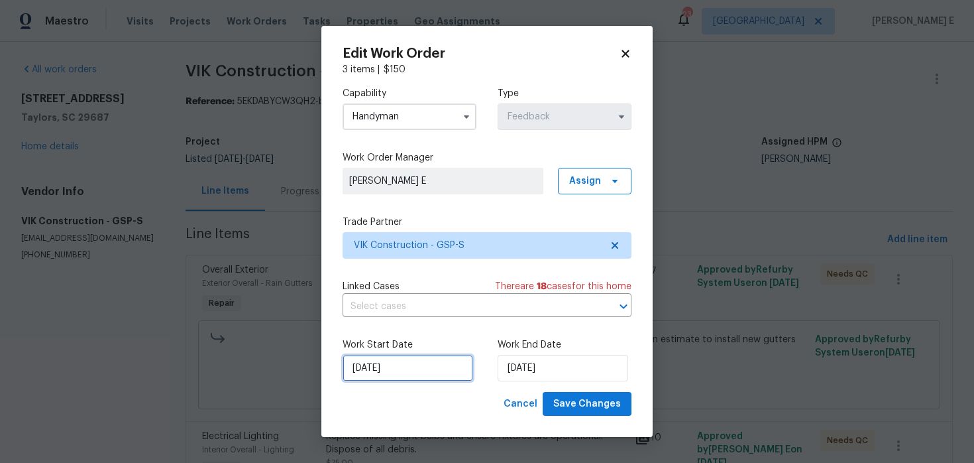
click at [384, 368] on input "08/08/2025" at bounding box center [408, 368] width 131 height 27
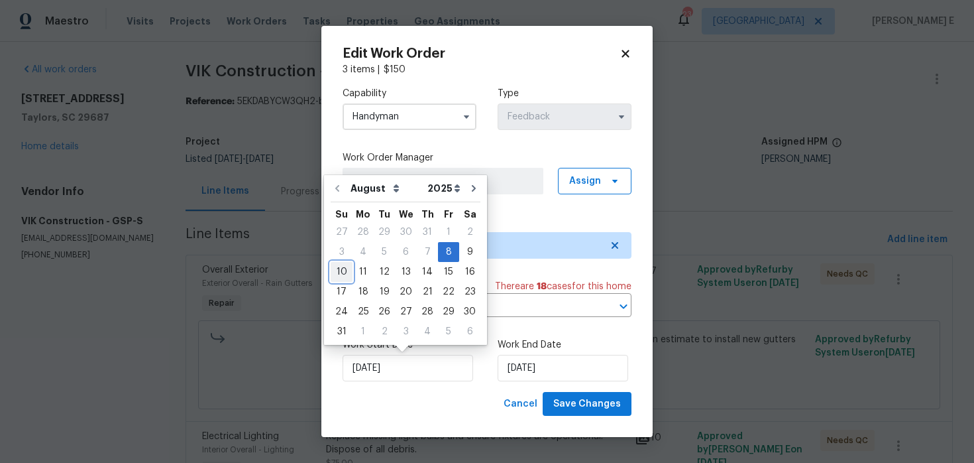
click at [335, 272] on div "10" at bounding box center [342, 271] width 22 height 19
type input "10/08/2025"
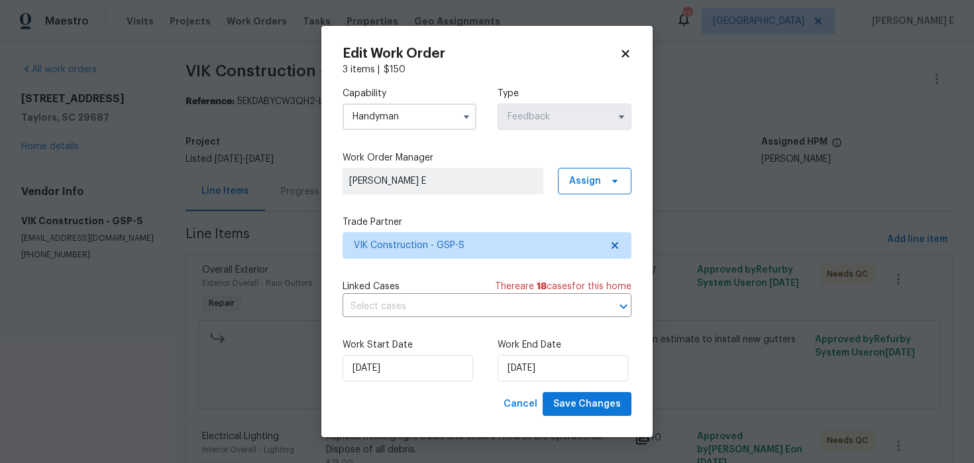
click at [582, 424] on div "Edit Work Order 3 items | $ 150 Capability Handyman Type Feedback Work Order Ma…" at bounding box center [486, 232] width 331 height 412
click at [590, 416] on button "Save Changes" at bounding box center [587, 404] width 89 height 25
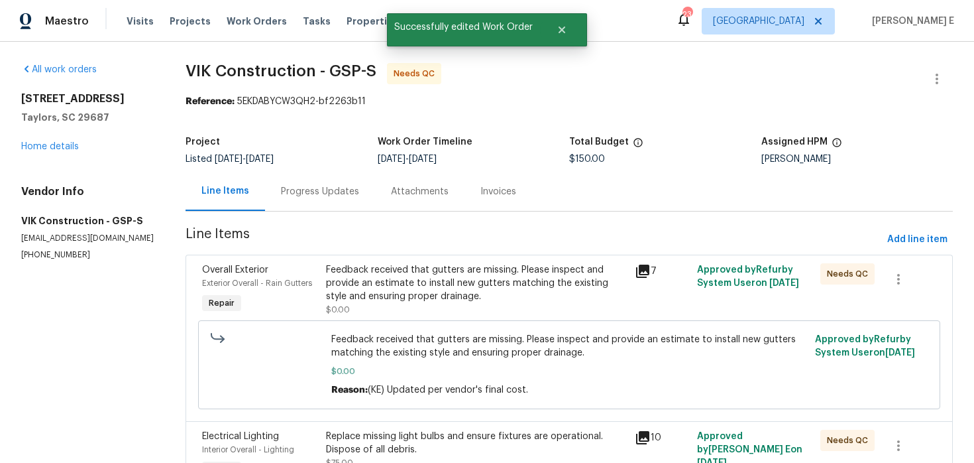
click at [398, 303] on div "Feedback received that gutters are missing. Please inspect and provide an estim…" at bounding box center [477, 289] width 302 height 53
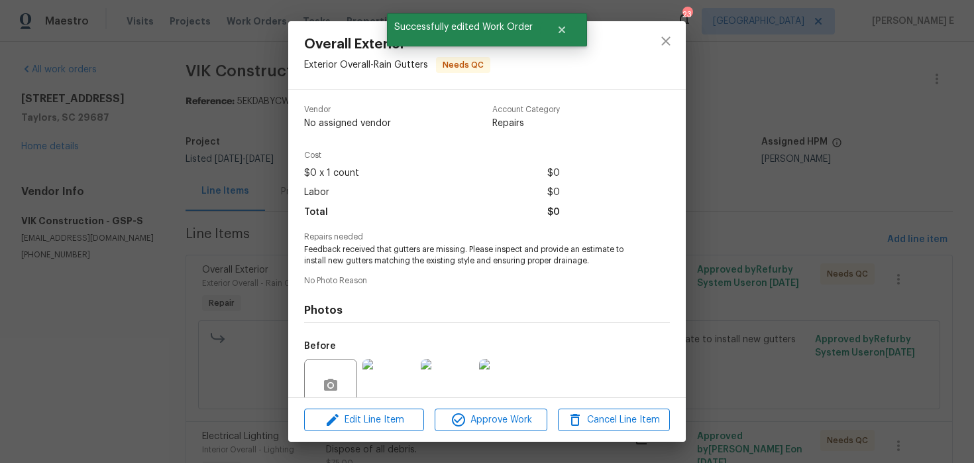
scroll to position [114, 0]
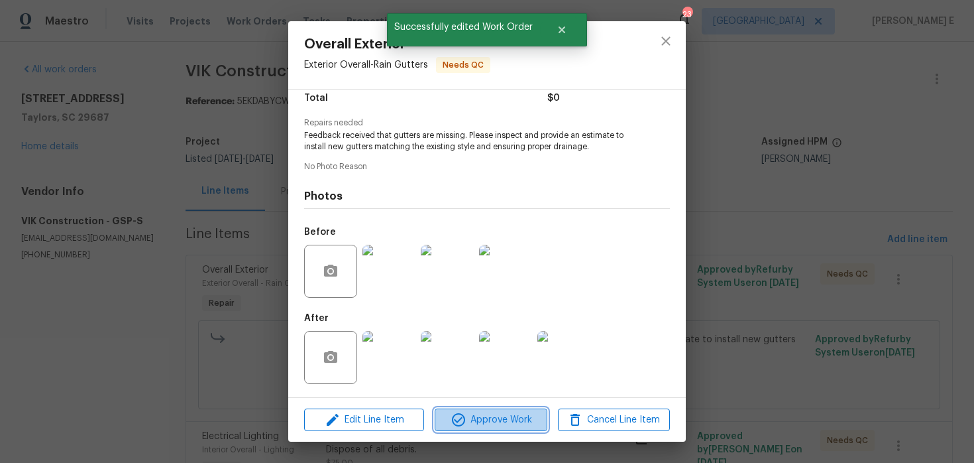
click at [485, 424] on span "Approve Work" at bounding box center [491, 420] width 104 height 17
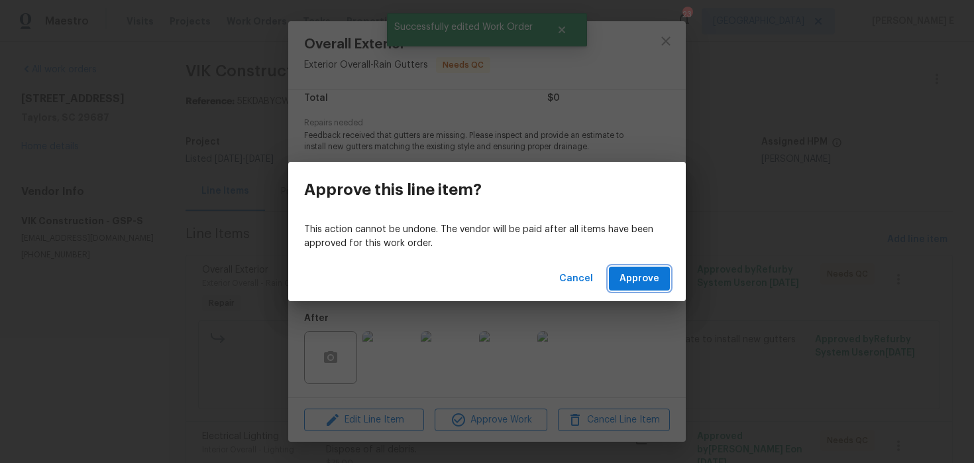
click at [652, 280] on span "Approve" at bounding box center [640, 278] width 40 height 17
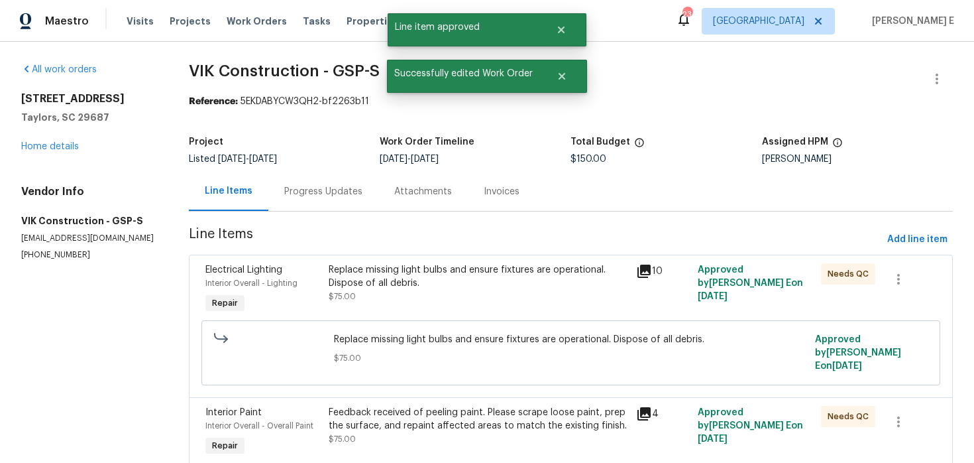
click at [531, 292] on div "Replace missing light bulbs and ensure fixtures are operational. Dispose of all…" at bounding box center [479, 283] width 300 height 40
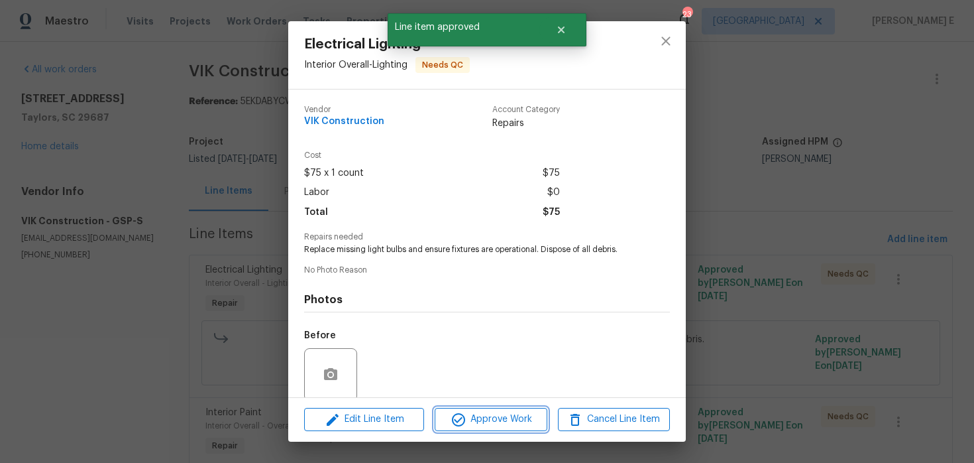
click at [508, 412] on span "Approve Work" at bounding box center [491, 419] width 104 height 17
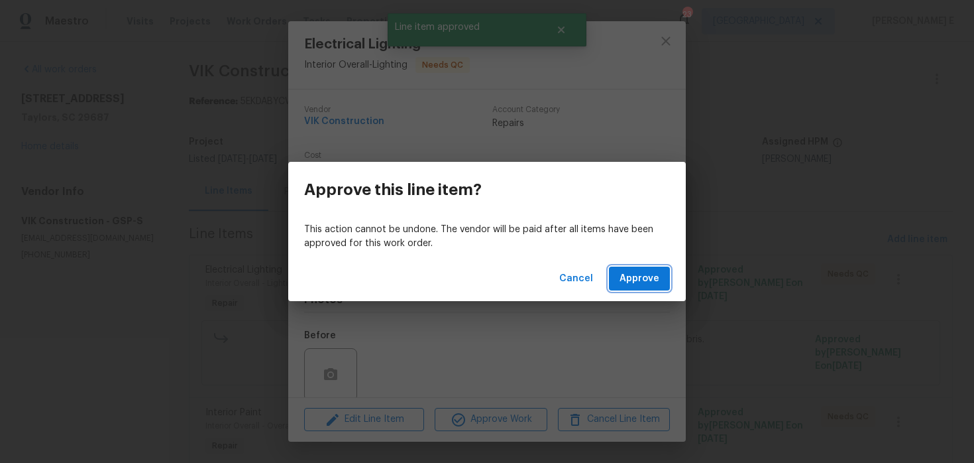
click at [637, 286] on span "Approve" at bounding box center [640, 278] width 40 height 17
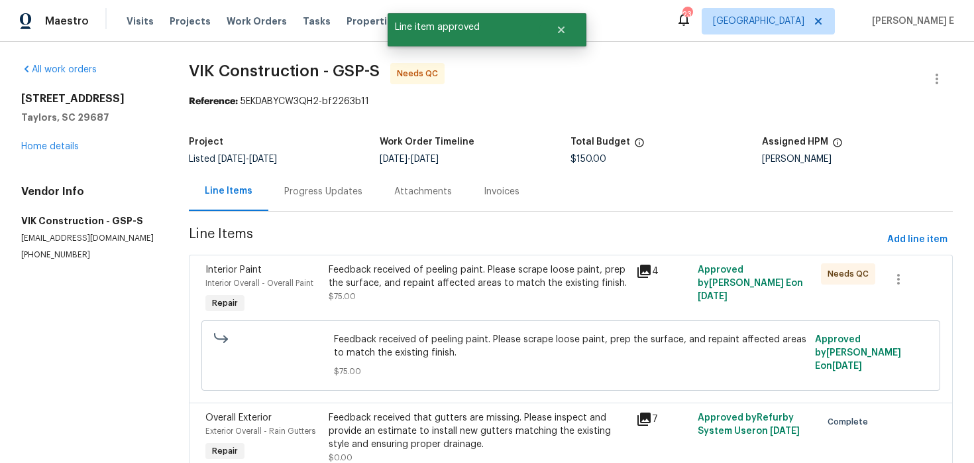
click at [470, 308] on div "Feedback received of peeling paint. Please scrape loose paint, prep the surface…" at bounding box center [479, 289] width 308 height 61
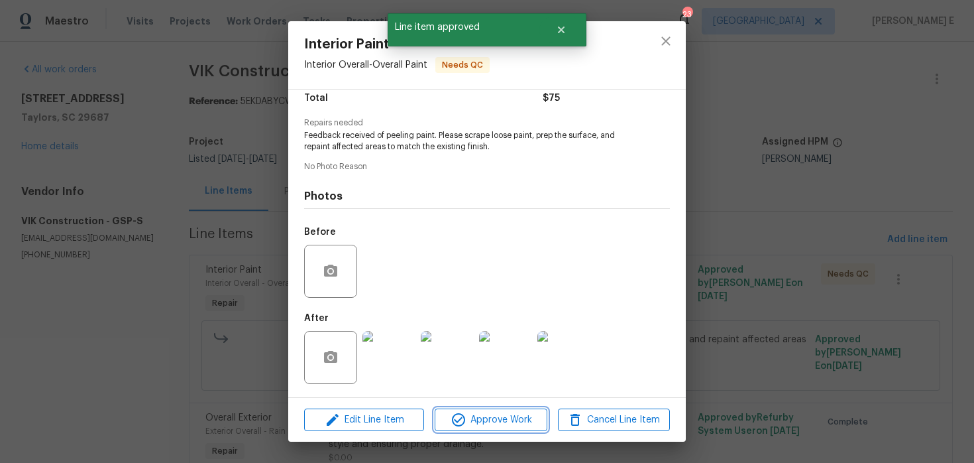
click at [463, 420] on icon "button" at bounding box center [459, 420] width 16 height 16
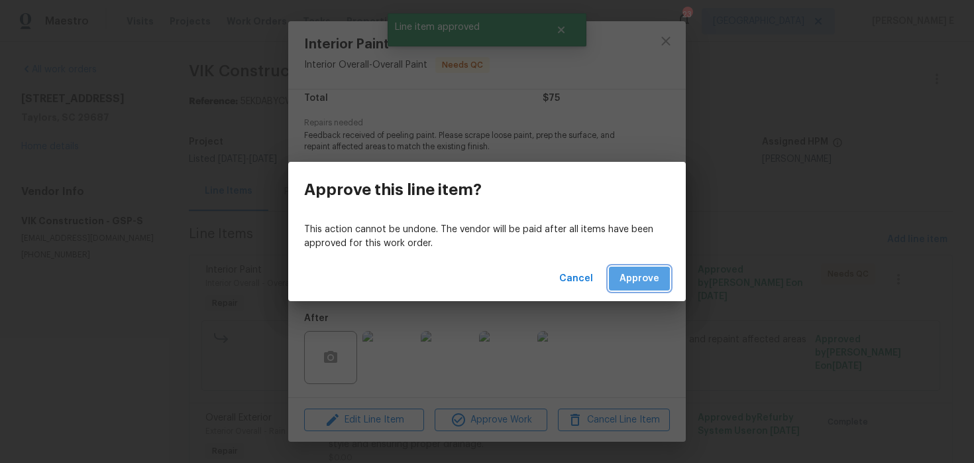
click at [631, 284] on span "Approve" at bounding box center [640, 278] width 40 height 17
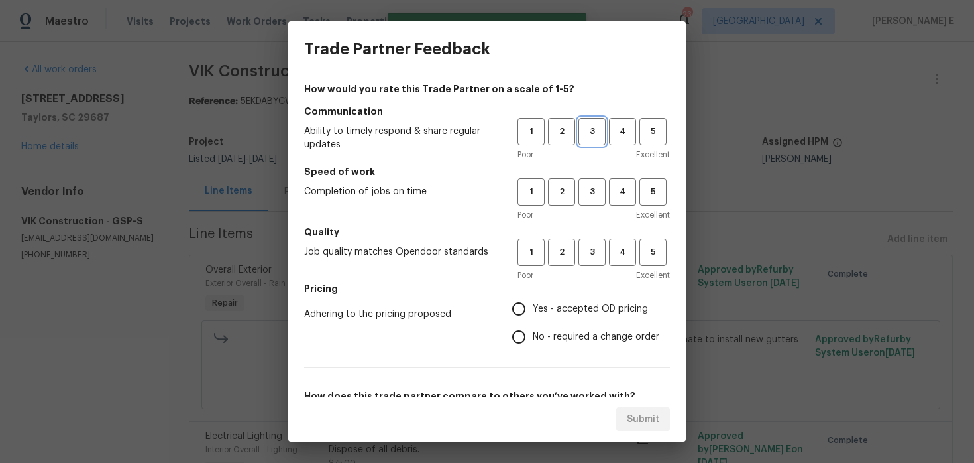
click at [589, 131] on span "3" at bounding box center [592, 131] width 25 height 15
click at [591, 200] on button "3" at bounding box center [592, 191] width 27 height 27
click at [590, 244] on button "3" at bounding box center [592, 252] width 27 height 27
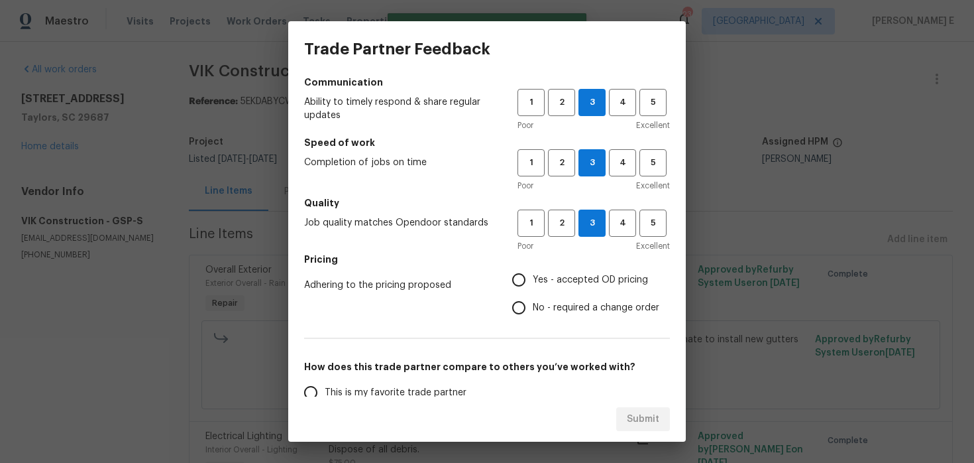
click at [518, 276] on input "Yes - accepted OD pricing" at bounding box center [519, 280] width 28 height 28
radio input "true"
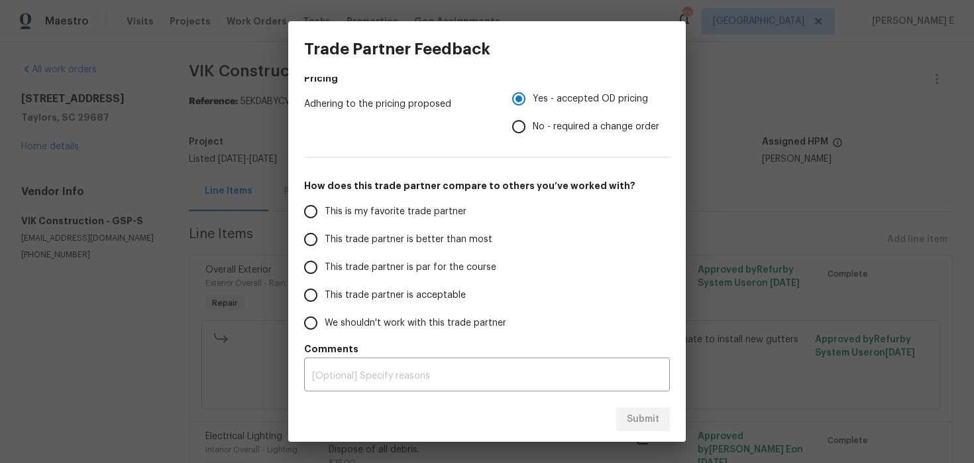
click at [445, 258] on label "This trade partner is par for the course" at bounding box center [401, 267] width 209 height 28
click at [325, 258] on input "This trade partner is par for the course" at bounding box center [311, 267] width 28 height 28
click at [618, 413] on button "Submit" at bounding box center [643, 419] width 54 height 25
radio input "true"
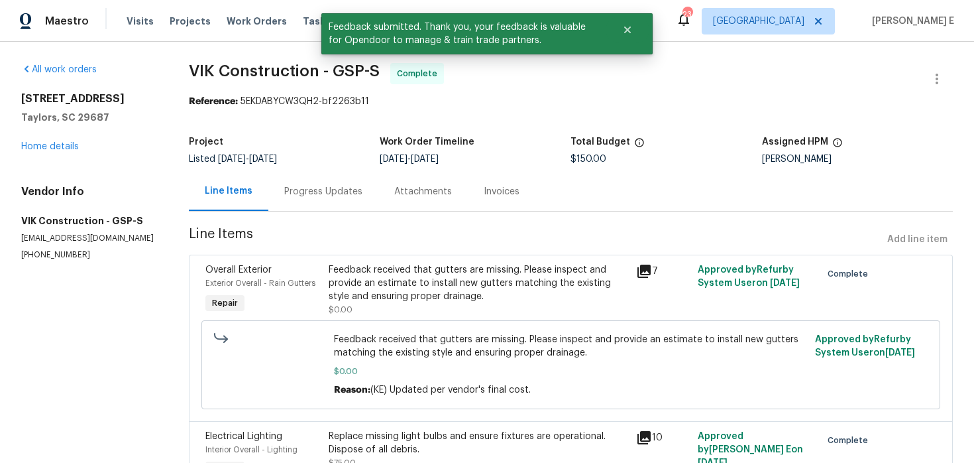
click at [352, 182] on div "Progress Updates" at bounding box center [323, 191] width 110 height 39
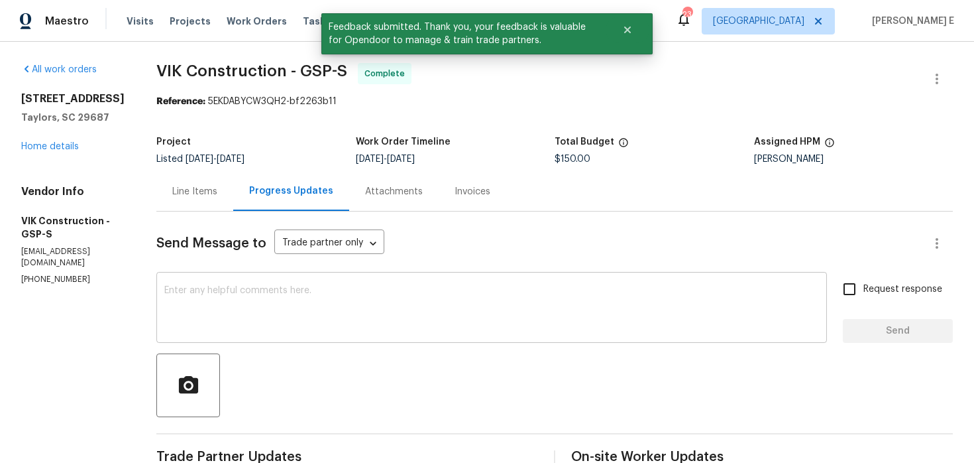
click at [333, 295] on textarea at bounding box center [491, 309] width 655 height 46
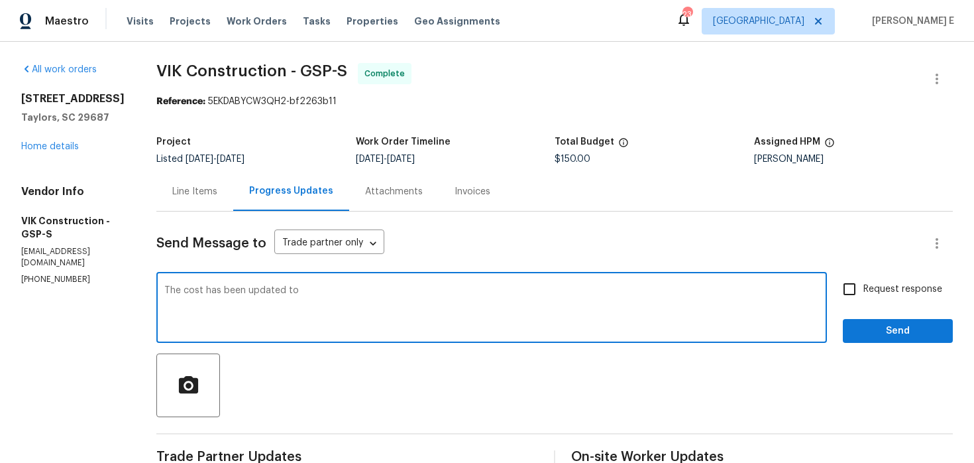
scroll to position [61, 0]
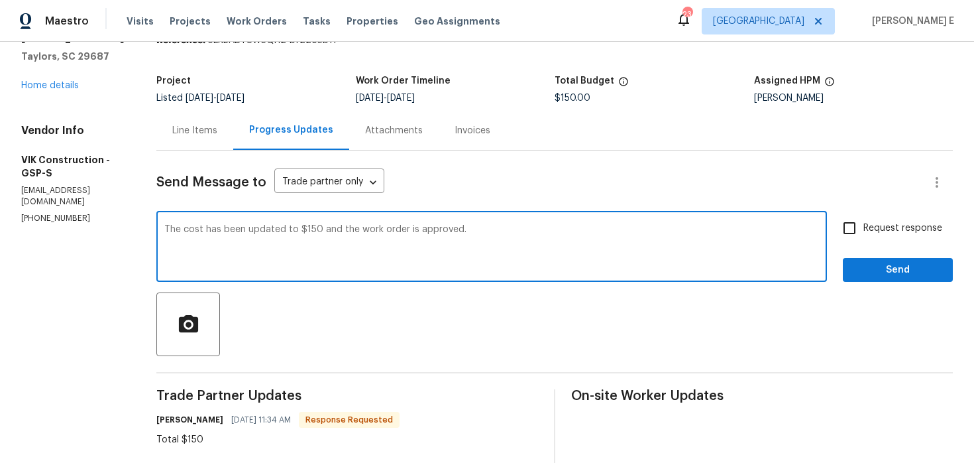
type textarea "The cost has been updated to $150 and the work order is approved."
click at [853, 222] on input "Request response" at bounding box center [850, 228] width 28 height 28
checkbox input "true"
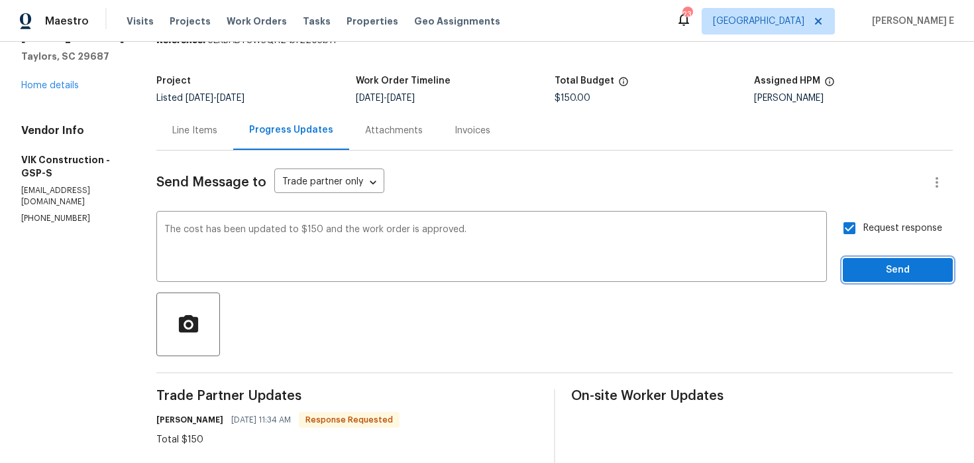
click at [866, 266] on span "Send" at bounding box center [898, 270] width 89 height 17
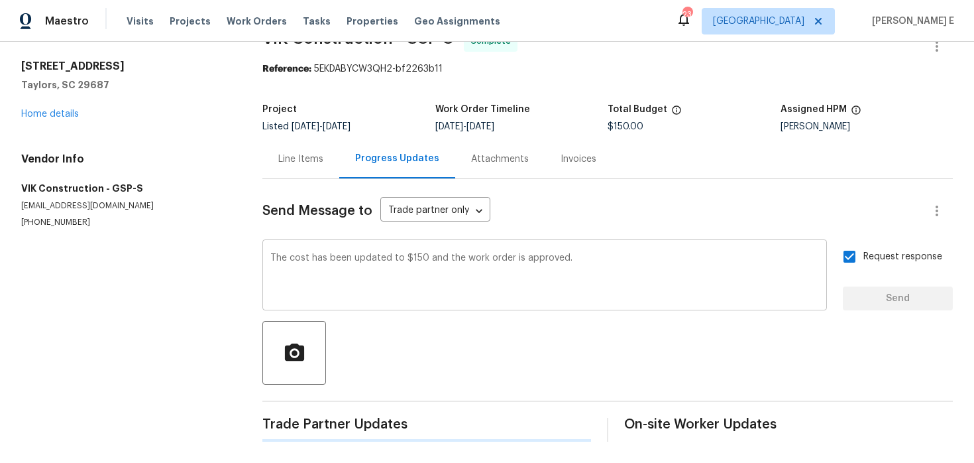
scroll to position [0, 0]
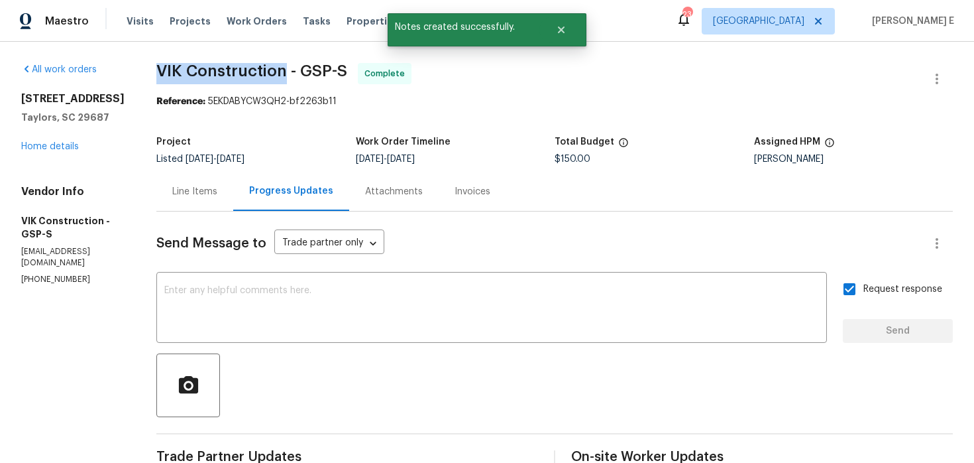
drag, startPoint x: 187, startPoint y: 73, endPoint x: 312, endPoint y: 74, distance: 124.6
click at [312, 74] on span "VIK Construction - GSP-S" at bounding box center [251, 71] width 191 height 16
copy span "VIK Construction"
click at [41, 154] on div "All work orders 308 Piedmont Ave Taylors, SC 29687 Home details Vendor Info VIK…" at bounding box center [72, 174] width 103 height 222
click at [51, 149] on link "Home details" at bounding box center [50, 146] width 58 height 9
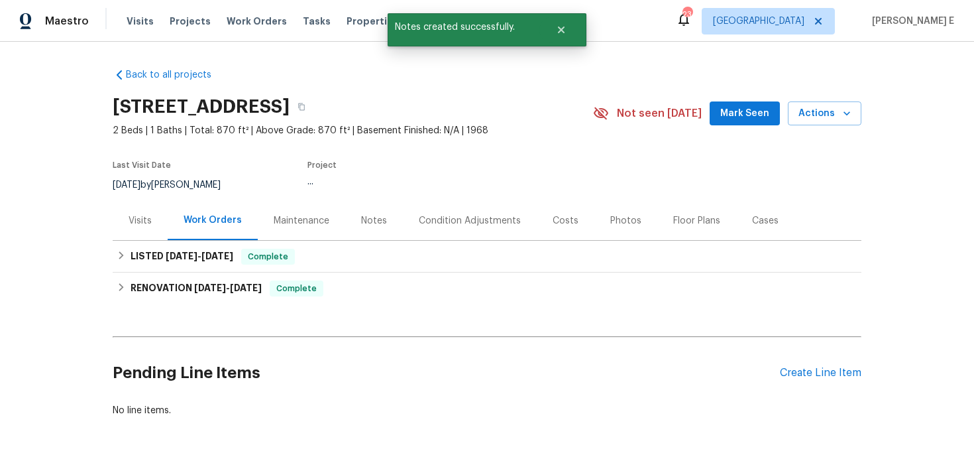
scroll to position [44, 0]
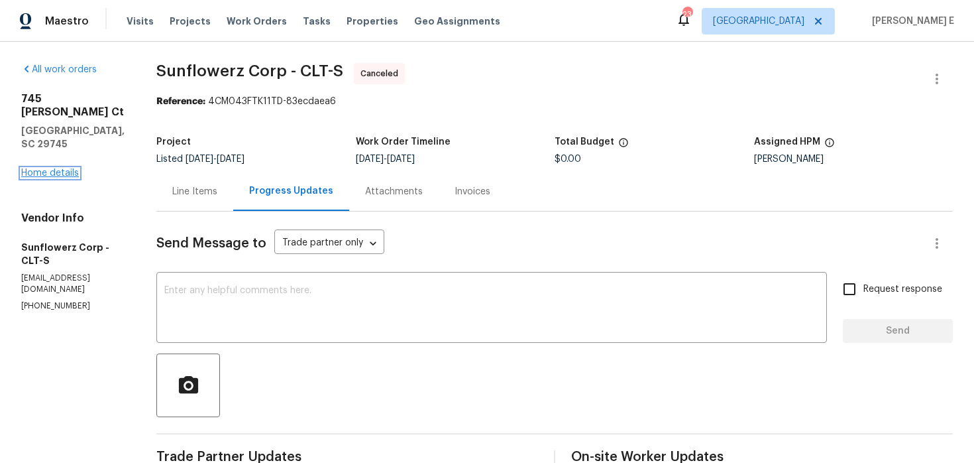
click at [68, 168] on link "Home details" at bounding box center [50, 172] width 58 height 9
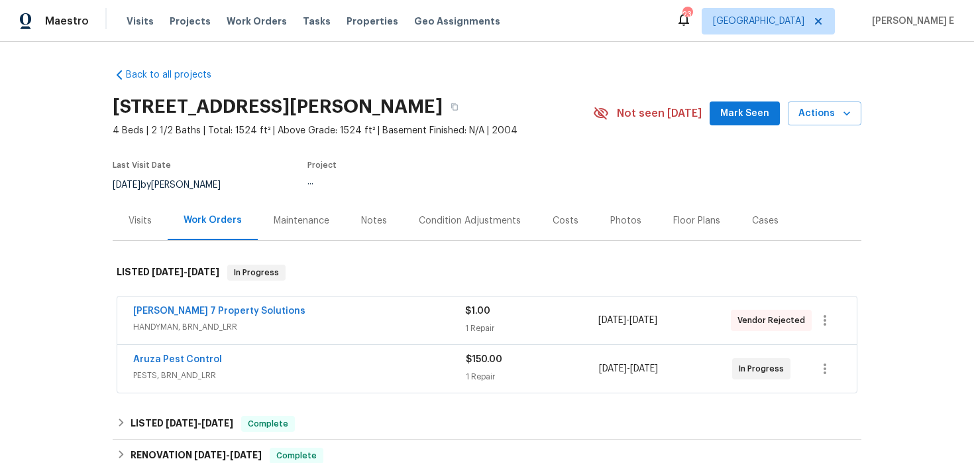
scroll to position [50, 0]
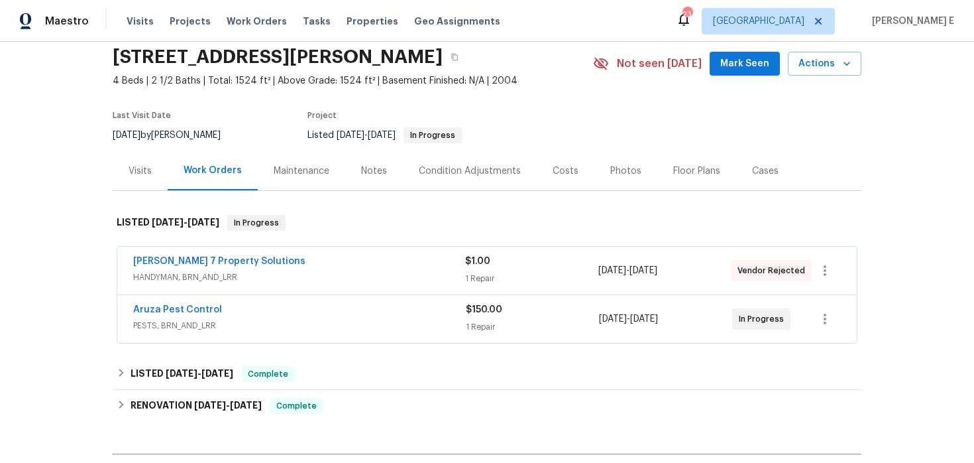
click at [263, 317] on div "Aruza Pest Control" at bounding box center [299, 311] width 333 height 16
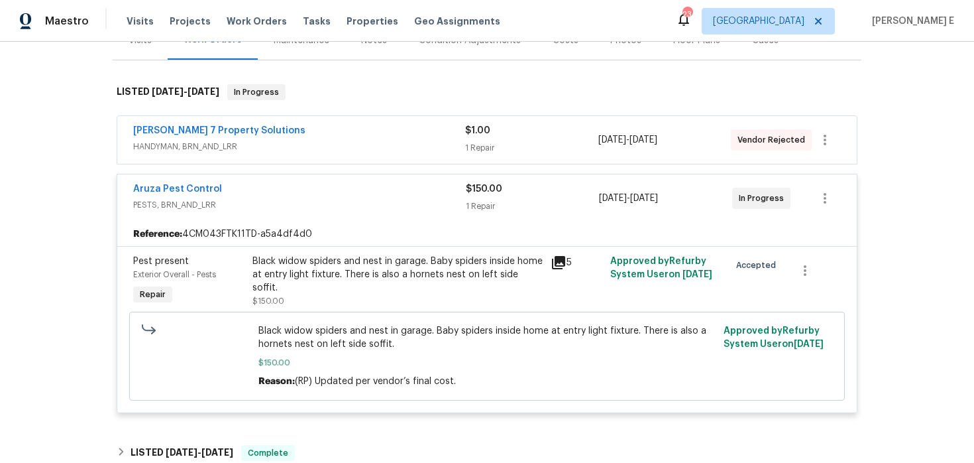
scroll to position [154, 0]
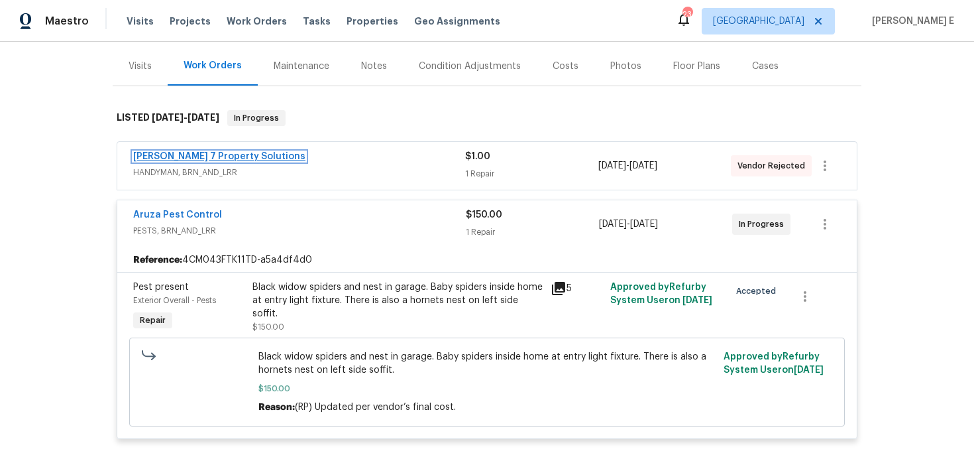
click at [239, 156] on link "[PERSON_NAME] 7 Property Solutions" at bounding box center [219, 156] width 172 height 9
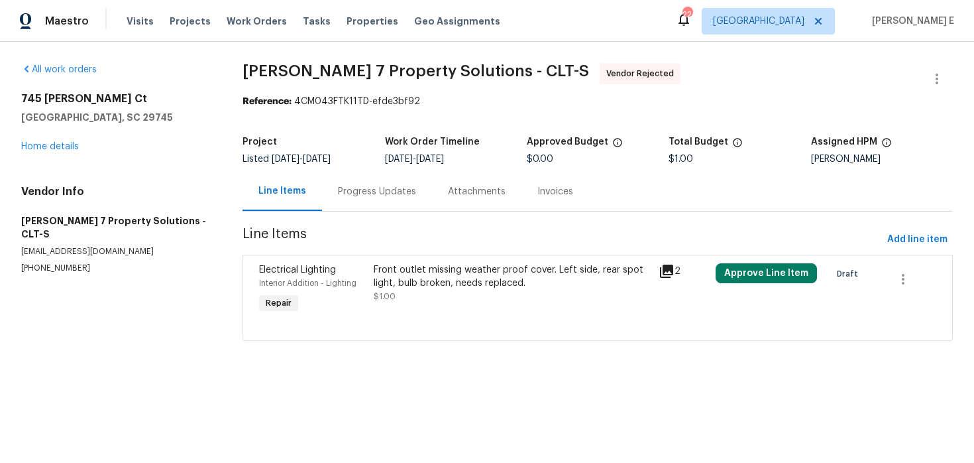
click at [381, 215] on section "[PERSON_NAME] 7 Property Solutions - CLT-S Vendor Rejected Reference: 4CM043FTK…" at bounding box center [598, 210] width 711 height 294
click at [394, 186] on div "Progress Updates" at bounding box center [377, 191] width 78 height 13
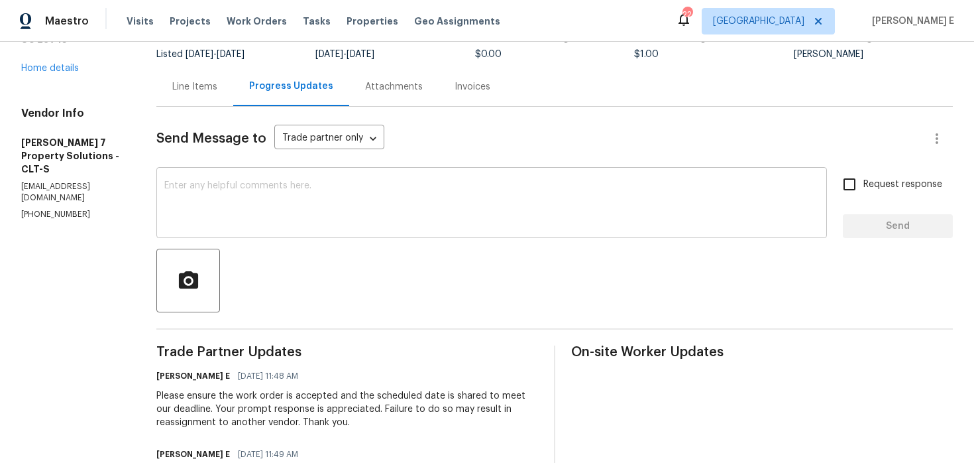
scroll to position [213, 0]
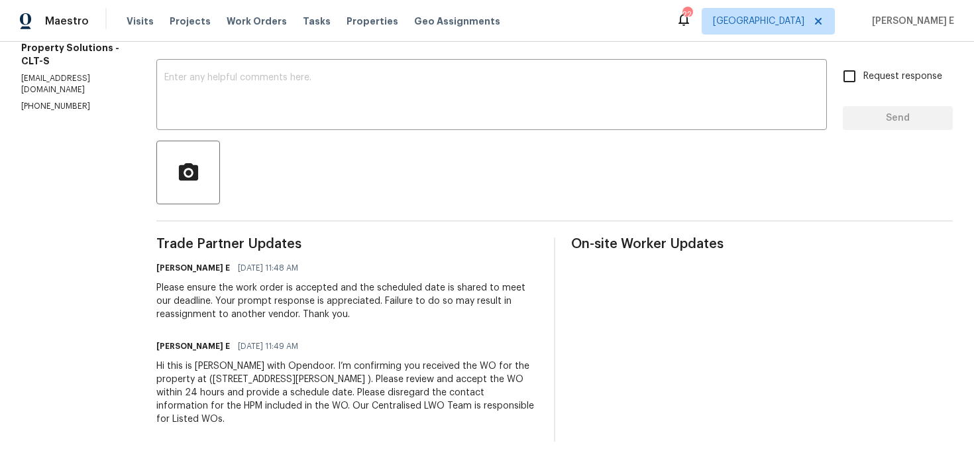
click at [201, 391] on div "Hi this is [PERSON_NAME] with Opendoor. I’m confirming you received the WO for …" at bounding box center [347, 392] width 382 height 66
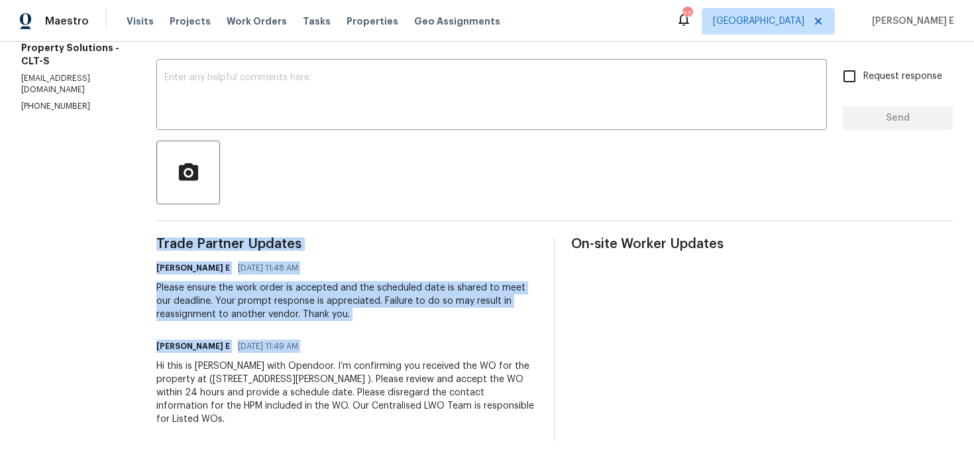
copy div "Trade Partner Updates Keerthana E 08/12/2025 11:48 AM Please ensure the work or…"
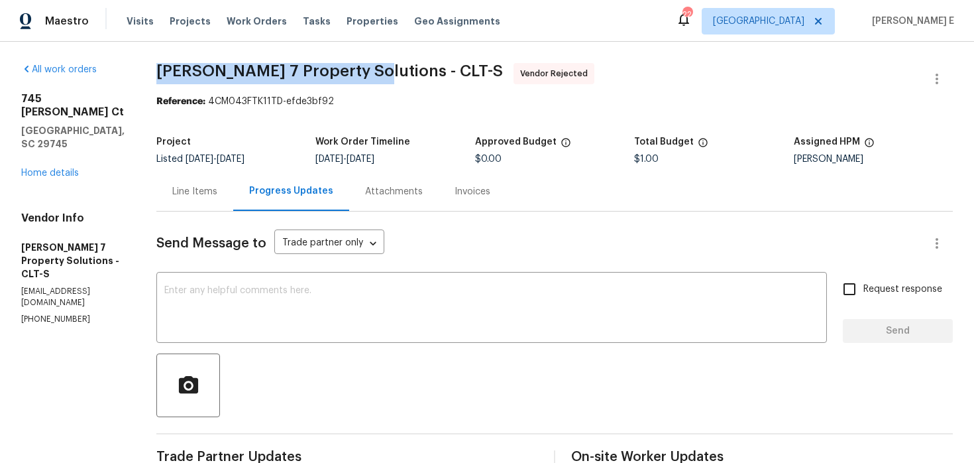
drag, startPoint x: 176, startPoint y: 67, endPoint x: 378, endPoint y: 73, distance: 202.9
click at [378, 73] on span "[PERSON_NAME] 7 Property Solutions - CLT-S" at bounding box center [329, 71] width 347 height 16
copy span "Harris 7 Property Solutions"
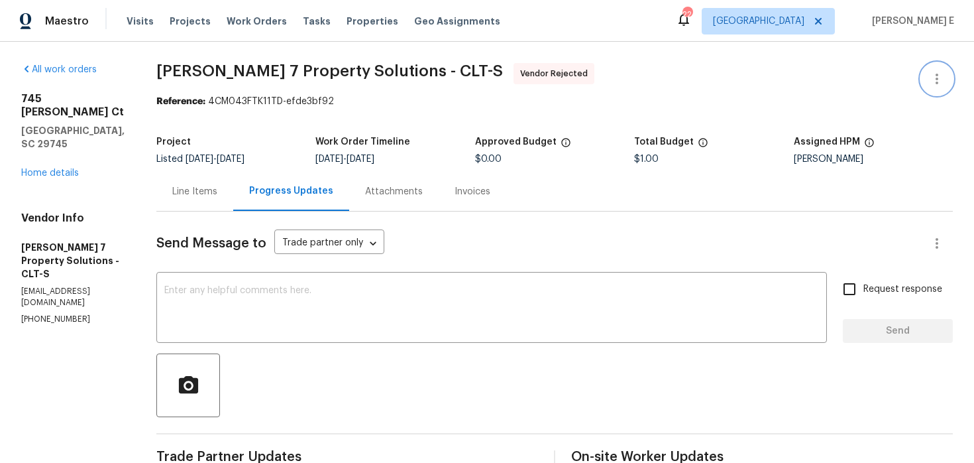
click at [939, 77] on icon "button" at bounding box center [937, 79] width 16 height 16
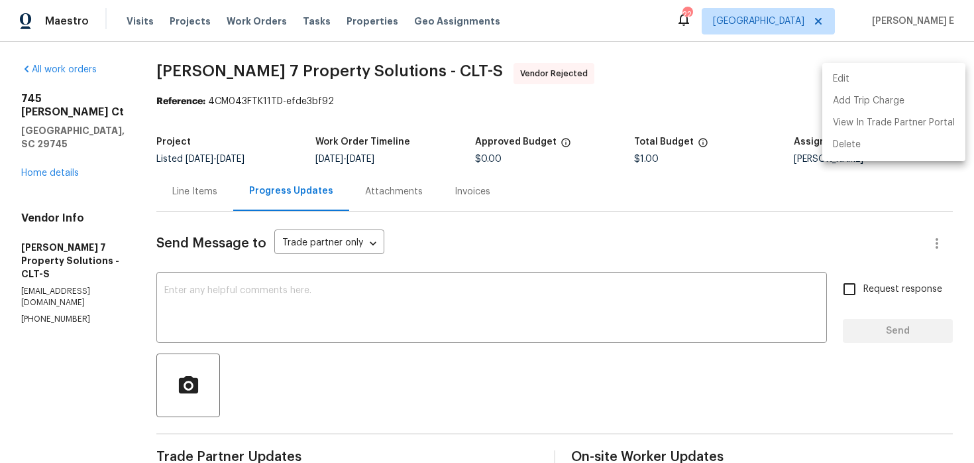
click at [840, 85] on li "Edit" at bounding box center [894, 79] width 143 height 22
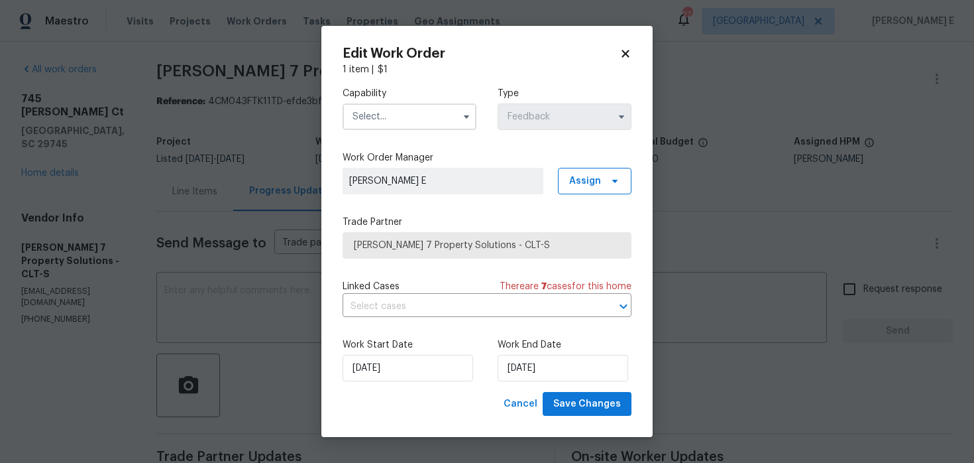
click at [406, 111] on input "text" at bounding box center [410, 116] width 134 height 27
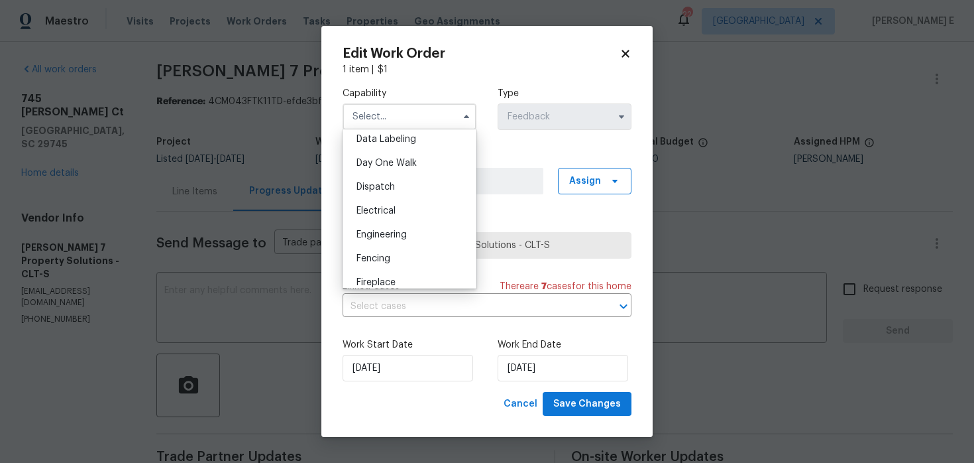
scroll to position [671, 0]
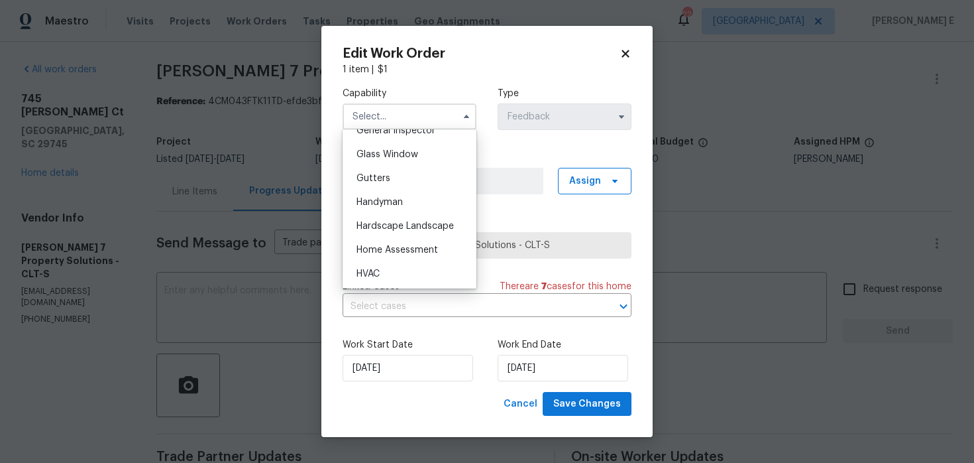
click at [400, 202] on span "Handyman" at bounding box center [380, 202] width 46 height 9
type input "Handyman"
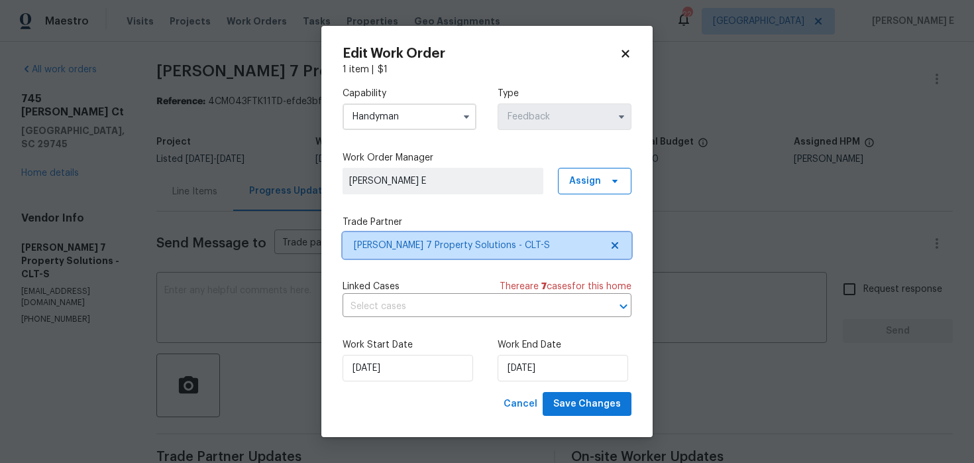
click at [399, 248] on span "[PERSON_NAME] 7 Property Solutions - CLT-S" at bounding box center [477, 245] width 247 height 13
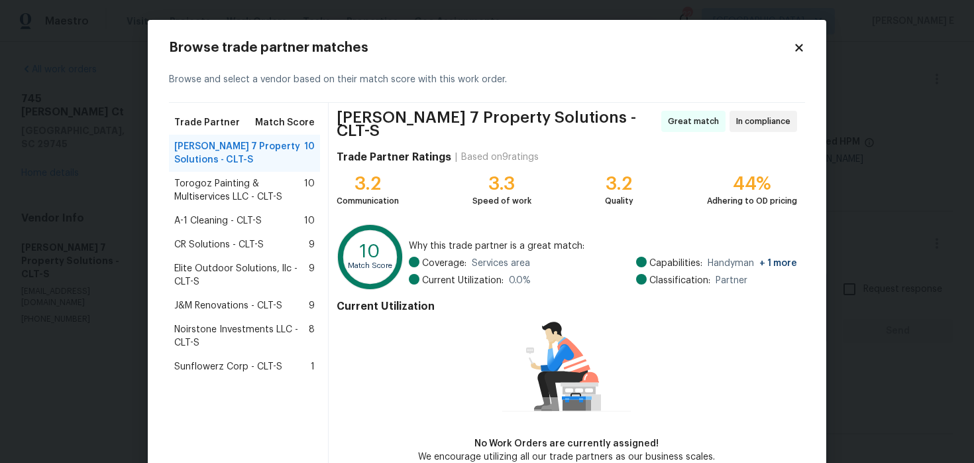
click at [244, 201] on span "Torogoz Painting & Multiservices LLC - CLT-S" at bounding box center [239, 190] width 130 height 27
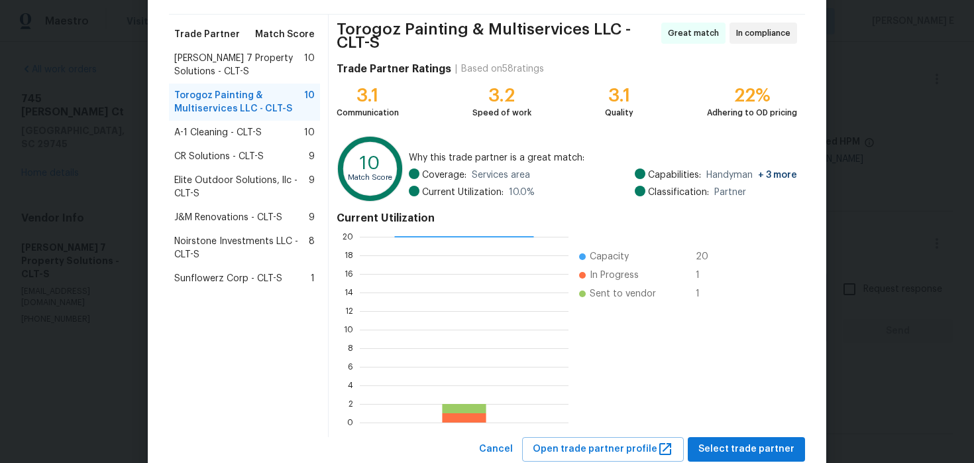
scroll to position [93, 0]
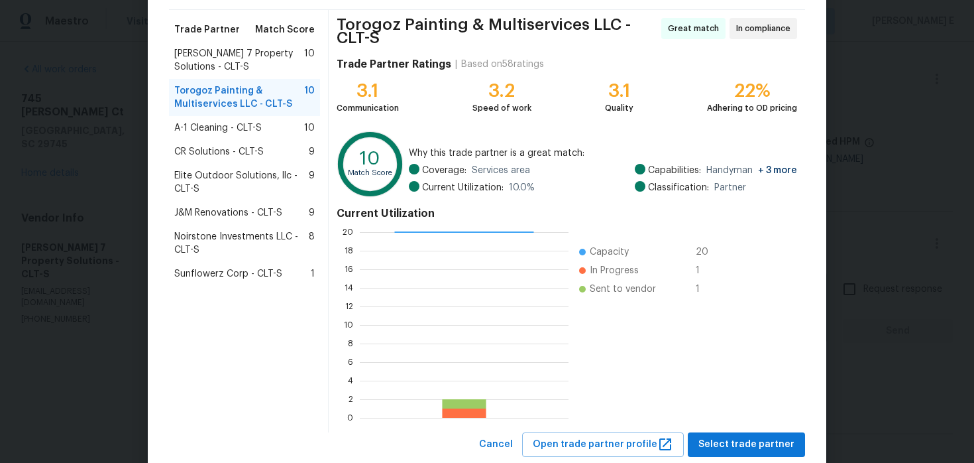
click at [296, 128] on div "A-1 Cleaning - CLT-S 10" at bounding box center [244, 127] width 141 height 13
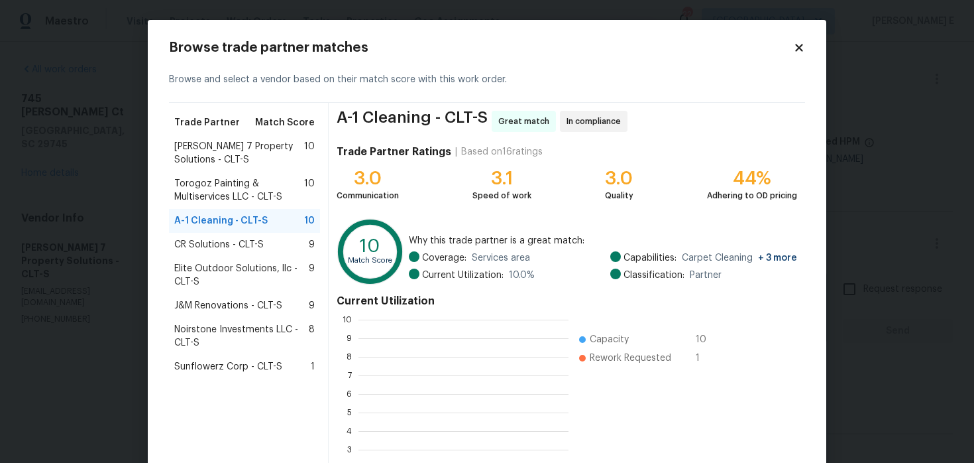
scroll to position [186, 210]
click at [192, 233] on div "CR Solutions - CLT-S 9" at bounding box center [244, 245] width 151 height 24
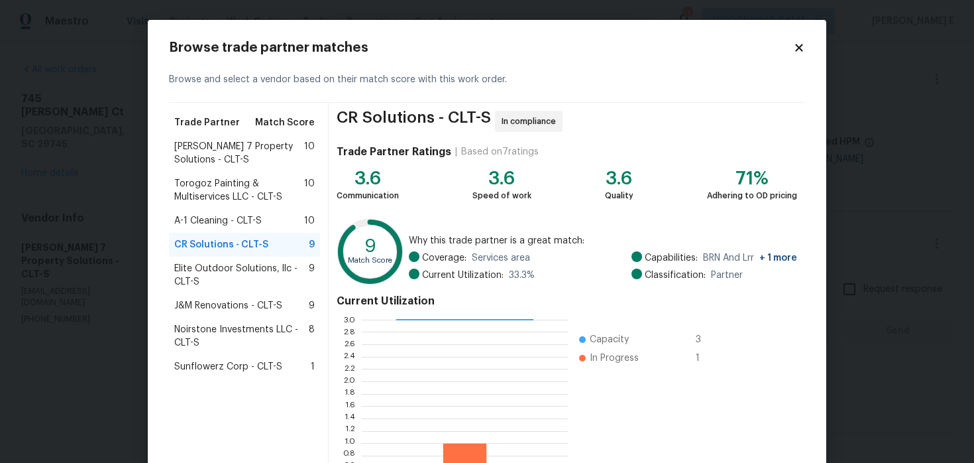
scroll to position [122, 0]
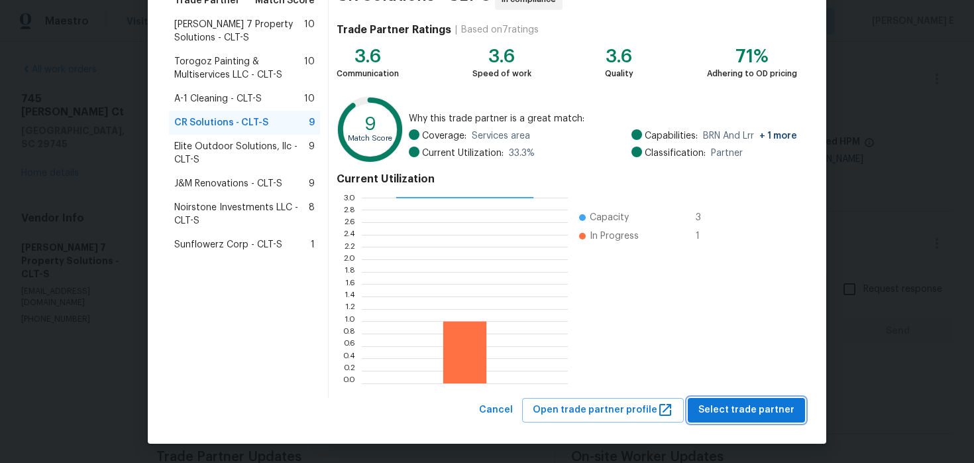
click at [720, 408] on span "Select trade partner" at bounding box center [747, 410] width 96 height 17
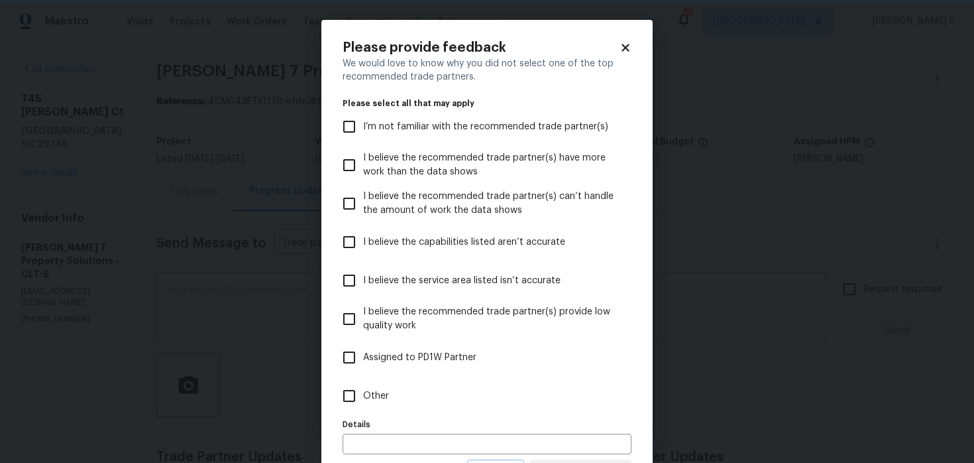
scroll to position [0, 0]
click at [510, 392] on label "Other" at bounding box center [478, 395] width 286 height 38
click at [363, 392] on input "Other" at bounding box center [349, 396] width 28 height 28
checkbox input "true"
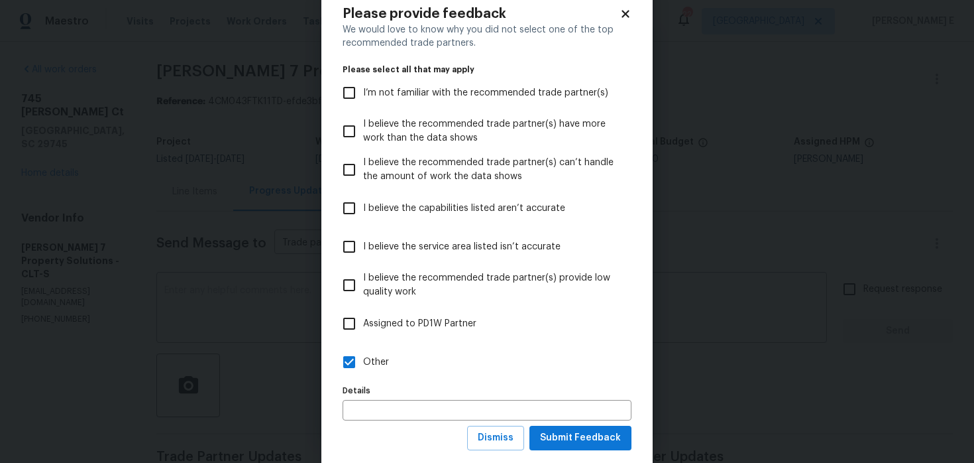
scroll to position [62, 0]
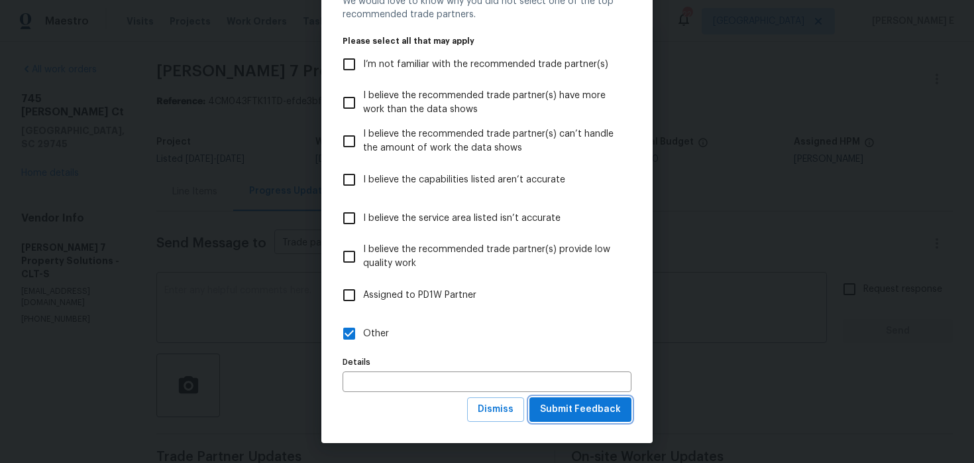
click at [566, 420] on button "Submit Feedback" at bounding box center [581, 409] width 102 height 25
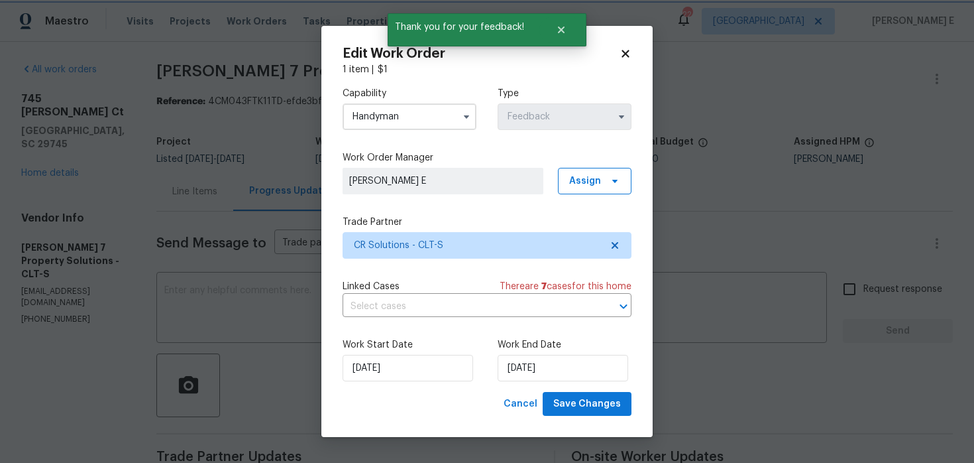
scroll to position [0, 0]
click at [405, 374] on input "[DATE]" at bounding box center [408, 368] width 131 height 27
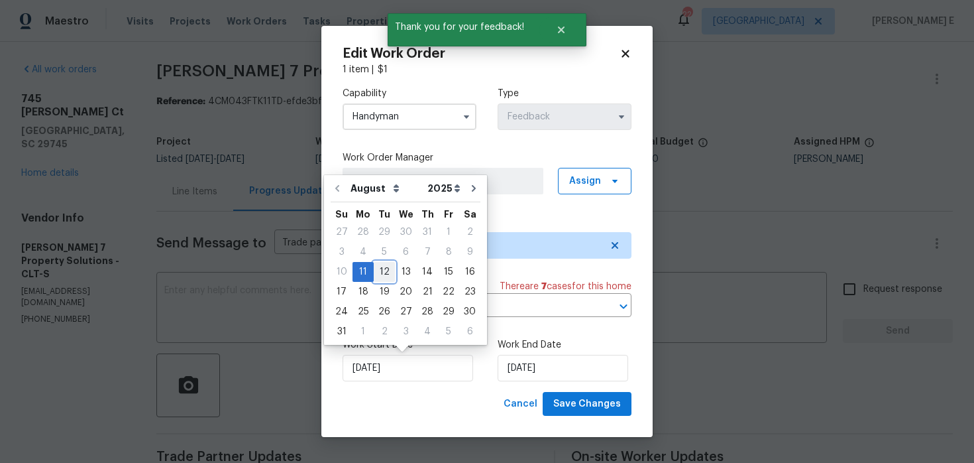
click at [382, 274] on div "12" at bounding box center [384, 271] width 21 height 19
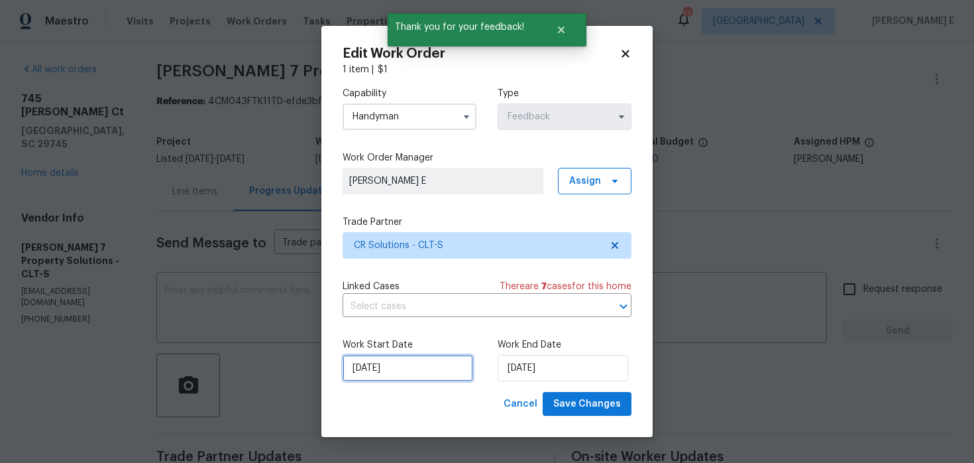
click at [391, 365] on input "[DATE]" at bounding box center [408, 368] width 131 height 27
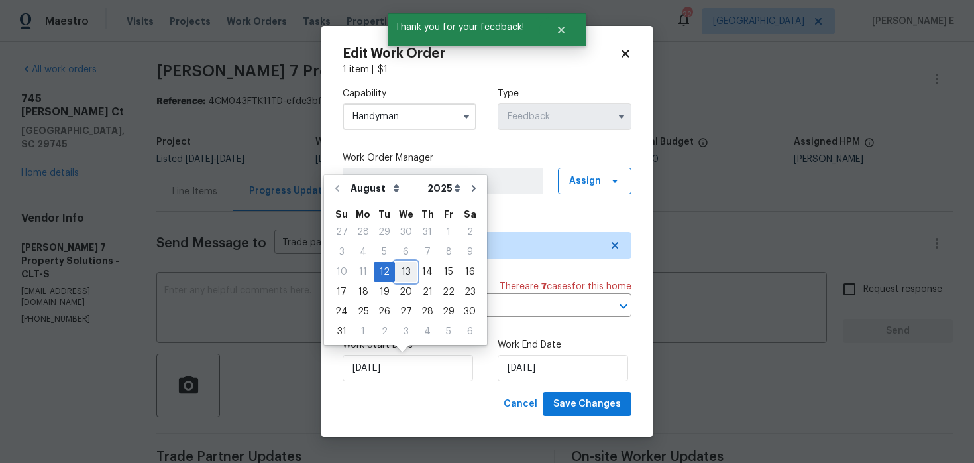
click at [407, 273] on div "13" at bounding box center [406, 271] width 22 height 19
type input "[DATE]"
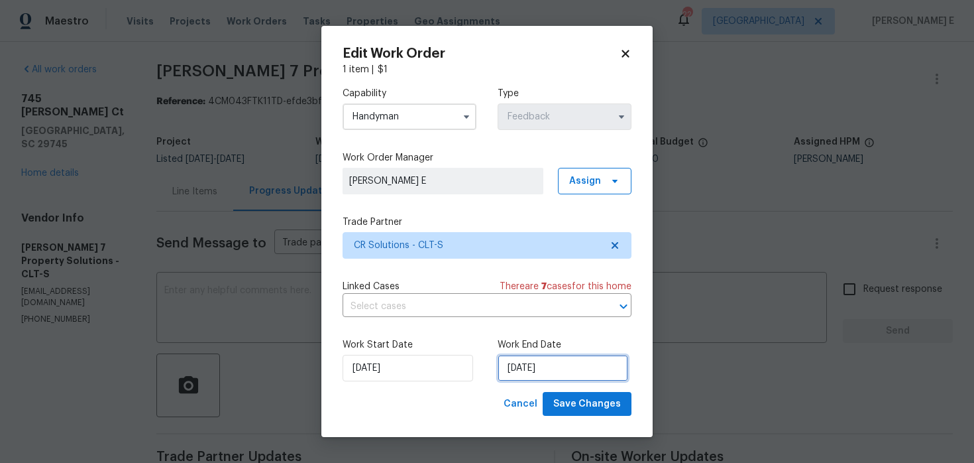
click at [512, 357] on input "[DATE]" at bounding box center [563, 368] width 131 height 27
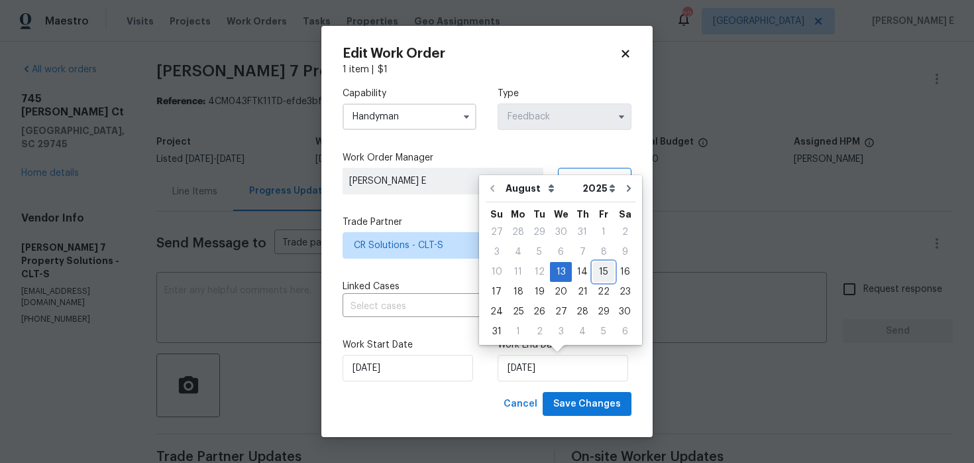
click at [593, 269] on div "15" at bounding box center [603, 271] width 21 height 19
type input "[DATE]"
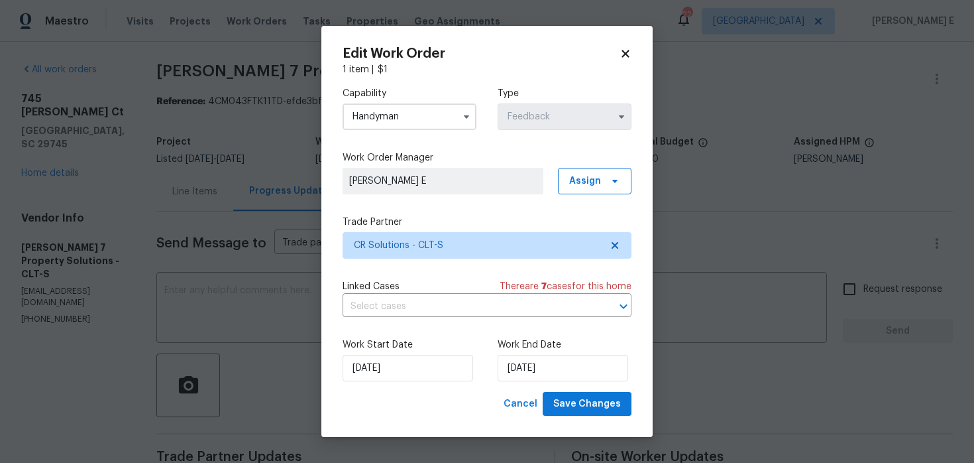
click at [598, 443] on body "Maestro Visits Projects Work Orders Tasks Properties Geo Assignments 22 [GEOGRA…" at bounding box center [487, 231] width 974 height 463
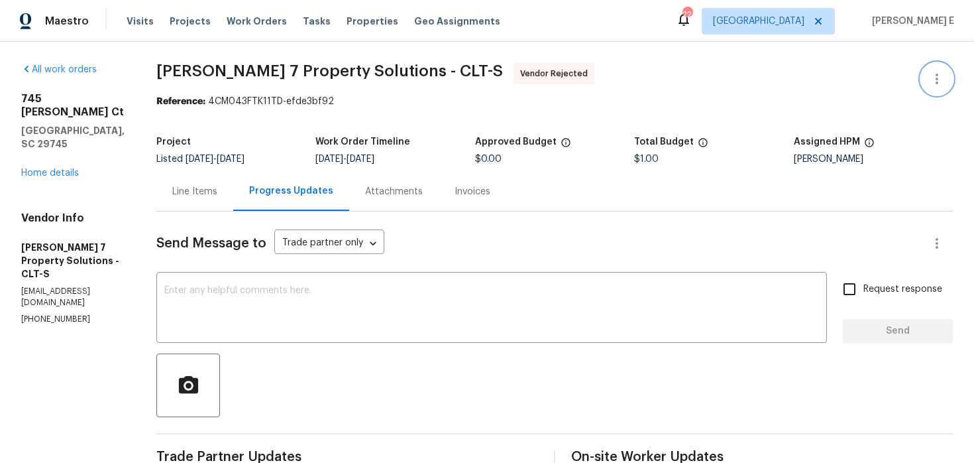
click at [942, 82] on icon "button" at bounding box center [937, 79] width 16 height 16
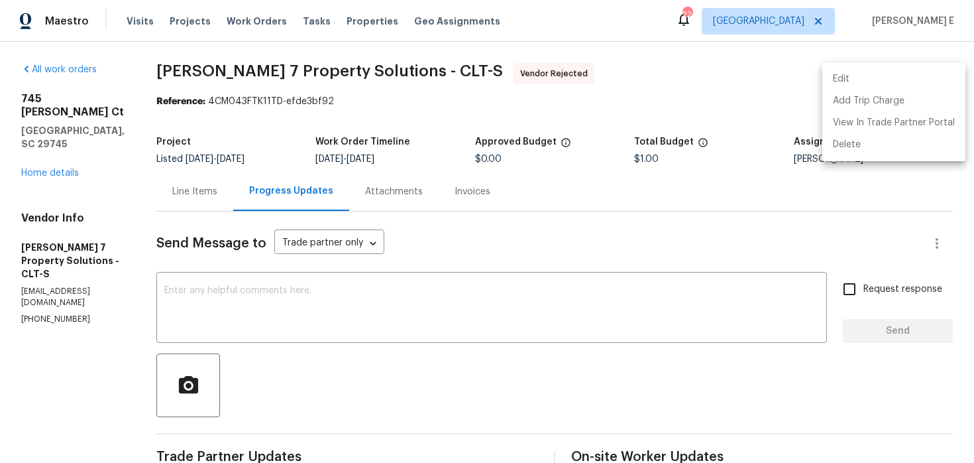
click at [856, 75] on li "Edit" at bounding box center [894, 79] width 143 height 22
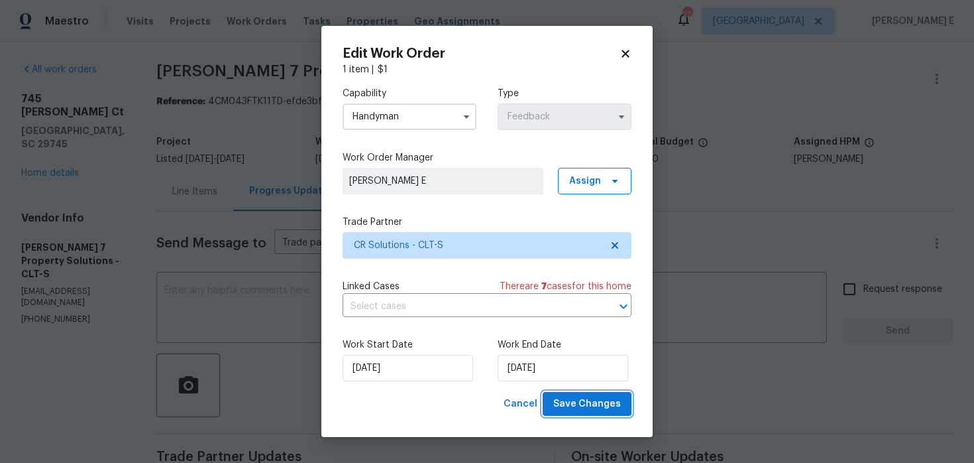
click at [594, 401] on span "Save Changes" at bounding box center [587, 404] width 68 height 17
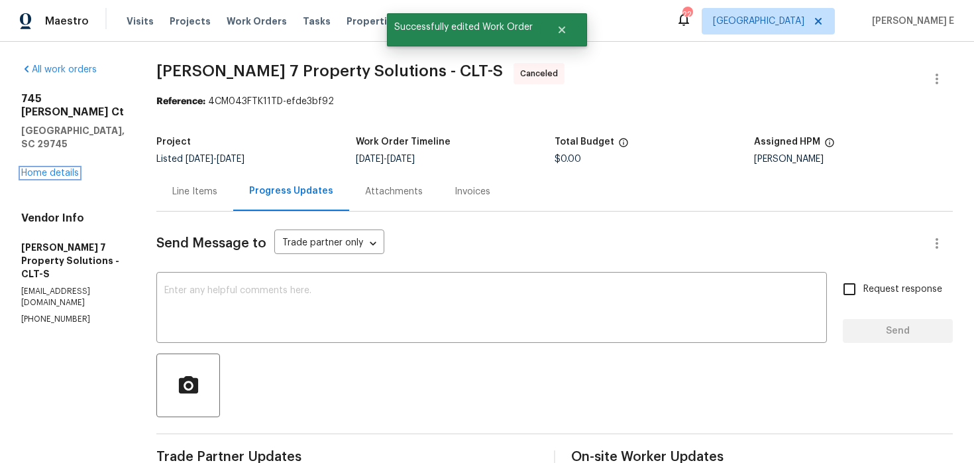
click at [62, 168] on link "Home details" at bounding box center [50, 172] width 58 height 9
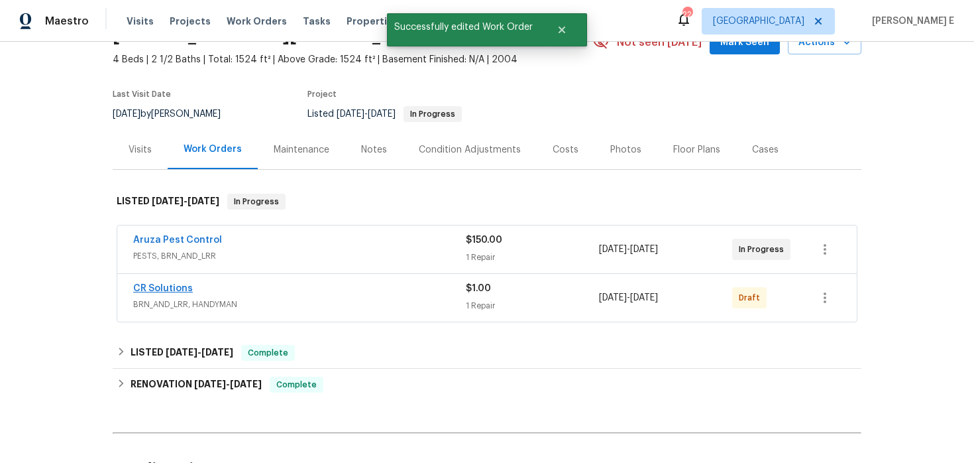
scroll to position [73, 0]
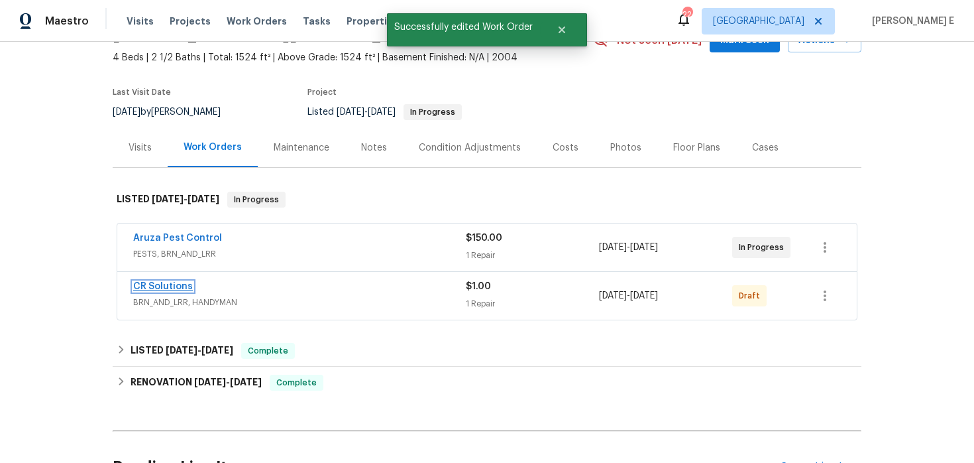
click at [164, 286] on link "CR Solutions" at bounding box center [163, 286] width 60 height 9
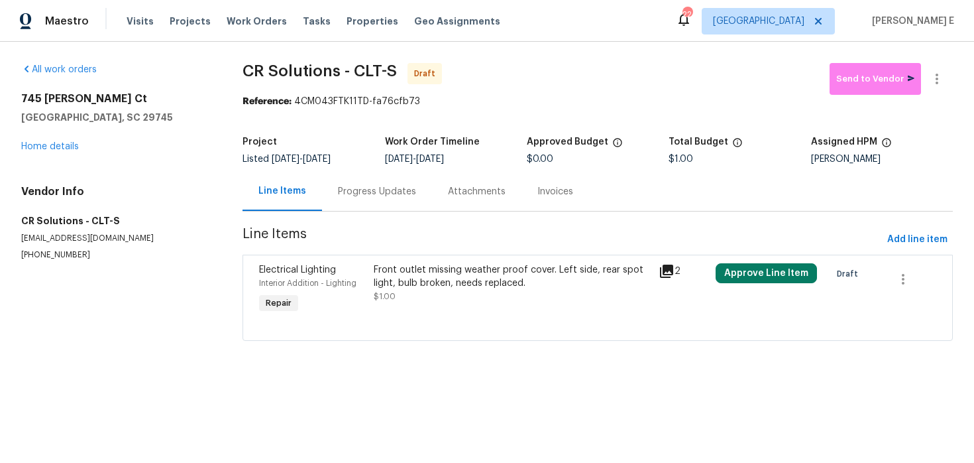
click at [536, 255] on div "Electrical Lighting Interior Addition - Lighting Repair Front outlet missing we…" at bounding box center [598, 298] width 711 height 86
click at [502, 285] on div "Front outlet missing weather proof cover. Left side, rear spot light, bulb brok…" at bounding box center [513, 276] width 278 height 27
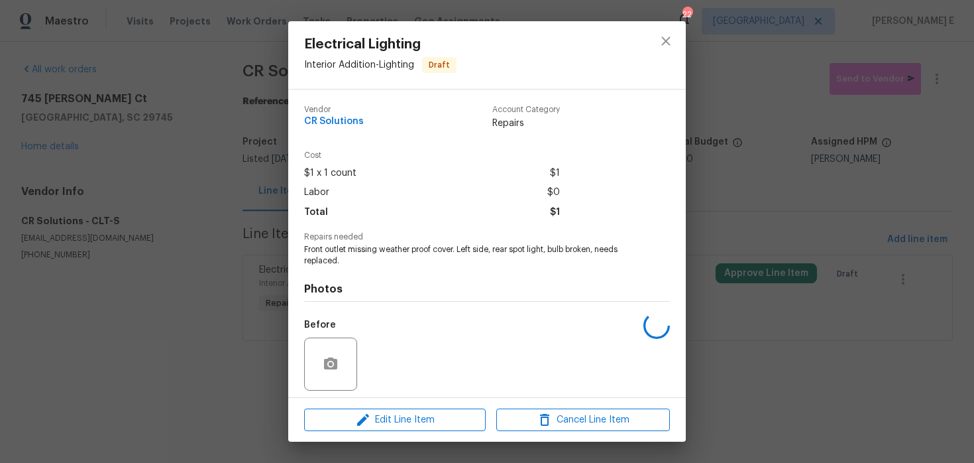
scroll to position [93, 0]
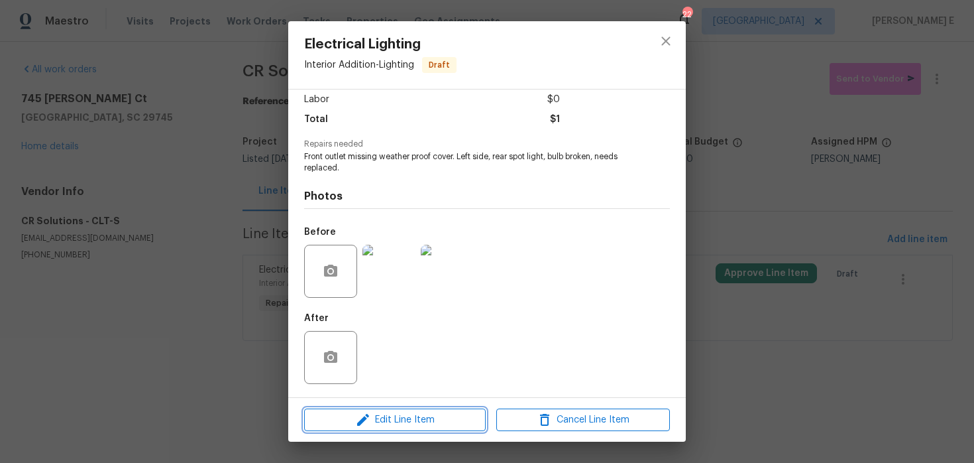
click at [333, 420] on span "Edit Line Item" at bounding box center [395, 420] width 174 height 17
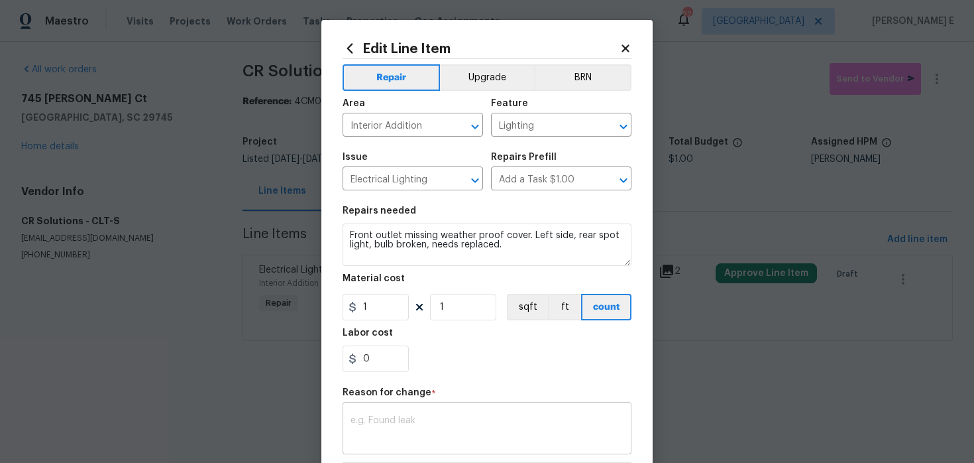
click at [369, 424] on textarea at bounding box center [487, 430] width 273 height 28
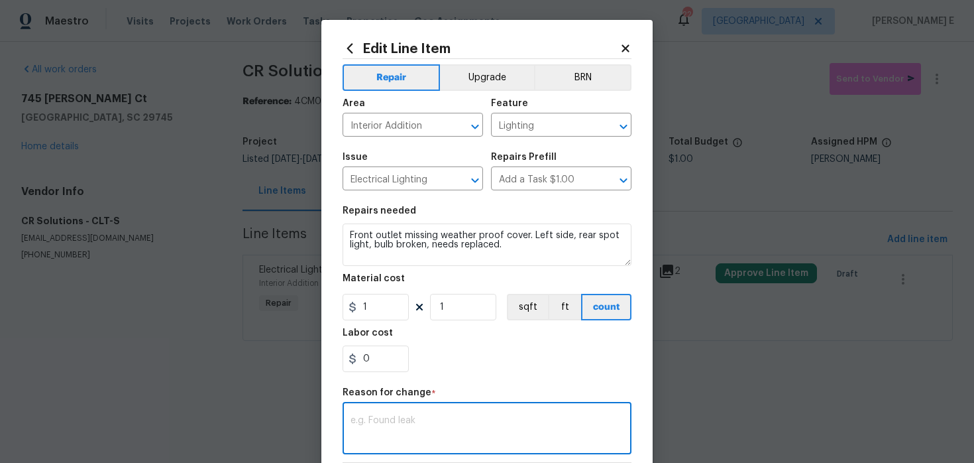
scroll to position [58, 0]
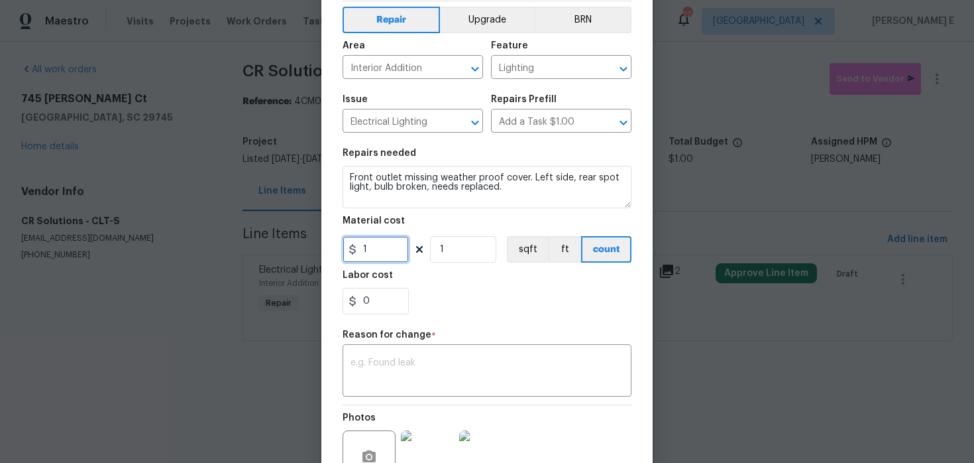
drag, startPoint x: 383, startPoint y: 245, endPoint x: 329, endPoint y: 262, distance: 56.4
click at [332, 258] on div "Edit Line Item Repair Upgrade BRN Area Interior Addition ​ Feature Lighting ​ I…" at bounding box center [486, 268] width 331 height 613
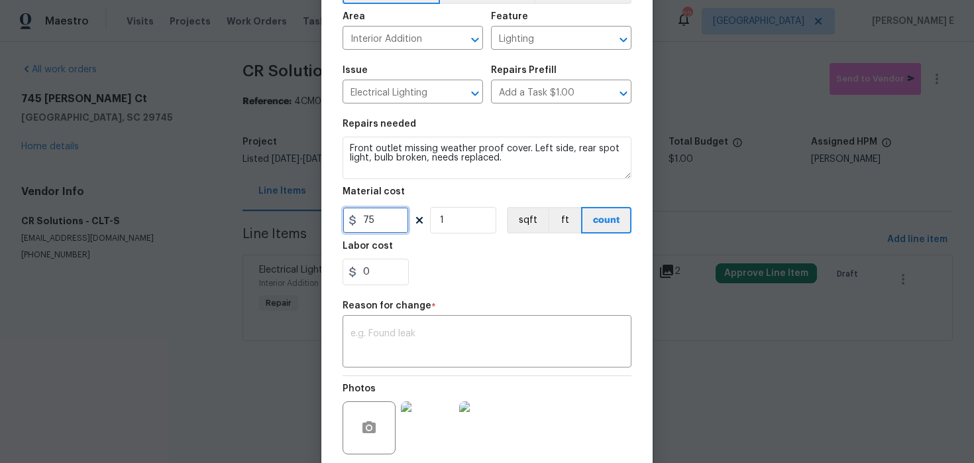
scroll to position [96, 0]
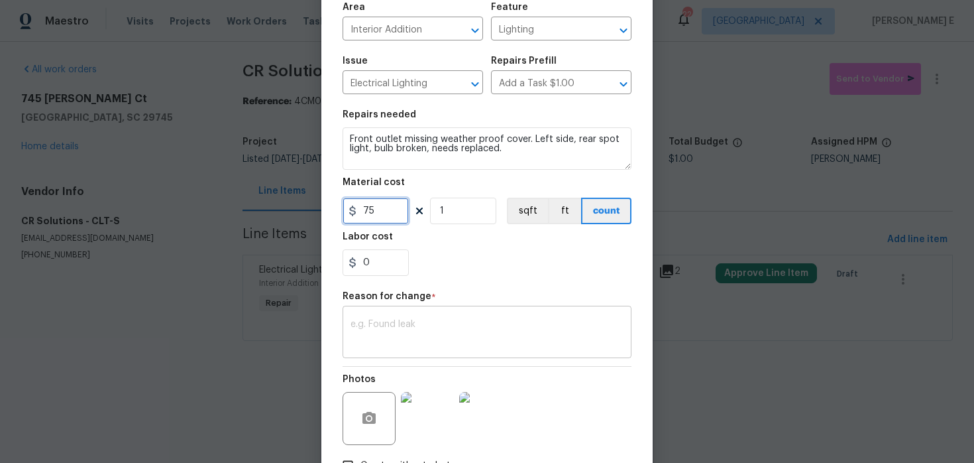
type input "75"
click at [361, 345] on textarea at bounding box center [487, 333] width 273 height 28
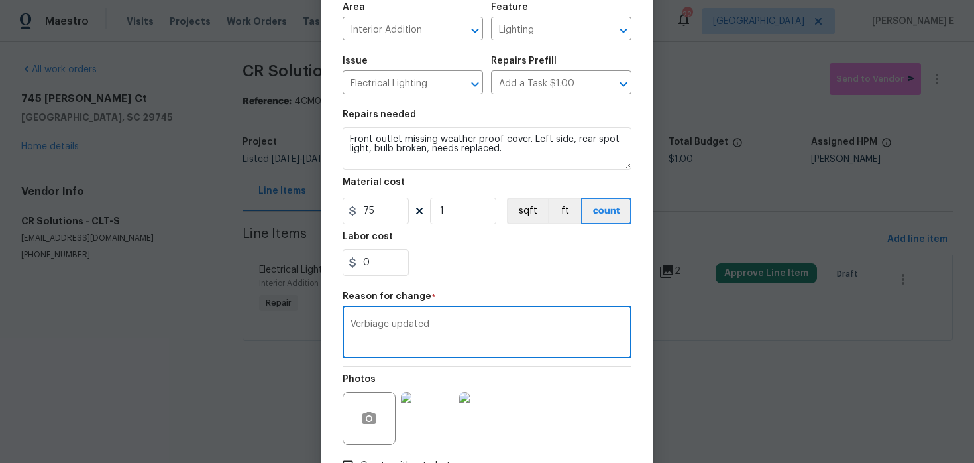
scroll to position [191, 0]
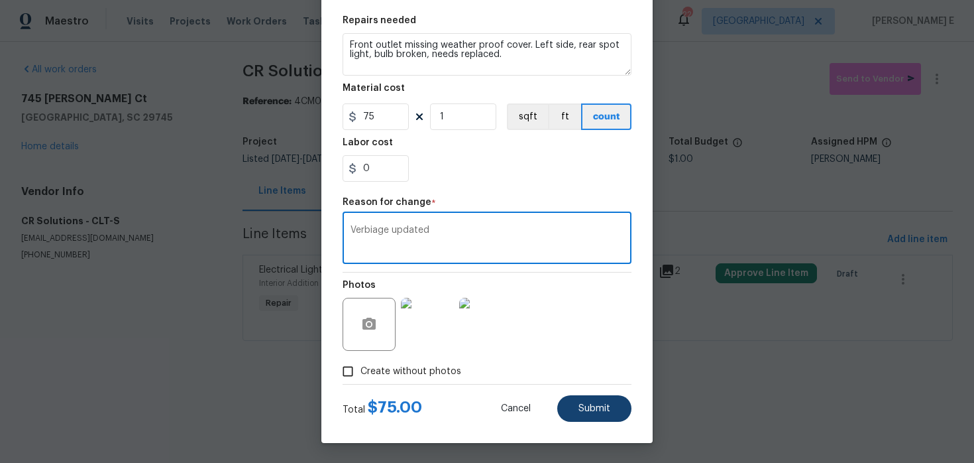
type textarea "Verbiage updated"
click at [606, 401] on button "Submit" at bounding box center [594, 408] width 74 height 27
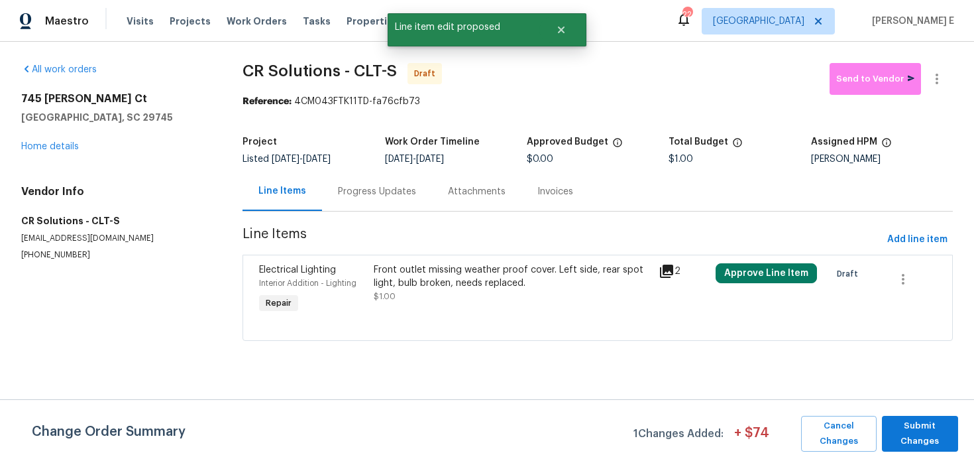
scroll to position [0, 0]
click at [935, 436] on span "Submit Changes" at bounding box center [920, 433] width 63 height 30
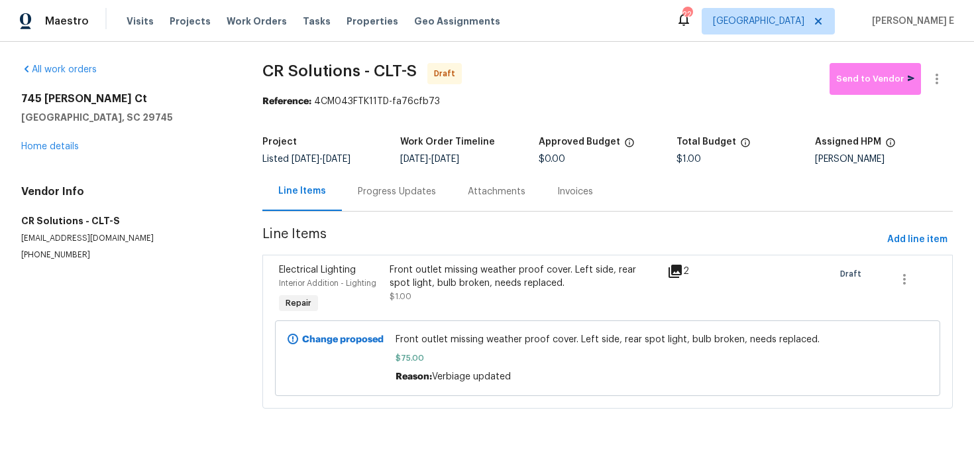
click at [406, 195] on div "Progress Updates" at bounding box center [397, 191] width 78 height 13
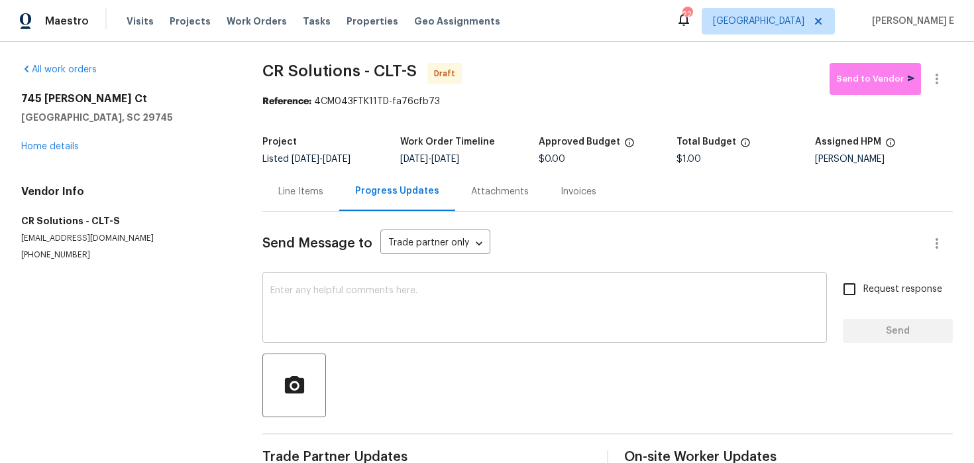
click at [502, 293] on textarea at bounding box center [544, 309] width 549 height 46
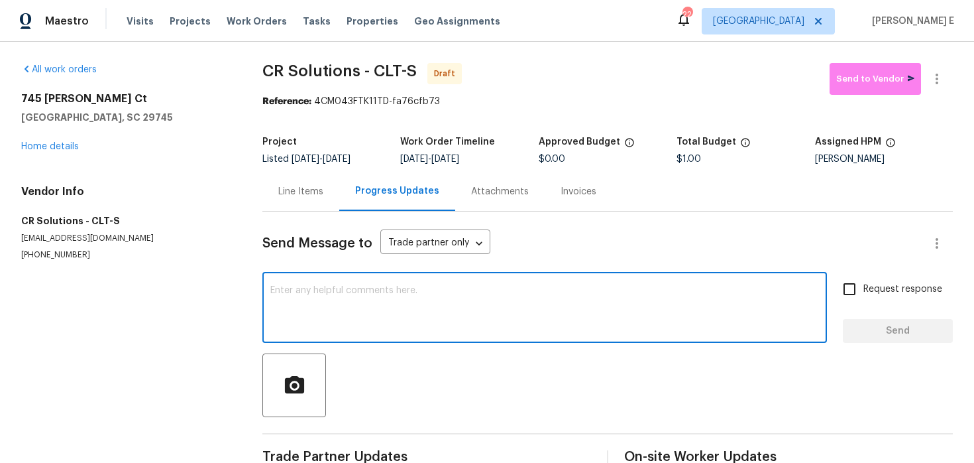
paste textarea "Hi this is [PERSON_NAME] with Opendoor. I’m confirming you received the WO for …"
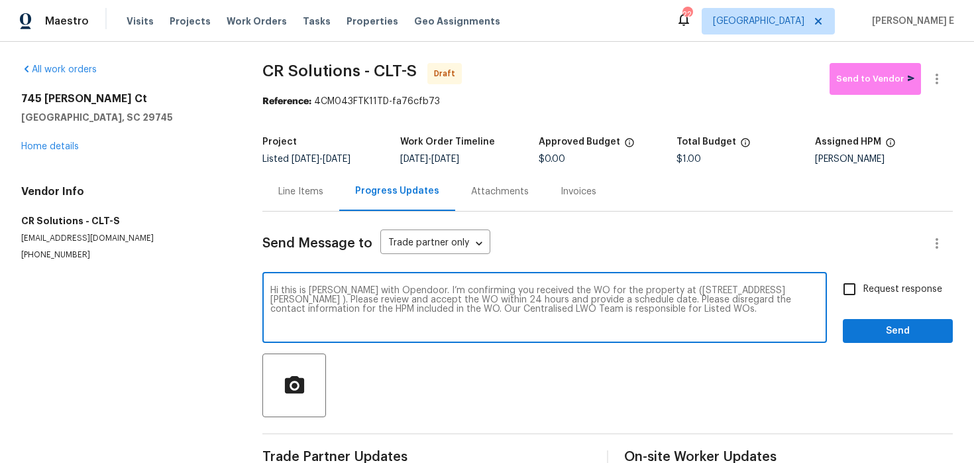
type textarea "Hi this is [PERSON_NAME] with Opendoor. I’m confirming you received the WO for …"
click at [889, 288] on span "Request response" at bounding box center [903, 289] width 79 height 14
click at [864, 288] on input "Request response" at bounding box center [850, 289] width 28 height 28
checkbox input "true"
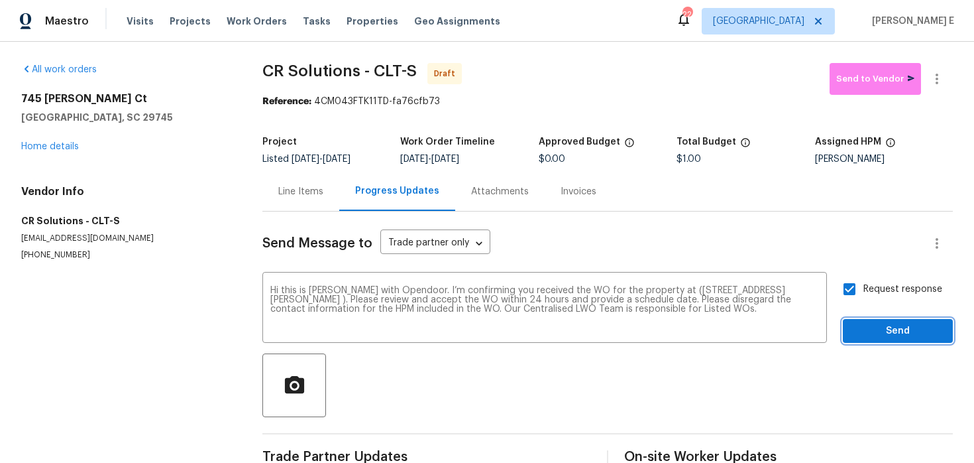
click at [882, 319] on button "Send" at bounding box center [898, 331] width 110 height 25
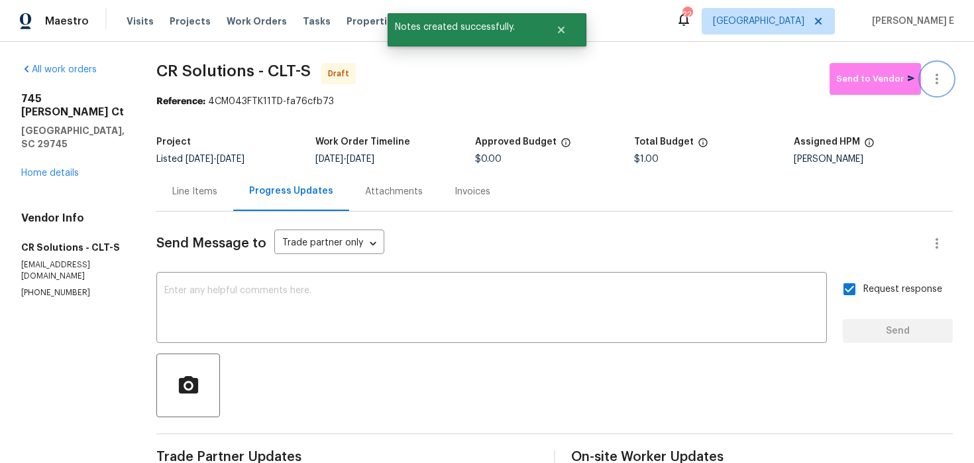
click at [936, 81] on icon "button" at bounding box center [937, 79] width 16 height 16
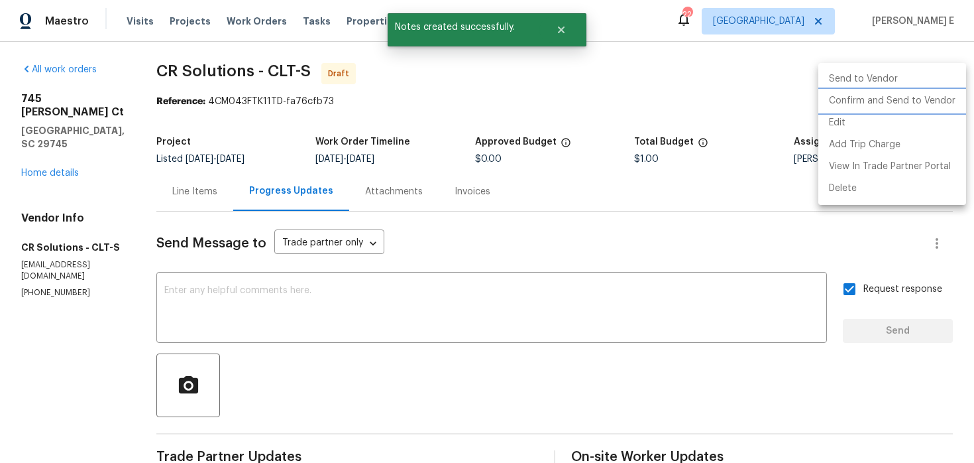
click at [875, 106] on li "Confirm and Send to Vendor" at bounding box center [893, 101] width 148 height 22
click at [526, 160] on div at bounding box center [487, 231] width 974 height 463
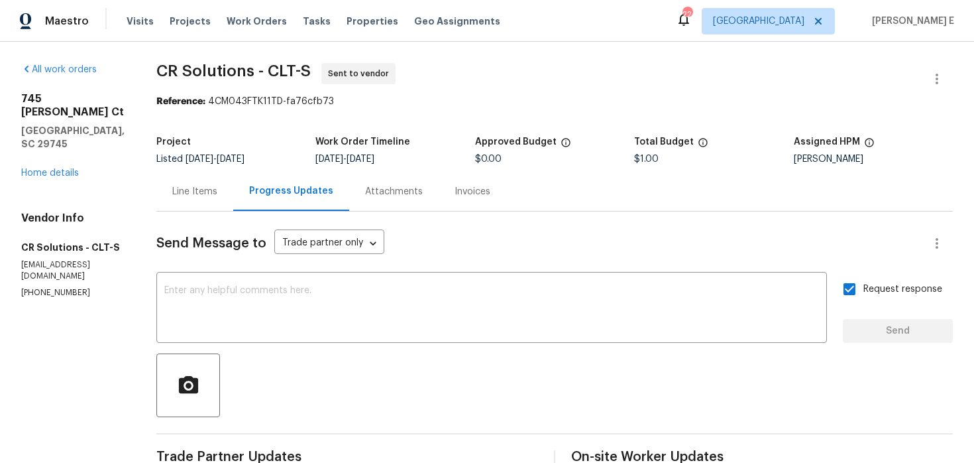
click at [239, 152] on div "Project" at bounding box center [235, 145] width 159 height 17
drag, startPoint x: 156, startPoint y: 72, endPoint x: 255, endPoint y: 66, distance: 99.6
click at [255, 66] on span "CR Solutions - CLT-S" at bounding box center [233, 71] width 154 height 16
copy span "CR Solutions"
